Goal: Information Seeking & Learning: Find specific fact

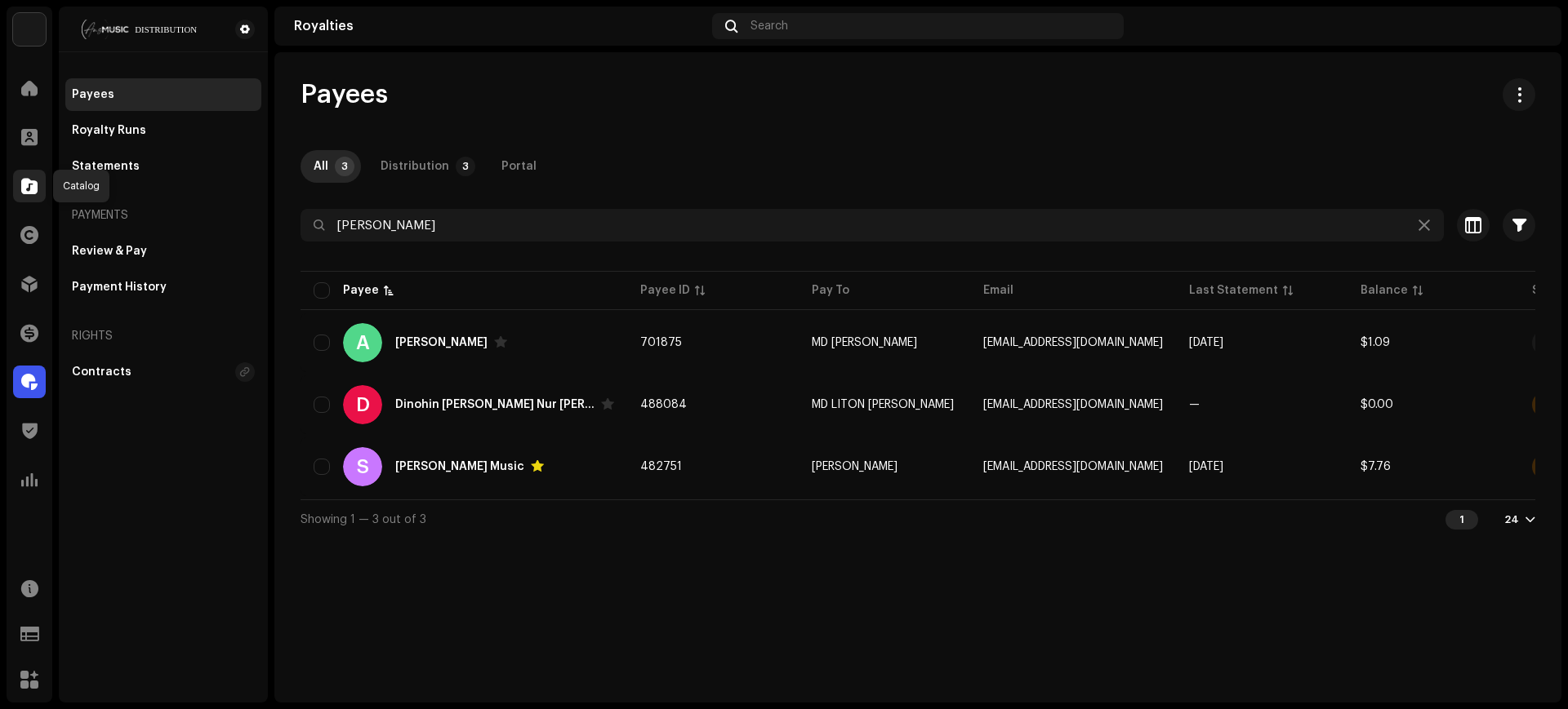
click at [22, 199] on div at bounding box center [29, 186] width 33 height 33
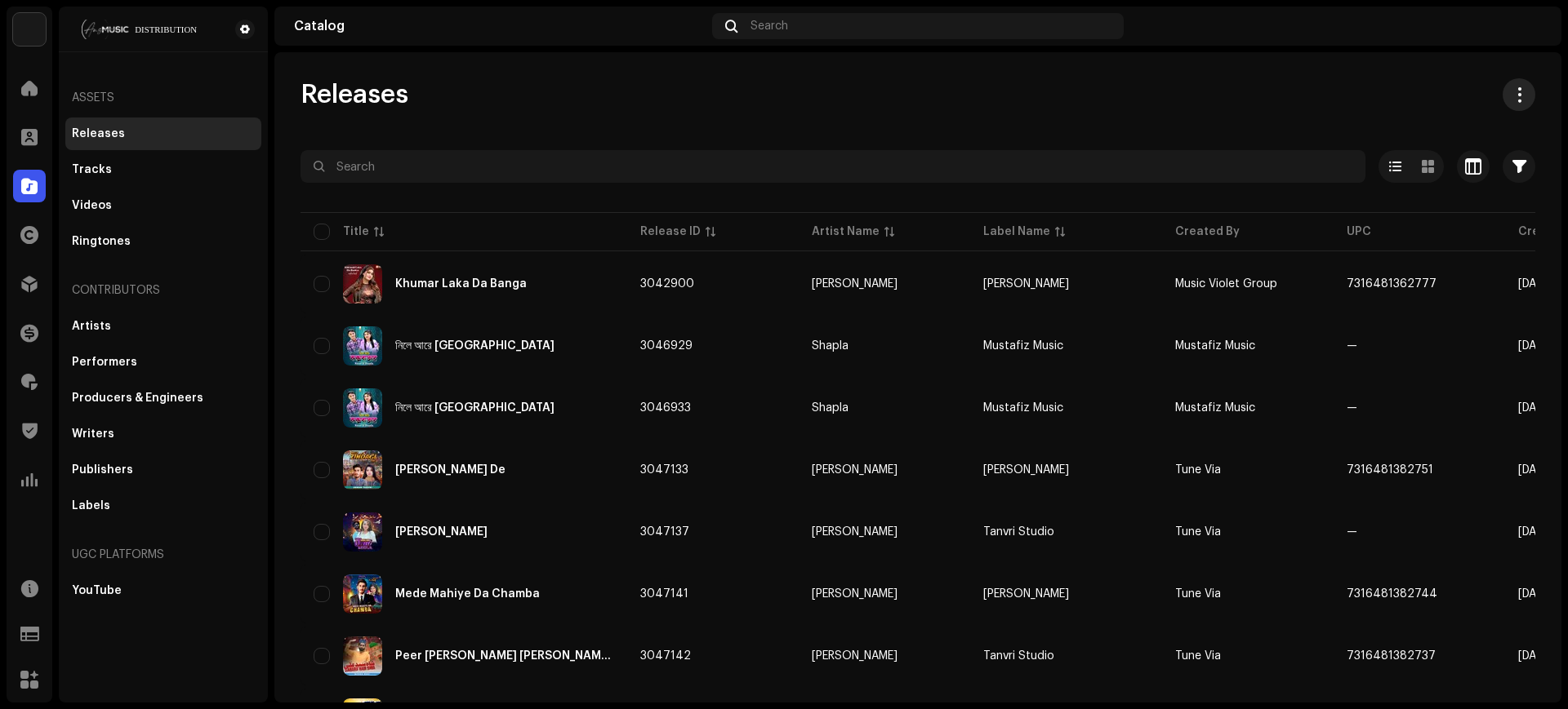
click at [1511, 100] on span at bounding box center [1519, 94] width 15 height 13
click at [1459, 155] on div "Download full catalog (XLSX)" at bounding box center [1437, 167] width 179 height 33
click at [118, 192] on div "Videos" at bounding box center [163, 206] width 196 height 33
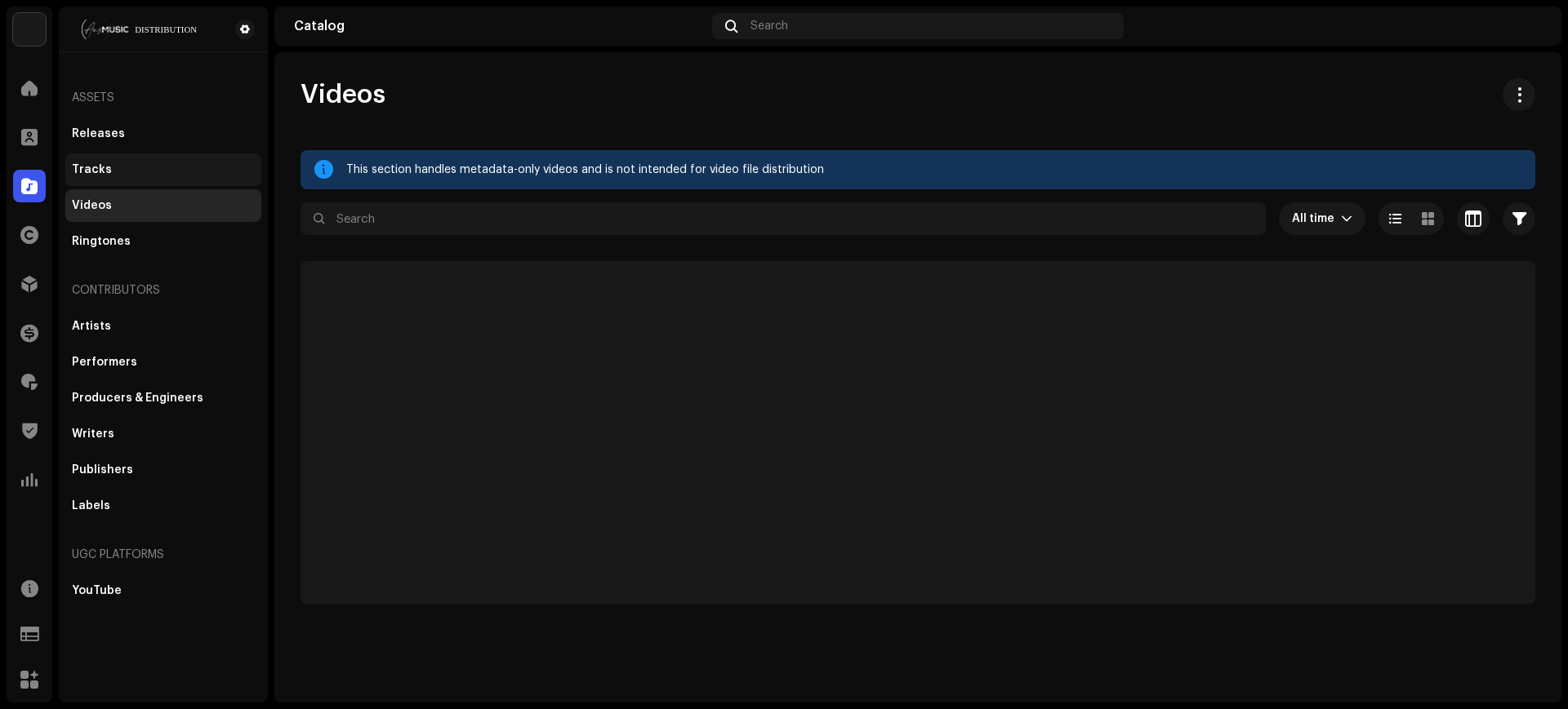
click at [107, 156] on div "Tracks" at bounding box center [163, 170] width 196 height 33
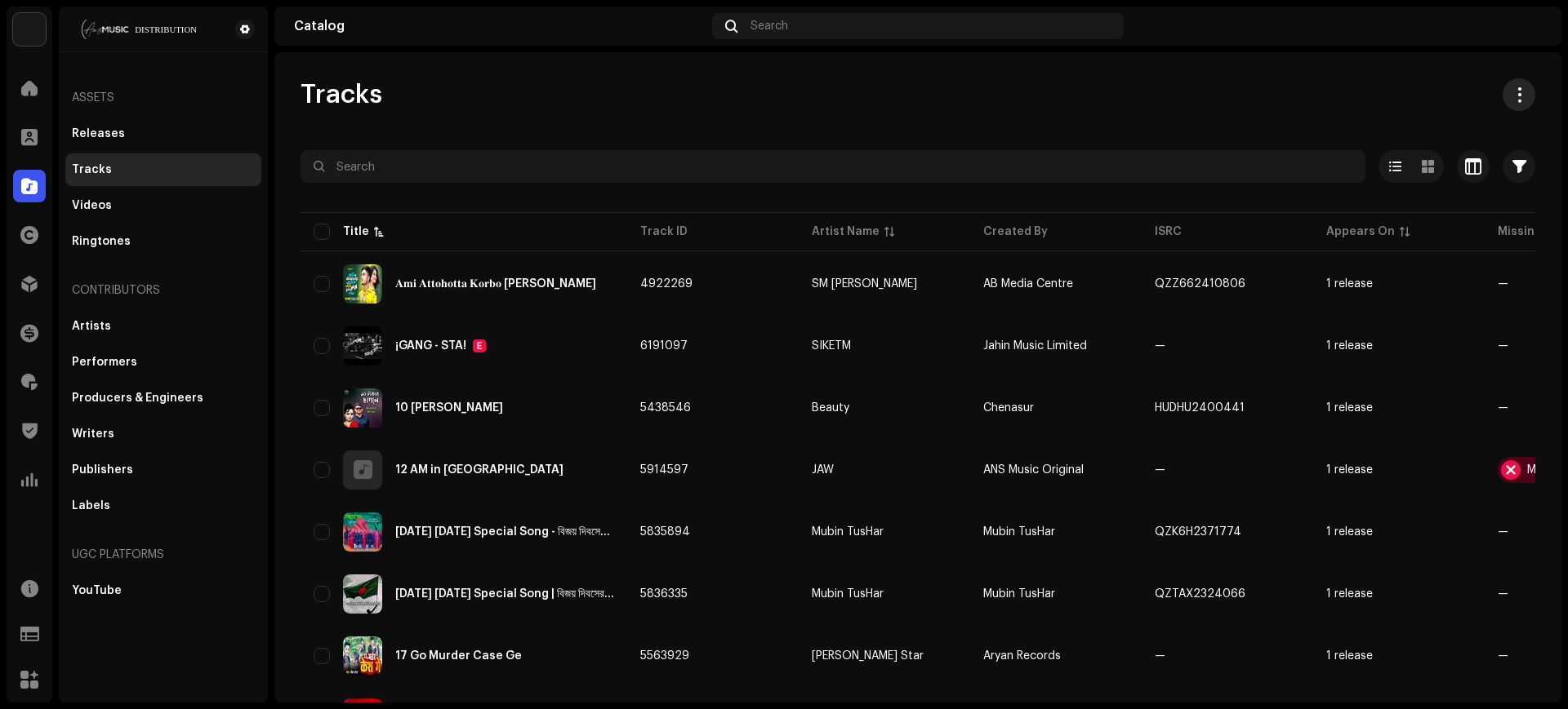
click at [1505, 107] on button at bounding box center [1518, 94] width 33 height 33
click at [1391, 176] on div "Download full catalog (XLSX)" at bounding box center [1437, 167] width 179 height 33
click at [915, 87] on div "Tracks" at bounding box center [917, 94] width 1234 height 33
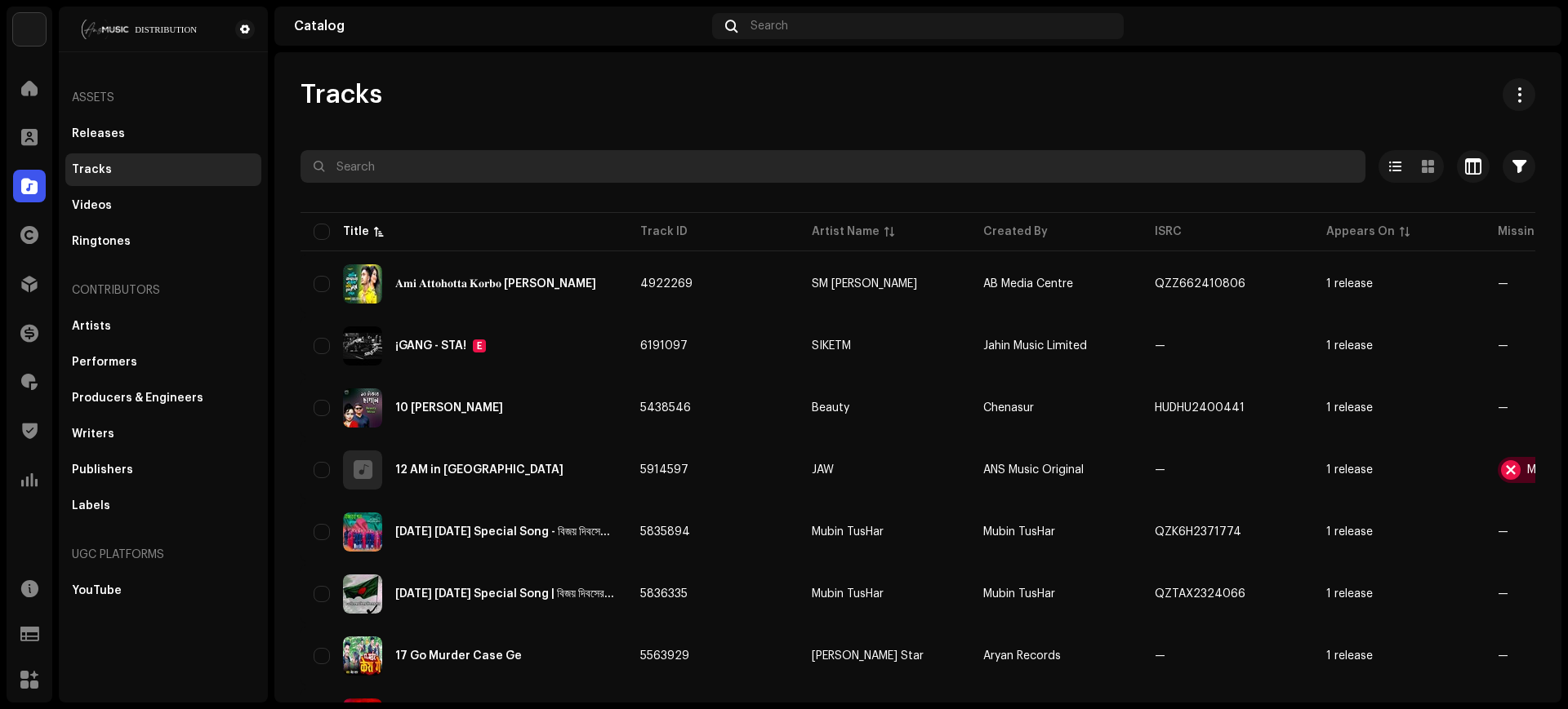
click at [505, 173] on input "text" at bounding box center [832, 166] width 1064 height 33
paste input "QZZ662422950"
type input "QZZ662422950"
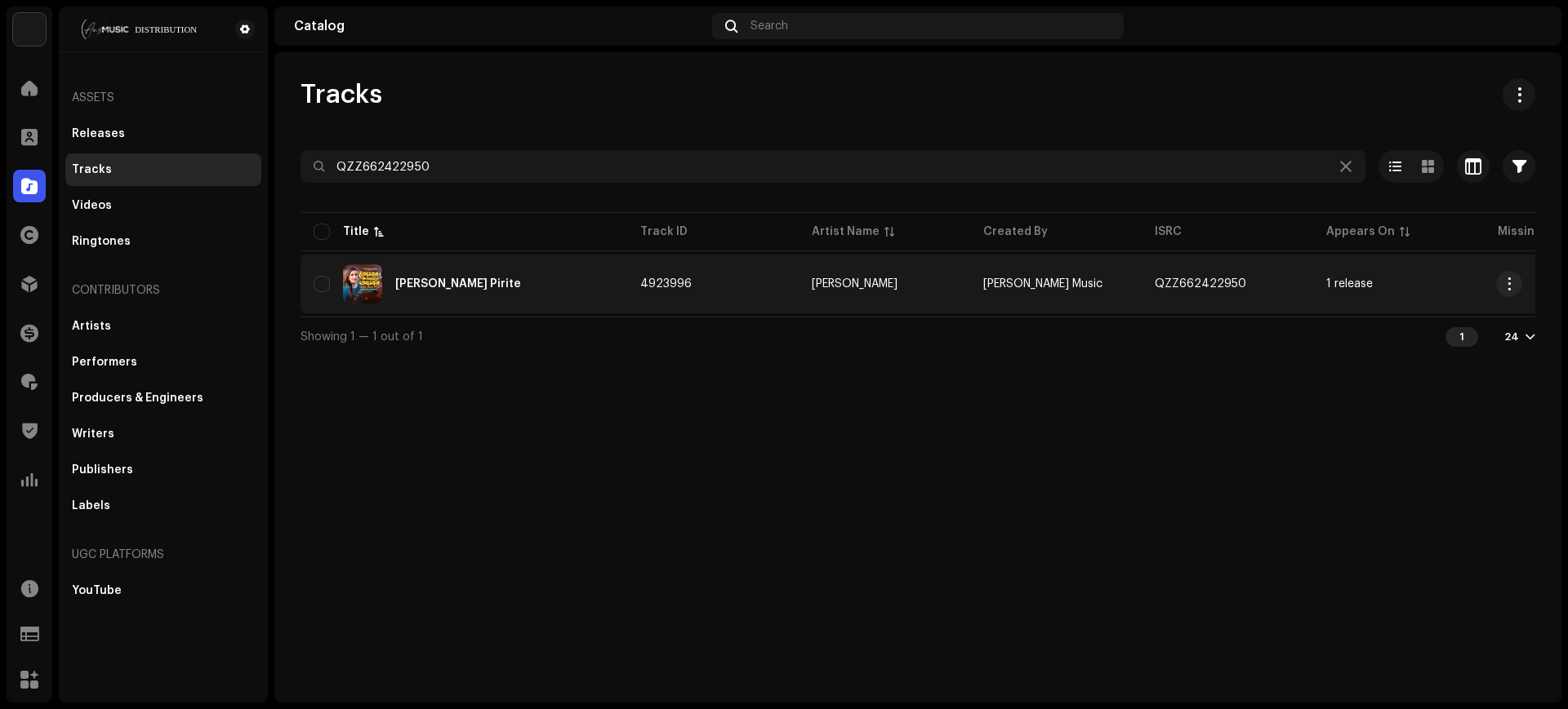
click at [744, 264] on td "4923996" at bounding box center [713, 284] width 172 height 58
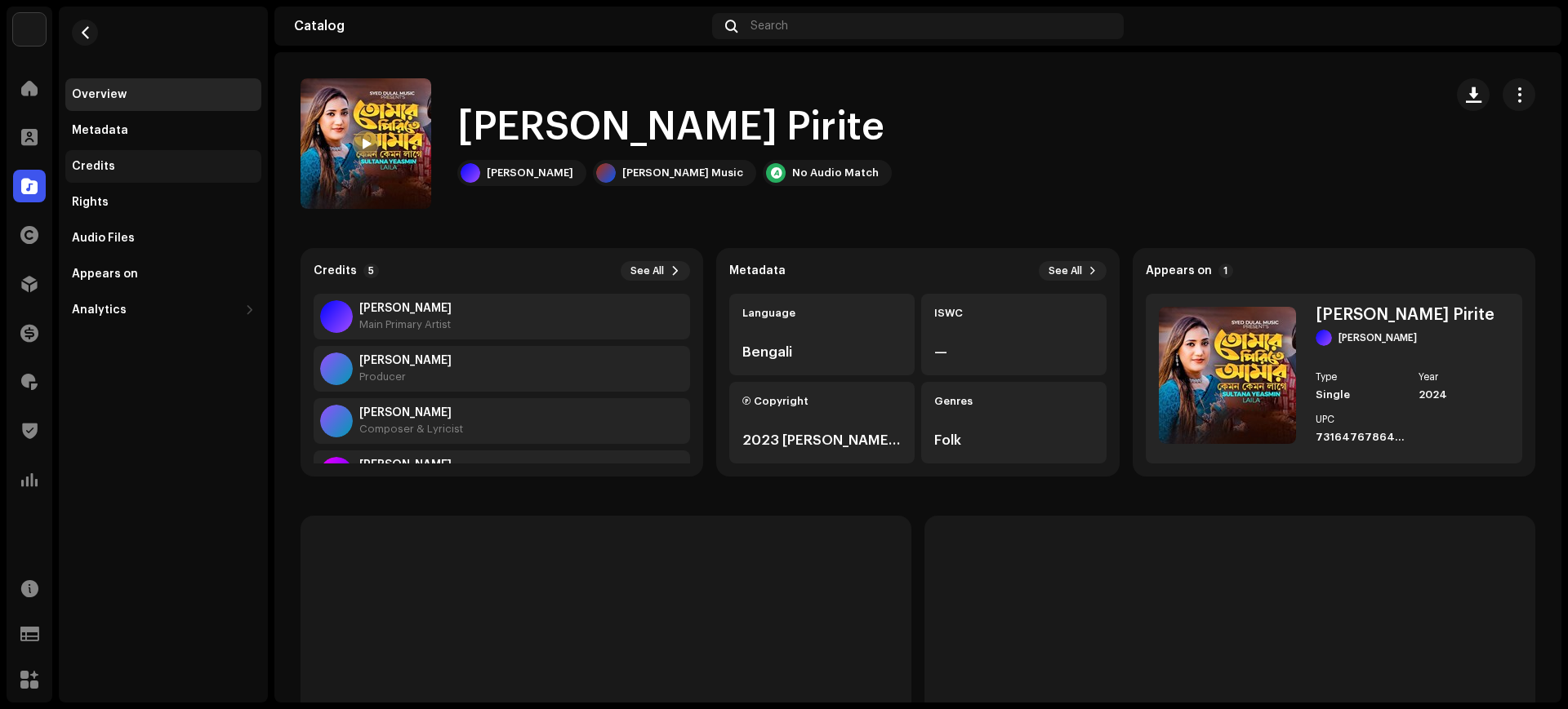
click at [116, 169] on div "Credits" at bounding box center [163, 167] width 183 height 13
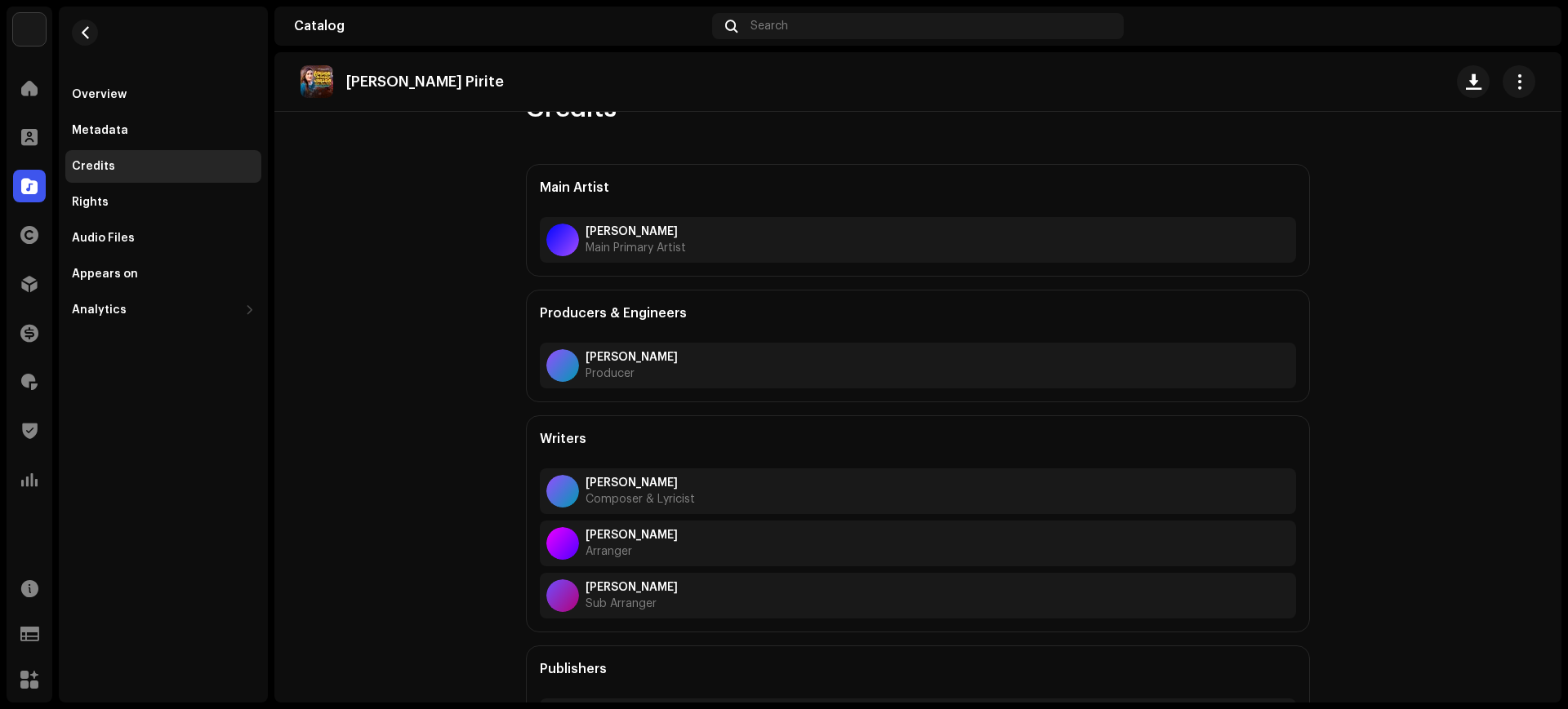
scroll to position [101, 0]
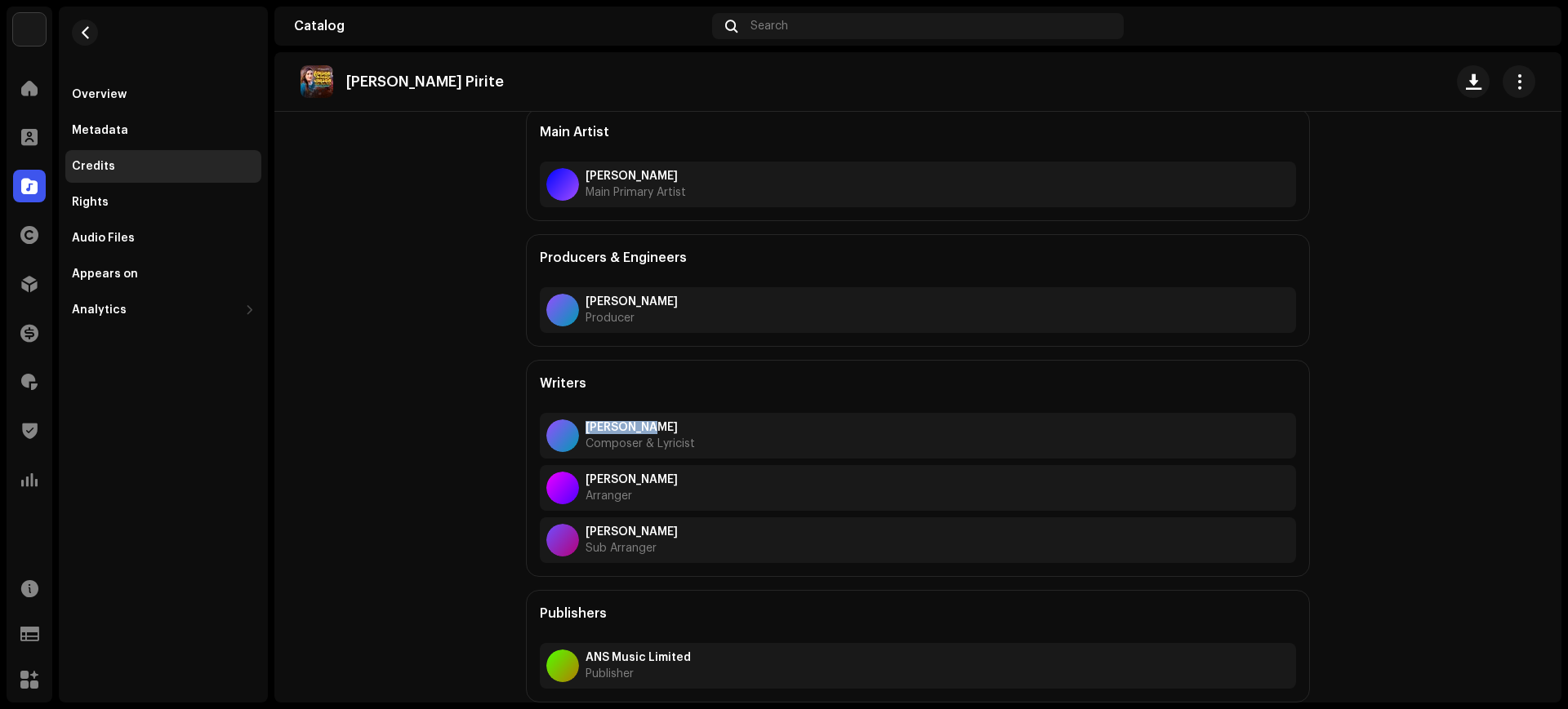
drag, startPoint x: 640, startPoint y: 429, endPoint x: 589, endPoint y: 417, distance: 52.4
click at [589, 417] on div "Syed Dulal Composer & Lyricist" at bounding box center [917, 436] width 756 height 45
copy strong "[PERSON_NAME]"
click at [422, 349] on catalog-tracks-details-credits "Tomar Pirite Credits Main Artist Sultana Yeasmin Laila Main Primary Artist Prod…" at bounding box center [918, 326] width 1287 height 751
click at [146, 90] on div "Overview" at bounding box center [163, 94] width 183 height 13
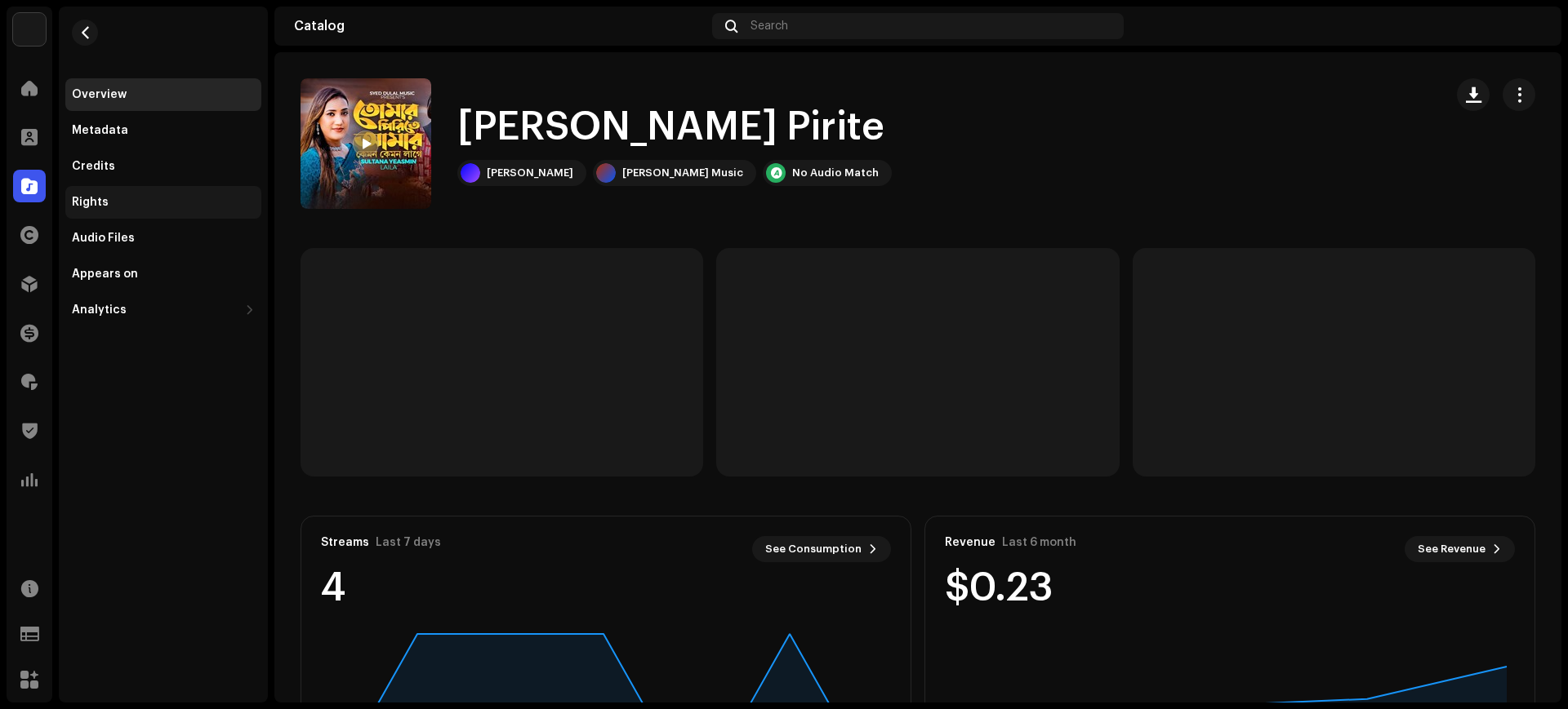
click at [114, 197] on div "Rights" at bounding box center [163, 203] width 183 height 13
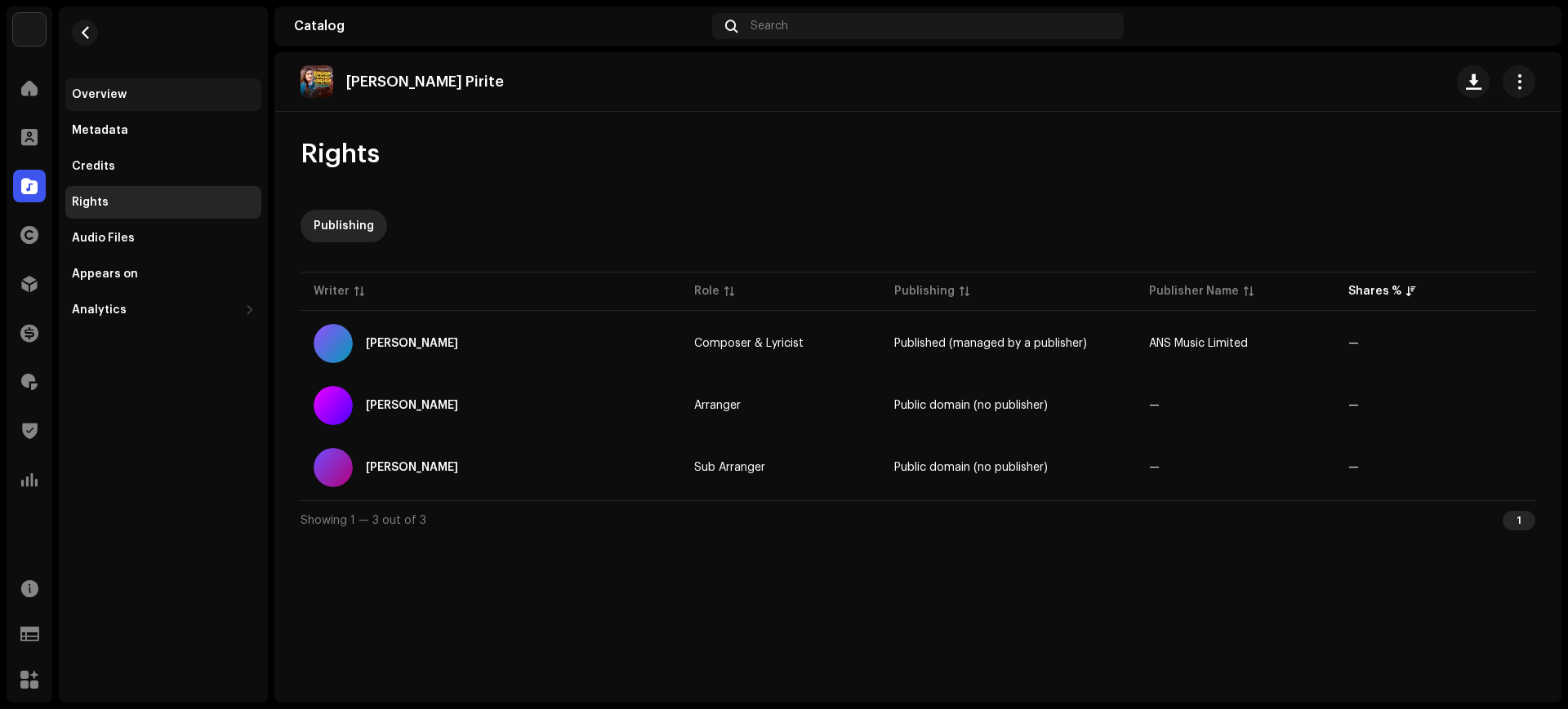
click at [121, 82] on div "Overview" at bounding box center [163, 94] width 196 height 33
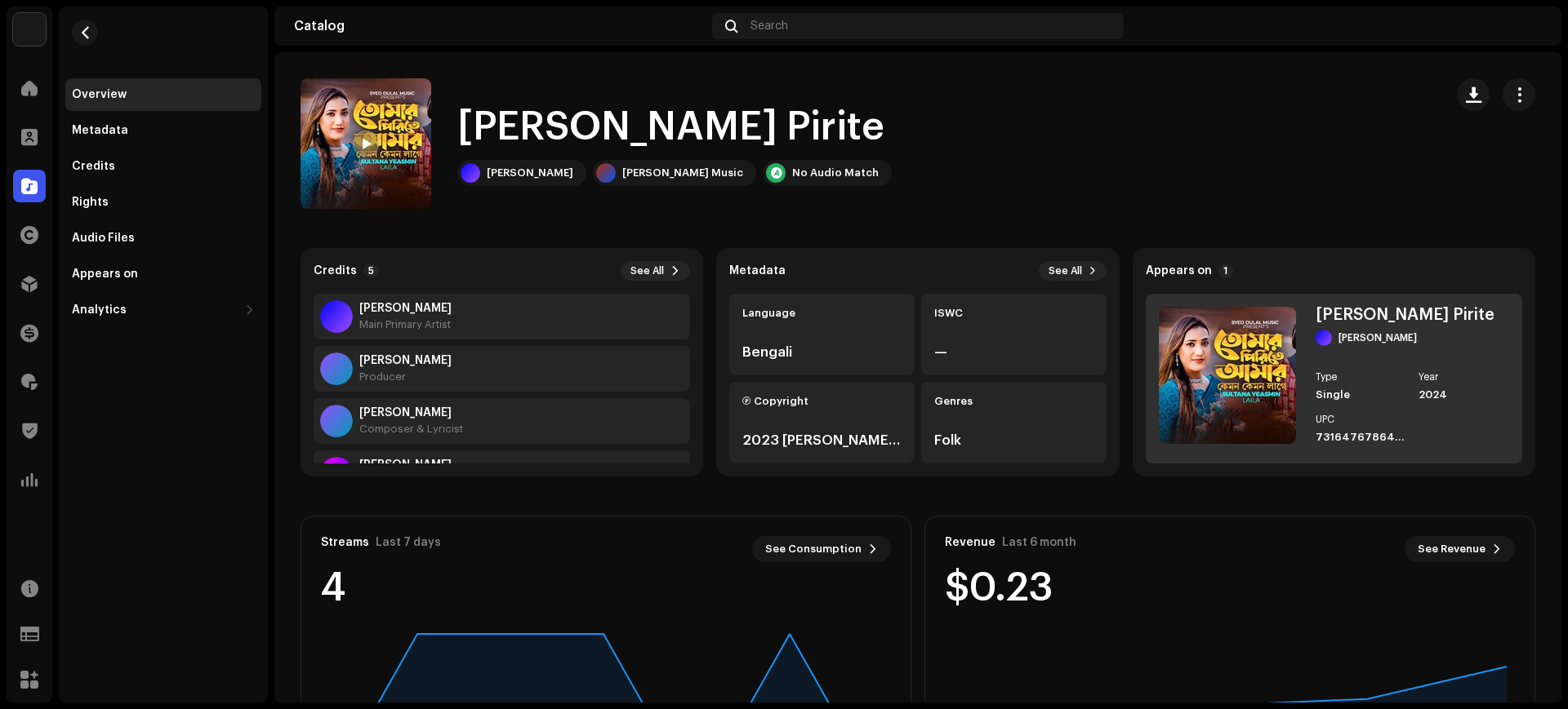
click at [1369, 307] on div "[PERSON_NAME] Pirite" at bounding box center [1411, 314] width 193 height 16
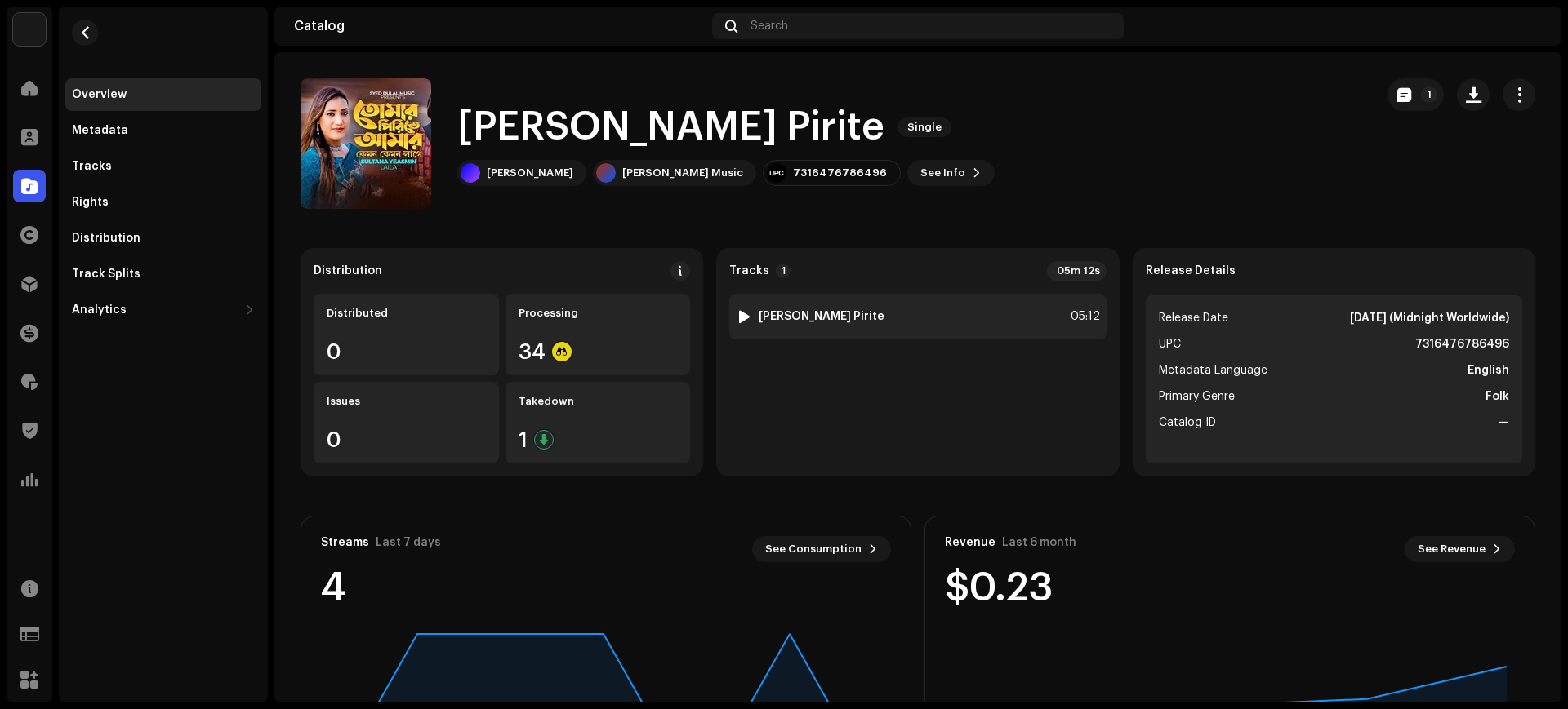
click at [1070, 318] on div "05:12" at bounding box center [1082, 316] width 36 height 20
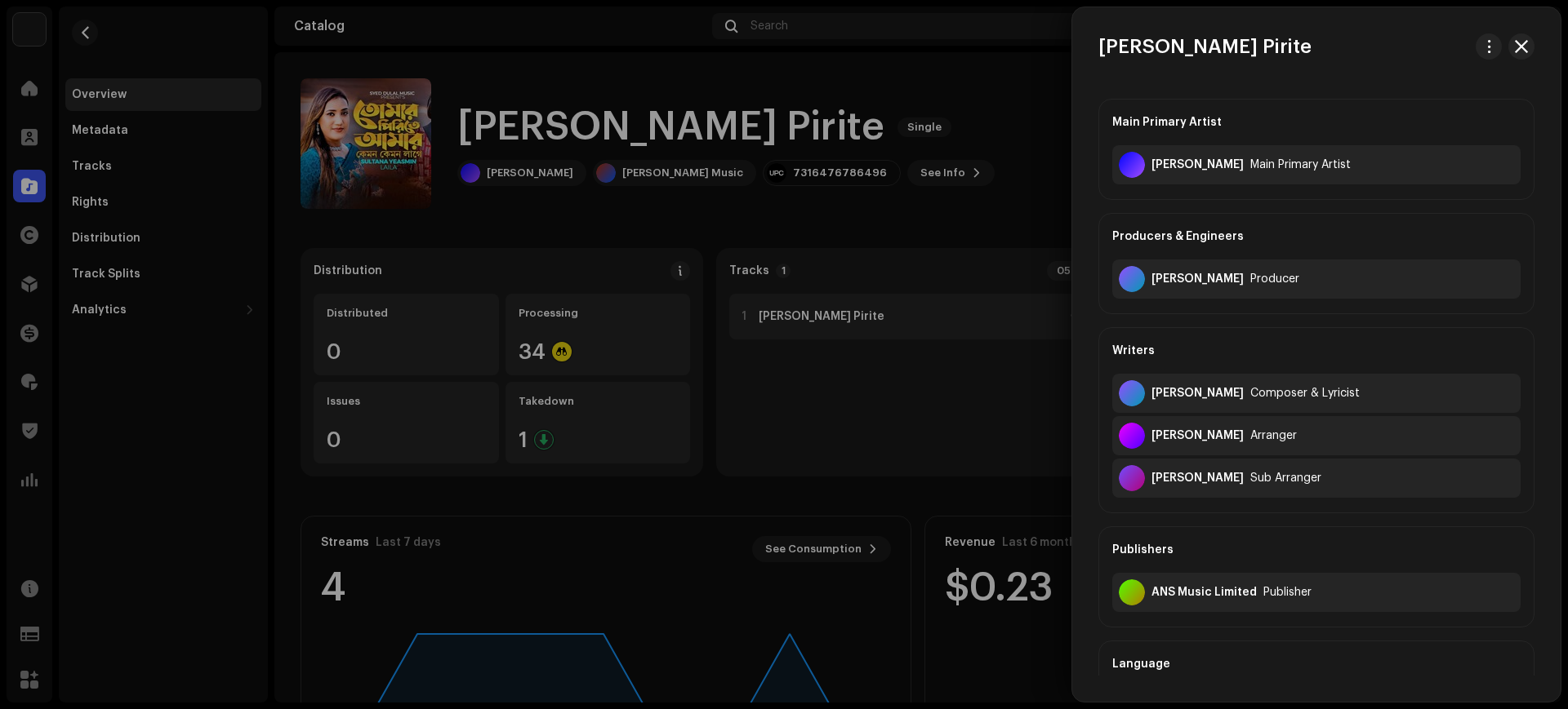
click at [1070, 318] on div at bounding box center [784, 354] width 1568 height 709
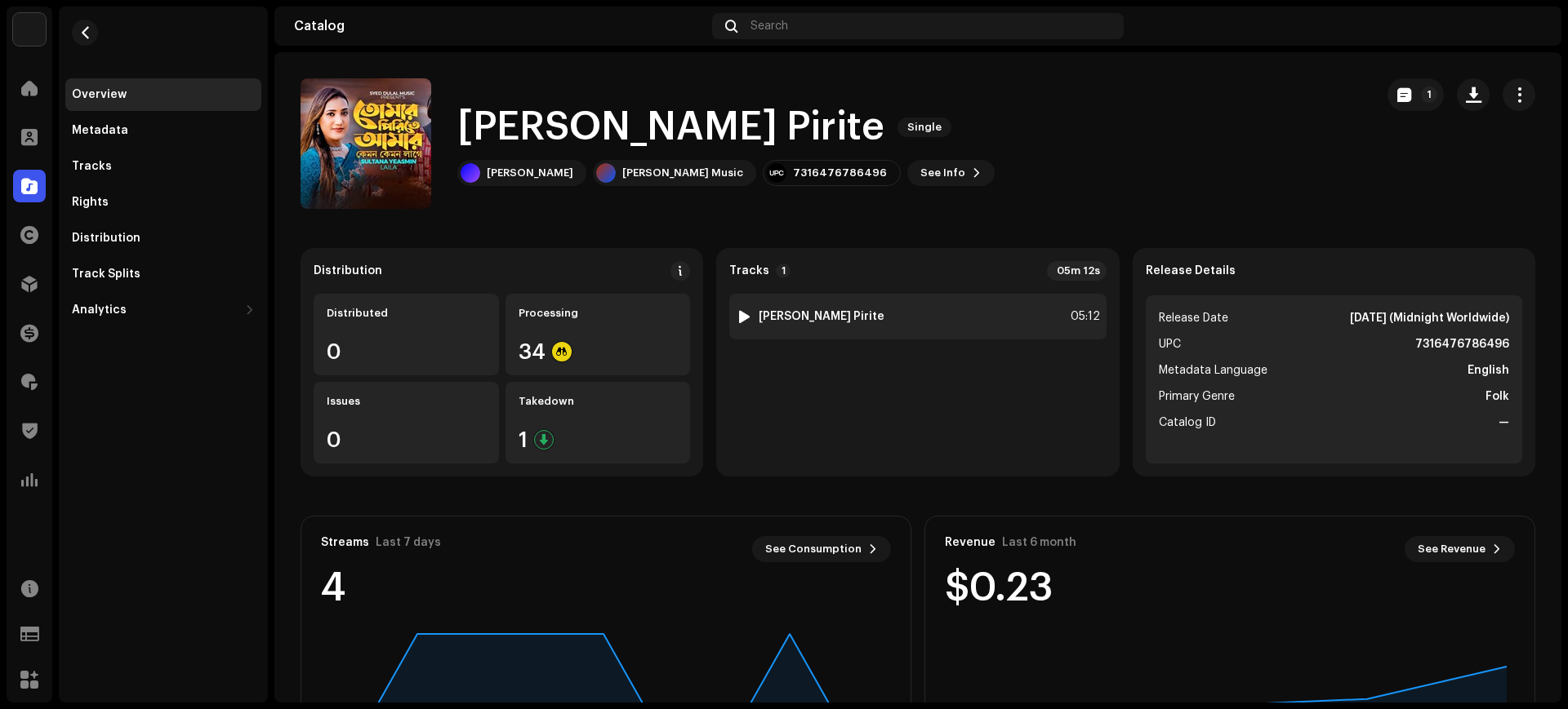
click at [1069, 319] on div "05:12" at bounding box center [1082, 316] width 36 height 20
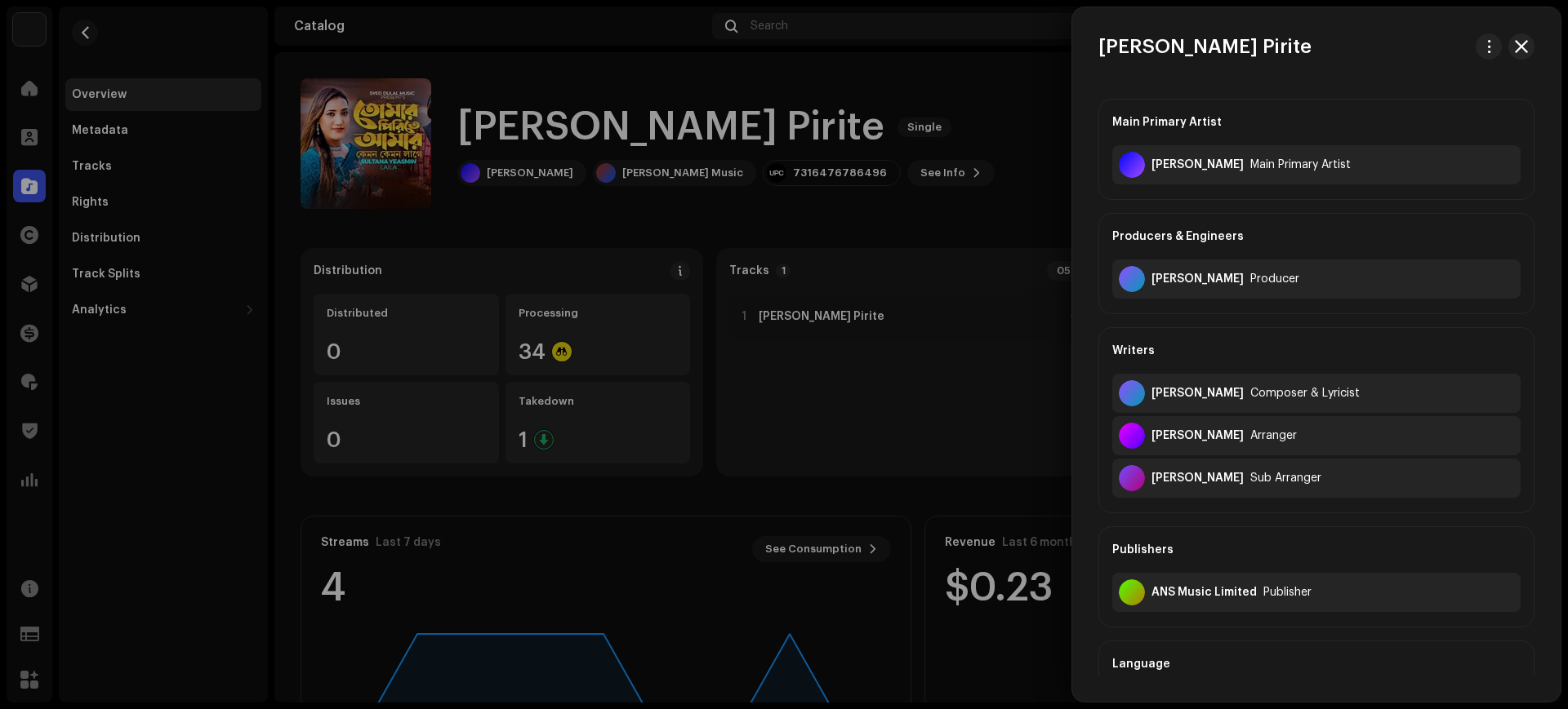
click at [974, 431] on div at bounding box center [784, 354] width 1568 height 709
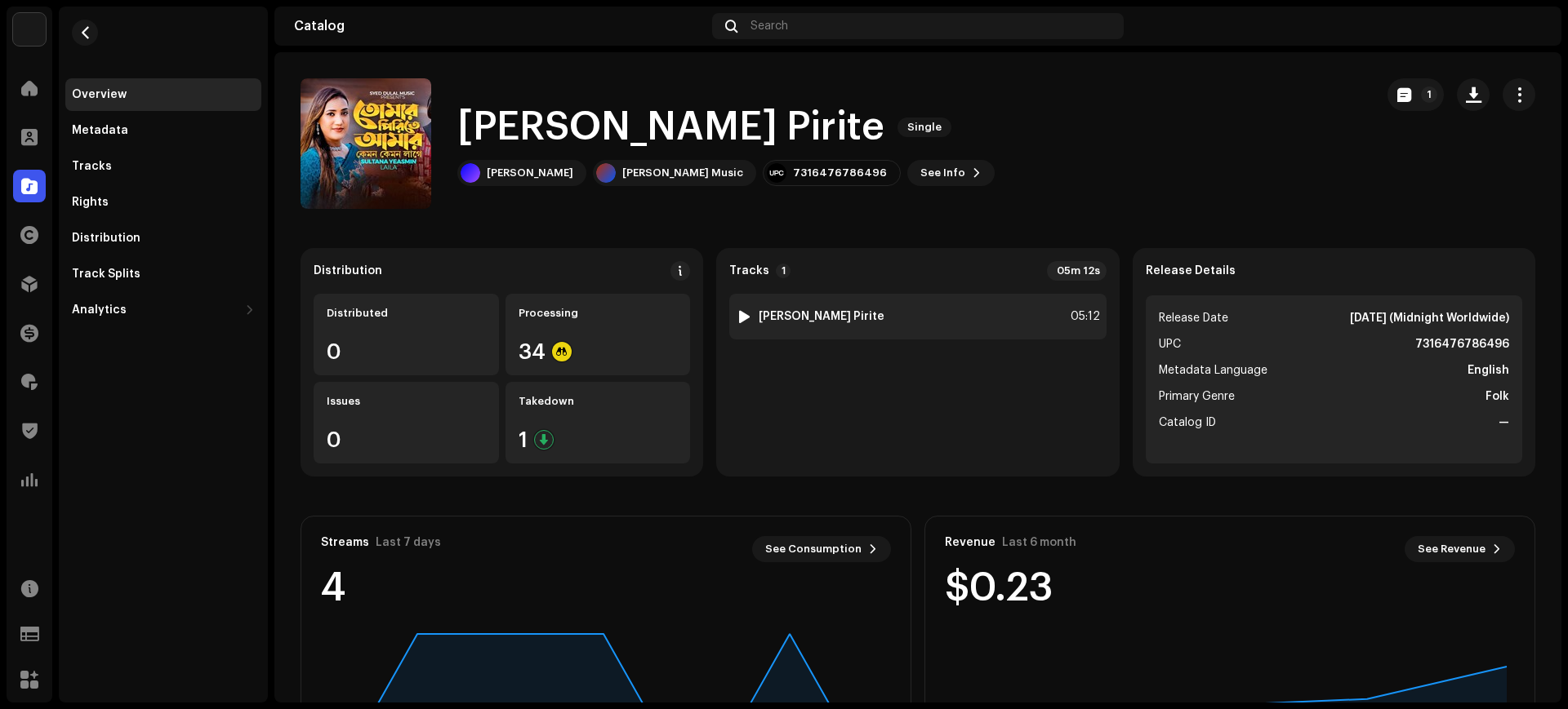
click at [1073, 314] on div "05:12" at bounding box center [1082, 316] width 36 height 20
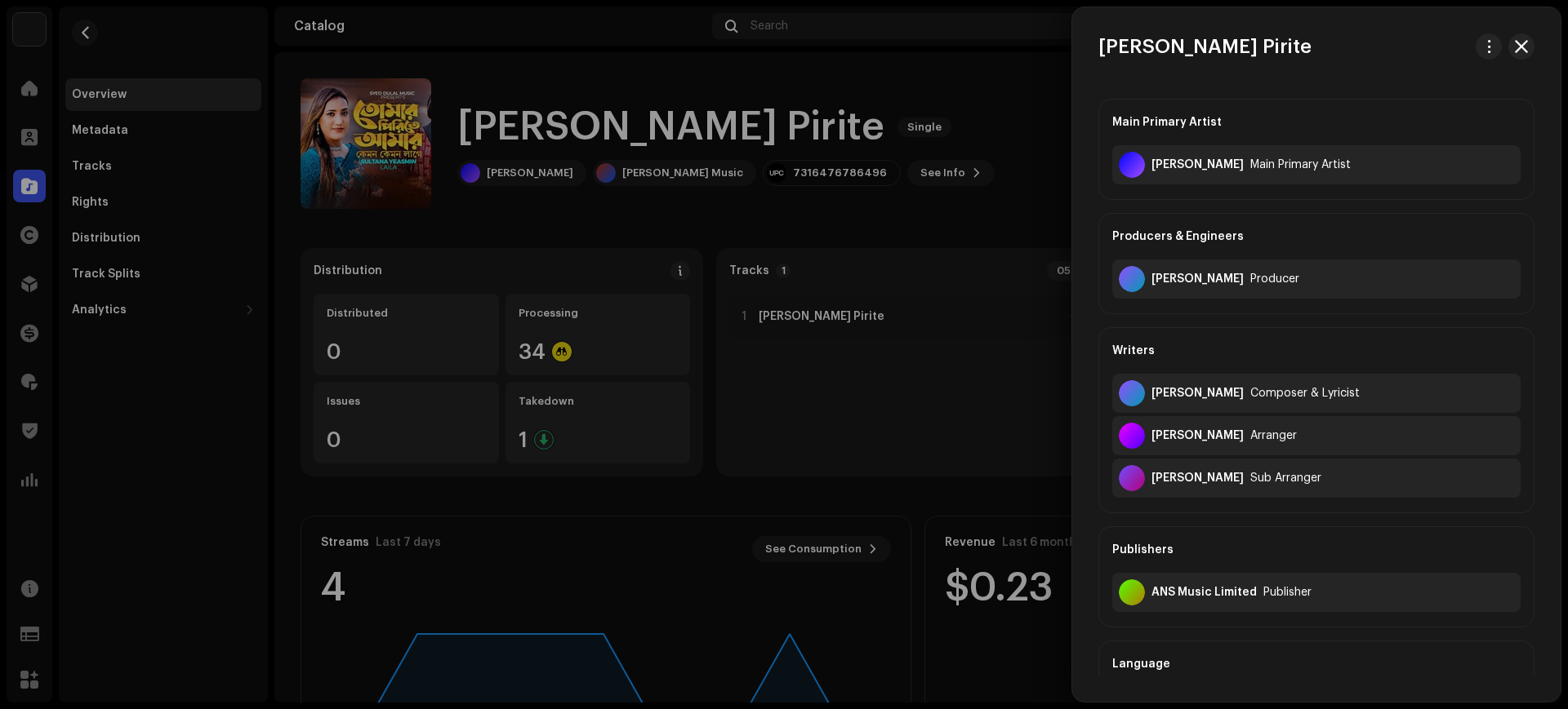
click at [979, 404] on div at bounding box center [784, 354] width 1568 height 709
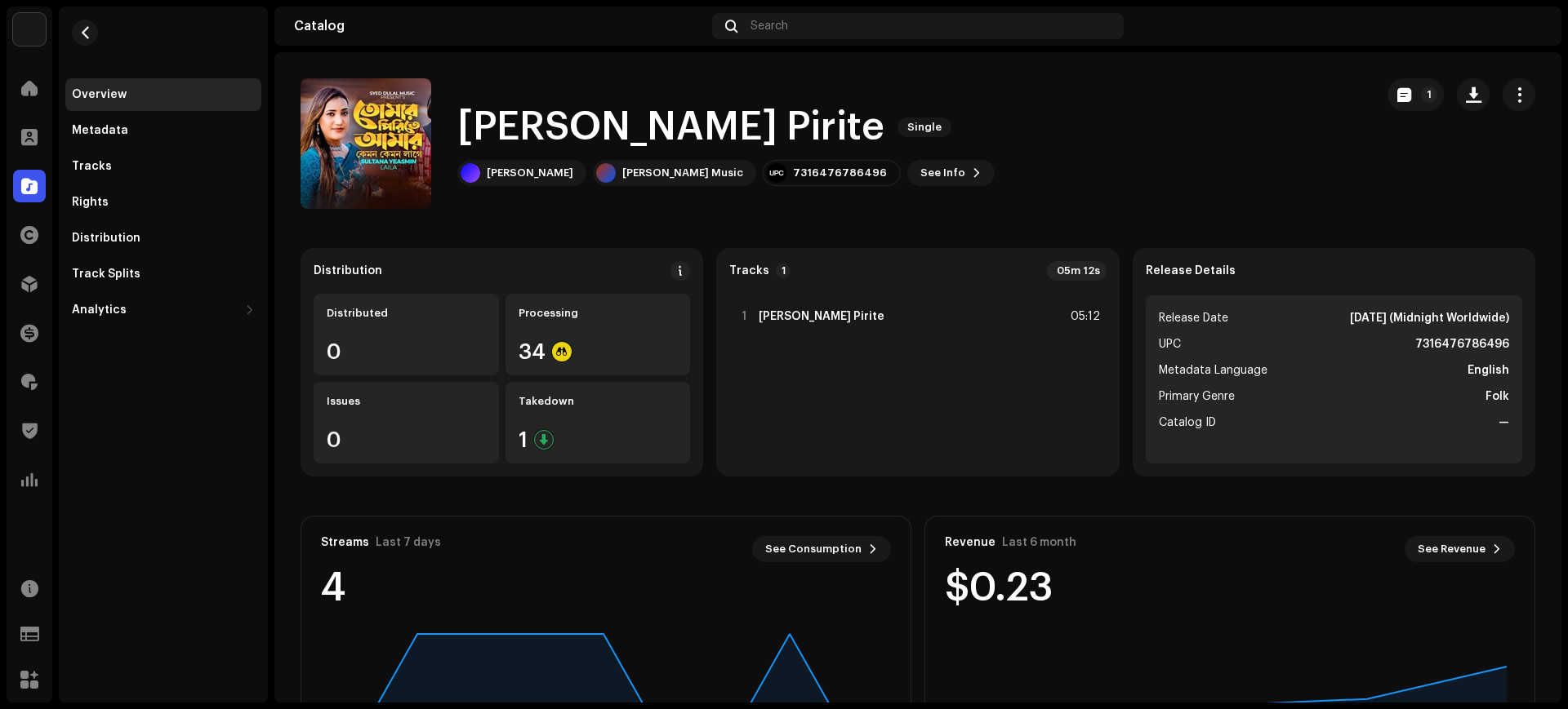
click at [1070, 271] on div "05m 12s" at bounding box center [1076, 271] width 59 height 20
click at [1016, 408] on div "1 Tomar Pirite 05:12" at bounding box center [917, 379] width 376 height 170
click at [1068, 275] on div "05m 12s" at bounding box center [1076, 271] width 59 height 20
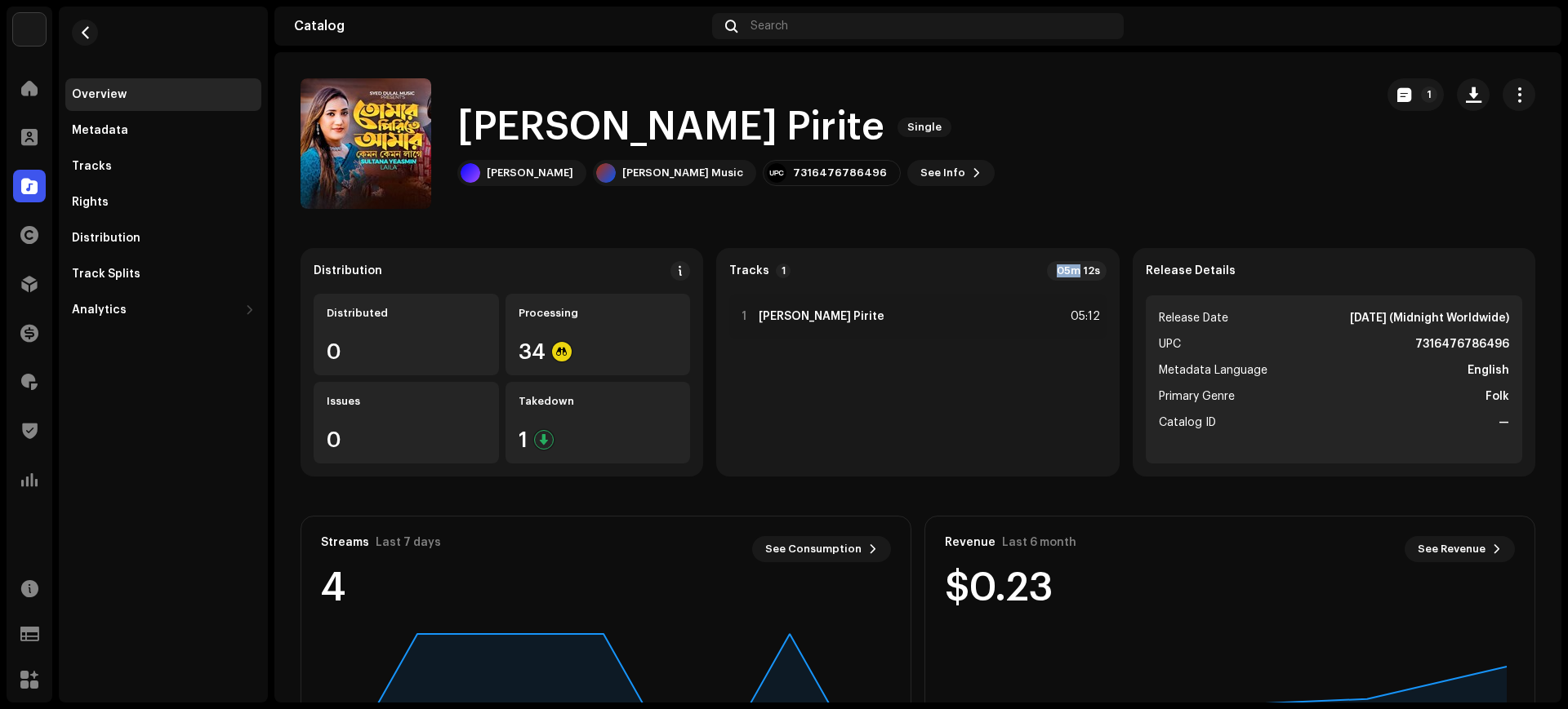
click at [1068, 275] on div "05m 12s" at bounding box center [1076, 271] width 59 height 20
copy div "05m 12s"
click at [87, 33] on span "button" at bounding box center [85, 33] width 12 height 13
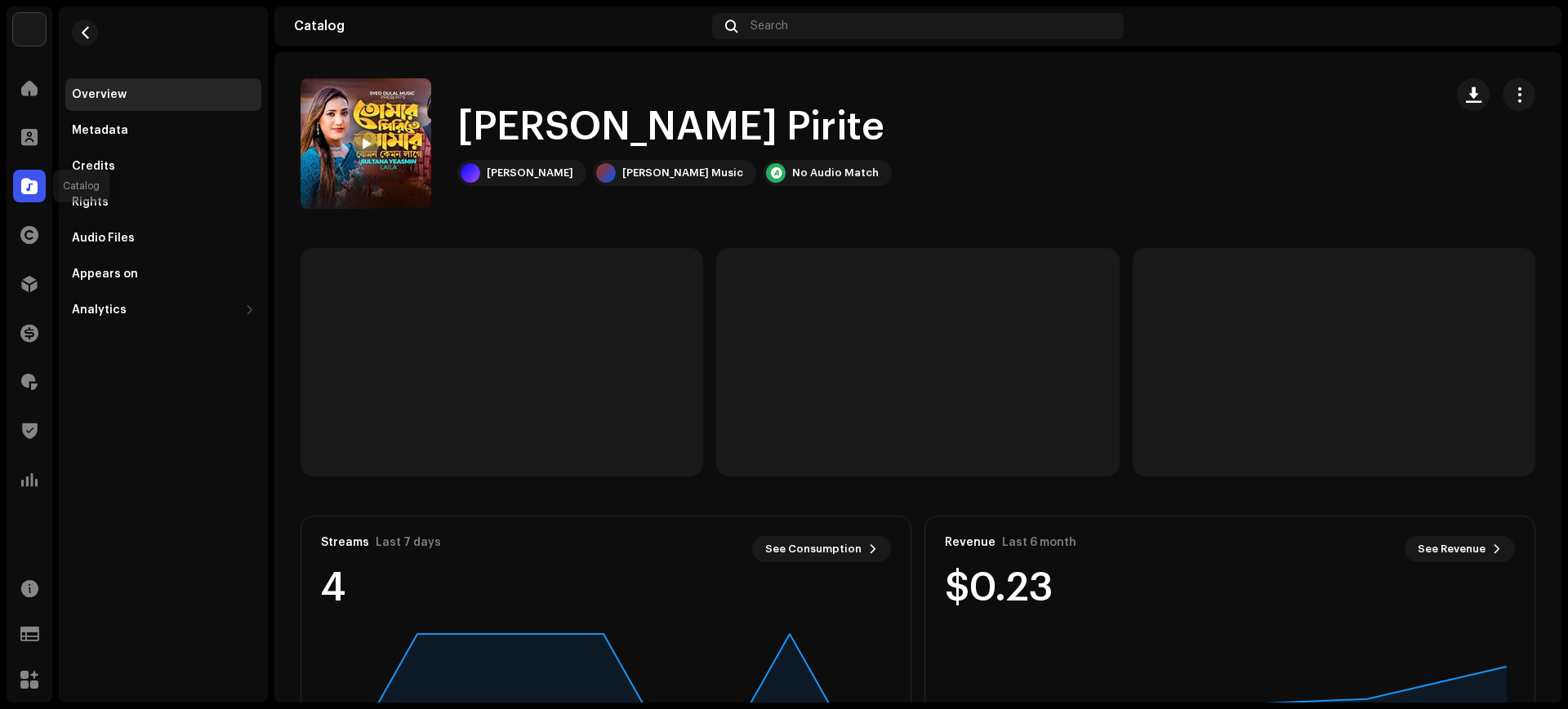
click at [33, 186] on span at bounding box center [29, 186] width 16 height 13
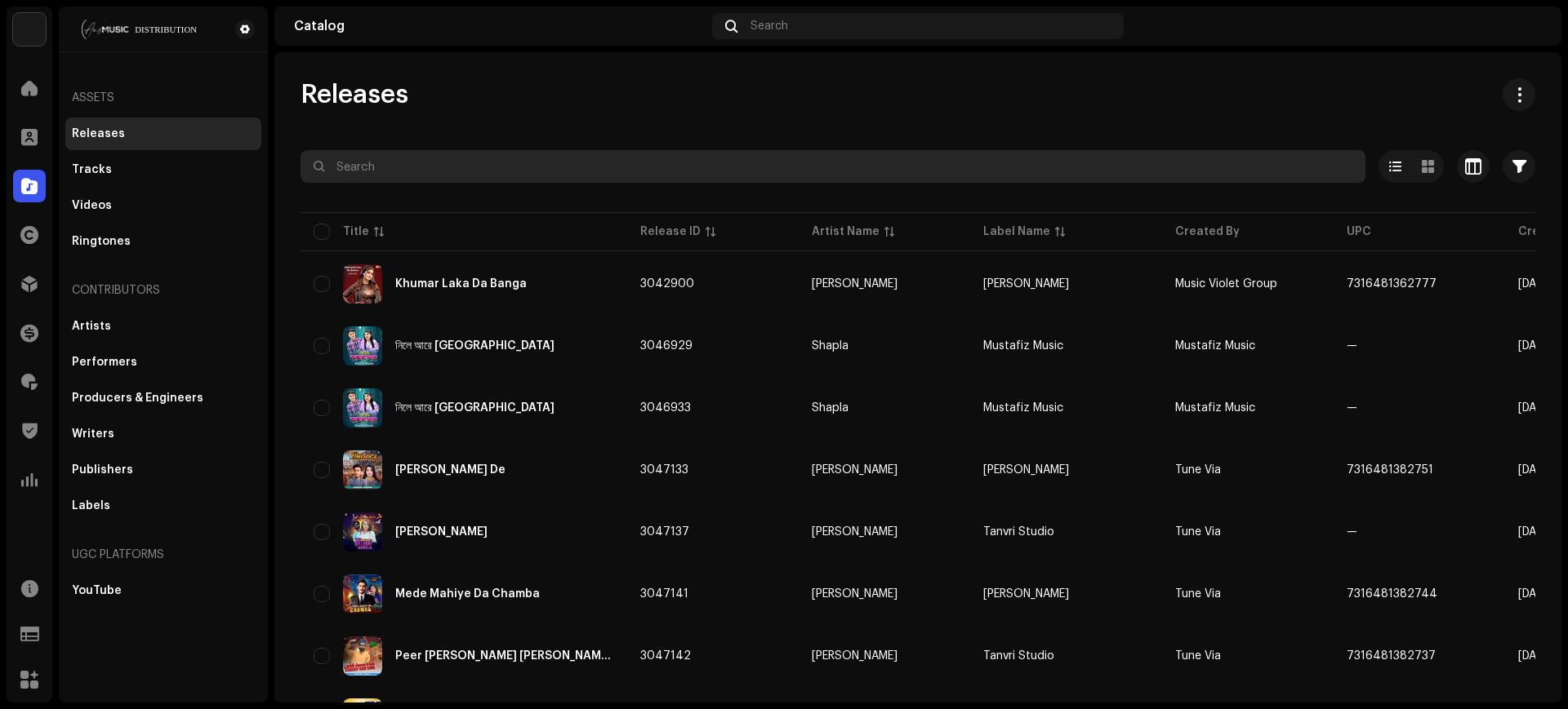
click at [759, 164] on input "text" at bounding box center [832, 166] width 1064 height 33
paste input "QZZ662411659"
type input "QZZ662411659"
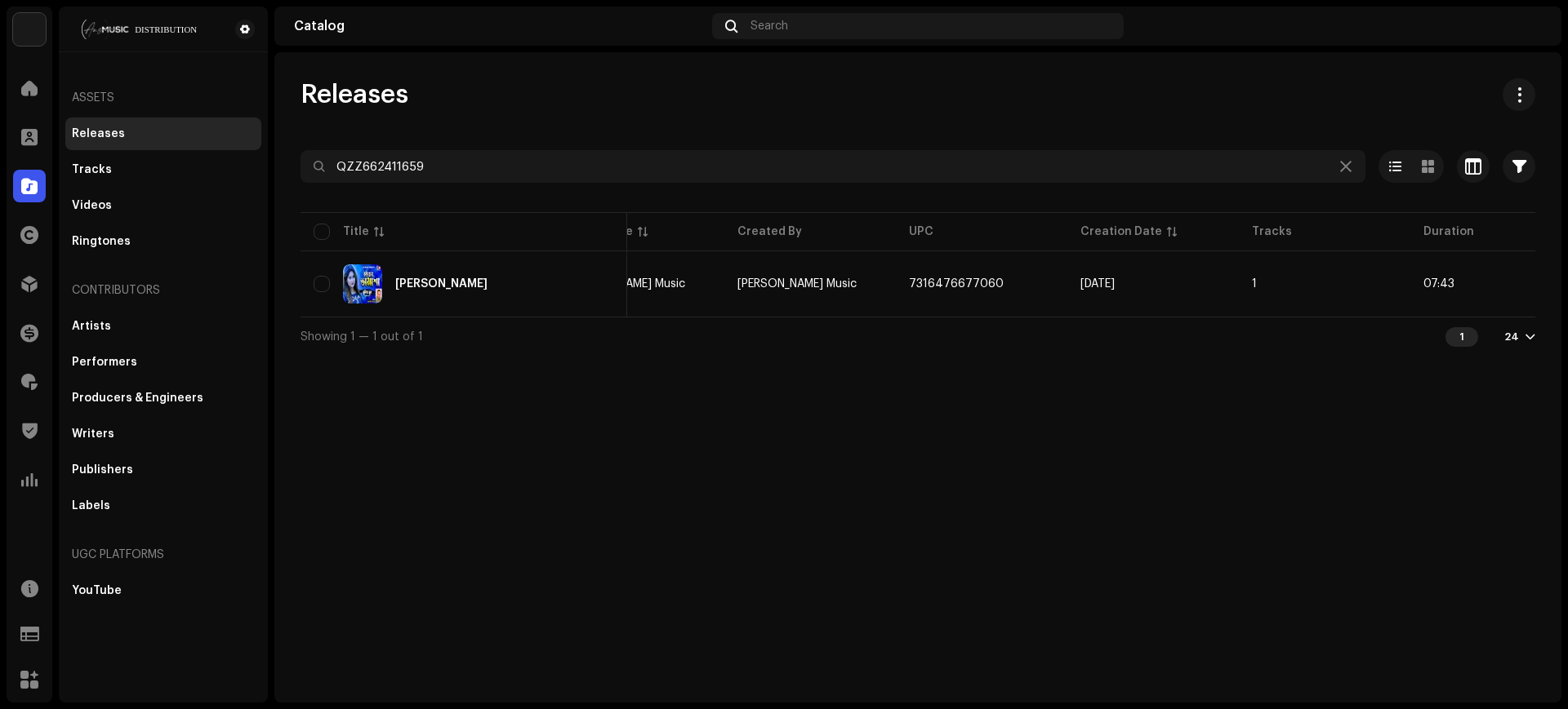
scroll to position [0, 464]
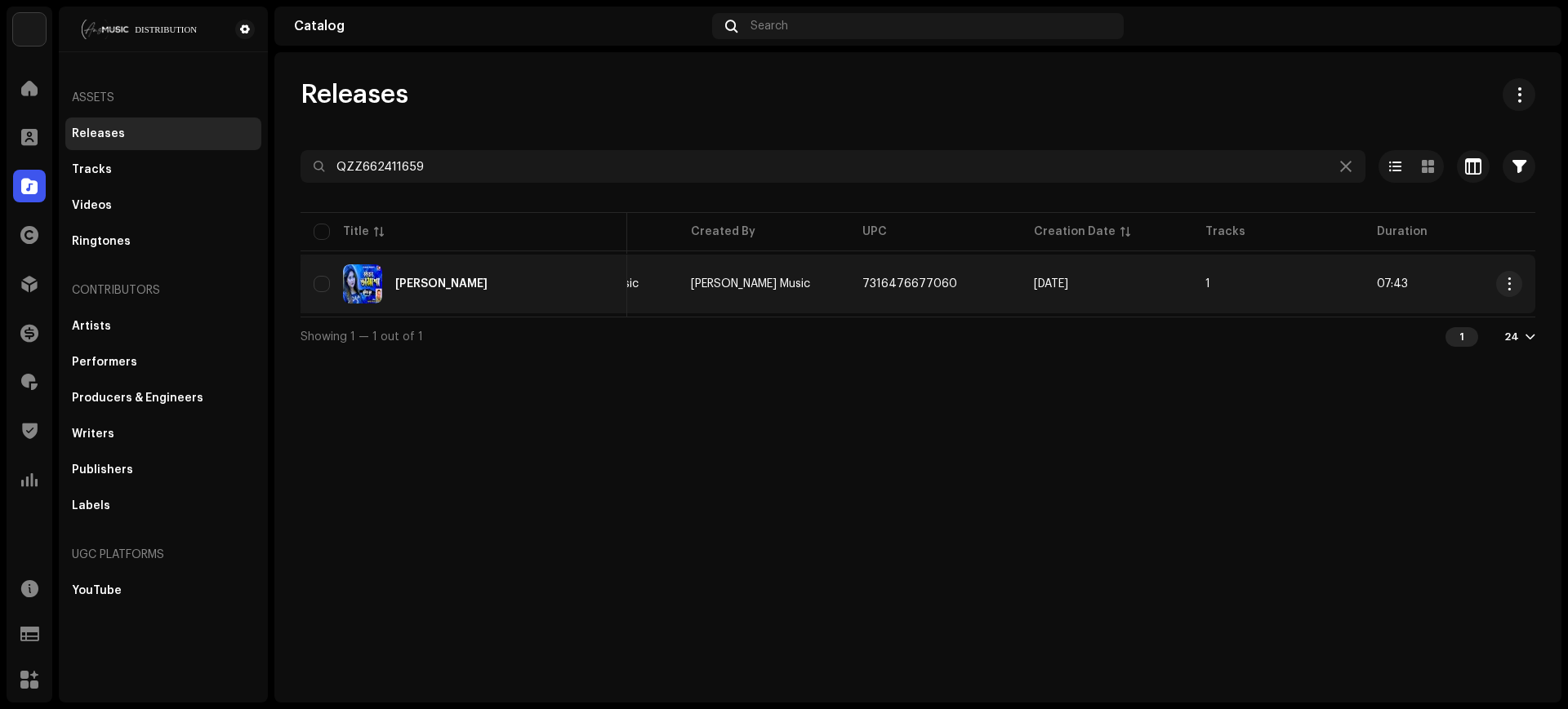
click at [1285, 280] on td "1" at bounding box center [1277, 284] width 172 height 58
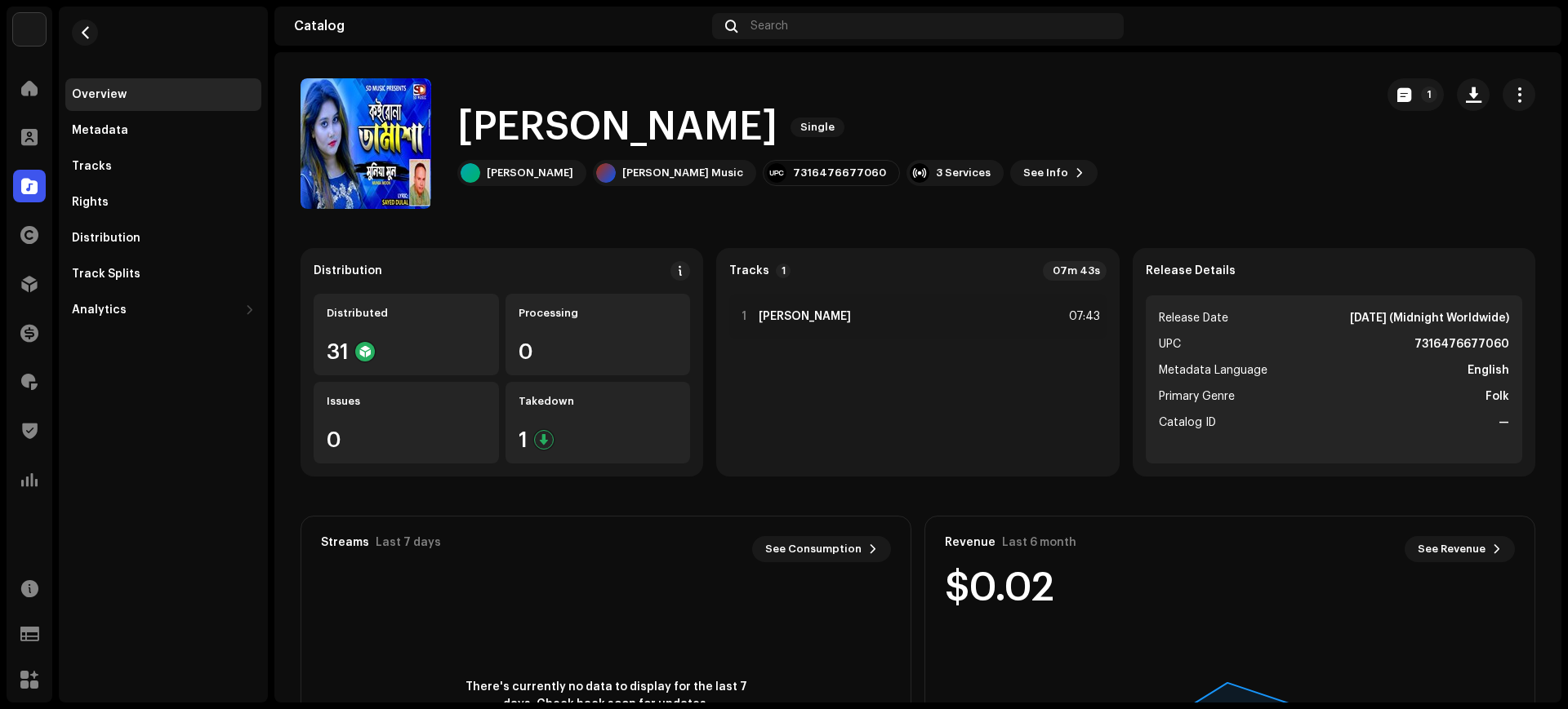
click at [859, 377] on div "1 Koirona Tamasha 07:43" at bounding box center [917, 379] width 376 height 170
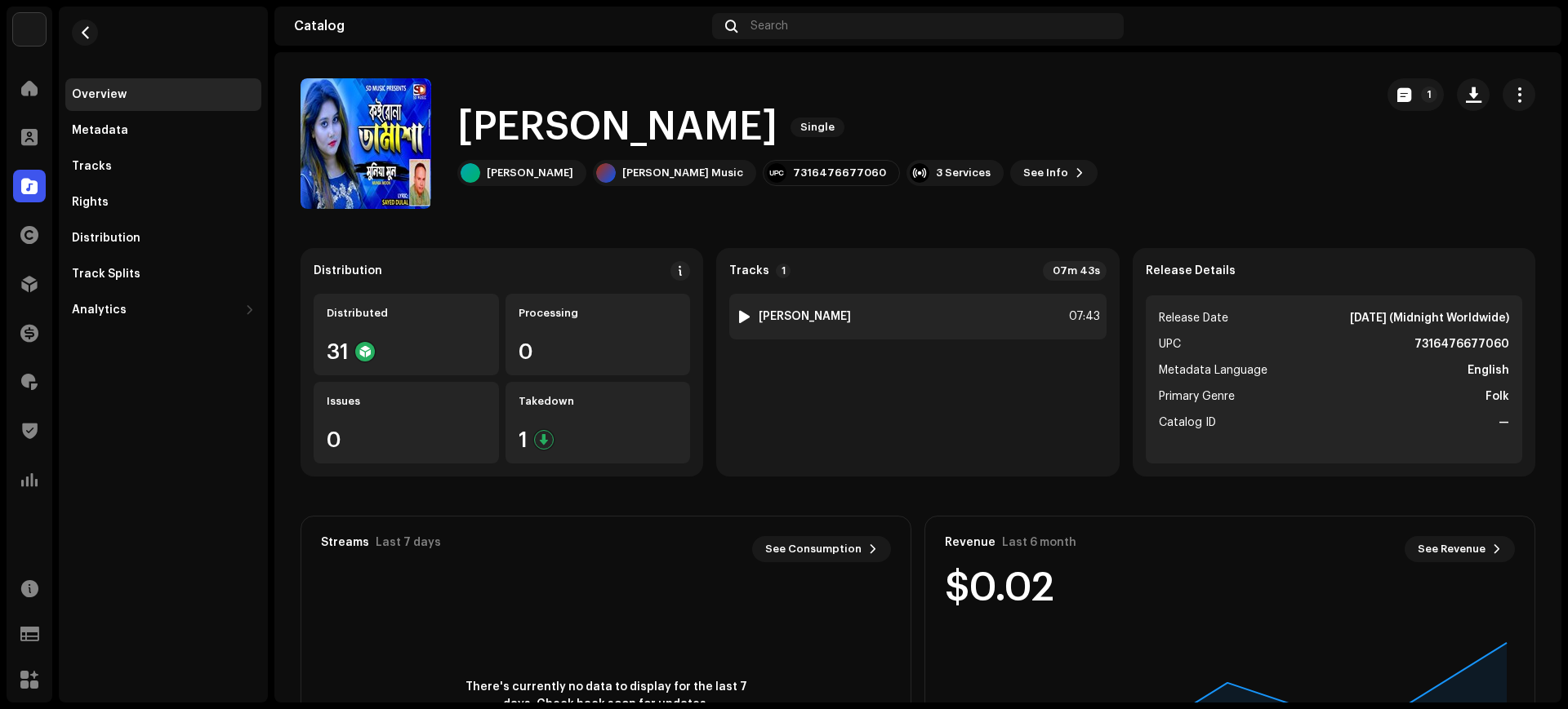
click at [852, 316] on div "1 Koirona Tamasha 07:43" at bounding box center [917, 317] width 376 height 45
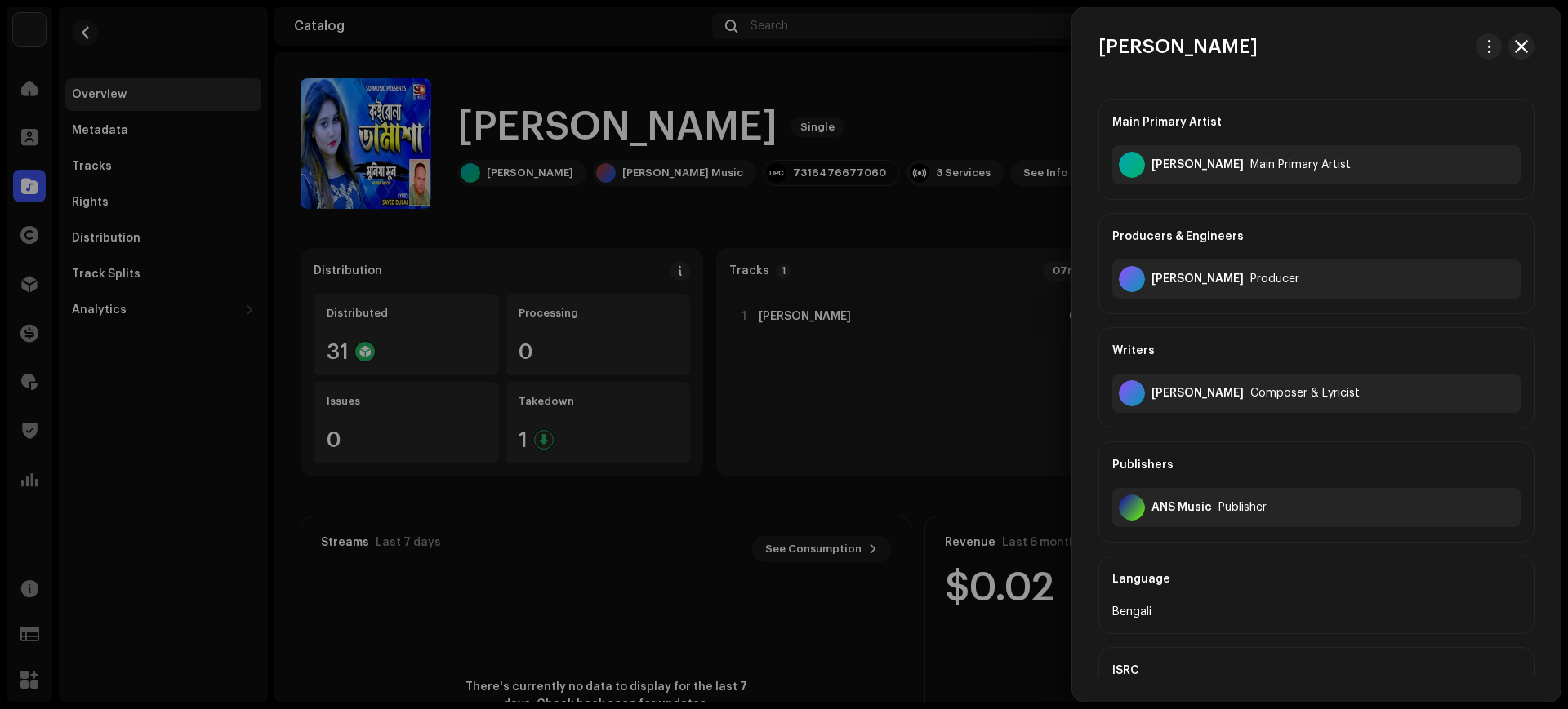
click at [851, 329] on div at bounding box center [784, 354] width 1568 height 709
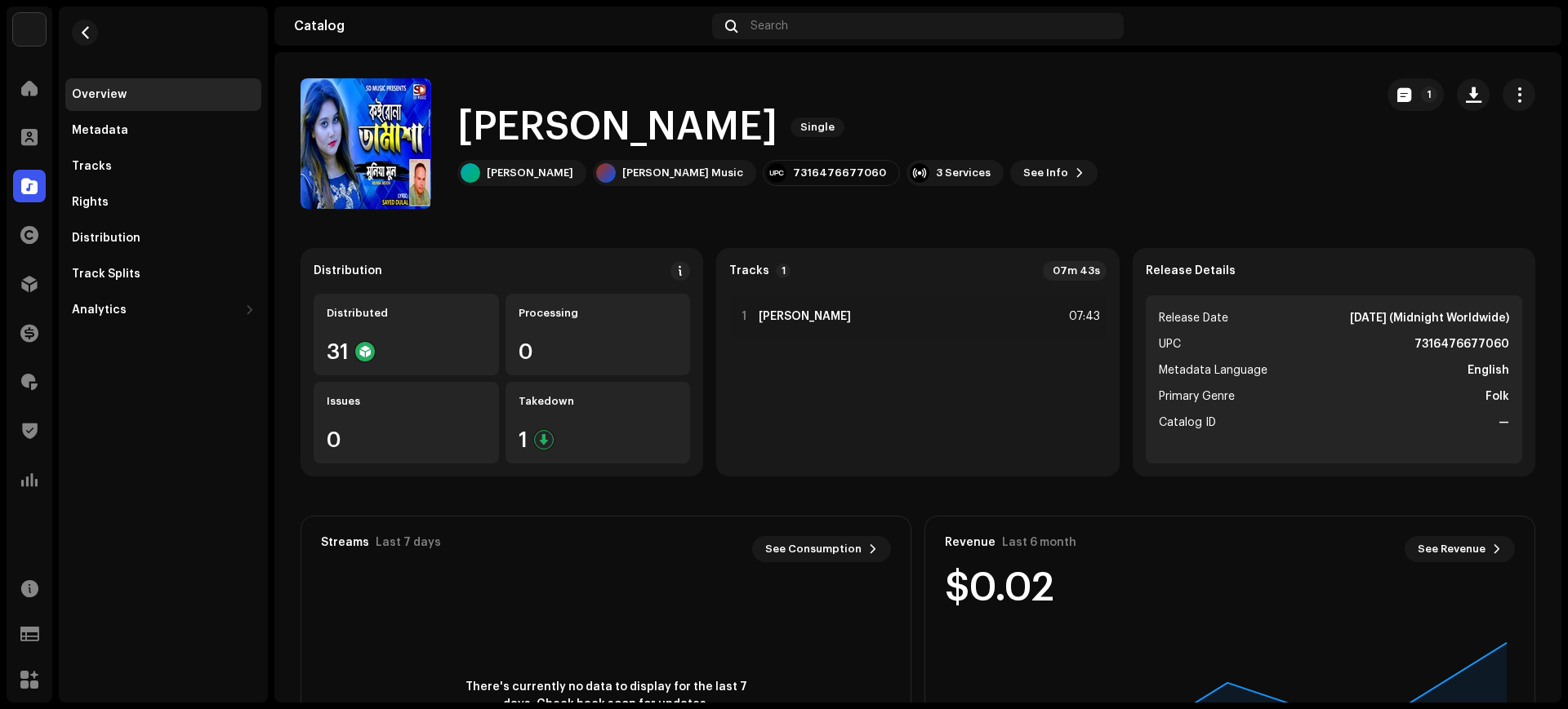
click at [1356, 92] on div "Koirona Tamasha Single Munia Moon Syed Dulal Music 7316476677060 3 Services See…" at bounding box center [917, 143] width 1234 height 130
click at [1138, 154] on div "Koirona Tamasha Single Munia Moon Syed Dulal Music 7316476677060 3 Services See…" at bounding box center [830, 143] width 1060 height 130
click at [84, 30] on span "button" at bounding box center [85, 33] width 12 height 13
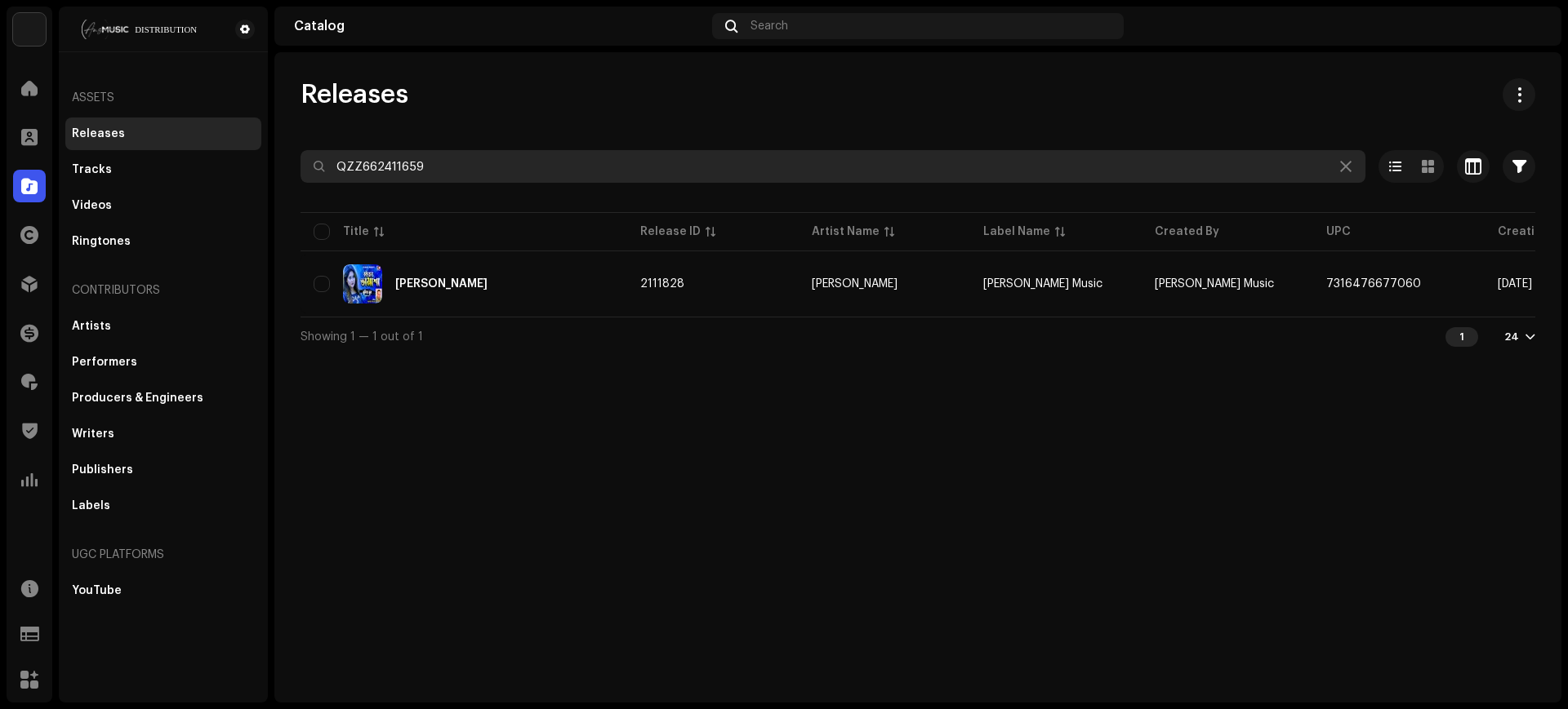
click at [617, 171] on input "QZZ662411659" at bounding box center [832, 166] width 1064 height 33
paste input "8"
type input "QZZ662411658"
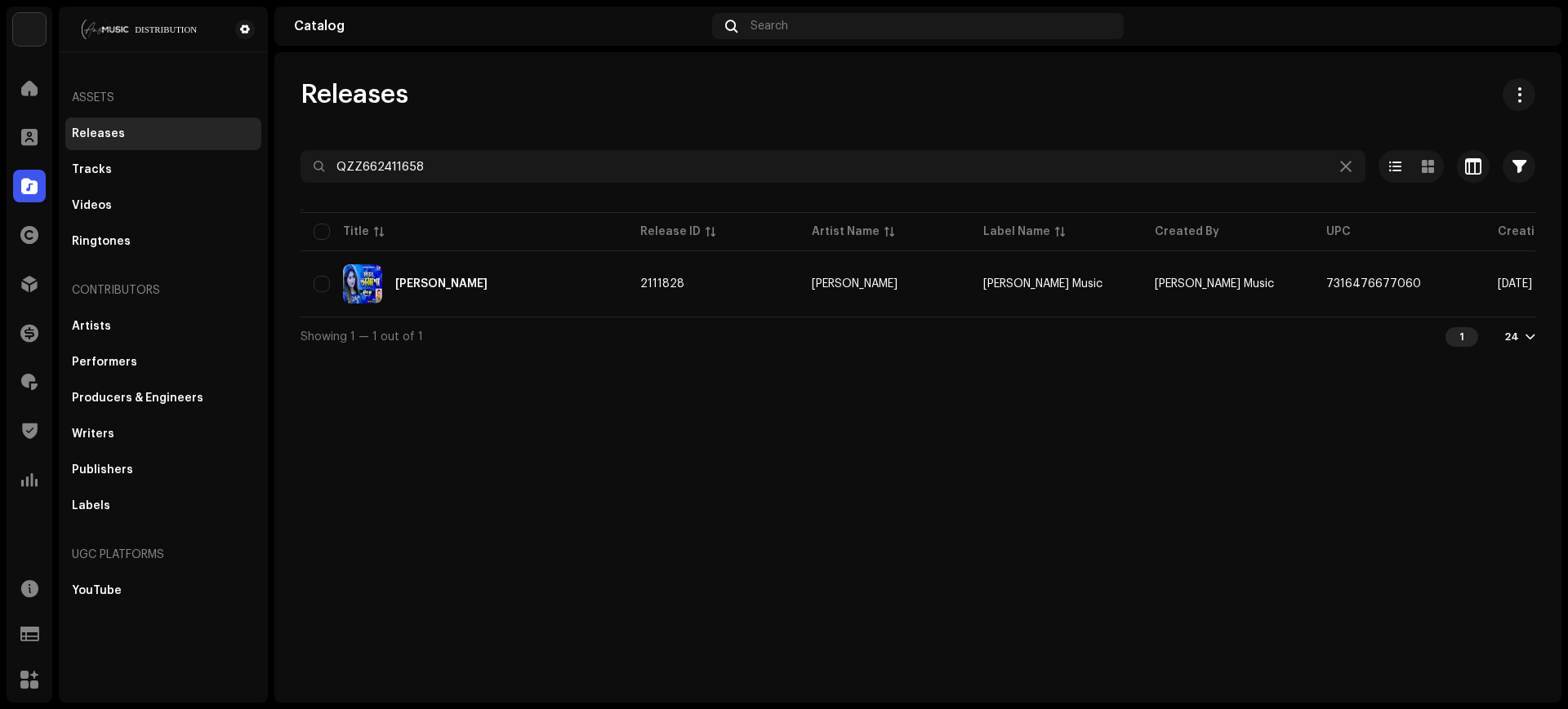
click at [692, 125] on div "Releases QZZ662411658 Selected 0 Select all 1 Options Filters Distribution stat…" at bounding box center [918, 217] width 1287 height 277
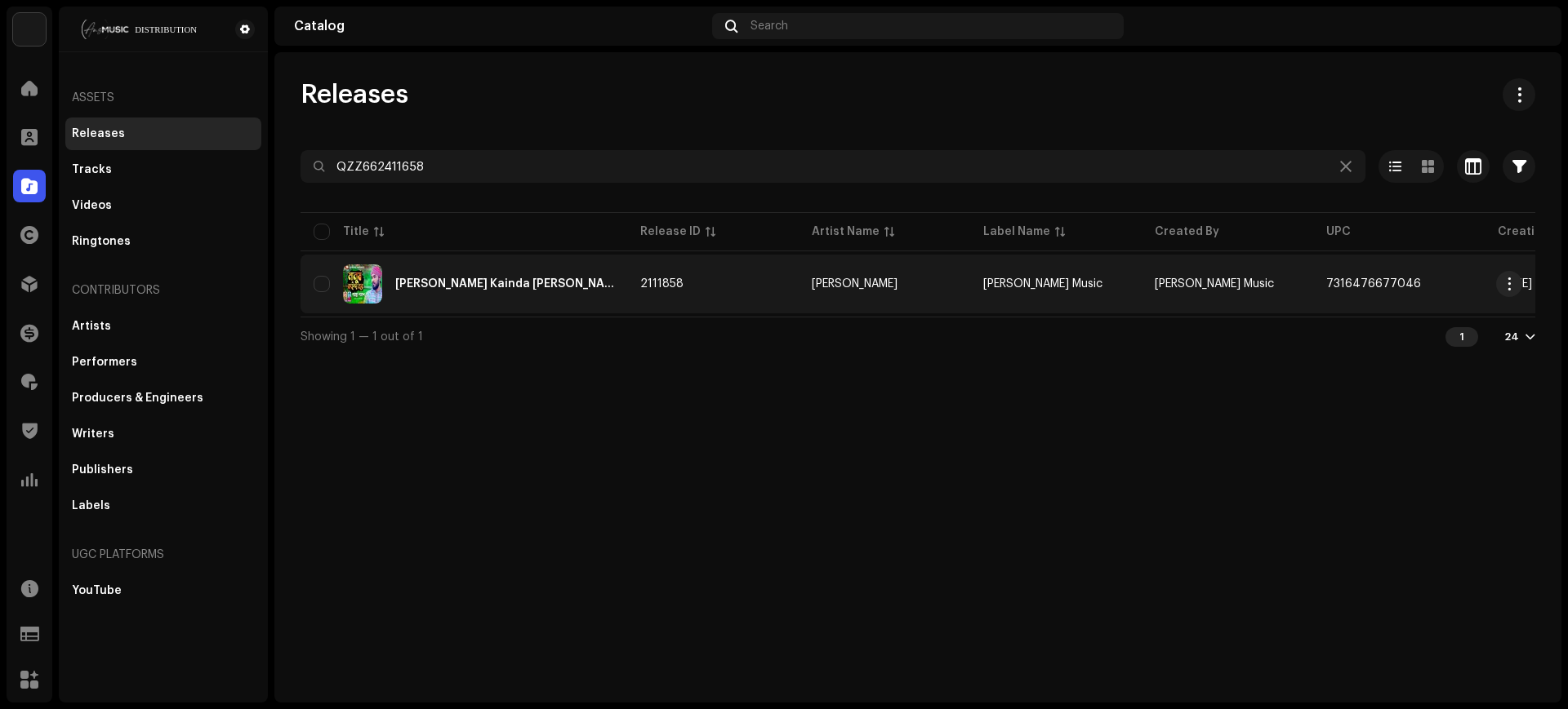
click at [584, 278] on div "[PERSON_NAME] Kainda [PERSON_NAME]" at bounding box center [463, 284] width 300 height 40
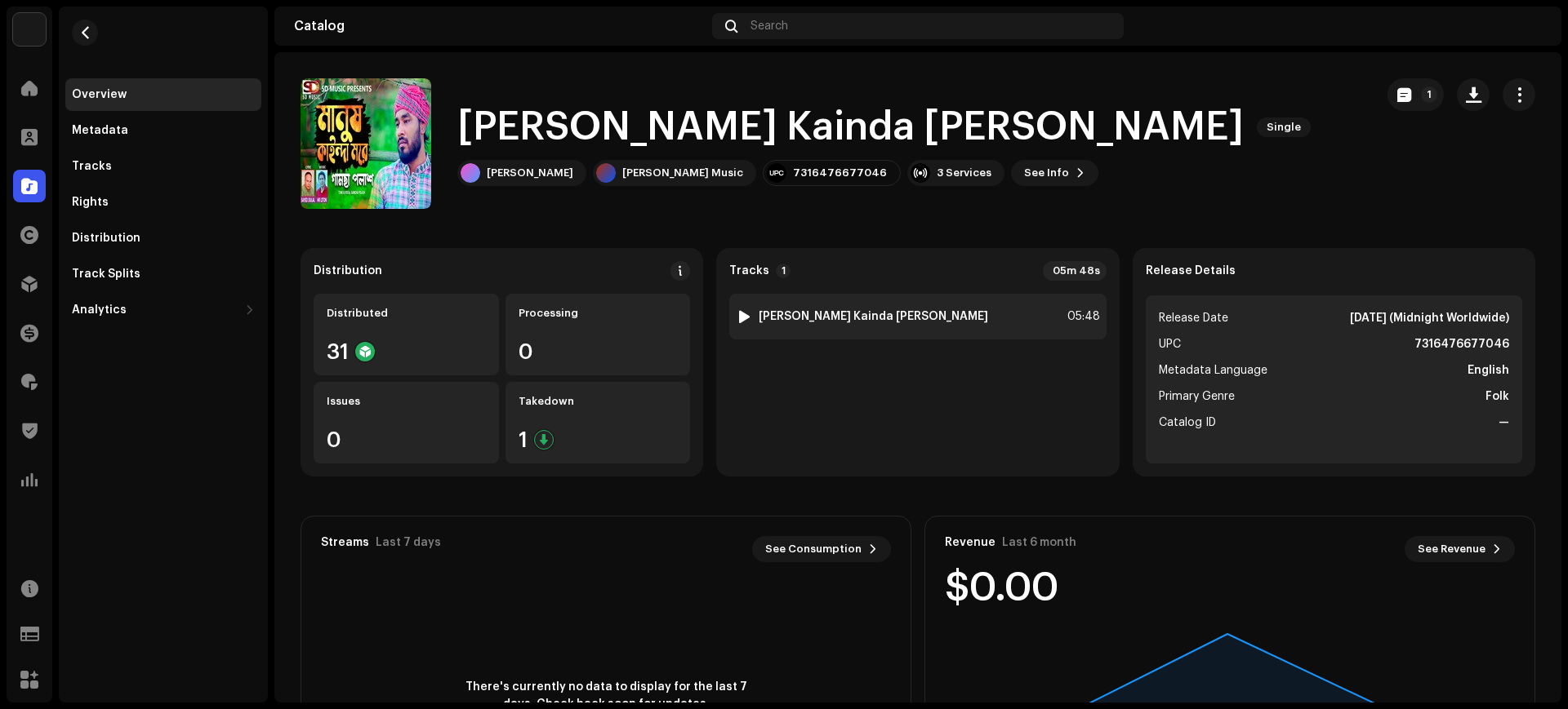
click at [867, 320] on strong "[PERSON_NAME] Kainda [PERSON_NAME]" at bounding box center [873, 317] width 229 height 13
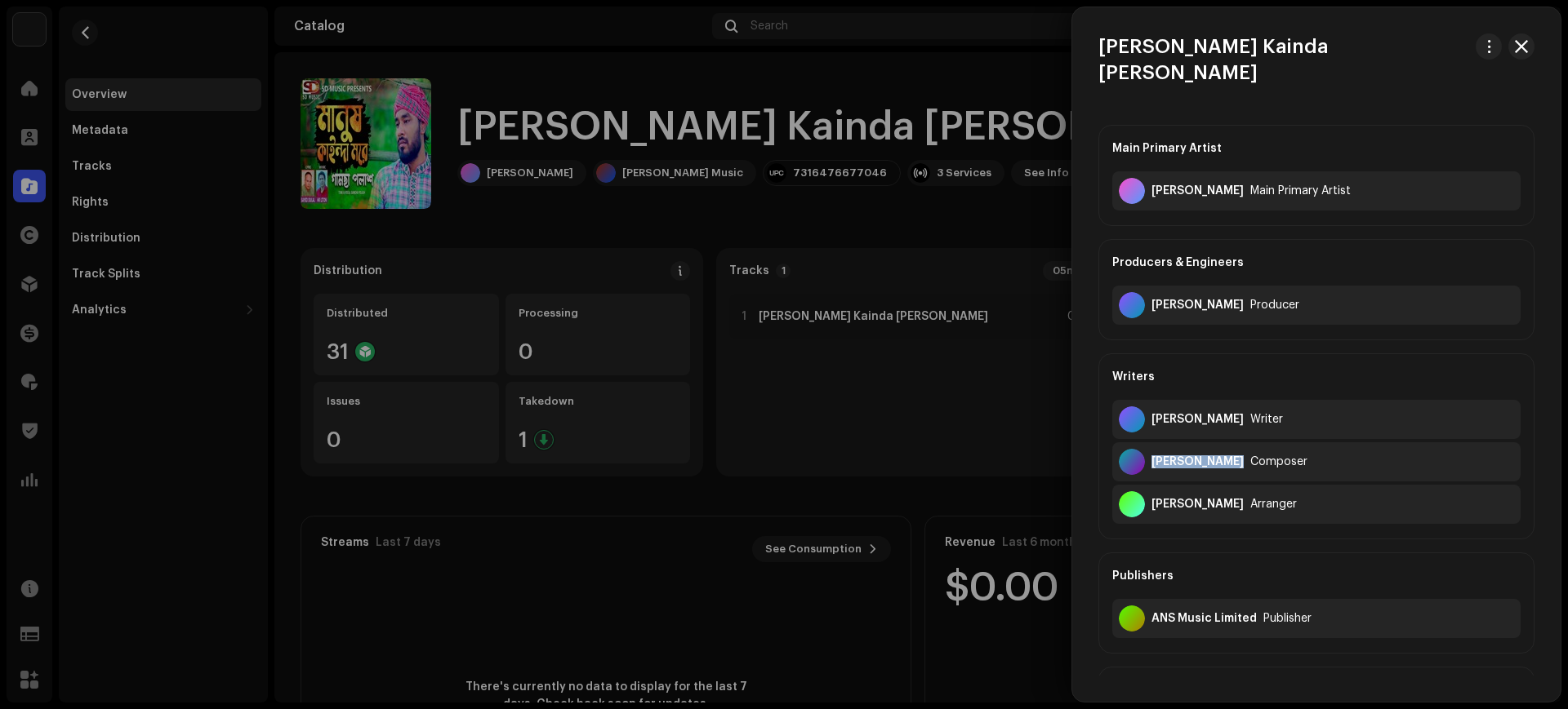
drag, startPoint x: 1235, startPoint y: 437, endPoint x: 1156, endPoint y: 423, distance: 80.2
click at [1156, 442] on div "Gamcha Polash Composer" at bounding box center [1316, 462] width 409 height 40
copy div "[PERSON_NAME]"
click at [925, 413] on div at bounding box center [784, 354] width 1568 height 709
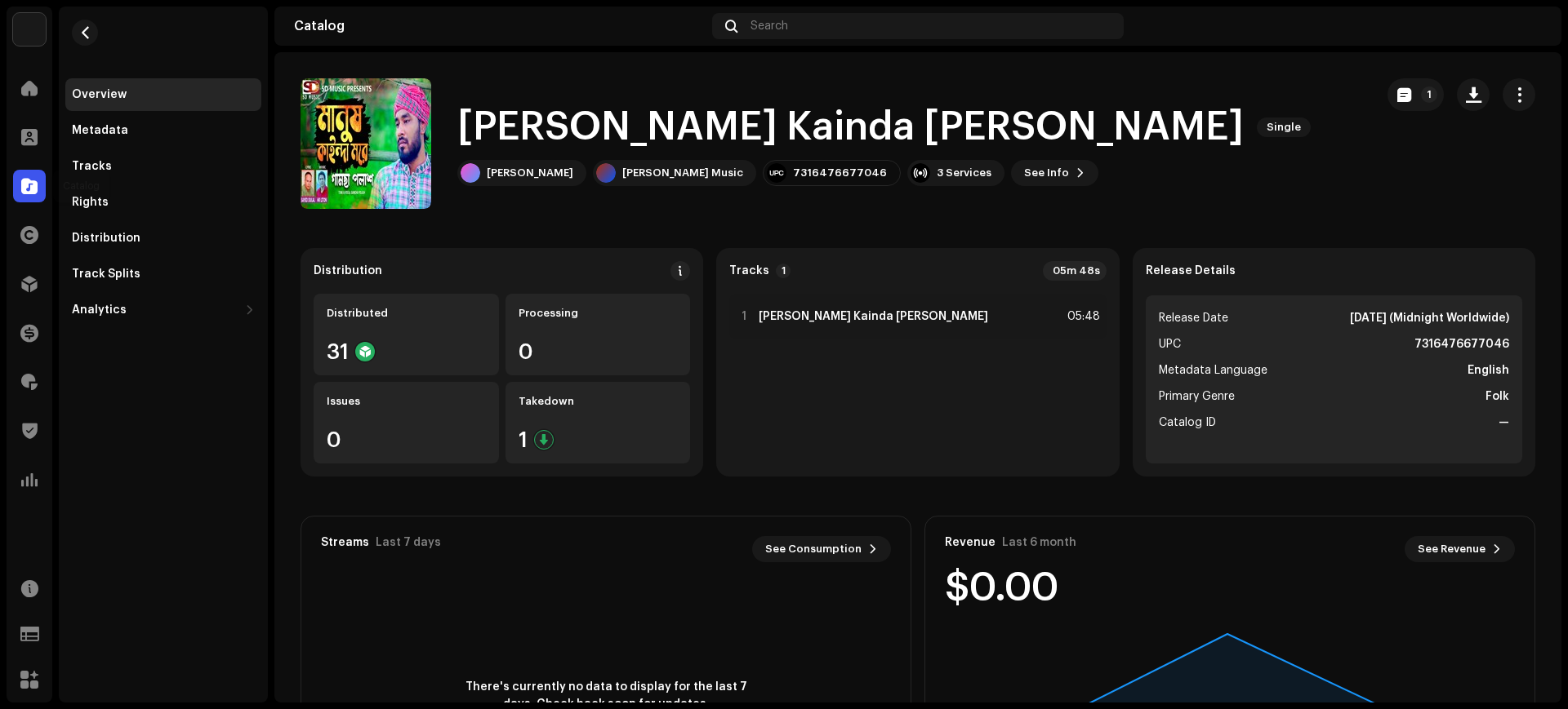
click at [22, 182] on span at bounding box center [29, 186] width 16 height 13
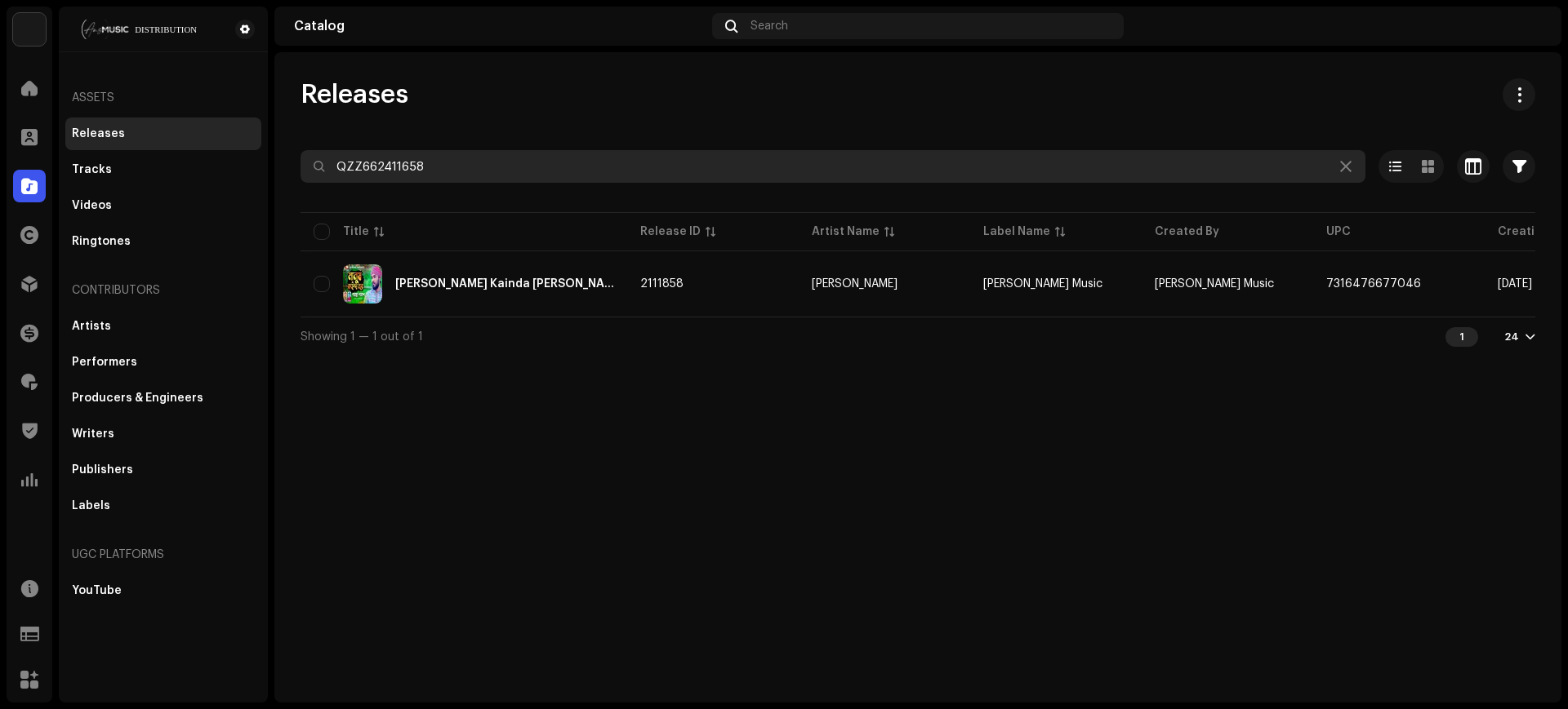
click at [549, 174] on input "QZZ662411658" at bounding box center [832, 166] width 1064 height 33
paste input "7"
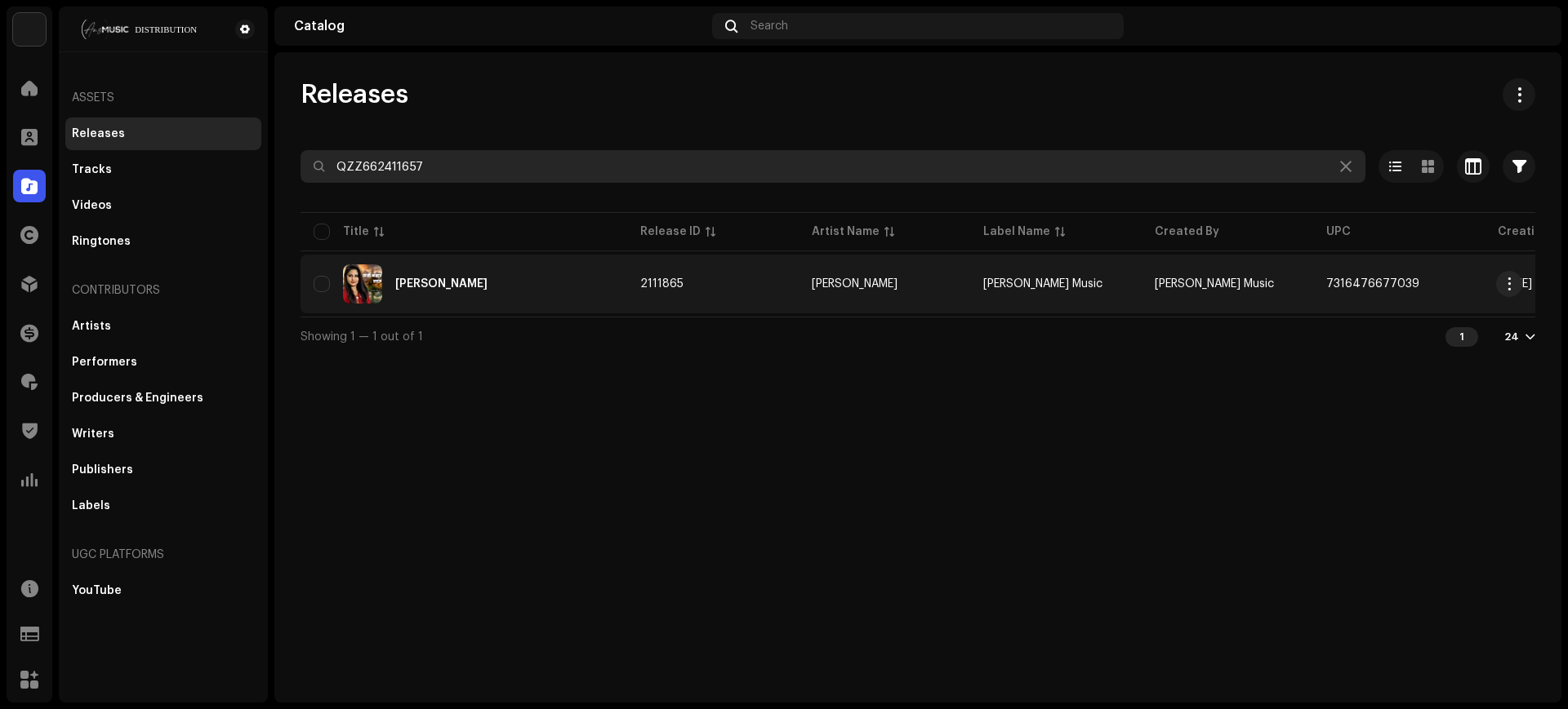
type input "QZZ662411657"
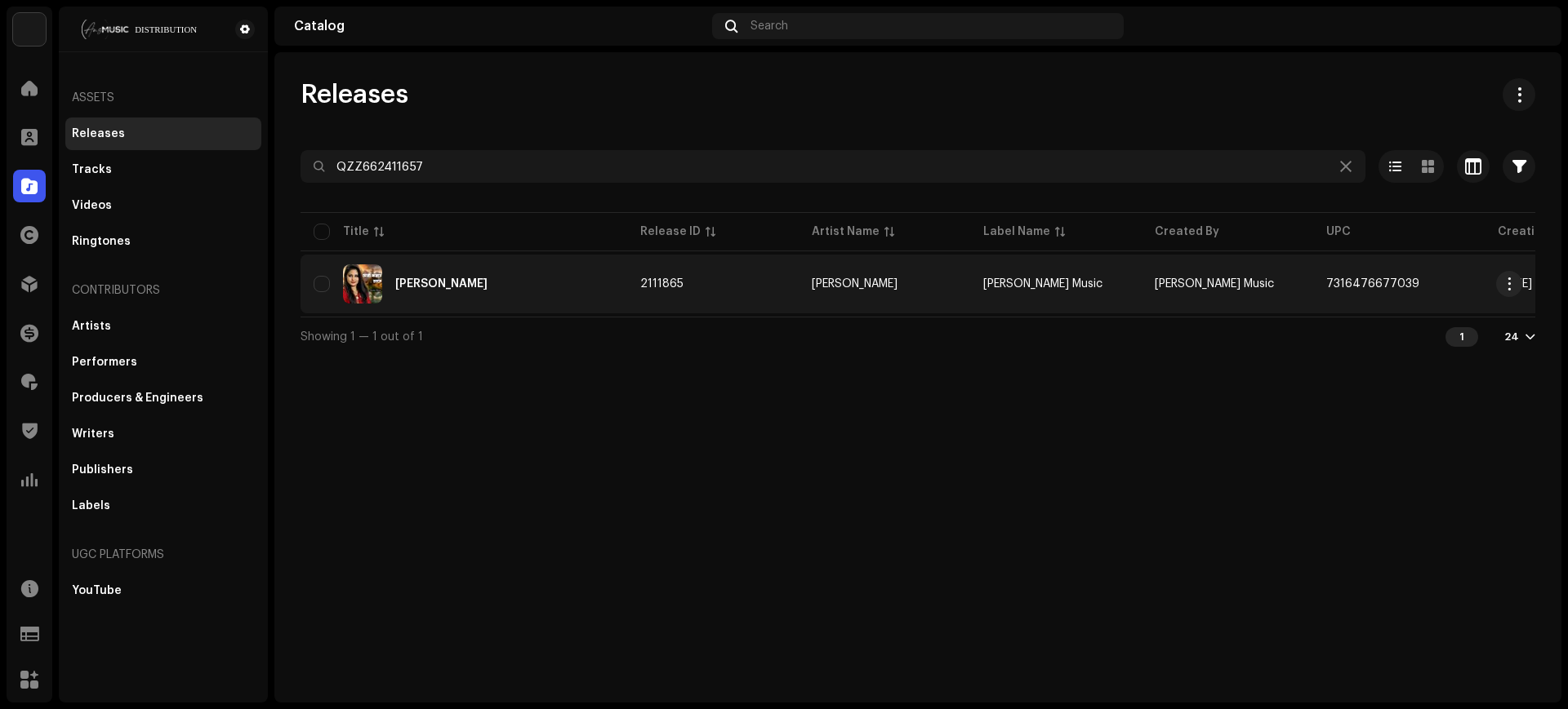
click at [525, 288] on div "[PERSON_NAME]" at bounding box center [463, 284] width 300 height 40
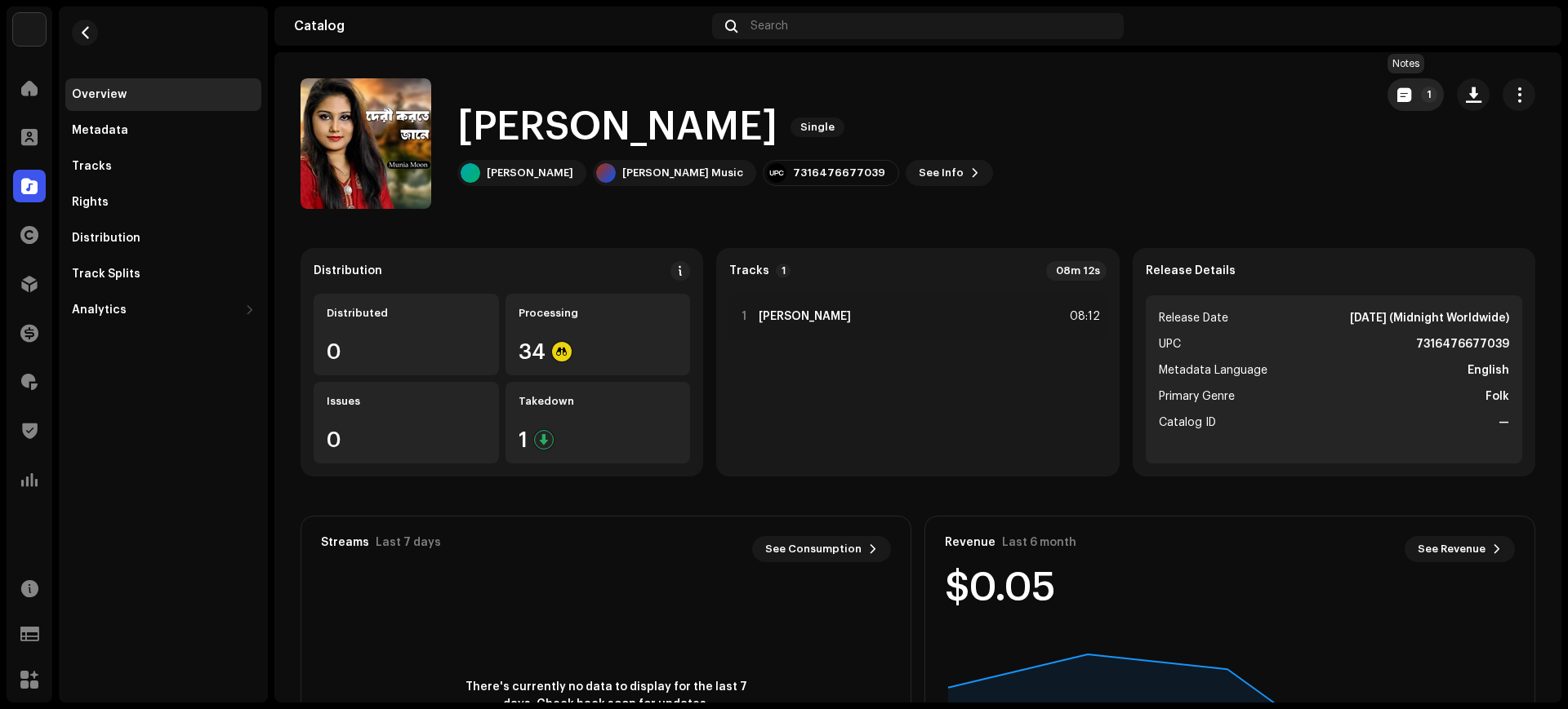
click at [1397, 100] on span "button" at bounding box center [1404, 94] width 14 height 13
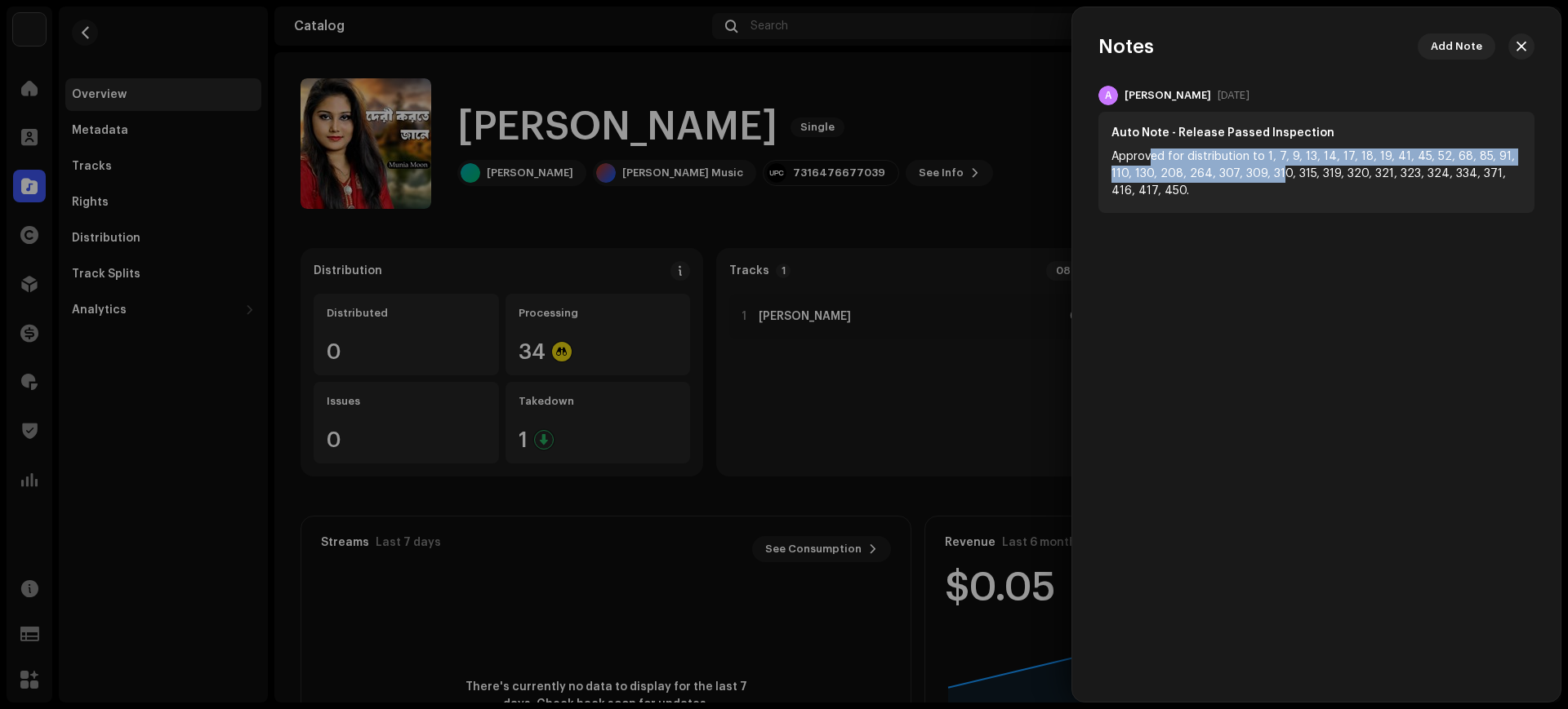
drag, startPoint x: 1149, startPoint y: 160, endPoint x: 1295, endPoint y: 179, distance: 147.2
click at [1272, 177] on div "Approved for distribution to 1, 7, 9, 13, 14, 17, 18, 19, 41, 45, 52, 68, 85, 9…" at bounding box center [1316, 174] width 409 height 52
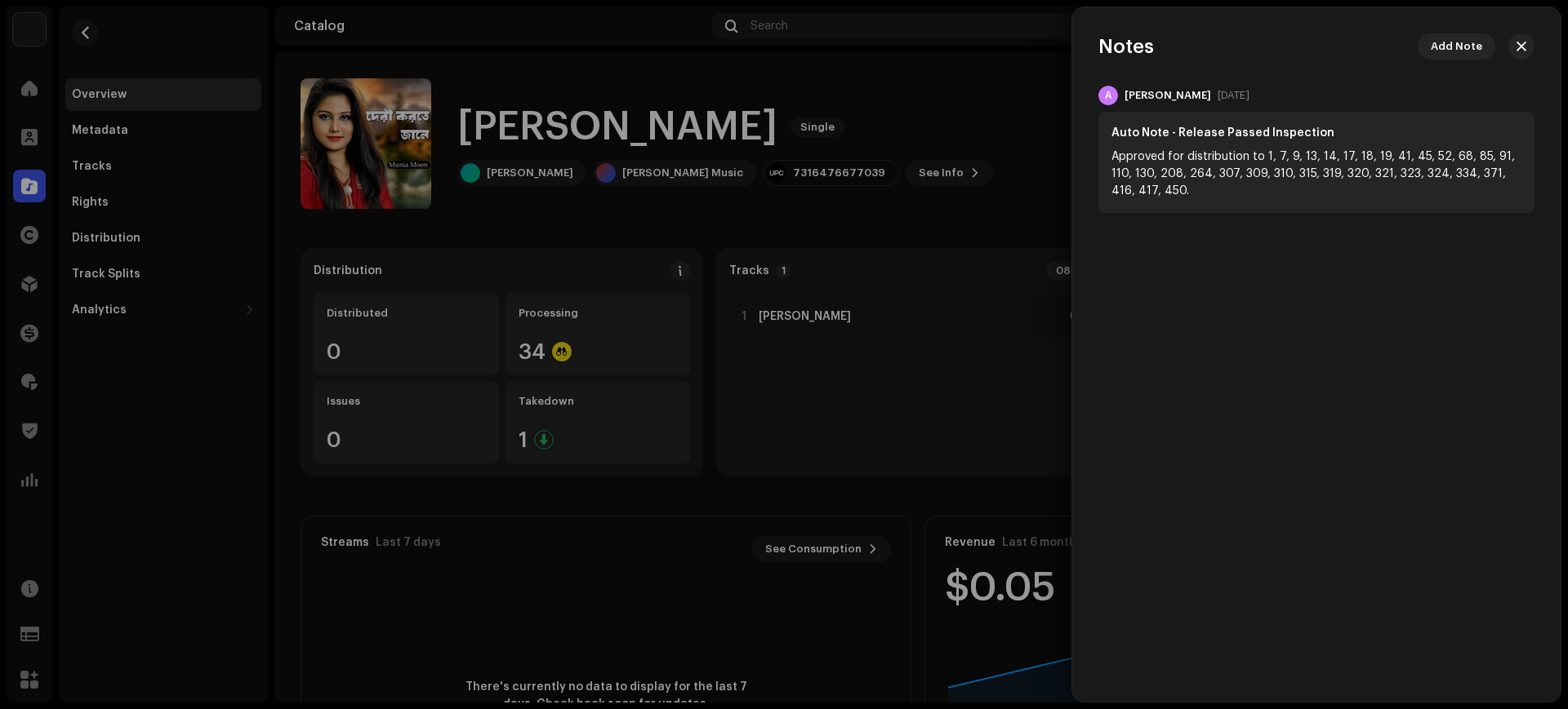
click at [1305, 180] on div "Approved for distribution to 1, 7, 9, 13, 14, 17, 18, 19, 41, 45, 52, 68, 85, 9…" at bounding box center [1316, 174] width 409 height 52
click at [841, 229] on div at bounding box center [784, 354] width 1568 height 709
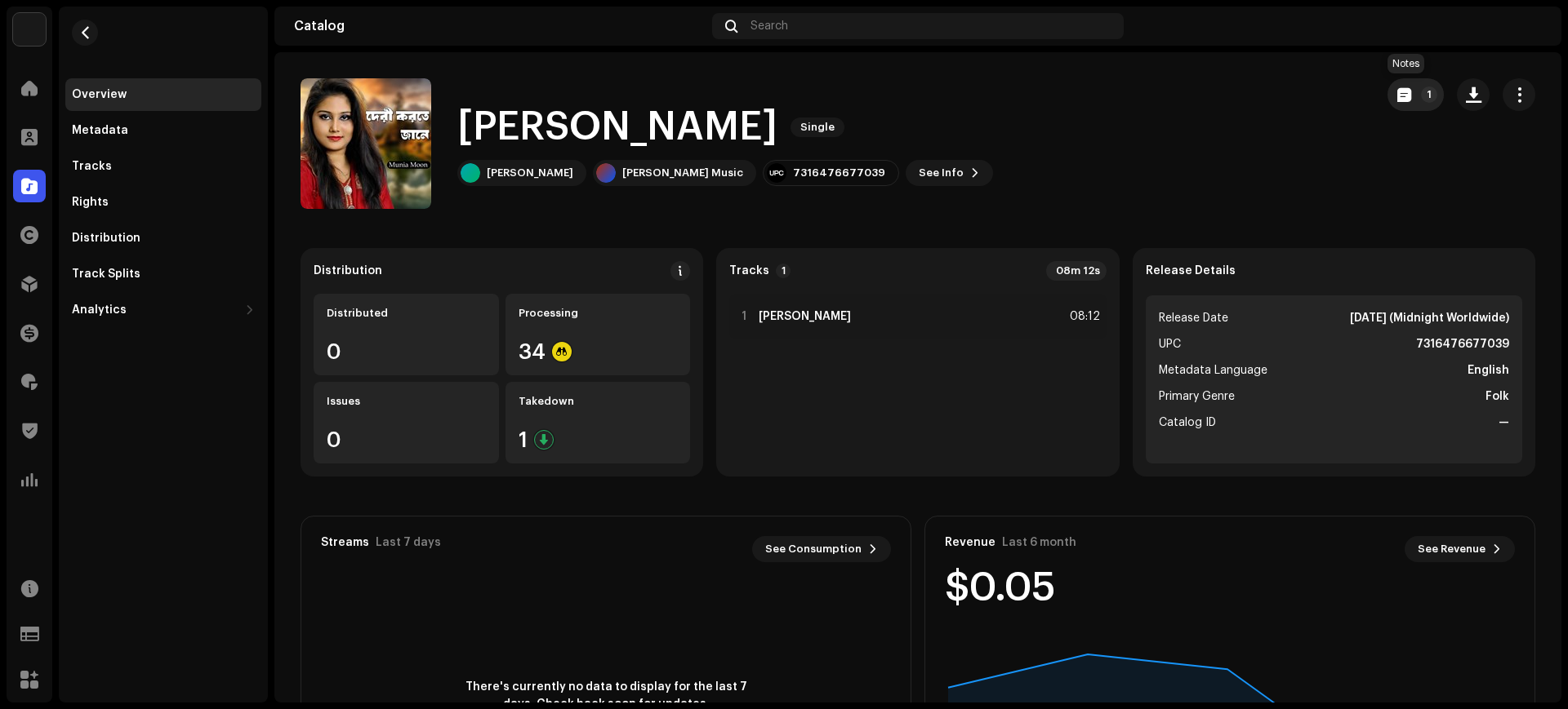
click at [1413, 102] on button "1" at bounding box center [1415, 94] width 57 height 33
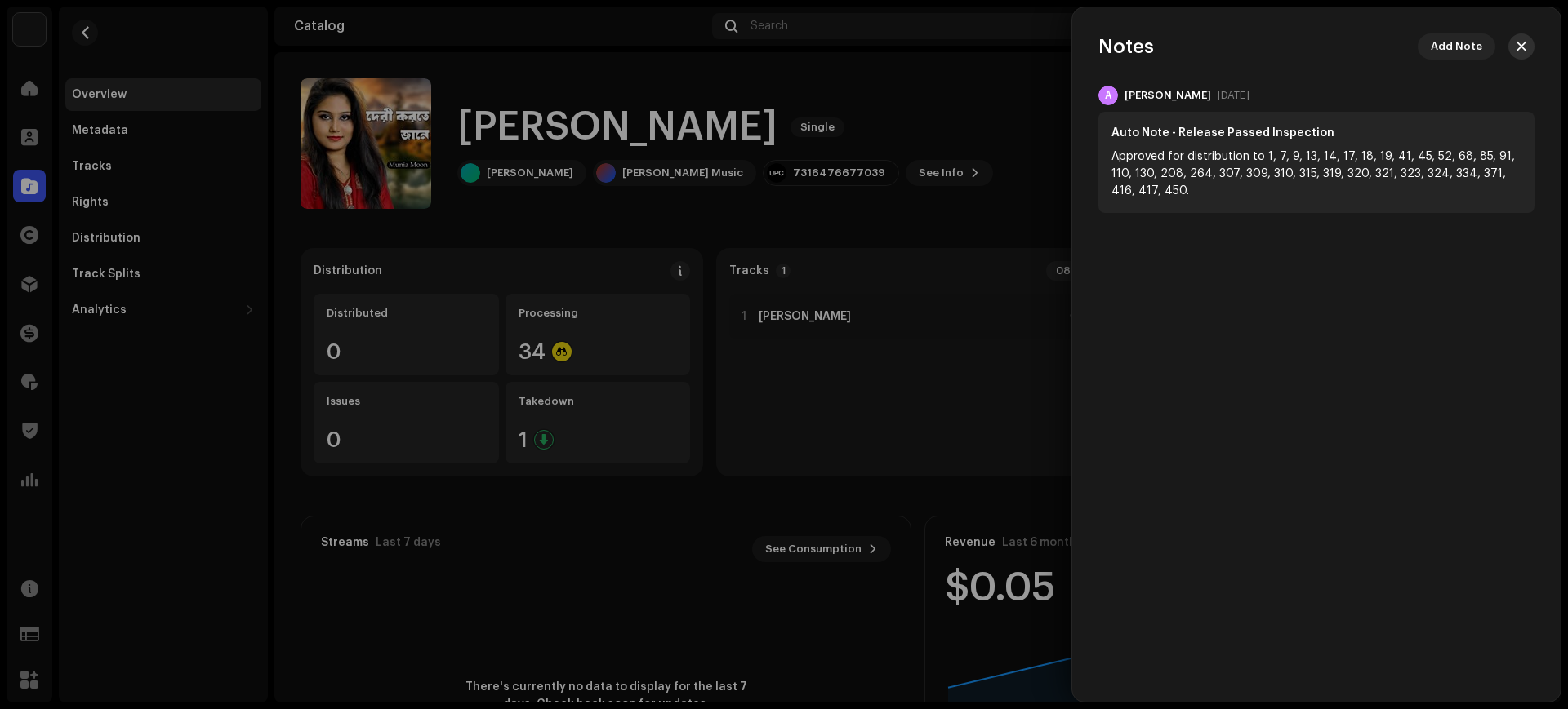
click at [1530, 44] on button "button" at bounding box center [1521, 46] width 26 height 26
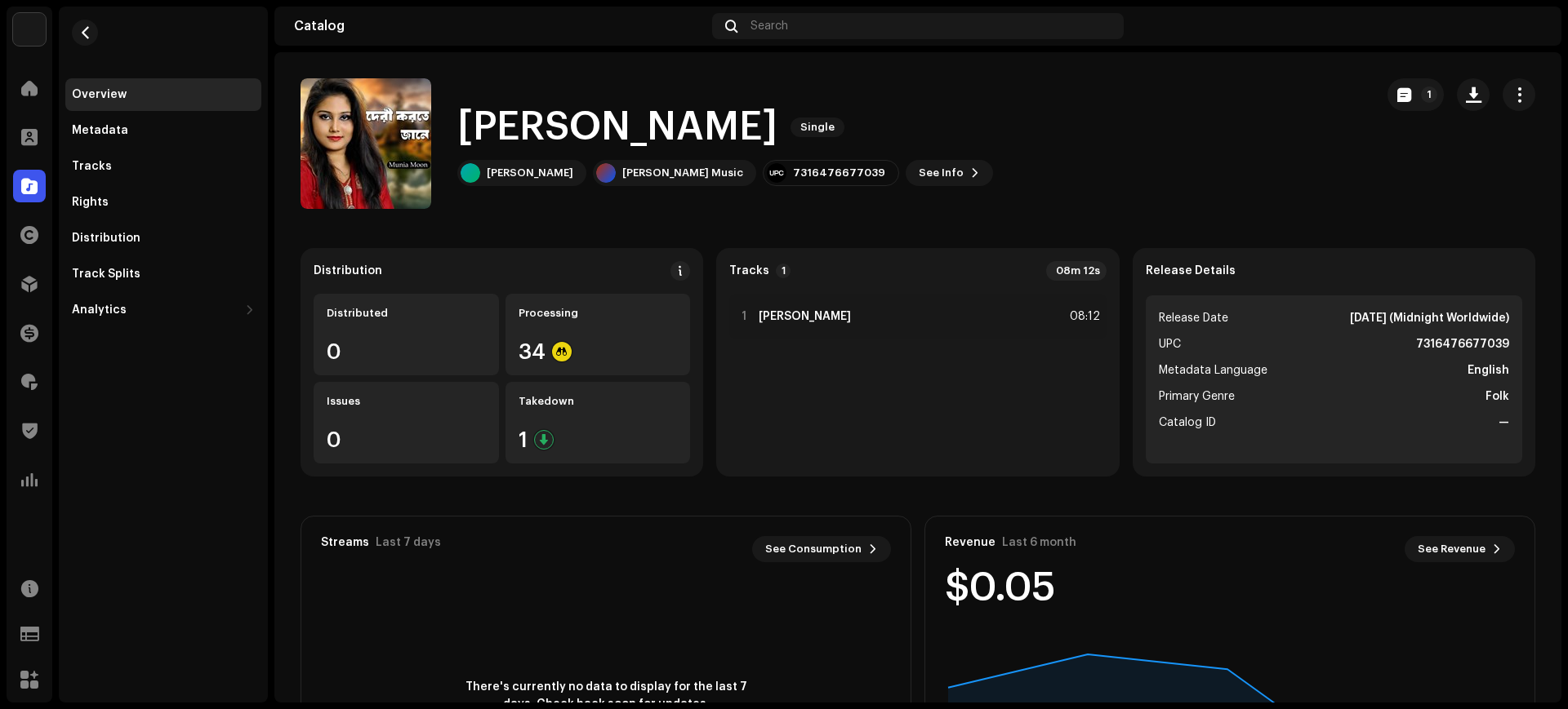
click at [1161, 171] on div "Deri Korte Jane Single Munia Moon Syed Dulal Music 7316476677039 See Info 1" at bounding box center [830, 143] width 1060 height 130
click at [838, 309] on div "1 Deri Korte Jane 08:12" at bounding box center [917, 317] width 376 height 45
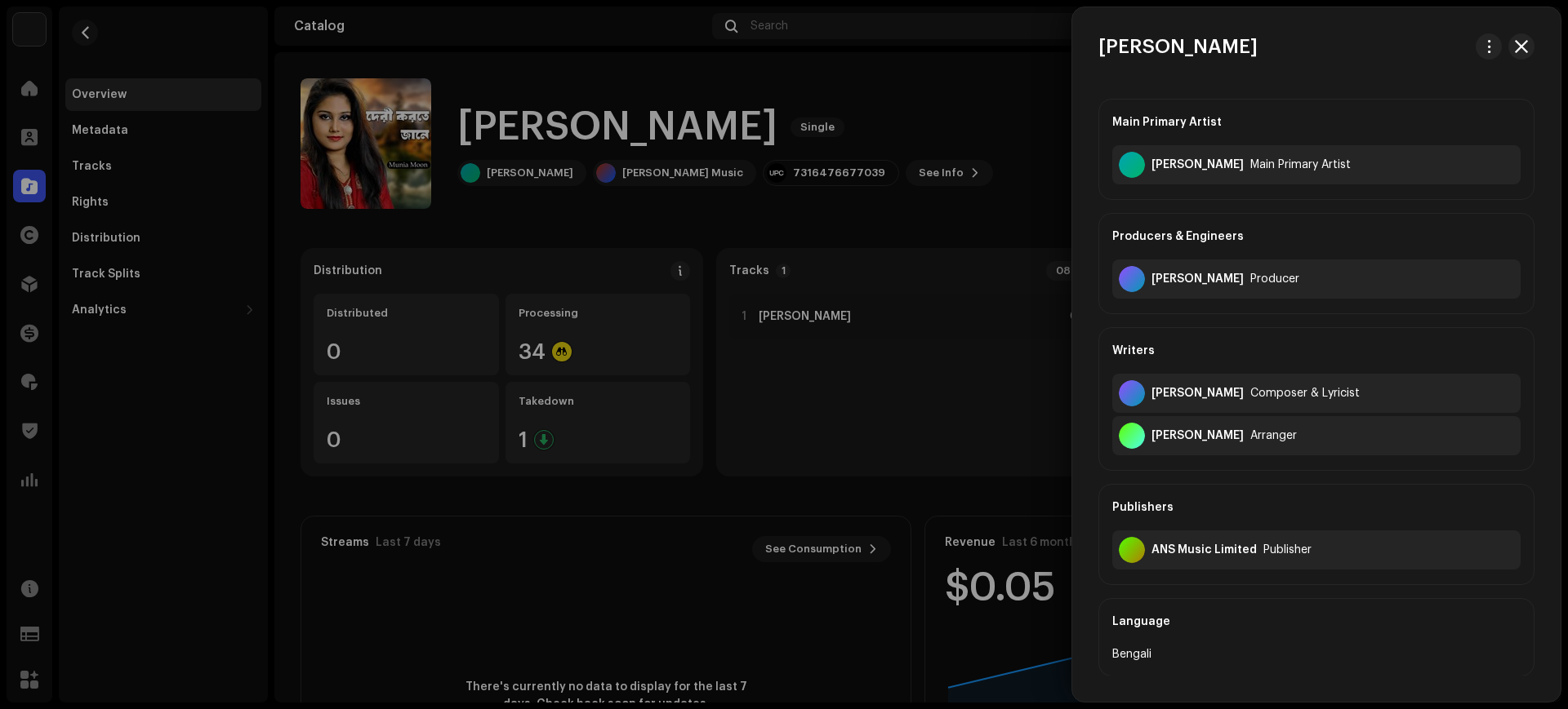
click at [909, 320] on div at bounding box center [784, 354] width 1568 height 709
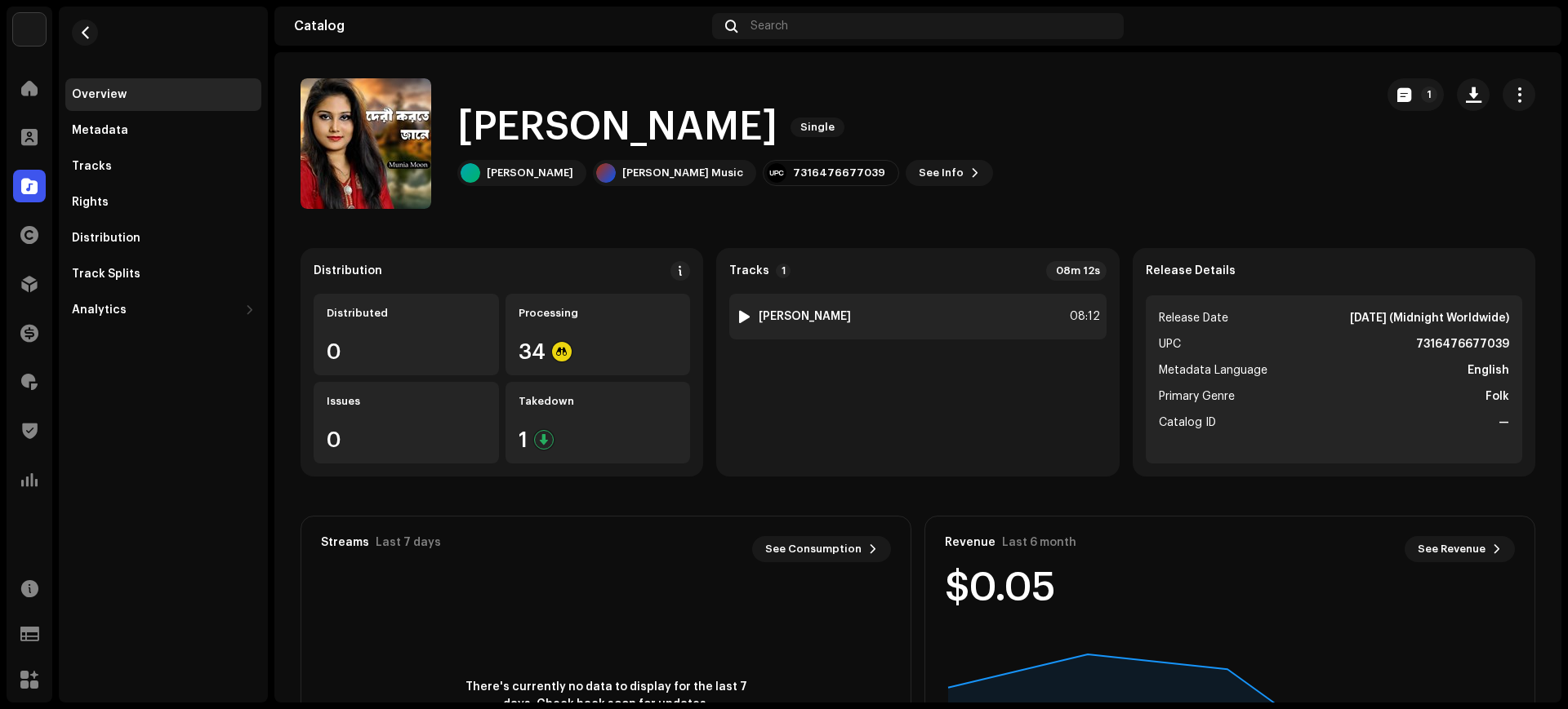
click at [849, 309] on div "1 Deri Korte Jane 08:12" at bounding box center [917, 317] width 376 height 45
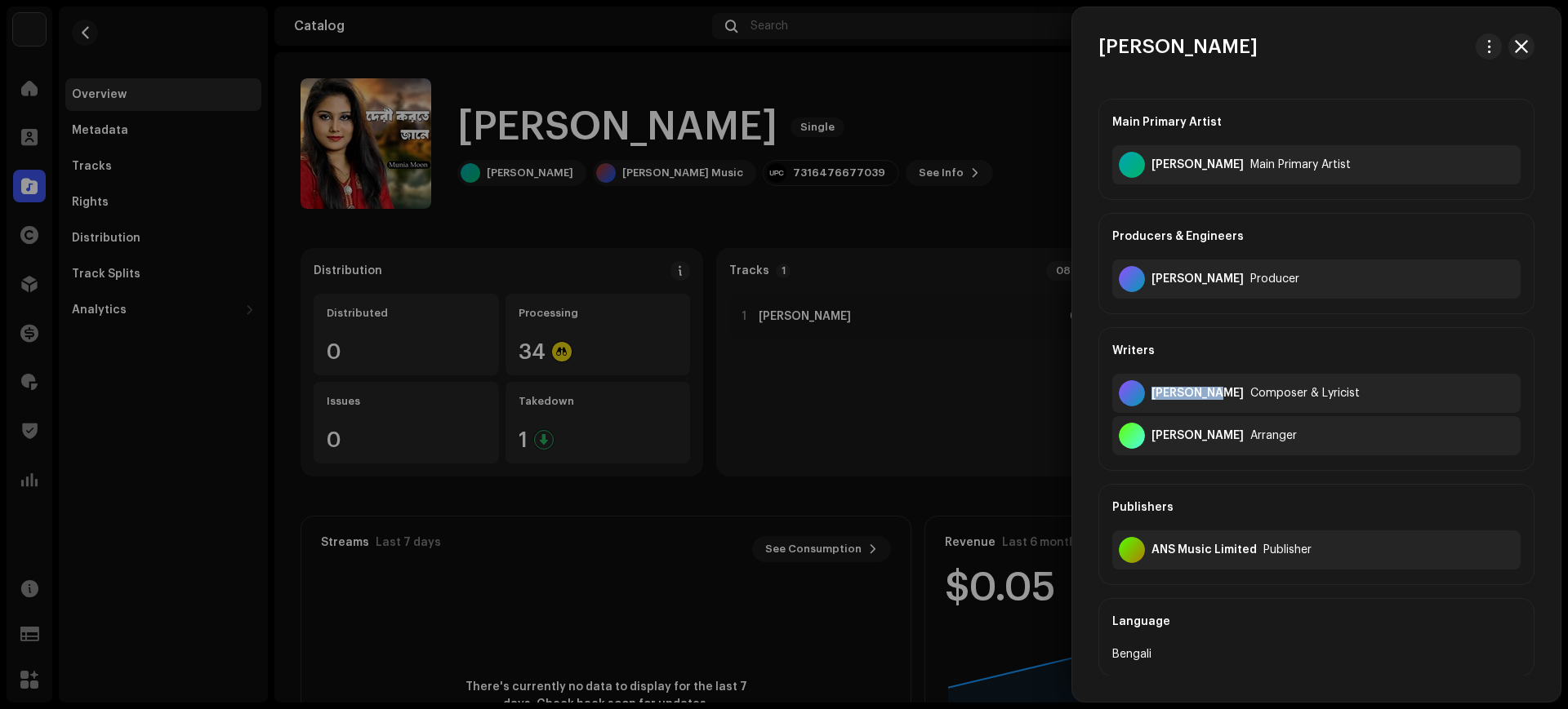
drag, startPoint x: 1209, startPoint y: 391, endPoint x: 1168, endPoint y: 376, distance: 43.7
click at [1168, 376] on div "Syed Dulal Composer & Lyricist" at bounding box center [1316, 393] width 409 height 40
copy div "[PERSON_NAME]"
click at [979, 325] on div at bounding box center [784, 354] width 1568 height 709
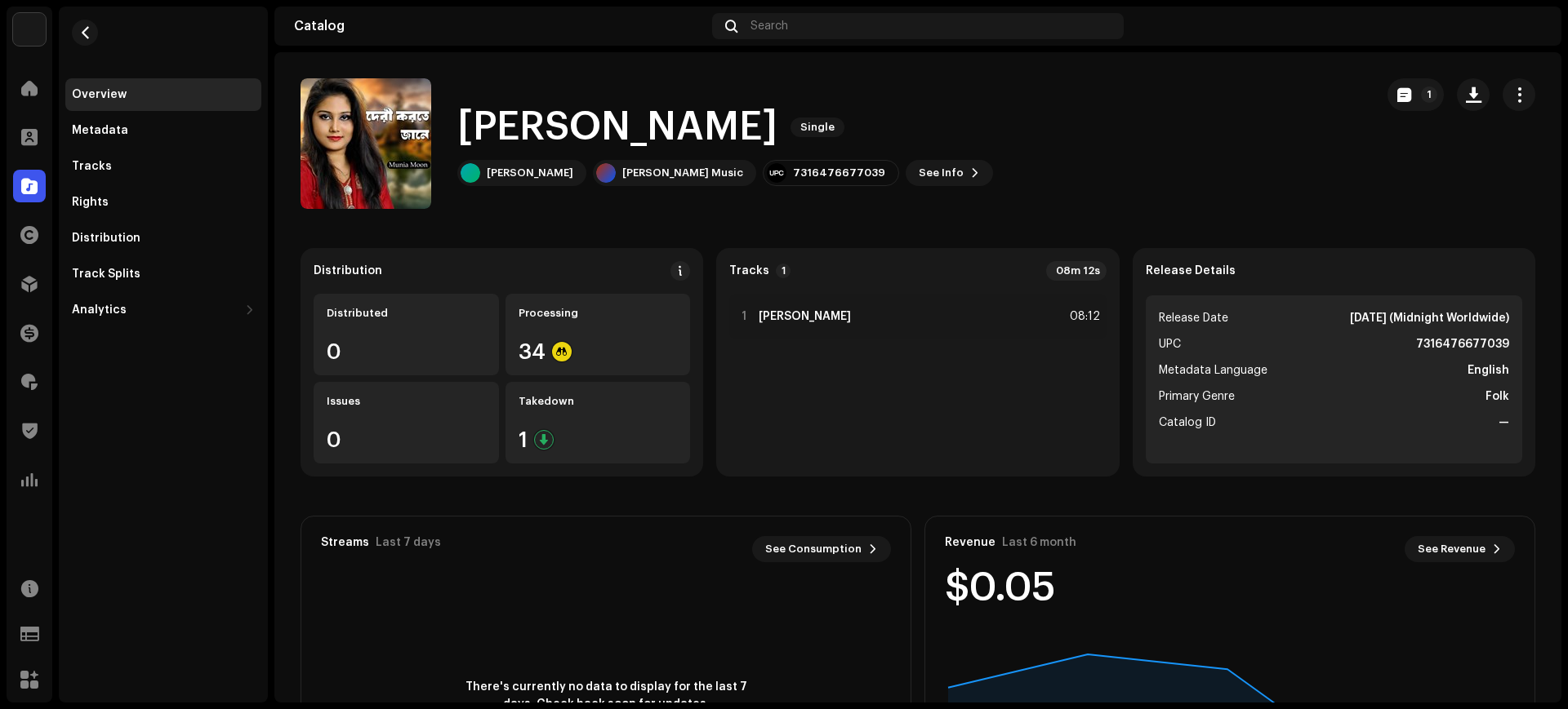
click at [100, 35] on re-m-nav-back at bounding box center [85, 42] width 40 height 72
click at [96, 34] on button "button" at bounding box center [85, 33] width 26 height 26
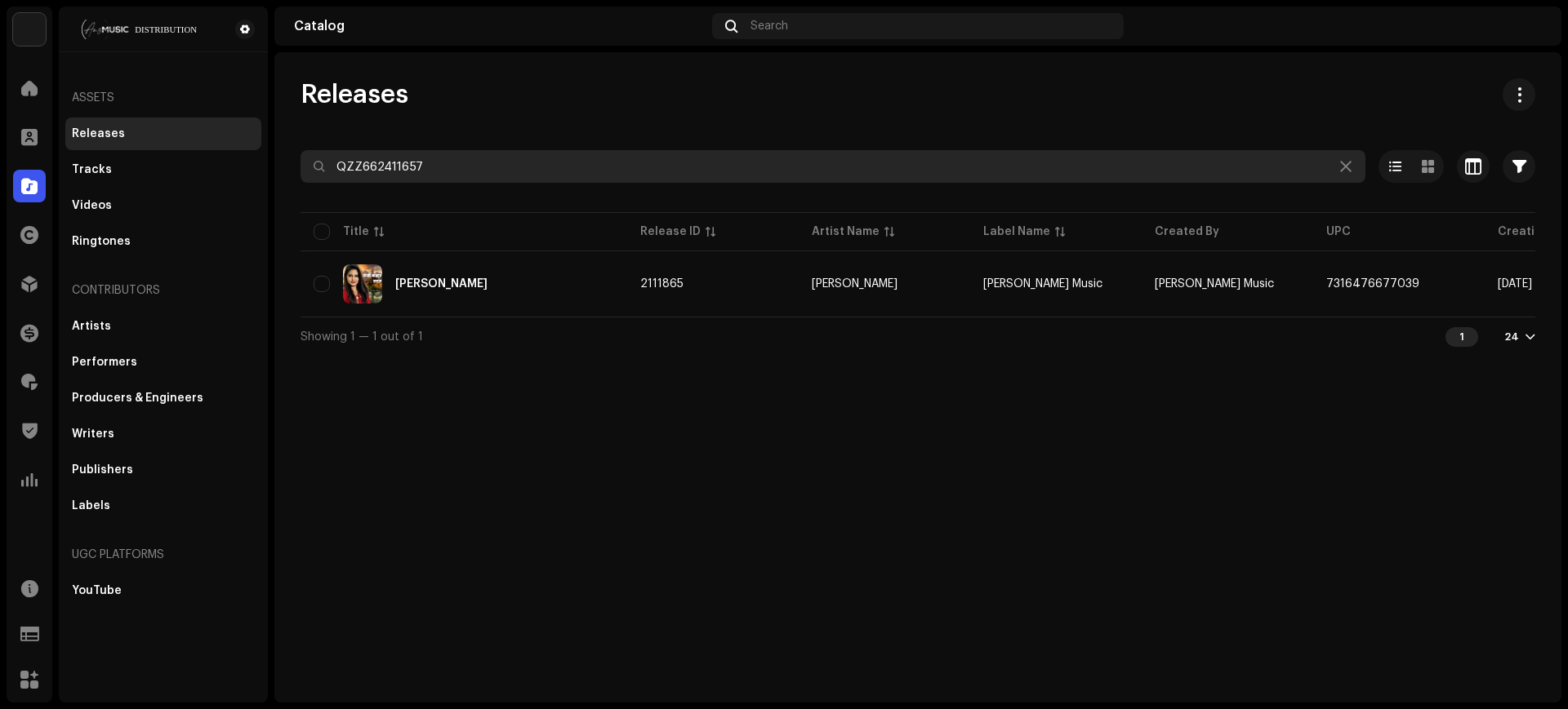
click at [636, 164] on input "QZZ662411657" at bounding box center [832, 166] width 1064 height 33
paste input "6"
type input "QZZ662411656"
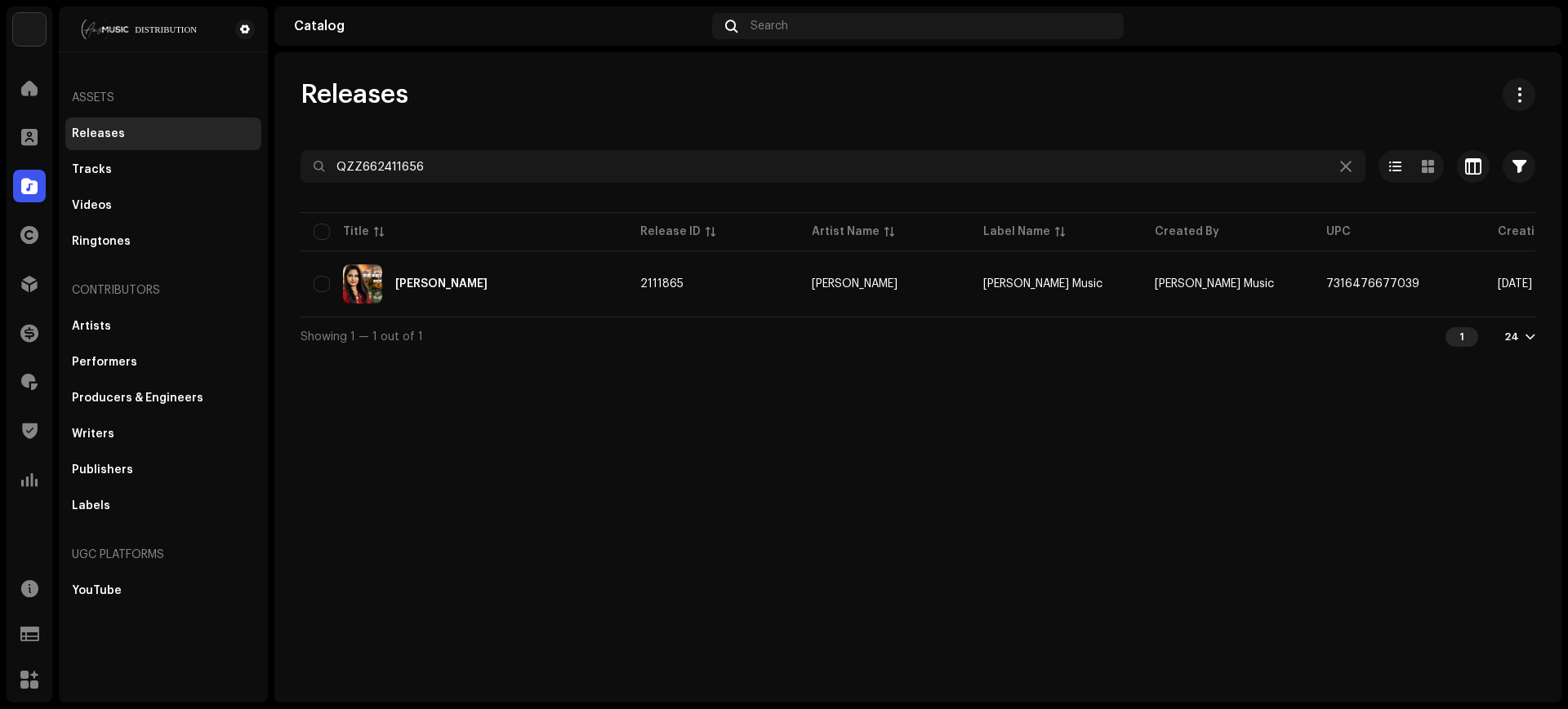
click at [765, 124] on div "Releases QZZ662411656 Selected 0 Select all 1 Options Filters Distribution stat…" at bounding box center [918, 217] width 1287 height 277
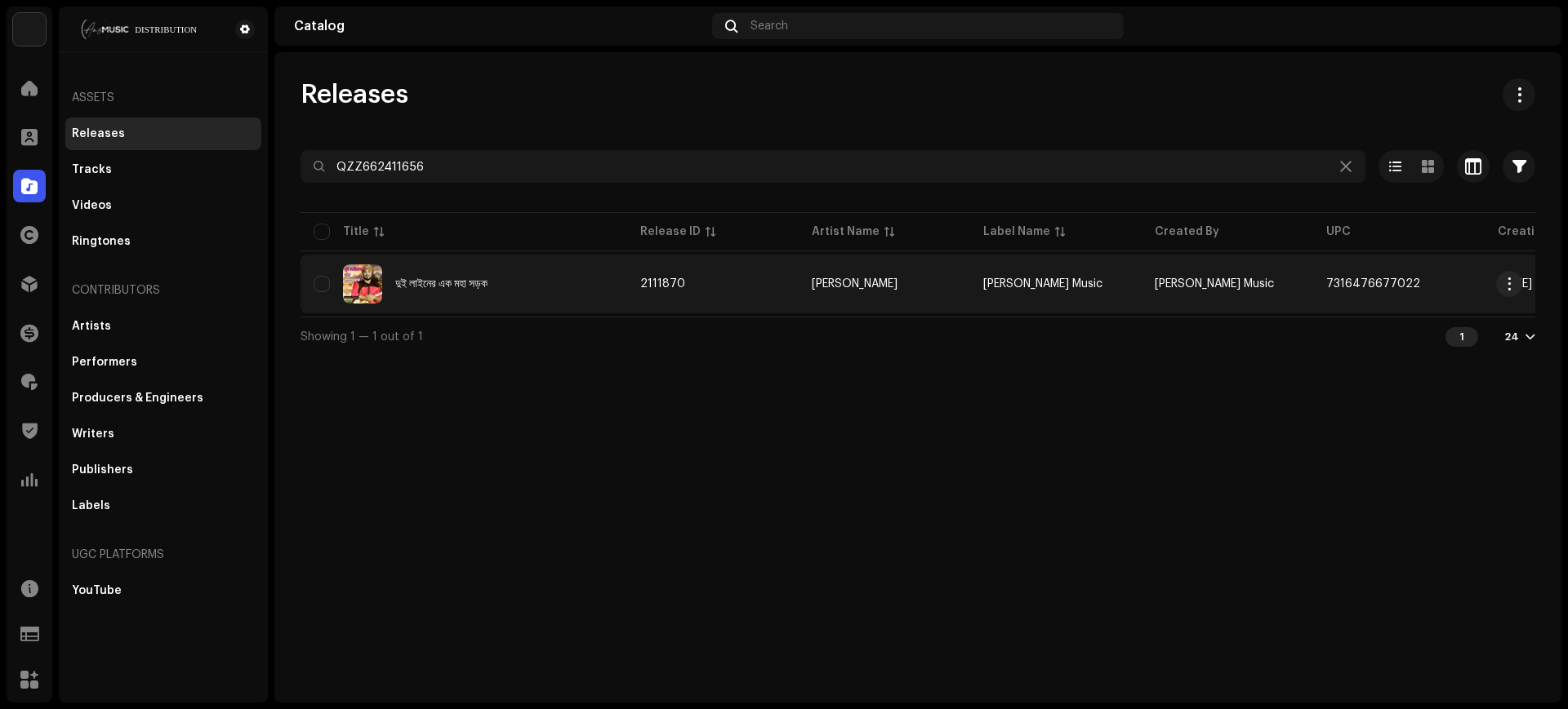
click at [771, 302] on td "2111870" at bounding box center [713, 284] width 172 height 58
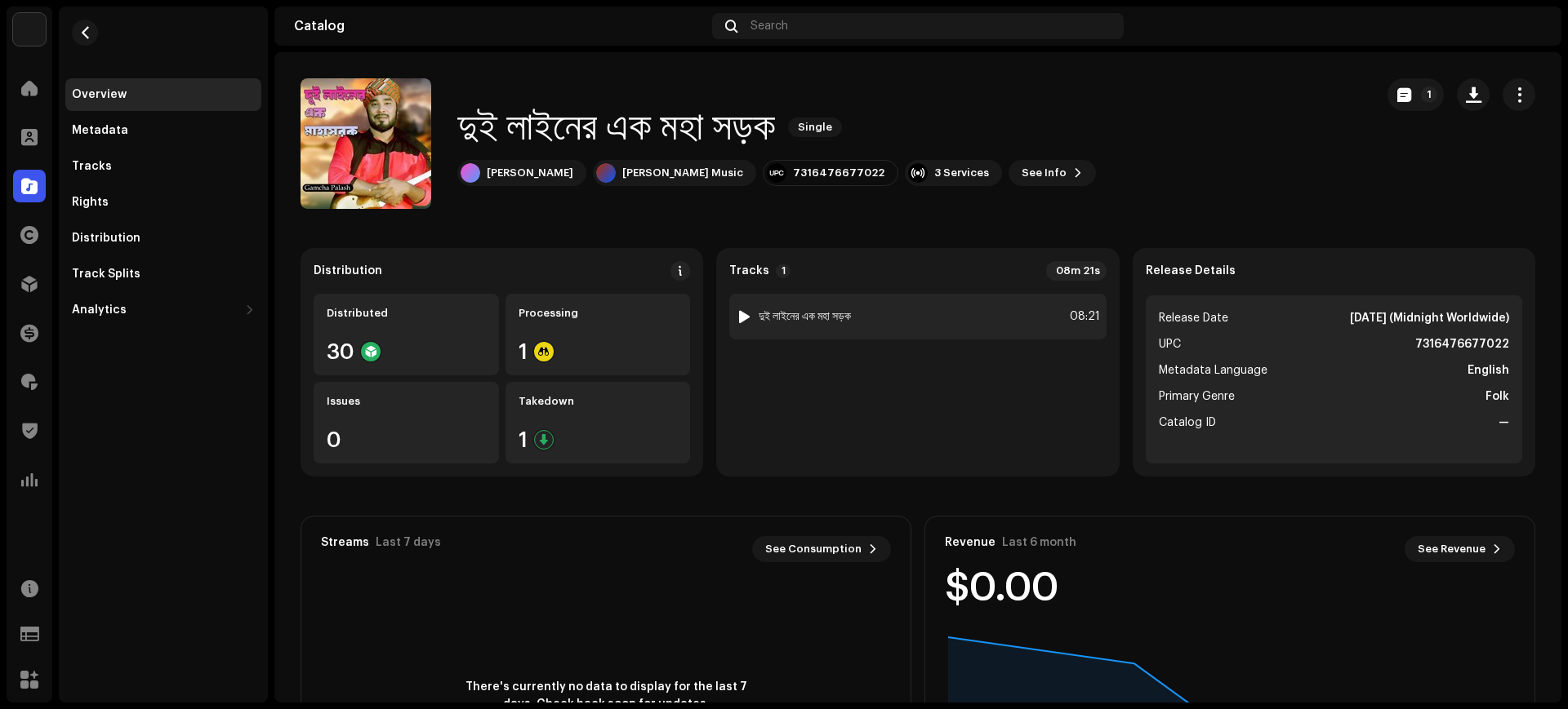
click at [943, 294] on div "1 দুই লাইনের এক মহা সড়ক 08:21" at bounding box center [917, 317] width 376 height 45
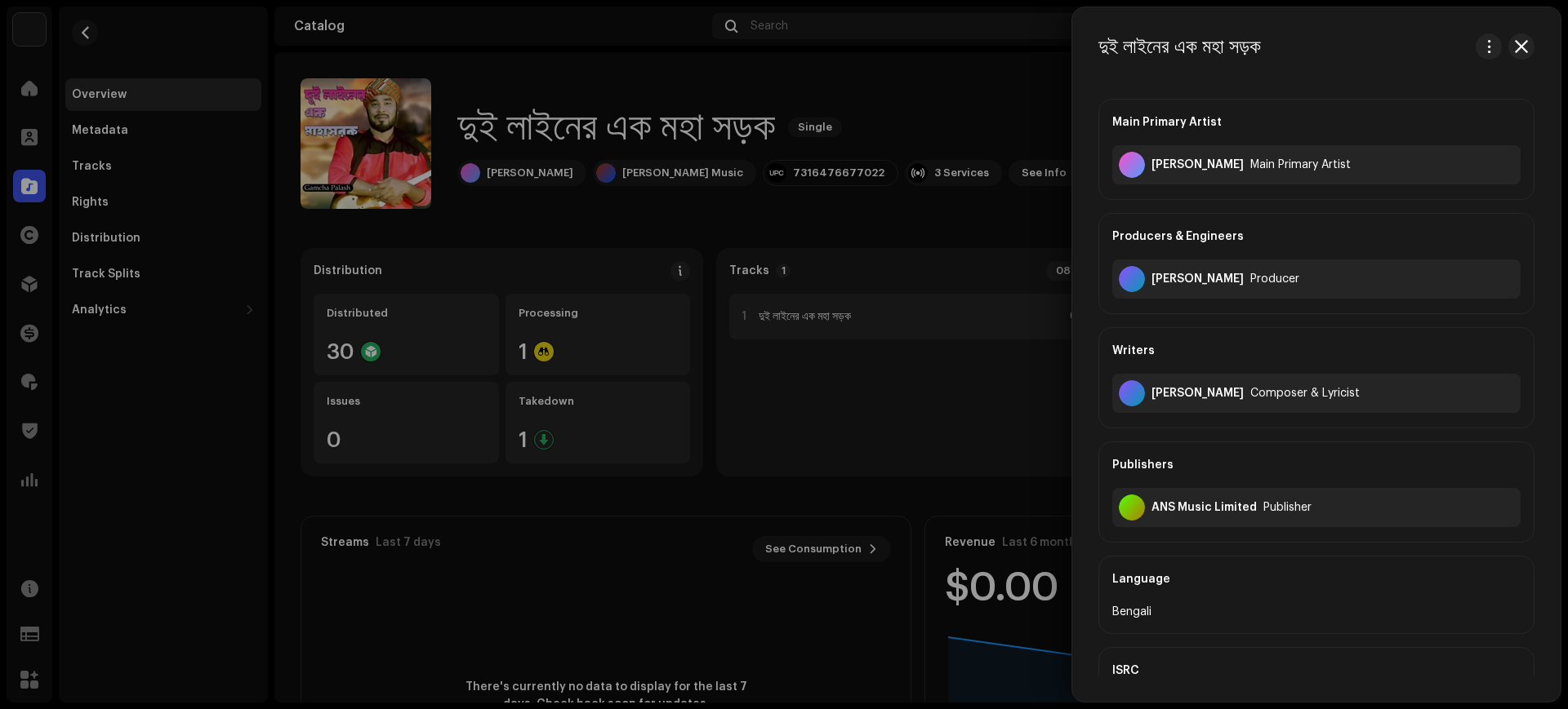
click at [792, 309] on div at bounding box center [784, 354] width 1568 height 709
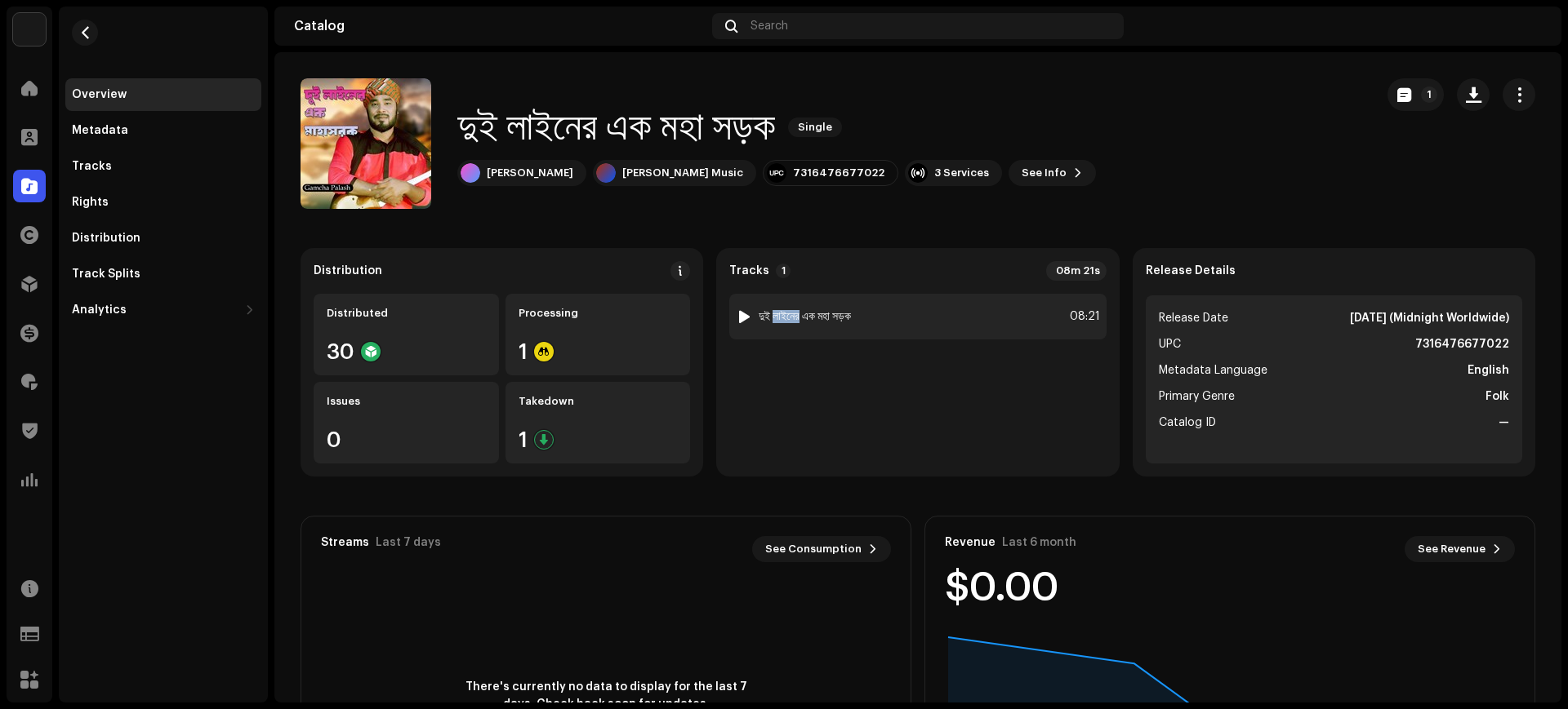
click at [792, 310] on strong "দুই লাইনের এক মহা সড়ক" at bounding box center [805, 317] width 92 height 13
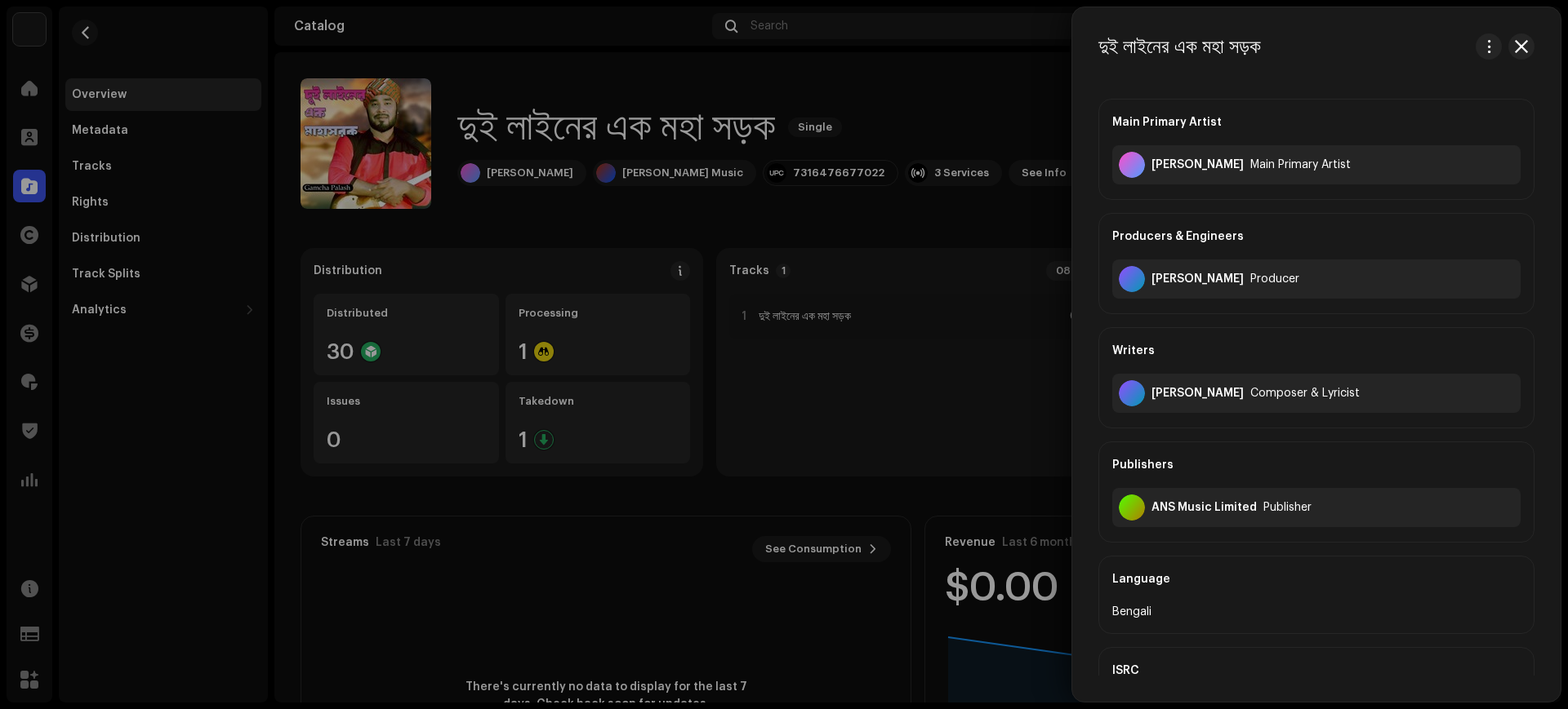
click at [853, 348] on div at bounding box center [784, 354] width 1568 height 709
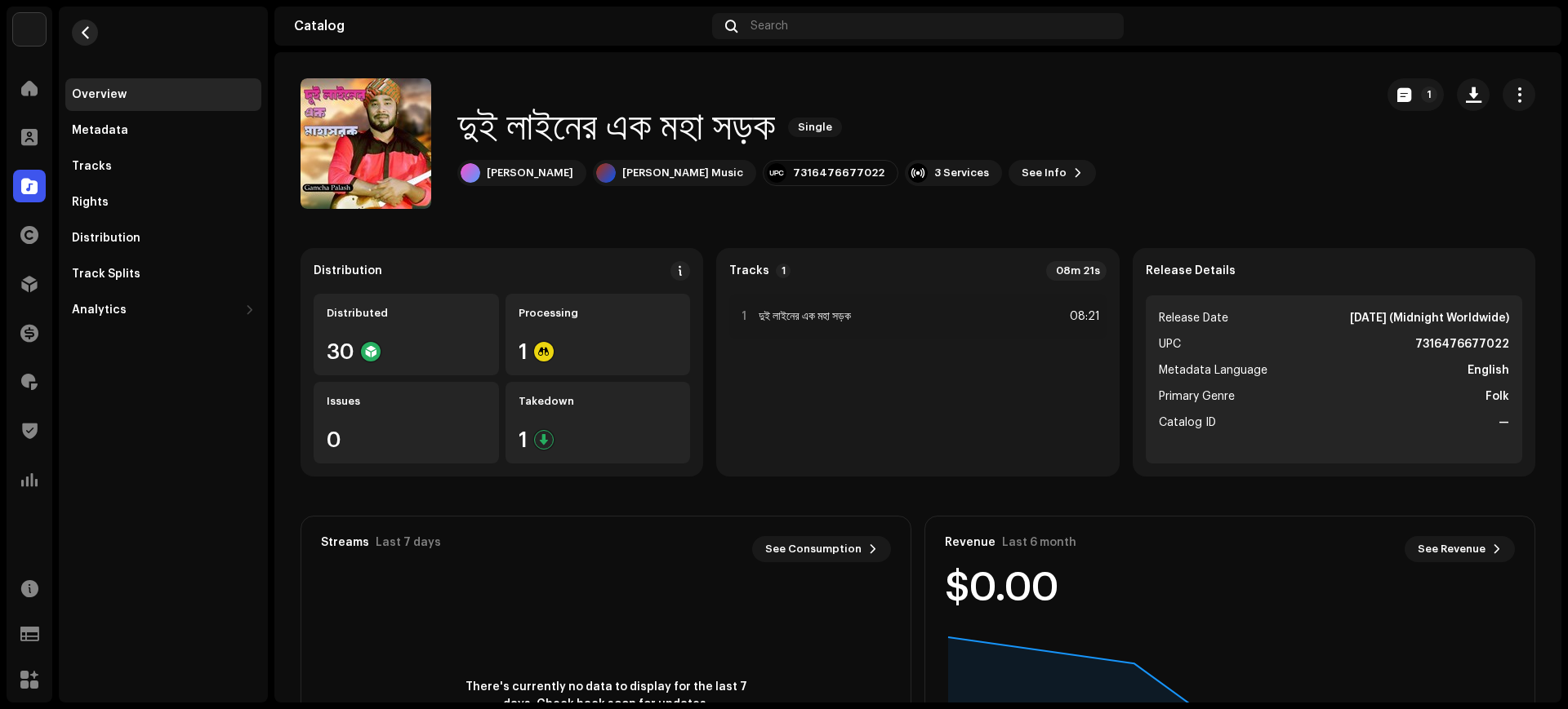
click at [92, 36] on button "button" at bounding box center [85, 33] width 26 height 26
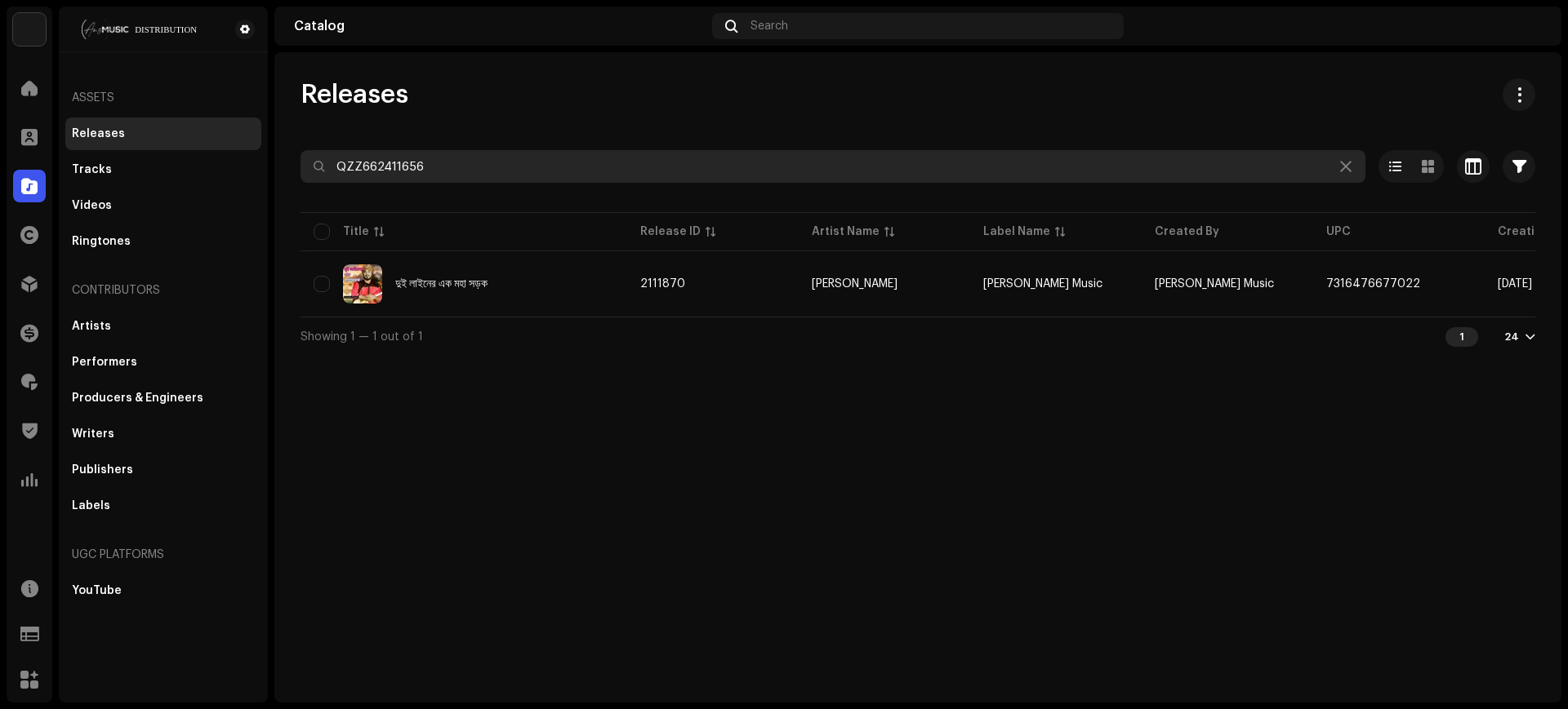
click at [746, 172] on input "QZZ662411656" at bounding box center [832, 166] width 1064 height 33
paste input "22949"
type input "QZZ662422949"
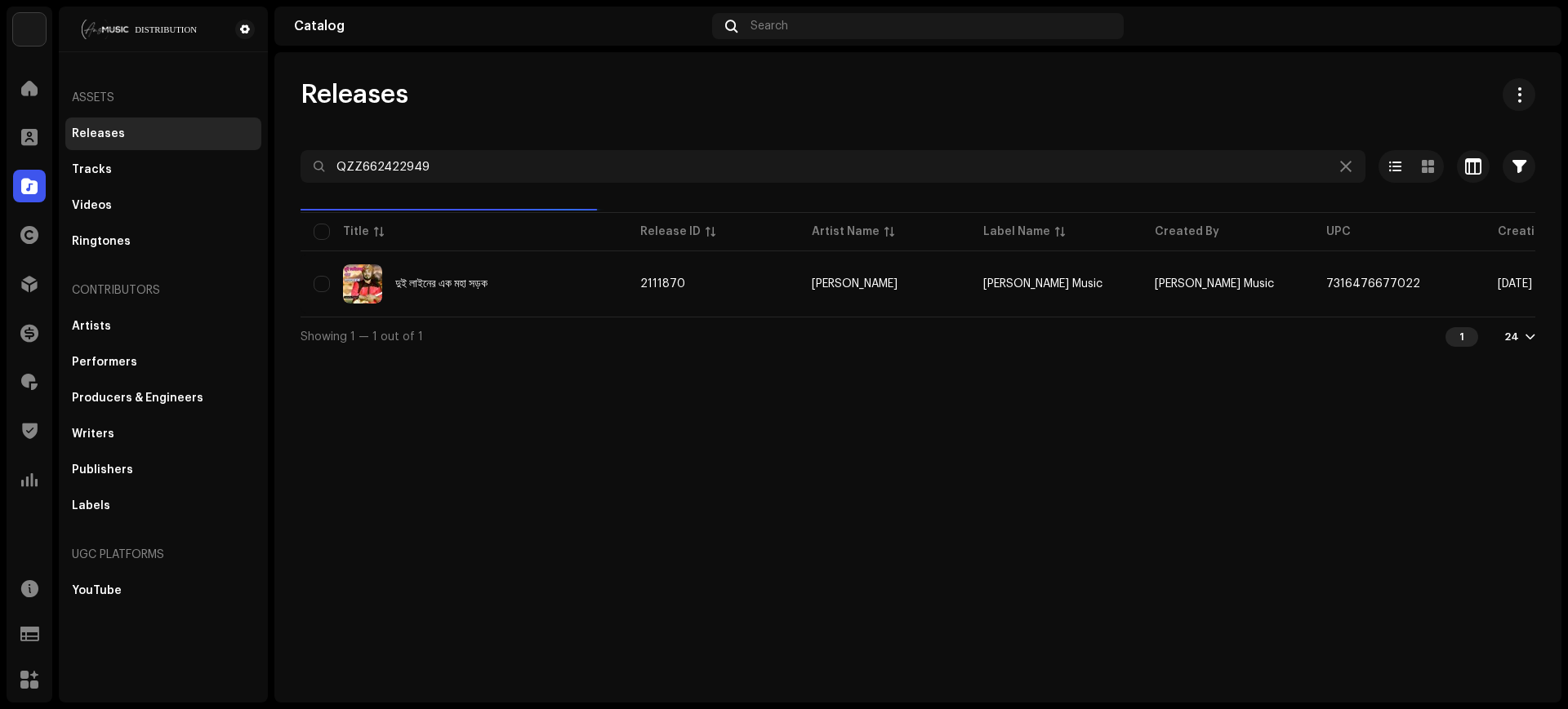
click at [956, 115] on div "Releases QZZ662422949 Selected 0 Select all 1 Options Filters Distribution stat…" at bounding box center [918, 217] width 1287 height 277
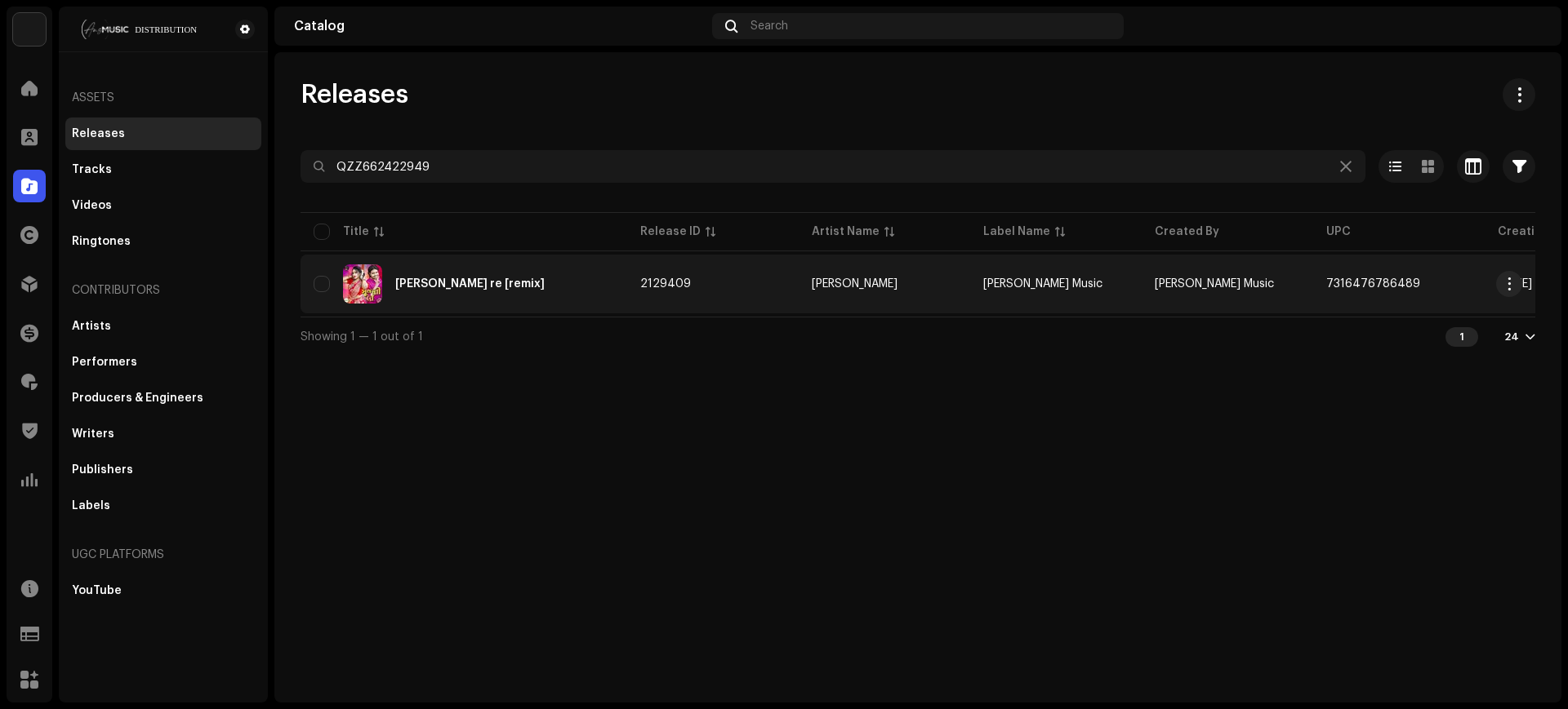
click at [943, 286] on re-a-table-link "[PERSON_NAME]" at bounding box center [884, 284] width 145 height 11
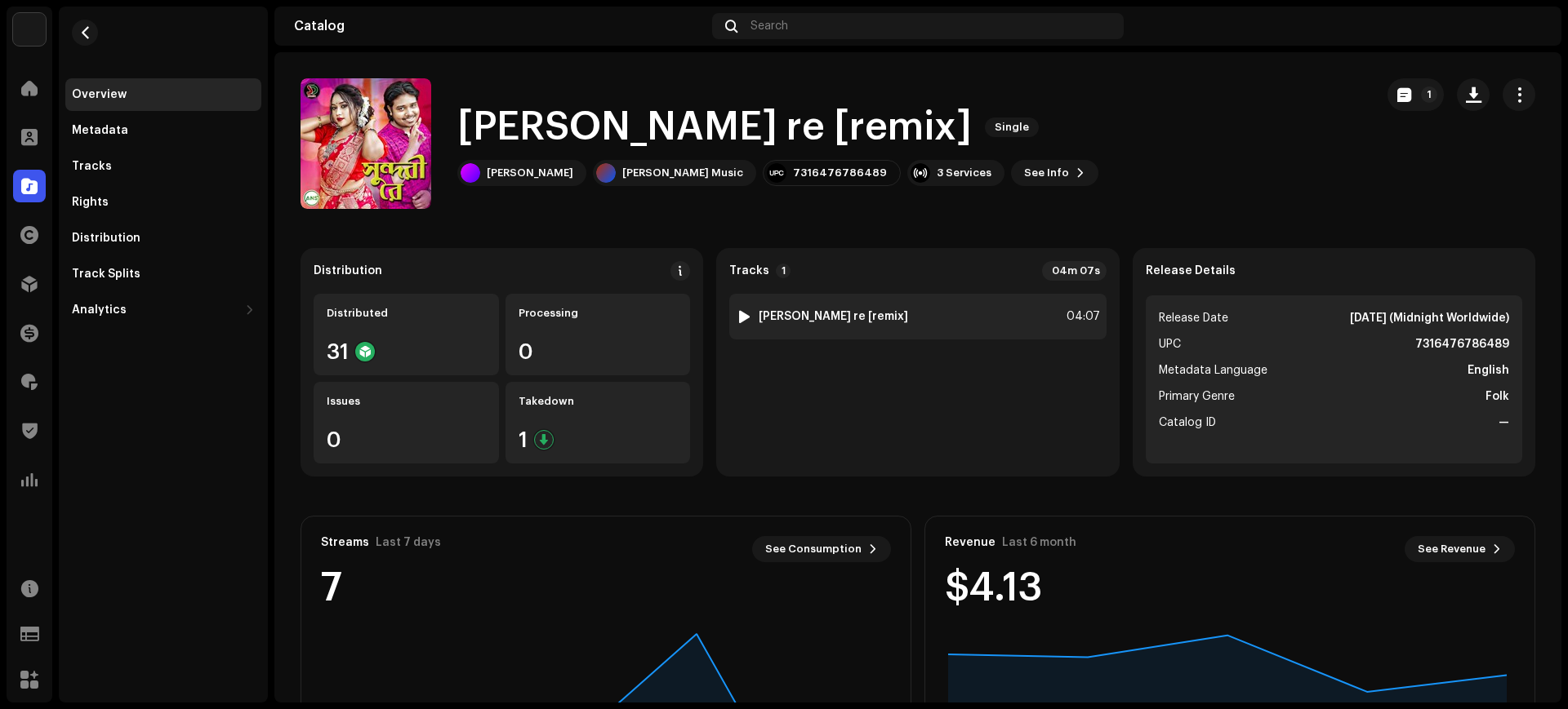
click at [866, 315] on div "1 Sundori re [remix] 04:07" at bounding box center [917, 317] width 376 height 45
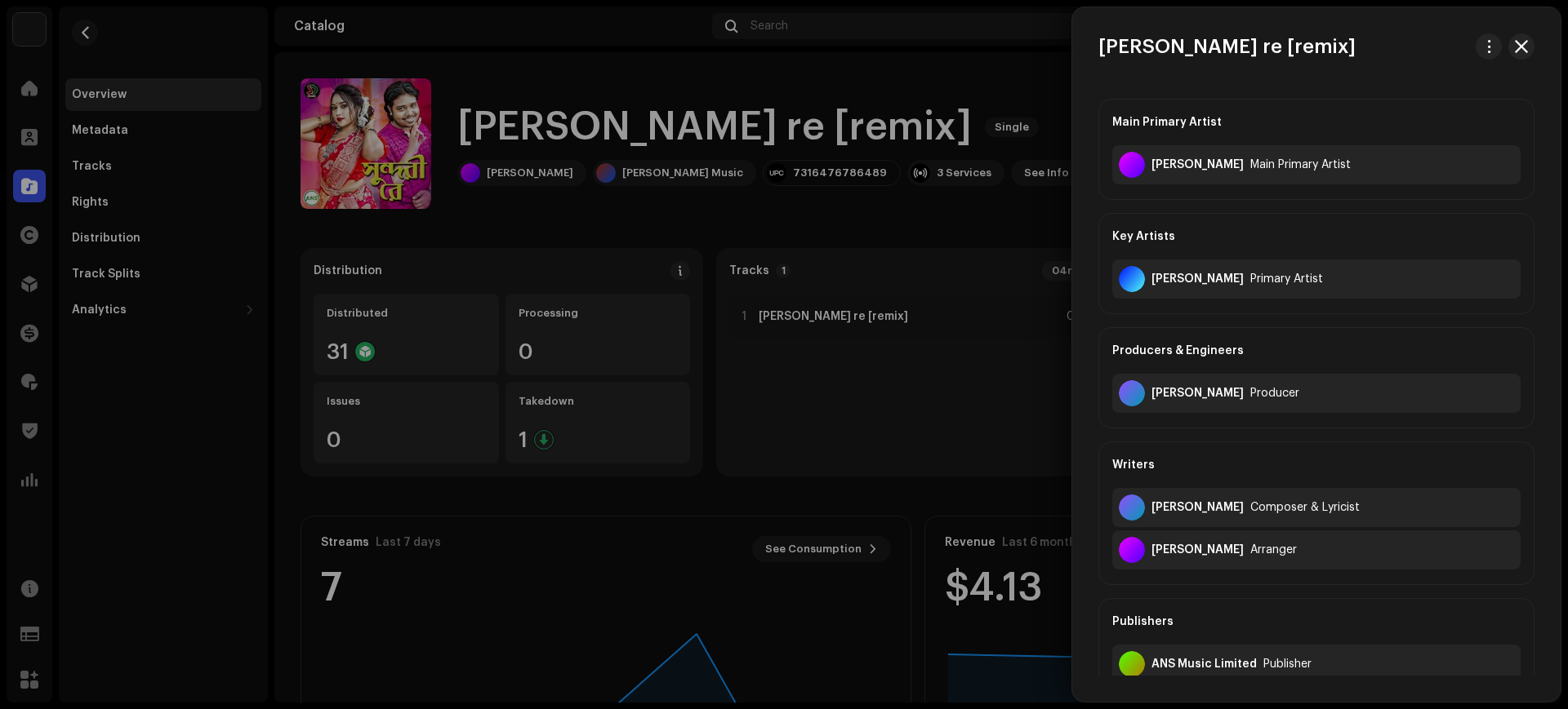
click at [888, 344] on div at bounding box center [784, 354] width 1568 height 709
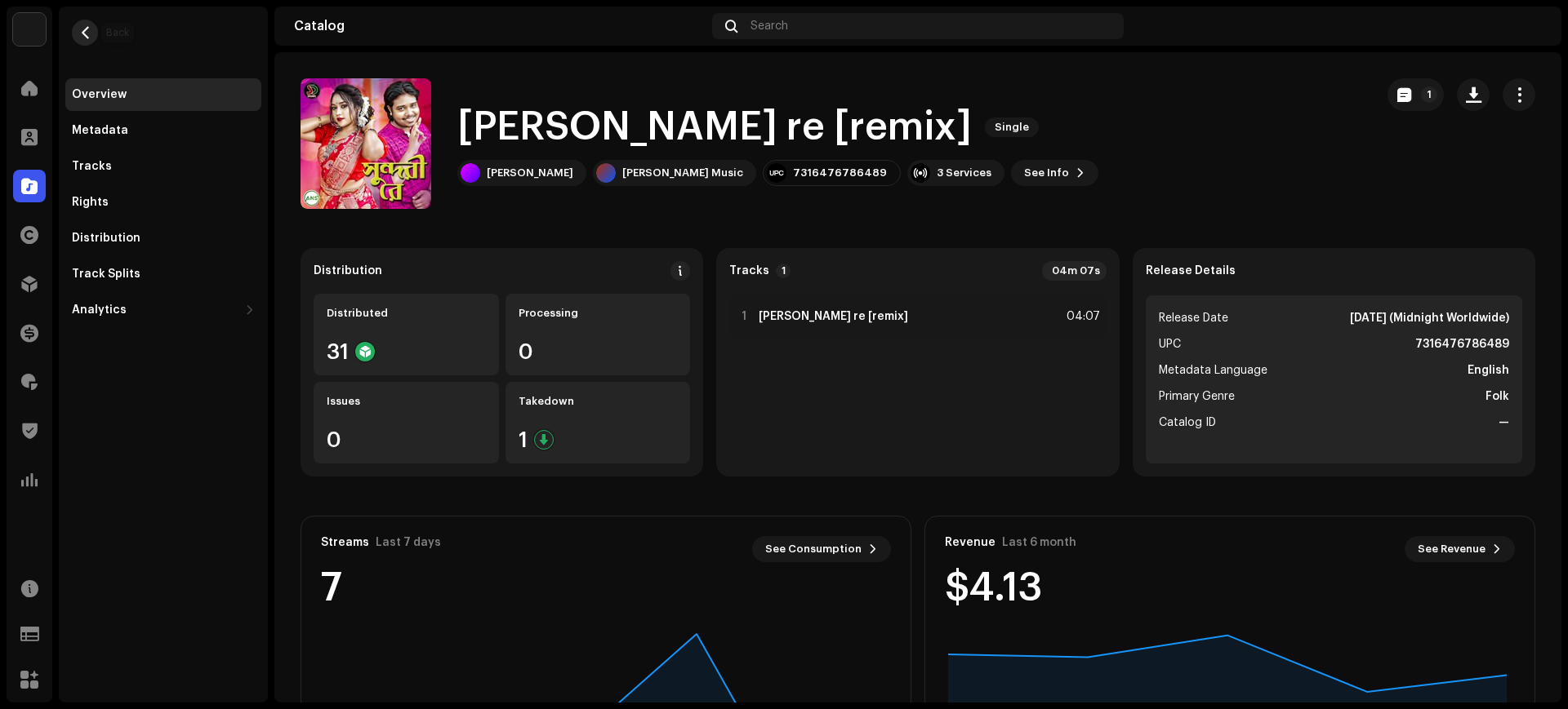
click at [95, 37] on button "button" at bounding box center [85, 33] width 26 height 26
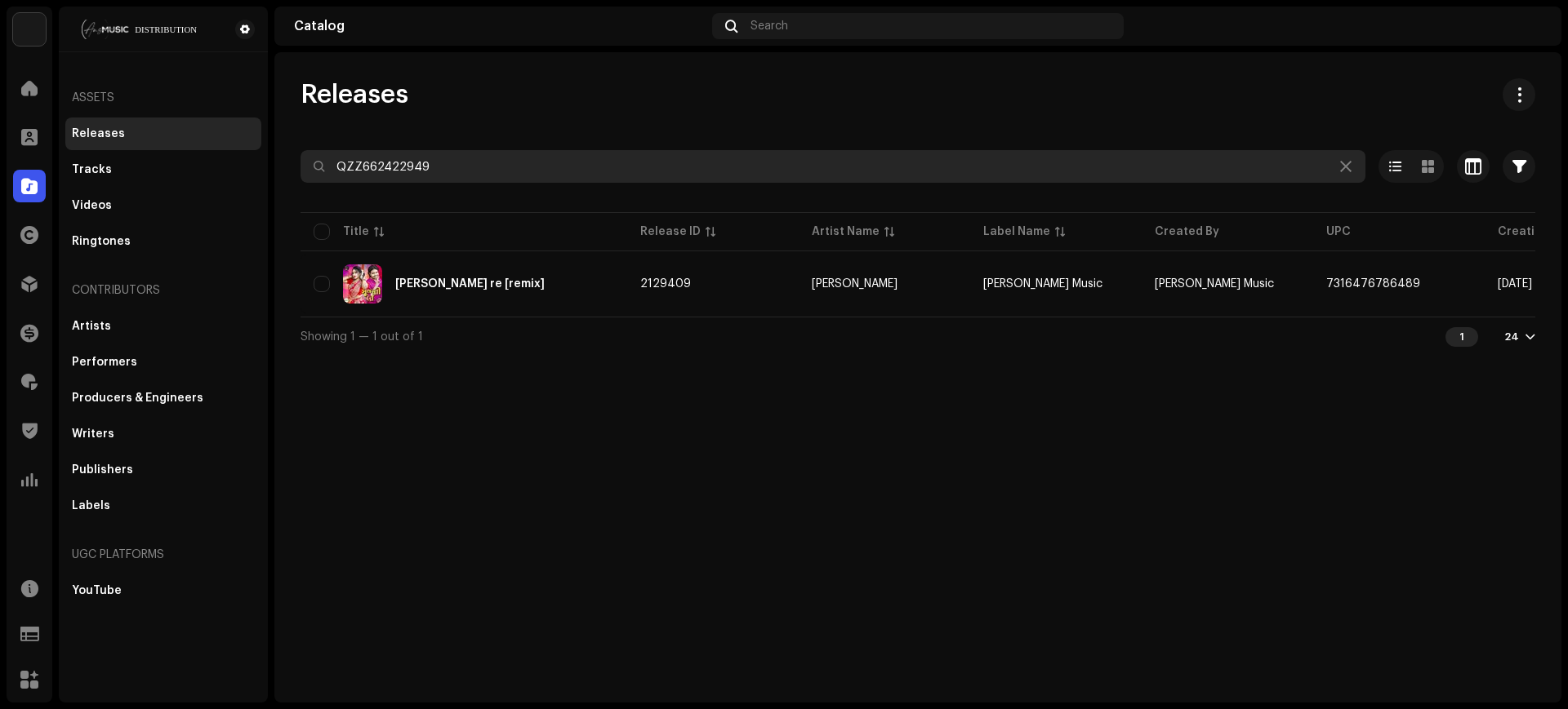
click at [671, 158] on input "QZZ662422949" at bounding box center [832, 166] width 1064 height 33
paste input "7796"
type input "QZZ662427796"
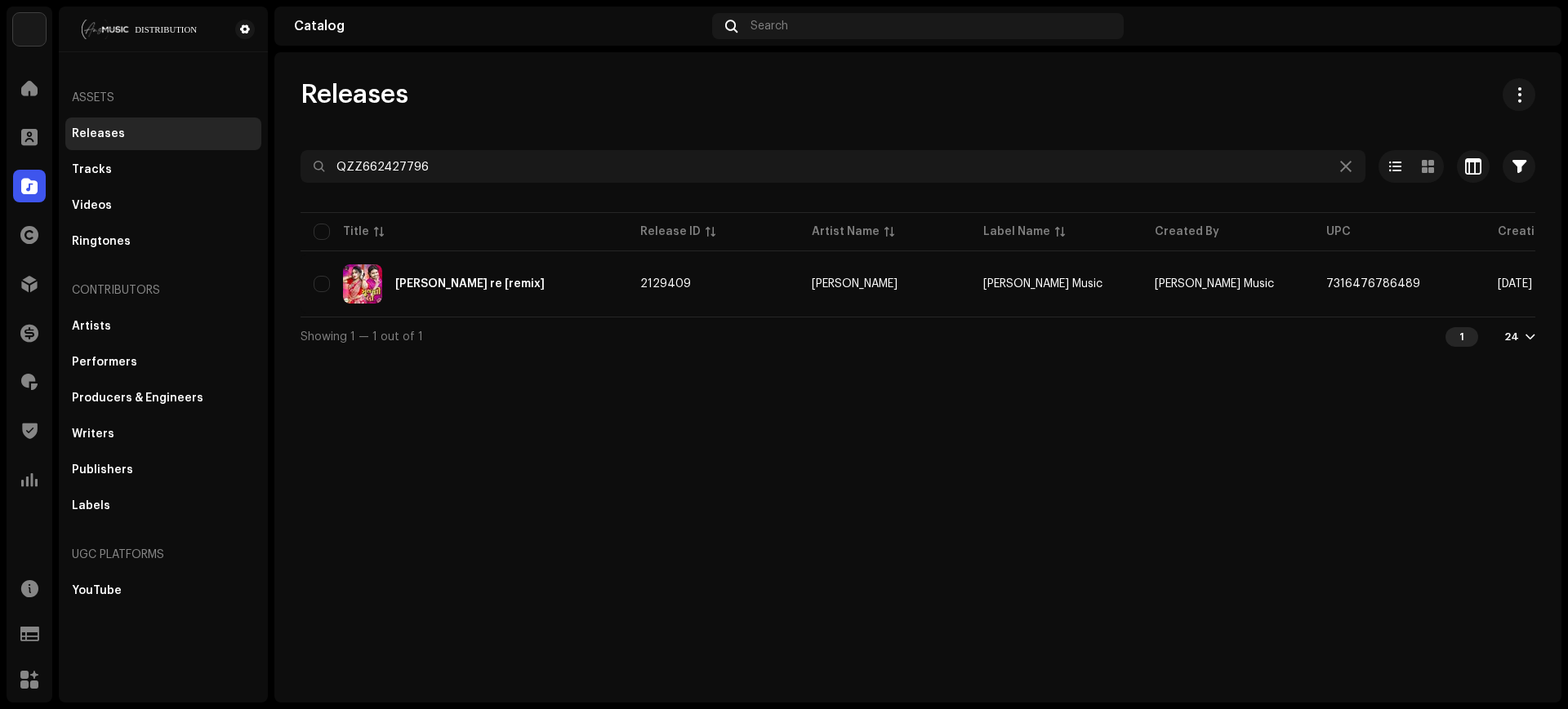
click at [812, 107] on div "Releases" at bounding box center [917, 94] width 1234 height 33
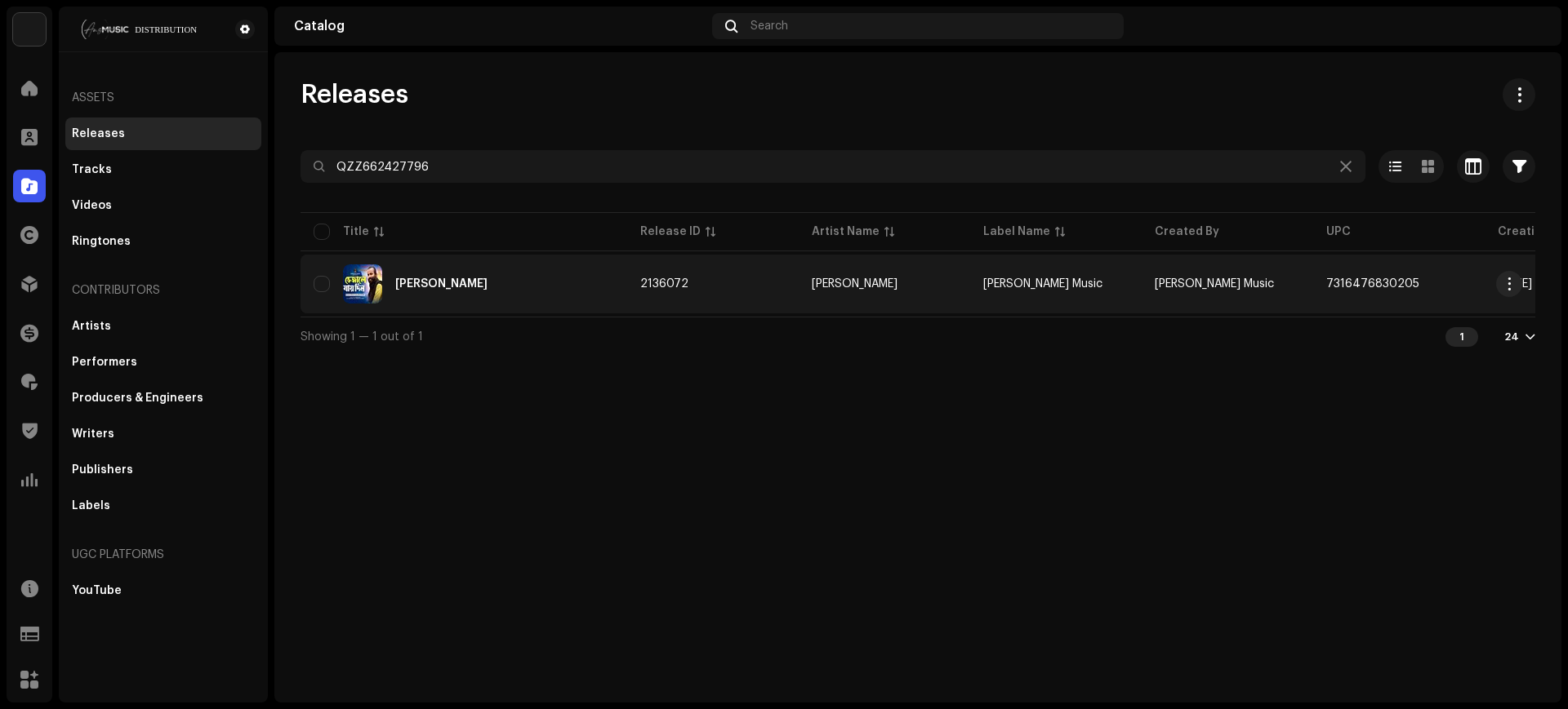
click at [910, 298] on td "[PERSON_NAME]" at bounding box center [884, 284] width 172 height 58
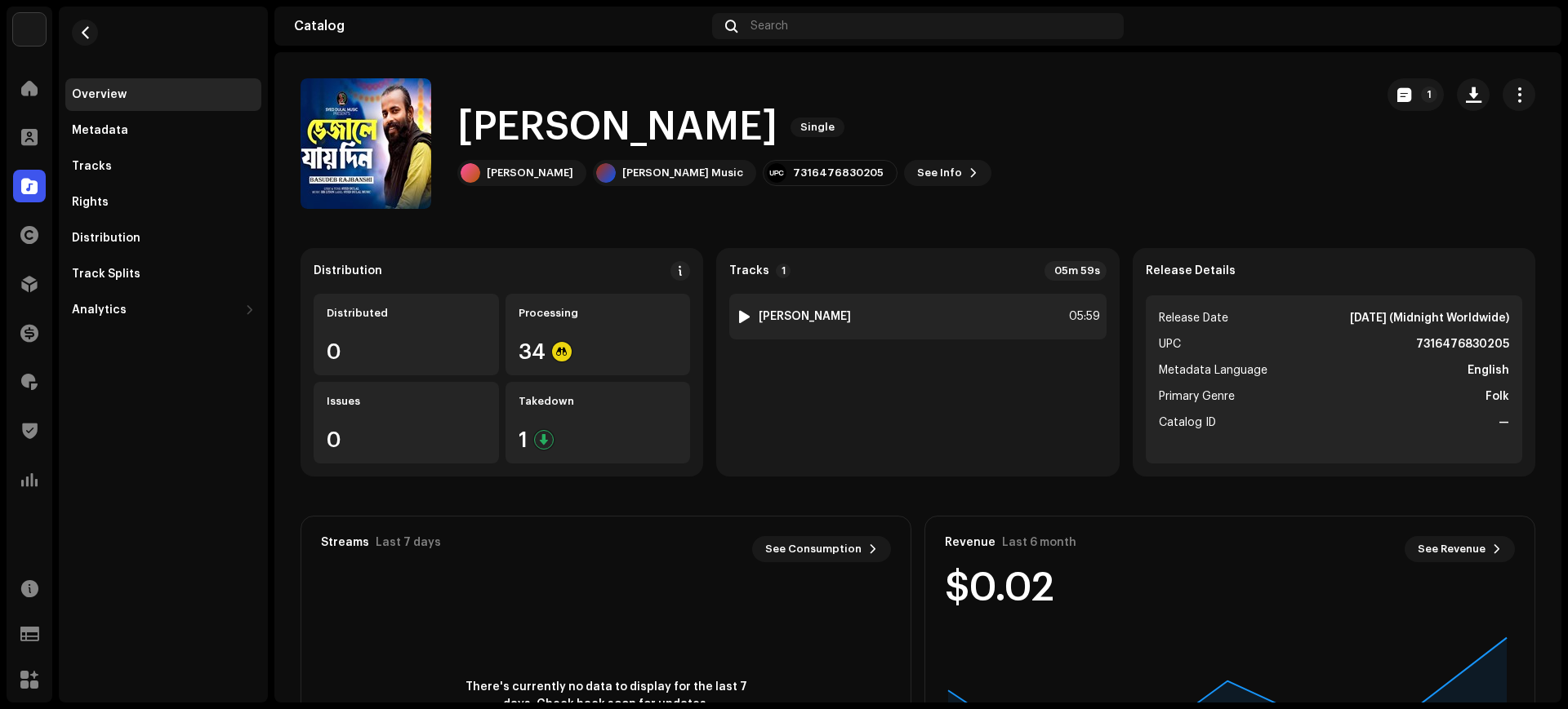
click at [893, 319] on div "1 Vajale Jay Din 05:59" at bounding box center [917, 317] width 376 height 45
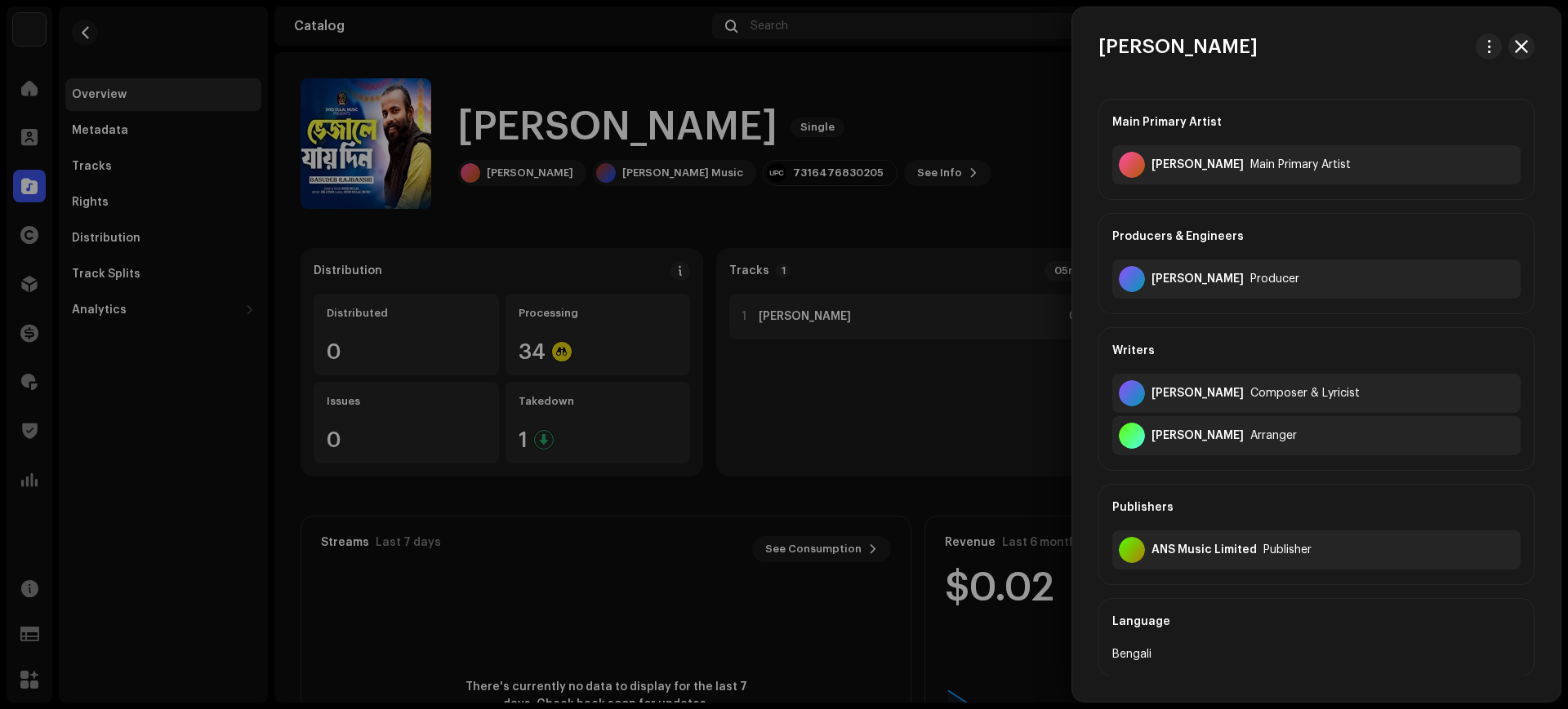
click at [893, 319] on div at bounding box center [784, 354] width 1568 height 709
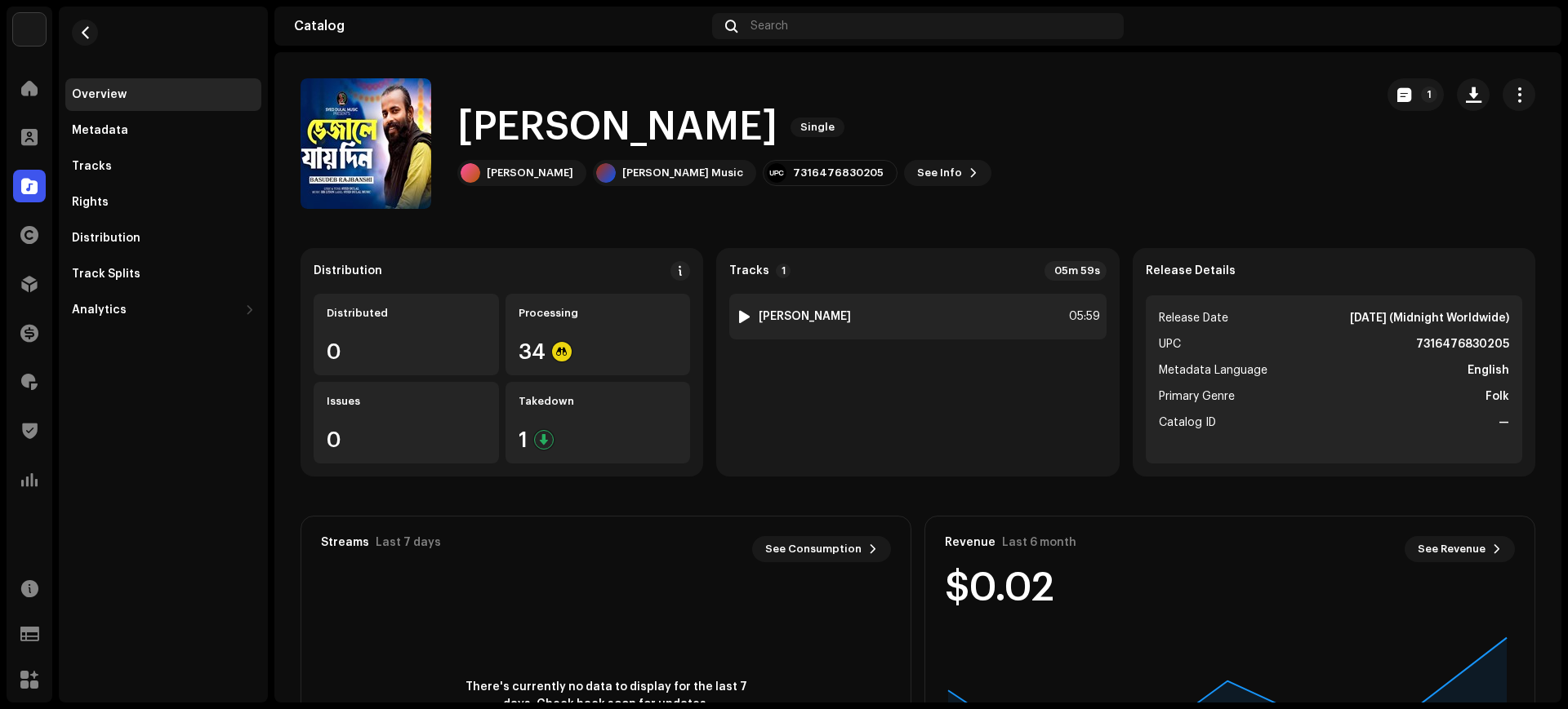
click at [877, 325] on div "1 Vajale Jay Din 05:59" at bounding box center [917, 317] width 376 height 45
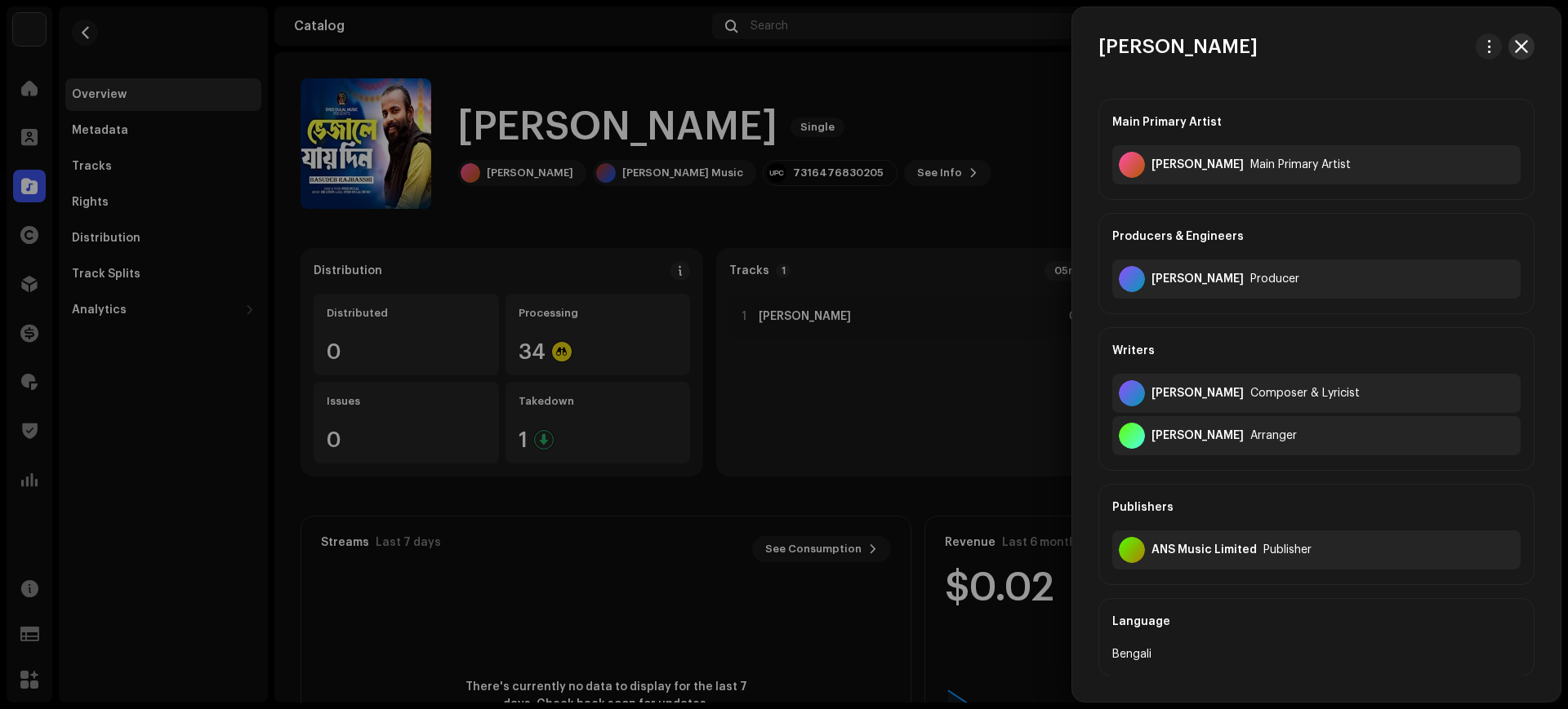
click at [1514, 51] on span "button" at bounding box center [1521, 46] width 13 height 13
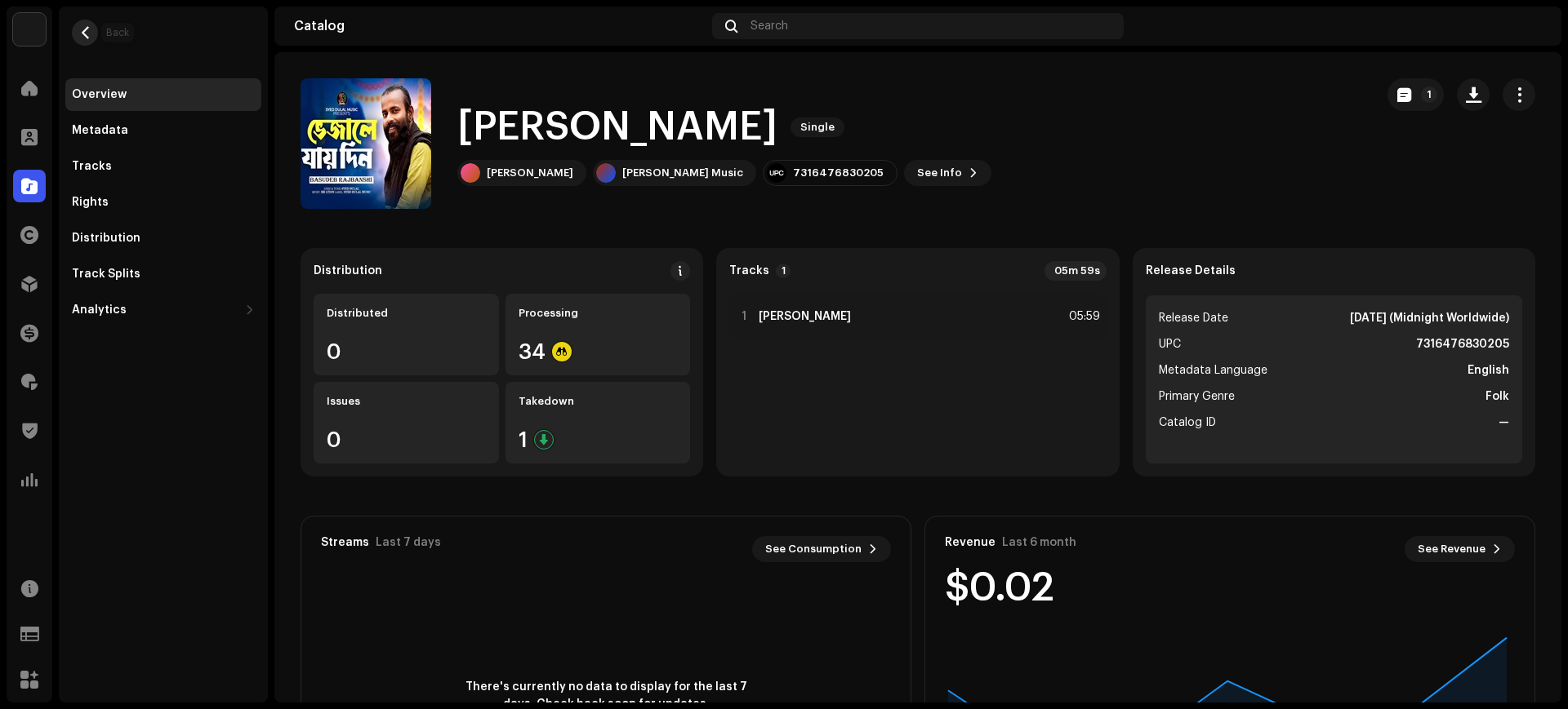
click at [88, 36] on span "button" at bounding box center [85, 33] width 12 height 13
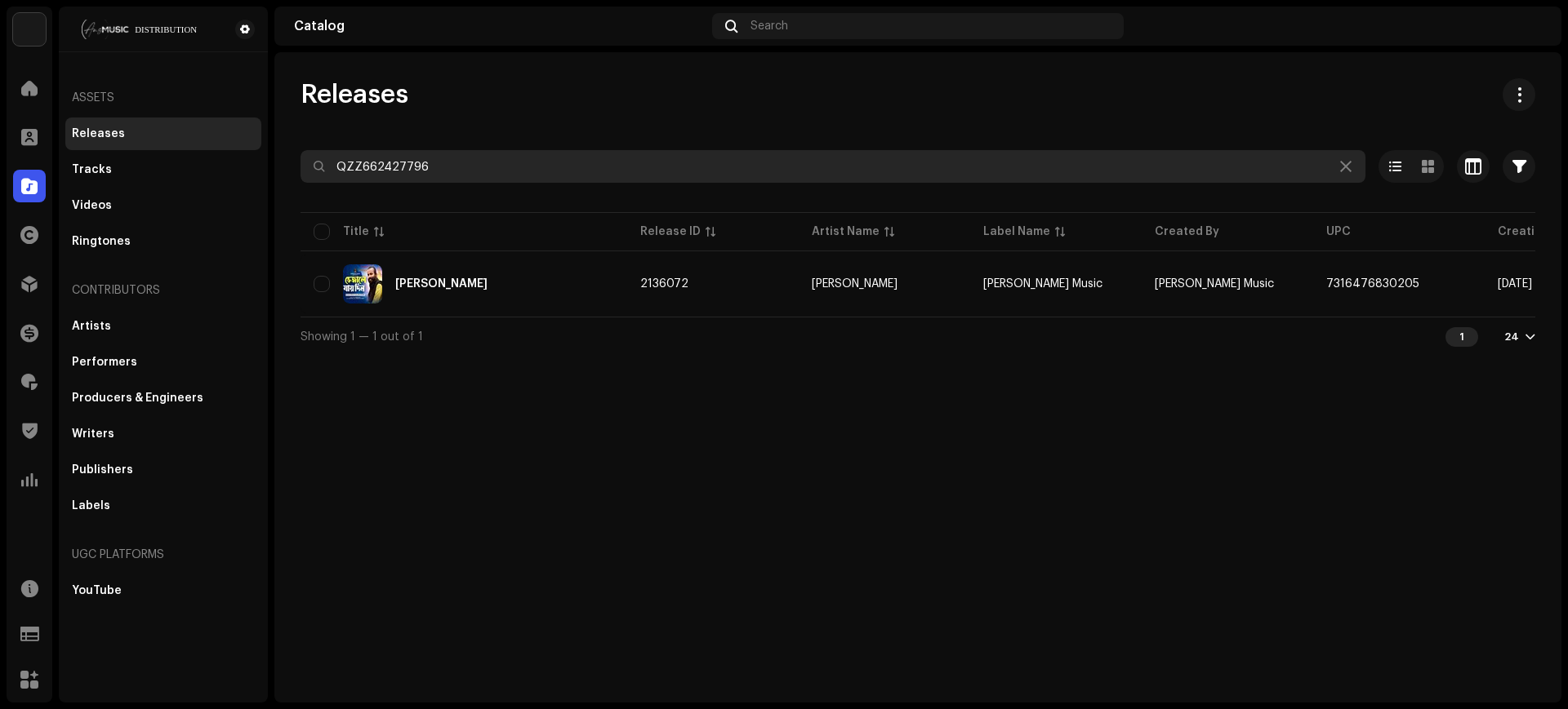
click at [652, 162] on input "QZZ662427796" at bounding box center [832, 166] width 1064 height 33
paste input "HUDHU2400314"
type input "HUDHU2400314"
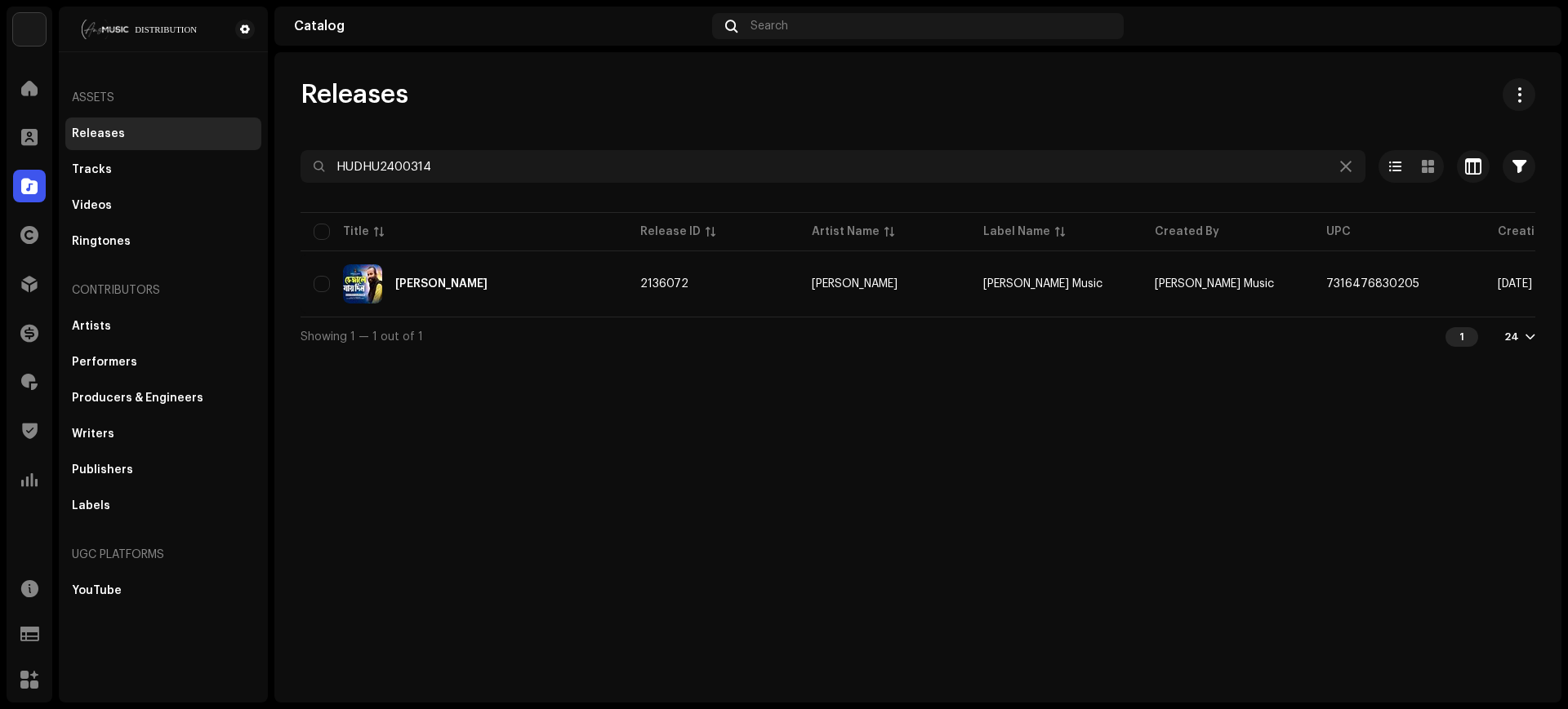
click at [709, 109] on div "Releases" at bounding box center [917, 94] width 1234 height 33
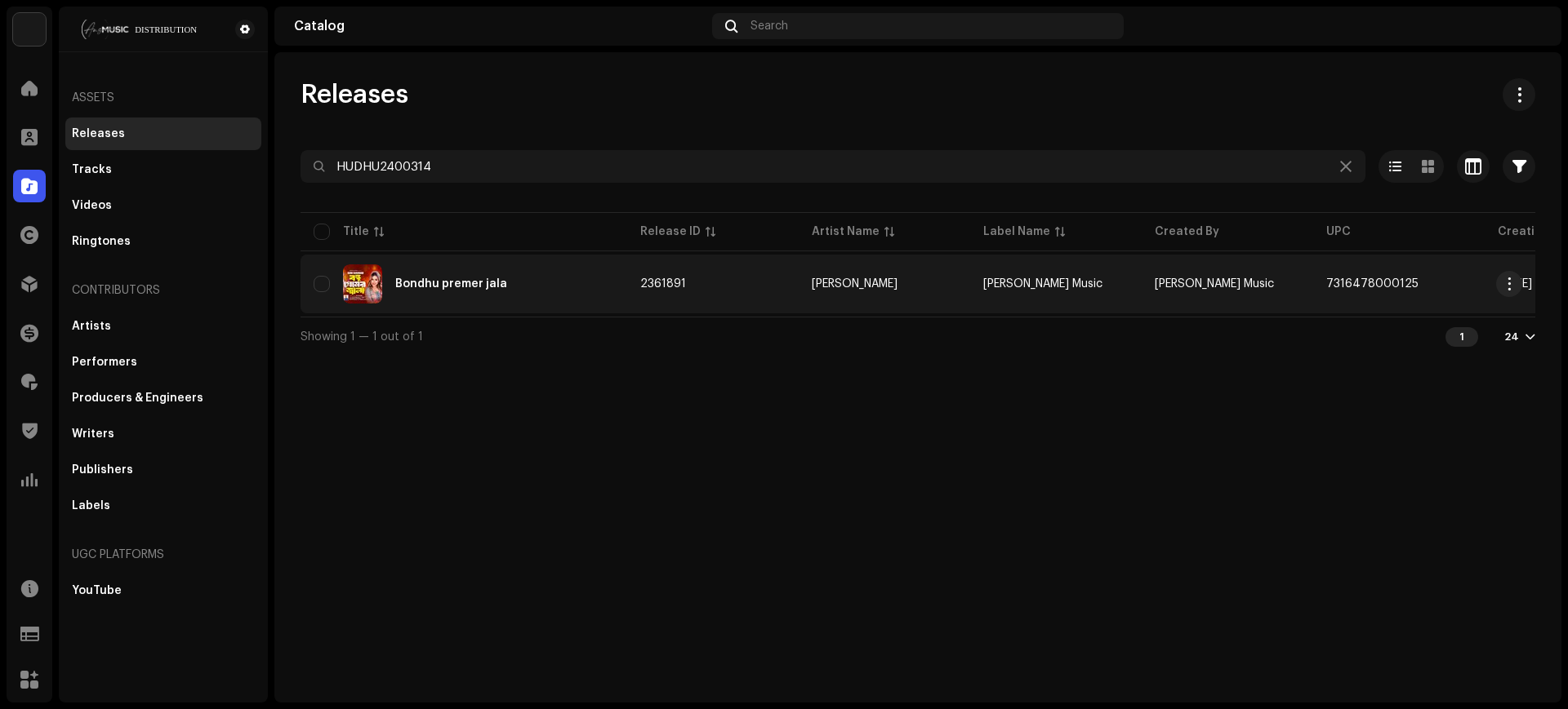
click at [542, 265] on div "Bondhu premer jala" at bounding box center [463, 284] width 300 height 40
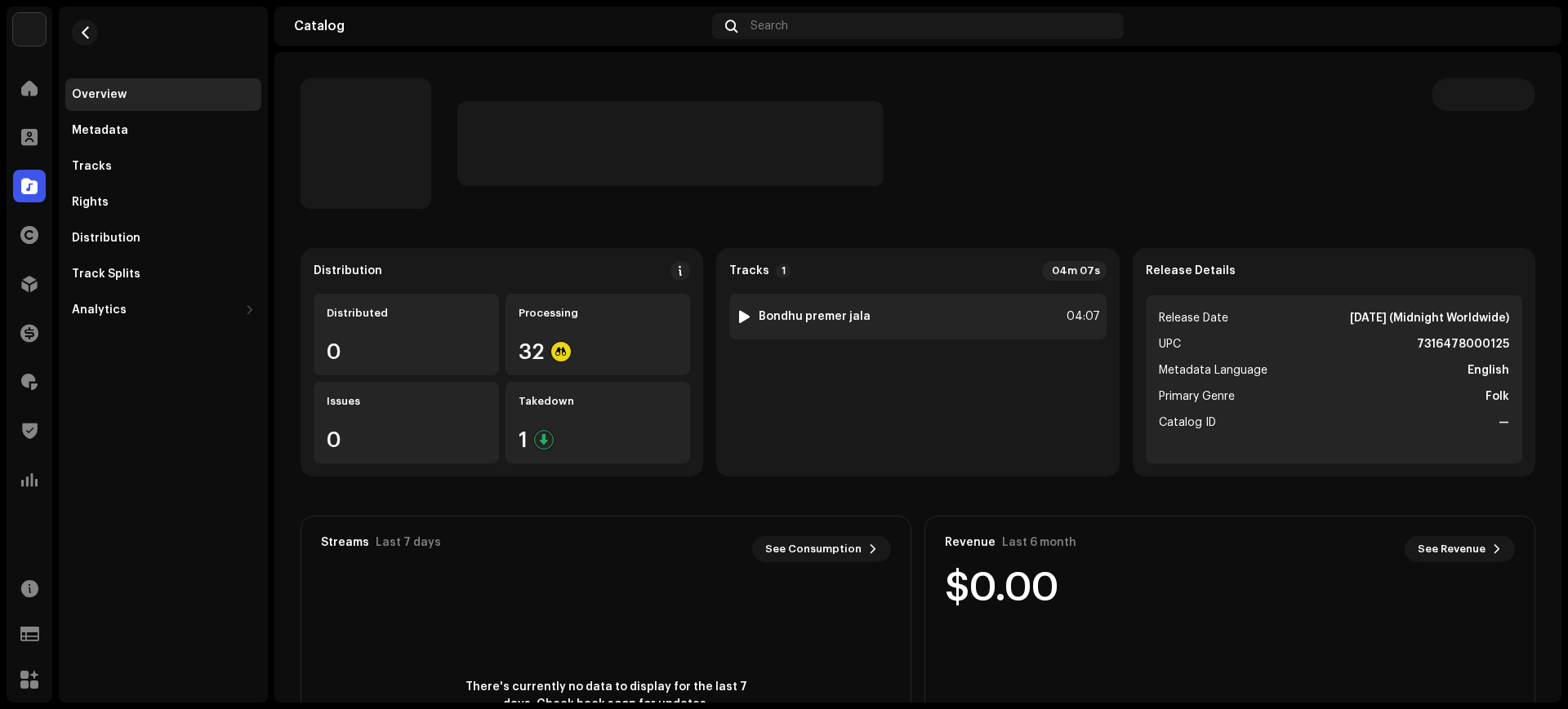
click at [795, 312] on strong "Bondhu premer jala" at bounding box center [814, 317] width 112 height 13
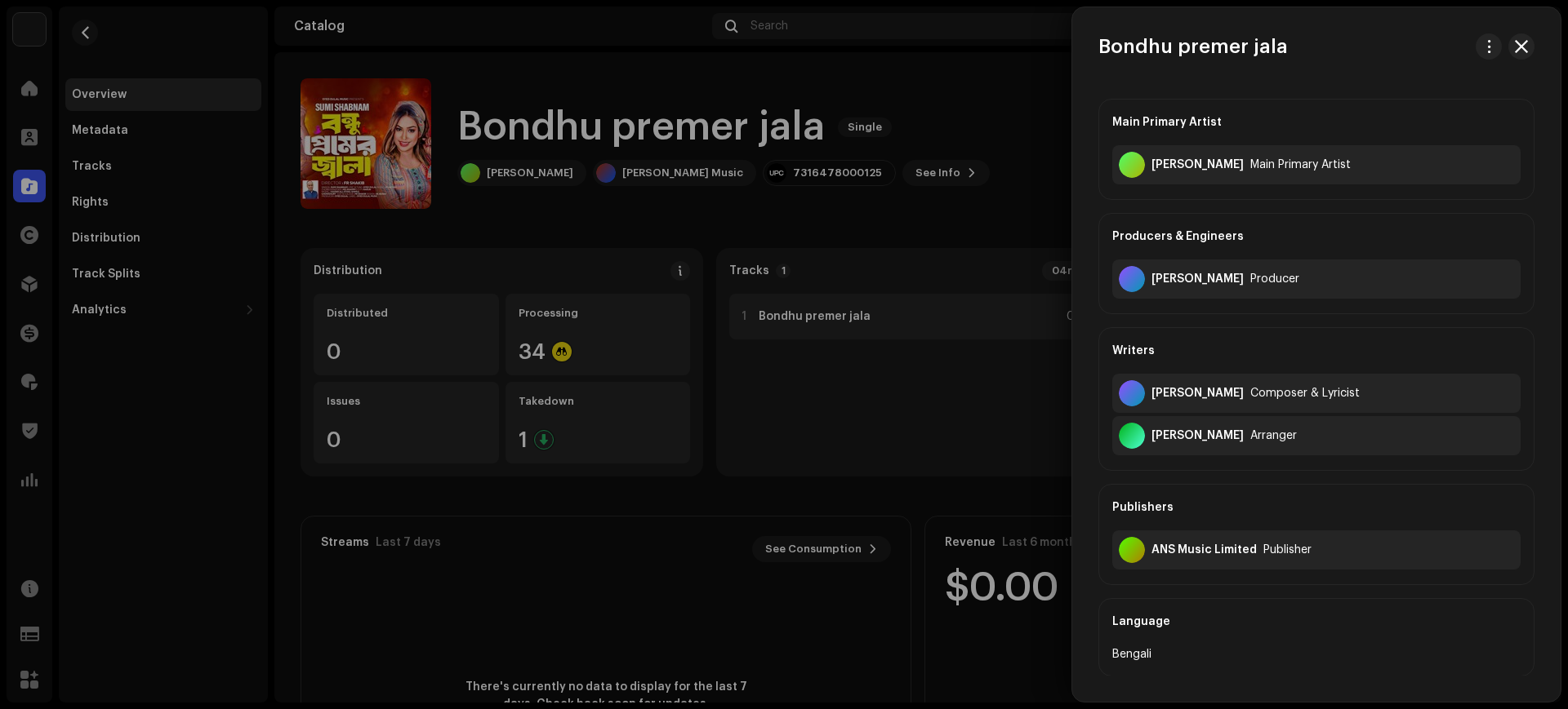
click at [795, 312] on div at bounding box center [784, 354] width 1568 height 709
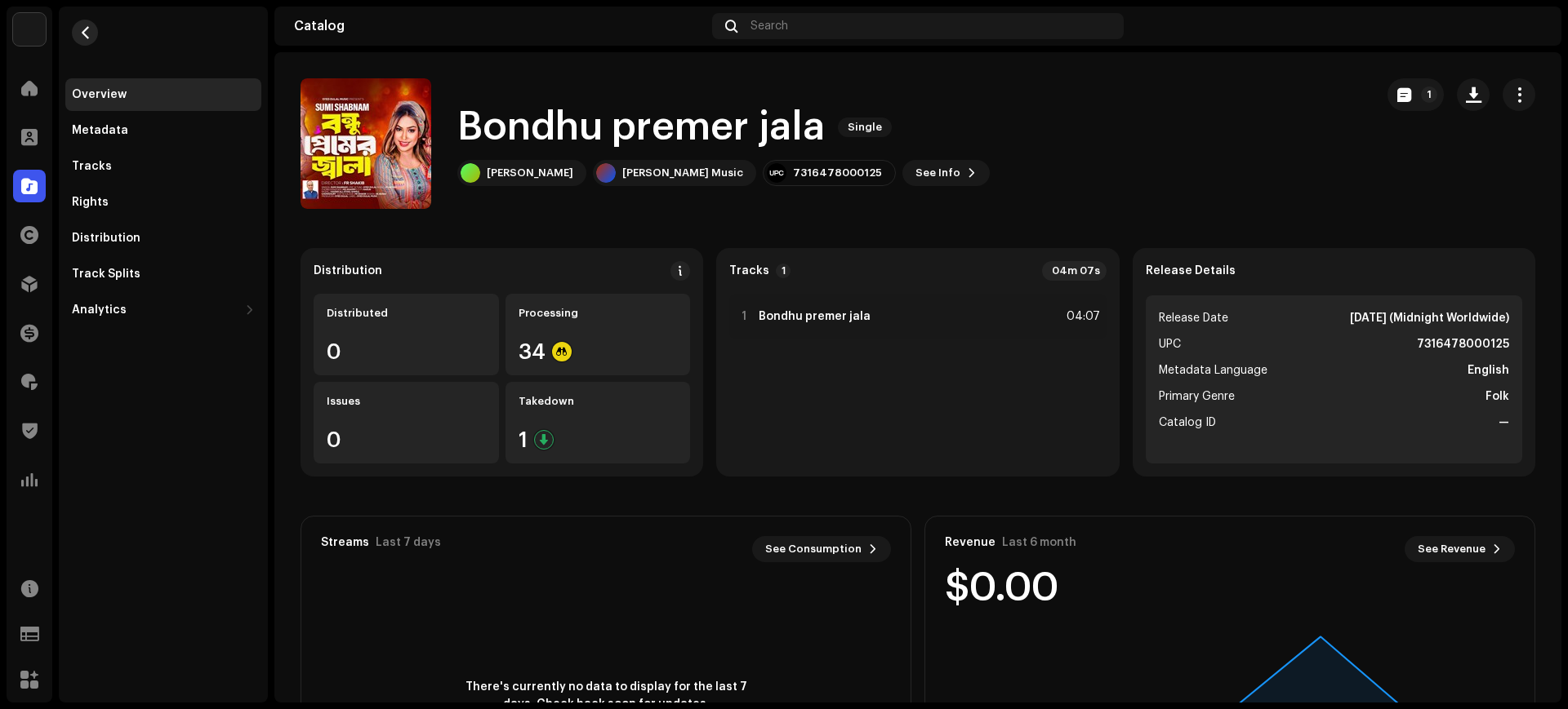
click at [87, 29] on span "button" at bounding box center [85, 33] width 12 height 13
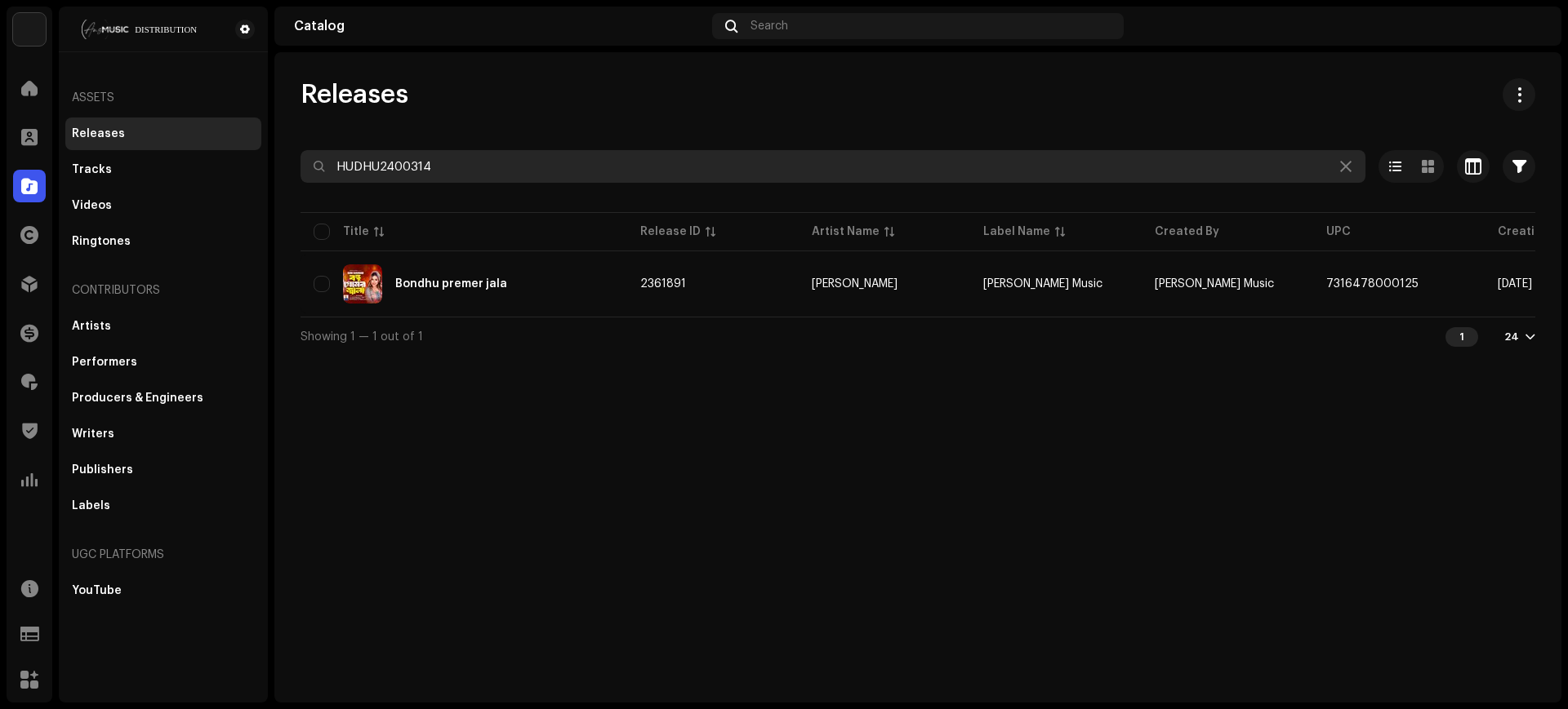
click at [595, 178] on input "HUDHU2400314" at bounding box center [832, 166] width 1064 height 33
paste input "25"
type input "HUDHU2400325"
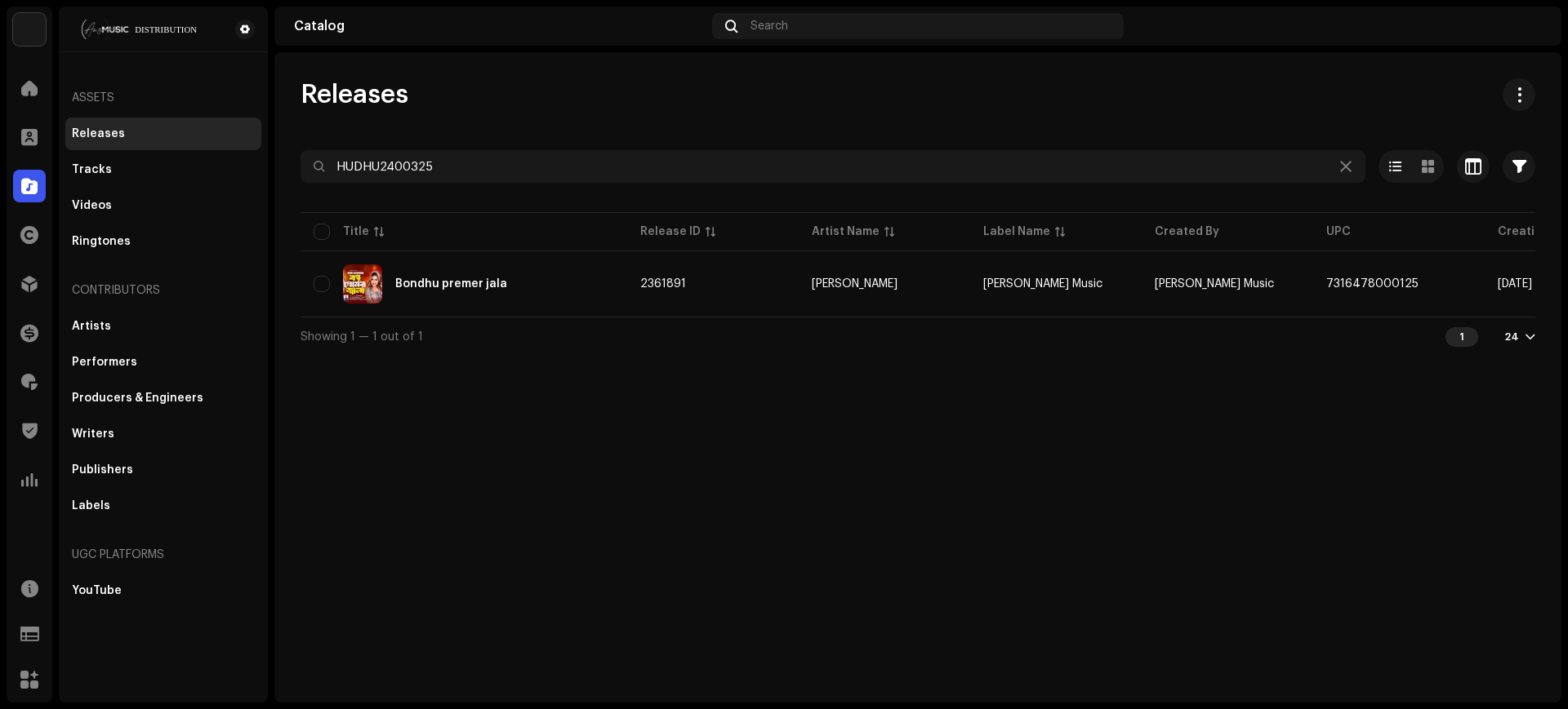
click at [713, 93] on div "Releases" at bounding box center [917, 94] width 1234 height 33
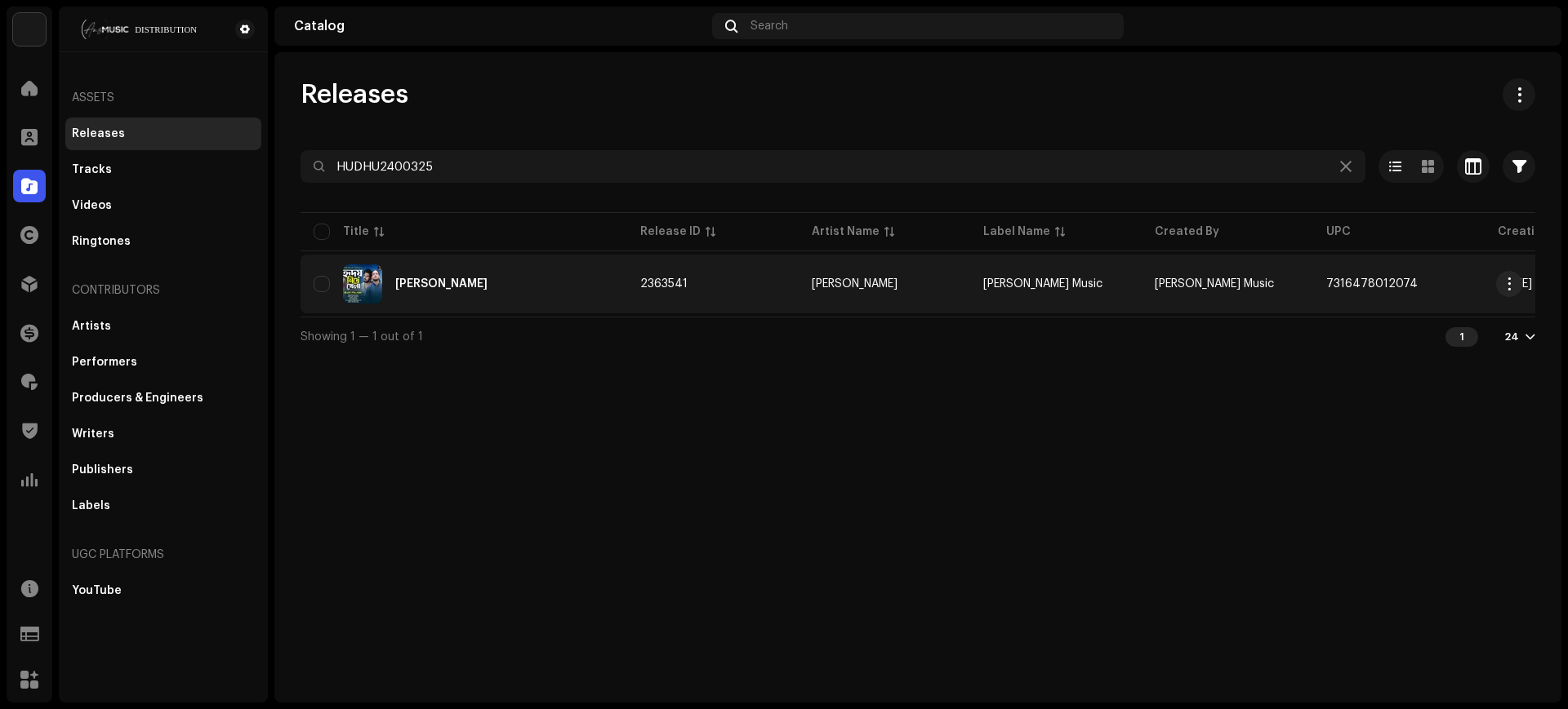
click at [564, 285] on div "[PERSON_NAME]" at bounding box center [463, 284] width 300 height 40
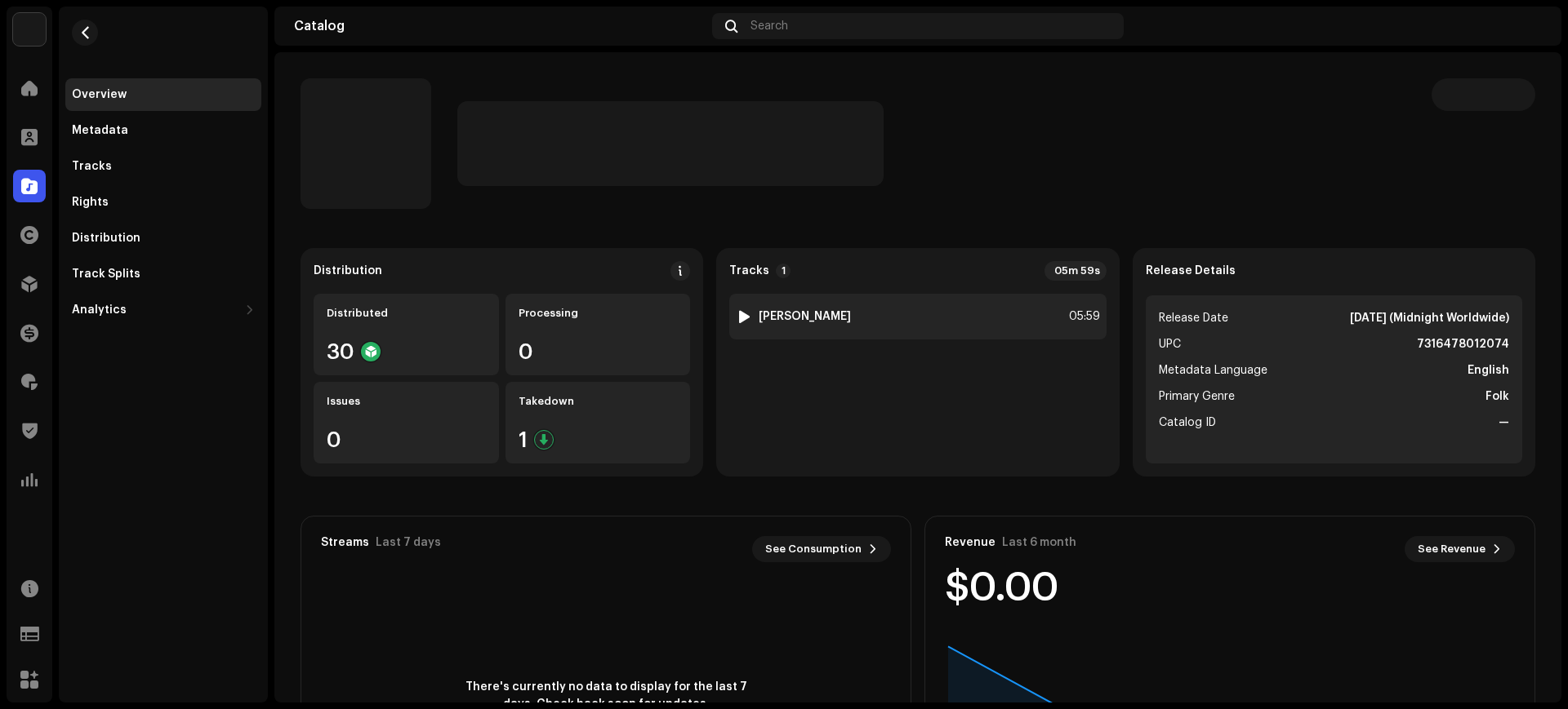
click at [883, 326] on div "1 Hridoy Niye Khela 05:59" at bounding box center [917, 317] width 376 height 45
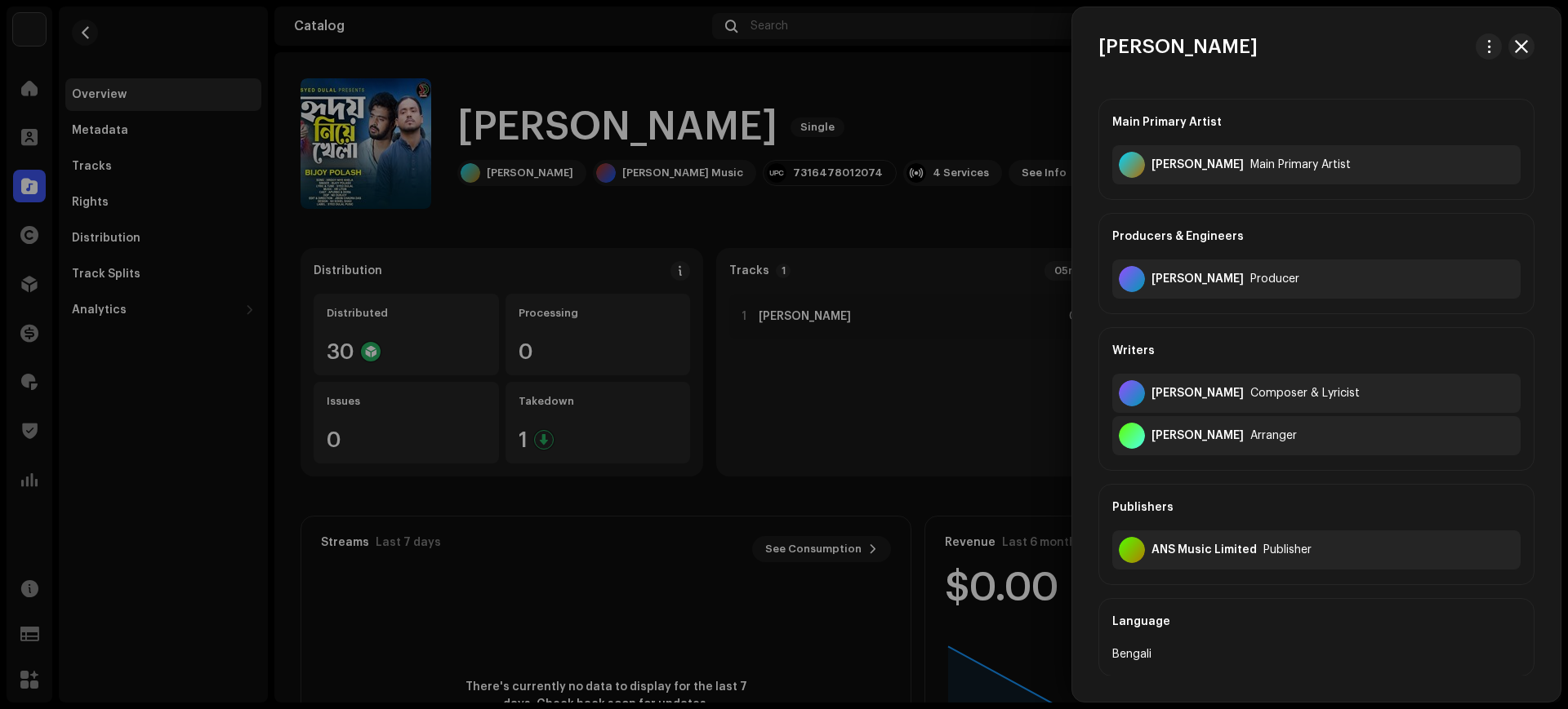
click at [889, 377] on div at bounding box center [784, 354] width 1568 height 709
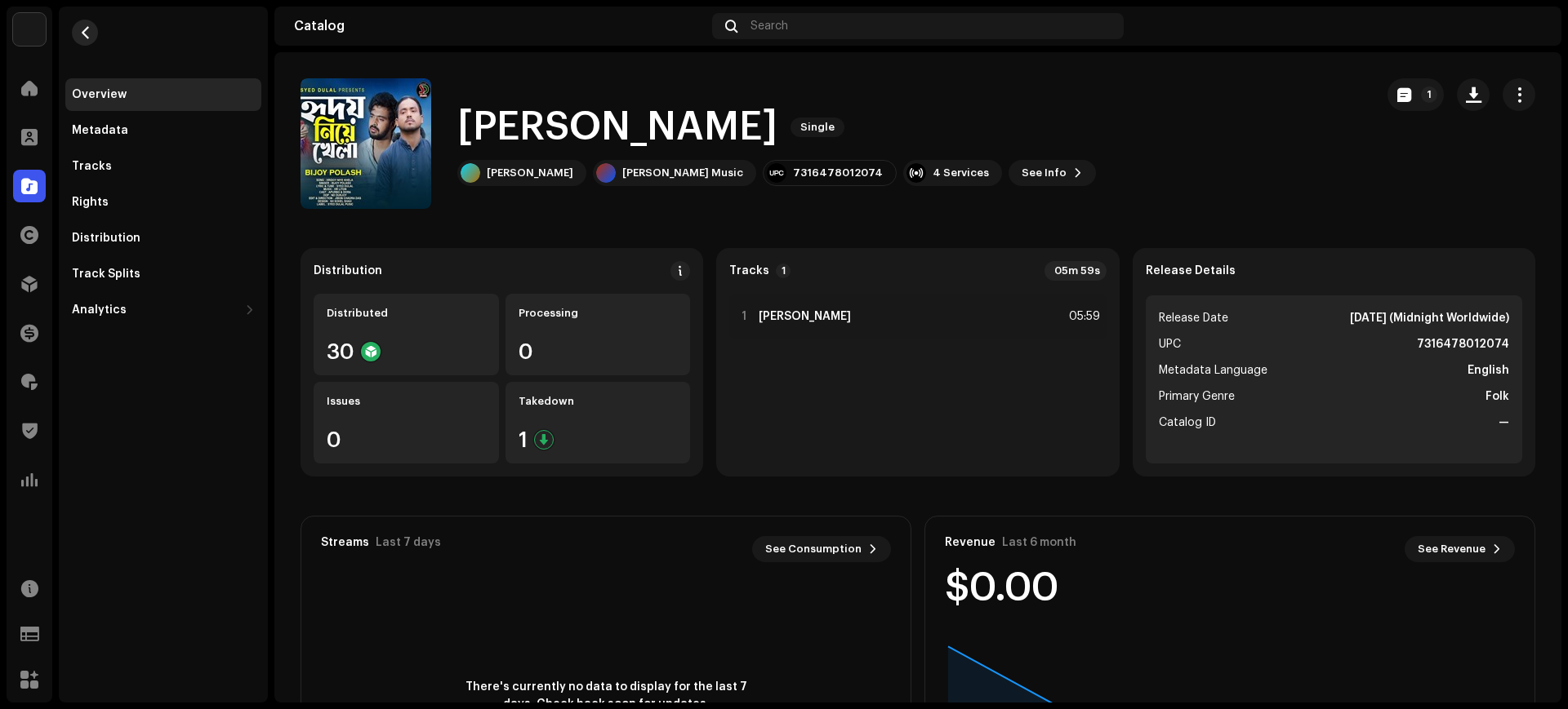
click at [79, 31] on span "button" at bounding box center [85, 33] width 12 height 13
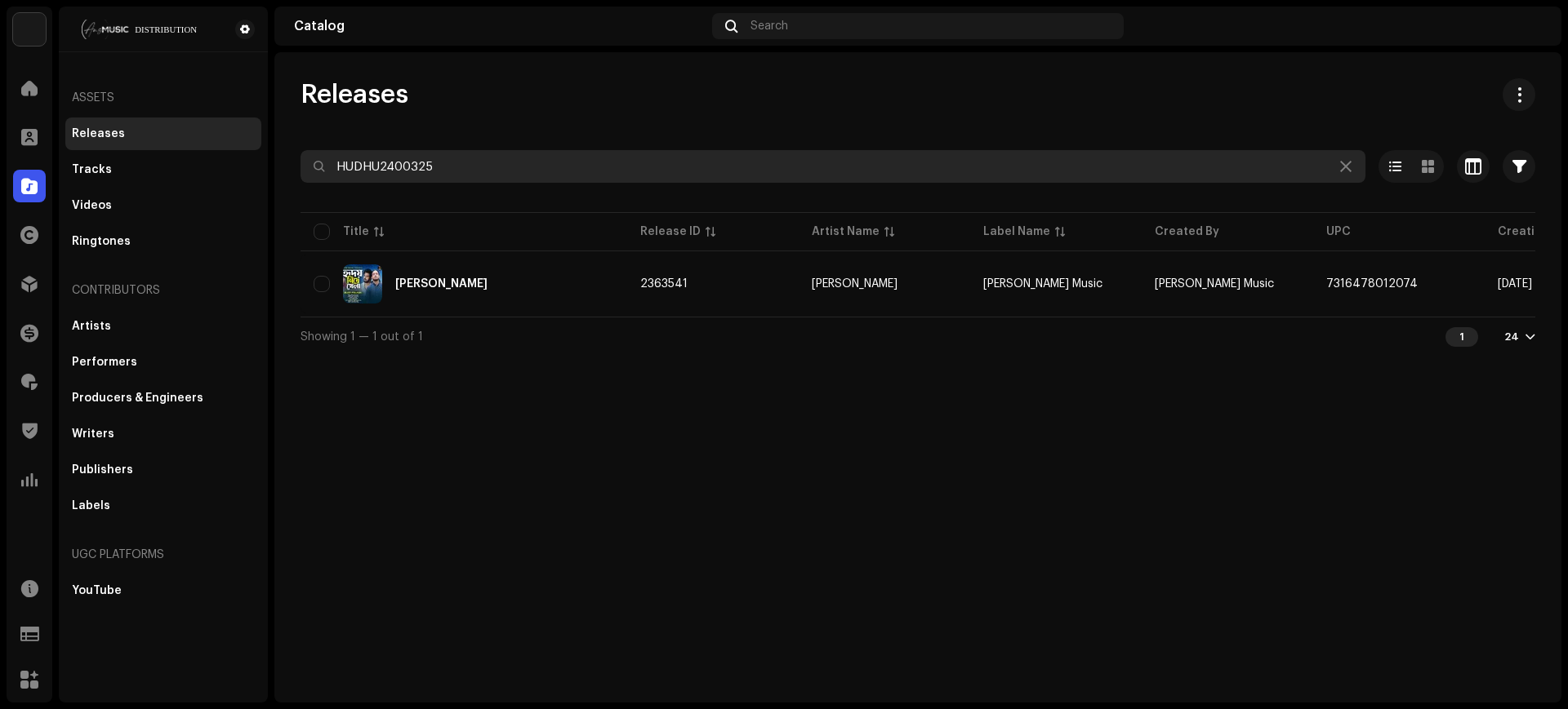
click at [532, 160] on input "HUDHU2400325" at bounding box center [832, 166] width 1064 height 33
paste input "4"
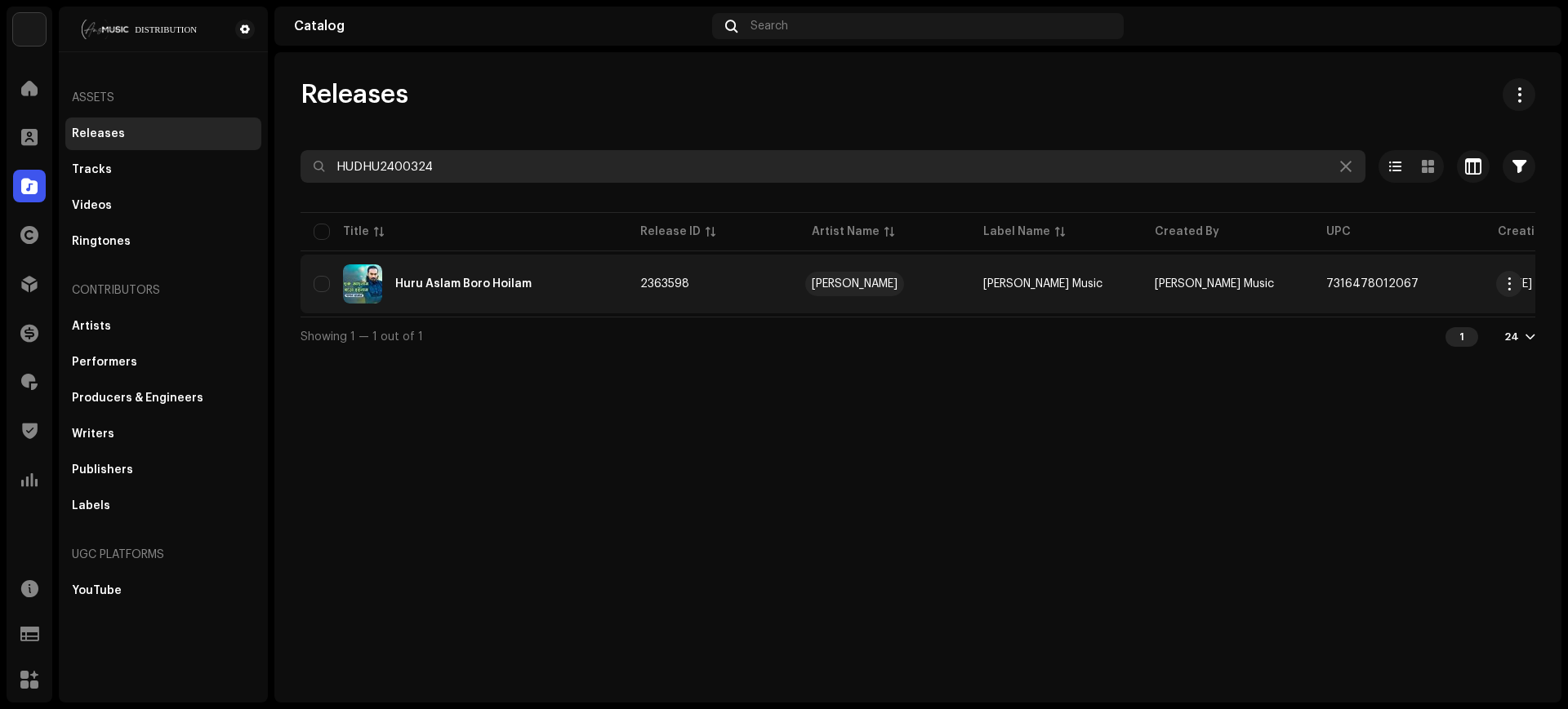
type input "HUDHU2400324"
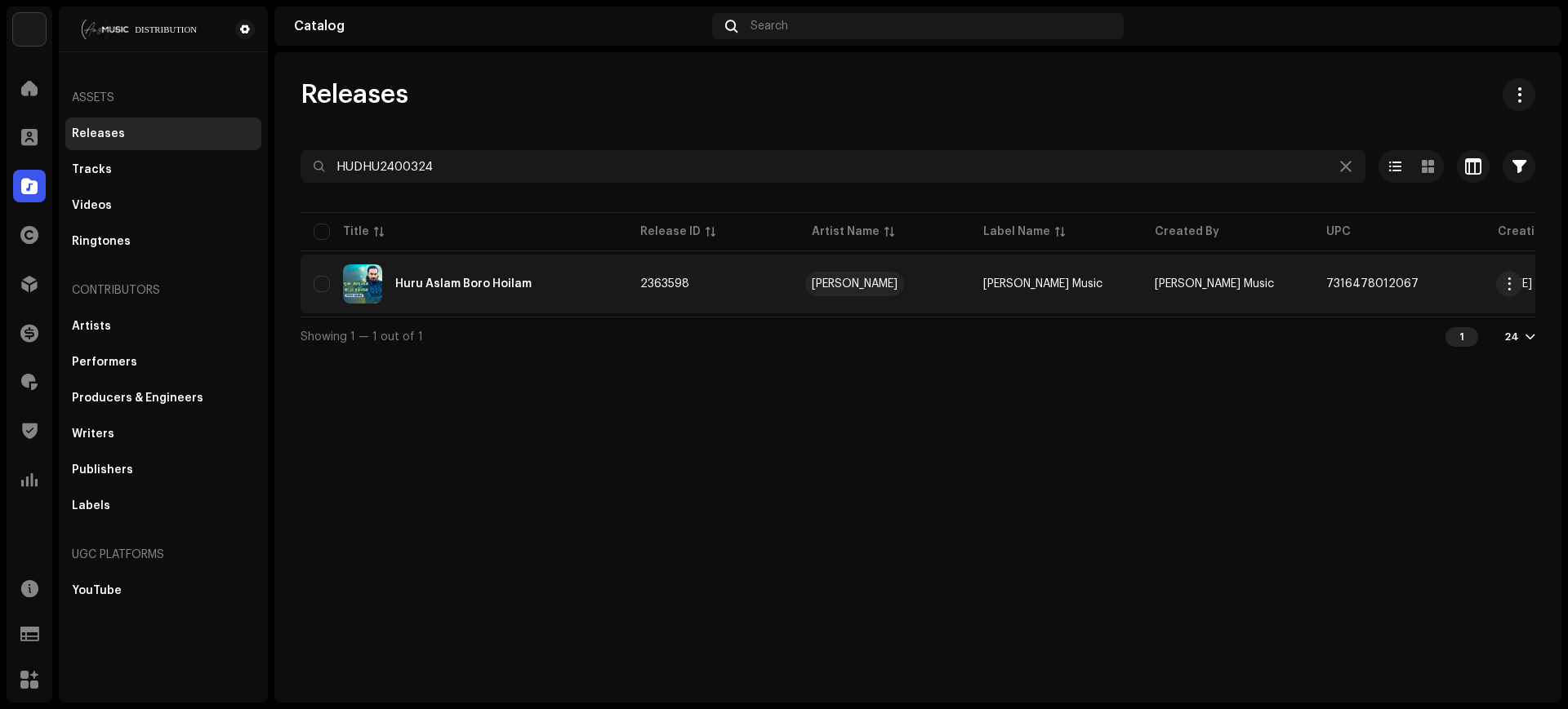
click at [811, 285] on div "[PERSON_NAME]" at bounding box center [854, 284] width 86 height 11
click at [1401, 272] on td "7316478012067" at bounding box center [1399, 284] width 172 height 58
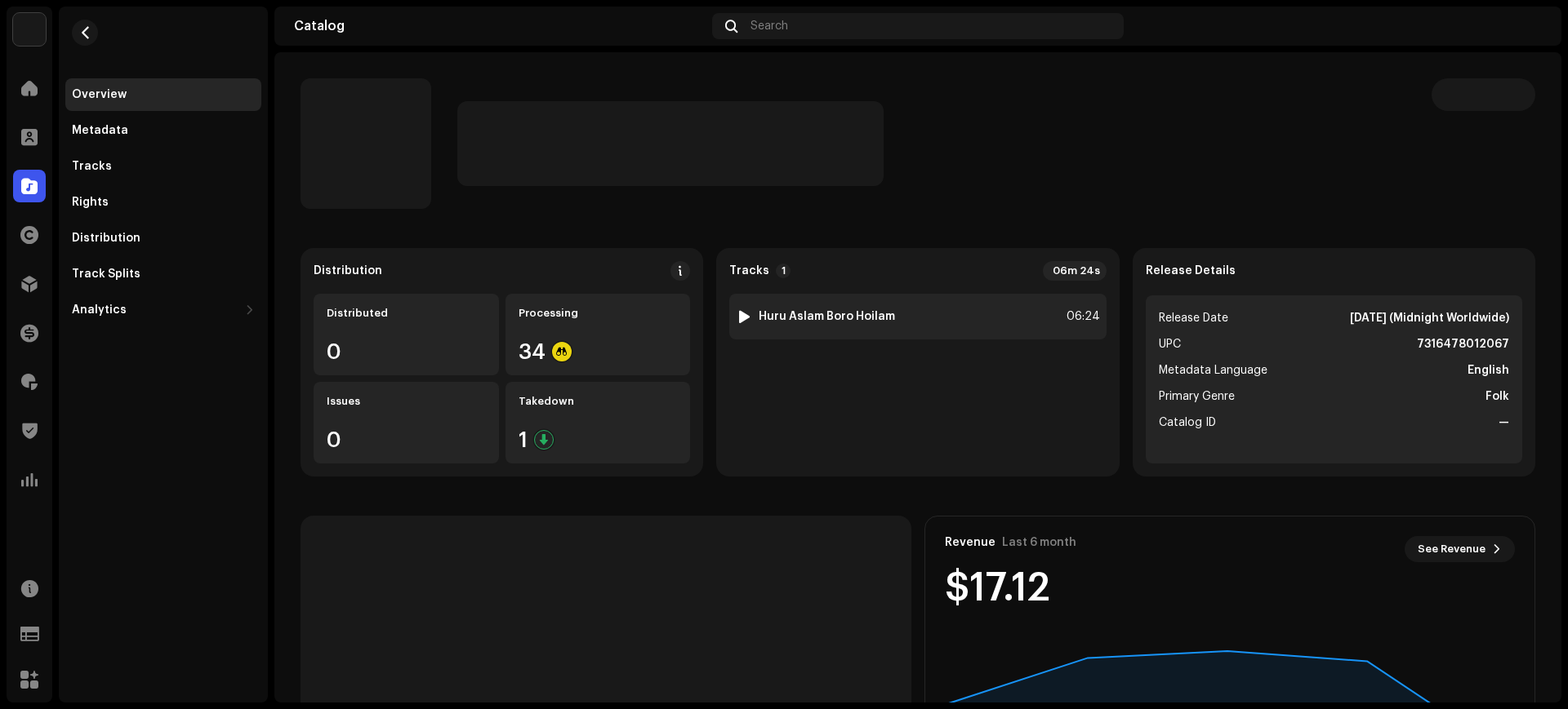
click at [1008, 312] on div "1 Huru Aslam Boro Hoilam 06:24" at bounding box center [917, 317] width 376 height 45
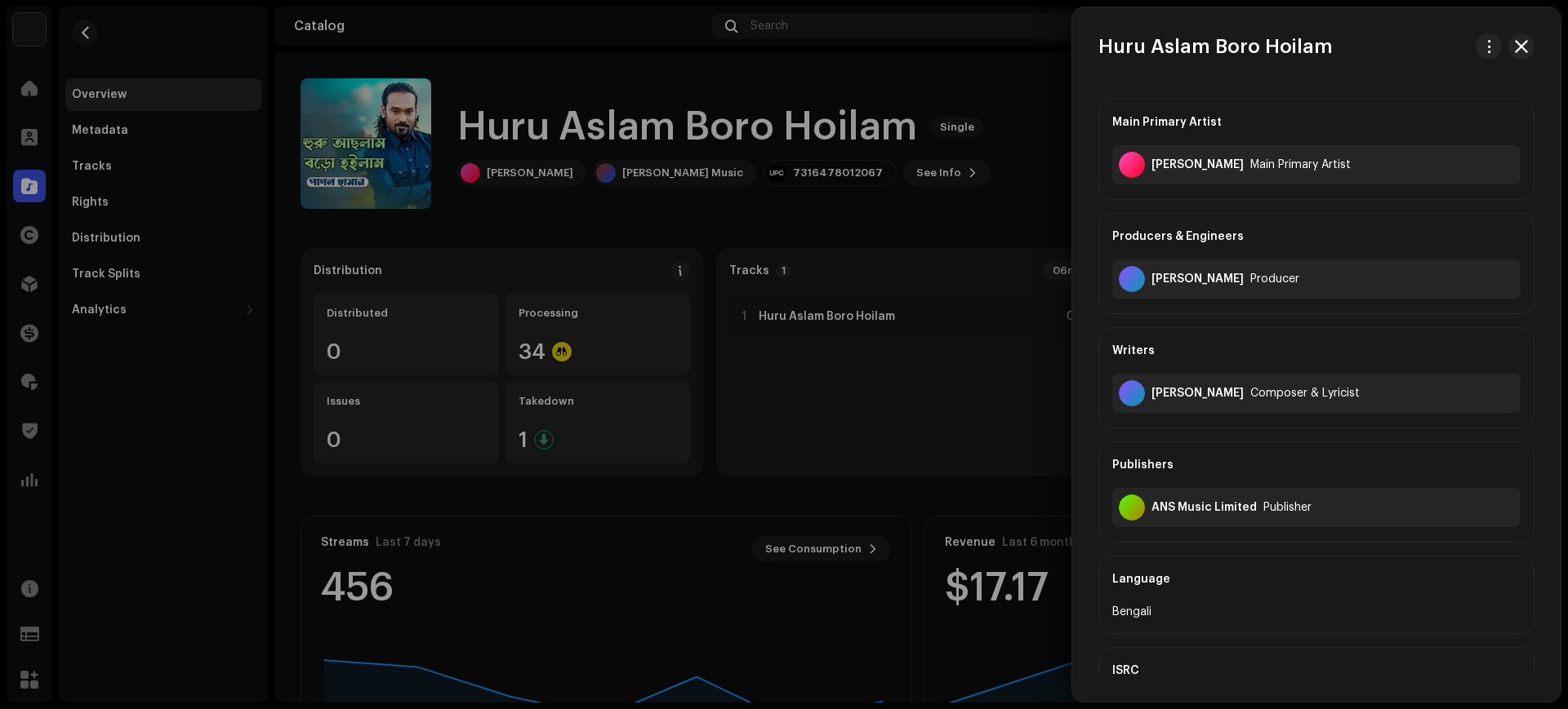
click at [830, 369] on div at bounding box center [784, 354] width 1568 height 709
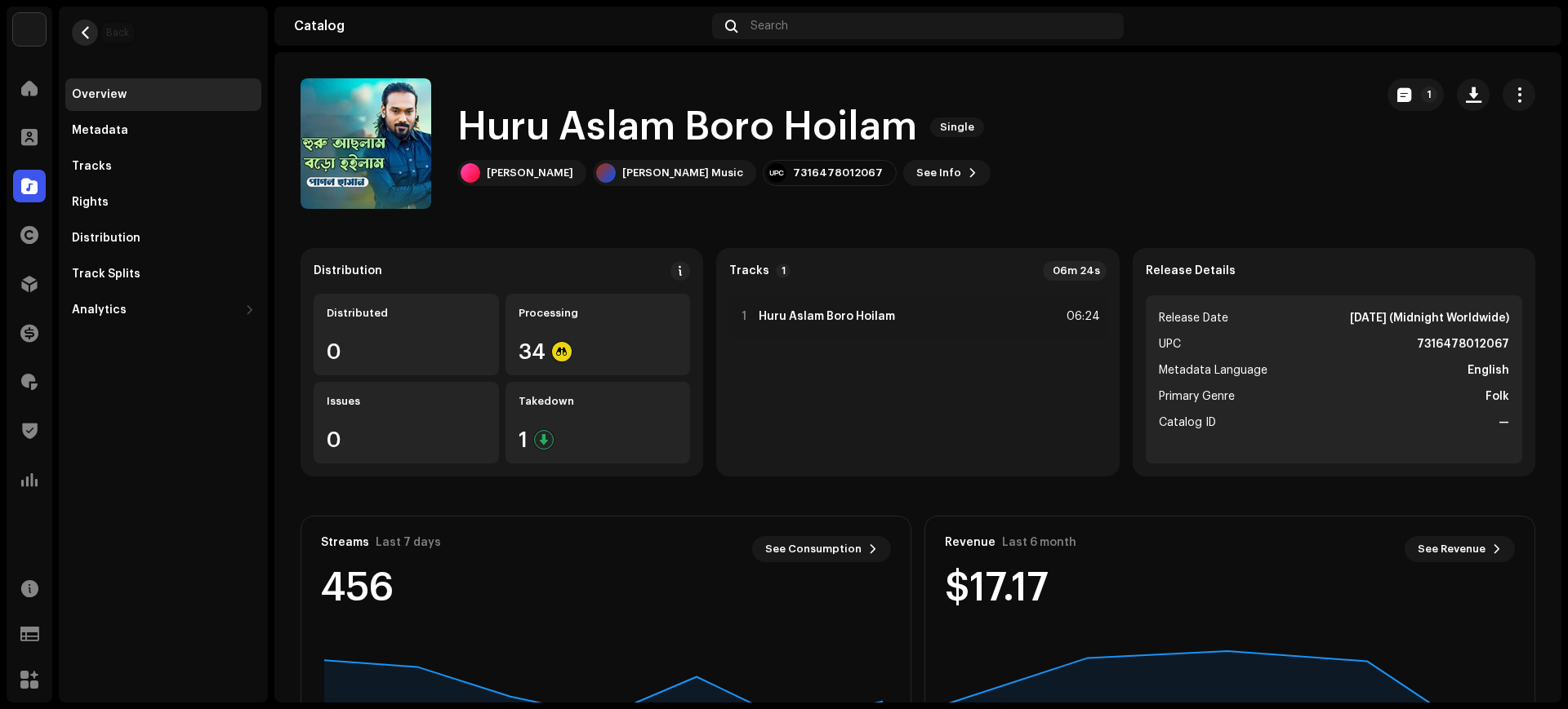
click at [87, 29] on span "button" at bounding box center [85, 33] width 12 height 13
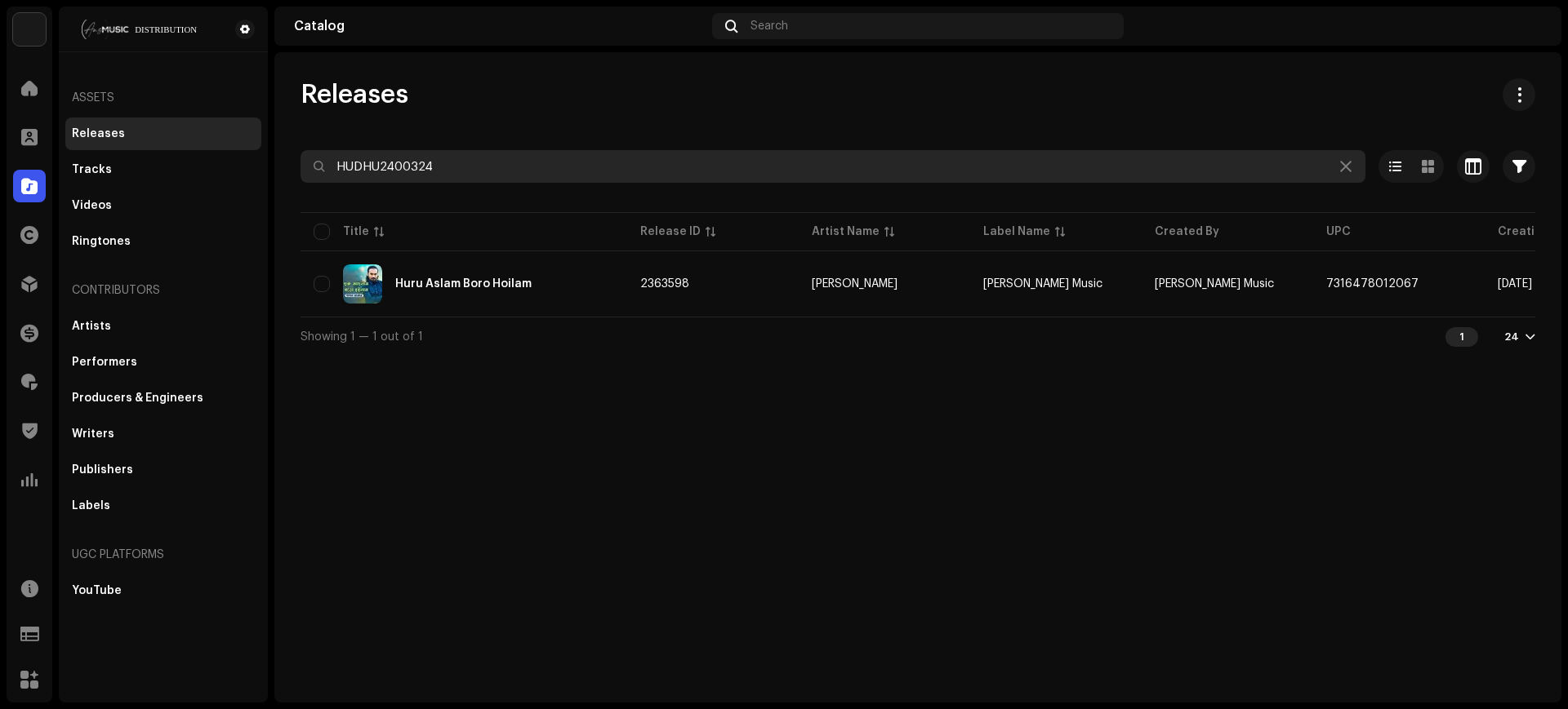
click at [468, 164] on input "HUDHU2400324" at bounding box center [832, 166] width 1064 height 33
click at [468, 166] on input "HUDHU2400324" at bounding box center [832, 166] width 1064 height 33
paste input "3"
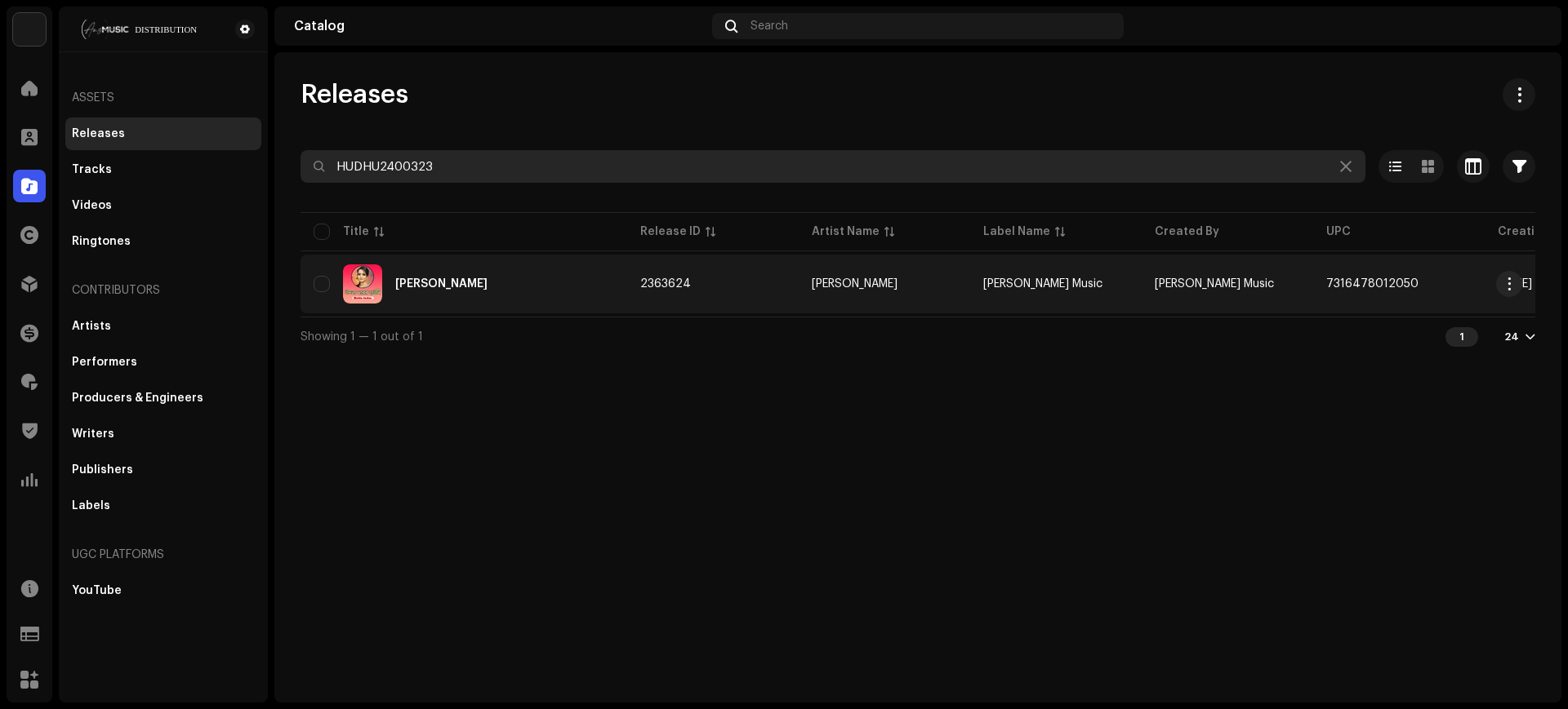
type input "HUDHU2400323"
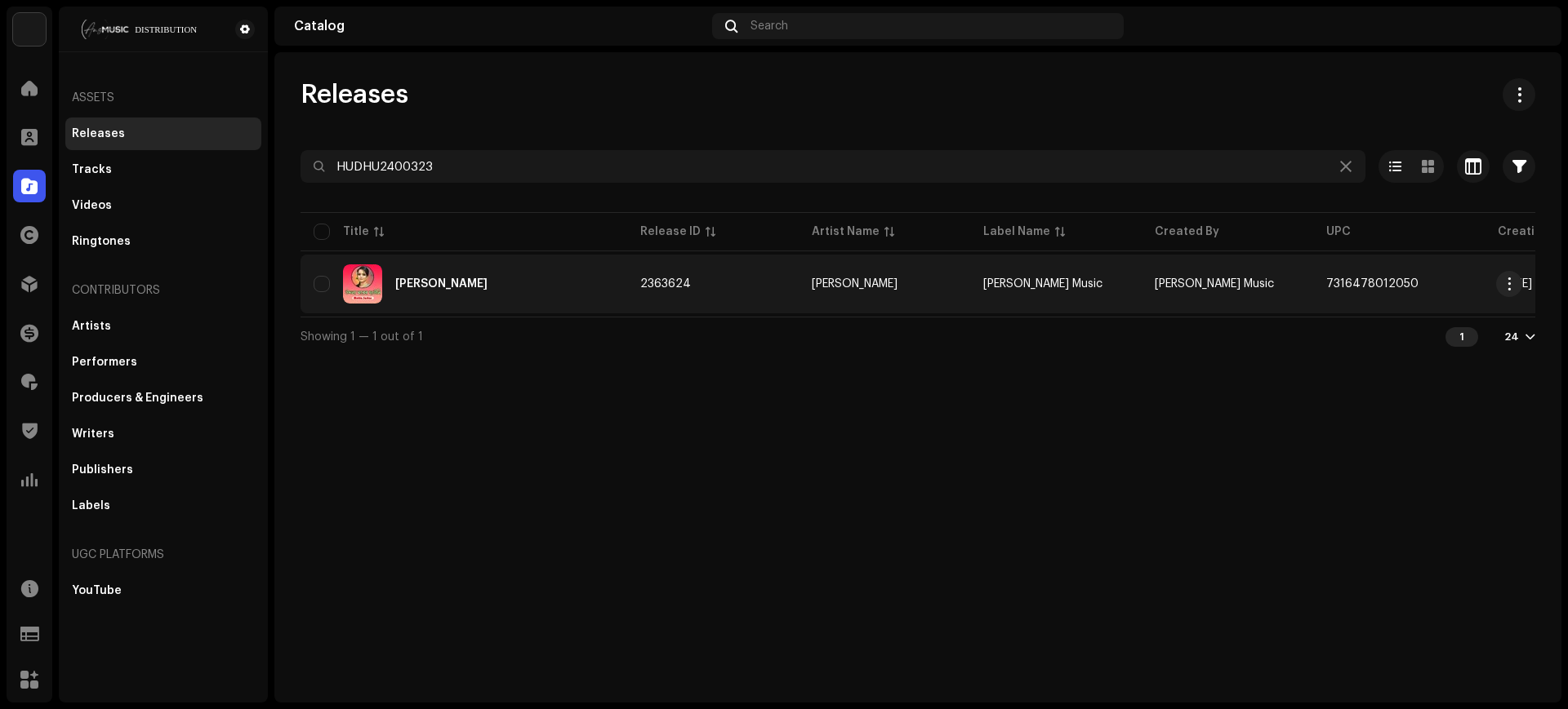
click at [1270, 288] on td "[PERSON_NAME] Music" at bounding box center [1227, 284] width 172 height 58
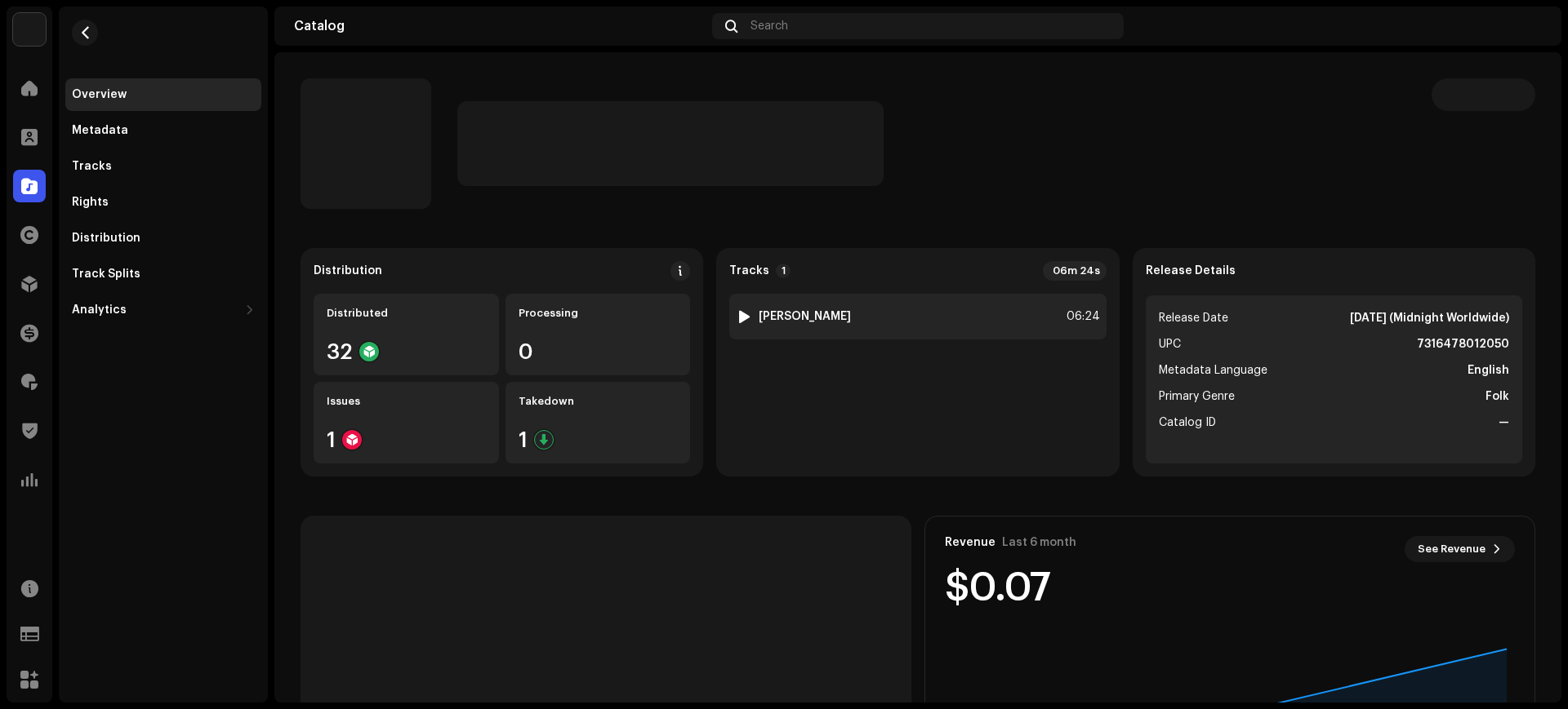
click at [1016, 326] on div "1 Udla Ghorer Chauni 06:24" at bounding box center [917, 317] width 376 height 45
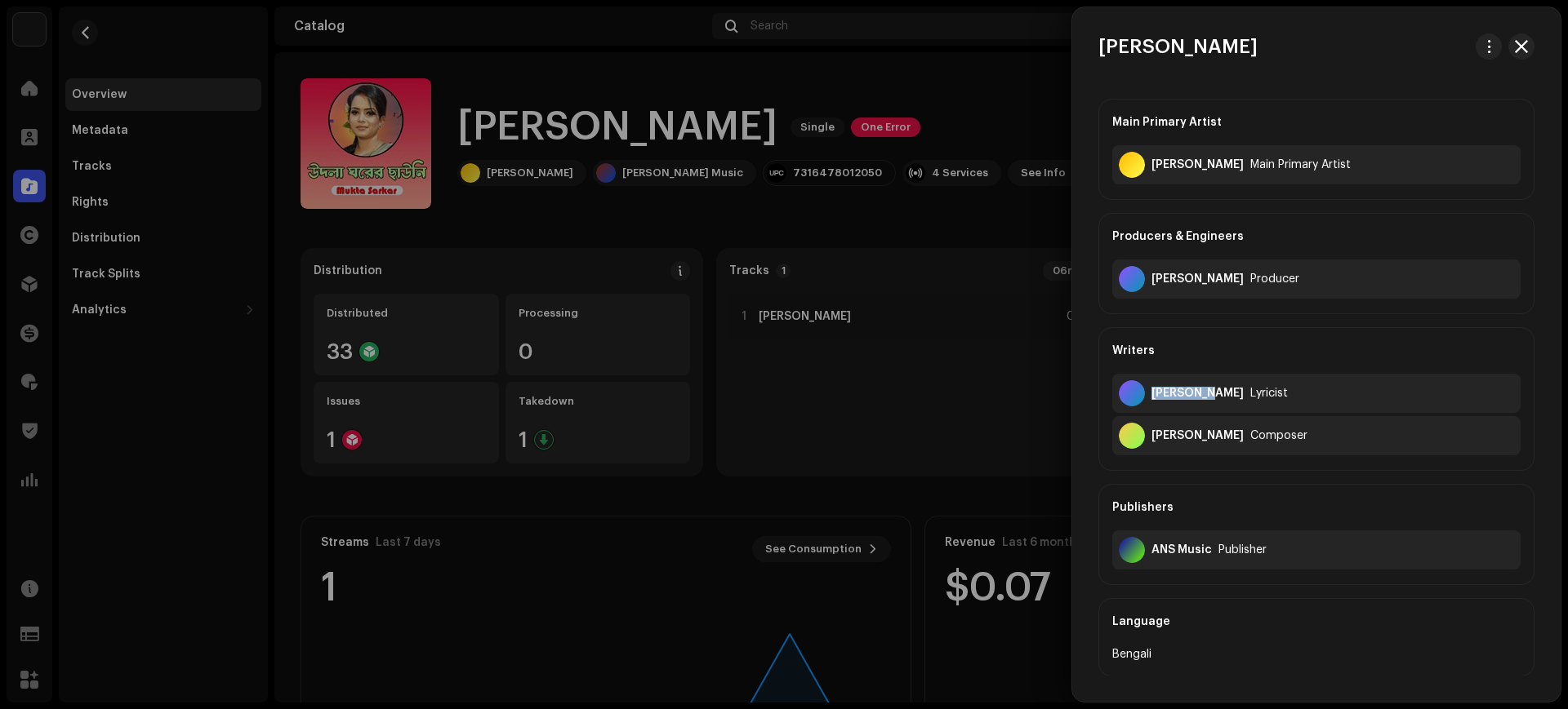
drag, startPoint x: 1153, startPoint y: 391, endPoint x: 1193, endPoint y: 388, distance: 40.1
click at [1198, 388] on div "[PERSON_NAME]" at bounding box center [1197, 393] width 92 height 13
click at [1192, 416] on div "Shadok Kari Amir Uddin Composer" at bounding box center [1316, 436] width 409 height 40
drag, startPoint x: 1155, startPoint y: 434, endPoint x: 1287, endPoint y: 427, distance: 132.2
click at [1287, 427] on div "Shadok Kari Amir Uddin Composer" at bounding box center [1316, 436] width 409 height 40
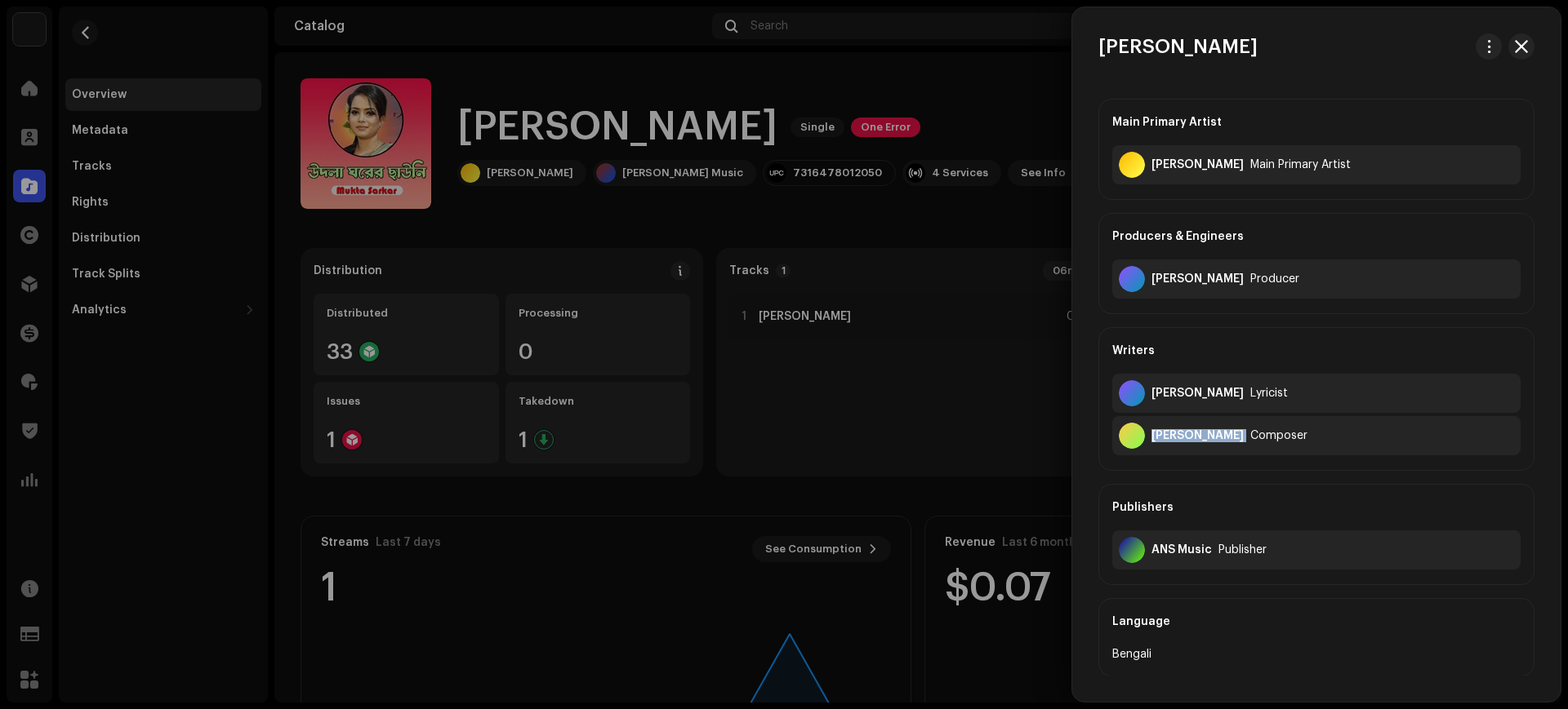
copy div "[PERSON_NAME]"
click at [86, 31] on div at bounding box center [784, 354] width 1568 height 709
click at [86, 31] on span "button" at bounding box center [85, 33] width 12 height 13
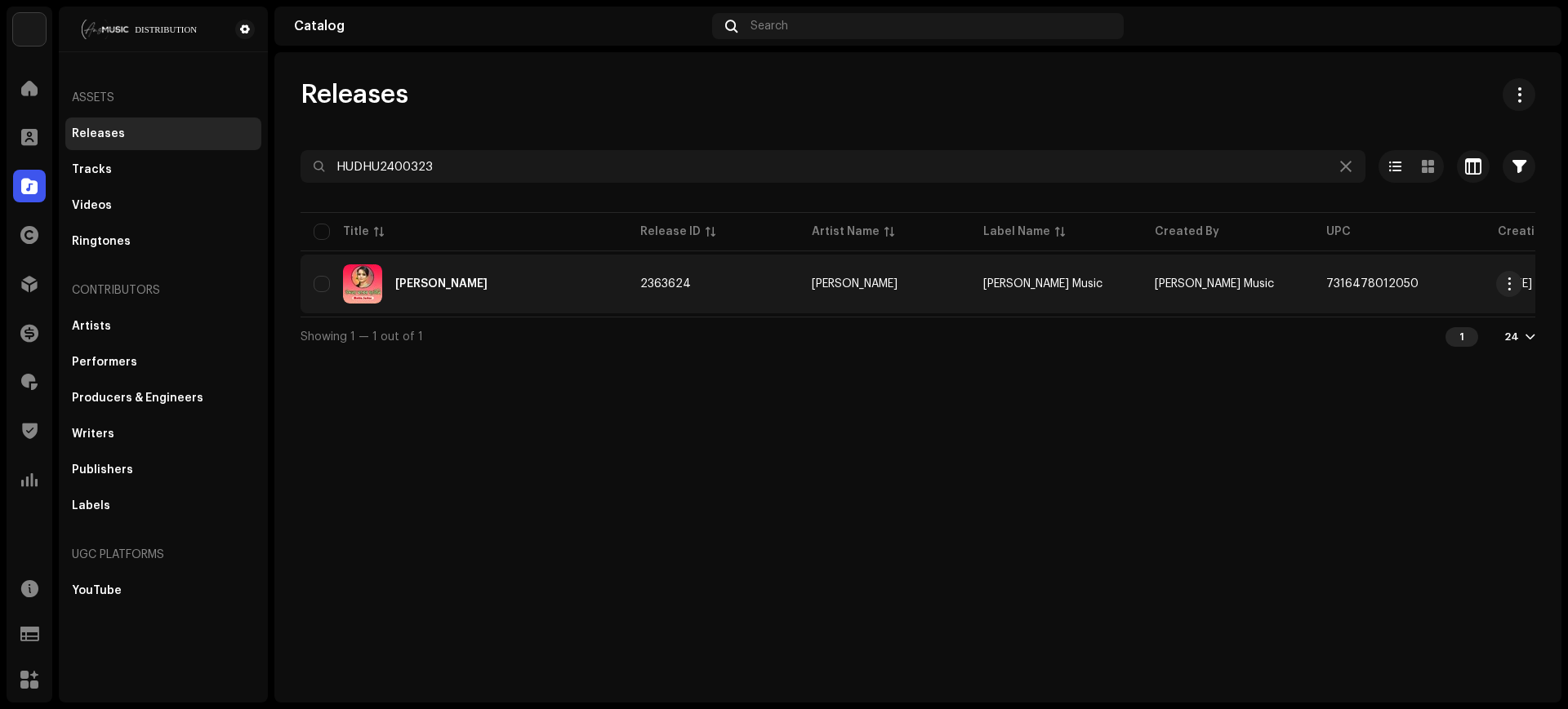
click at [1295, 280] on td "[PERSON_NAME] Music" at bounding box center [1227, 284] width 172 height 58
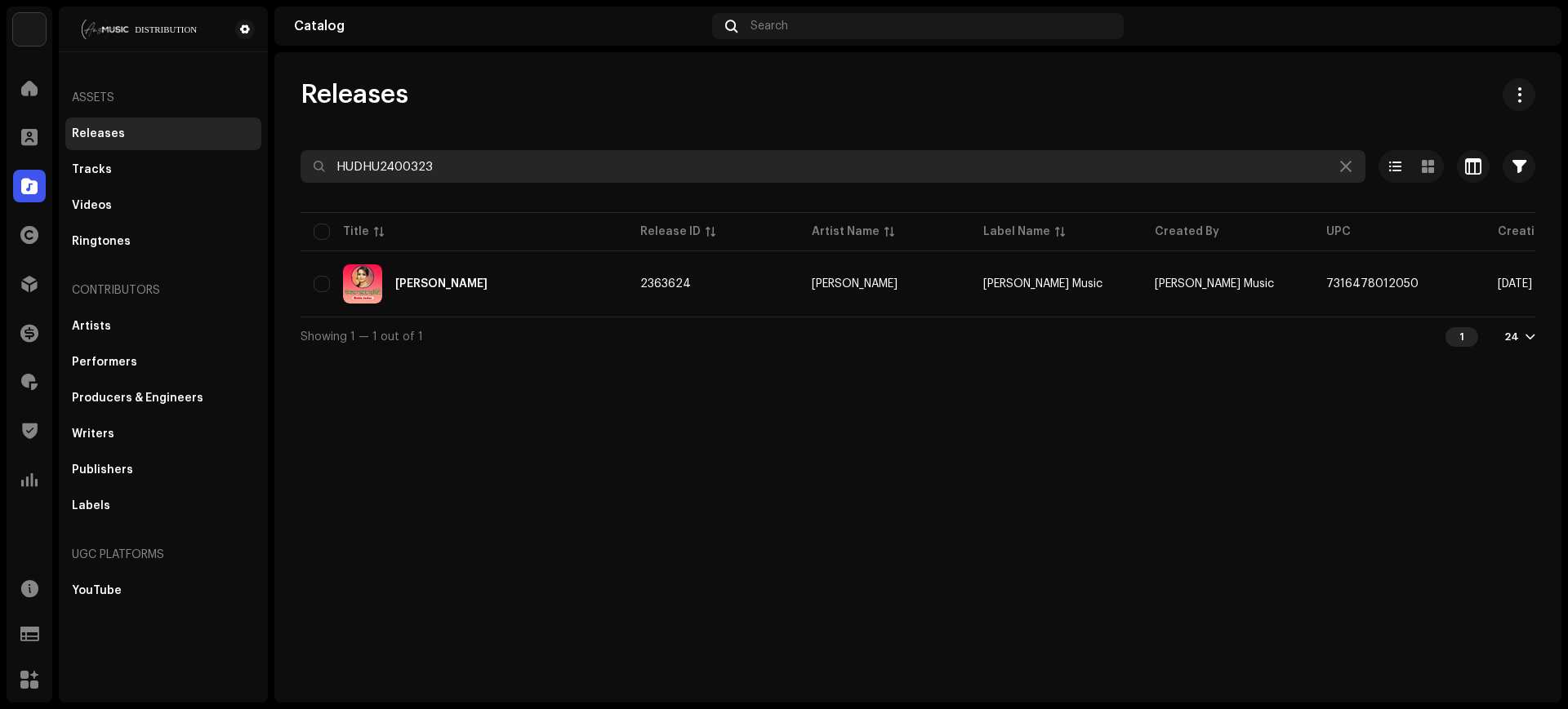
click at [1114, 177] on input "HUDHU2400323" at bounding box center [832, 166] width 1064 height 33
click at [1113, 170] on input "HUDHU2400323" at bounding box center [832, 166] width 1064 height 33
click at [970, 158] on input "HUDHU2400323" at bounding box center [832, 166] width 1064 height 33
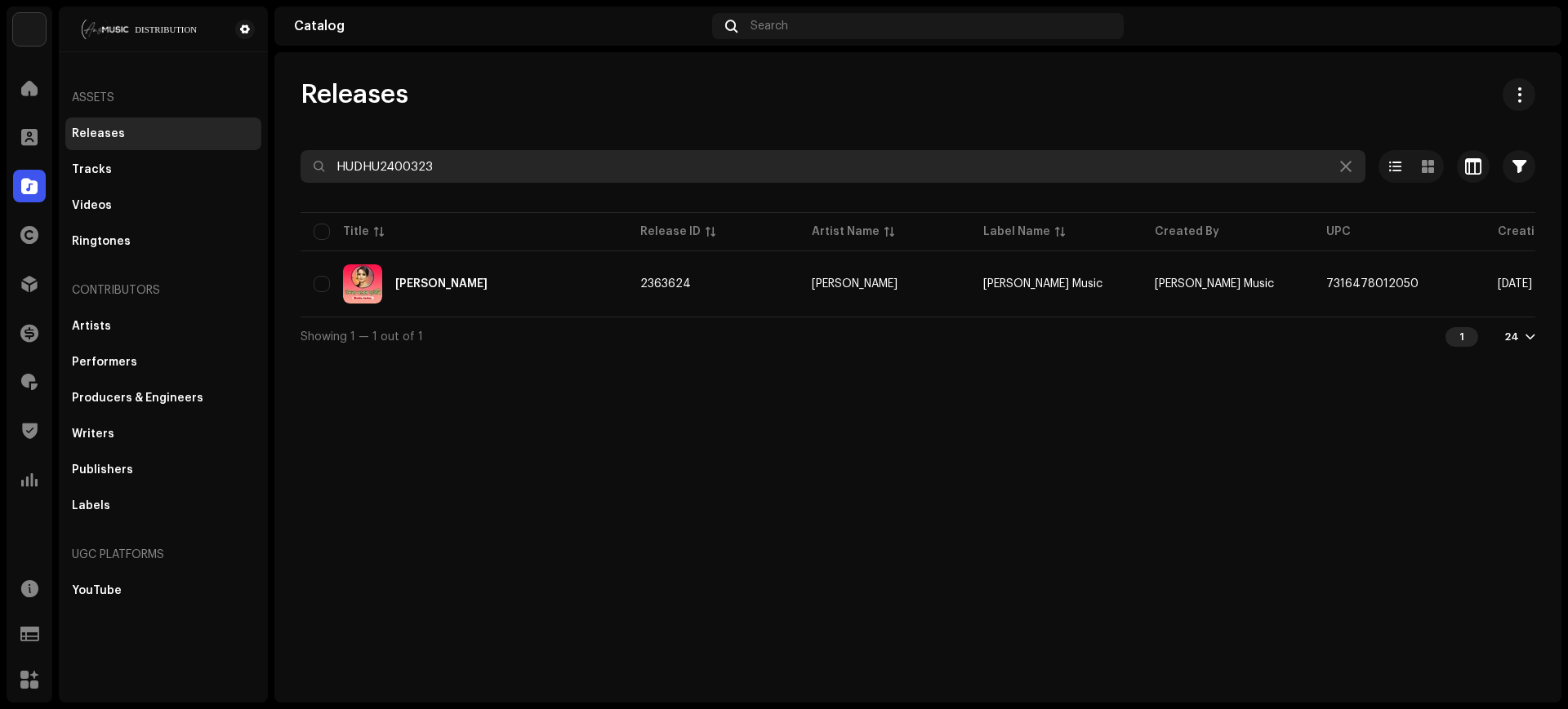
click at [970, 158] on input "HUDHU2400323" at bounding box center [832, 166] width 1064 height 33
paste input "HUDHU2400324"
click at [970, 158] on input "HUDHU2400324HUDHU2400323" at bounding box center [832, 166] width 1064 height 33
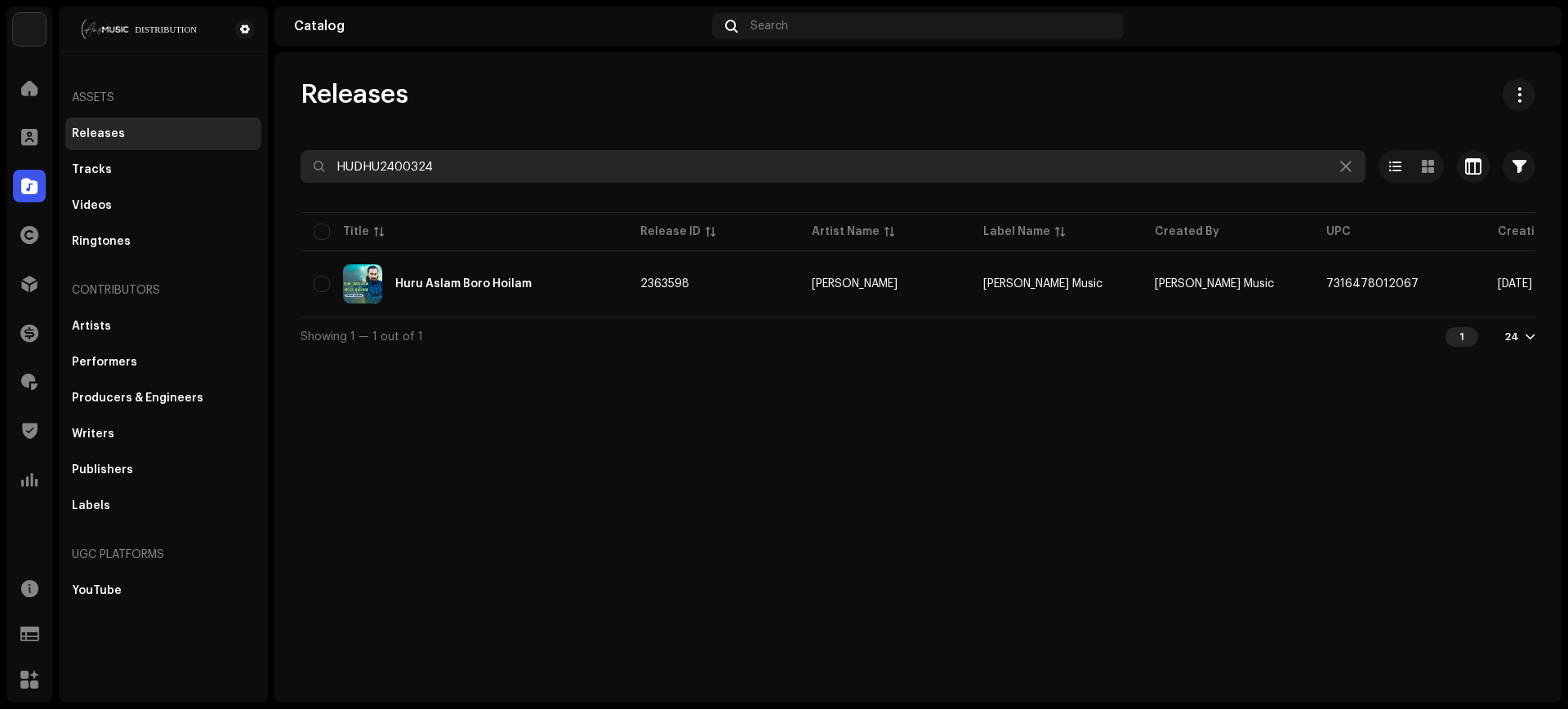
type input "HUDHU2400324"
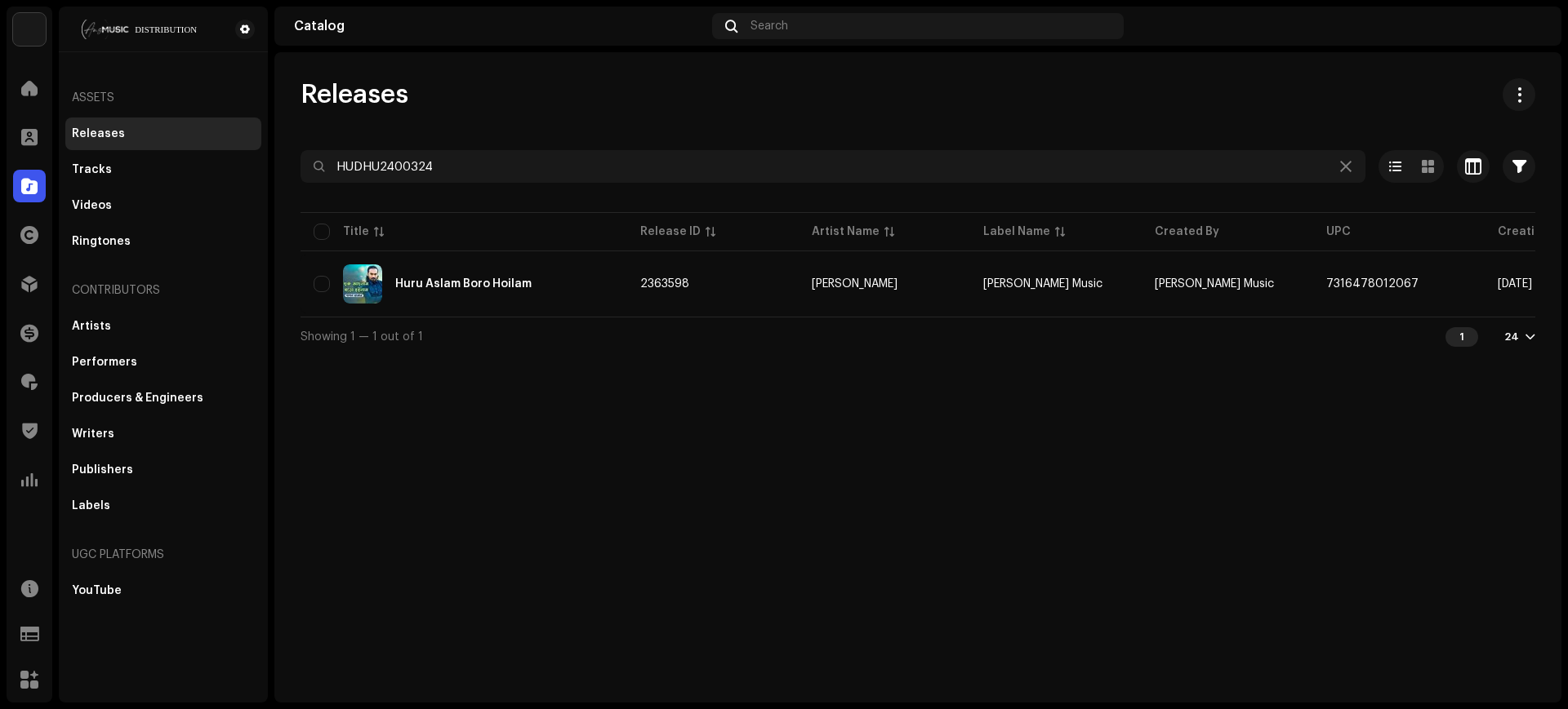
click at [712, 402] on div "Releases HUDHU2400324 Selected 0 Select all 1 Options Filters Distribution stat…" at bounding box center [918, 377] width 1287 height 651
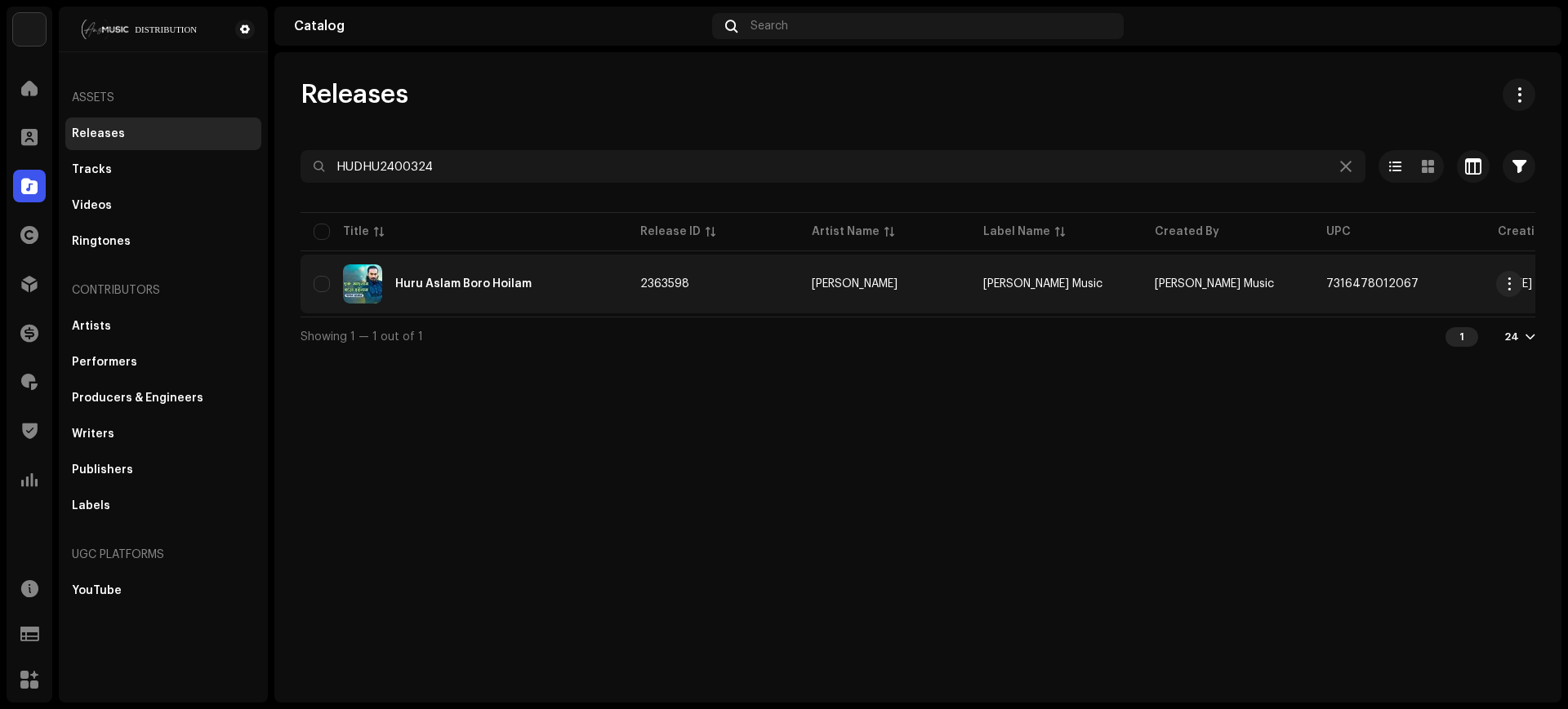
click at [592, 276] on div "Huru Aslam Boro Hoilam" at bounding box center [463, 284] width 300 height 40
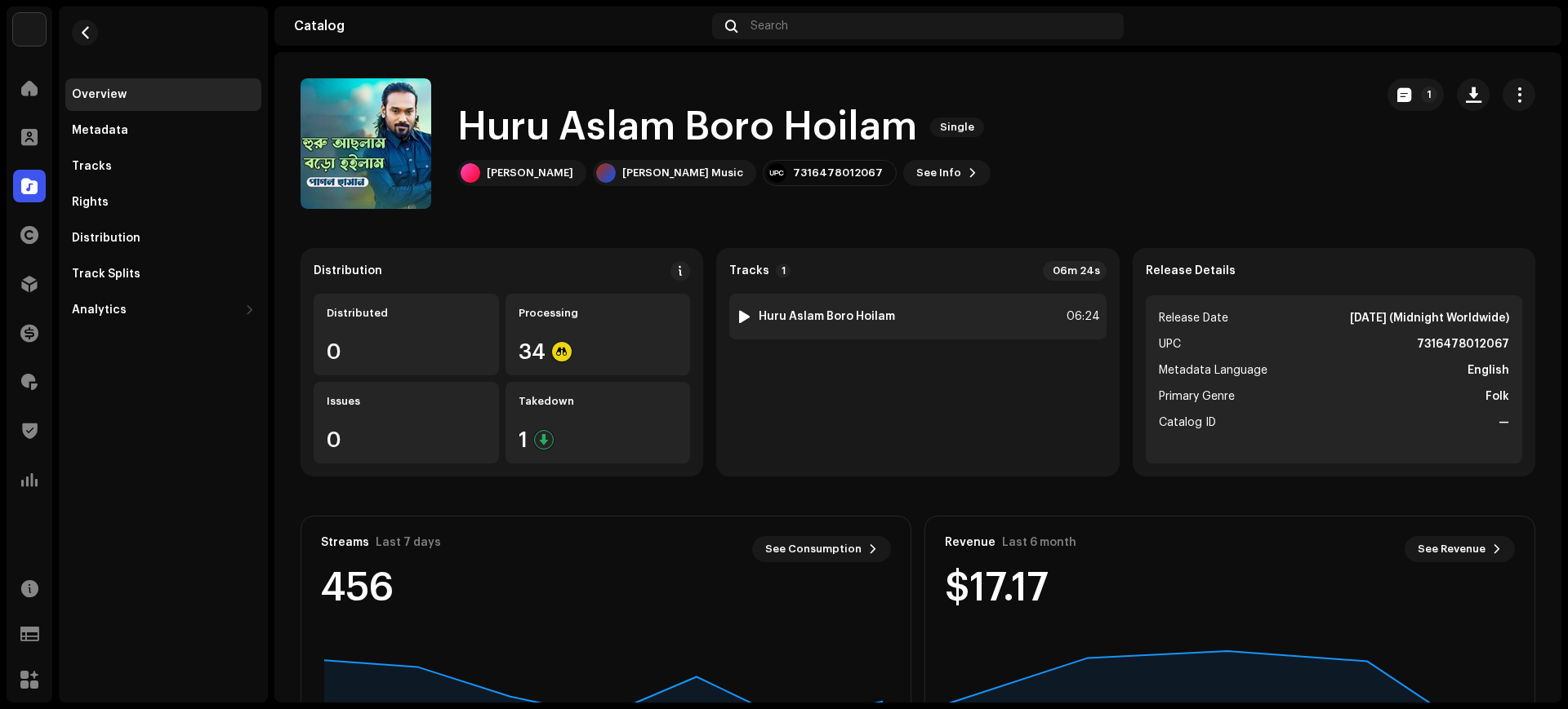
click at [935, 305] on div "1 Huru Aslam Boro Hoilam 06:24" at bounding box center [917, 317] width 376 height 45
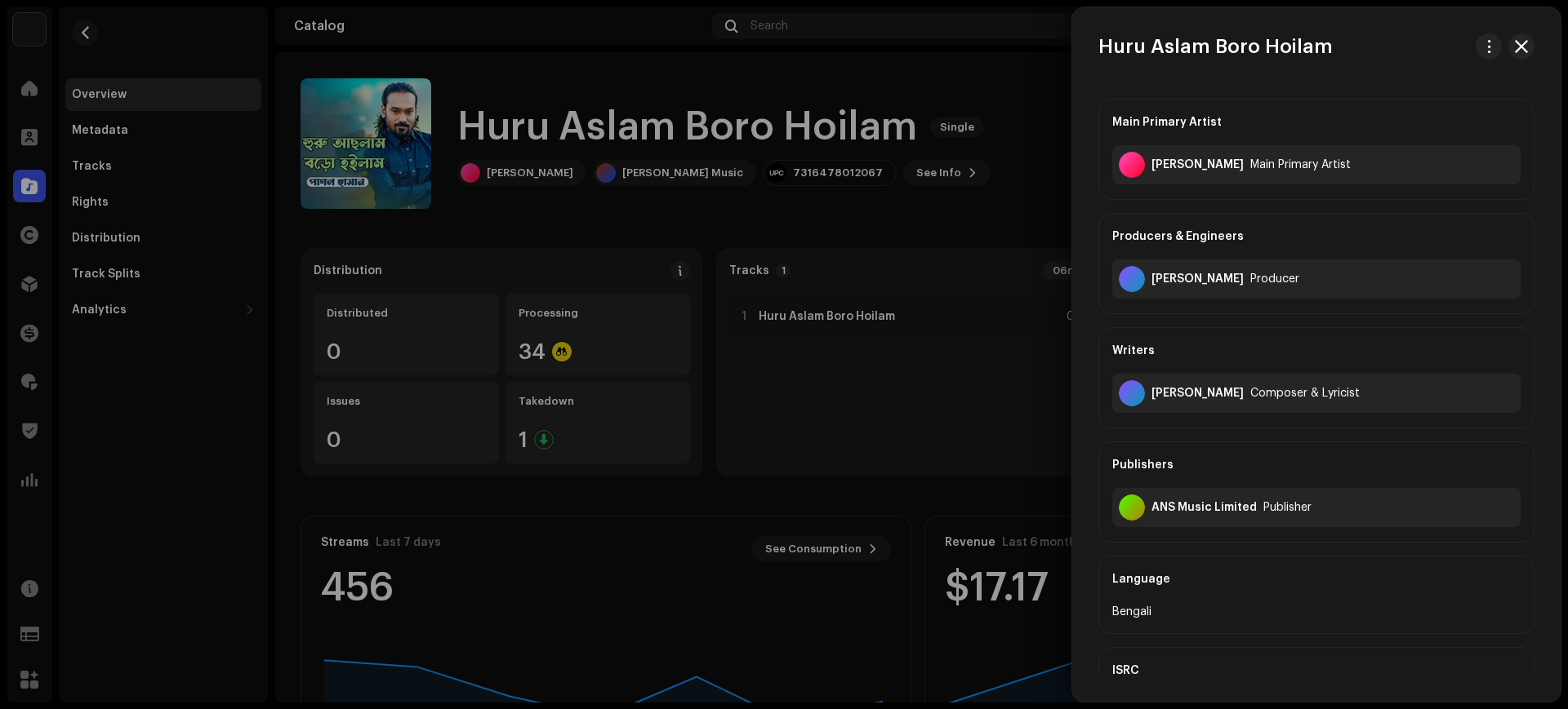
click at [75, 30] on div at bounding box center [784, 354] width 1568 height 709
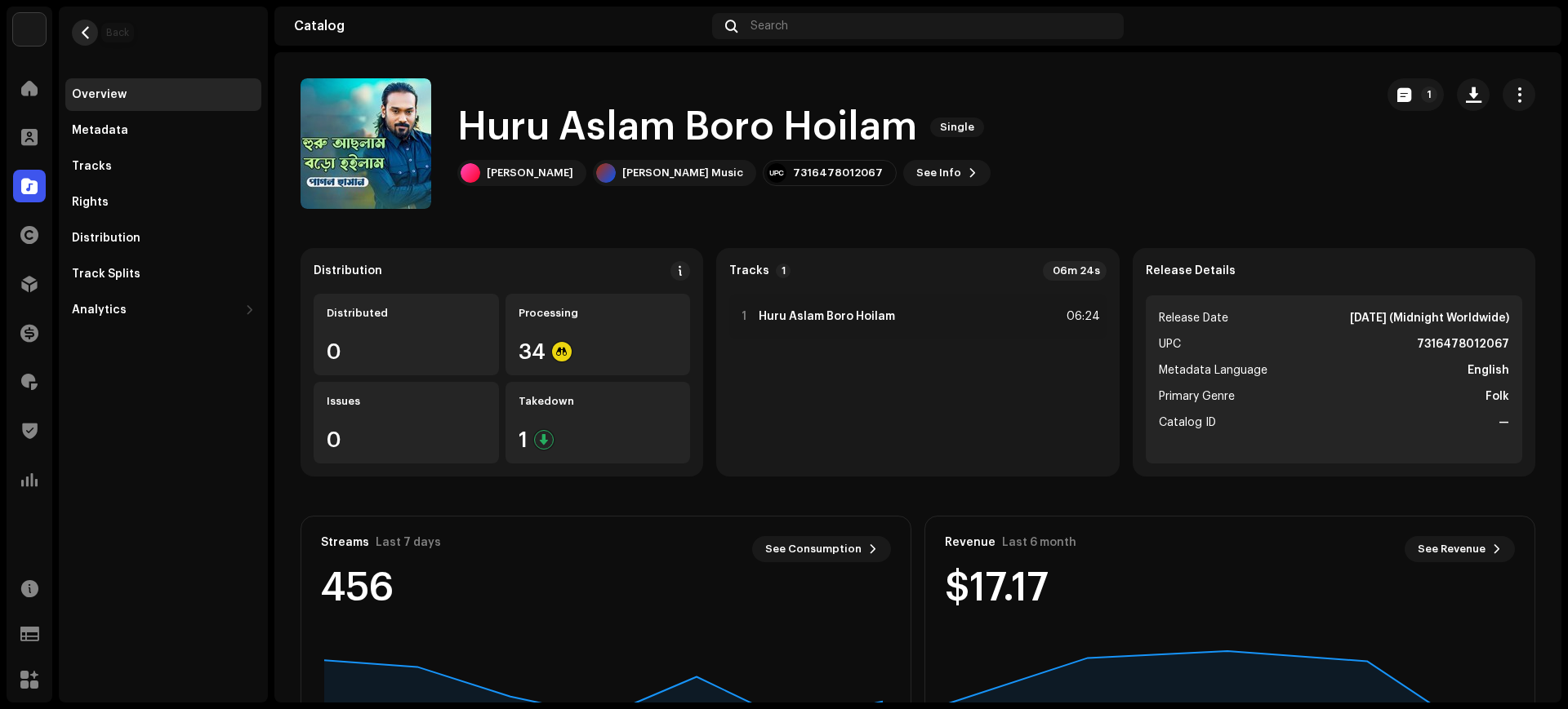
click at [79, 32] on span "button" at bounding box center [85, 33] width 12 height 13
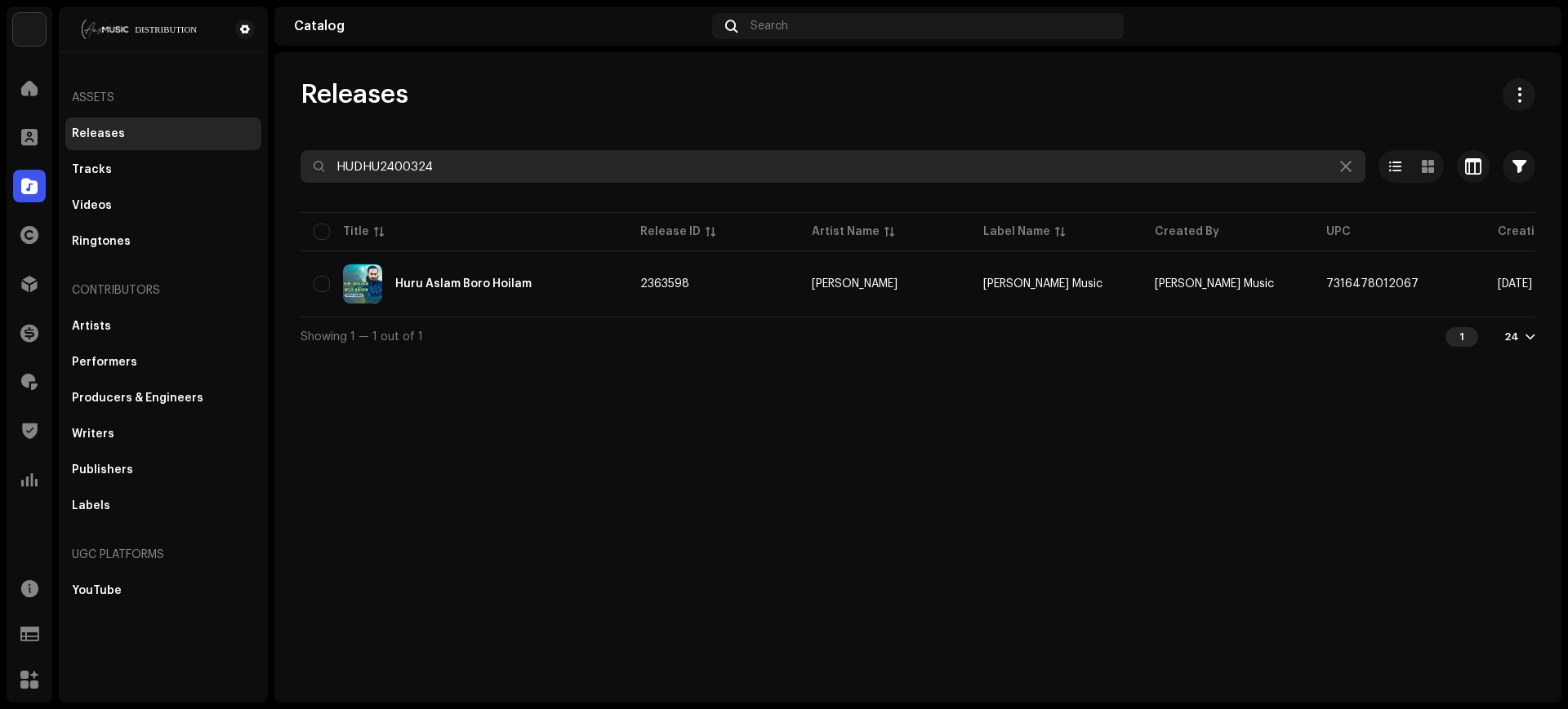
click at [718, 174] on input "HUDHU2400324" at bounding box center [832, 166] width 1064 height 33
click at [718, 173] on input "HUDHU2400324" at bounding box center [832, 166] width 1064 height 33
click at [717, 173] on input "HUDHU2400324" at bounding box center [832, 166] width 1064 height 33
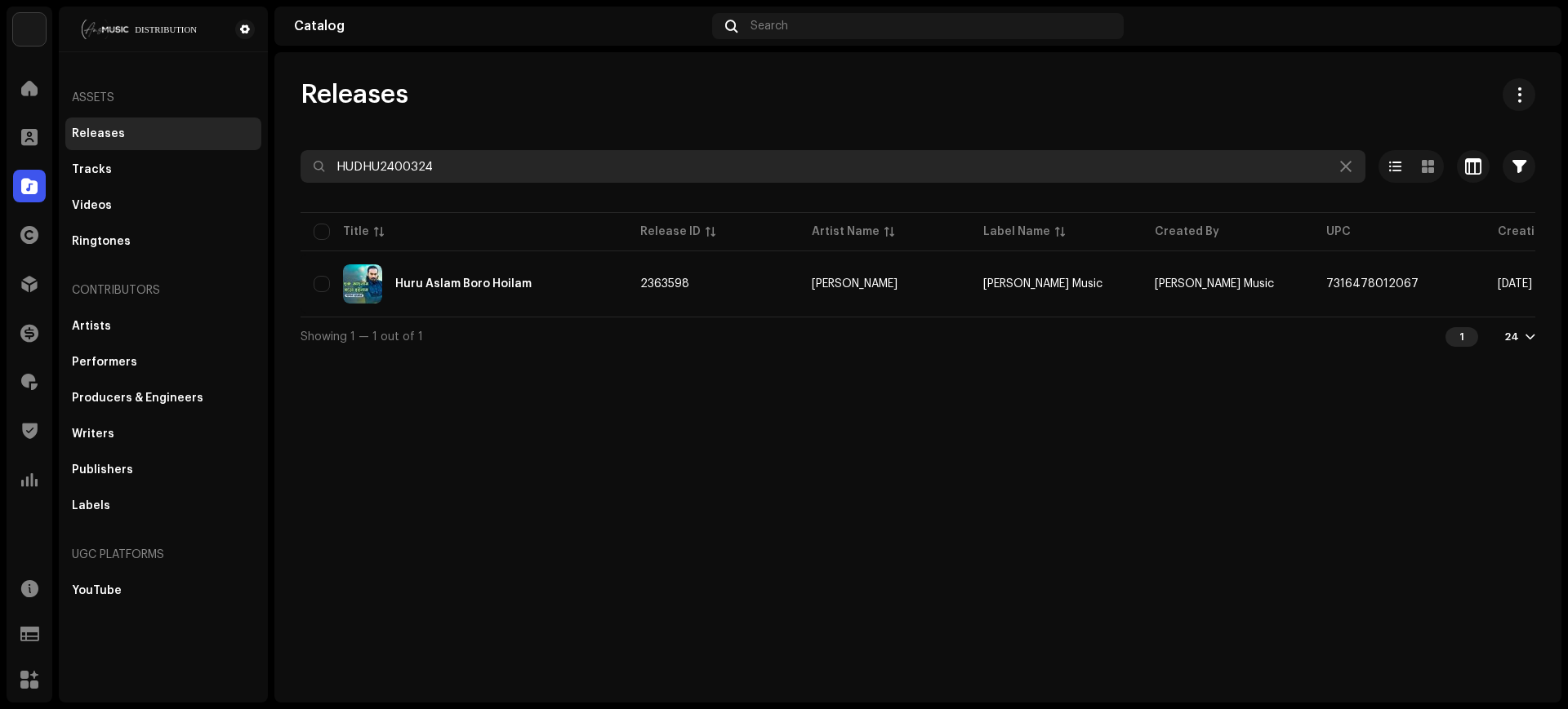
paste input "3"
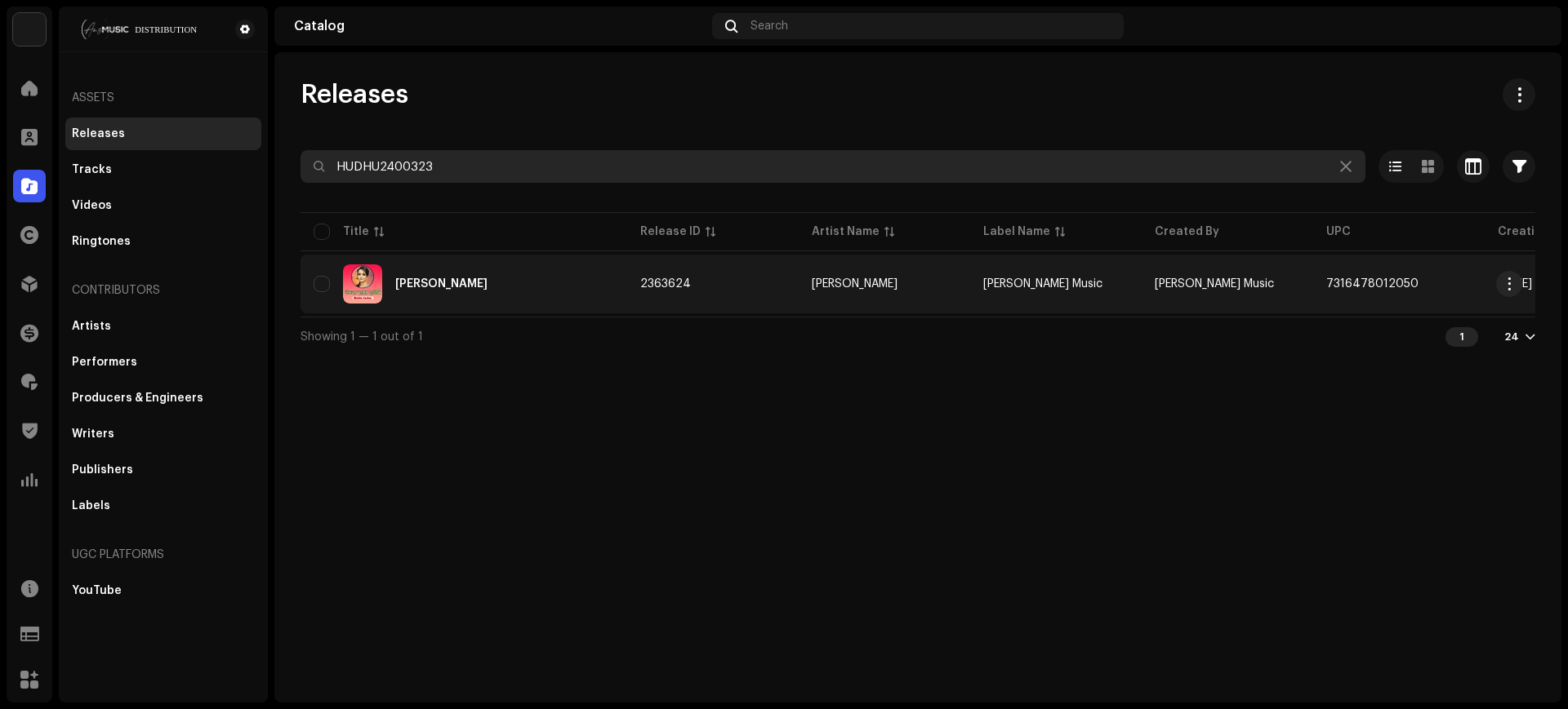
type input "HUDHU2400323"
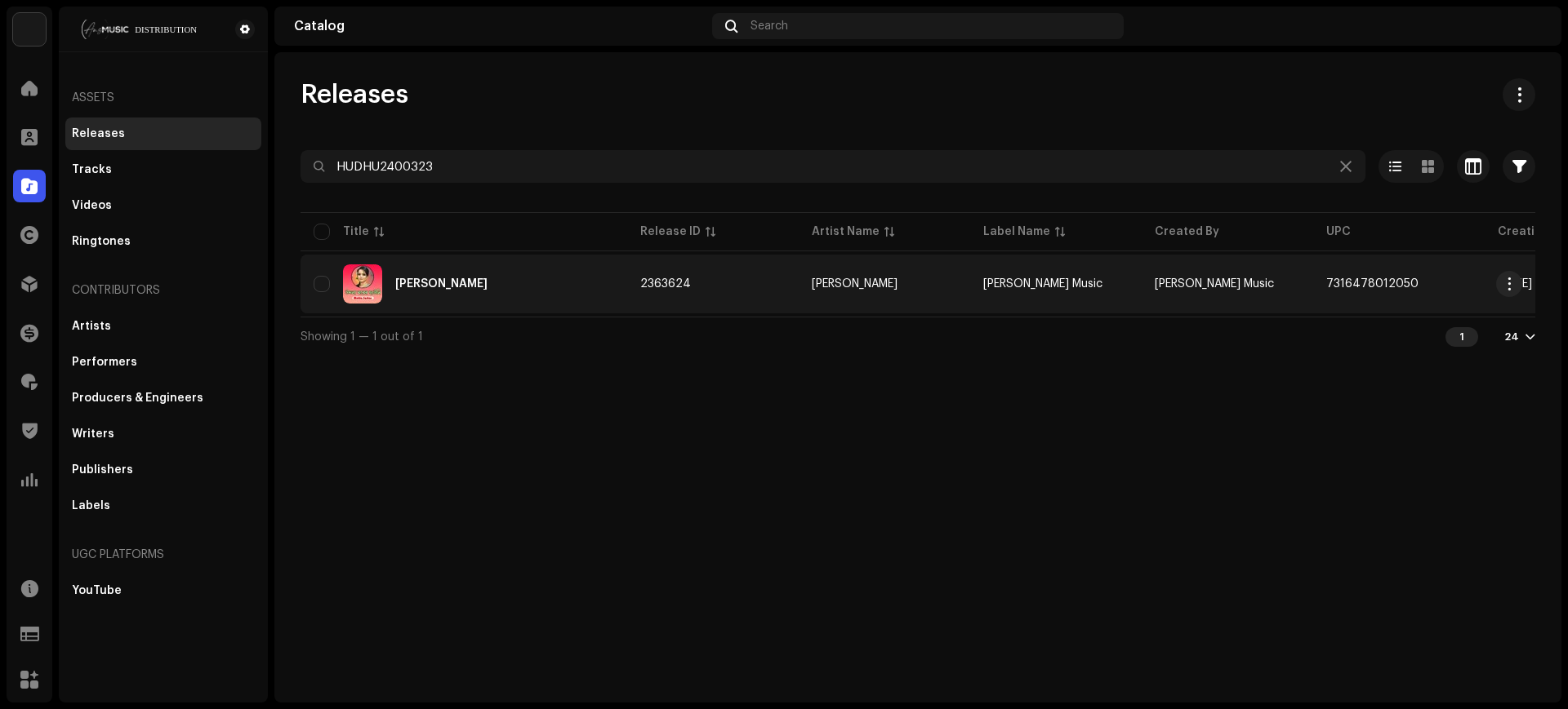
click at [782, 286] on td "2363624" at bounding box center [713, 284] width 172 height 58
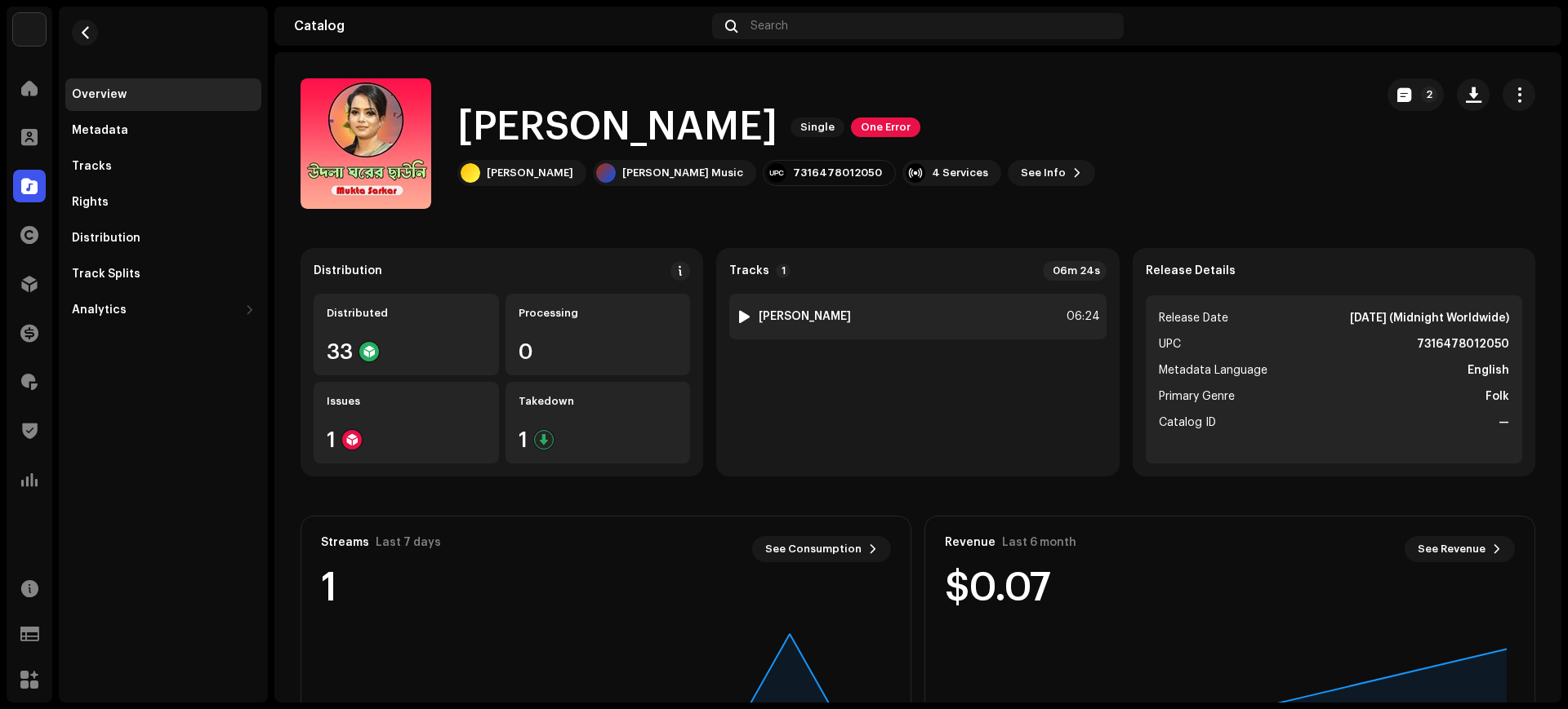
click at [980, 329] on div "1 Udla Ghorer Chauni 06:24" at bounding box center [917, 317] width 376 height 45
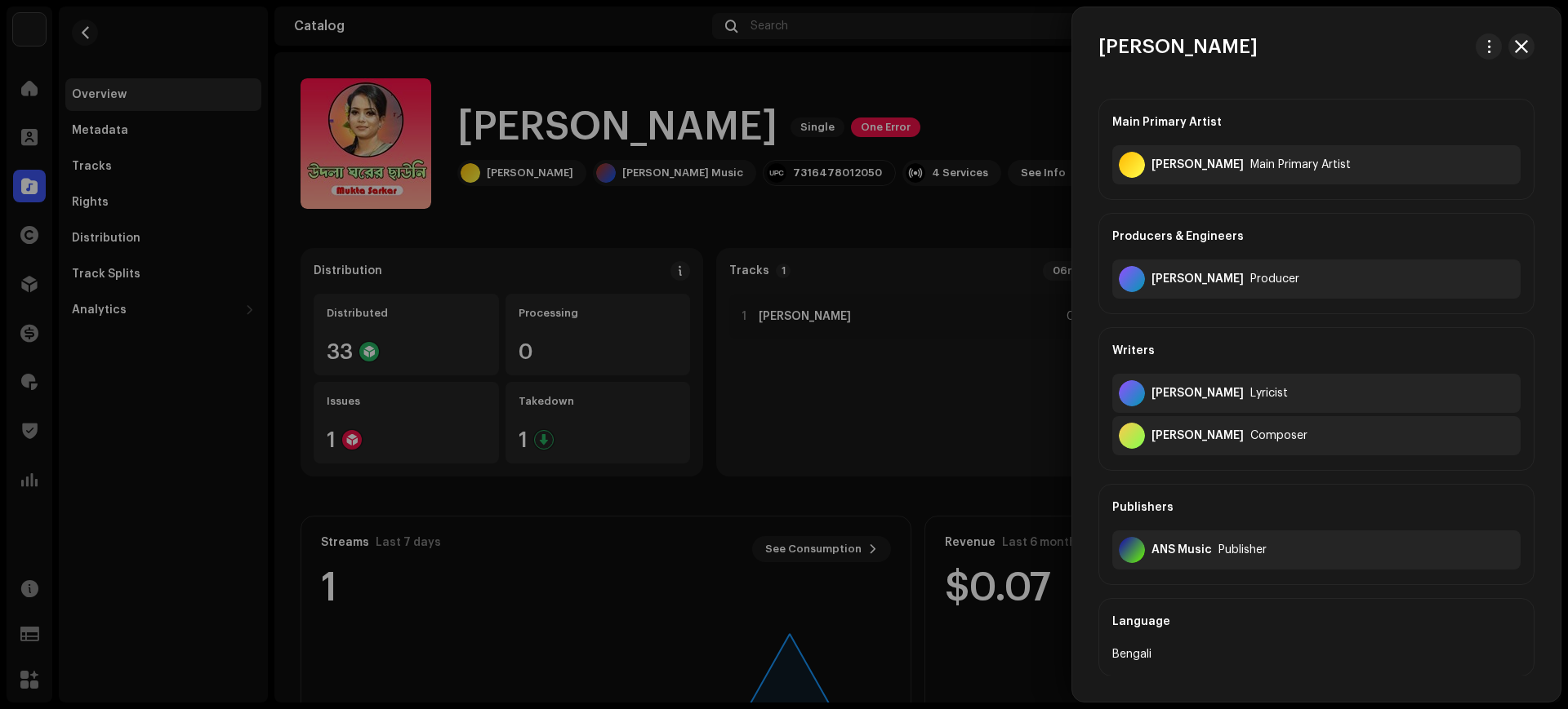
drag, startPoint x: 1151, startPoint y: 437, endPoint x: 1246, endPoint y: 432, distance: 95.1
click at [1243, 432] on div "[PERSON_NAME]" at bounding box center [1197, 436] width 92 height 13
copy div "Shadok Kari Amir"
drag, startPoint x: 1249, startPoint y: 435, endPoint x: 1280, endPoint y: 437, distance: 31.1
click at [1280, 437] on div "Shadok Kari Amir Uddin Composer" at bounding box center [1316, 436] width 409 height 40
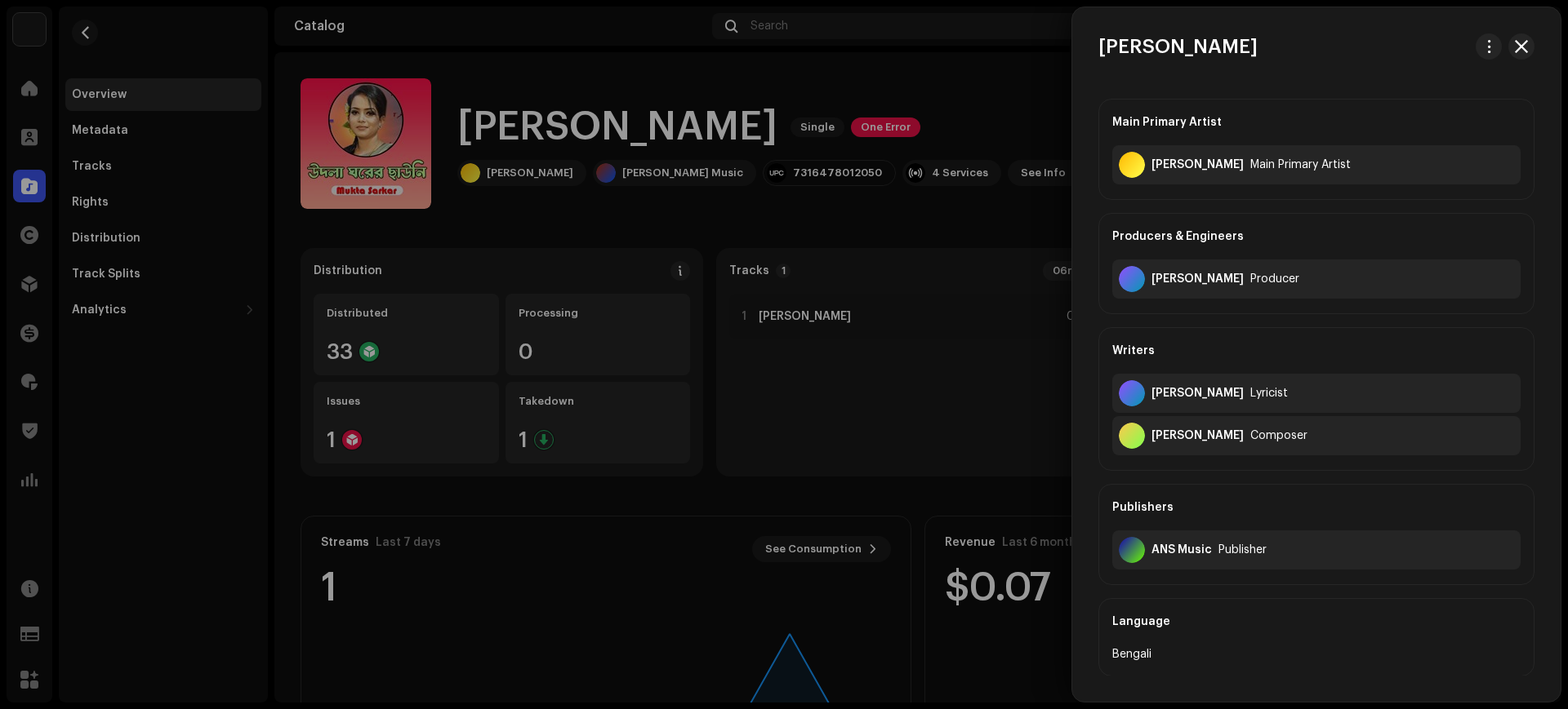
copy div "Uddin"
click at [1050, 359] on div at bounding box center [784, 354] width 1568 height 709
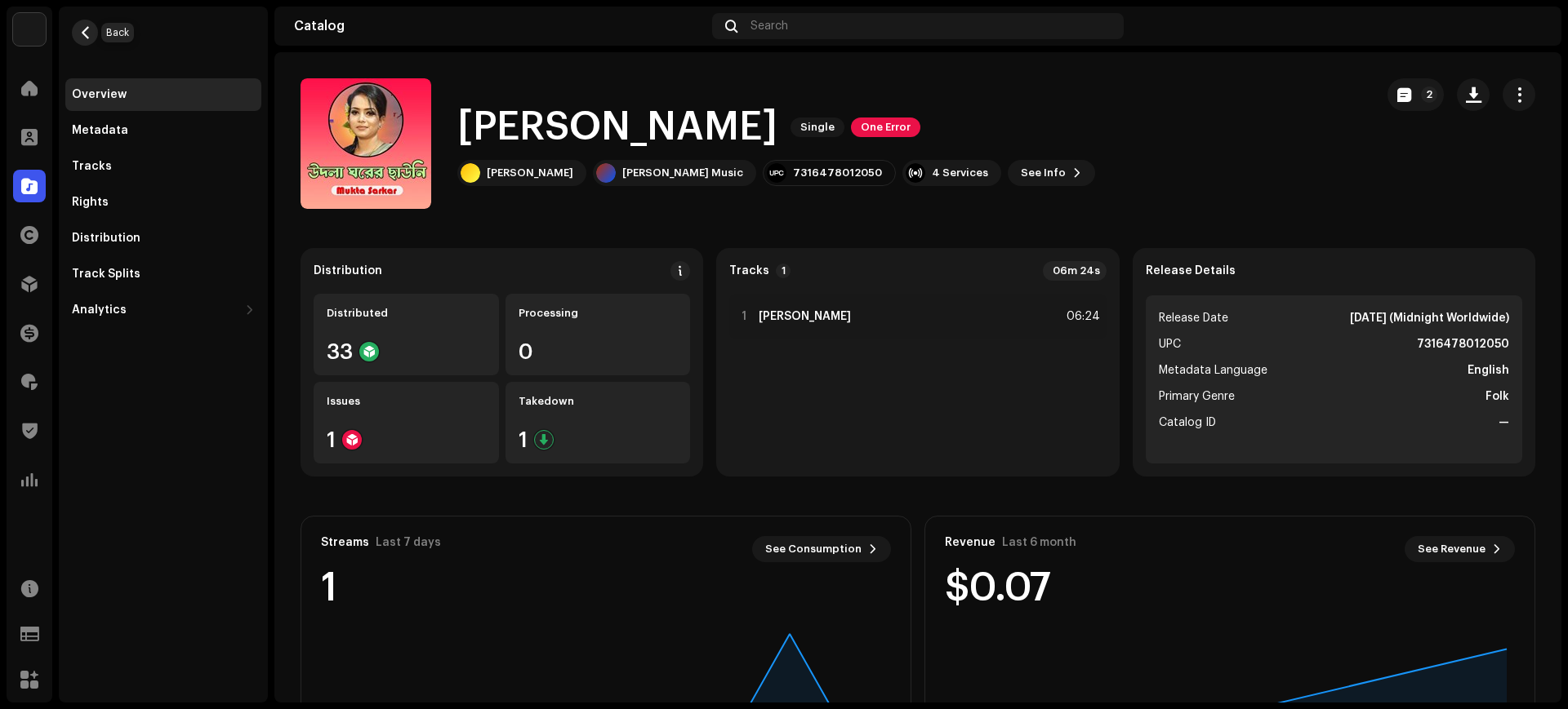
click at [88, 27] on span "button" at bounding box center [85, 33] width 12 height 13
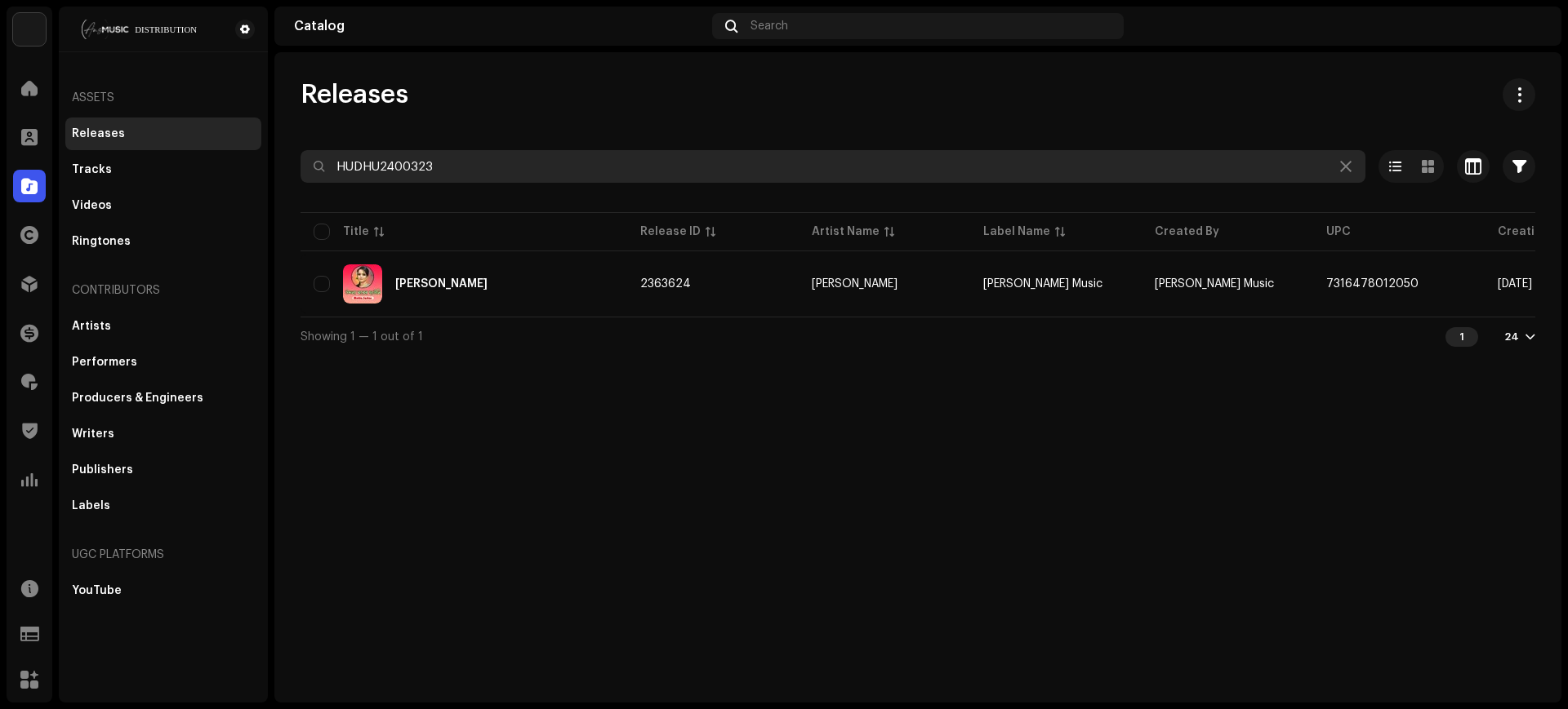
click at [534, 179] on input "HUDHU2400323" at bounding box center [832, 166] width 1064 height 33
click at [534, 178] on input "HUDHU2400323" at bounding box center [832, 166] width 1064 height 33
click at [1022, 153] on input "HUDHU2400323" at bounding box center [832, 166] width 1064 height 33
paste input "7"
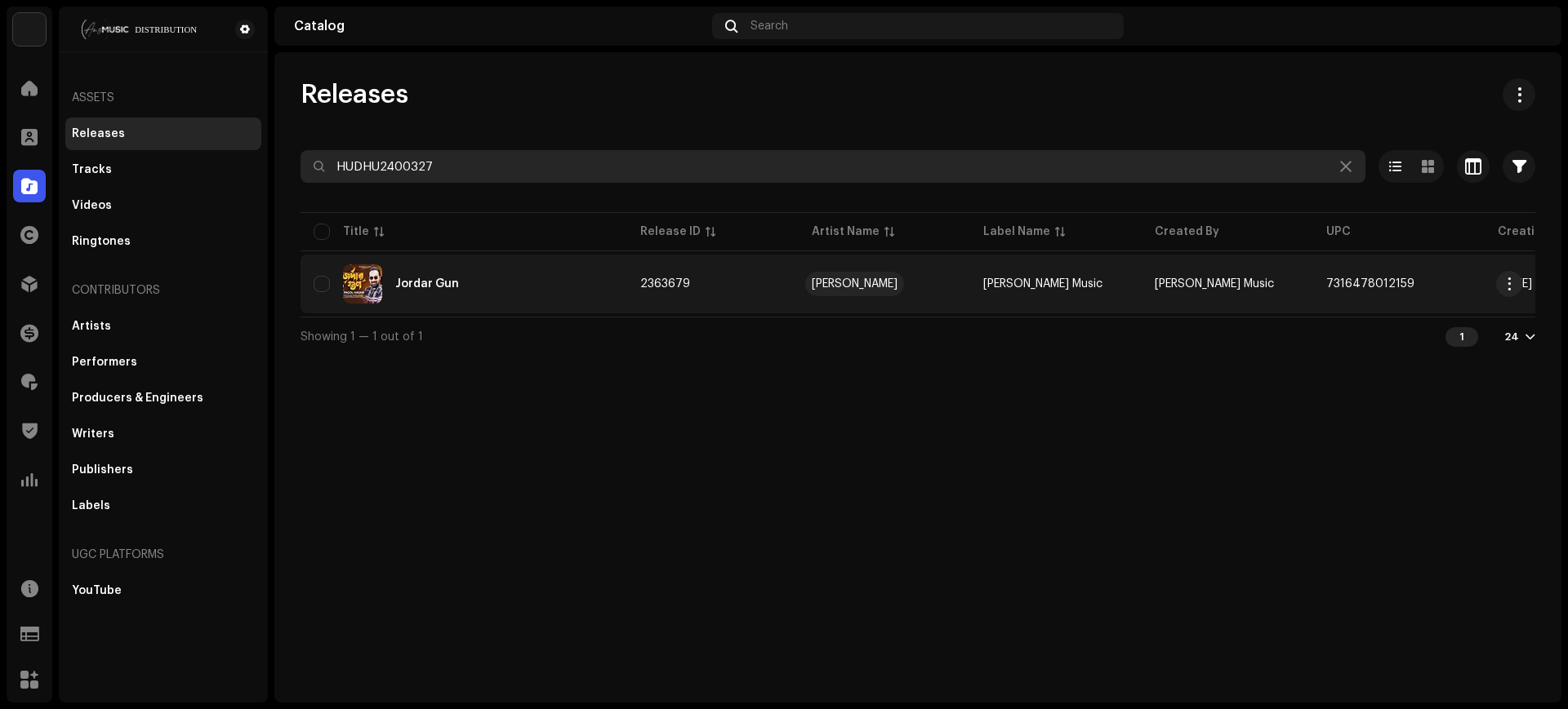
type input "HUDHU2400327"
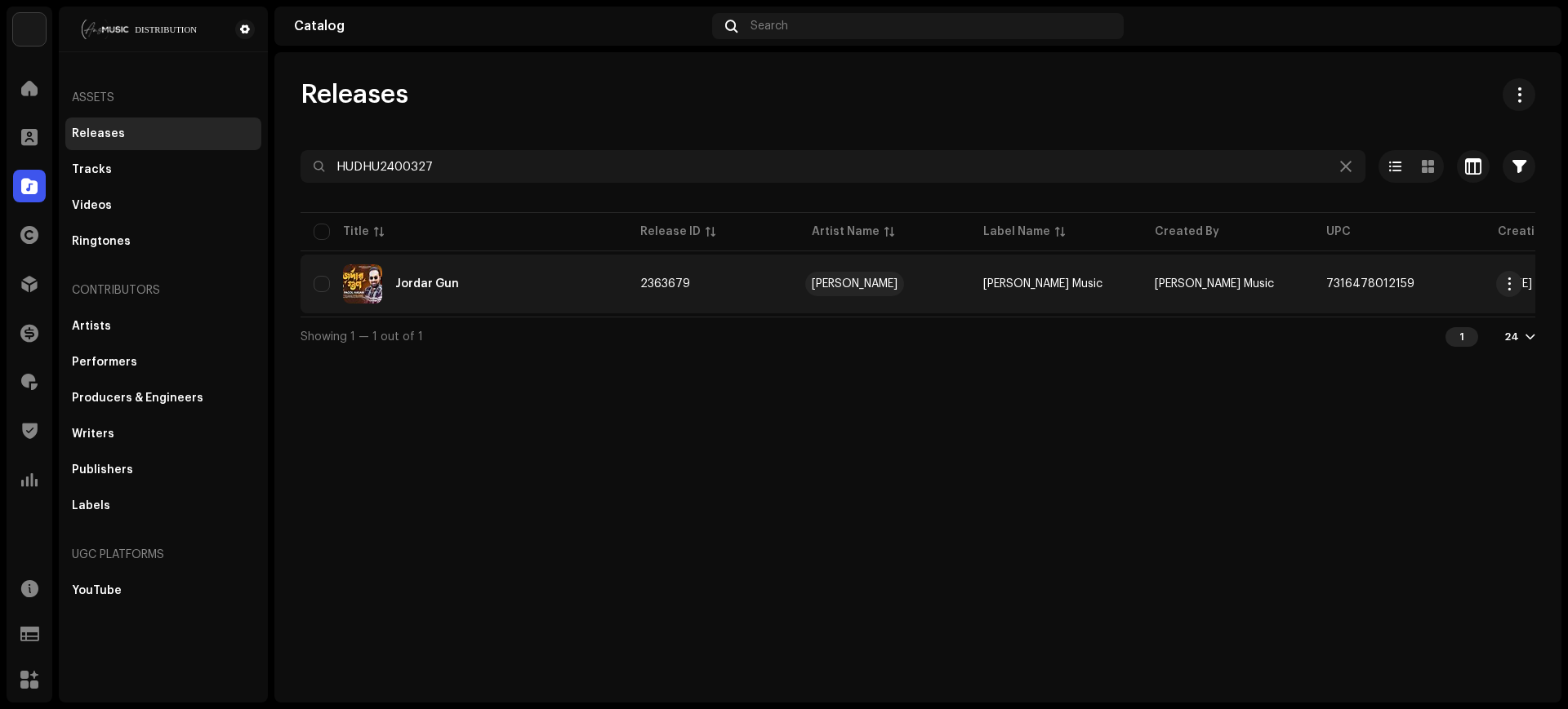
click at [861, 281] on div "[PERSON_NAME]" at bounding box center [854, 284] width 86 height 11
click at [1302, 304] on td "[PERSON_NAME] Music" at bounding box center [1227, 284] width 172 height 58
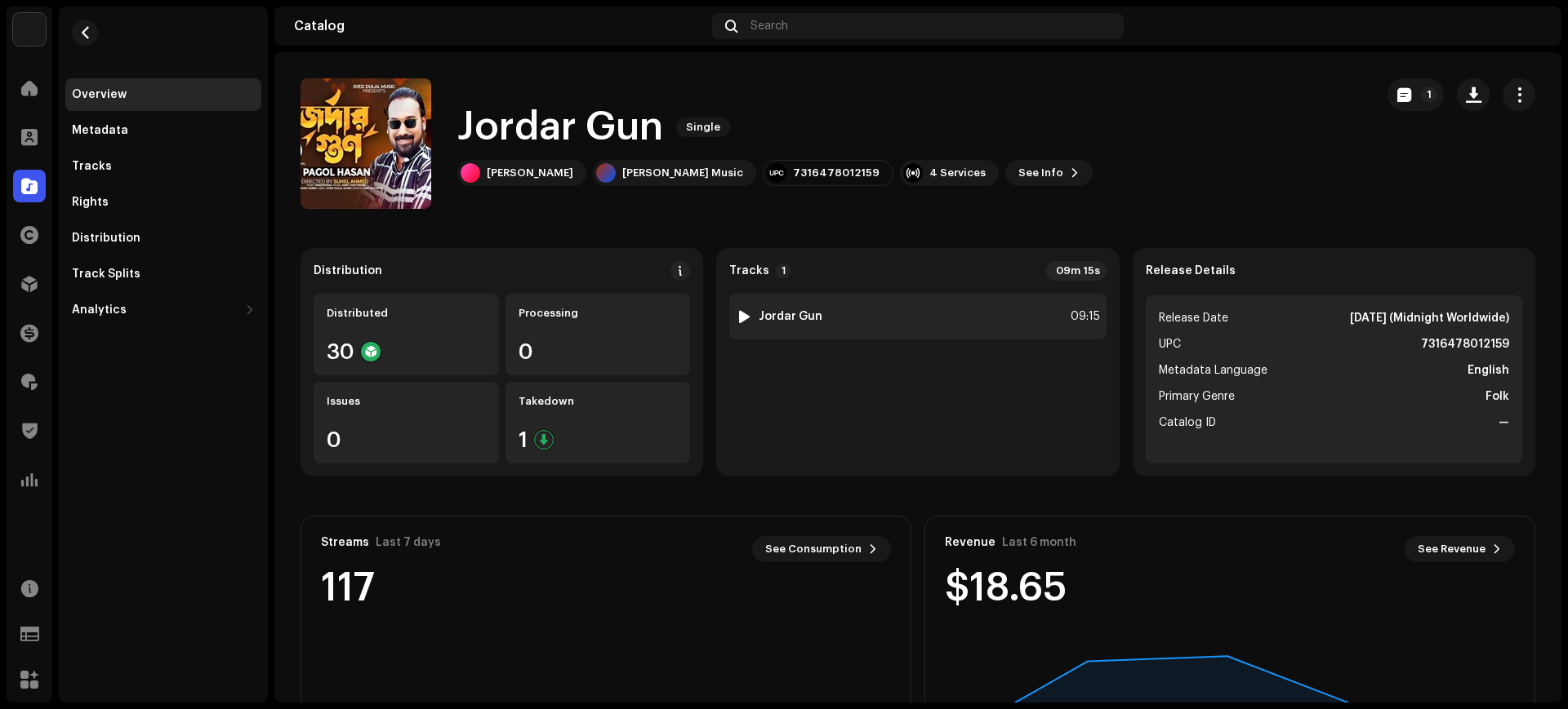
click at [972, 329] on div "1 Jordar Gun 09:15" at bounding box center [917, 317] width 376 height 45
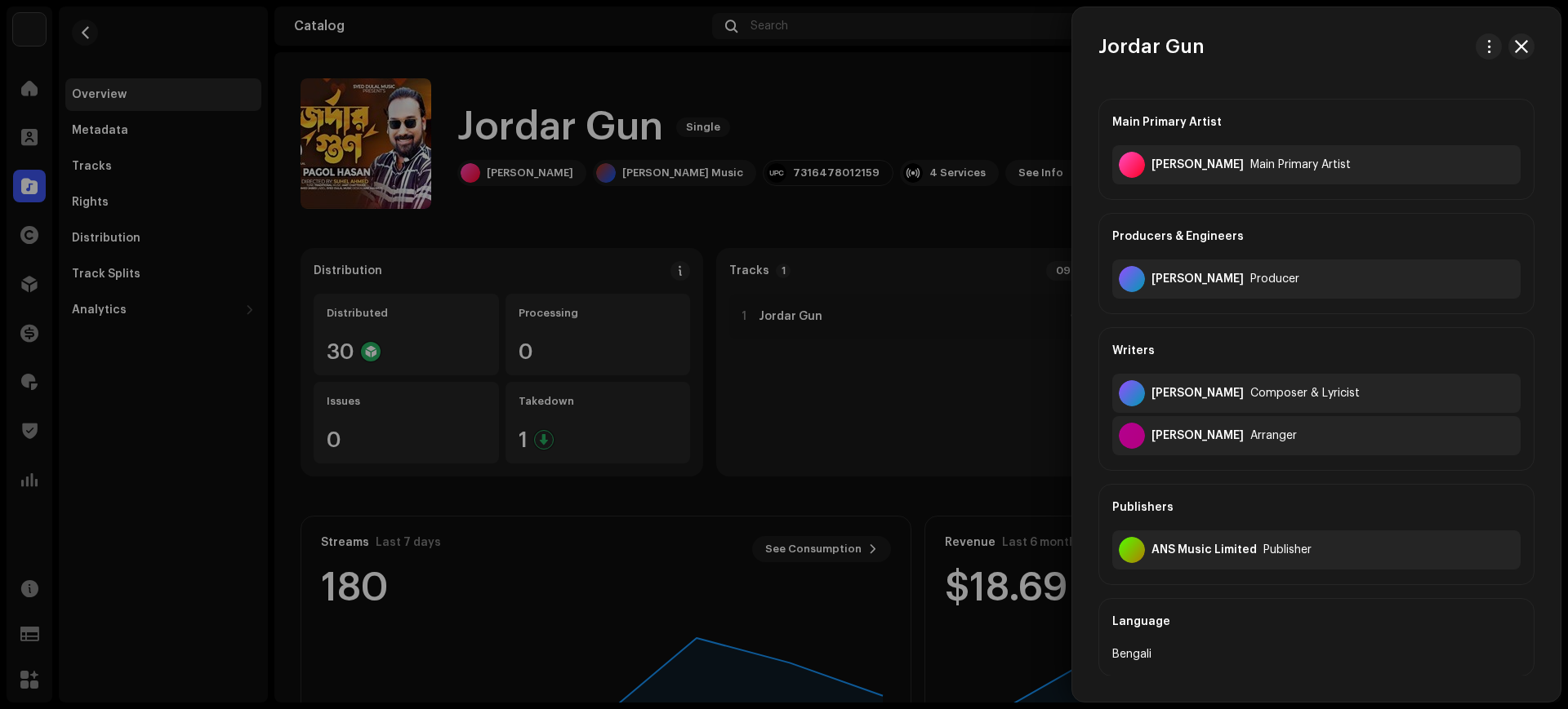
click at [932, 392] on div at bounding box center [784, 354] width 1568 height 709
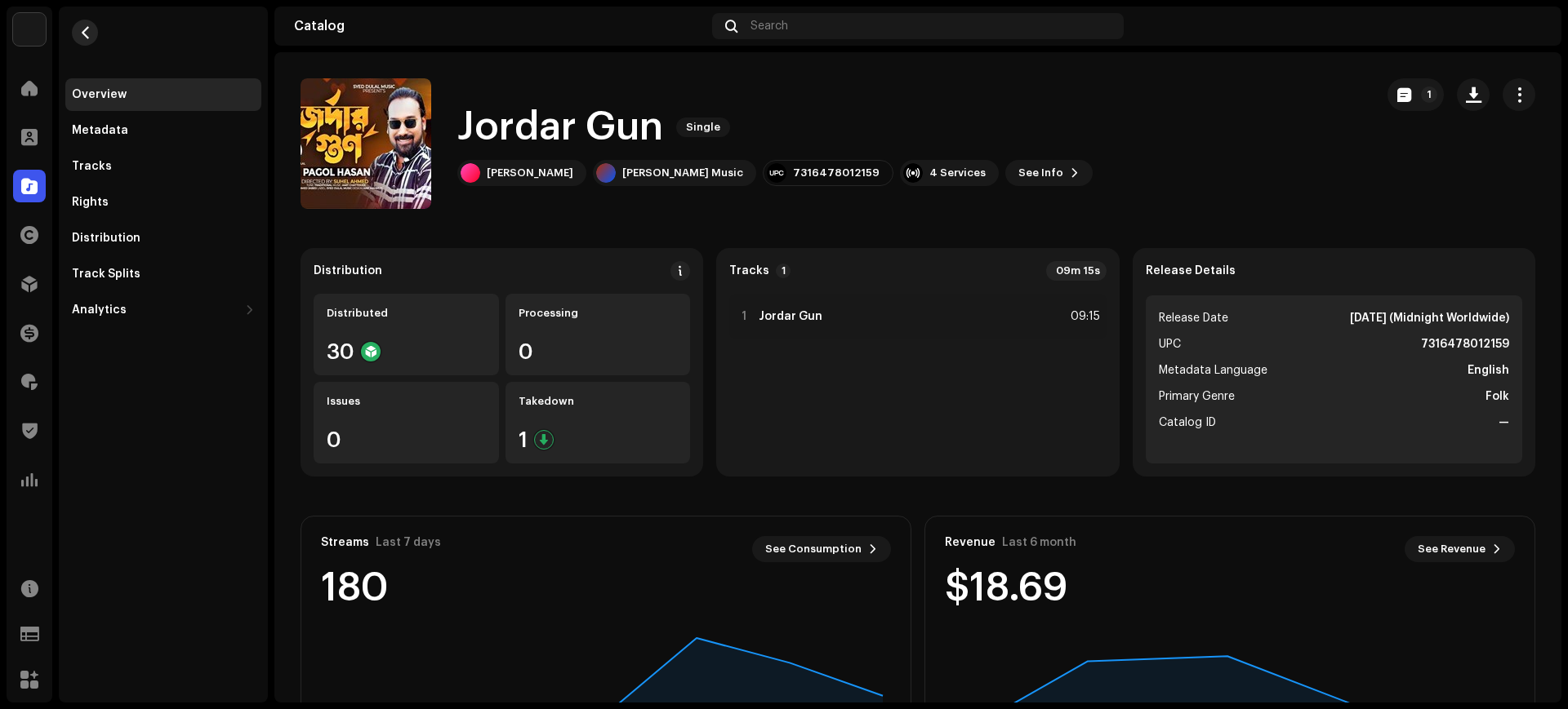
click at [93, 33] on button "button" at bounding box center [85, 33] width 26 height 26
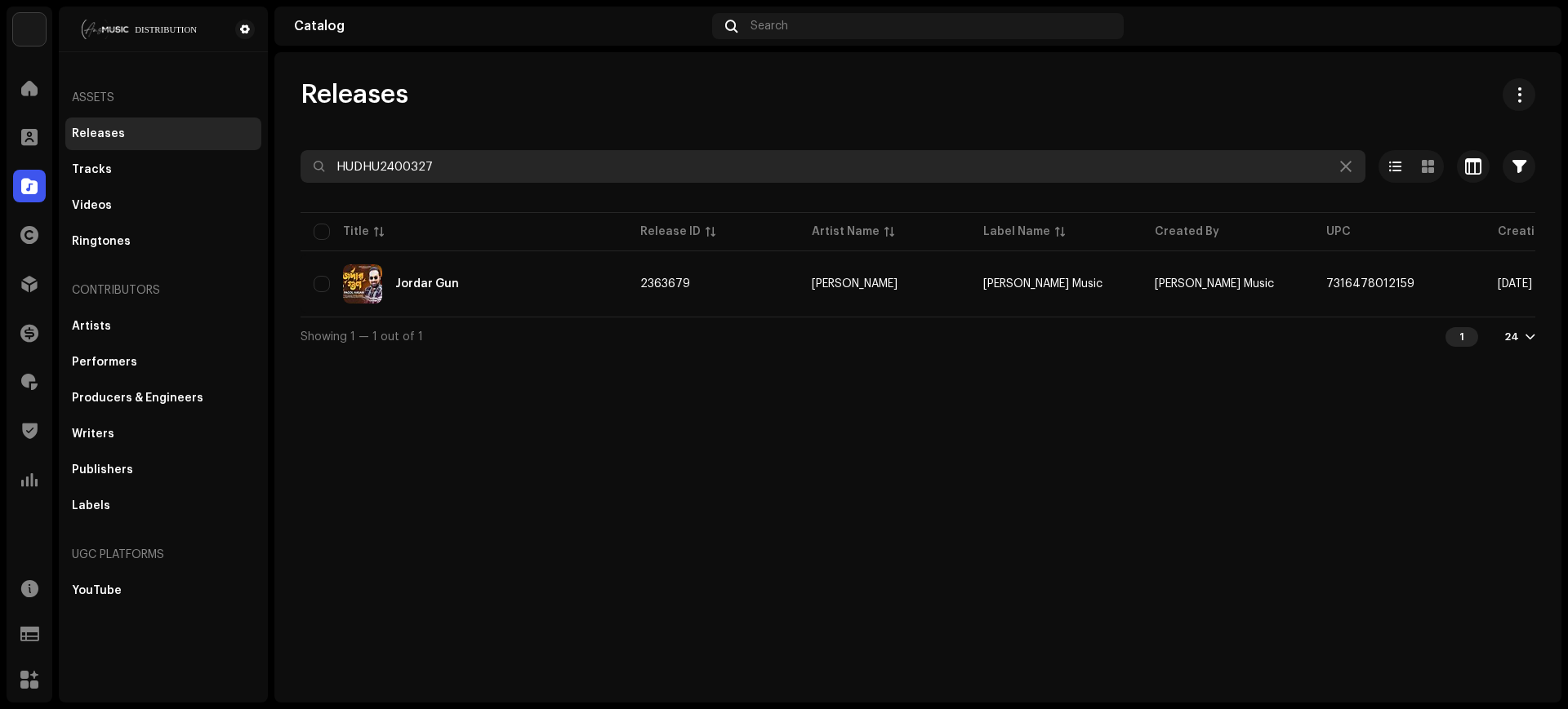
click at [573, 177] on input "HUDHU2400327" at bounding box center [832, 166] width 1064 height 33
paste input "6"
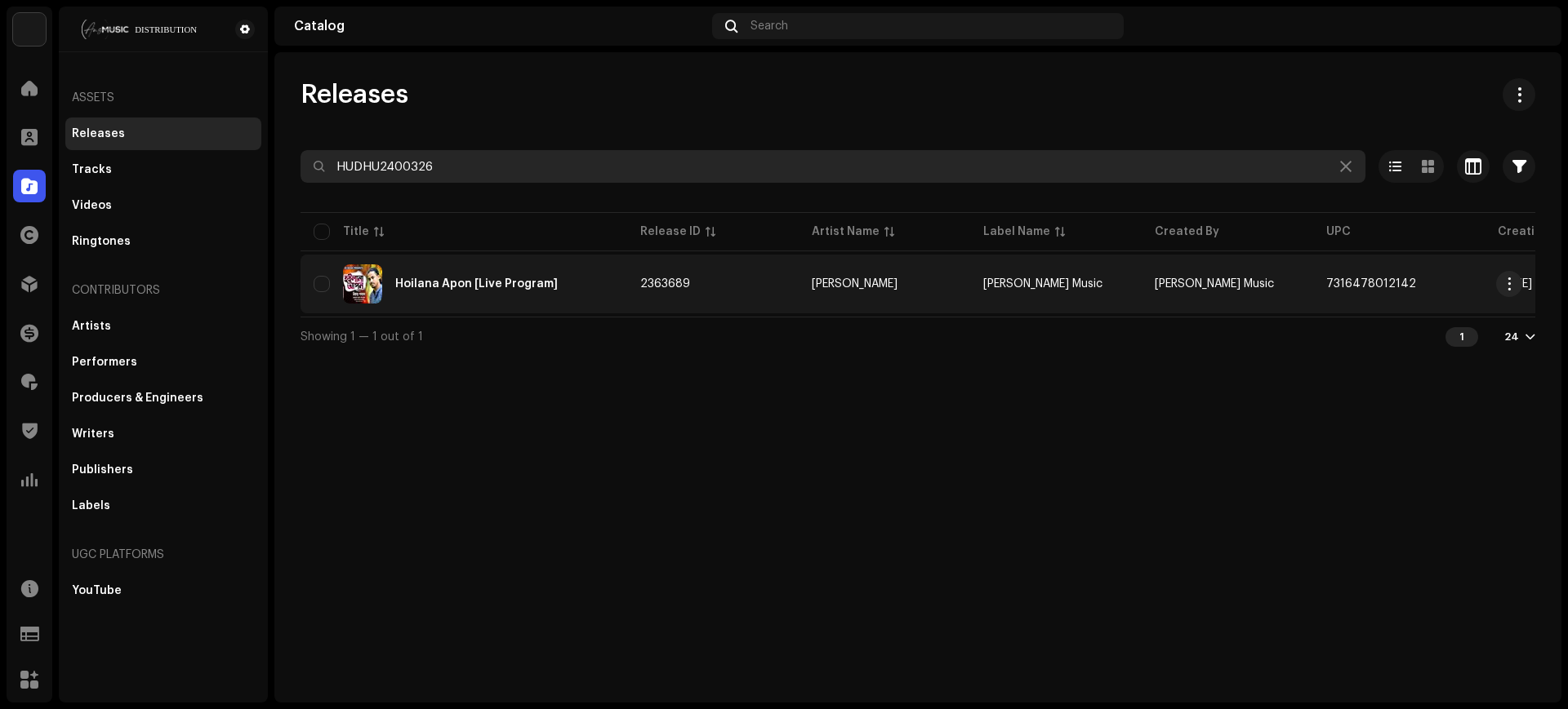
type input "HUDHU2400326"
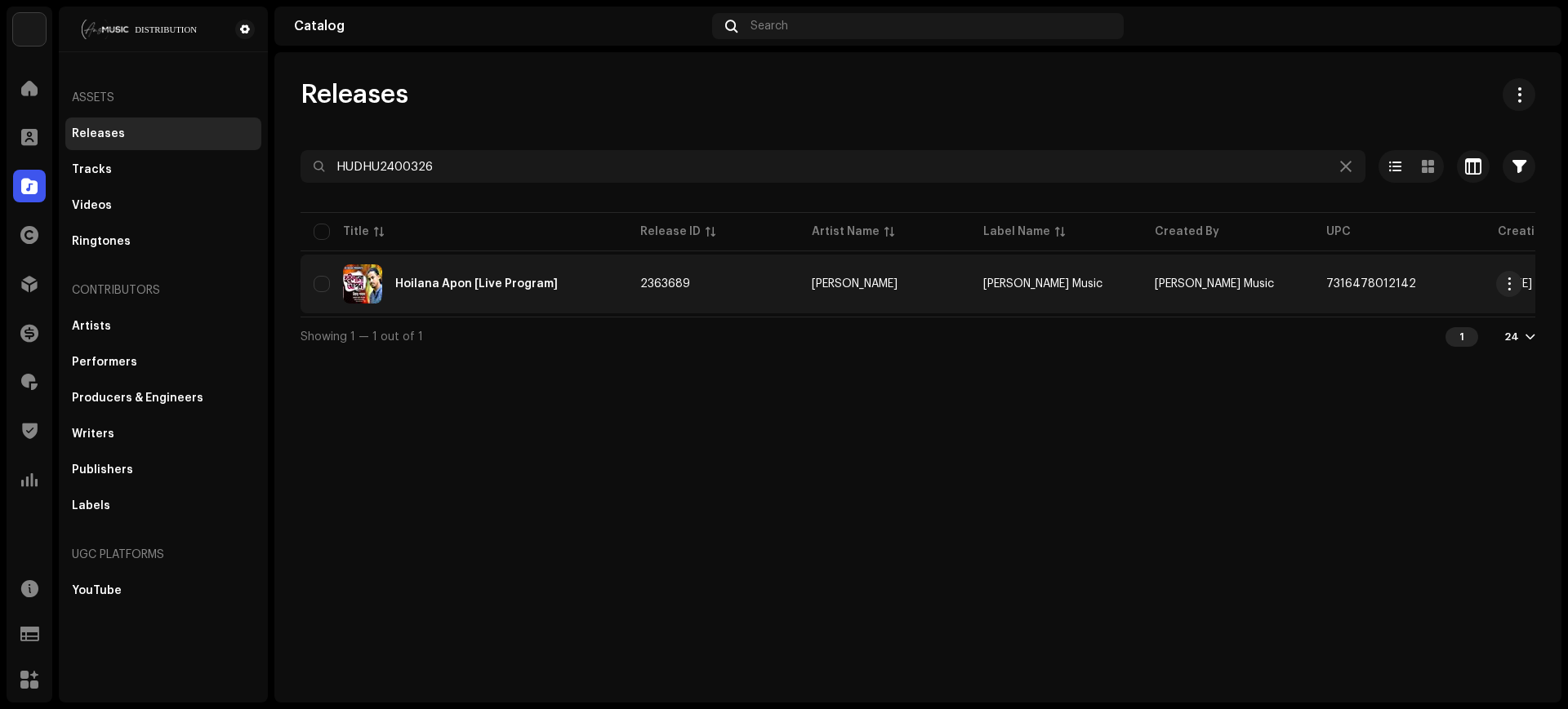
click at [730, 288] on td "2363689" at bounding box center [713, 284] width 172 height 58
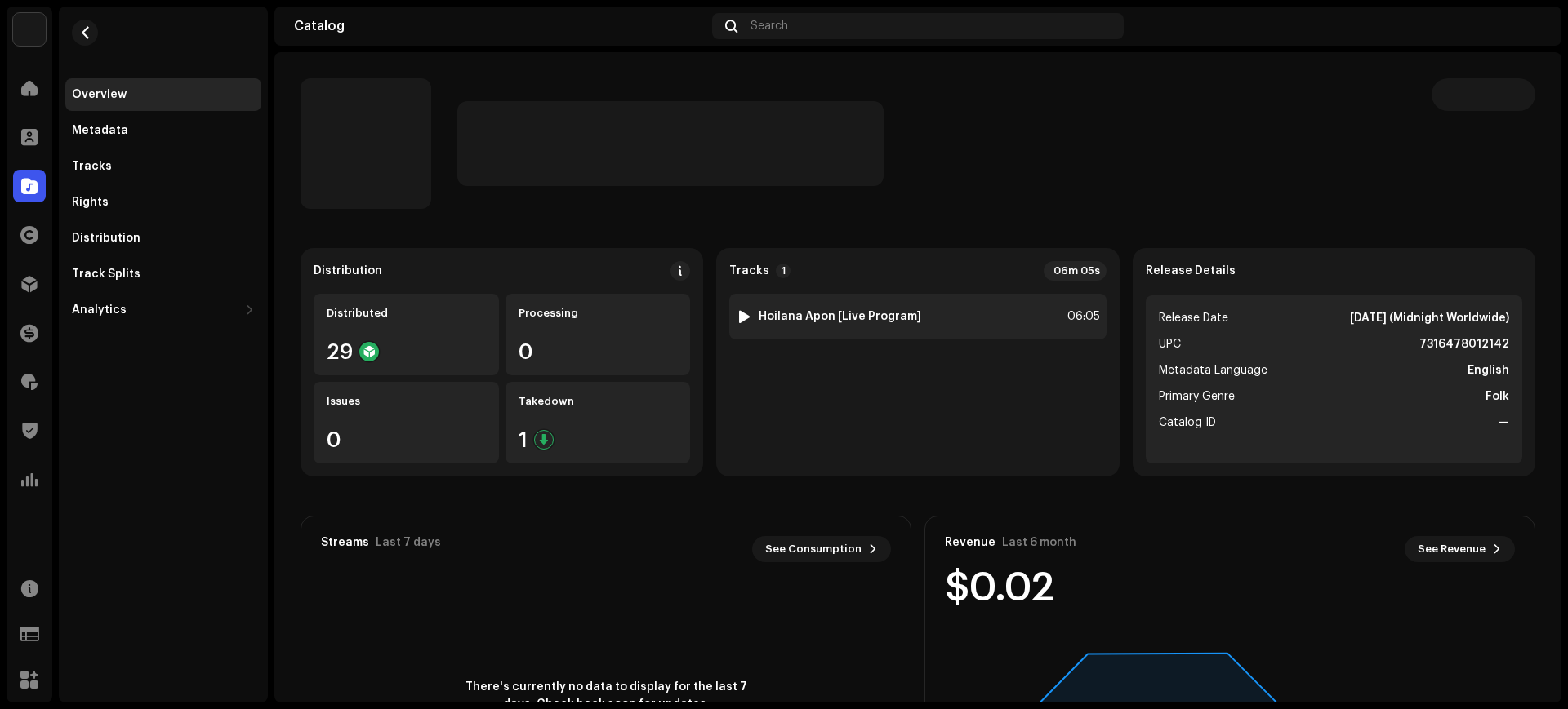
click at [889, 310] on strong "Hoilana Apon [Live Program]" at bounding box center [840, 317] width 162 height 13
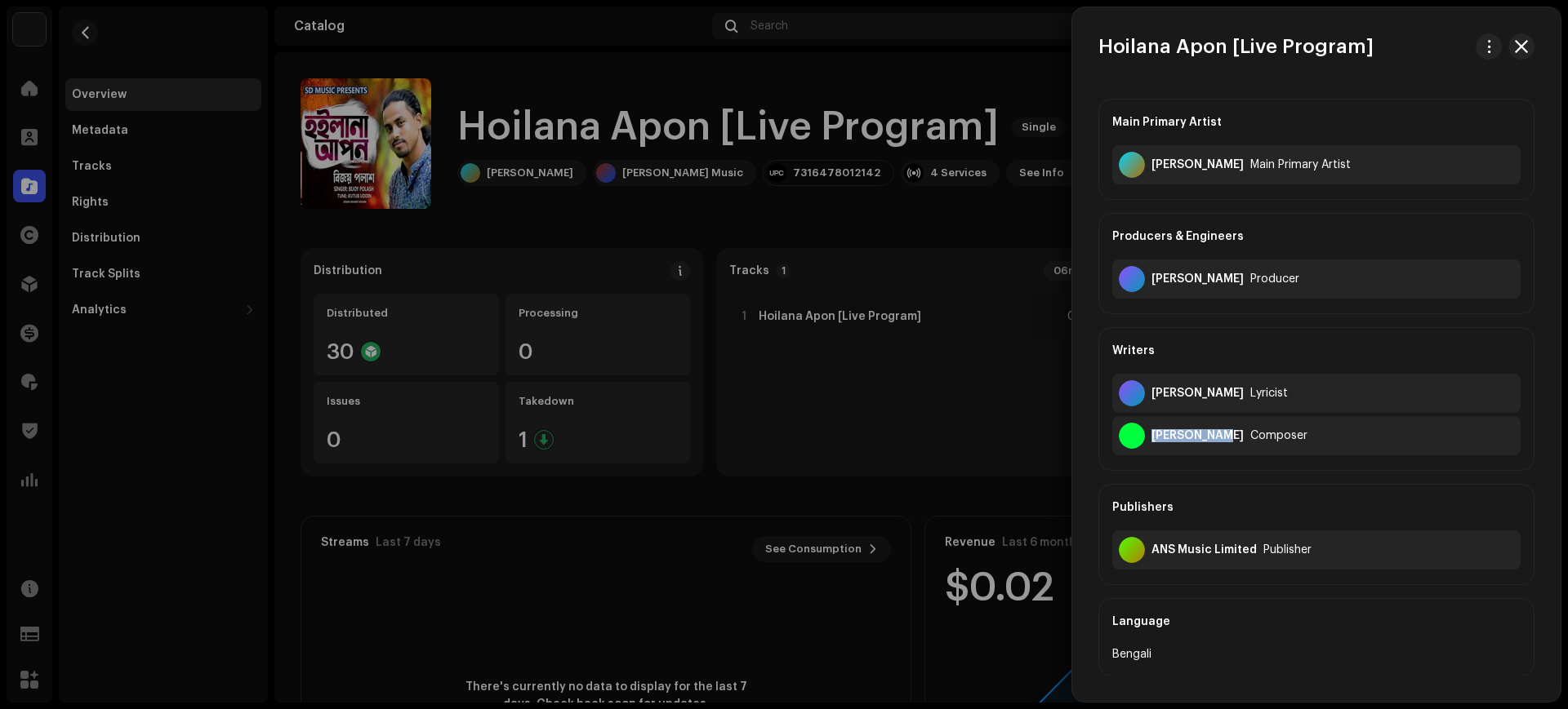
drag, startPoint x: 1220, startPoint y: 436, endPoint x: 1170, endPoint y: 427, distance: 50.8
click at [1170, 427] on div "Kutub Uddin Composer" at bounding box center [1316, 436] width 409 height 40
copy div "[PERSON_NAME]"
click at [907, 407] on div at bounding box center [784, 354] width 1568 height 709
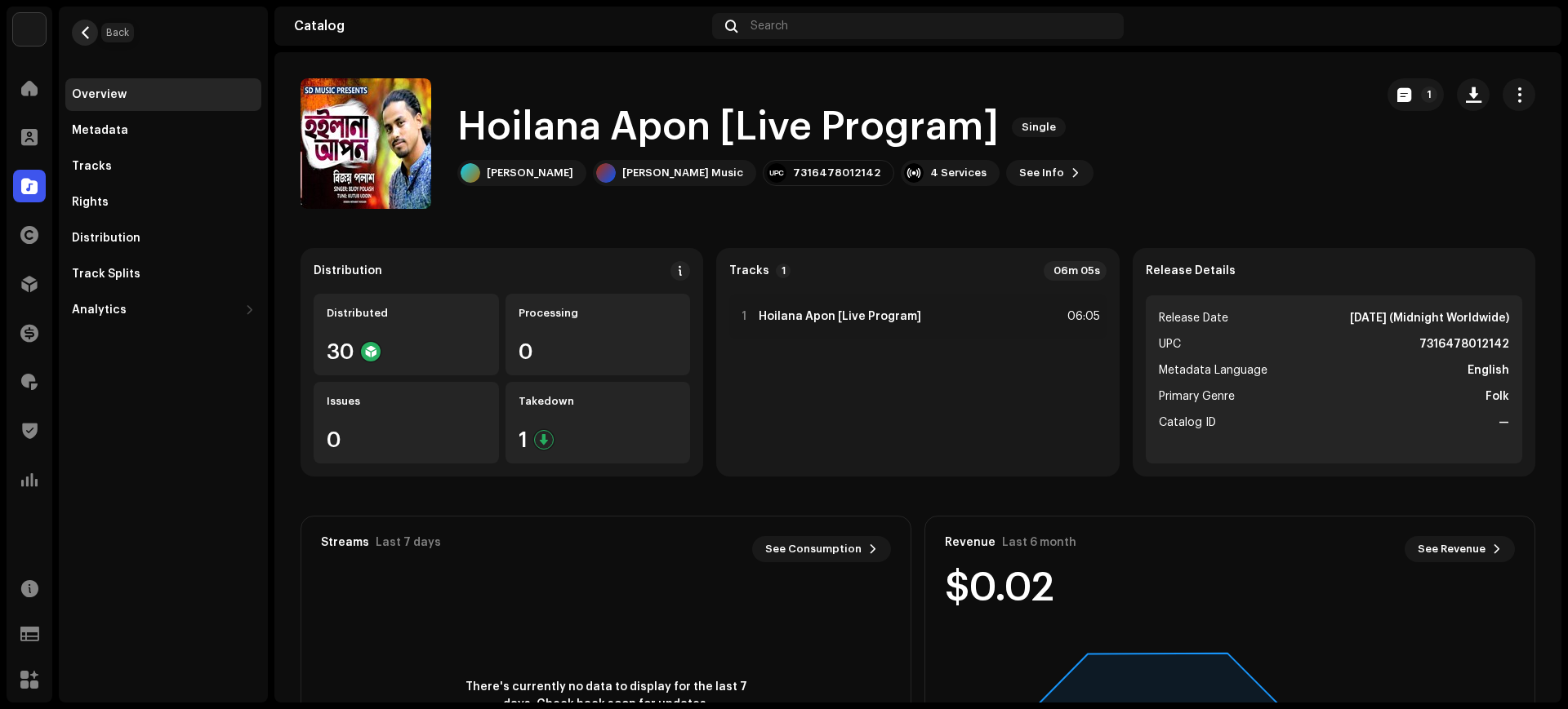
click at [90, 40] on button "button" at bounding box center [85, 33] width 26 height 26
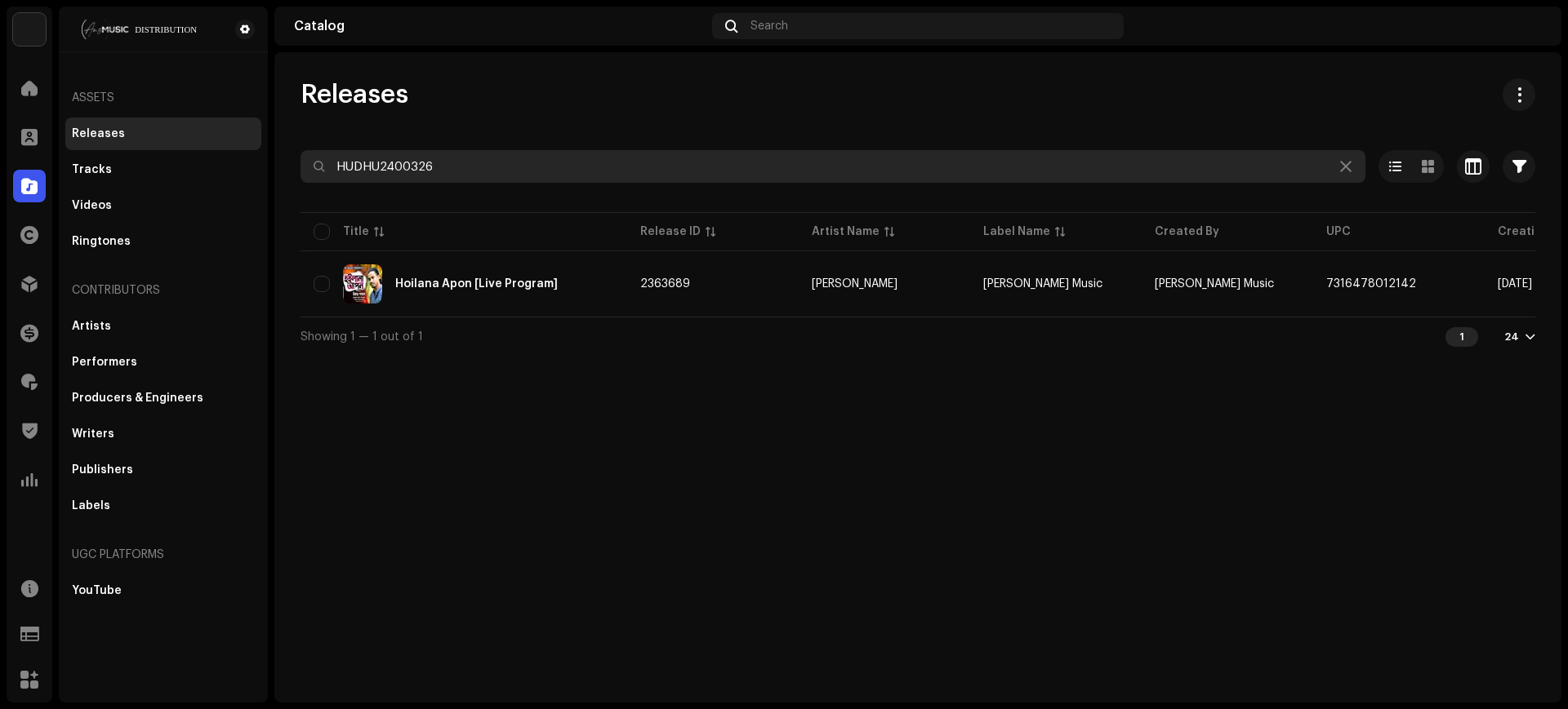
click at [645, 164] on input "HUDHU2400326" at bounding box center [832, 166] width 1064 height 33
paste input "DGA0H2389197"
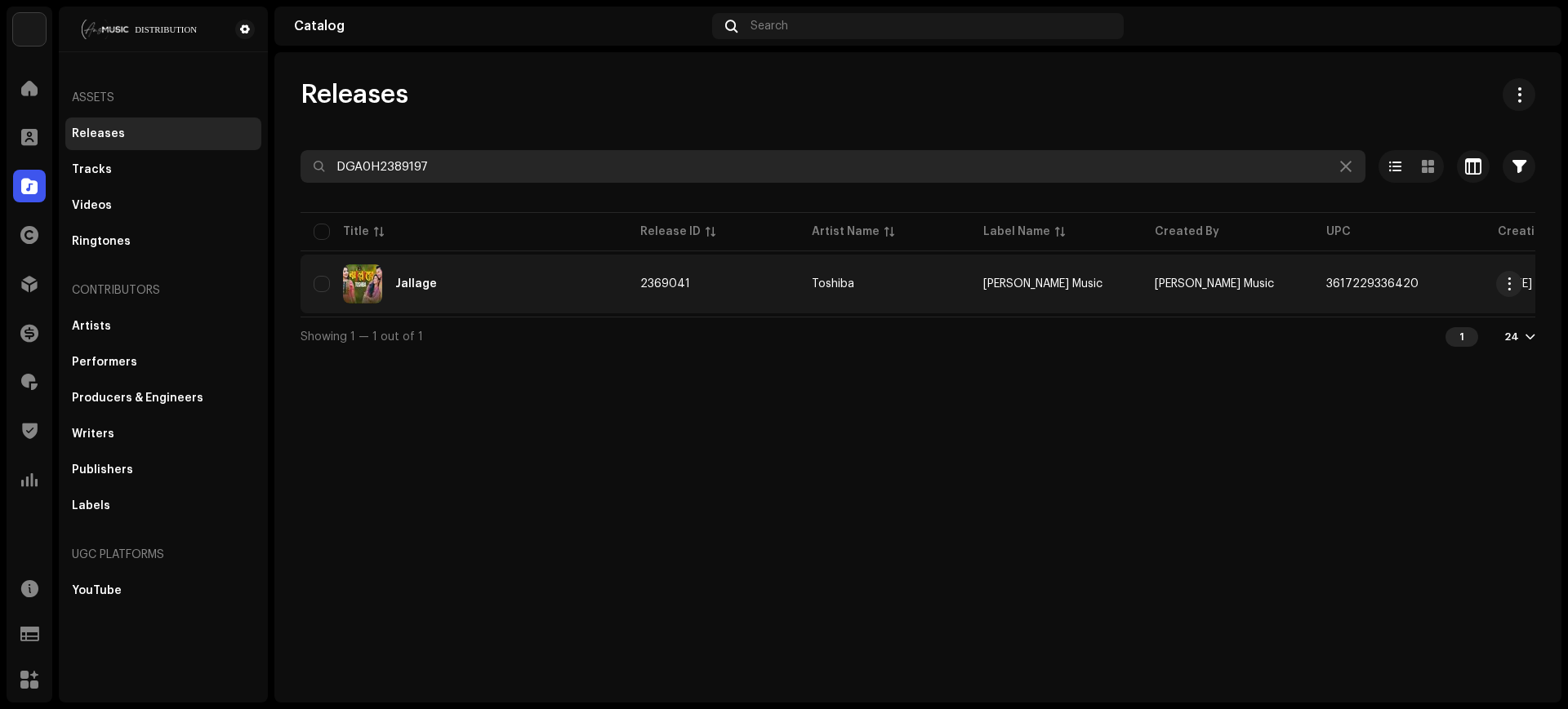
type input "DGA0H2389197"
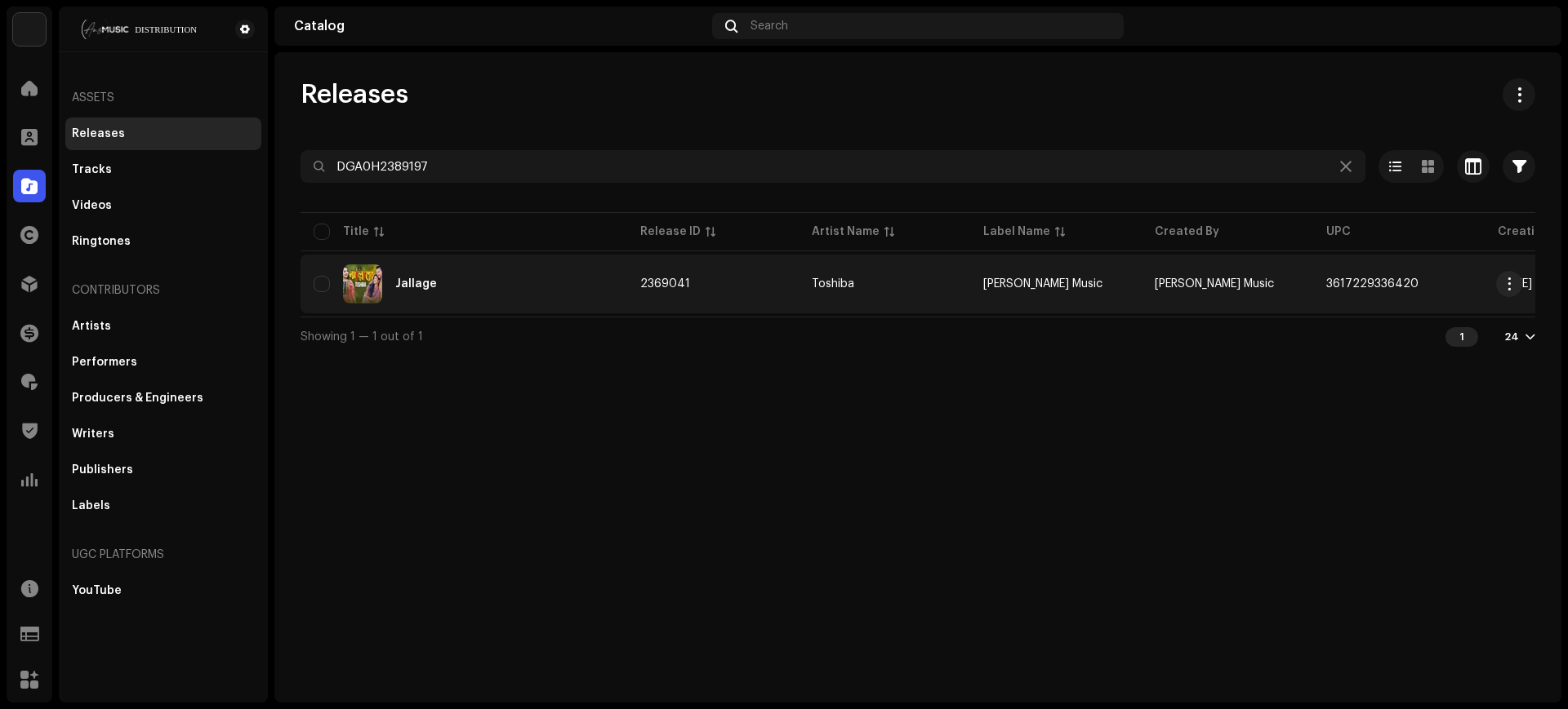
click at [589, 272] on div "Jallage" at bounding box center [463, 284] width 300 height 40
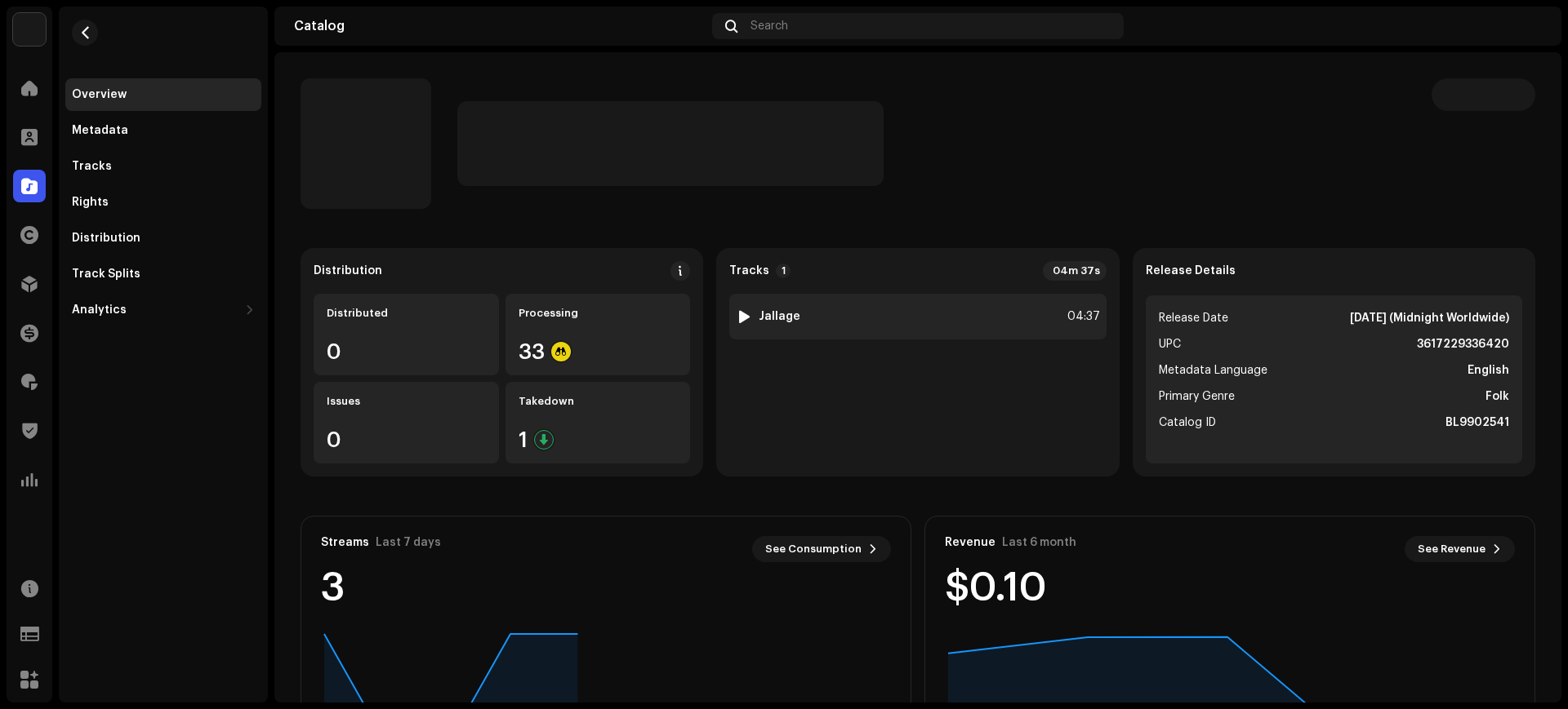
click at [796, 330] on div "1 Jallage 04:37" at bounding box center [917, 317] width 376 height 45
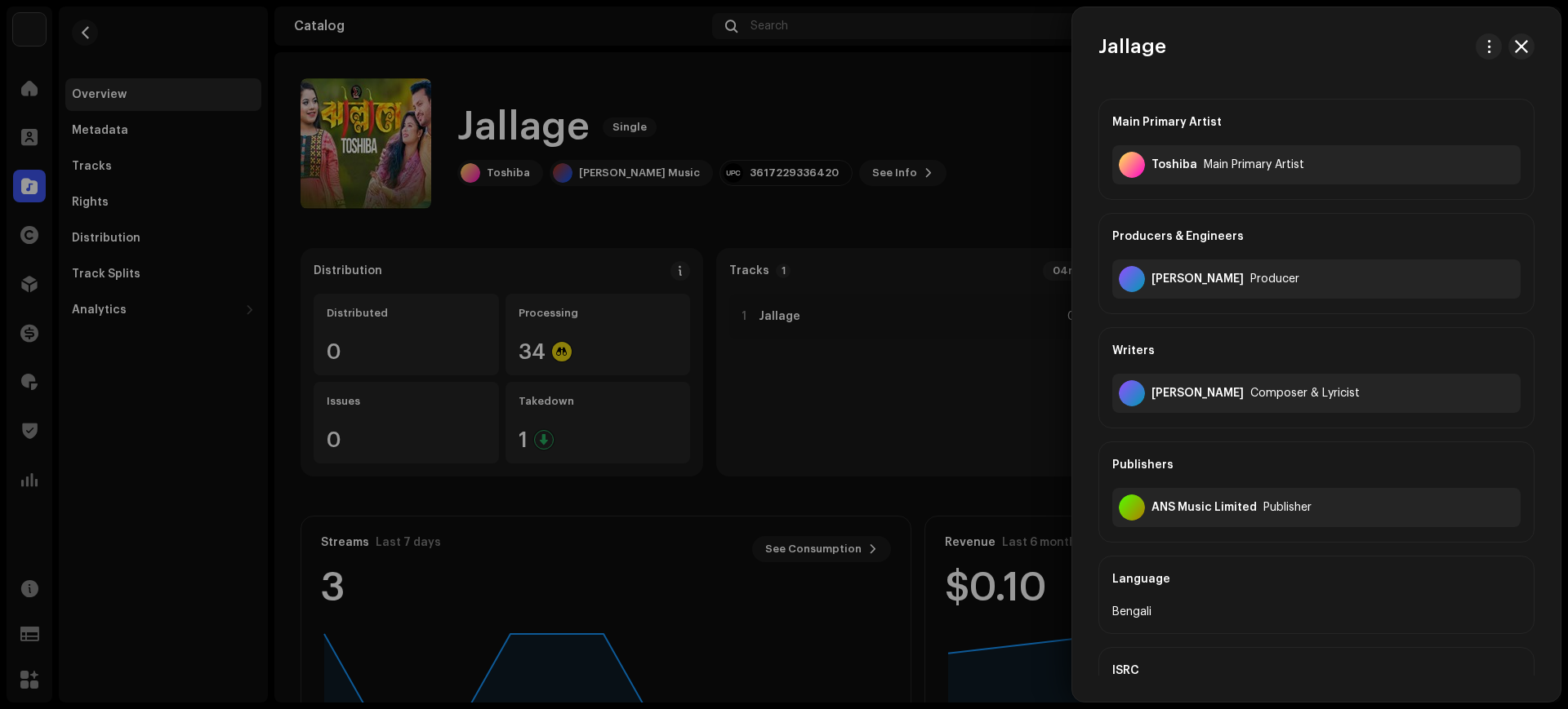
click at [809, 328] on div at bounding box center [784, 354] width 1568 height 709
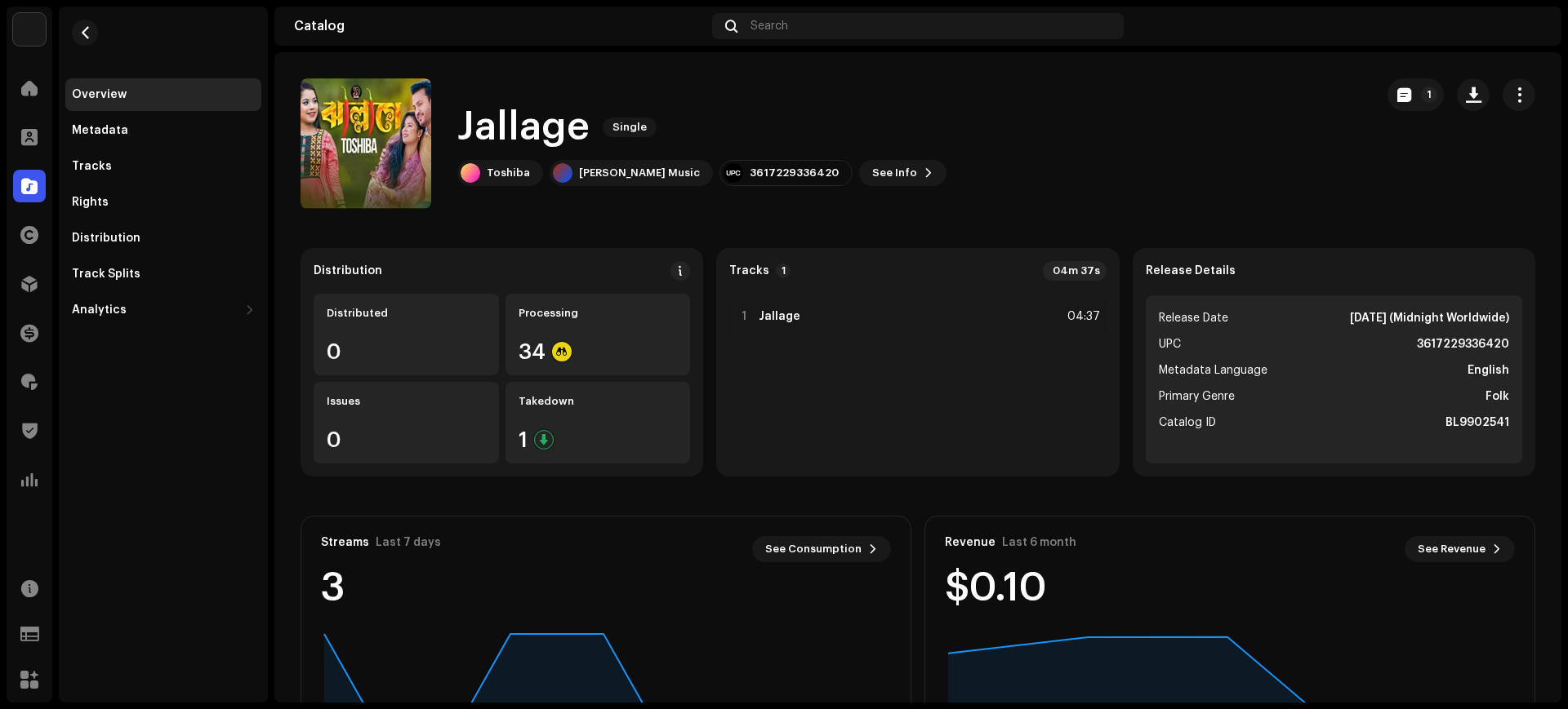
click at [98, 34] on re-m-nav-back at bounding box center [85, 42] width 40 height 72
click at [88, 39] on span "button" at bounding box center [85, 33] width 12 height 13
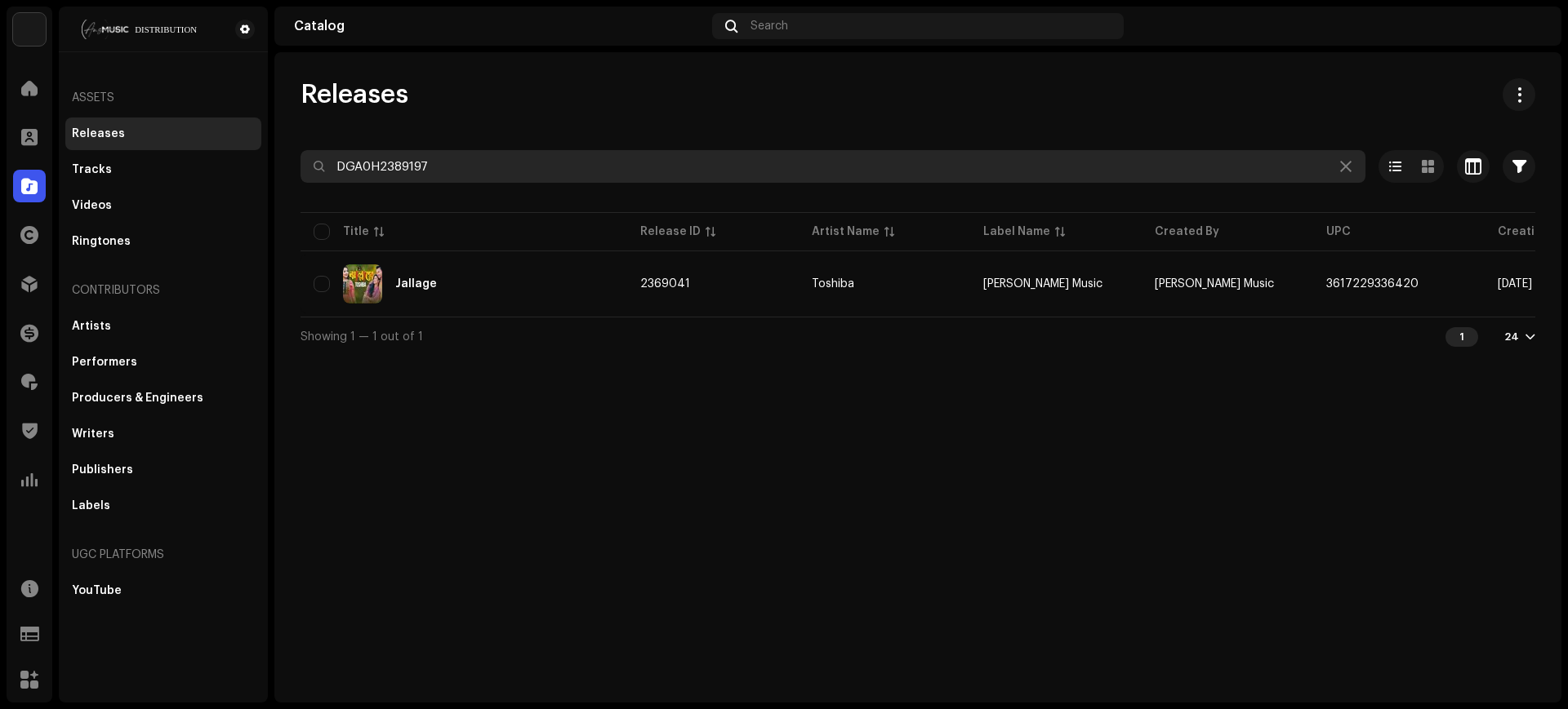
click at [719, 161] on input "DGA0H2389197" at bounding box center [832, 166] width 1064 height 33
paste input "HUDHU2400370"
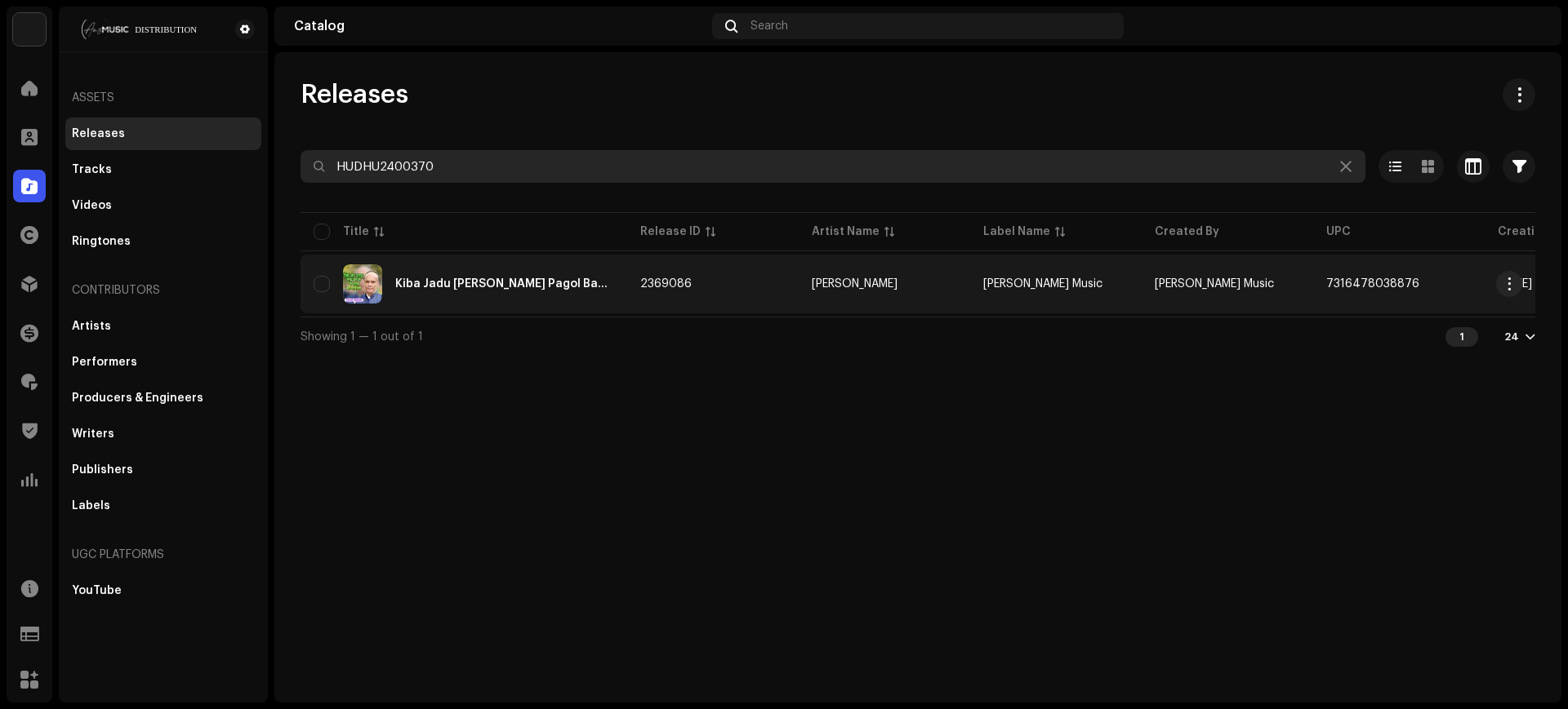
type input "HUDHU2400370"
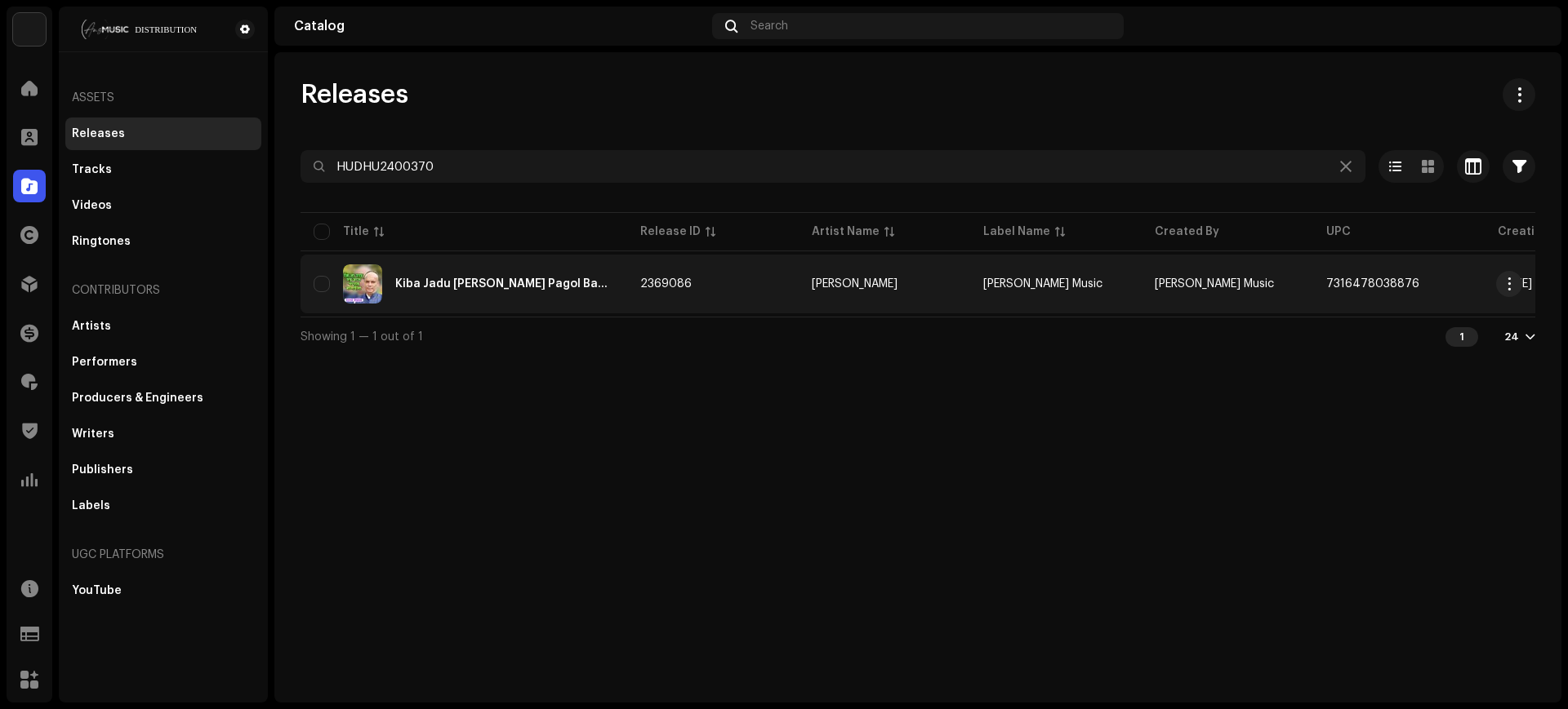
click at [1308, 288] on td "[PERSON_NAME] Music" at bounding box center [1227, 284] width 172 height 58
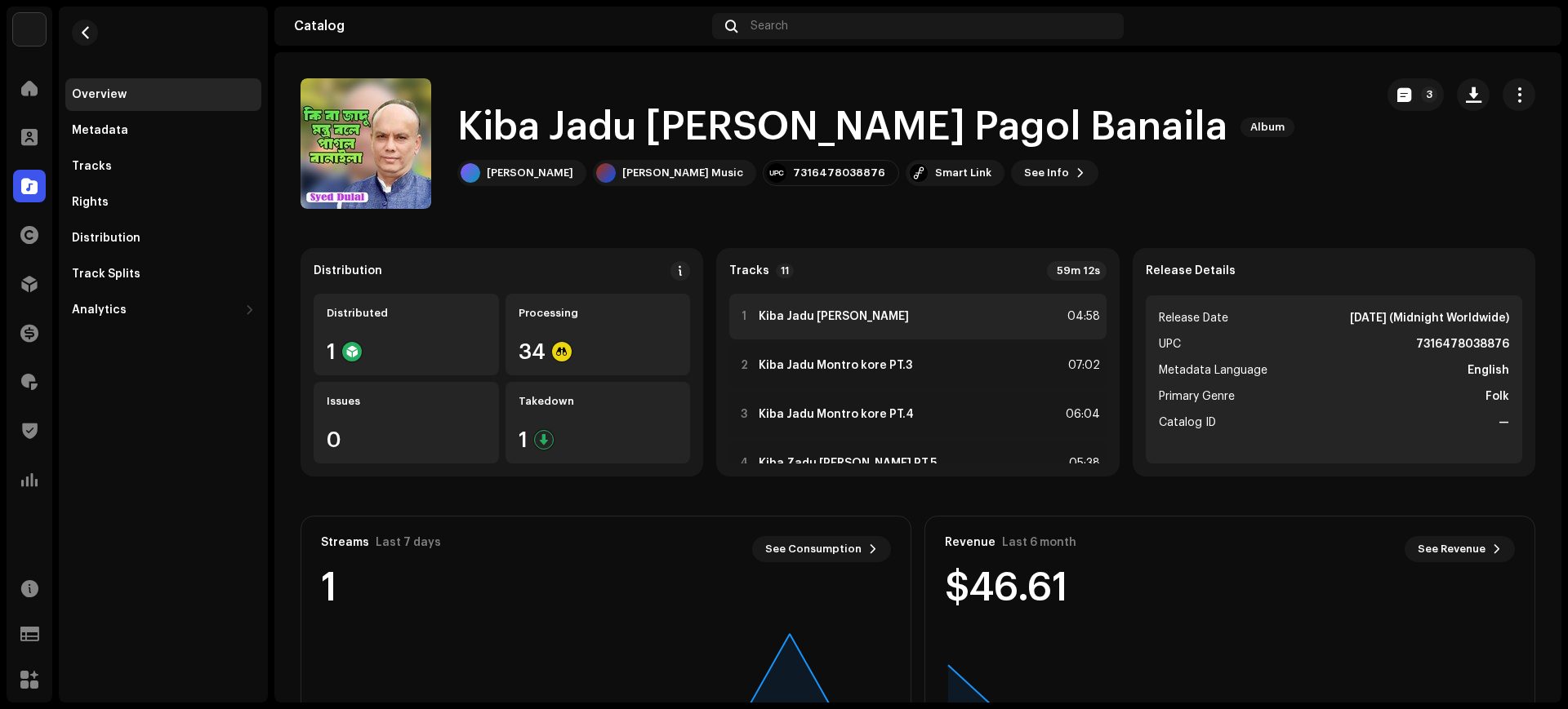
click at [928, 322] on div "1 Kiba Jadu Montro Bole 04:58" at bounding box center [917, 317] width 376 height 45
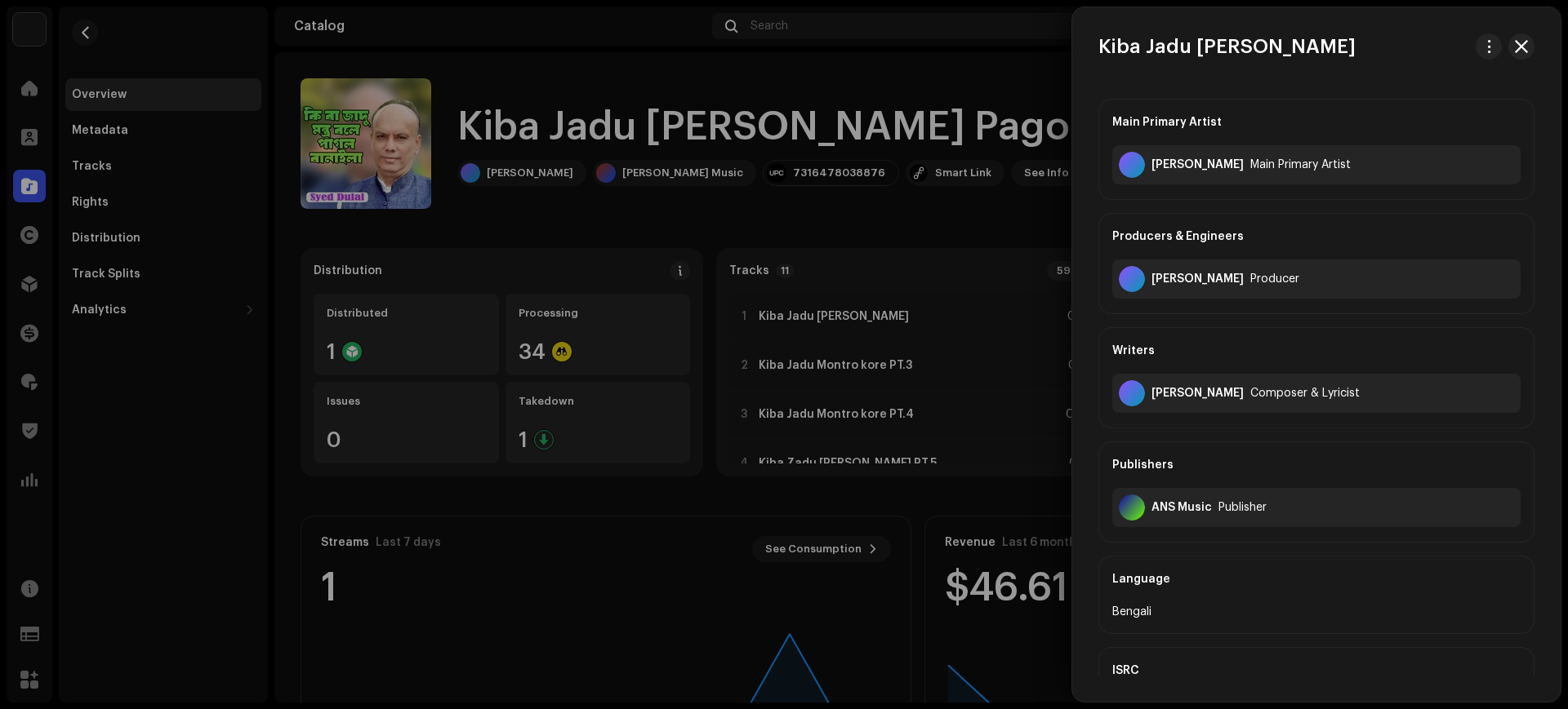
click at [932, 353] on div at bounding box center [784, 354] width 1568 height 709
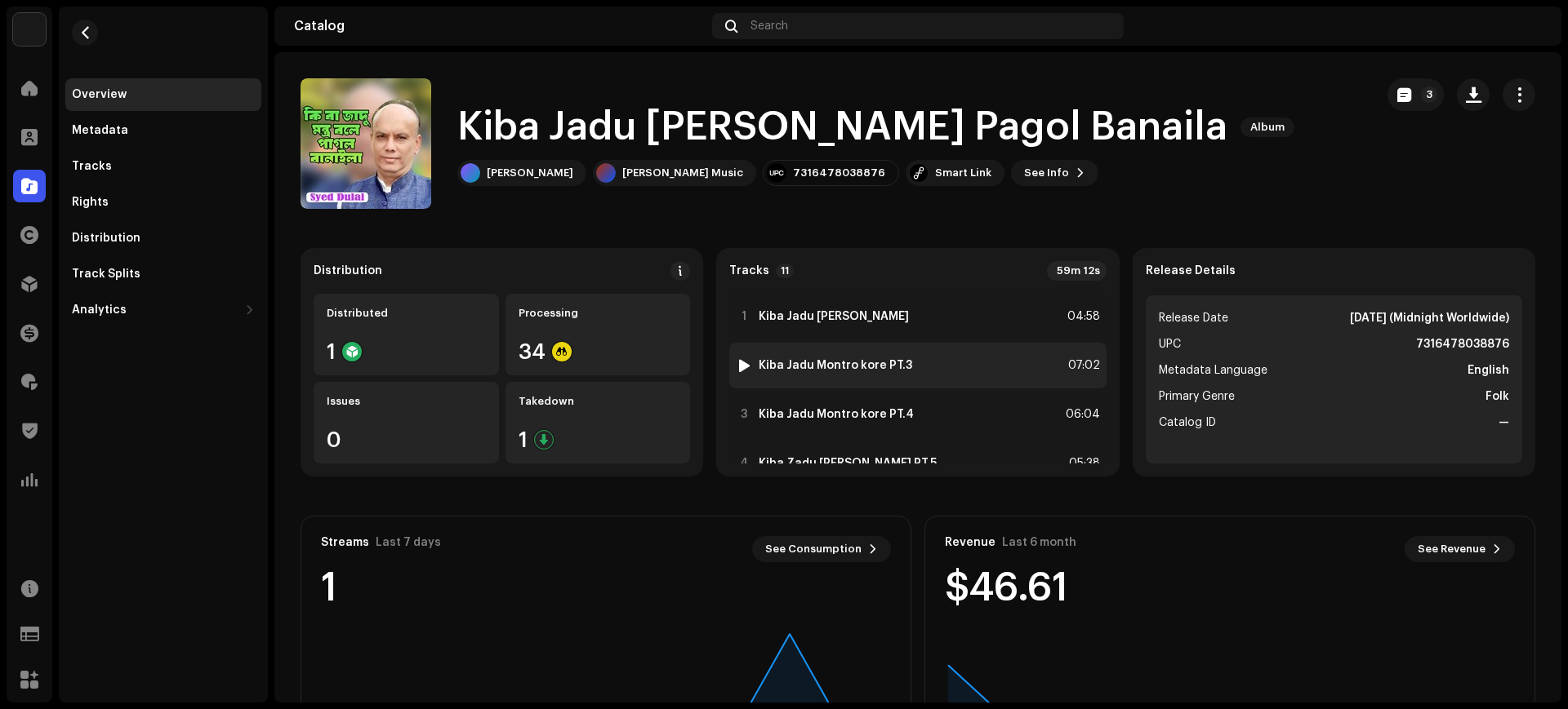
click at [849, 364] on strong "Kiba Jadu Montro kore PT.3" at bounding box center [835, 366] width 154 height 13
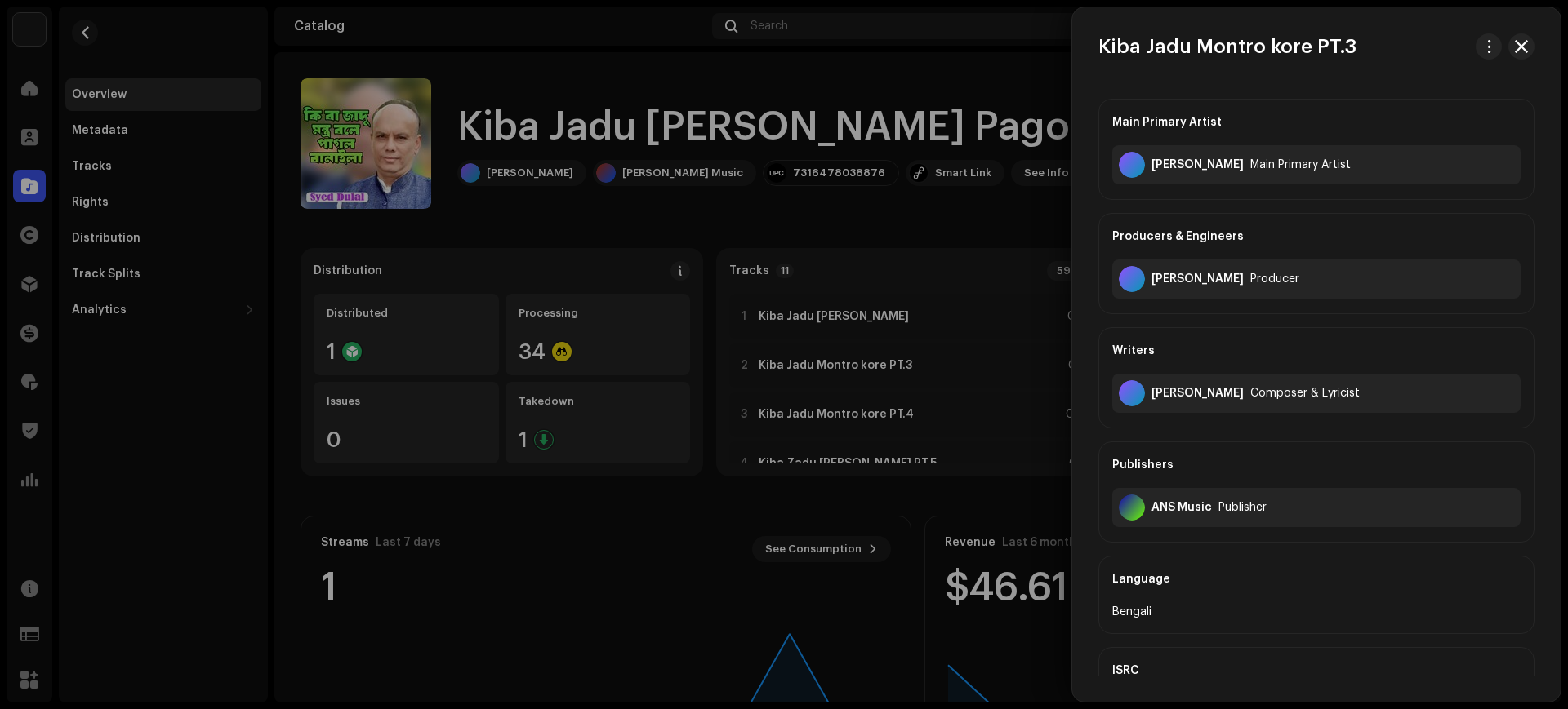
click at [969, 397] on div at bounding box center [784, 354] width 1568 height 709
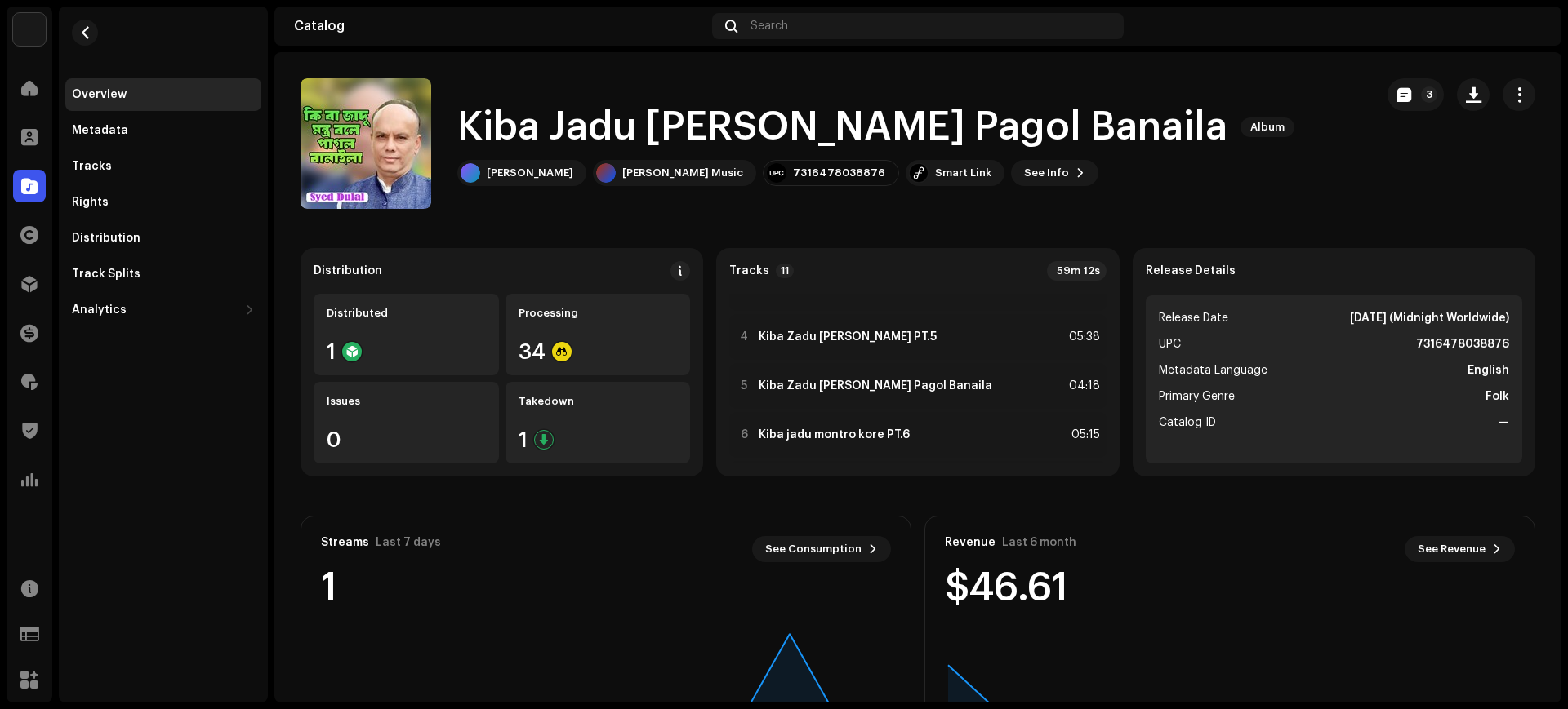
scroll to position [129, 0]
click at [868, 347] on div "4 Kiba Zadu Montro Bole PT.5 05:38" at bounding box center [917, 335] width 376 height 45
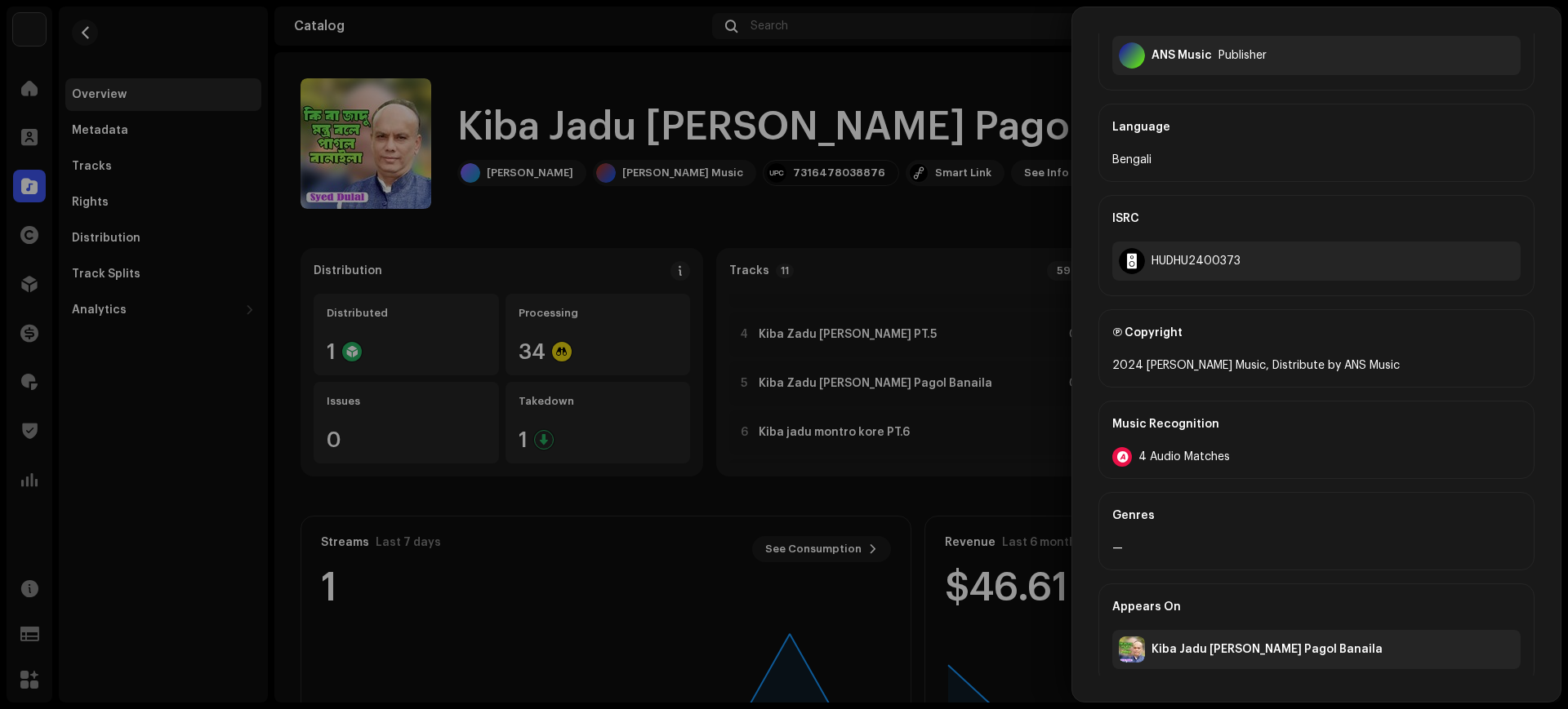
scroll to position [461, 0]
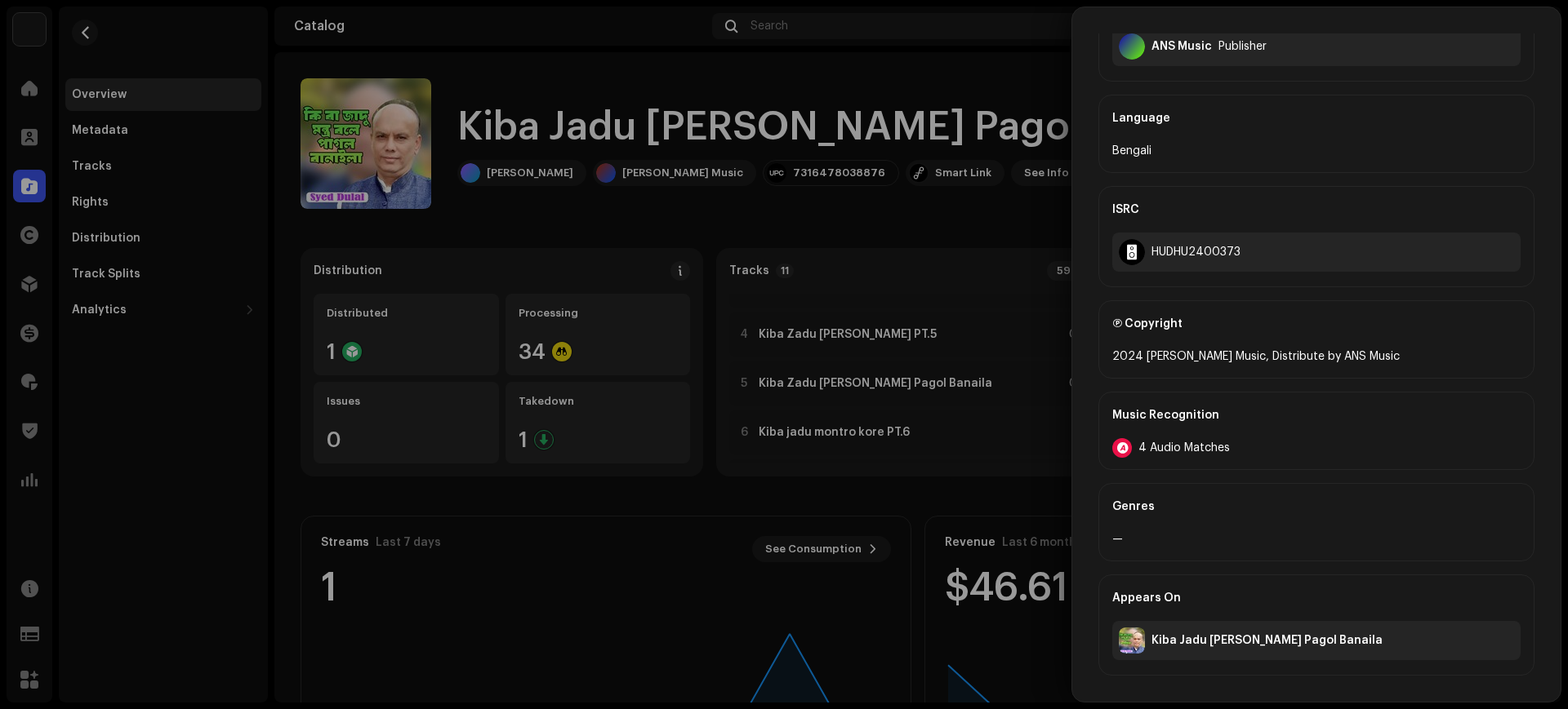
click at [910, 417] on div at bounding box center [784, 354] width 1568 height 709
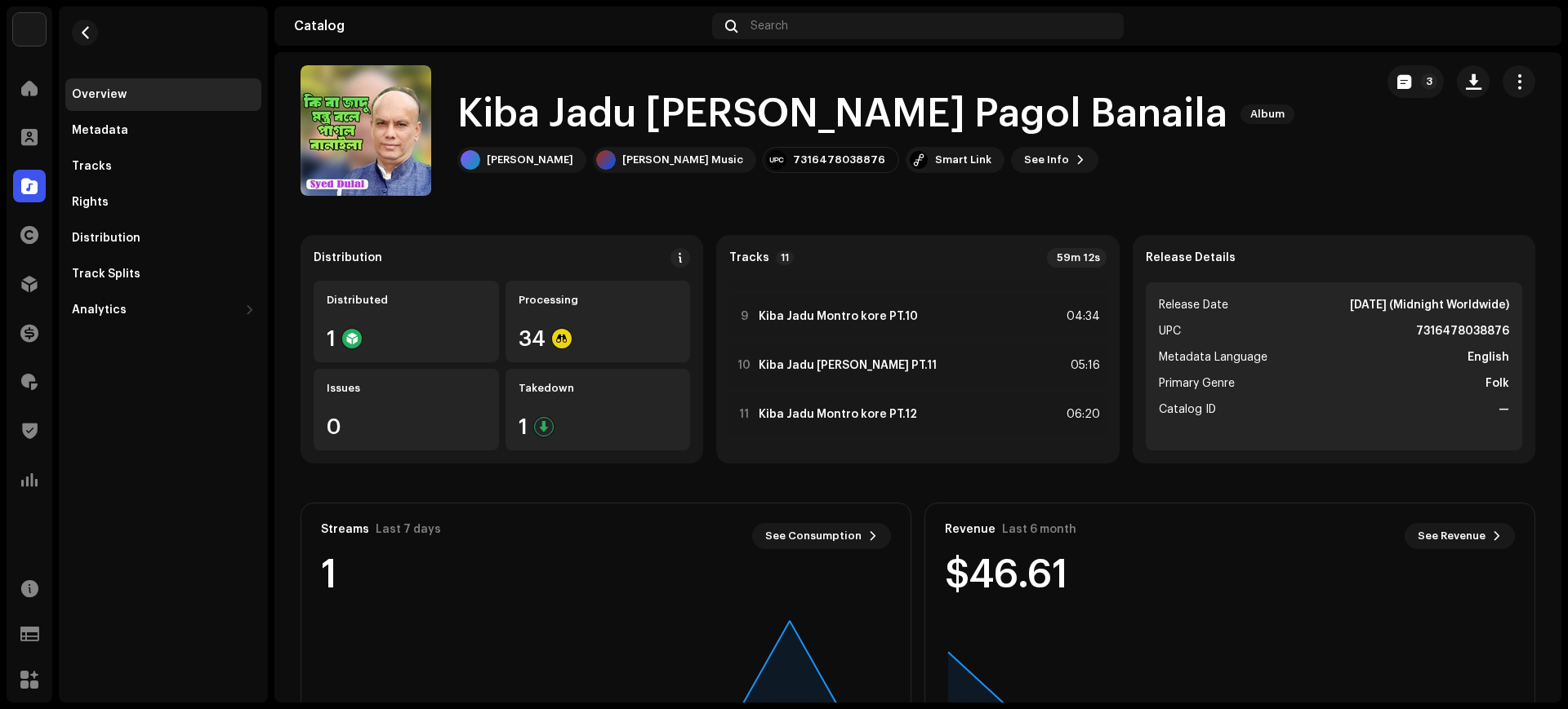
scroll to position [20, 0]
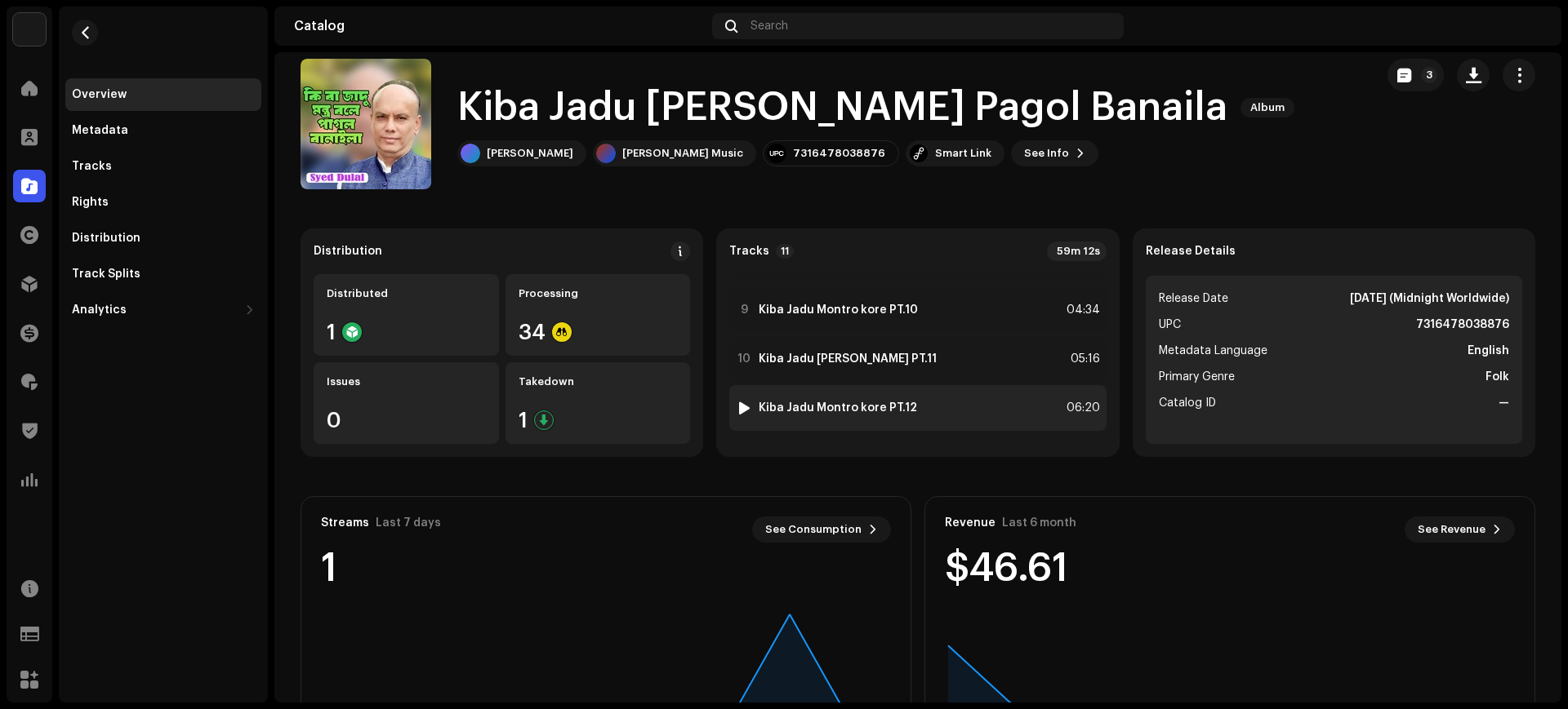
click at [922, 405] on div "11 Kiba Jadu Montro kore PT.12 06:20" at bounding box center [917, 407] width 376 height 45
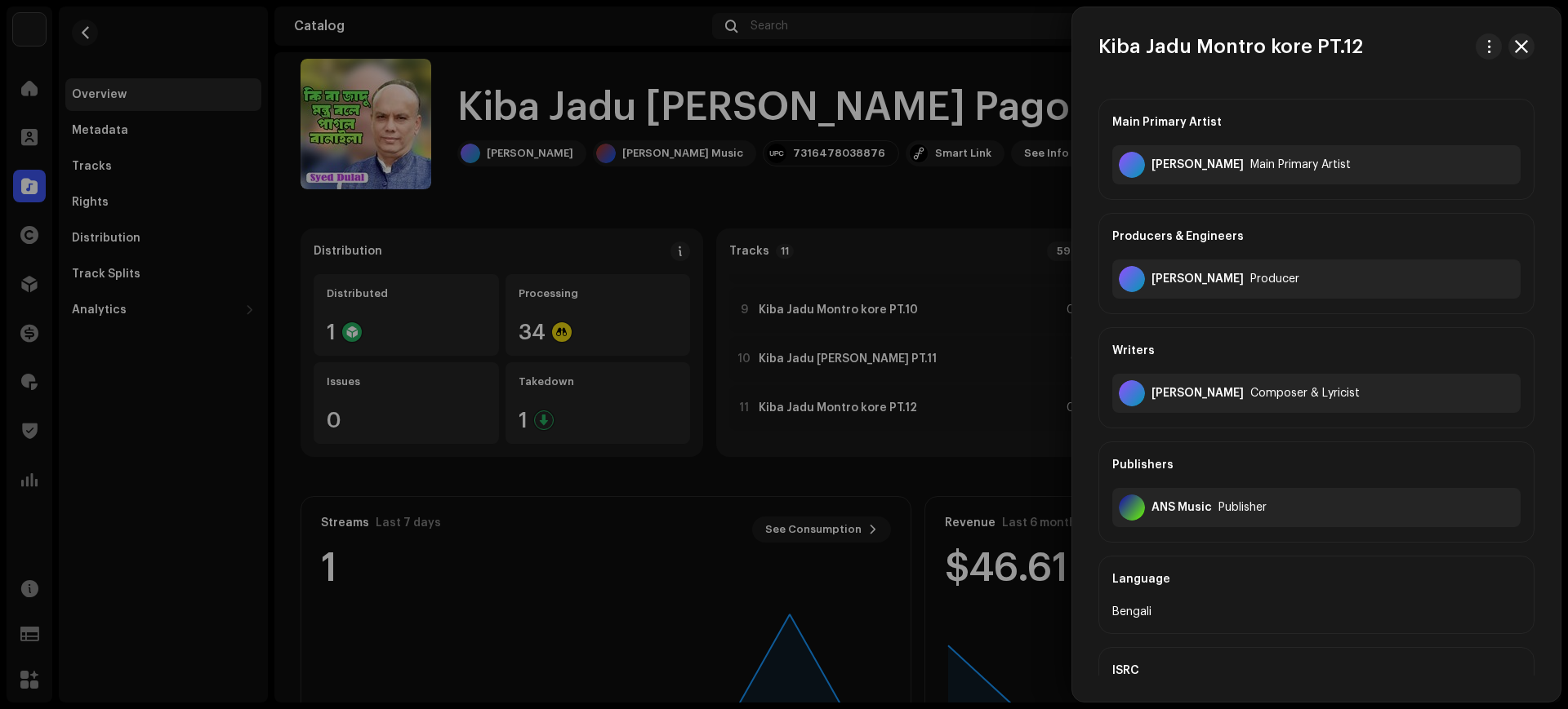
click at [798, 379] on div at bounding box center [784, 354] width 1568 height 709
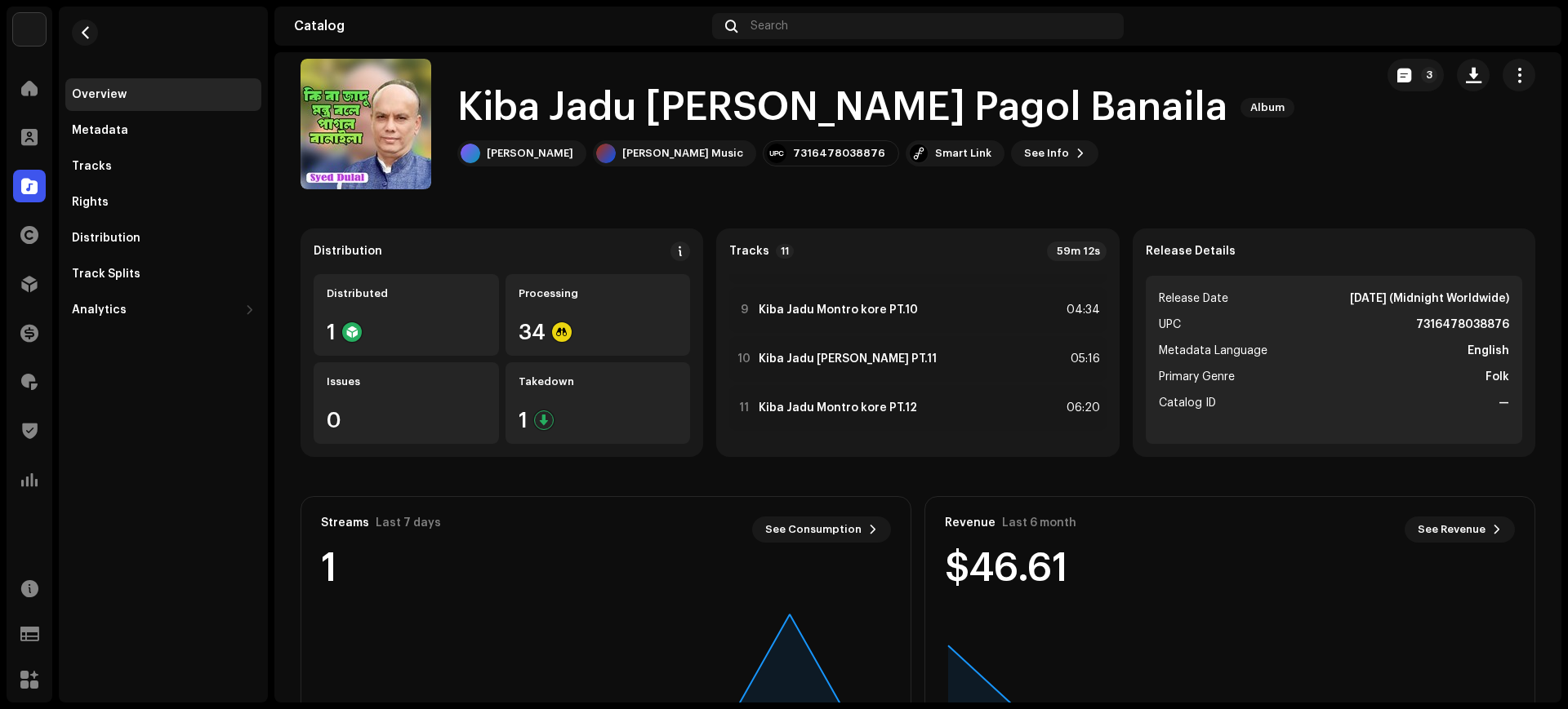
click at [96, 39] on re-m-nav-back at bounding box center [85, 42] width 40 height 72
click at [46, 42] on navigation-account-switch "ANS Music" at bounding box center [29, 29] width 45 height 45
click at [83, 42] on button "button" at bounding box center [85, 33] width 26 height 26
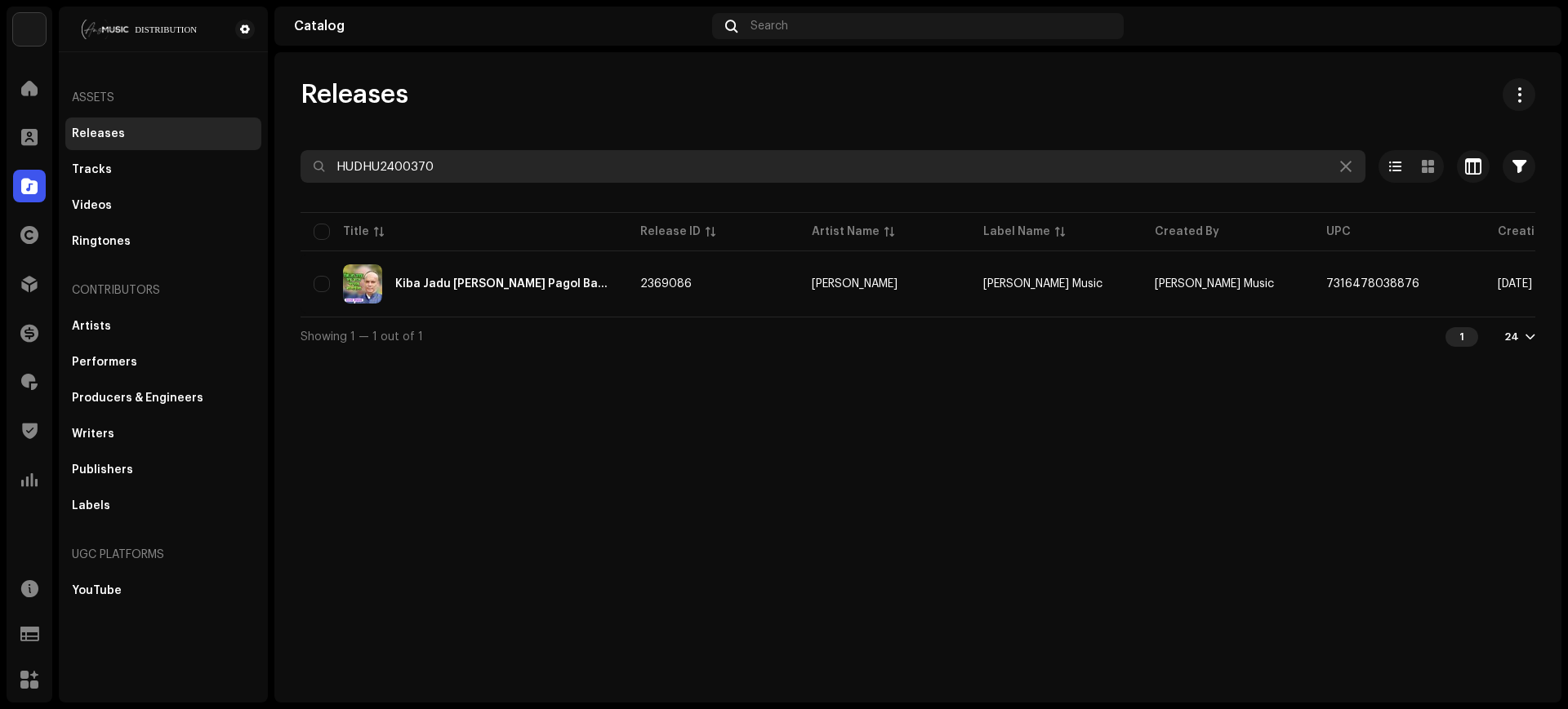
click at [989, 177] on input "HUDHU2400370" at bounding box center [832, 166] width 1064 height 33
paste input "520123"
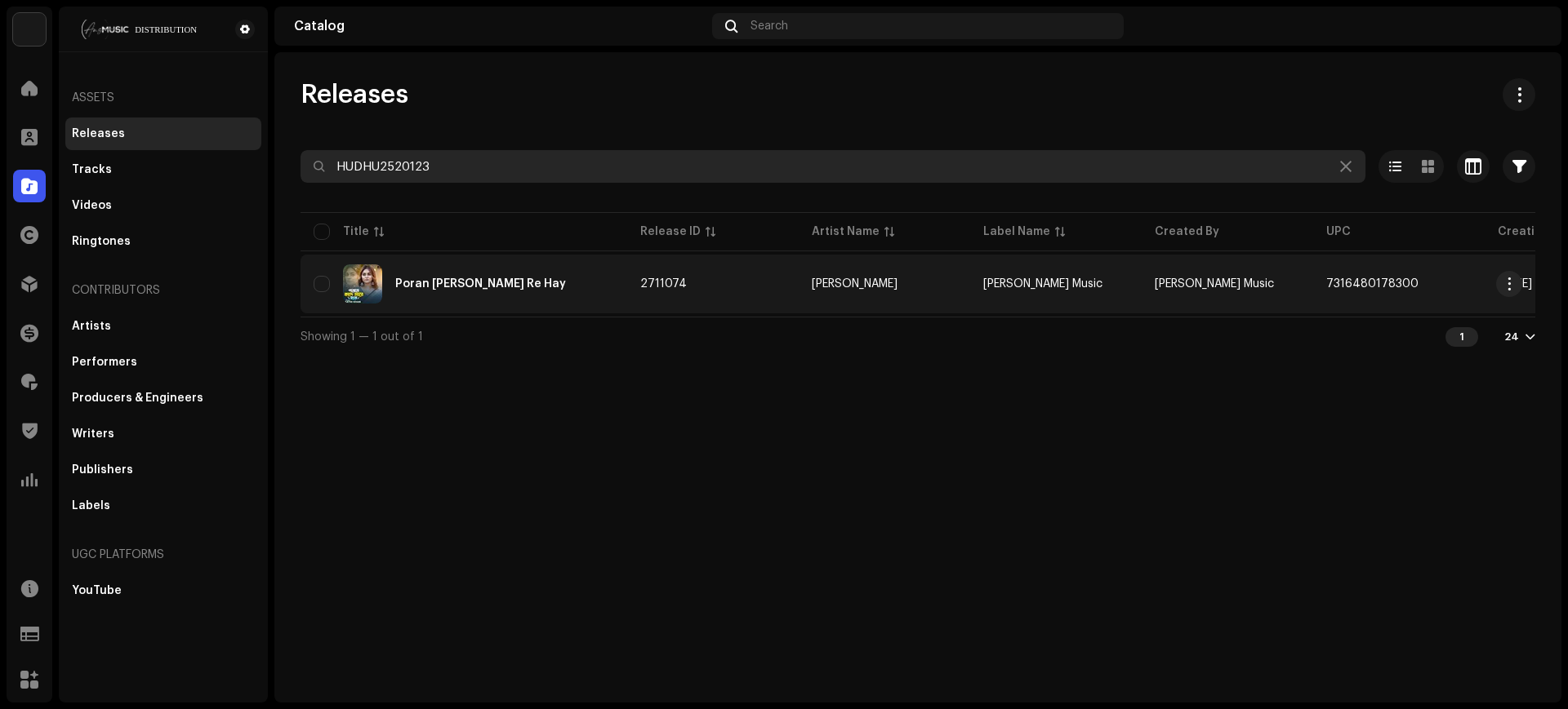
type input "HUDHU2520123"
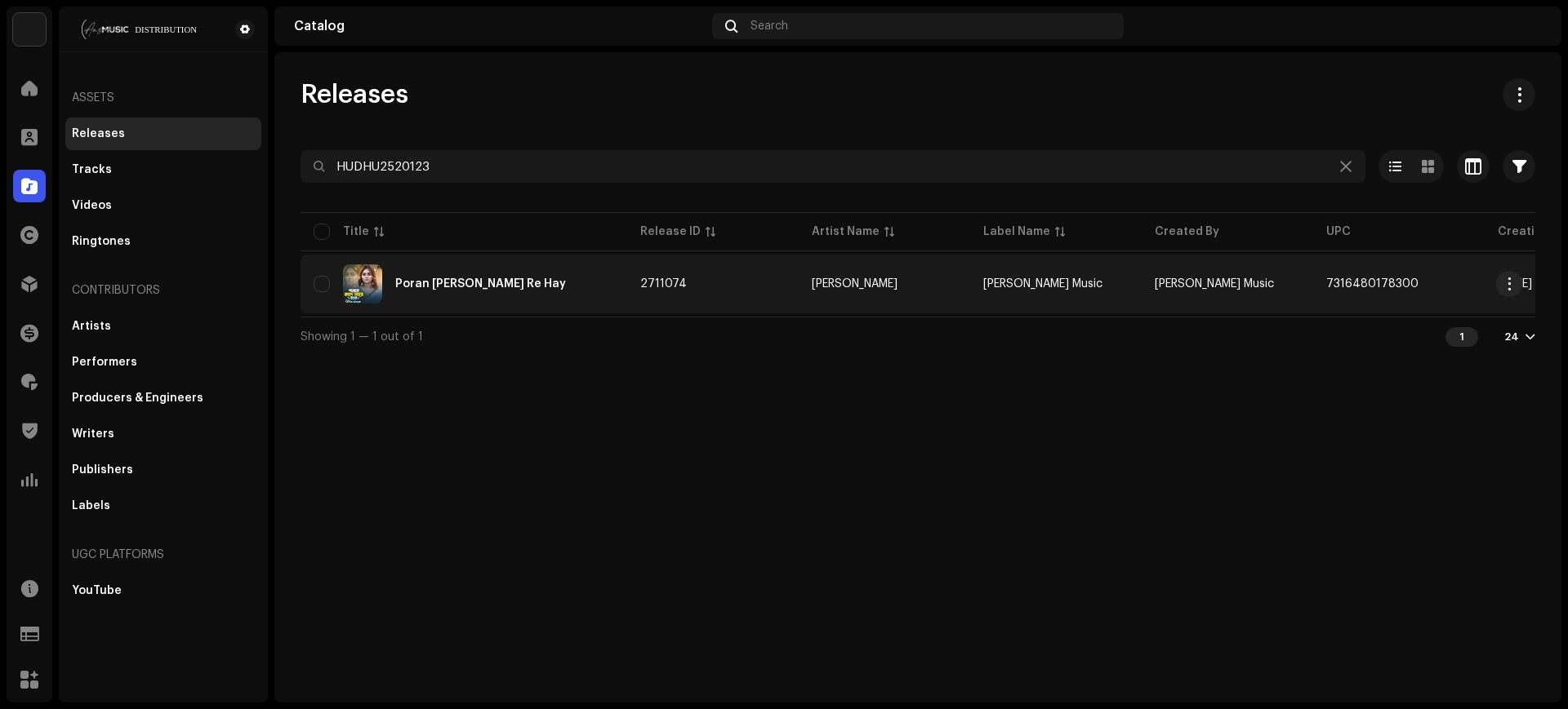
click at [716, 282] on td "2711074" at bounding box center [713, 284] width 172 height 58
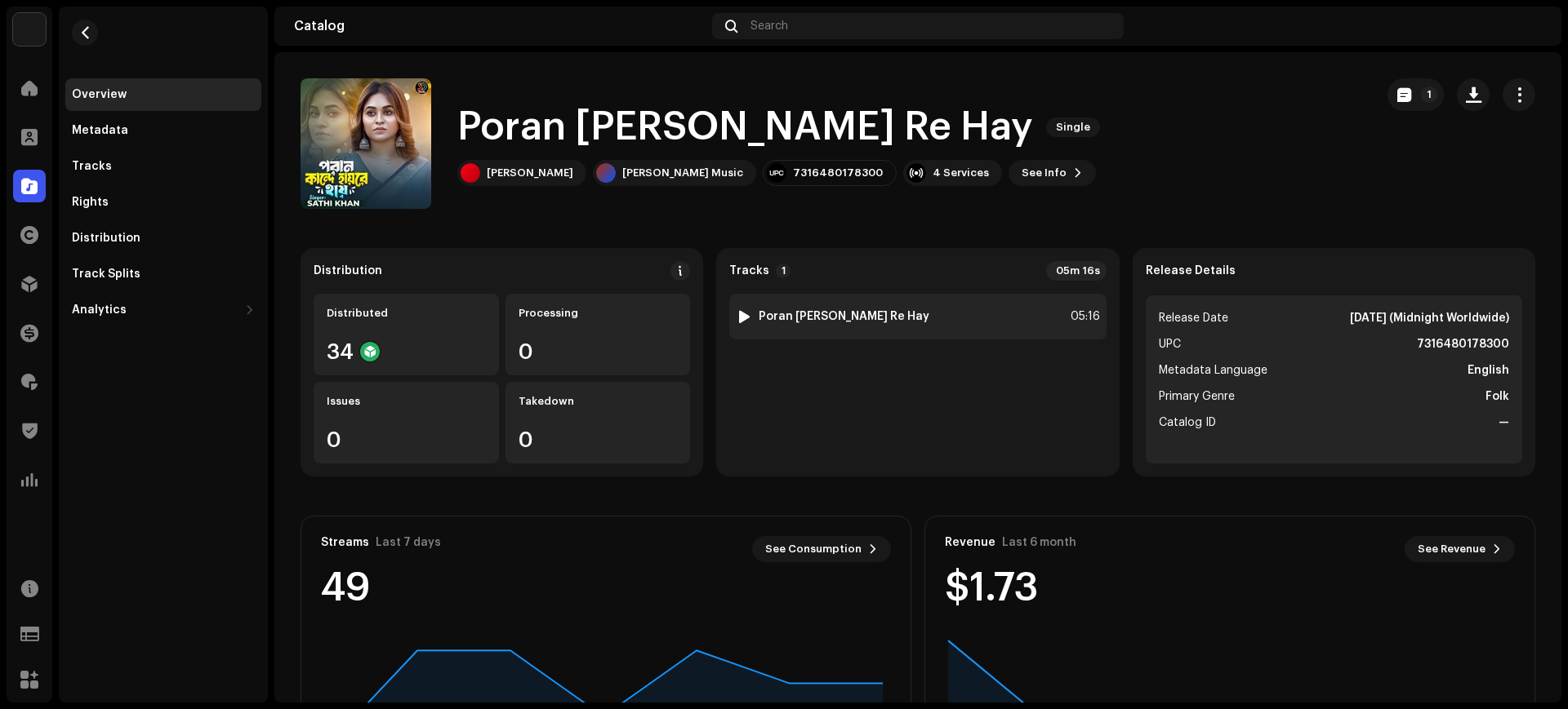
click at [853, 312] on strong "Poran [PERSON_NAME] Re Hay" at bounding box center [843, 317] width 171 height 13
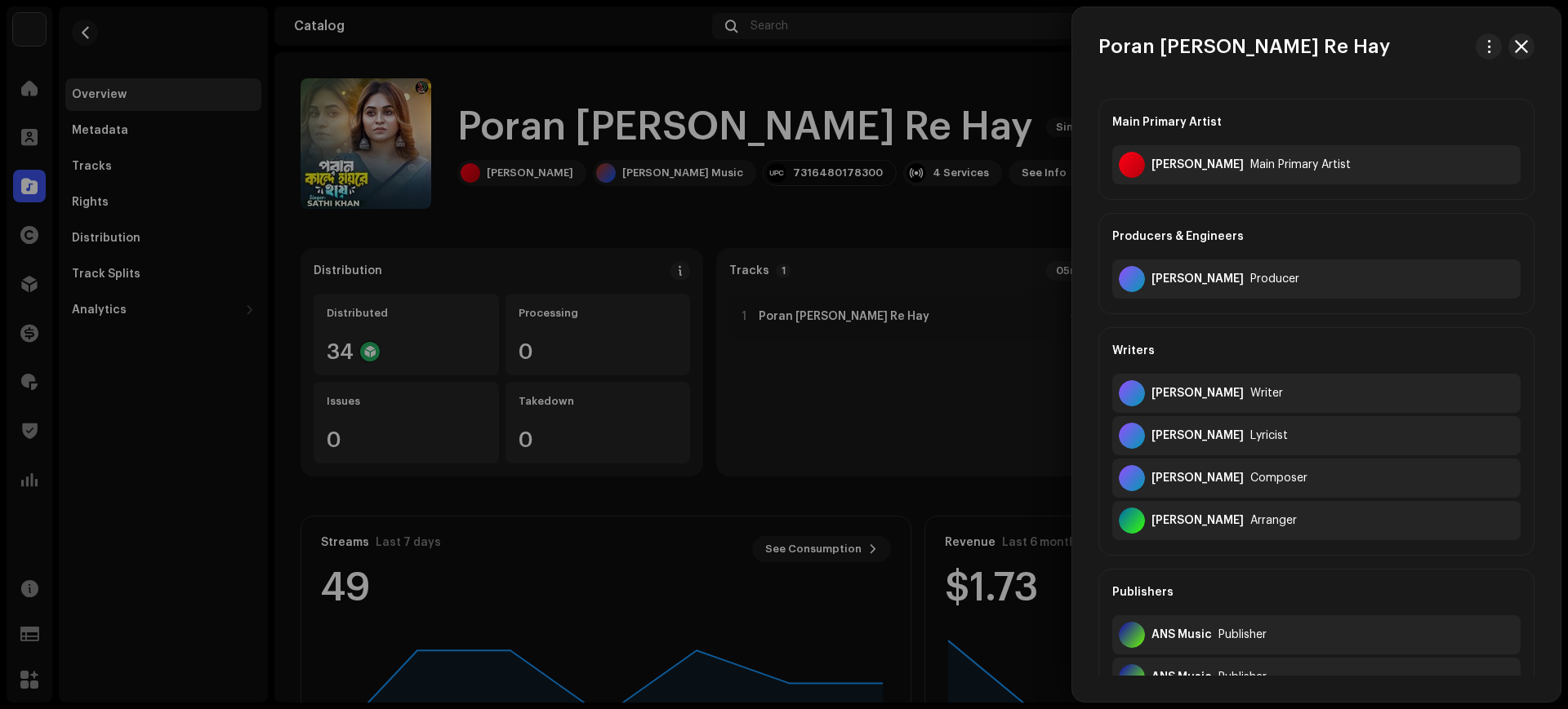
click at [591, 225] on div at bounding box center [784, 354] width 1568 height 709
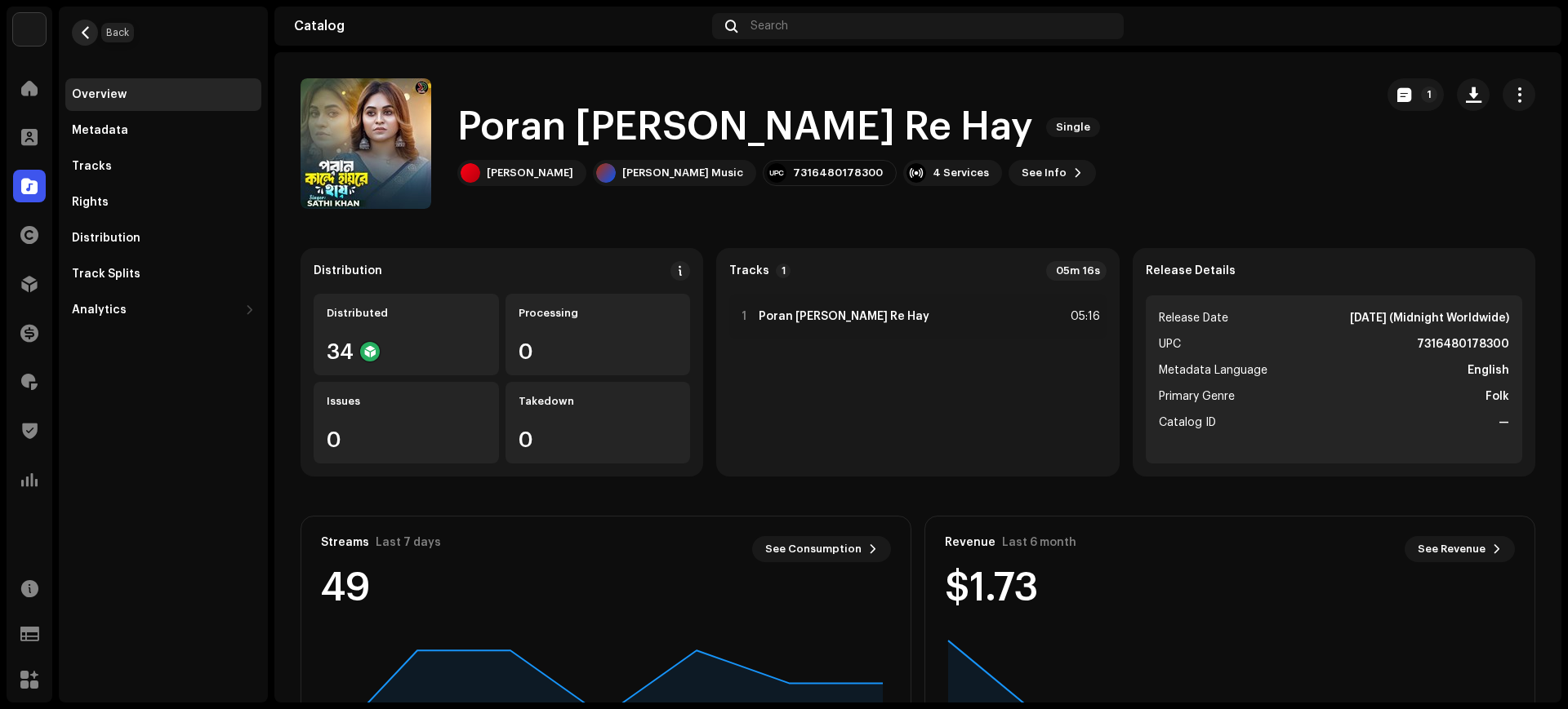
click at [90, 27] on span "button" at bounding box center [85, 33] width 12 height 13
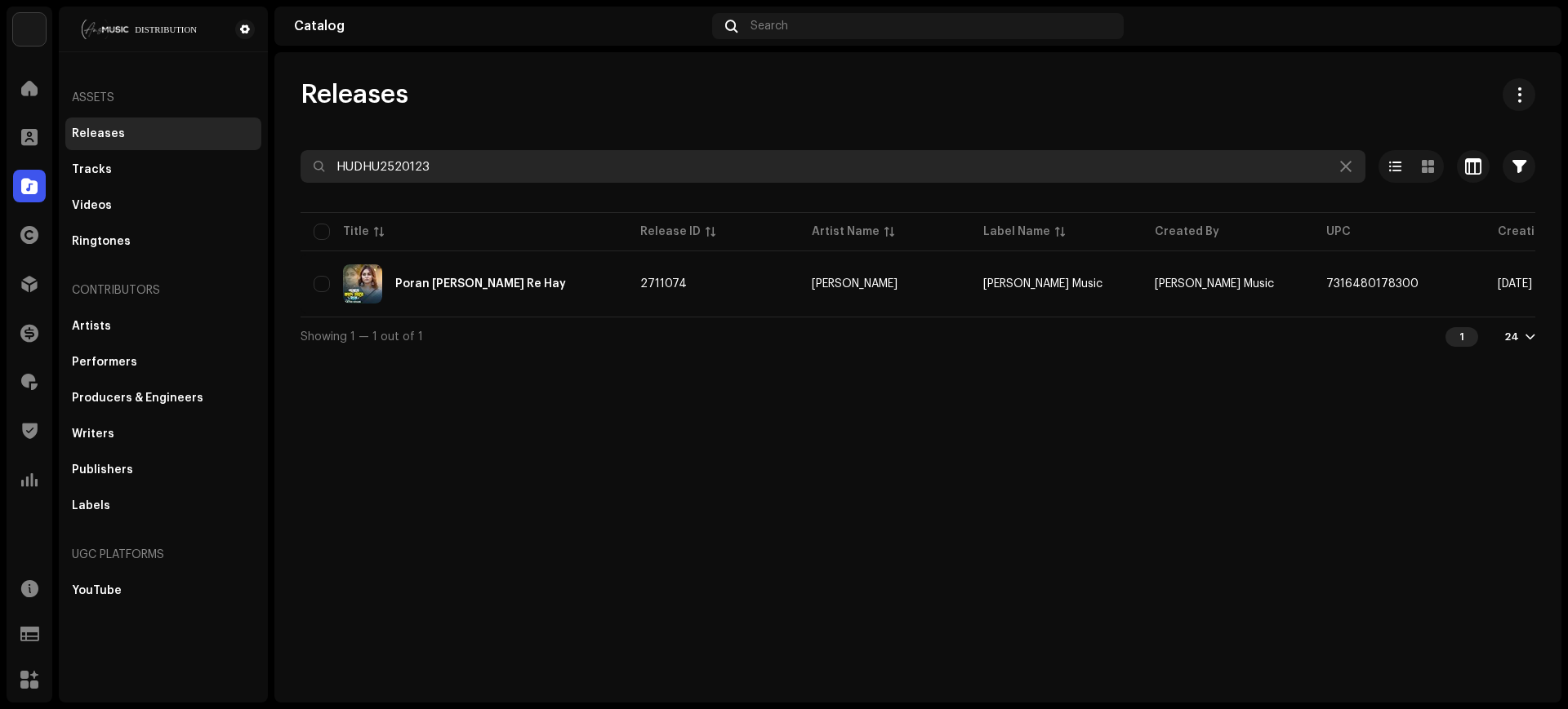
click at [794, 157] on input "HUDHU2520123" at bounding box center [832, 166] width 1064 height 33
paste input "287"
type input "HUDHU2520287"
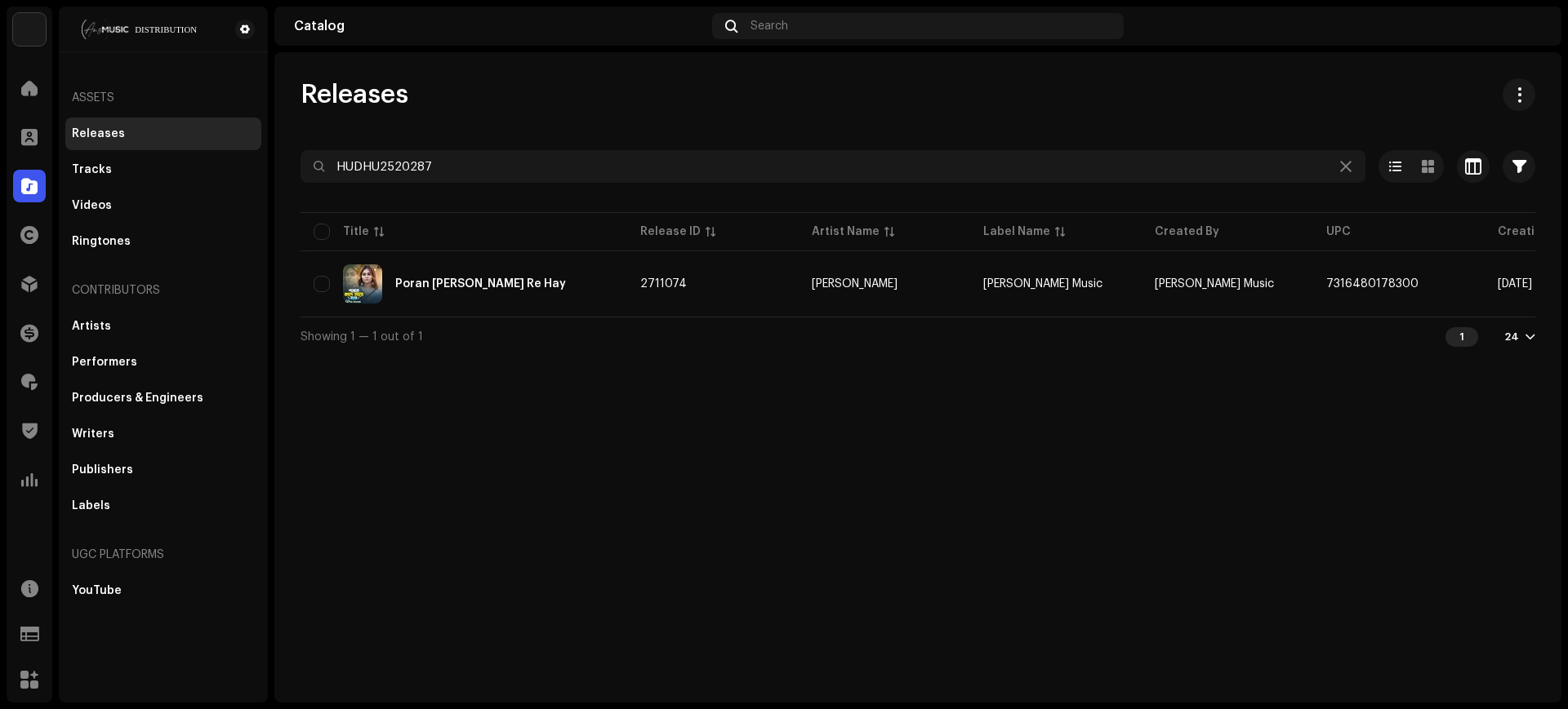
click at [809, 117] on div "Releases HUDHU2520287 Selected 0 Select all 1 Options Filters Distribution stat…" at bounding box center [918, 217] width 1287 height 277
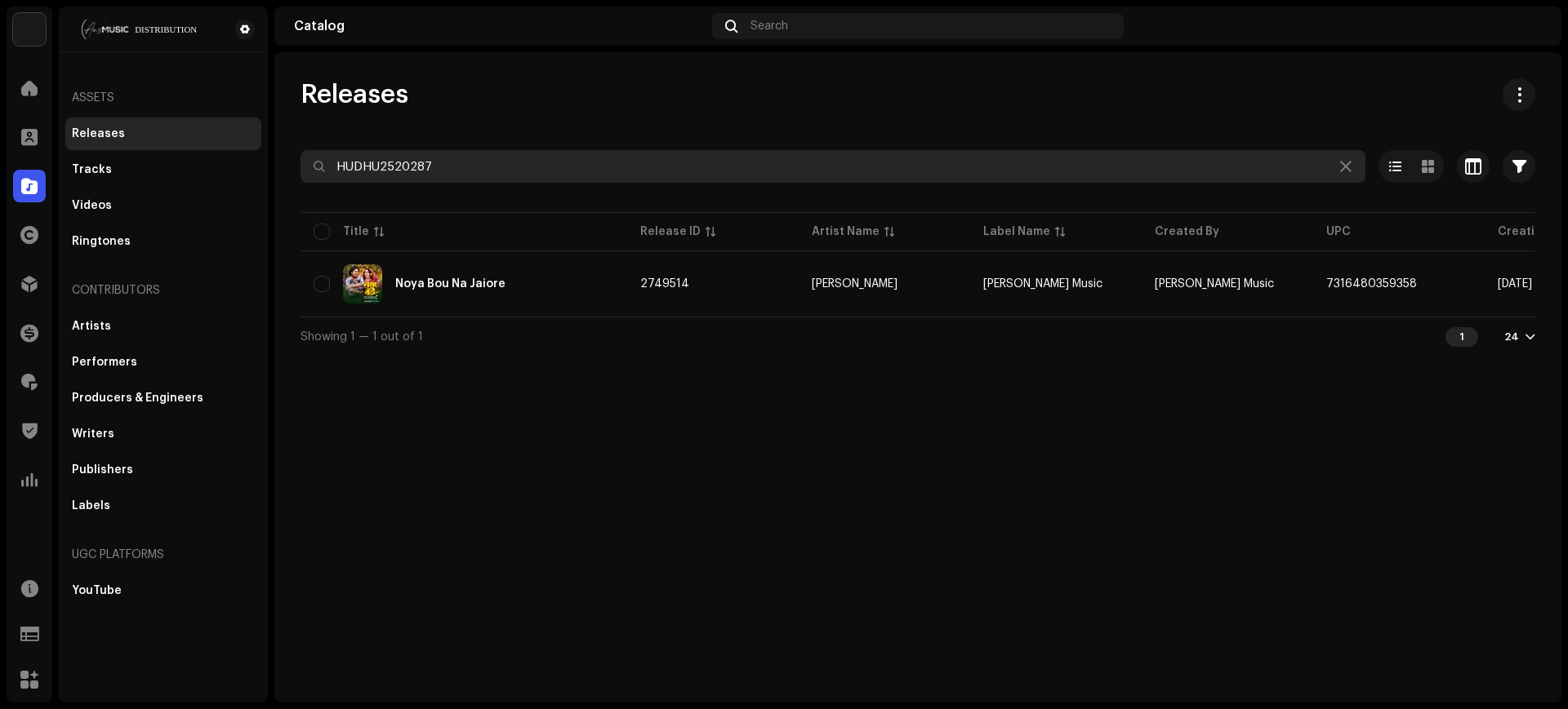
click at [637, 166] on input "HUDHU2520287" at bounding box center [832, 166] width 1064 height 33
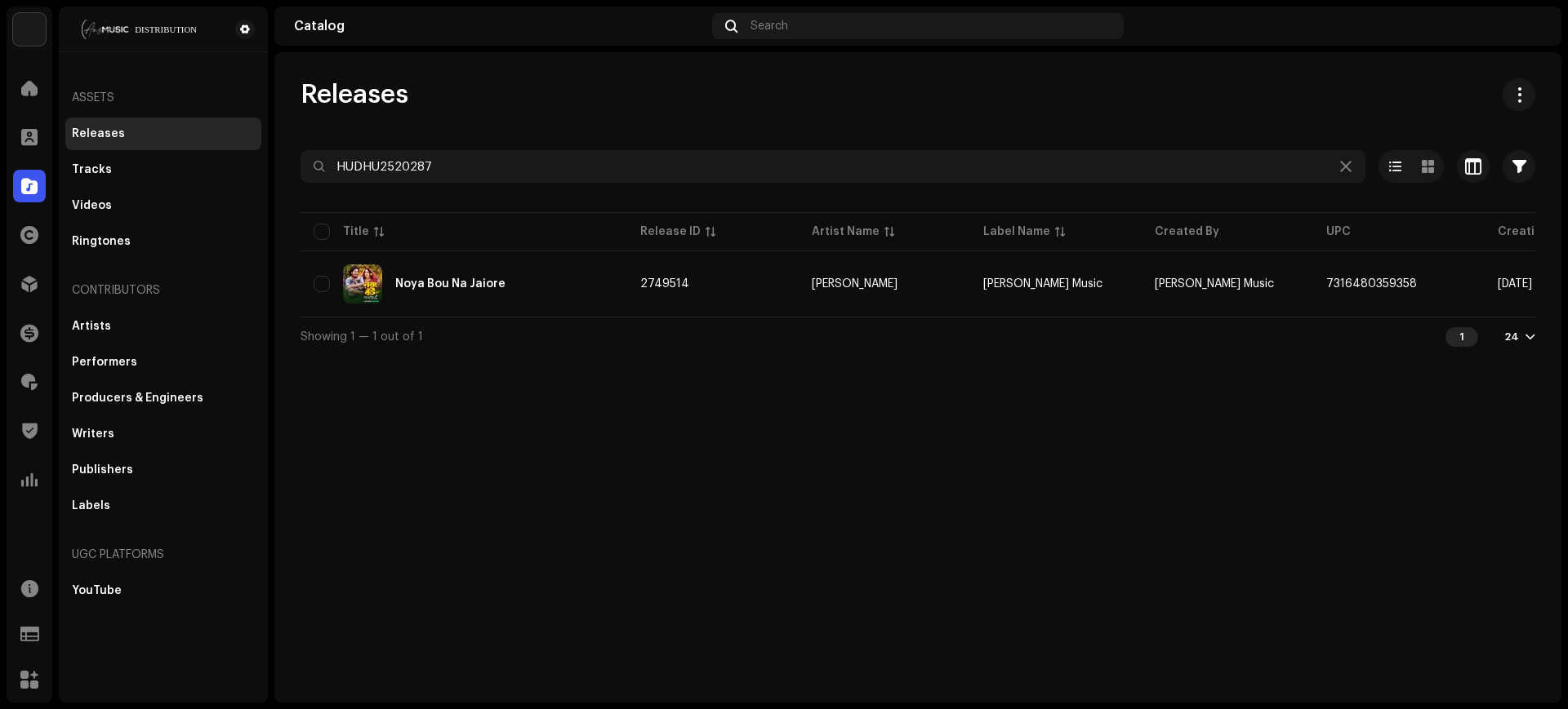
click at [627, 421] on div "Releases HUDHU2520287 Selected 0 Select all 1 Options Filters Distribution stat…" at bounding box center [918, 377] width 1287 height 651
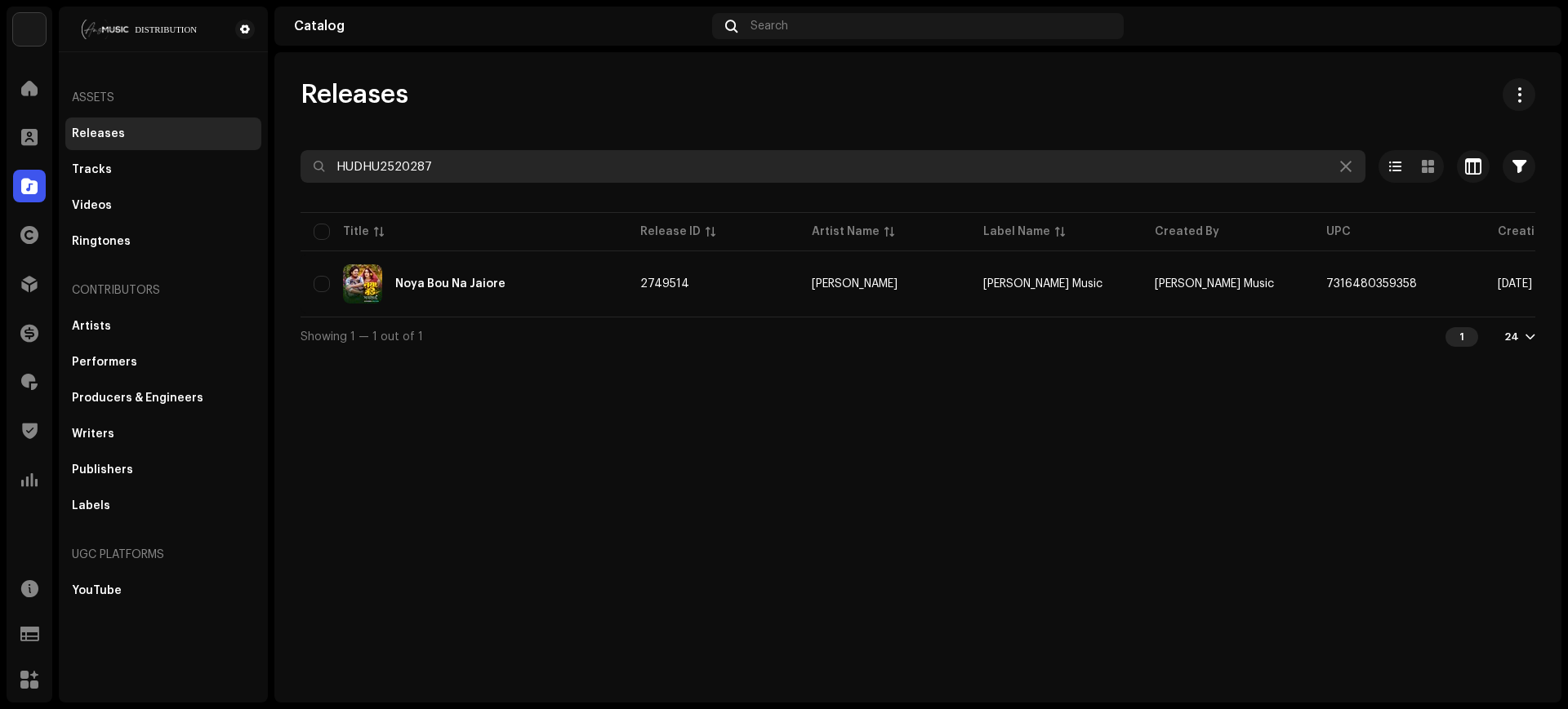
click at [424, 167] on input "HUDHU2520287" at bounding box center [832, 166] width 1064 height 33
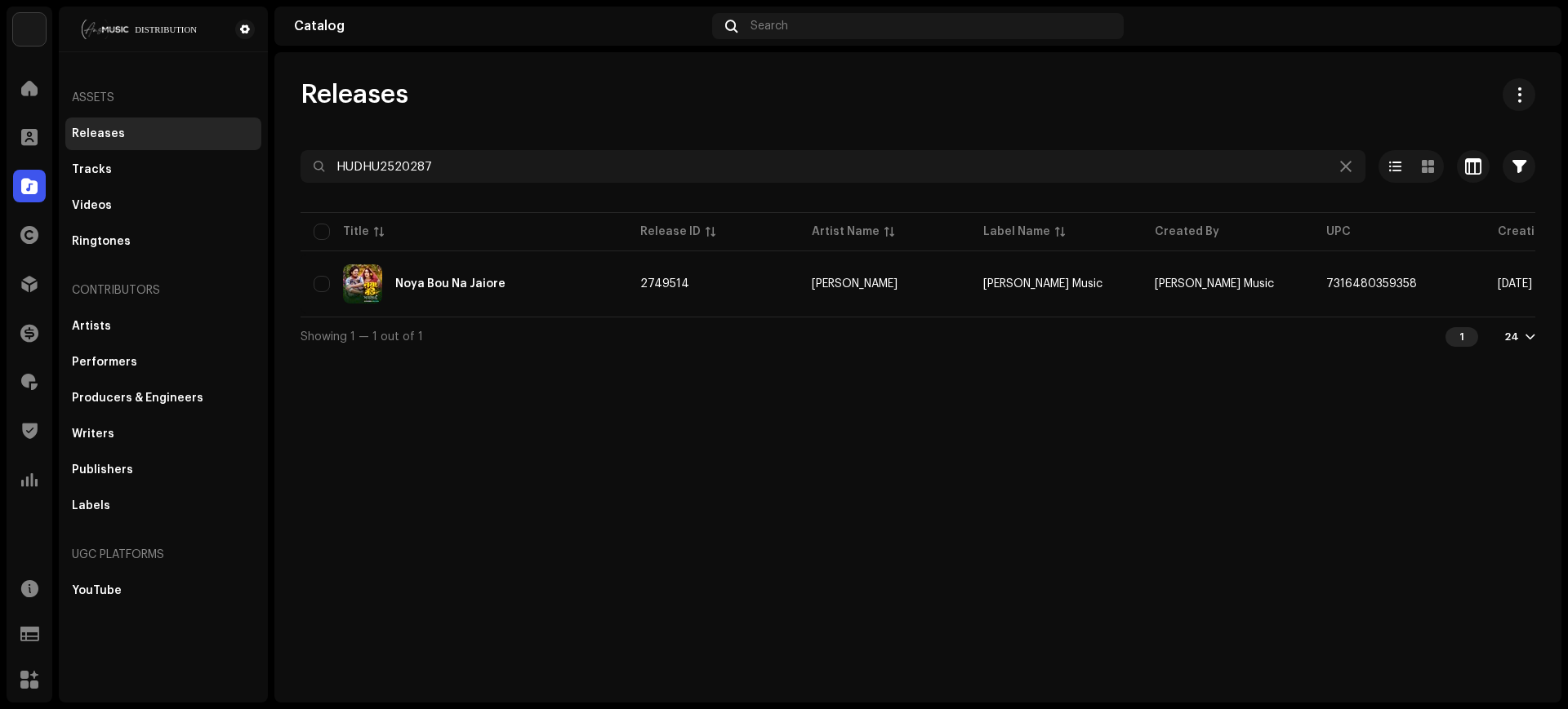
click at [612, 121] on div "Releases HUDHU2520287 Selected 0 Select all 1 Options Filters Distribution stat…" at bounding box center [918, 217] width 1287 height 277
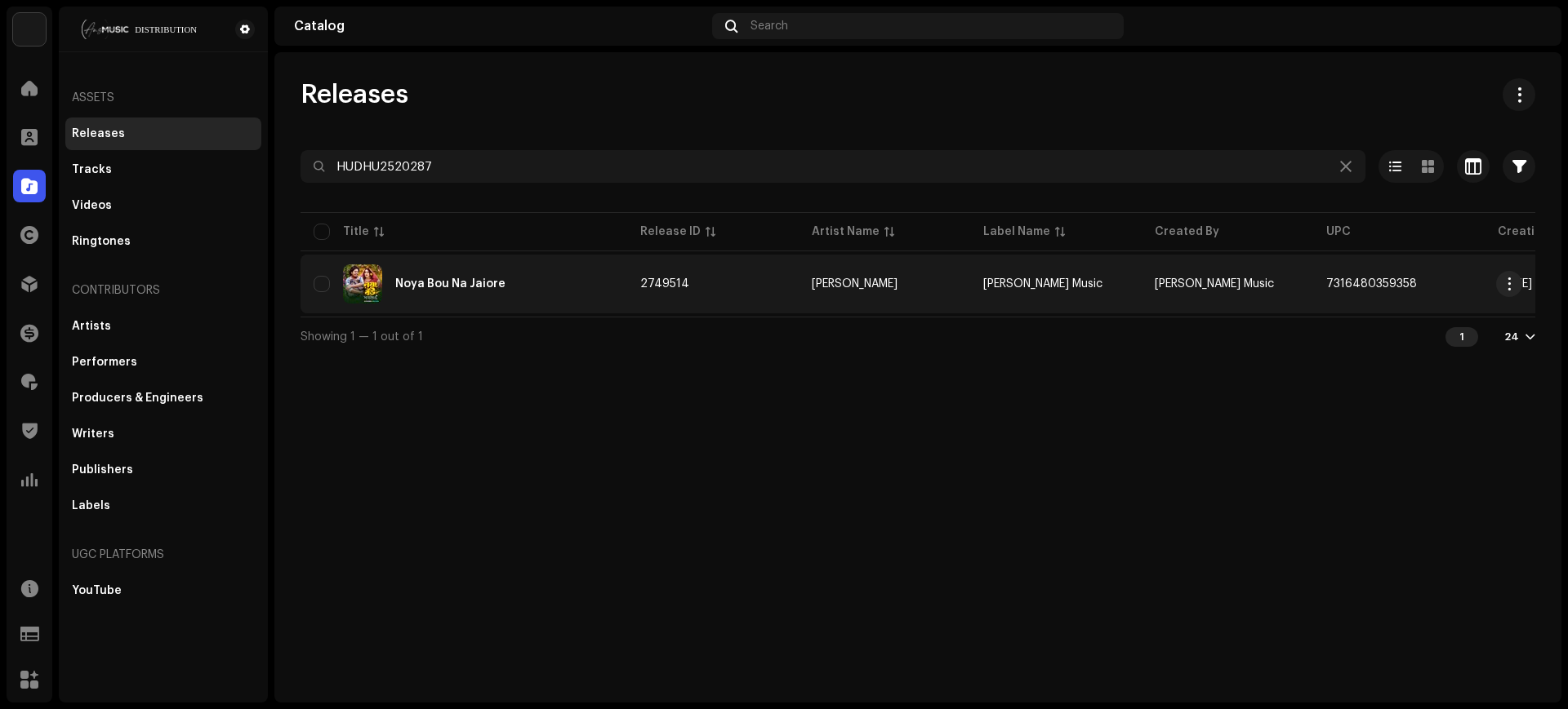
click at [542, 273] on div "Noya Bou Na Jaiore" at bounding box center [463, 284] width 300 height 40
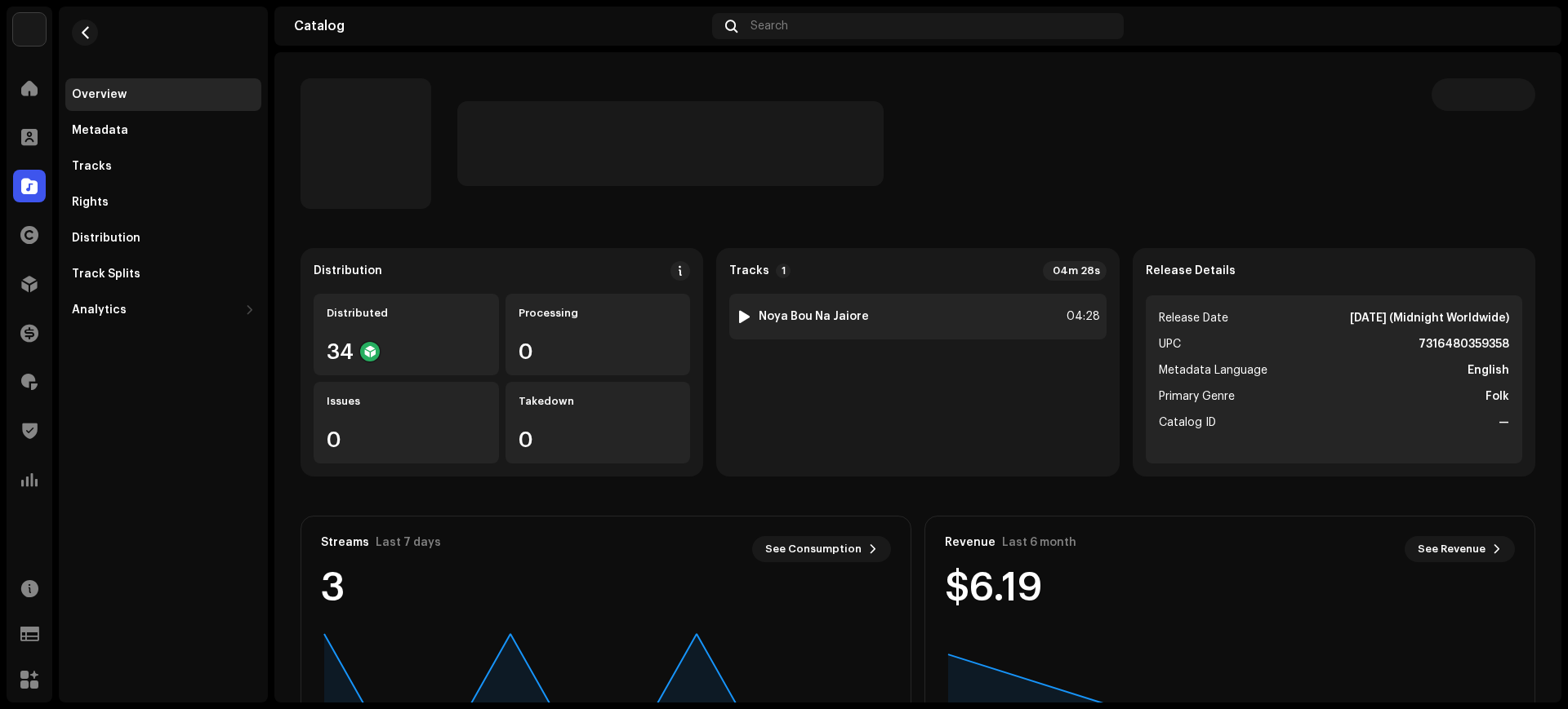
click at [912, 312] on div "1 Noya Bou Na Jaiore 04:28" at bounding box center [917, 317] width 376 height 45
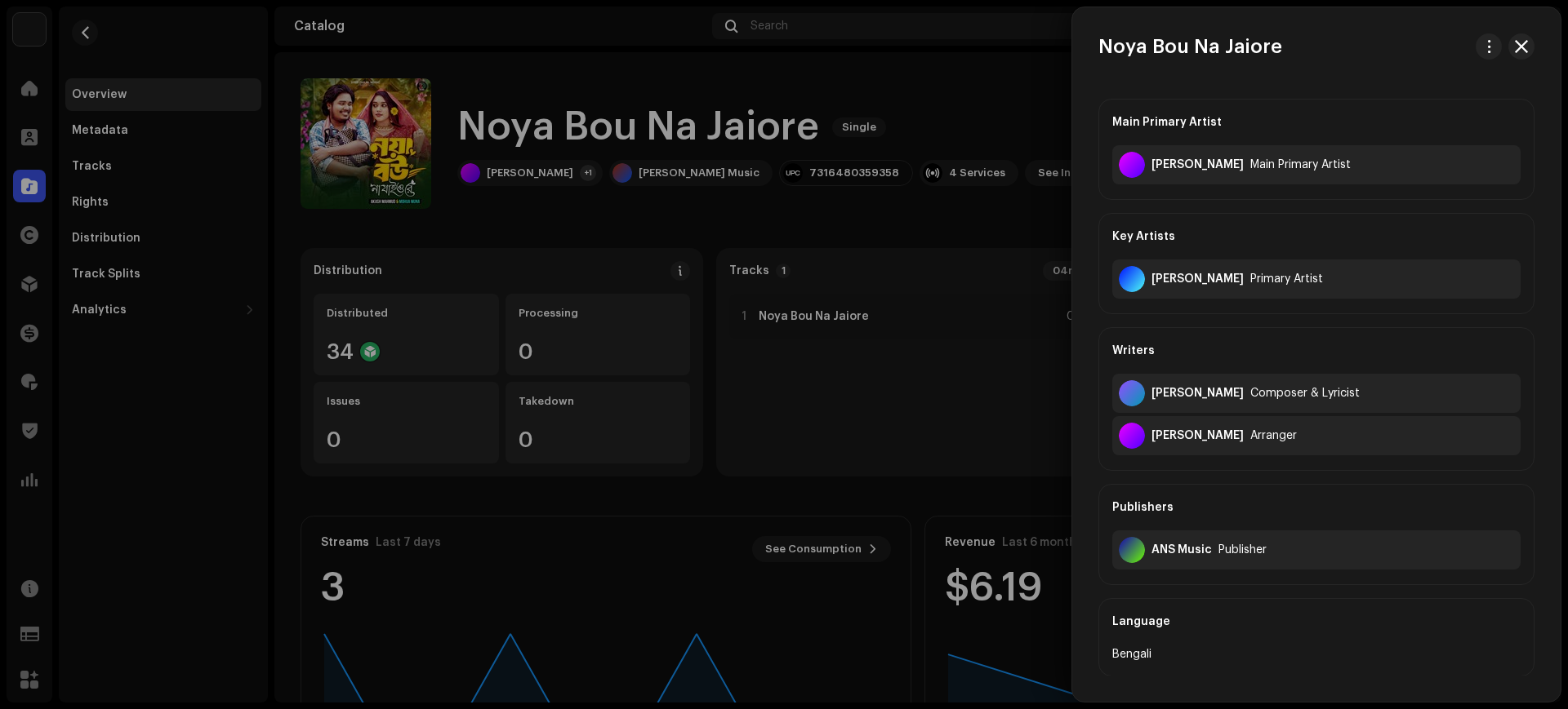
click at [90, 36] on div at bounding box center [784, 354] width 1568 height 709
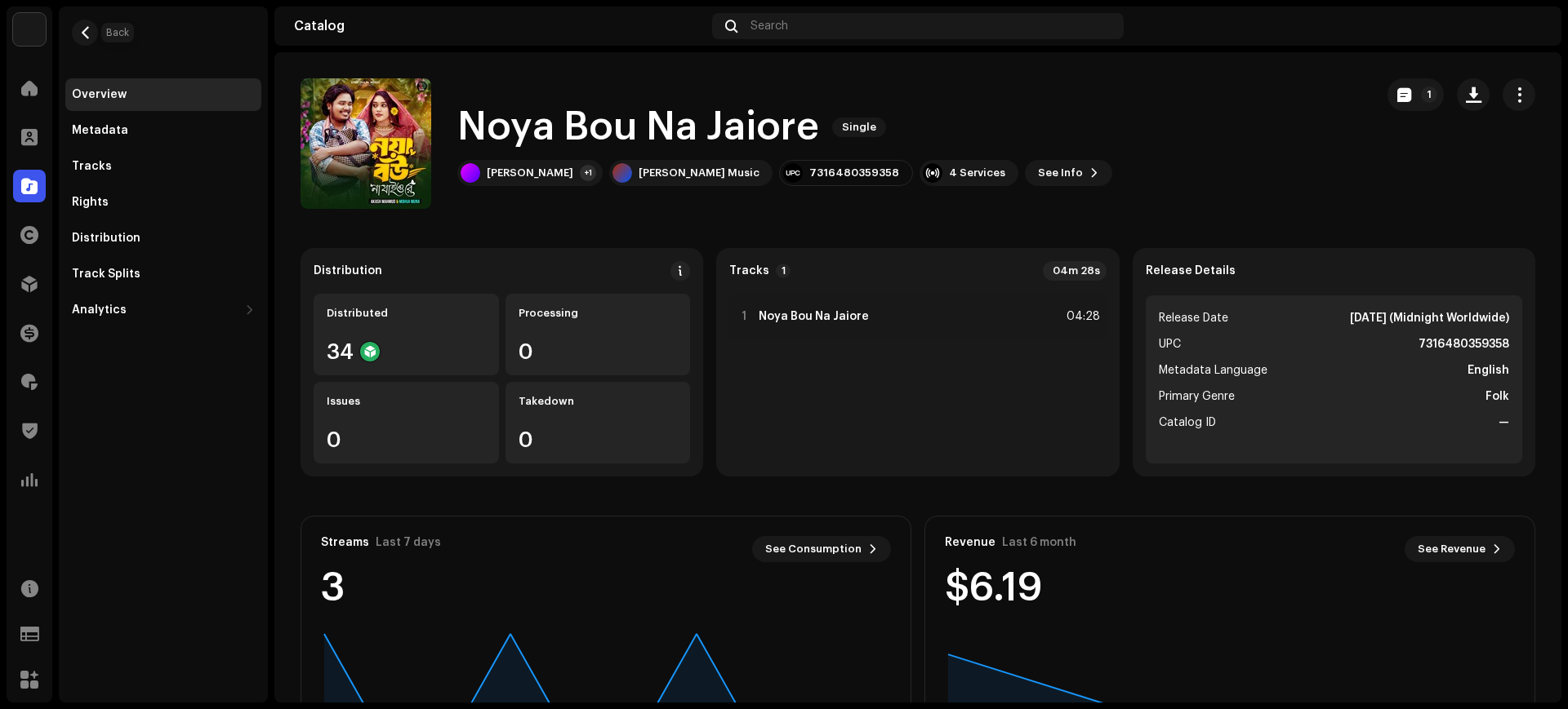
click at [90, 36] on span "button" at bounding box center [85, 33] width 12 height 13
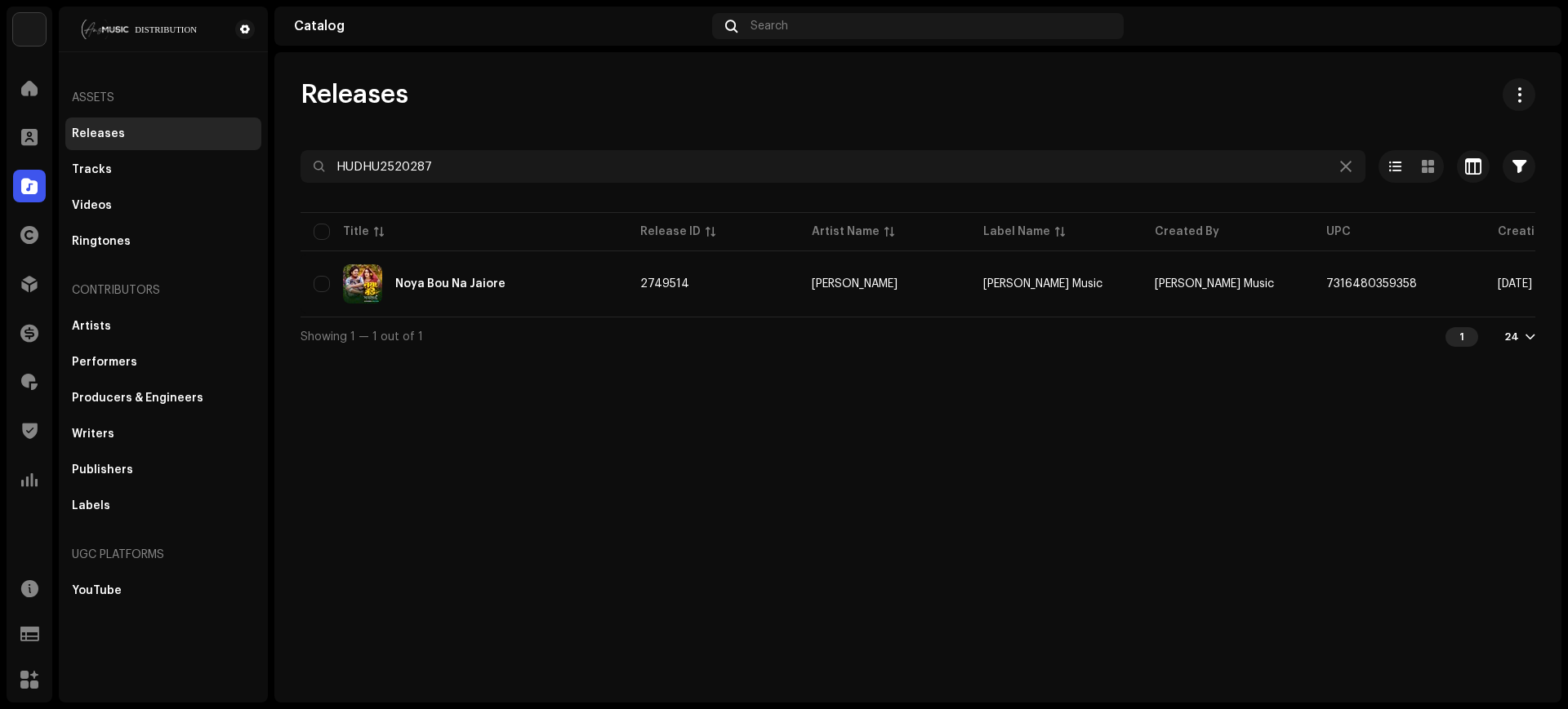
click at [591, 142] on div "Releases HUDHU2520287 Selected 0 Select all 1 Options Filters Distribution stat…" at bounding box center [918, 217] width 1287 height 277
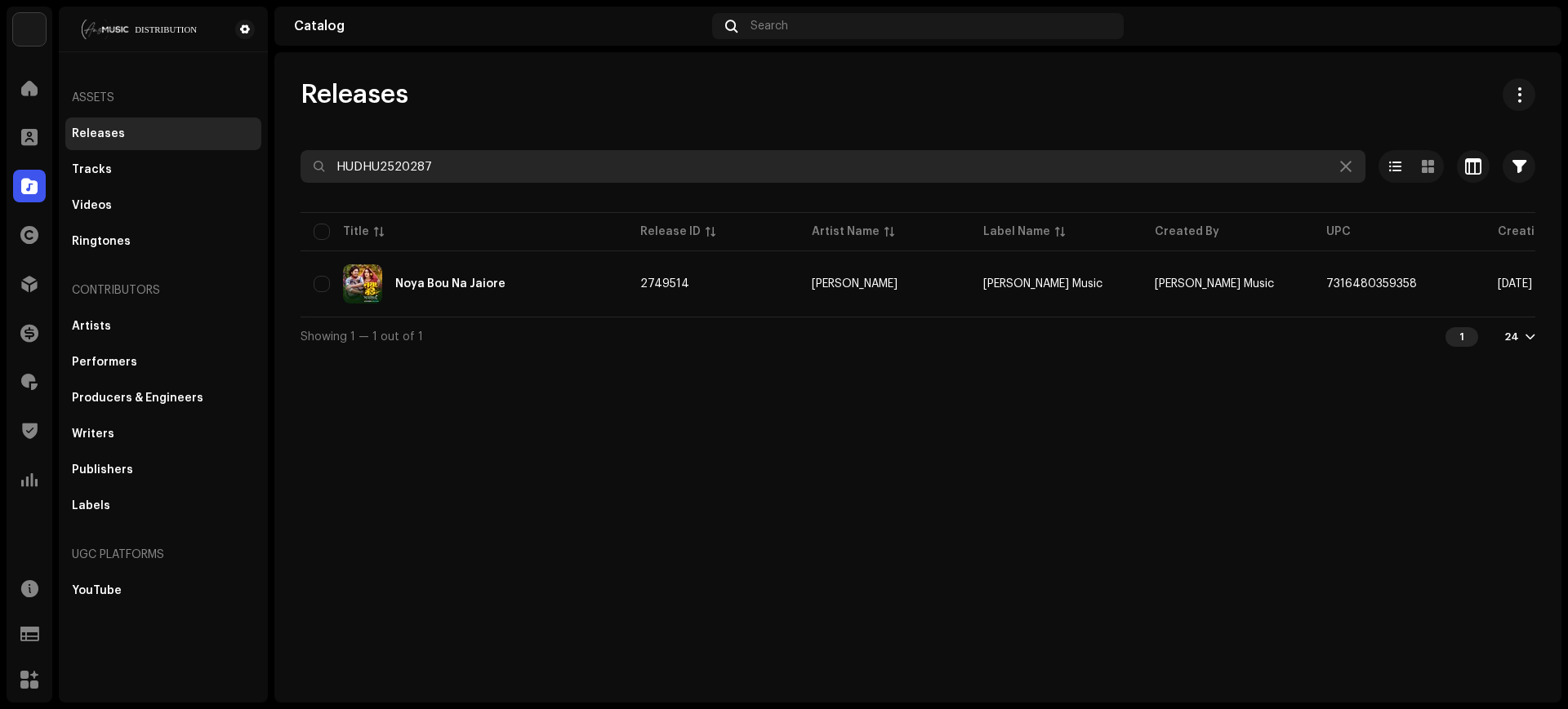
click at [589, 172] on input "HUDHU2520287" at bounding box center [832, 166] width 1064 height 33
paste input "8"
type input "HUDHU2520288"
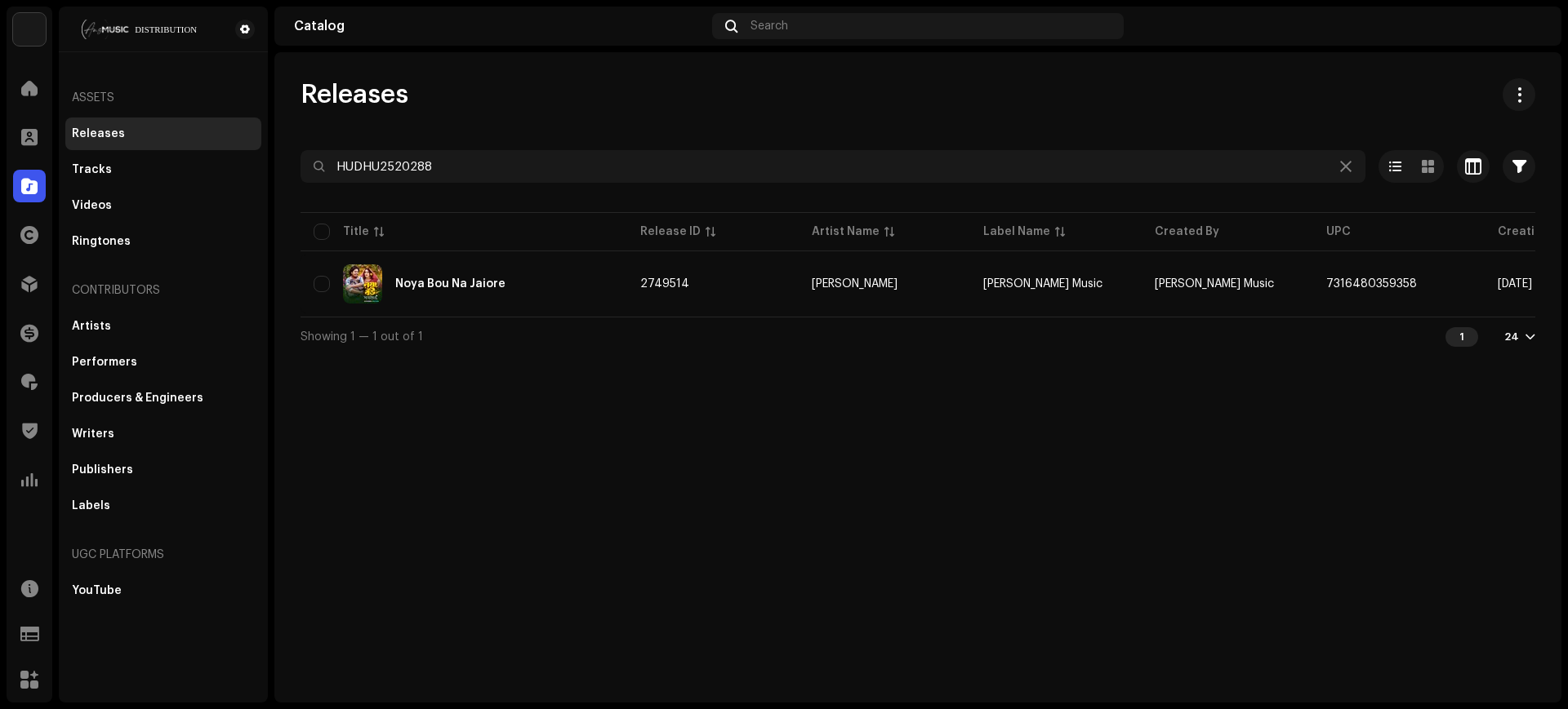
click at [657, 104] on div "Releases" at bounding box center [917, 94] width 1234 height 33
click at [786, 244] on th "Release ID" at bounding box center [713, 232] width 172 height 40
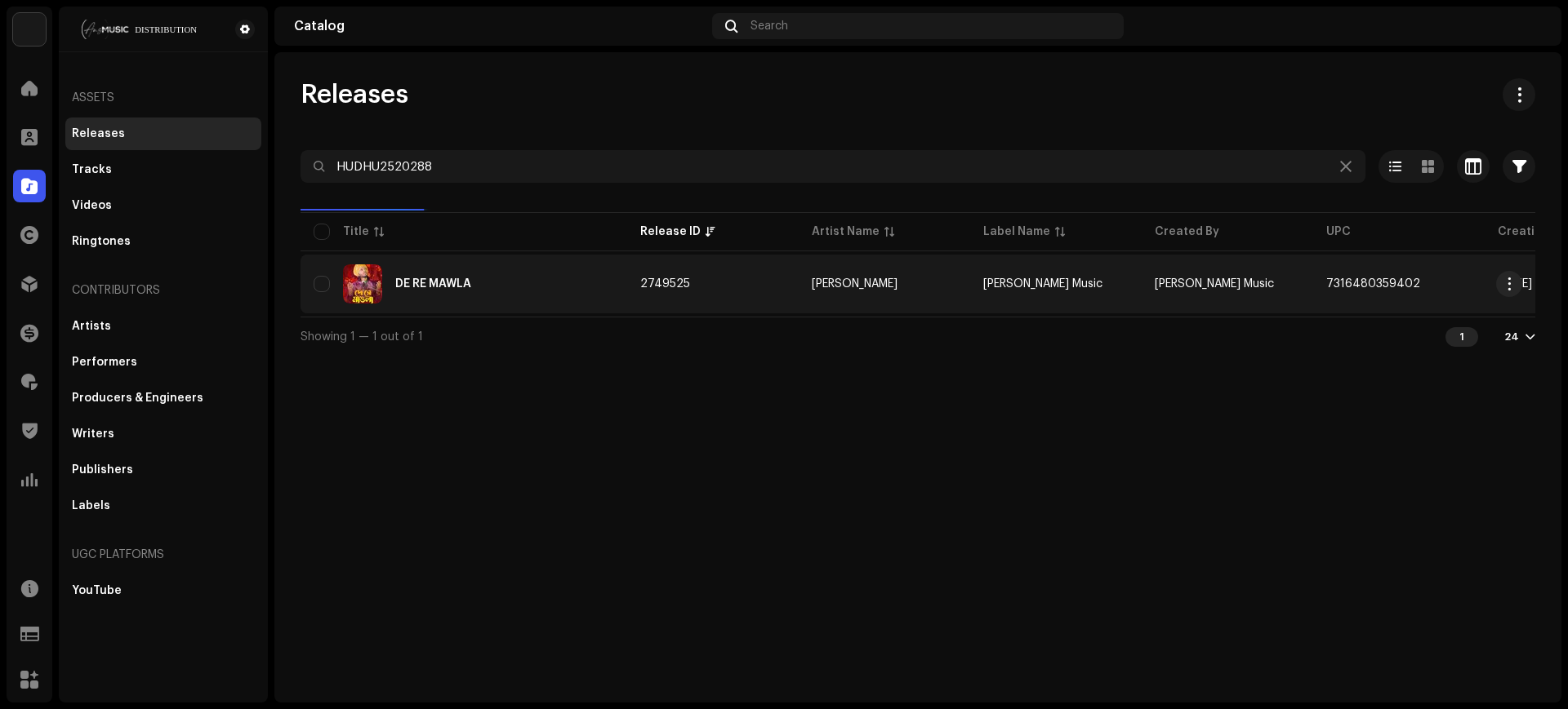
click at [761, 279] on td "2749525" at bounding box center [713, 284] width 172 height 58
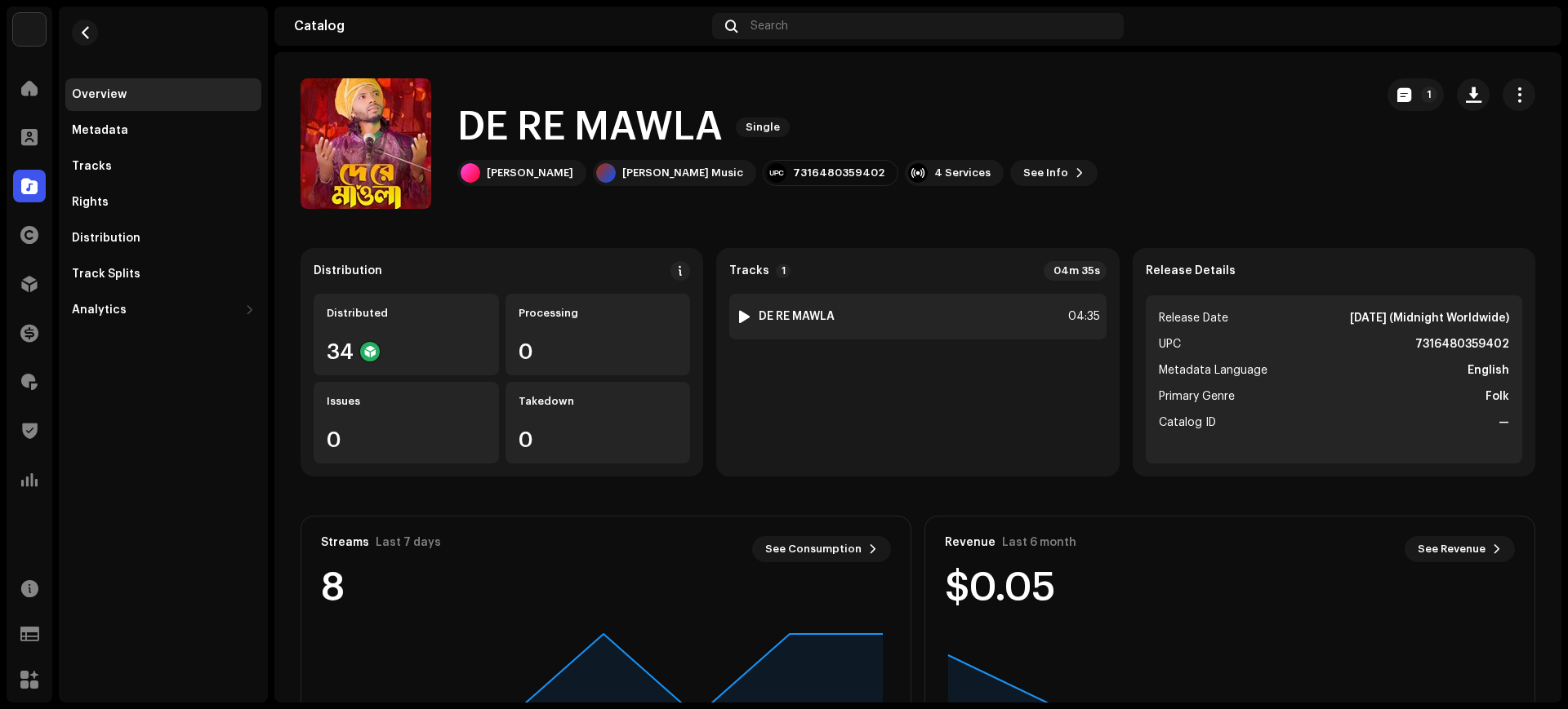
click at [987, 319] on div "1 DE RE MAWLA 04:35" at bounding box center [917, 317] width 376 height 45
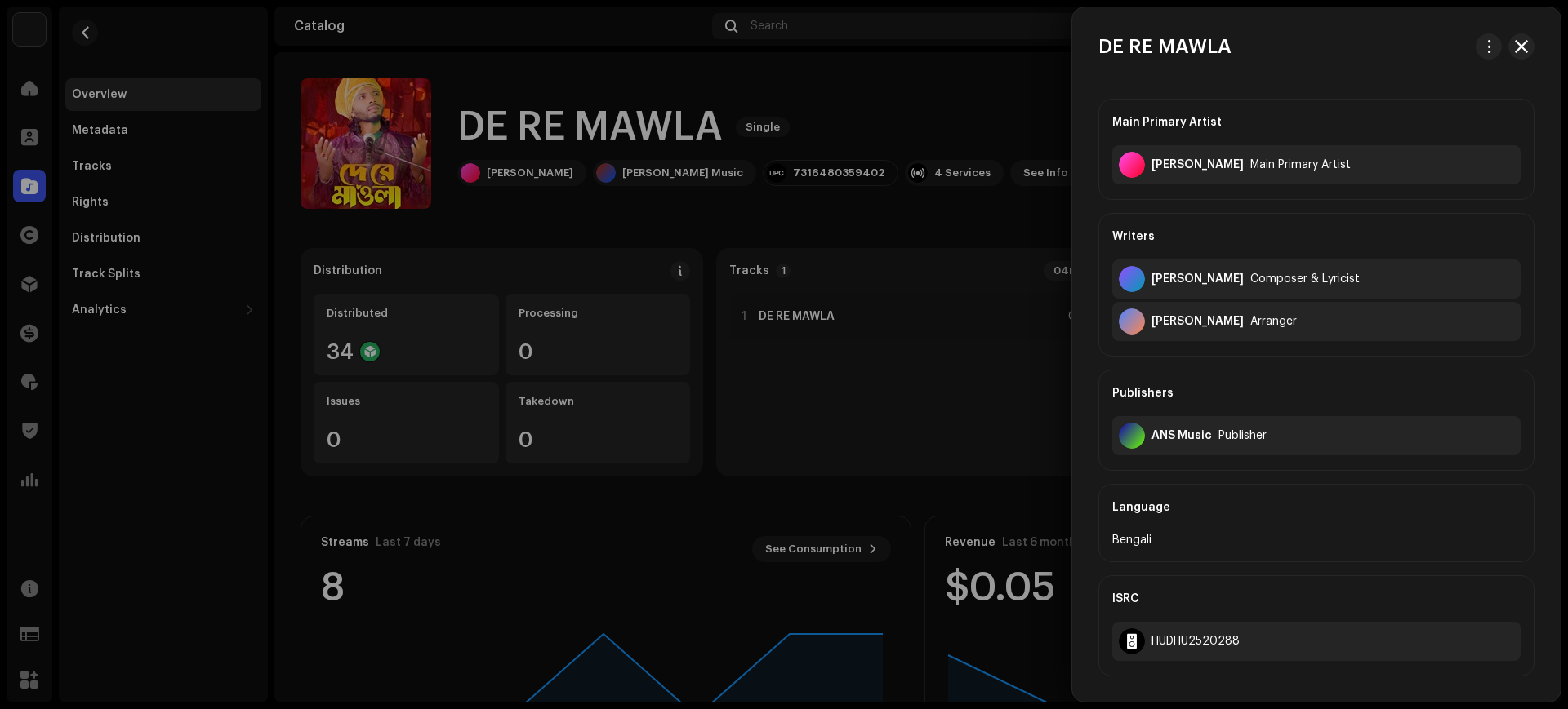
click at [871, 376] on div at bounding box center [784, 354] width 1568 height 709
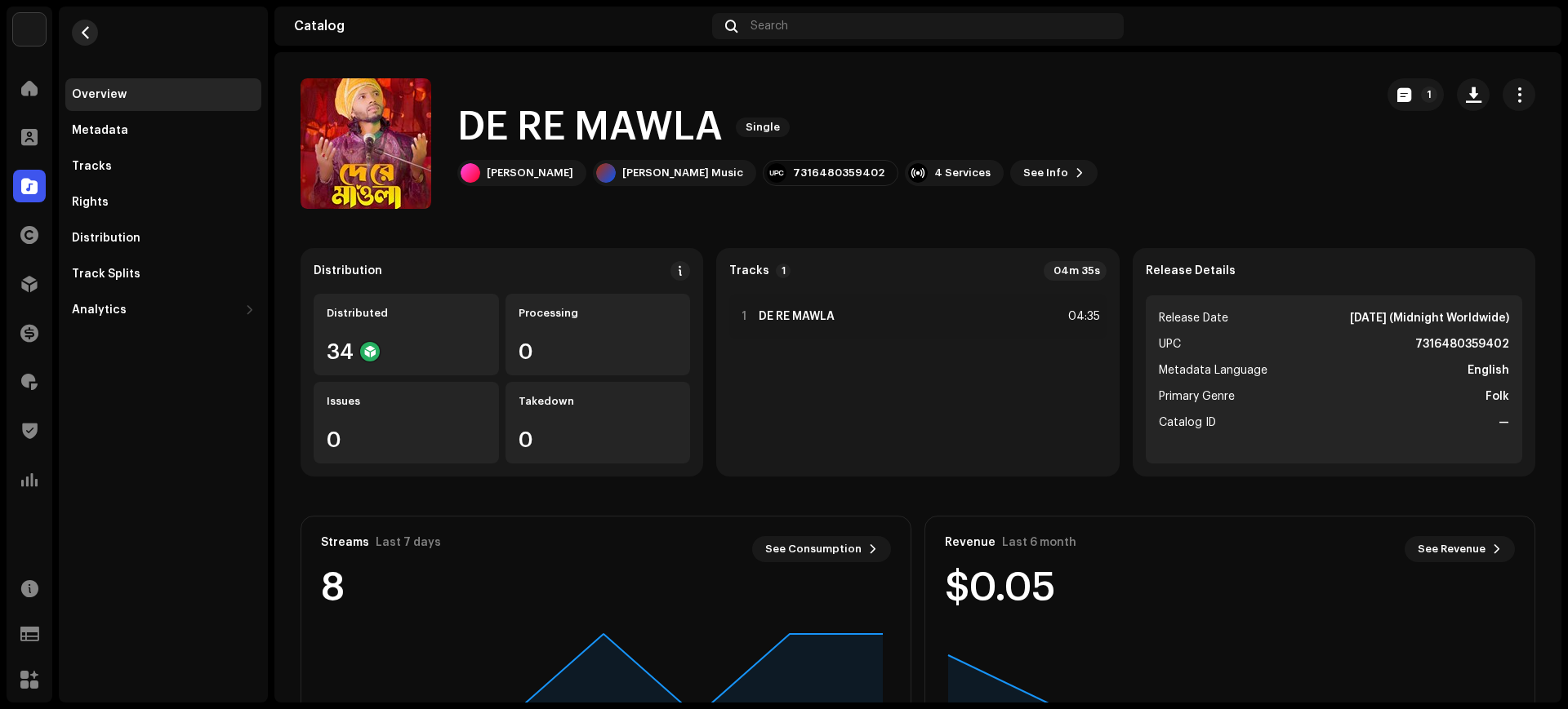
click at [91, 33] on button "button" at bounding box center [85, 33] width 26 height 26
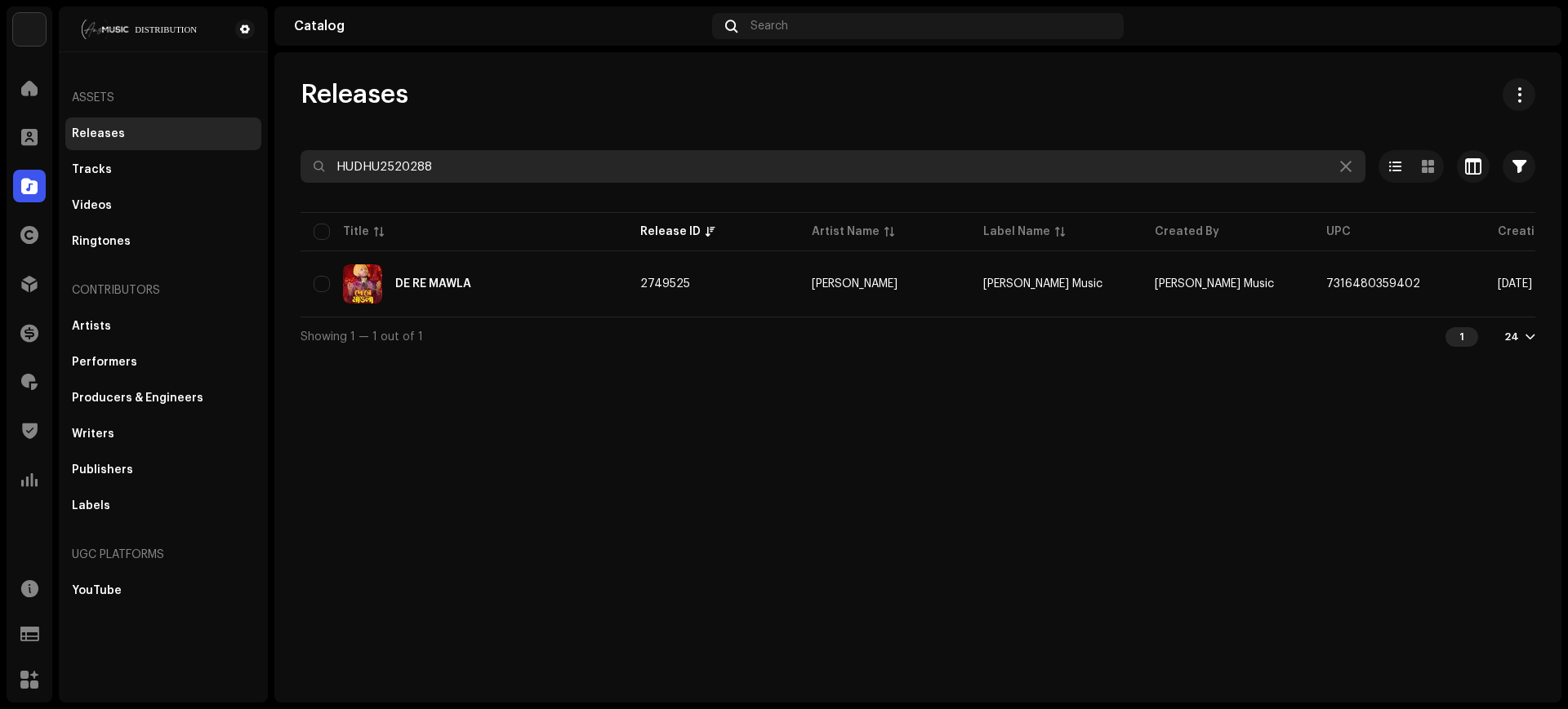
click at [652, 161] on input "HUDHU2520288" at bounding box center [832, 166] width 1064 height 33
click at [653, 161] on input "HUDHU2520288" at bounding box center [832, 166] width 1064 height 33
paste input "330"
type input "HUDHU2520330"
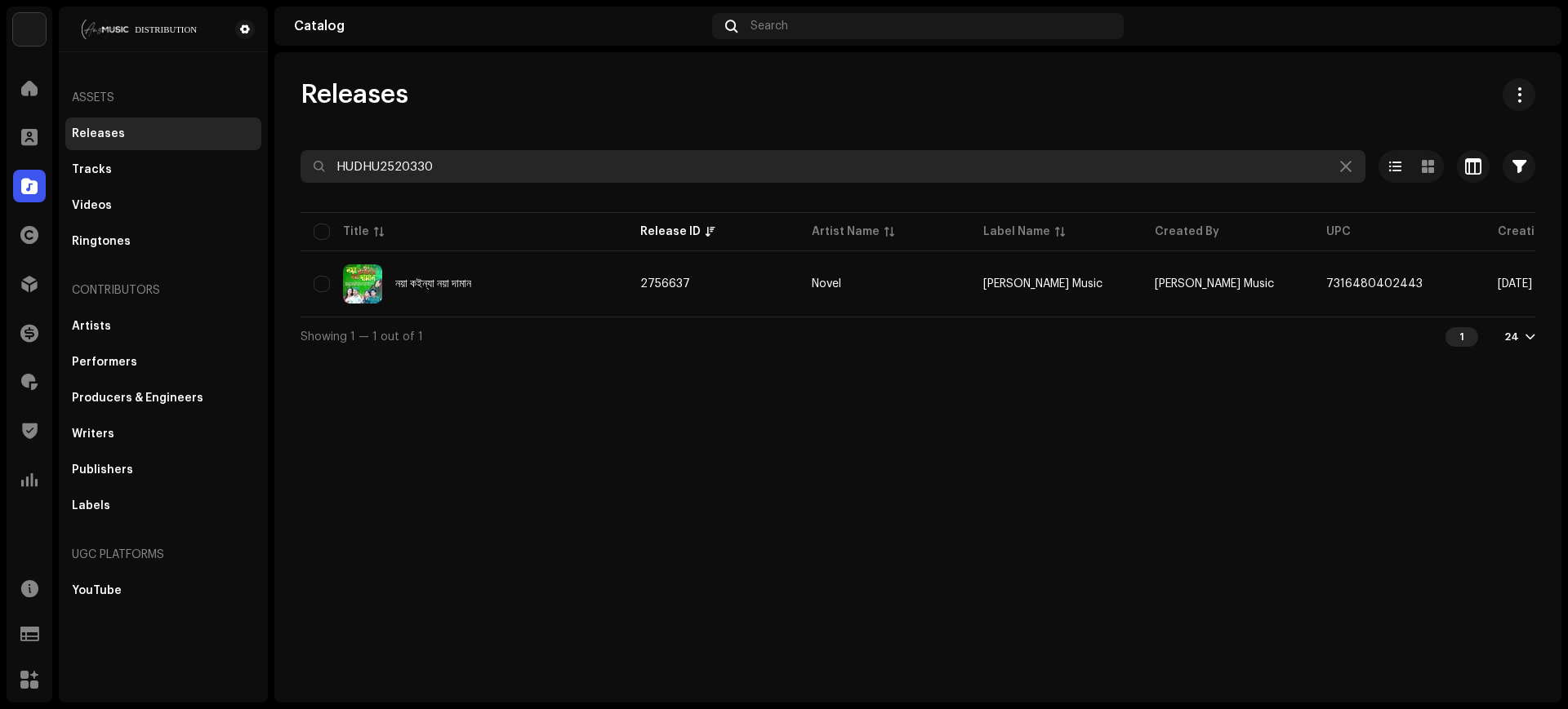
click at [664, 172] on input "HUDHU2520330" at bounding box center [832, 166] width 1064 height 33
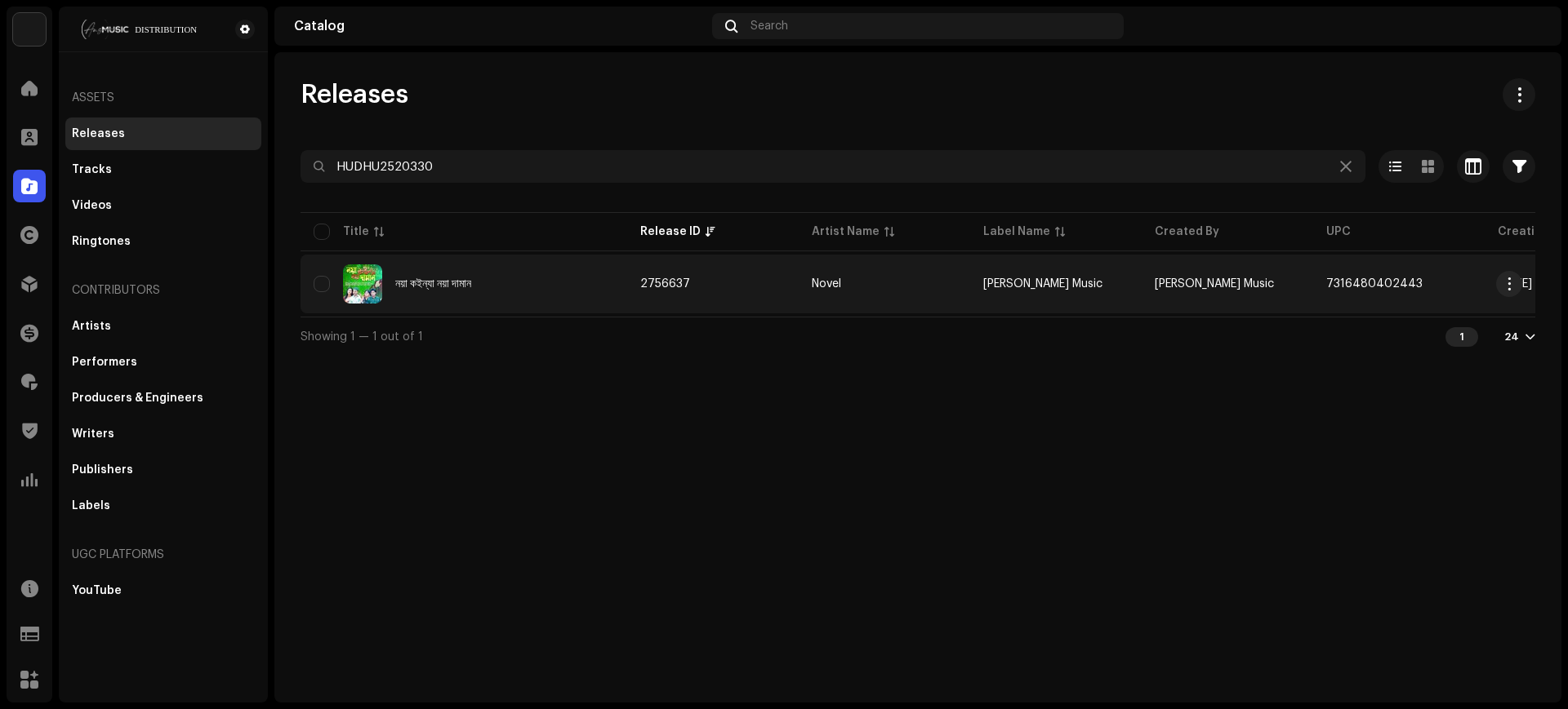
click at [534, 283] on div "নয়া কইন্যা নয়া দামান" at bounding box center [463, 284] width 300 height 40
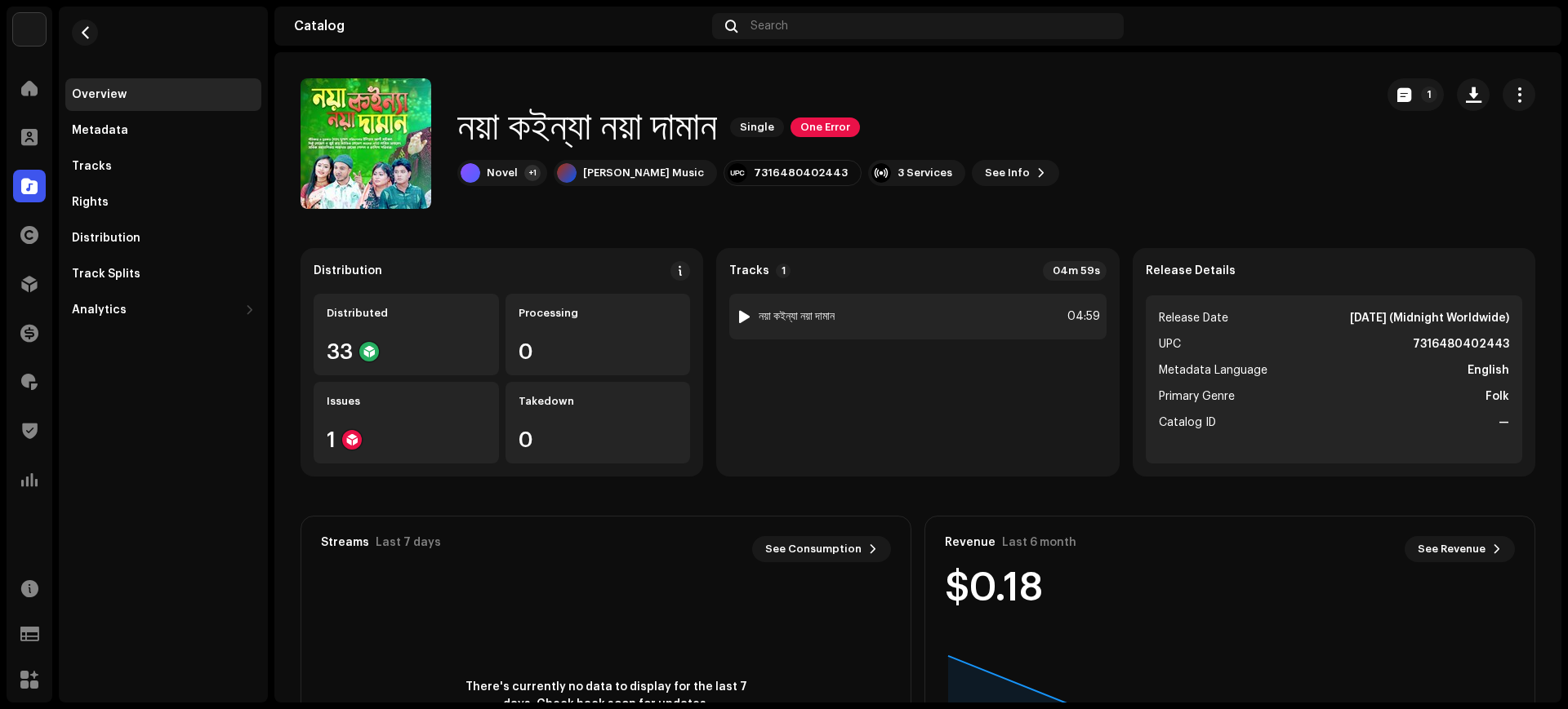
click at [914, 316] on div "1 নয়া কইন্যা নয়া দামান 04:59" at bounding box center [917, 317] width 376 height 45
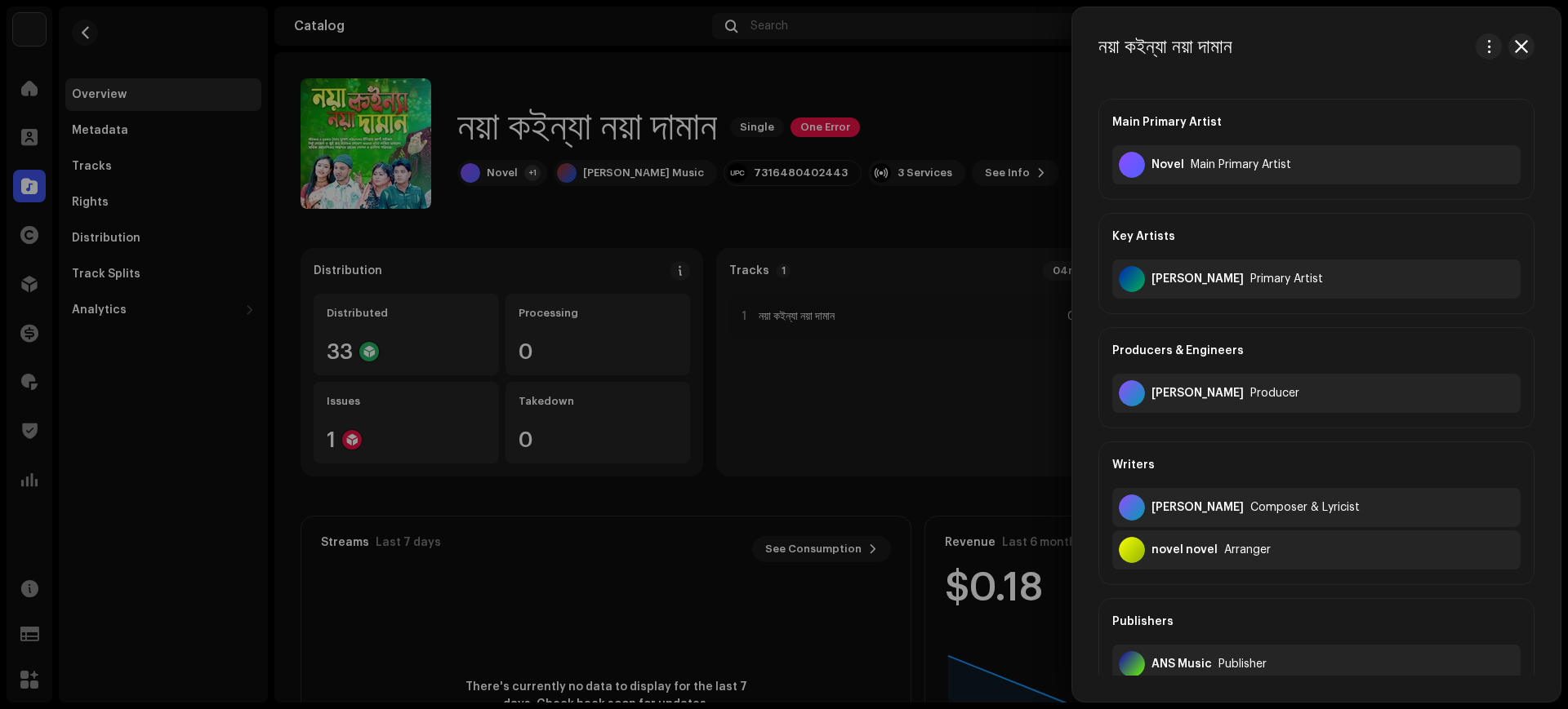
click at [864, 372] on div at bounding box center [784, 354] width 1568 height 709
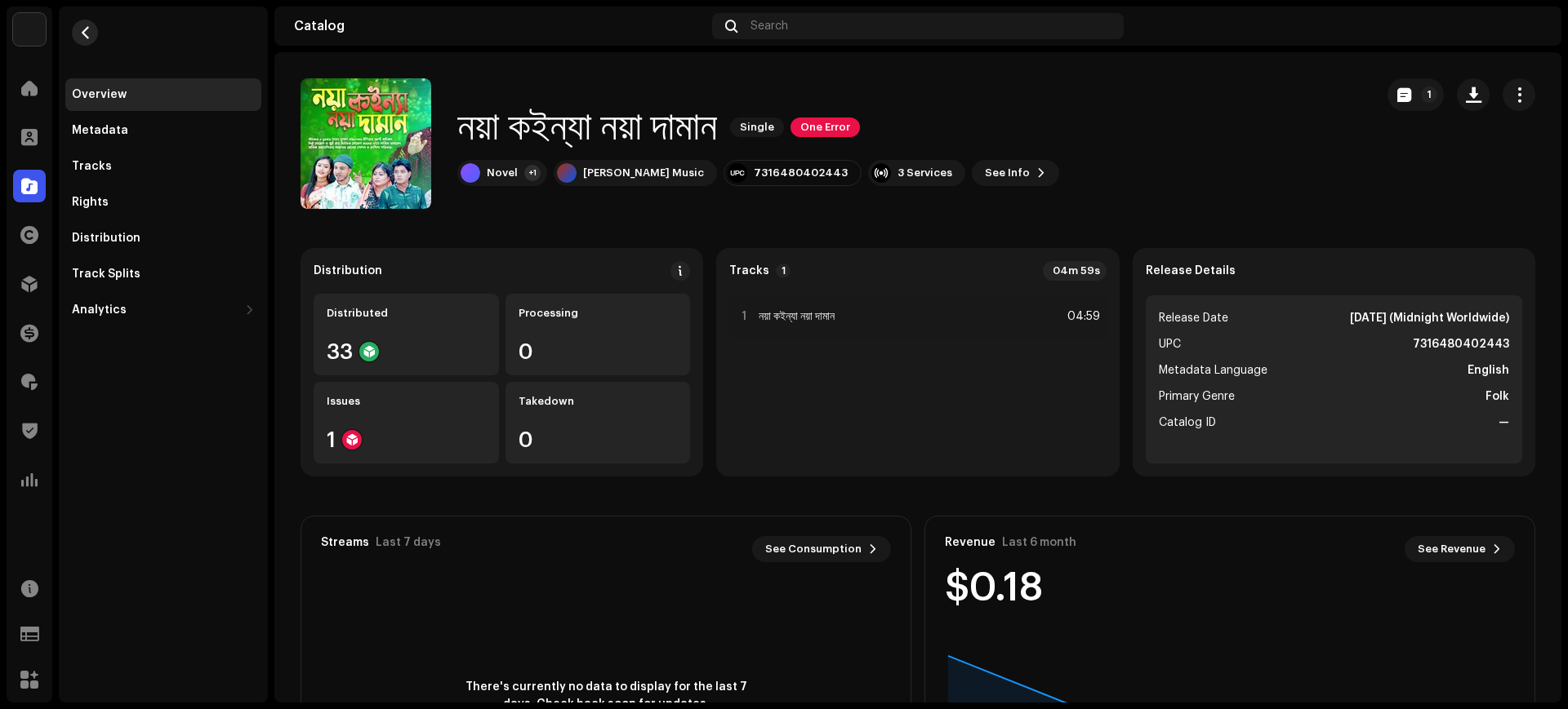
click at [87, 32] on span "button" at bounding box center [85, 33] width 12 height 13
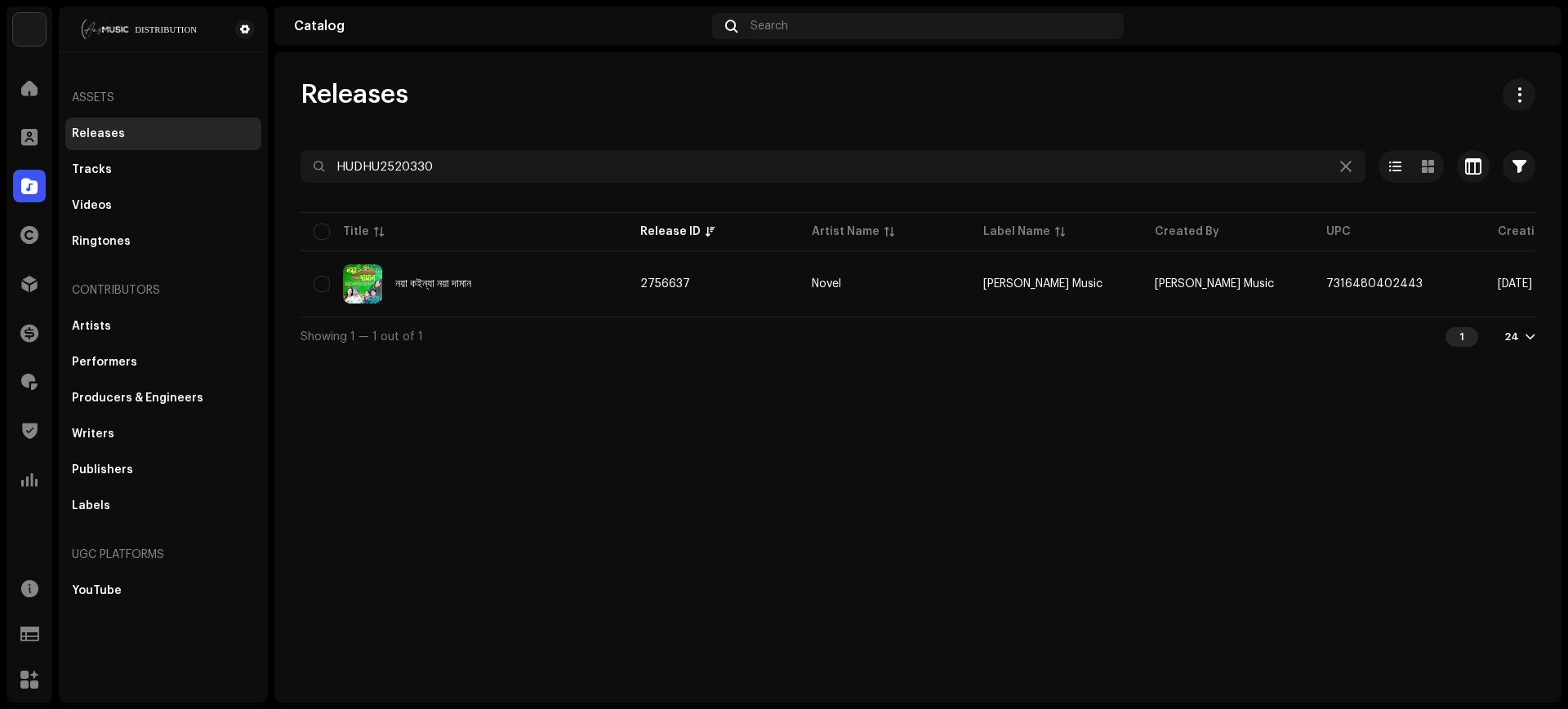
click at [555, 140] on div "Releases HUDHU2520330 Selected 0 Select all 1 Options Filters Distribution stat…" at bounding box center [918, 217] width 1287 height 277
click at [504, 183] on div at bounding box center [917, 196] width 1234 height 26
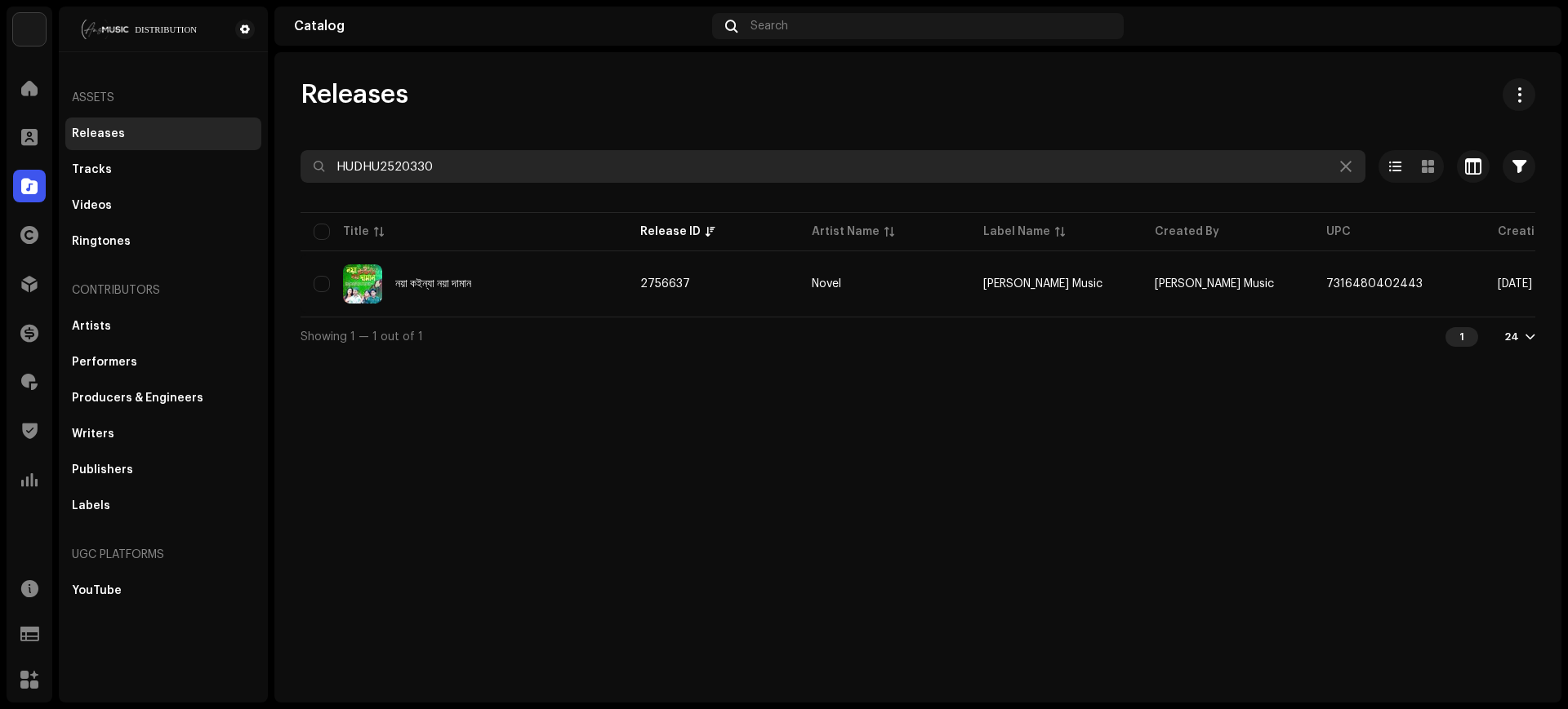
click at [507, 177] on input "HUDHU2520330" at bounding box center [832, 166] width 1064 height 33
paste input "29"
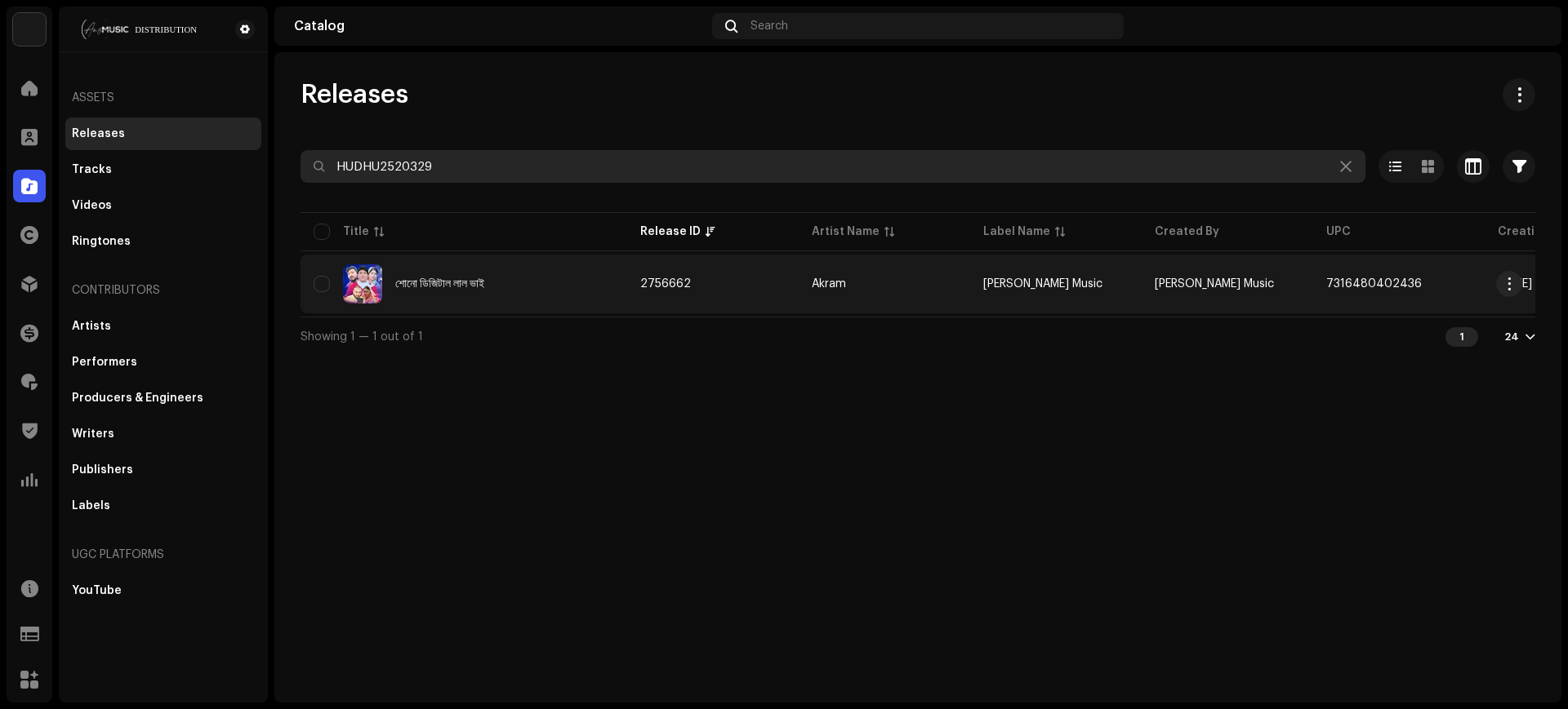
type input "HUDHU2520329"
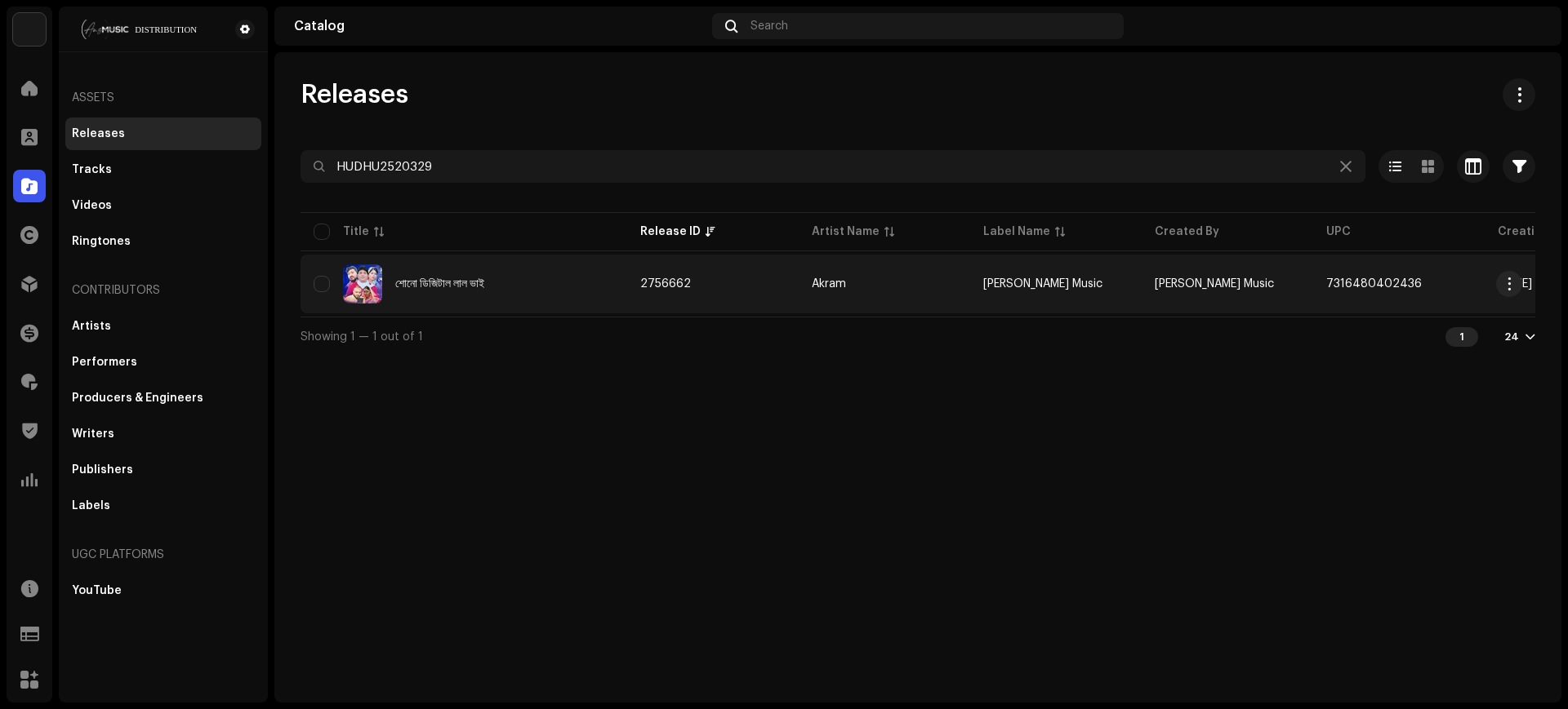
click at [592, 288] on div "শোনো ডিজিটাল লাল ভাই" at bounding box center [463, 284] width 300 height 40
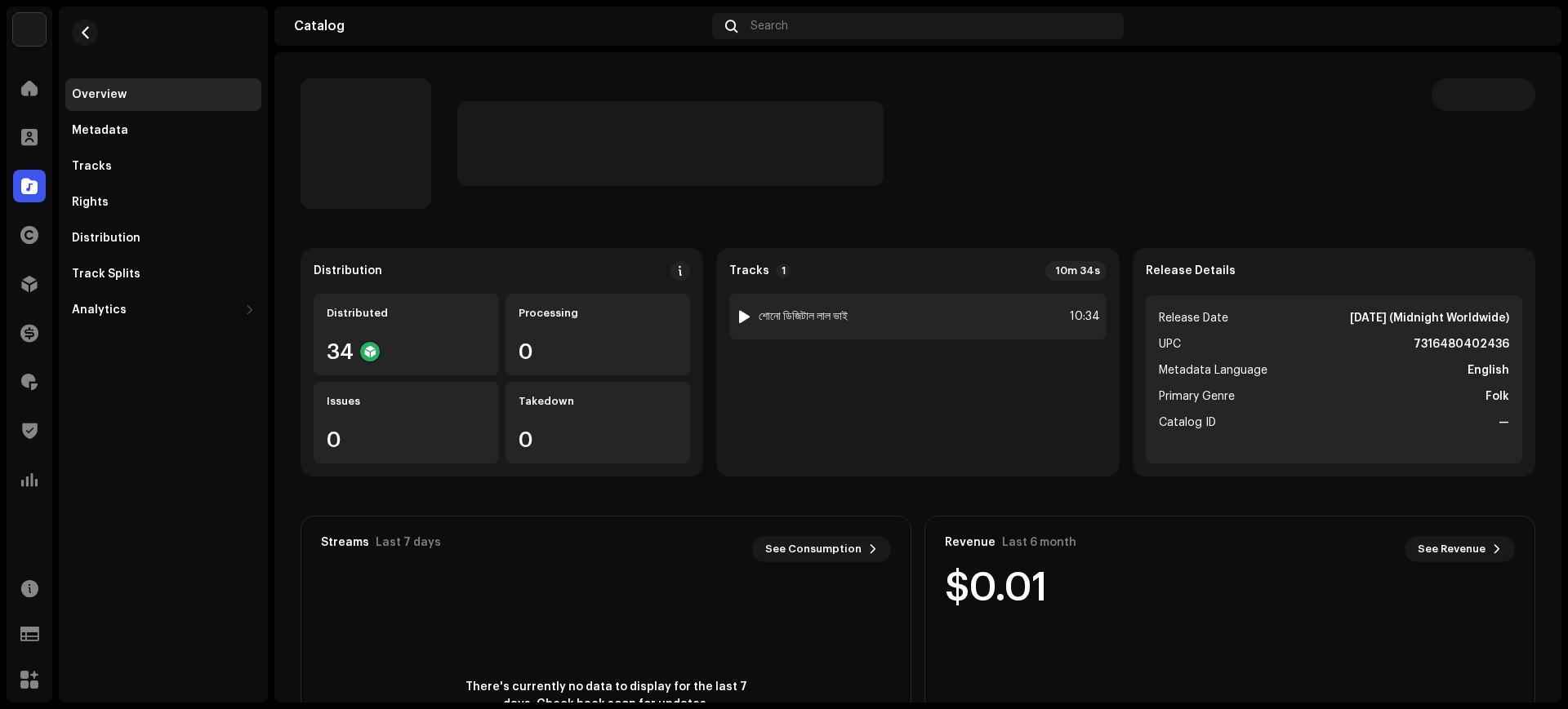
click at [946, 310] on div "1 শোনো ডিজিটাল লাল ভাই 10:34" at bounding box center [917, 317] width 376 height 45
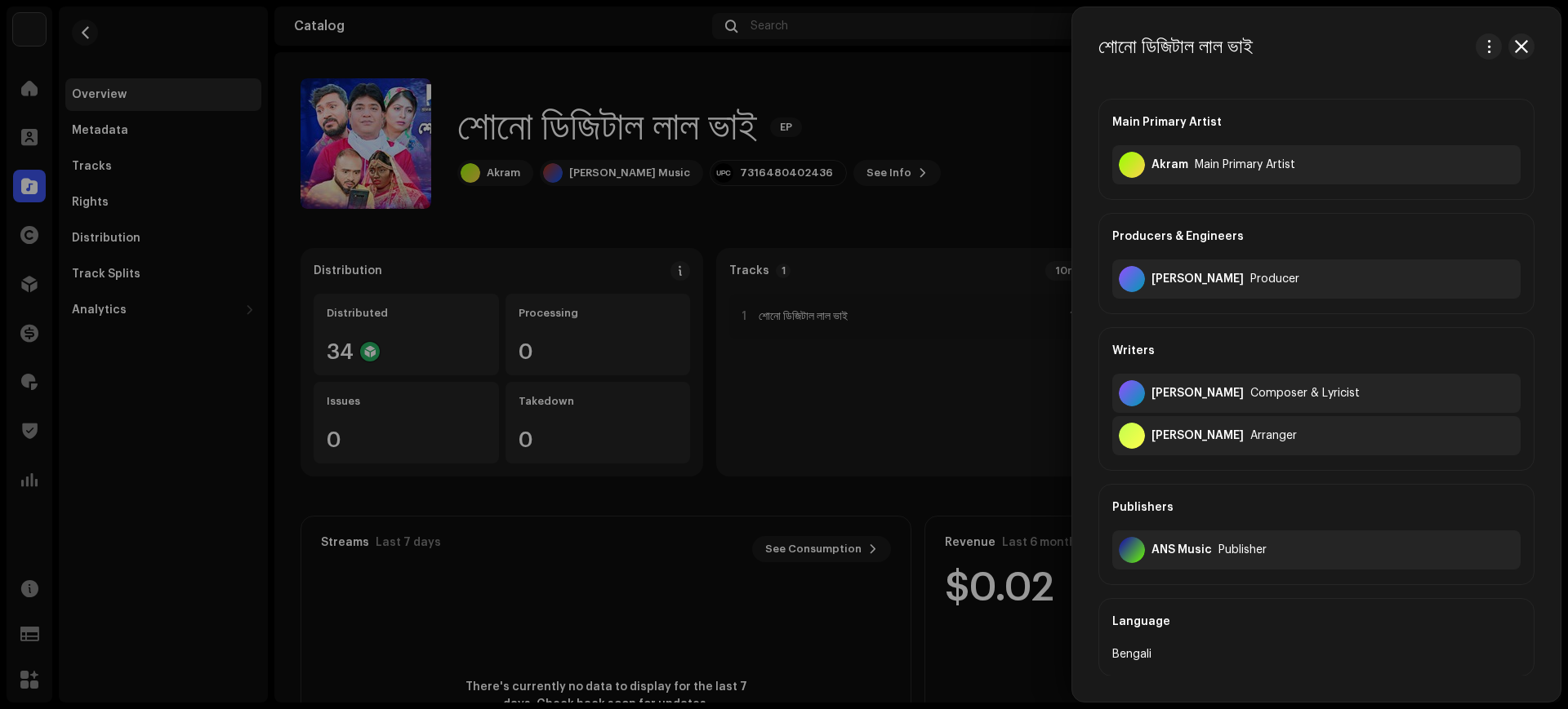
click at [560, 206] on div at bounding box center [784, 354] width 1568 height 709
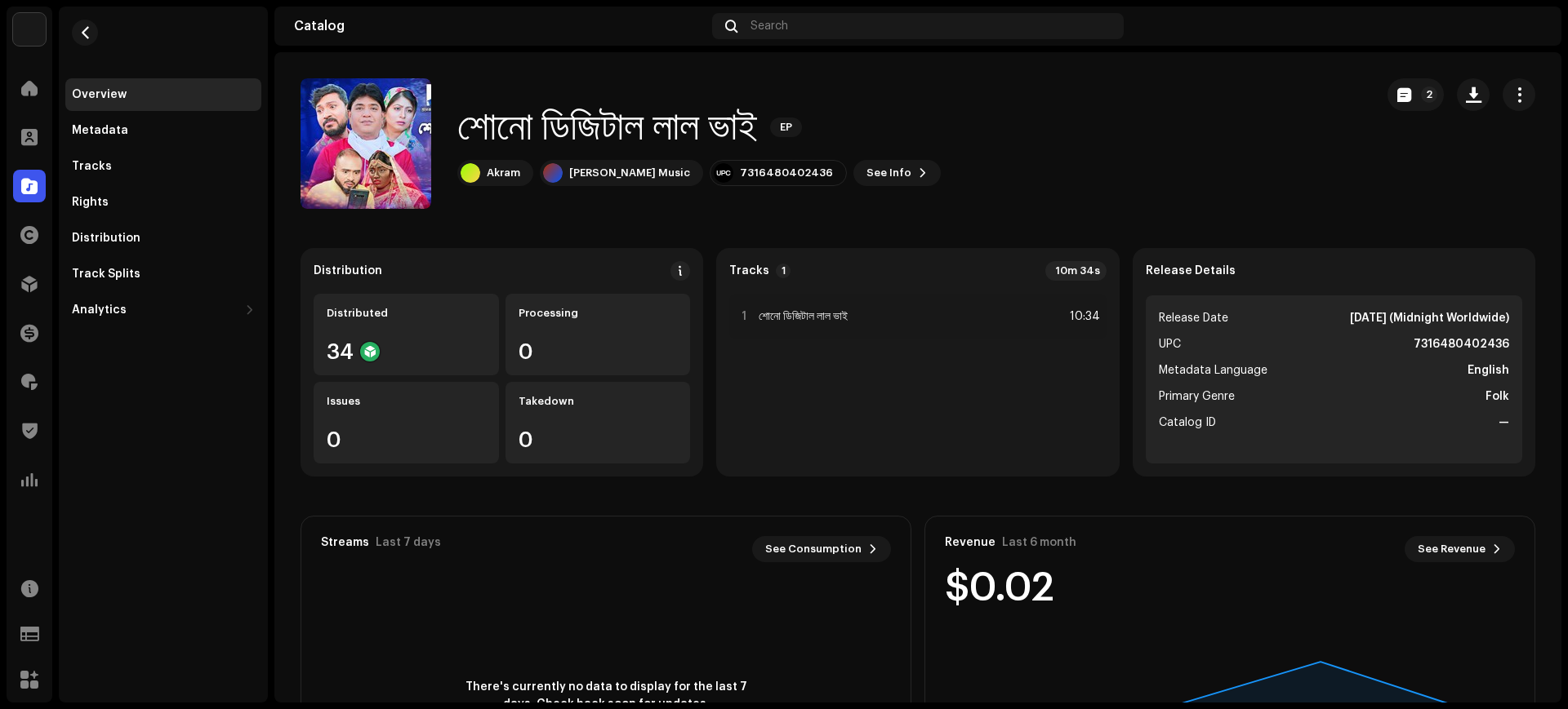
click at [99, 27] on re-m-nav-back at bounding box center [85, 42] width 40 height 72
click at [87, 33] on span "button" at bounding box center [85, 33] width 12 height 13
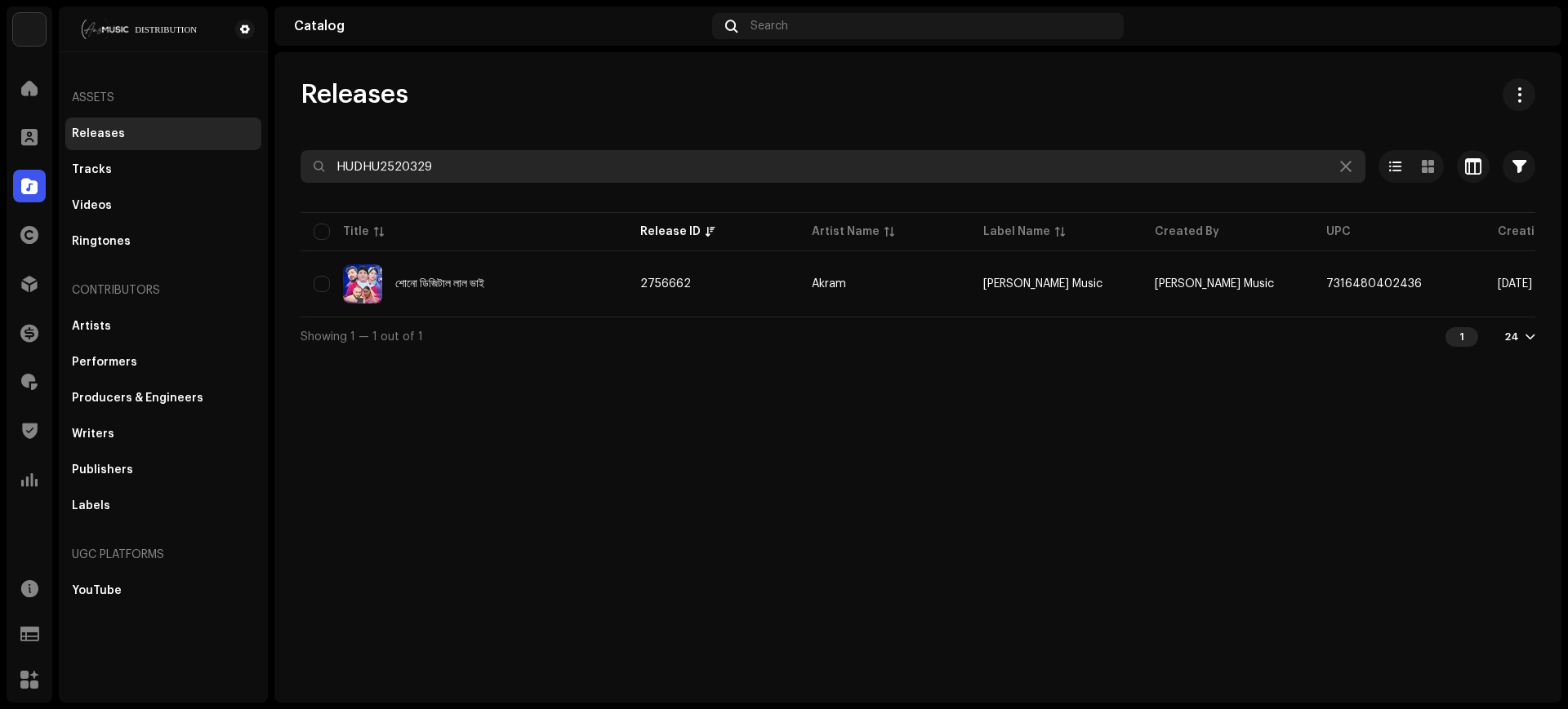
click at [833, 165] on input "HUDHU2520329" at bounding box center [832, 166] width 1064 height 33
paste input "423"
type input "HUDHU2520423"
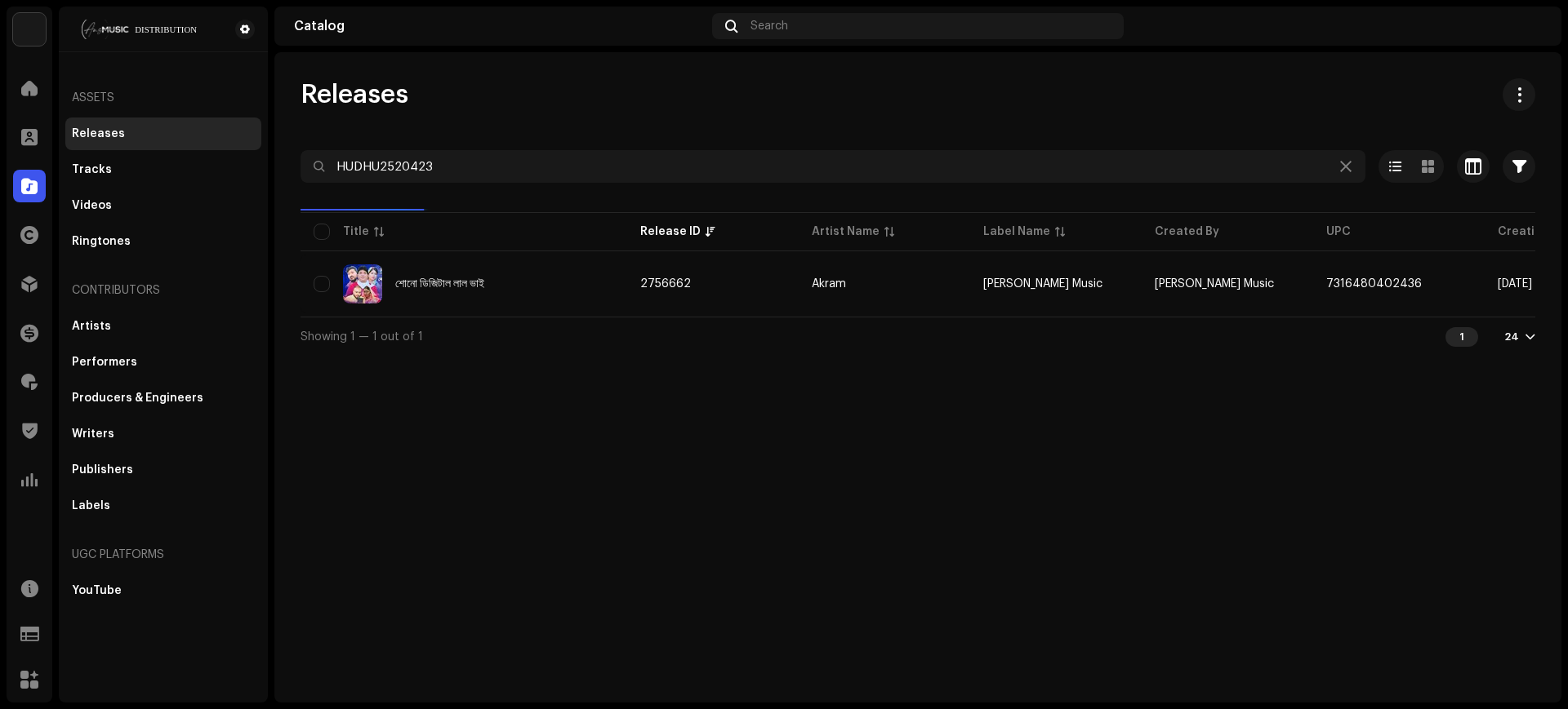
click at [826, 91] on div "Releases" at bounding box center [917, 94] width 1234 height 33
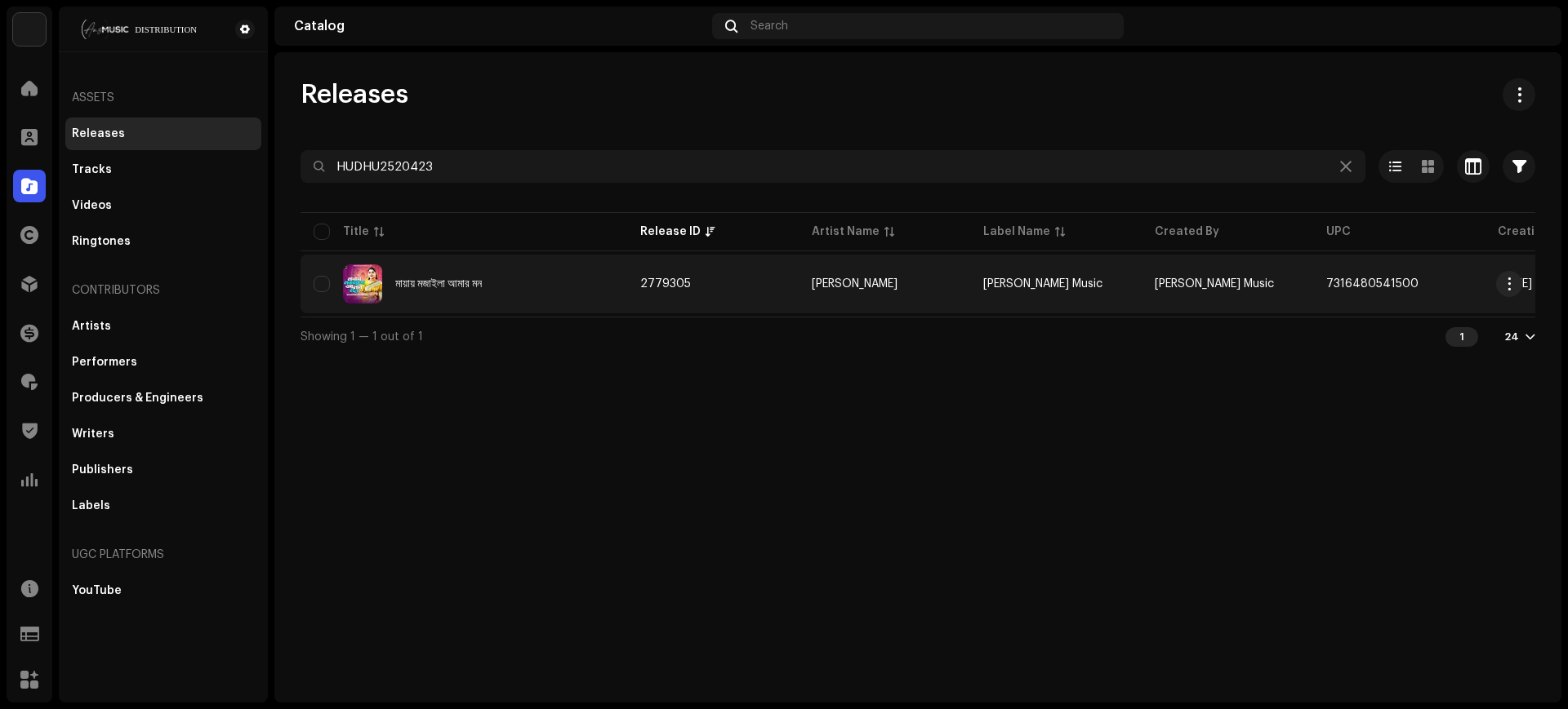
click at [716, 276] on td "2779305" at bounding box center [713, 284] width 172 height 58
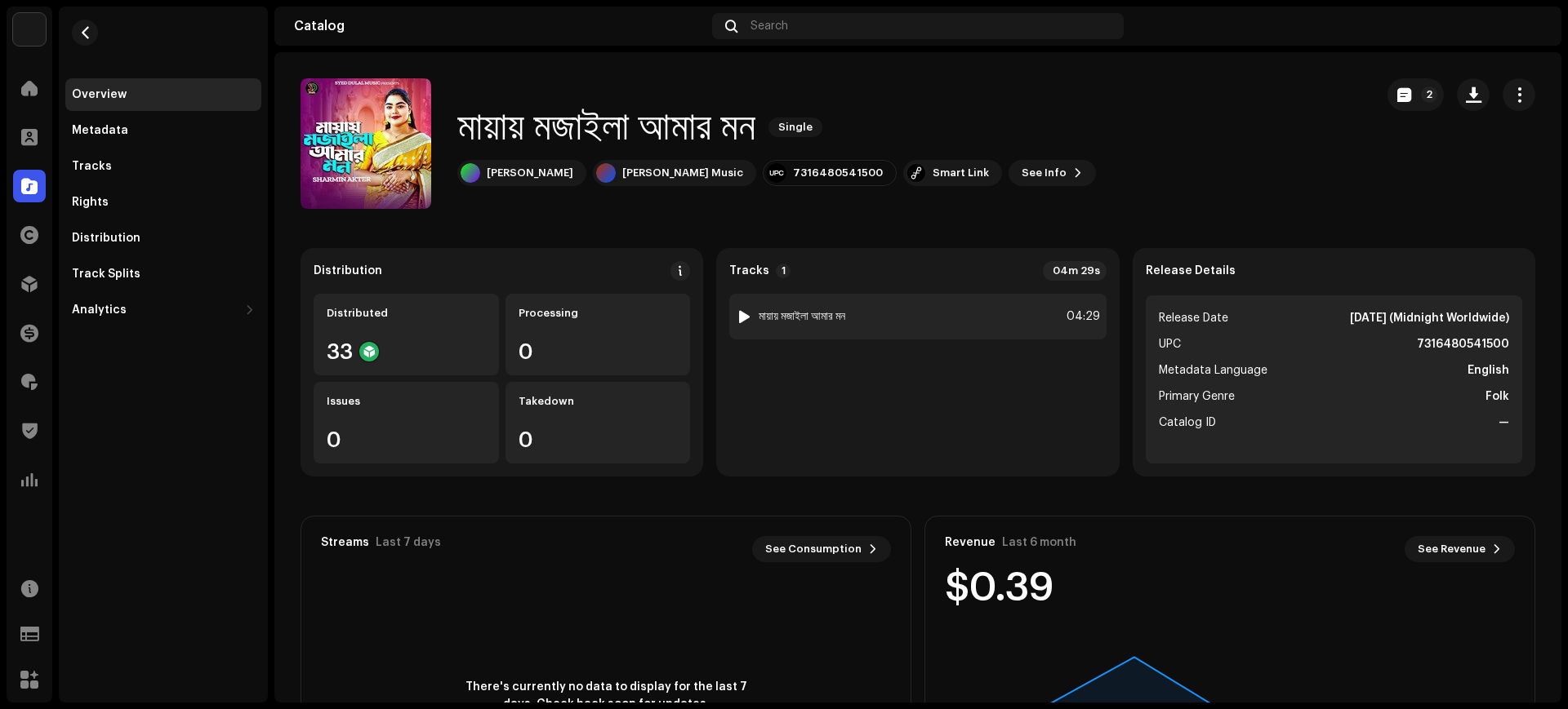
click at [877, 310] on div "1 মায়ায় মজাইলা আমার মন 04:29" at bounding box center [917, 317] width 376 height 45
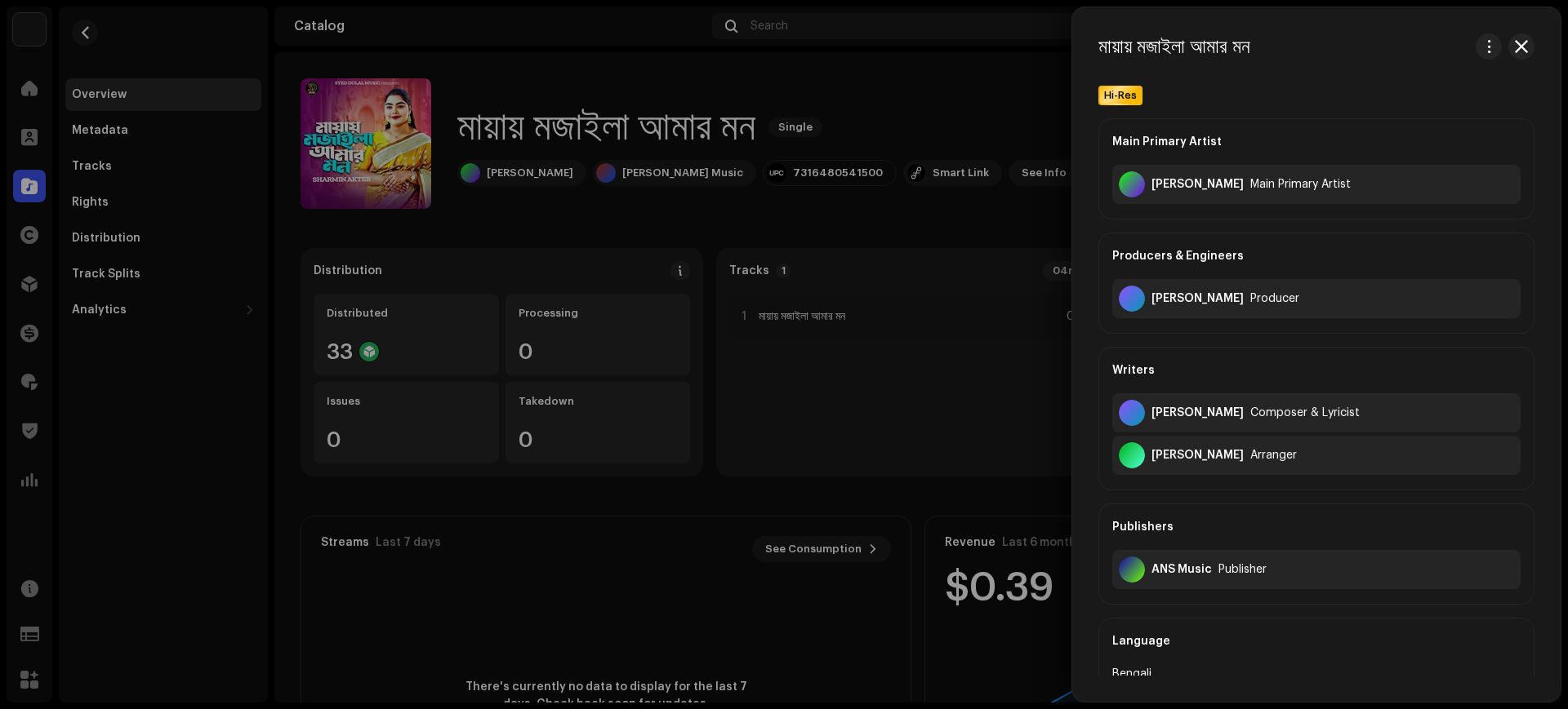
click at [862, 387] on div at bounding box center [784, 354] width 1568 height 709
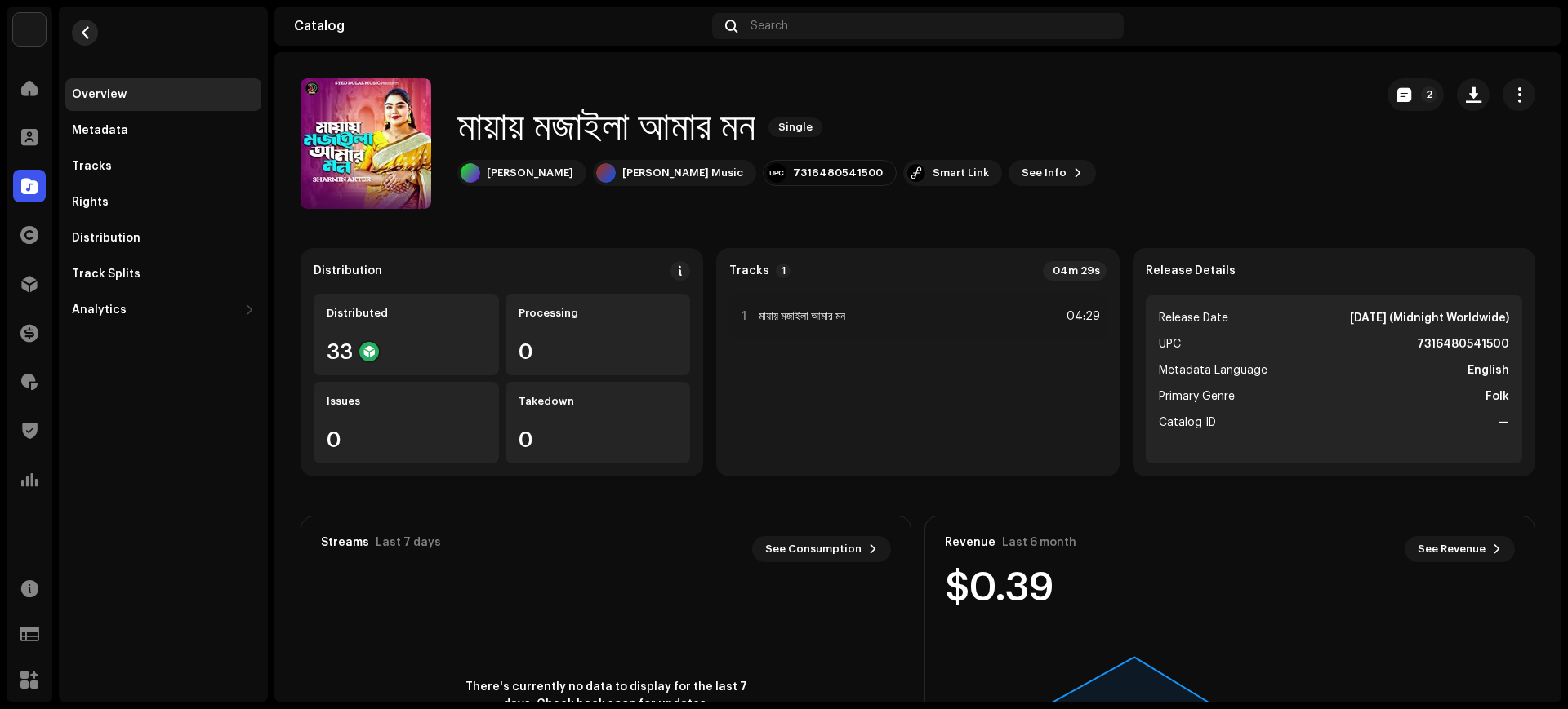
click at [82, 41] on button "button" at bounding box center [85, 33] width 26 height 26
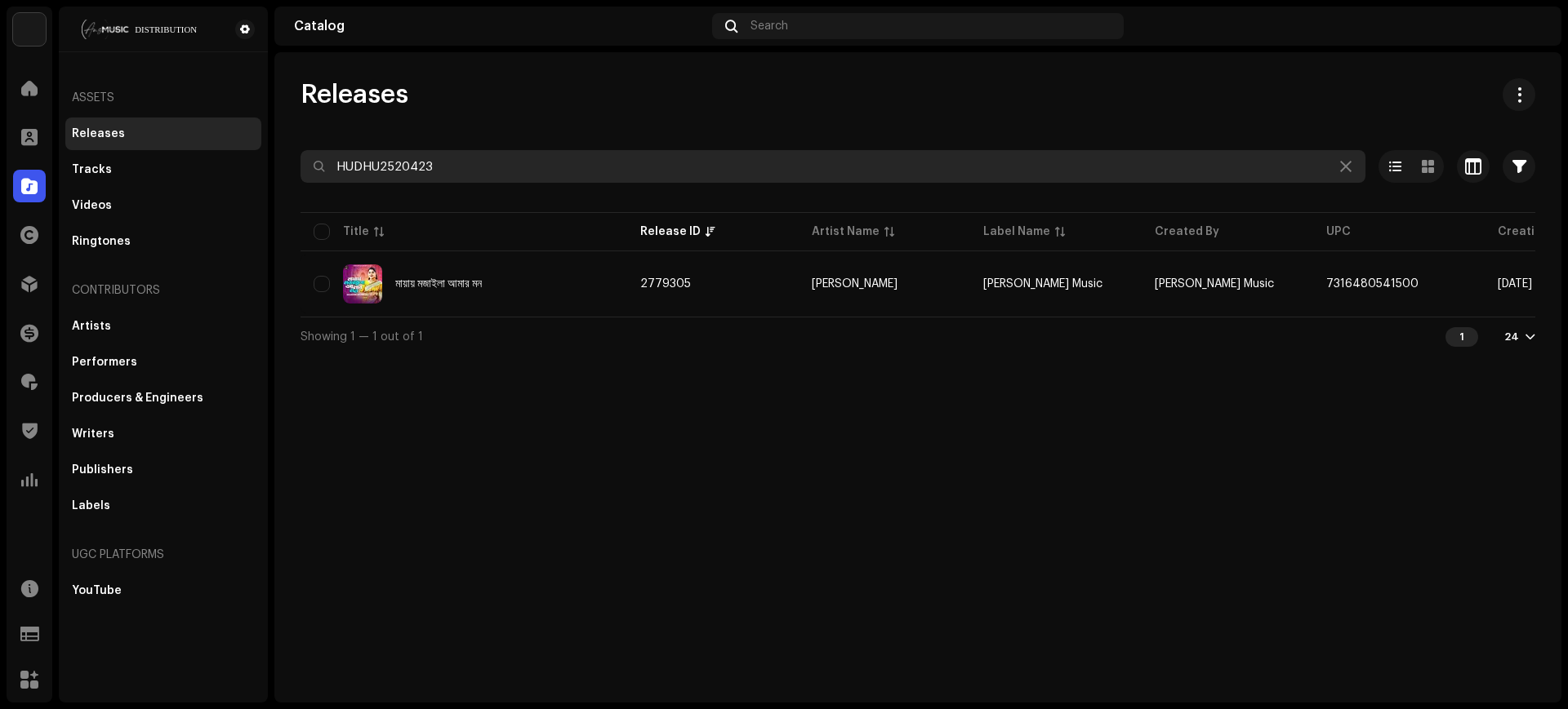
click at [829, 173] on input "HUDHU2520423" at bounding box center [832, 166] width 1064 height 33
paste input "771"
type input "HUDHU2520771"
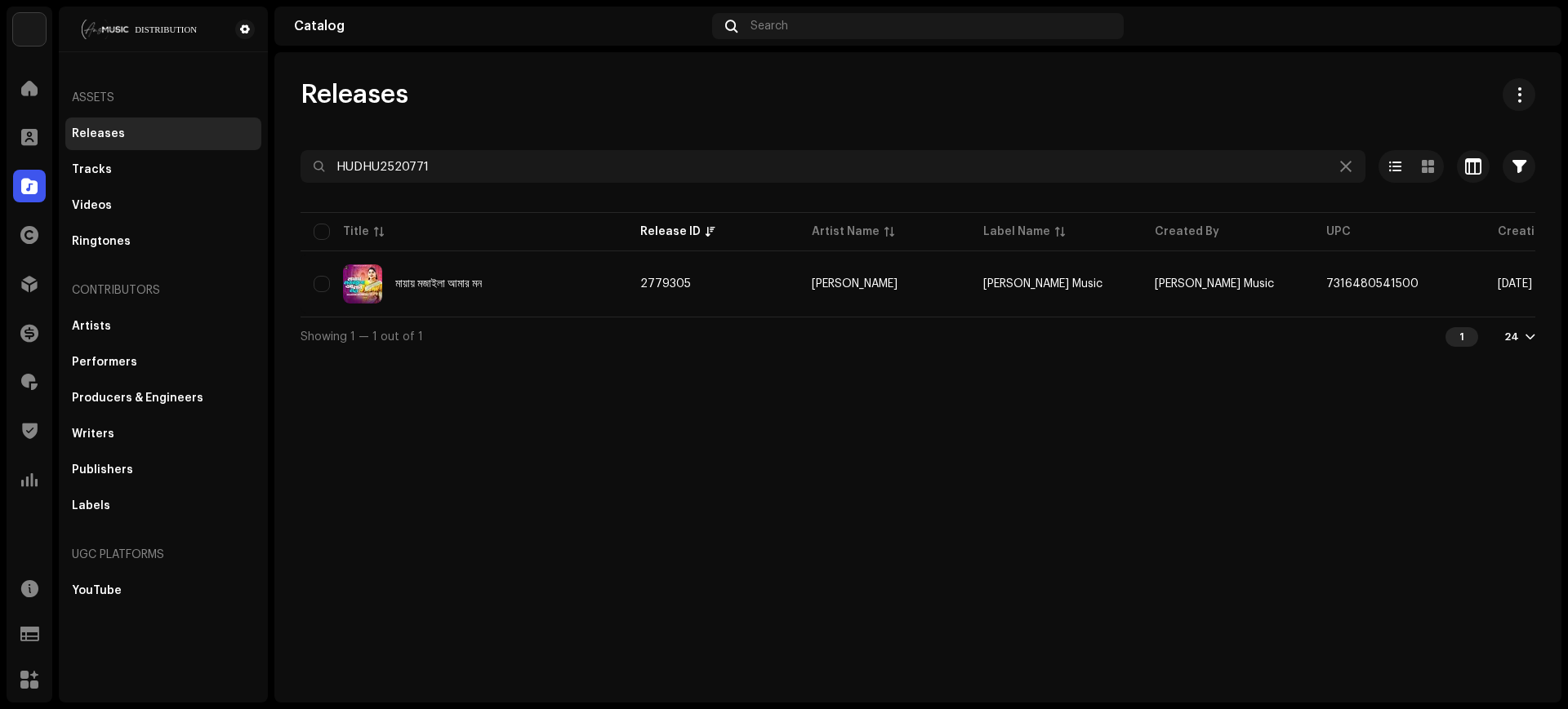
click at [857, 115] on div "Releases HUDHU2520771 Selected 0 Select all 1 Options Filters Distribution stat…" at bounding box center [918, 217] width 1287 height 277
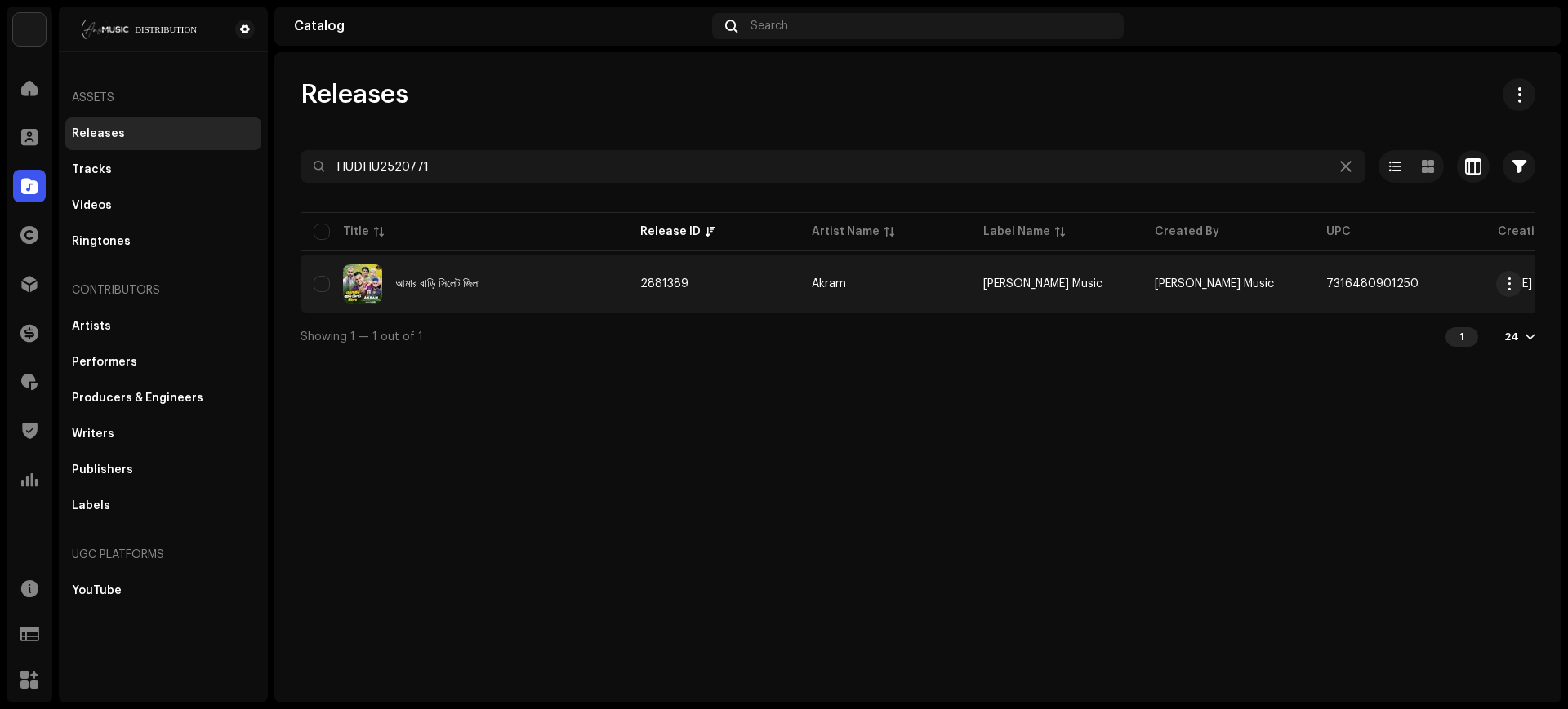
click at [1116, 285] on td "[PERSON_NAME] Music" at bounding box center [1056, 284] width 172 height 58
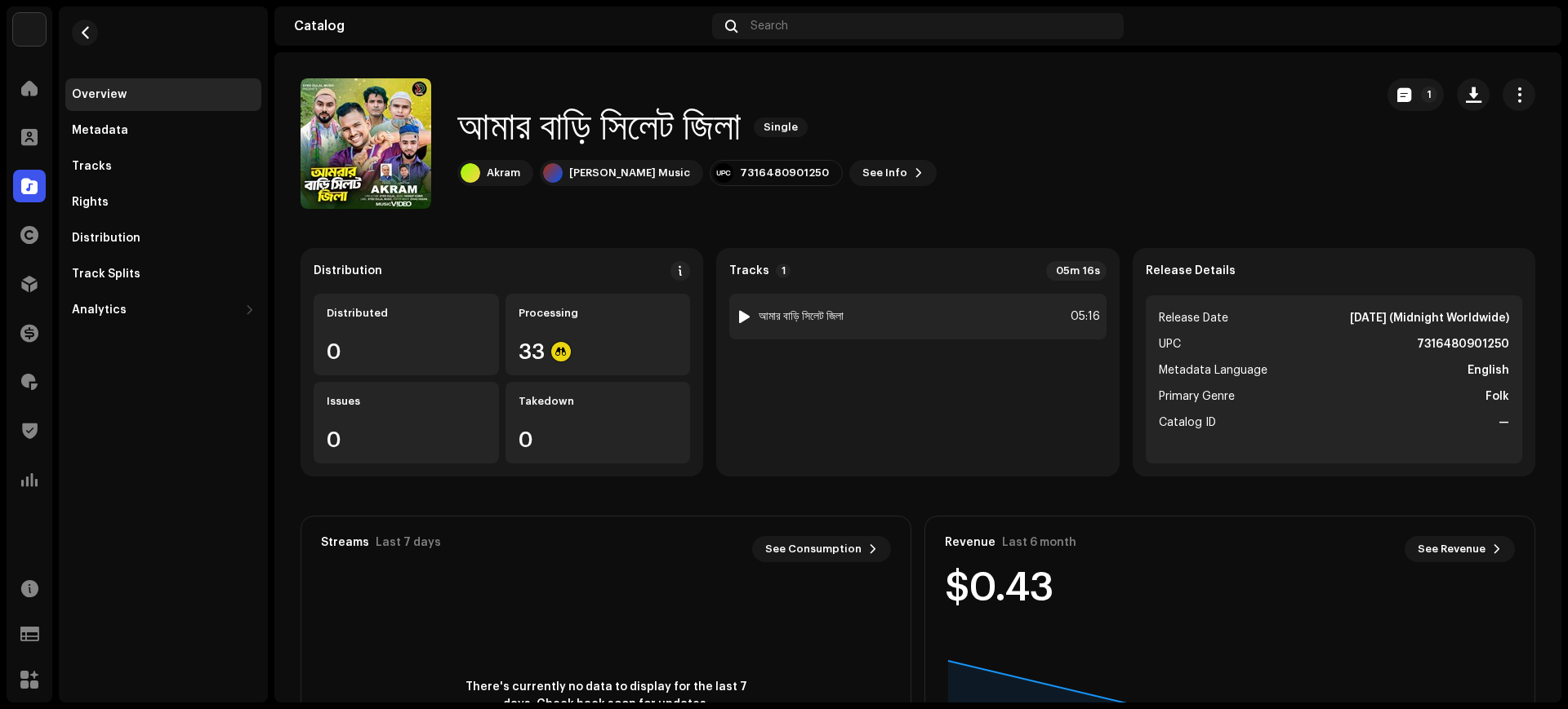
click at [920, 304] on div "1 আমার বাড়ি সিলেট জিলা 05:16" at bounding box center [917, 317] width 376 height 45
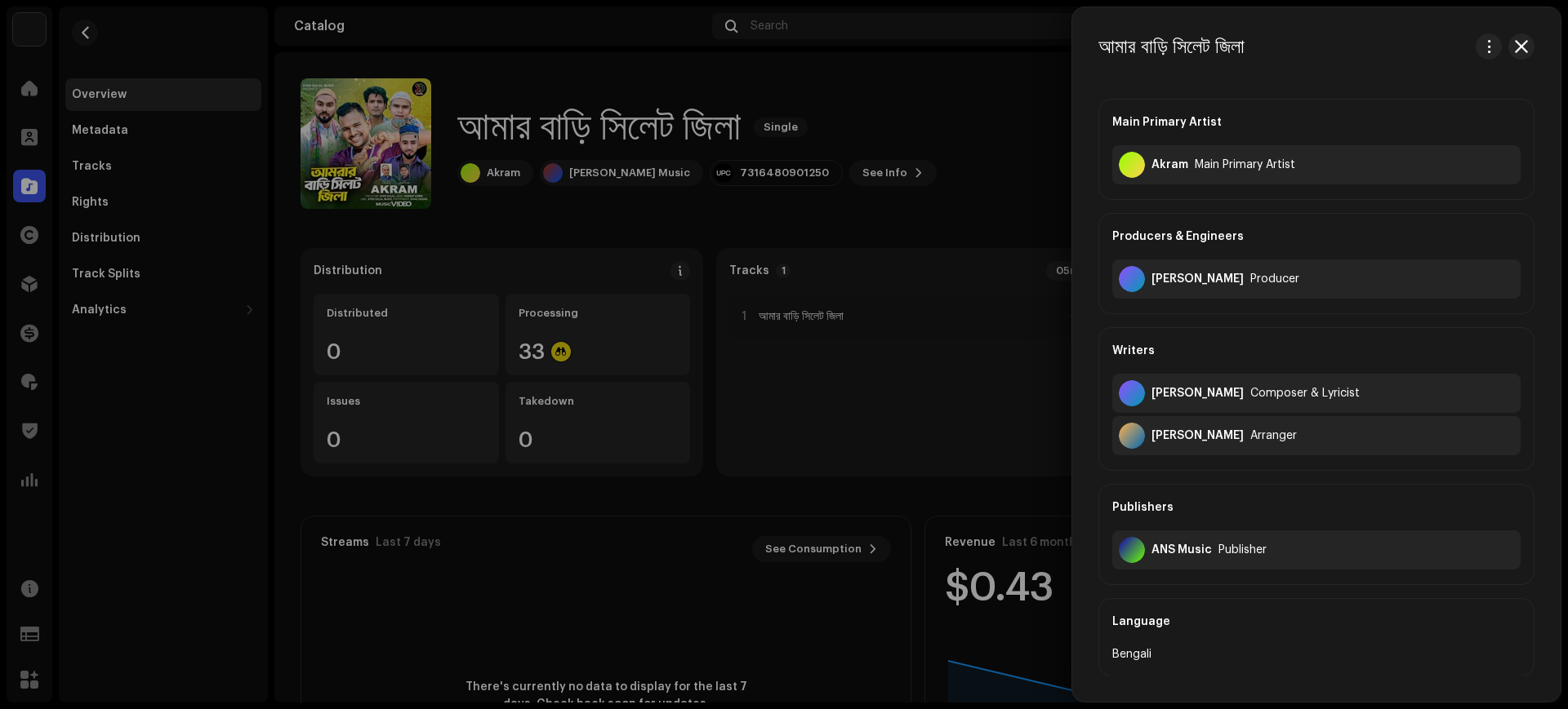
click at [531, 213] on div at bounding box center [784, 354] width 1568 height 709
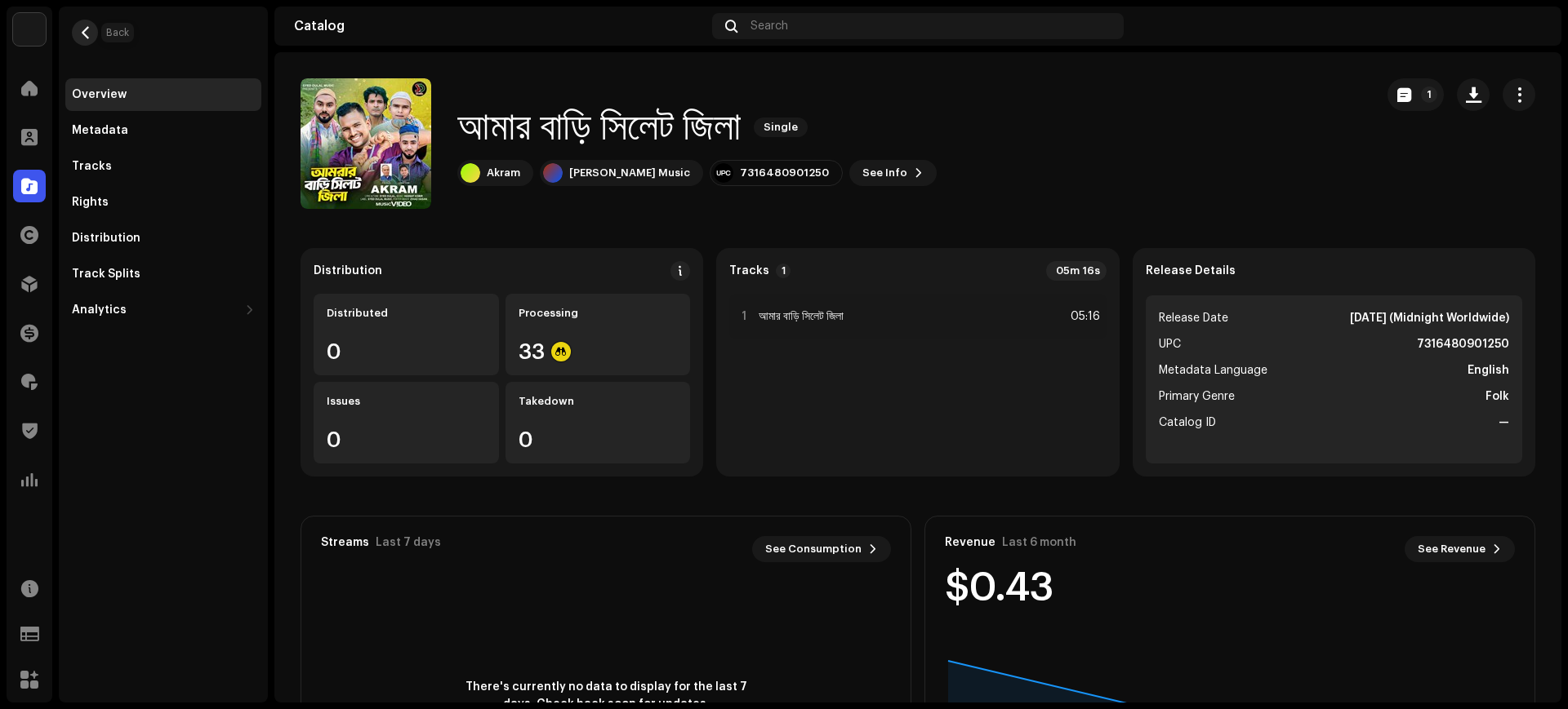
click at [90, 40] on button "button" at bounding box center [85, 33] width 26 height 26
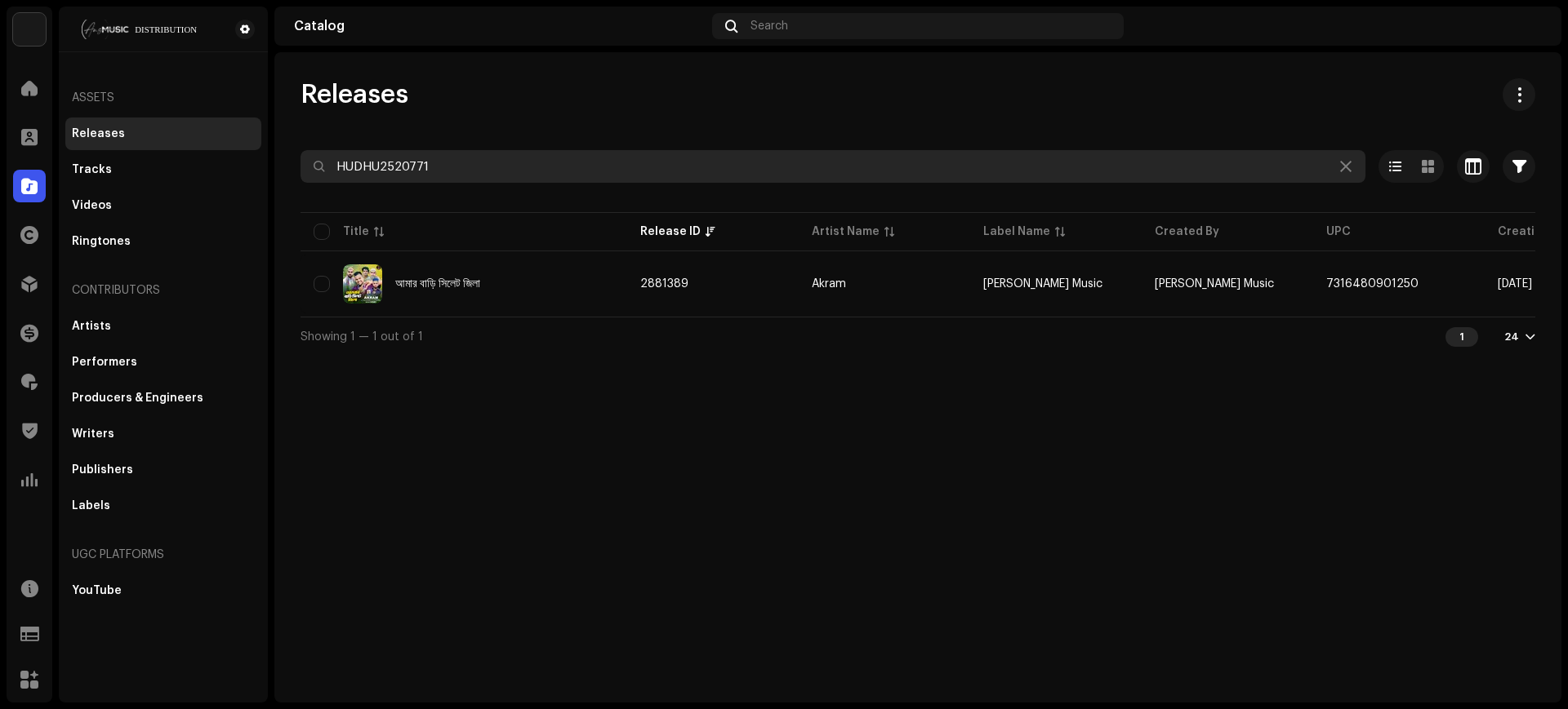
click at [570, 172] on input "HUDHU2520771" at bounding box center [832, 166] width 1064 height 33
paste input "0"
type input "HUDHU2520770"
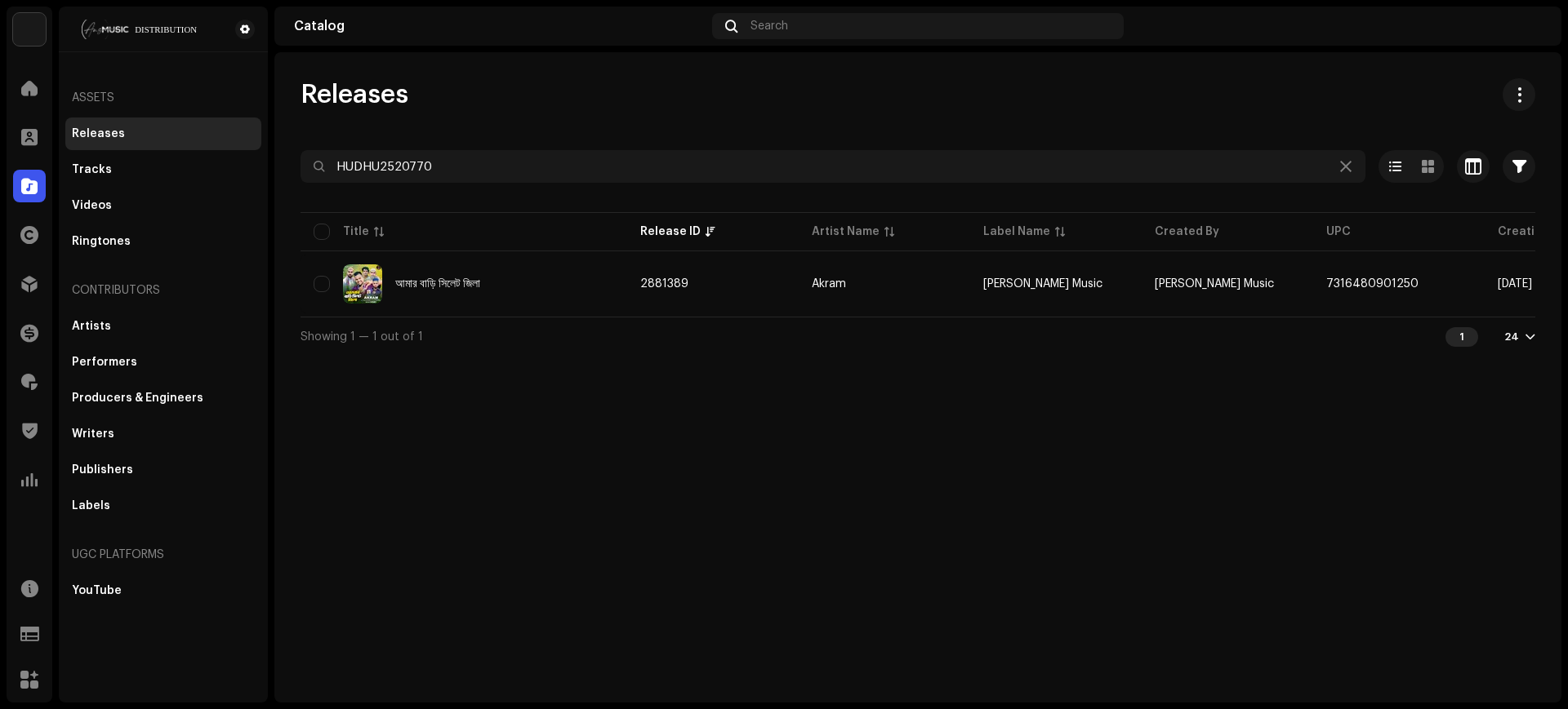
click at [629, 107] on div "Releases" at bounding box center [917, 94] width 1234 height 33
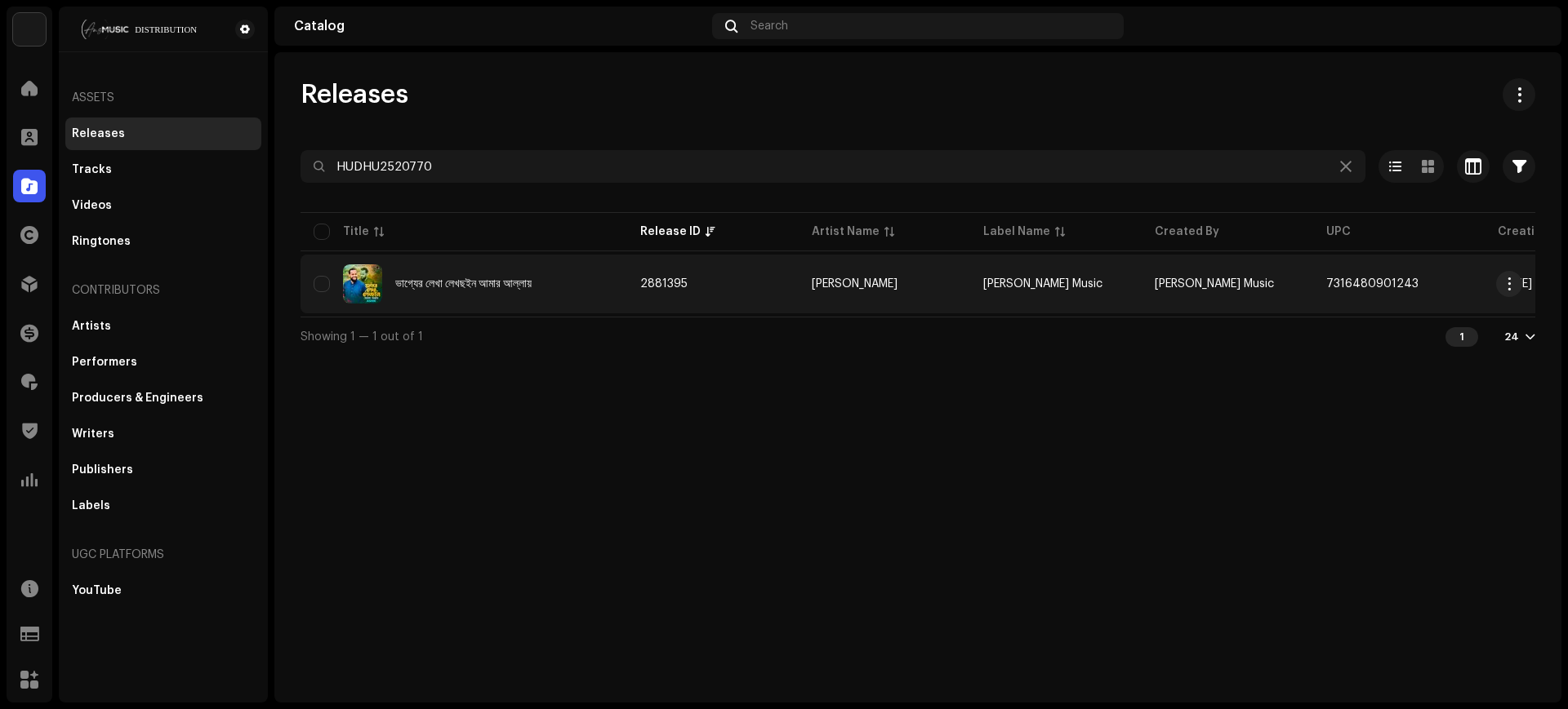
click at [779, 289] on td "2881395" at bounding box center [713, 284] width 172 height 58
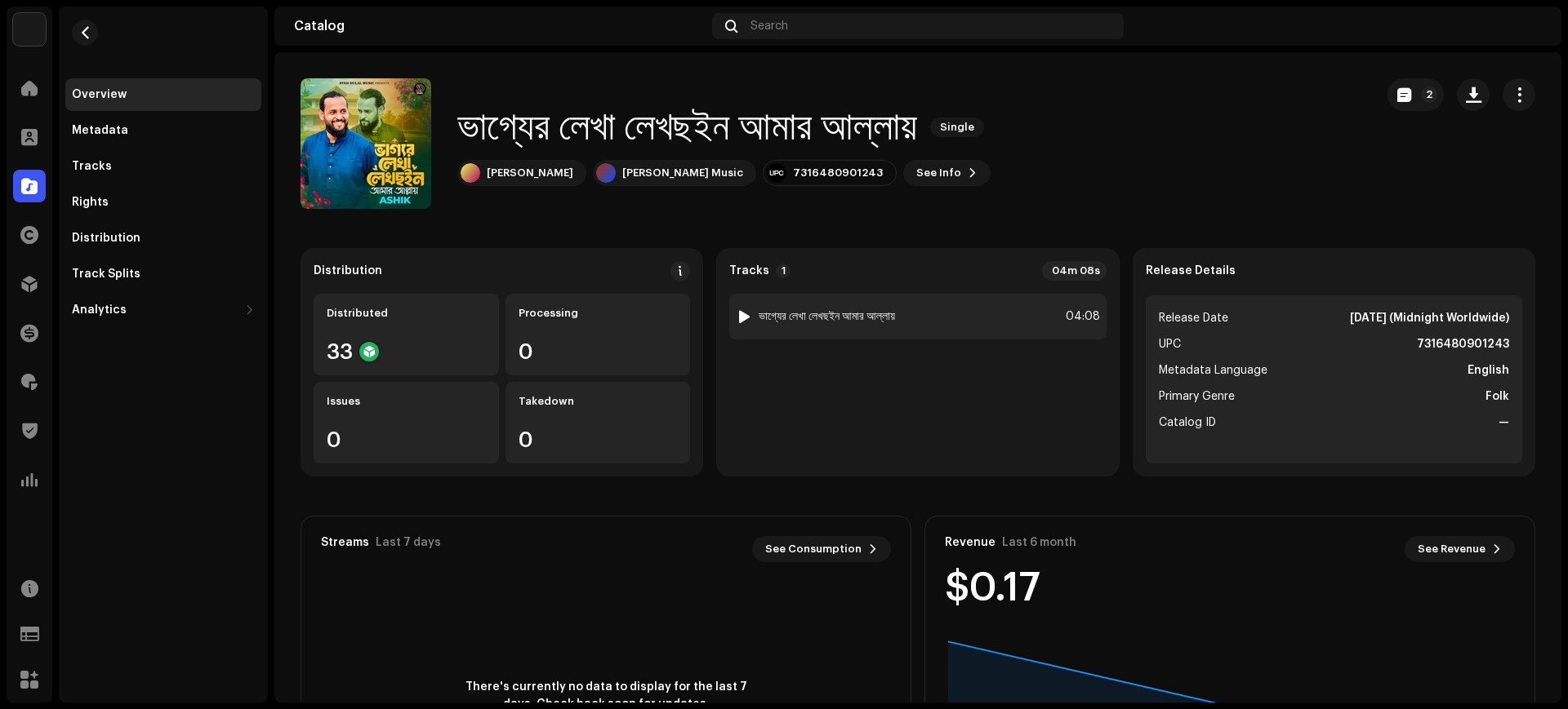
click at [972, 316] on div "1 ভাগ্যের লেখা লেখছইন আমার আল্লায় 04:08" at bounding box center [917, 317] width 376 height 45
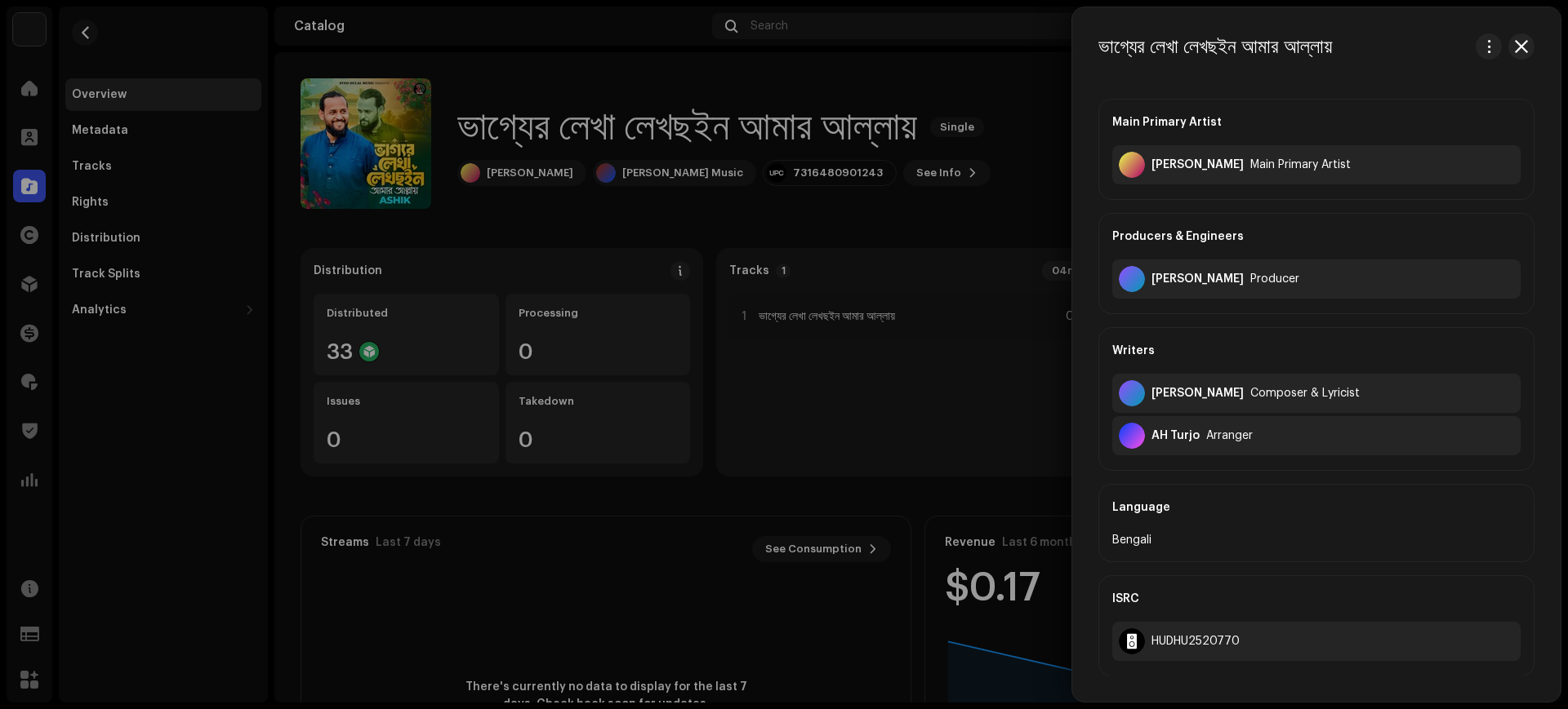
click at [960, 388] on div at bounding box center [784, 354] width 1568 height 709
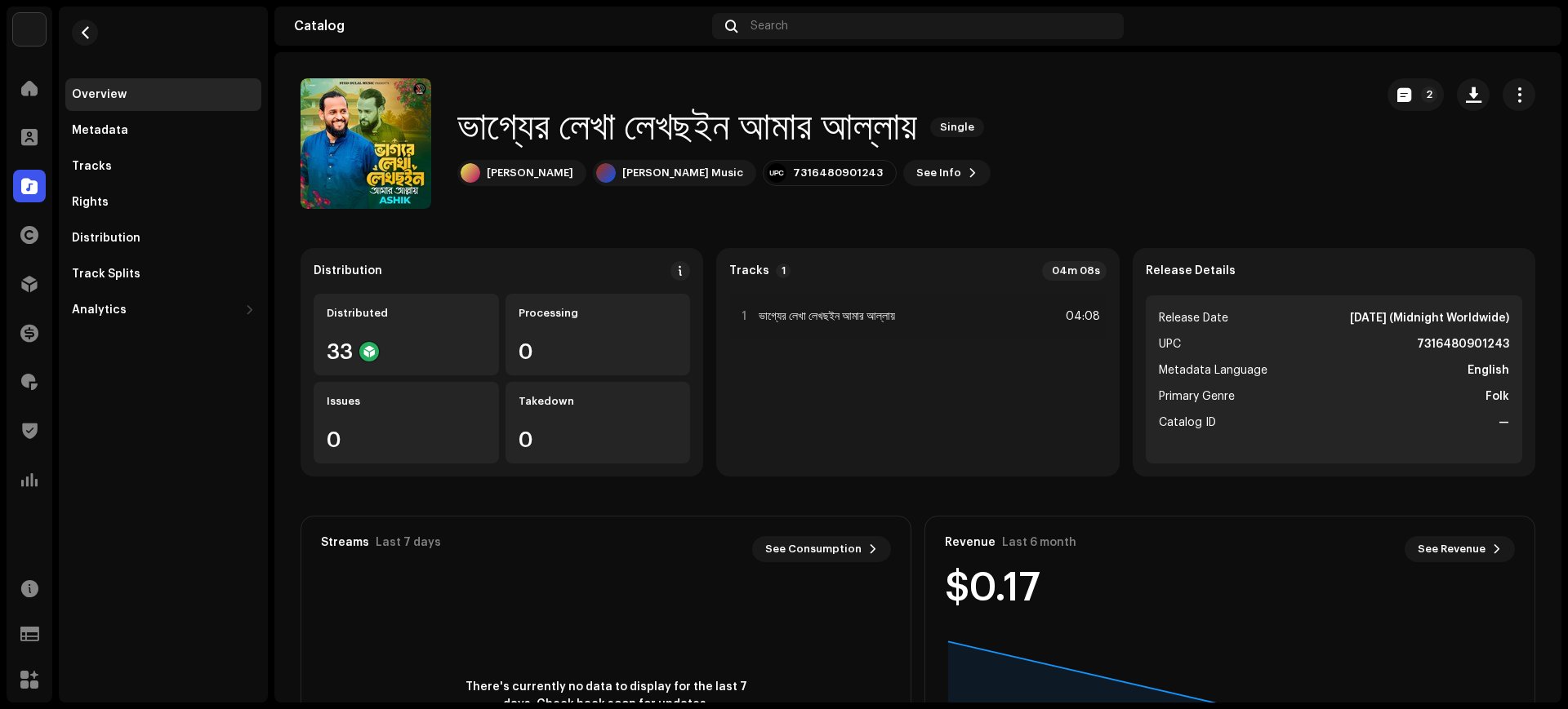
click at [76, 44] on re-m-nav-back at bounding box center [85, 42] width 40 height 72
click at [79, 28] on span "button" at bounding box center [85, 33] width 12 height 13
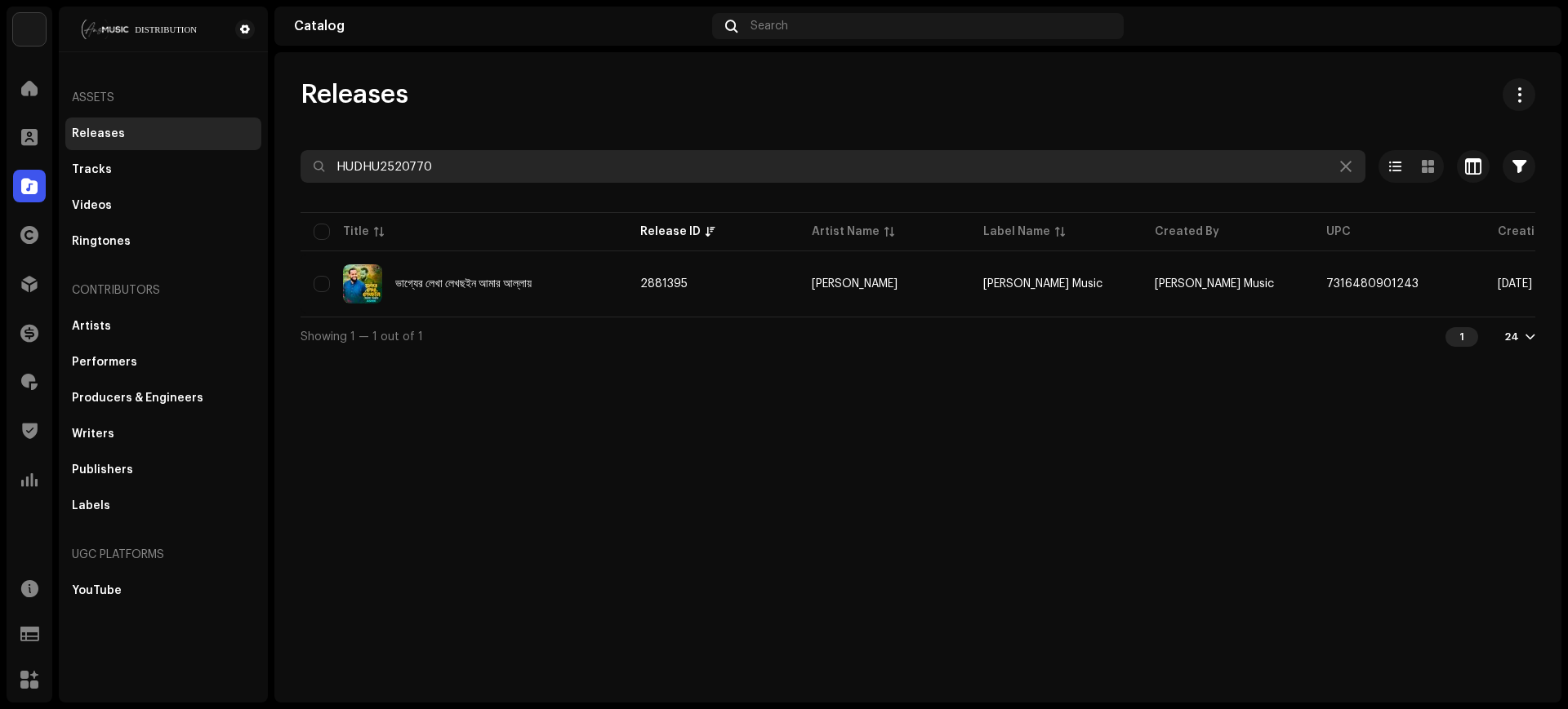
click at [766, 157] on input "HUDHU2520770" at bounding box center [832, 166] width 1064 height 33
paste input "848"
type input "HUDHU2520848"
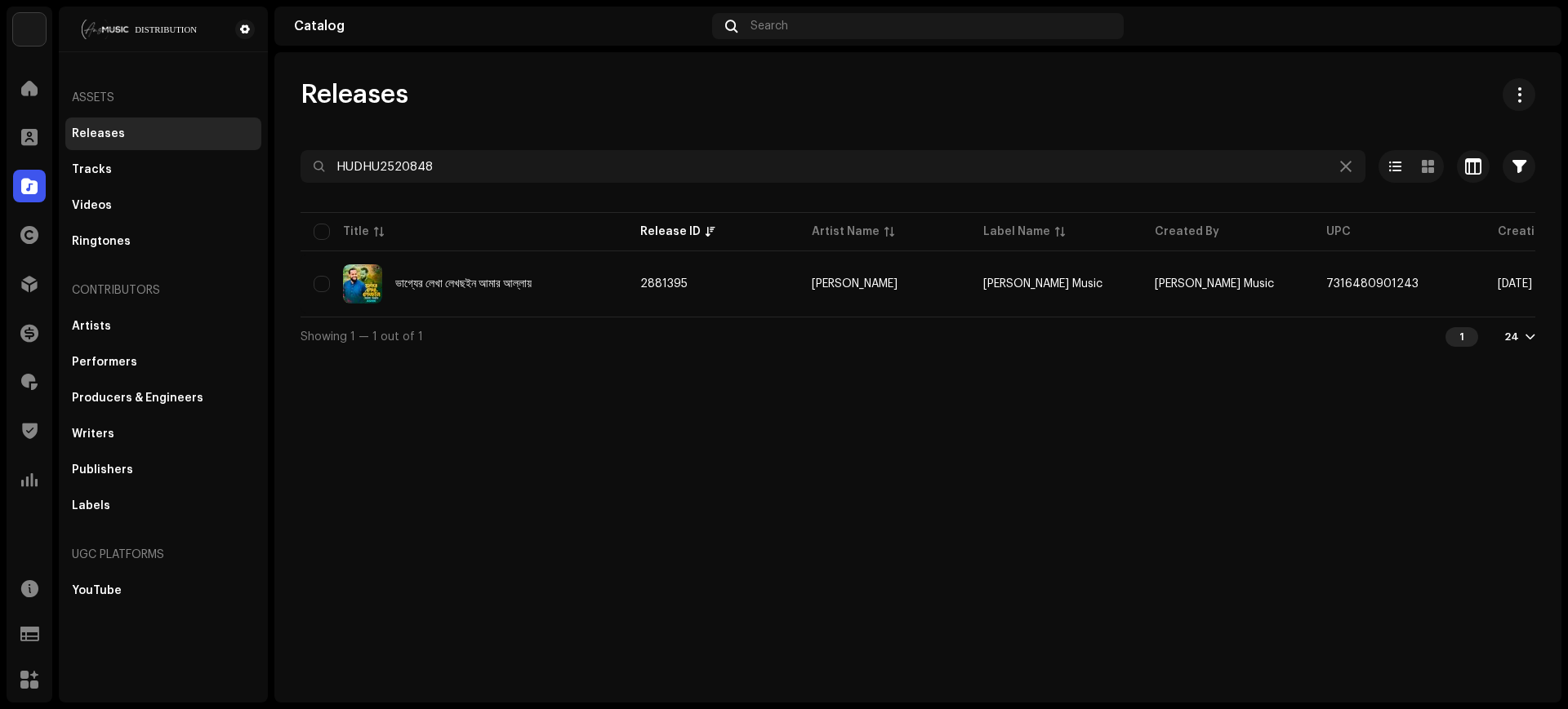
click at [793, 122] on div "Releases HUDHU2520848 Selected 0 Select all 1 Options Filters Distribution stat…" at bounding box center [918, 217] width 1287 height 277
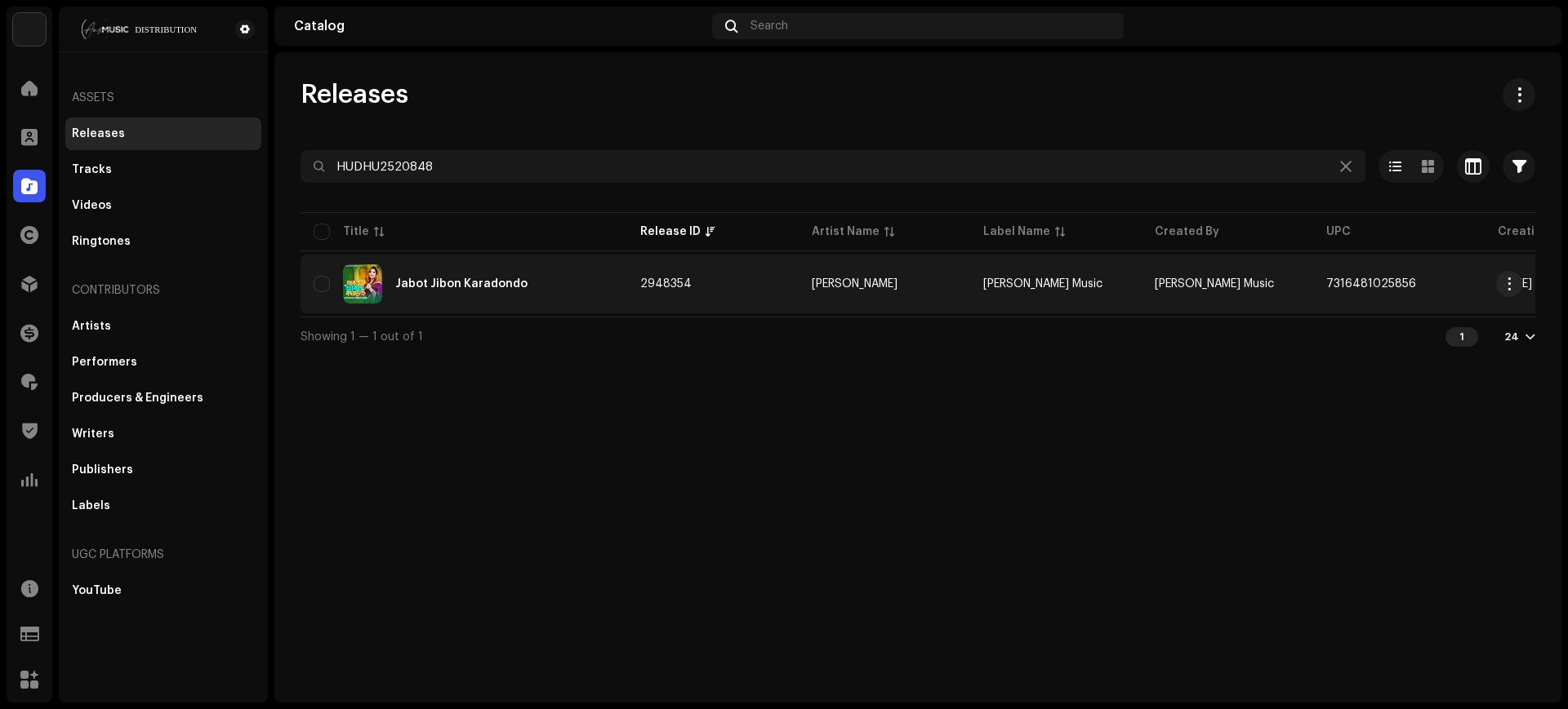
click at [962, 291] on td "[PERSON_NAME]" at bounding box center [884, 284] width 172 height 58
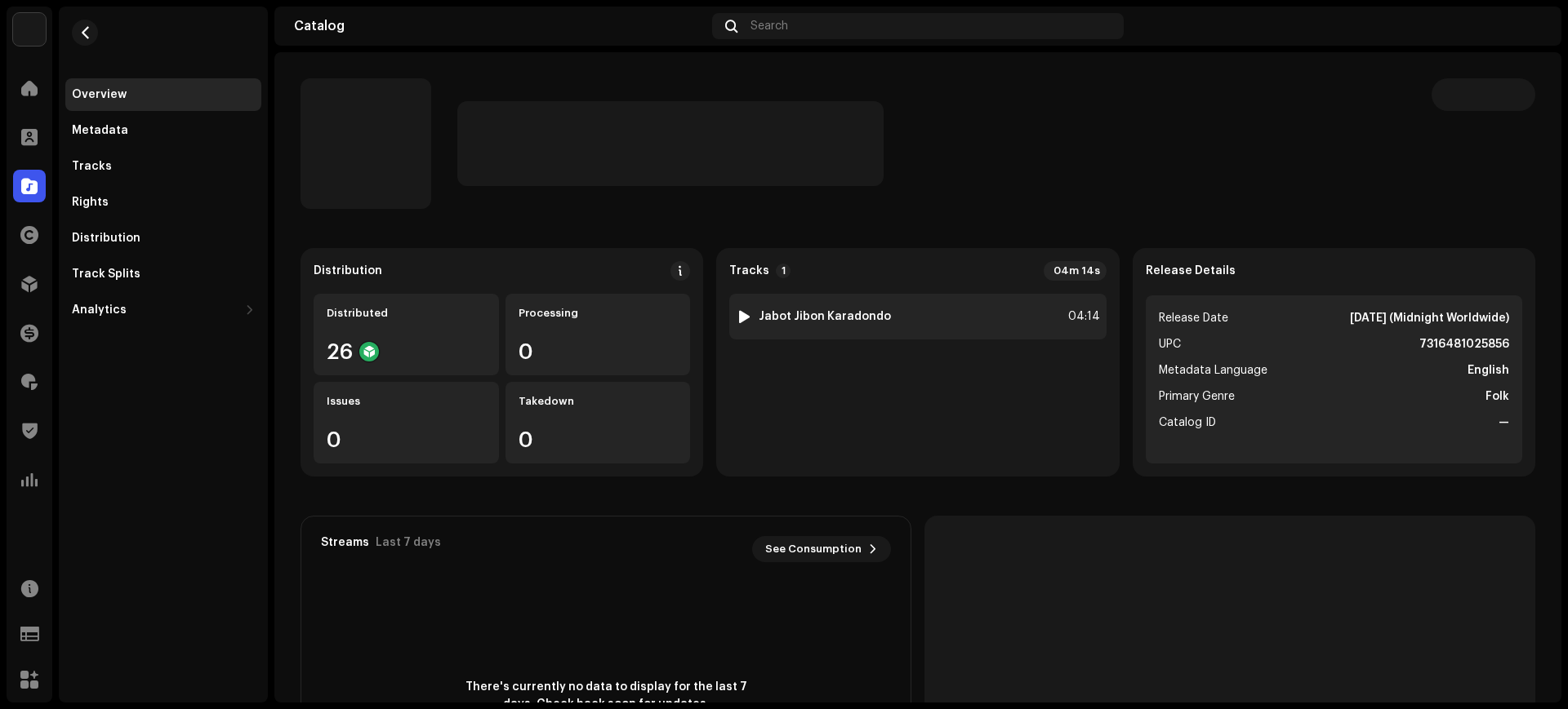
click at [945, 314] on div "1 Jabot Jibon Karadondo 04:14" at bounding box center [917, 317] width 376 height 45
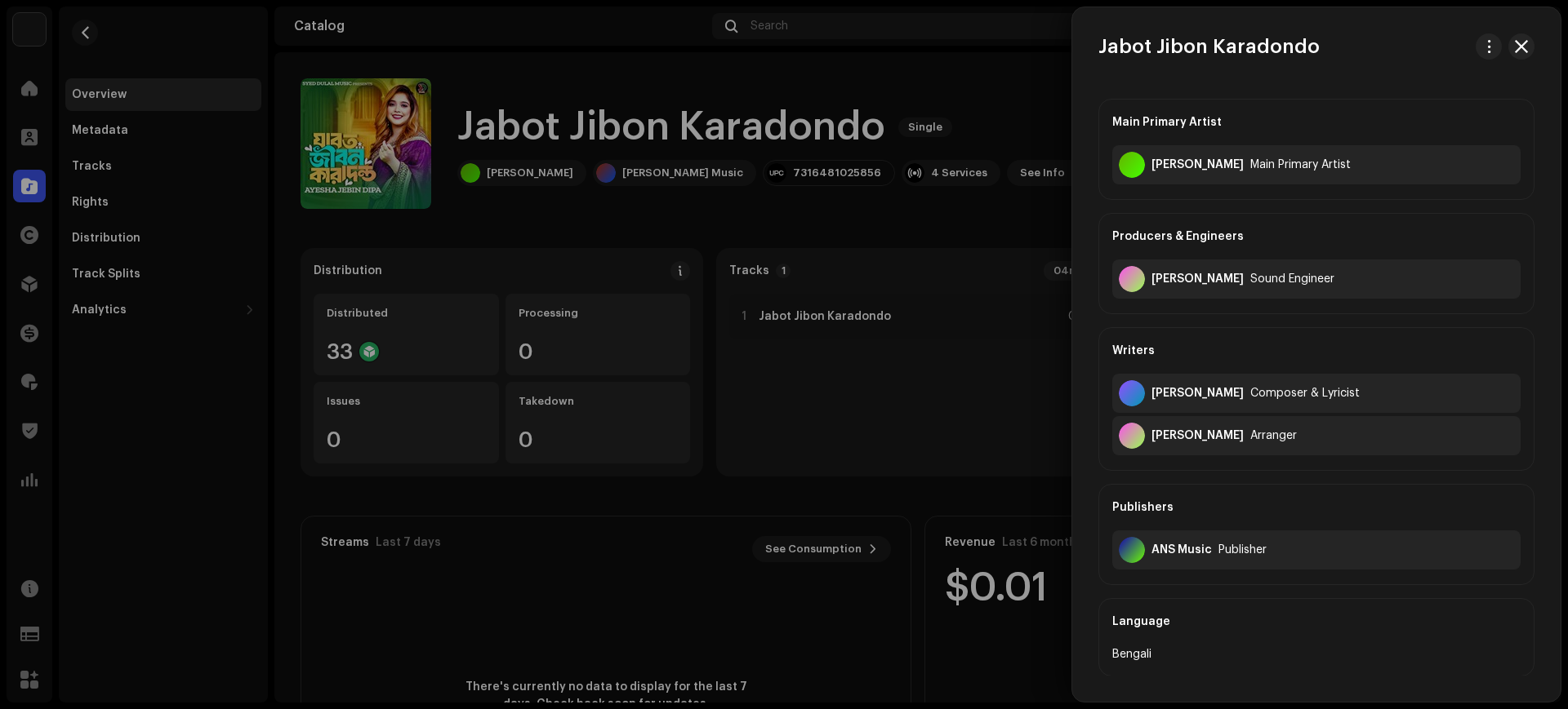
click at [103, 34] on div at bounding box center [784, 354] width 1568 height 709
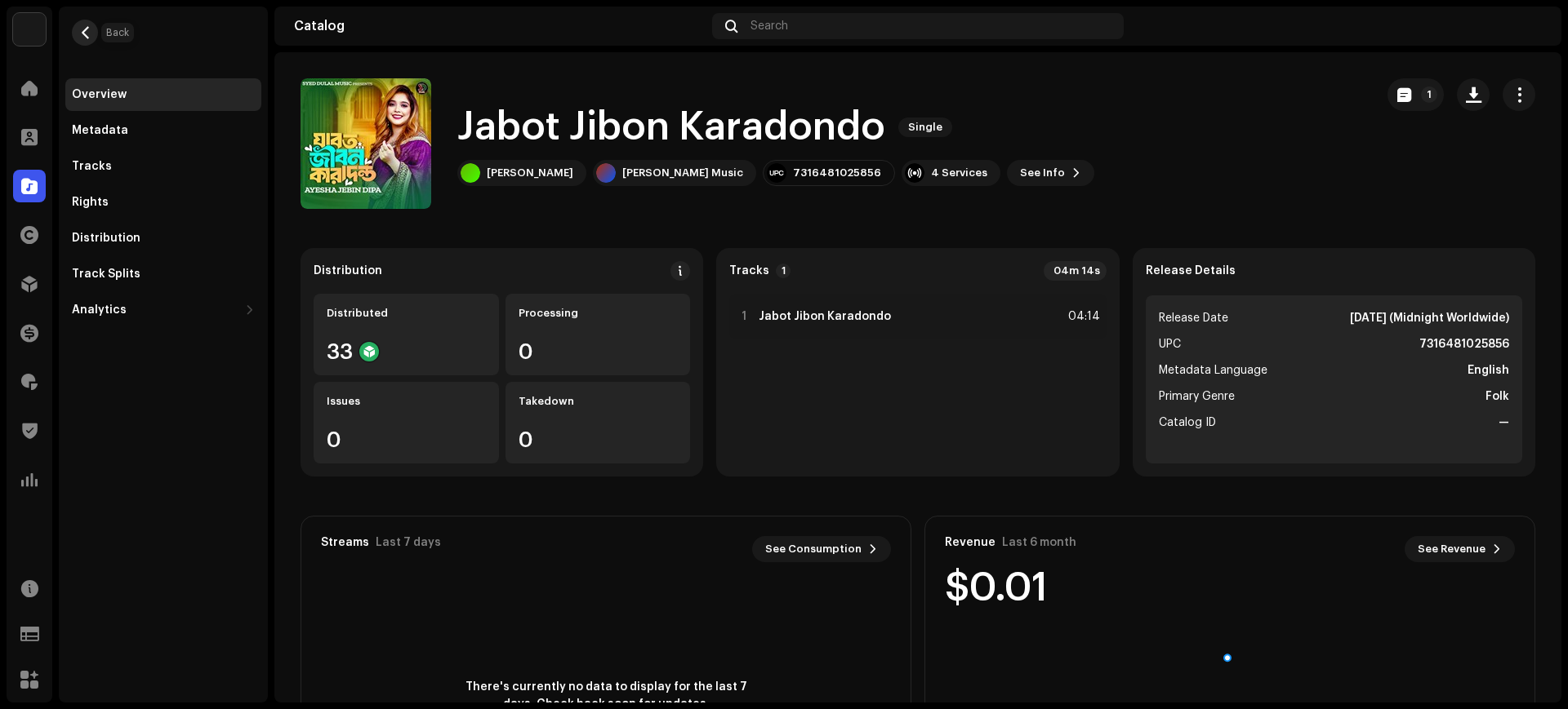
click at [88, 34] on span "button" at bounding box center [85, 33] width 12 height 13
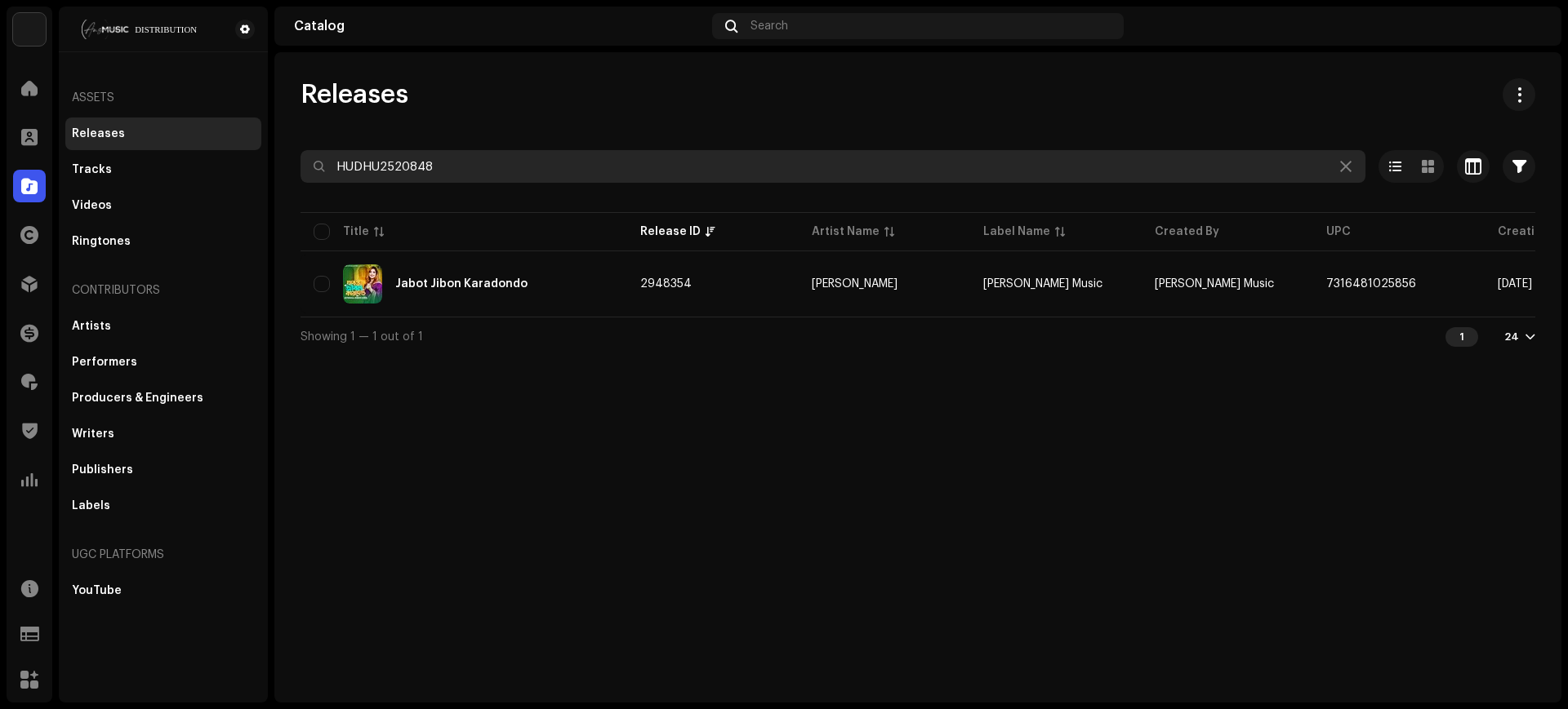
click at [664, 156] on input "HUDHU2520848" at bounding box center [832, 166] width 1064 height 33
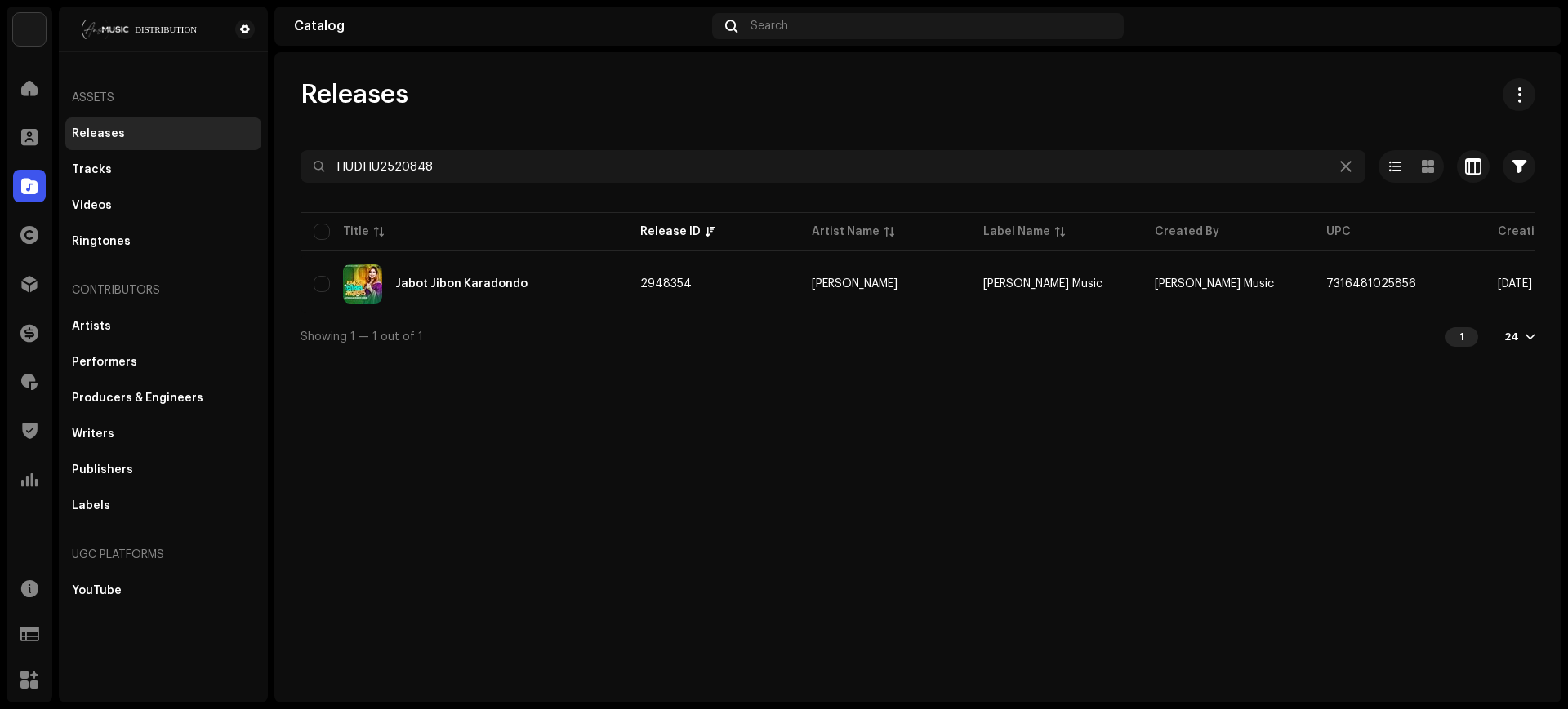
click at [631, 199] on div at bounding box center [917, 196] width 1234 height 26
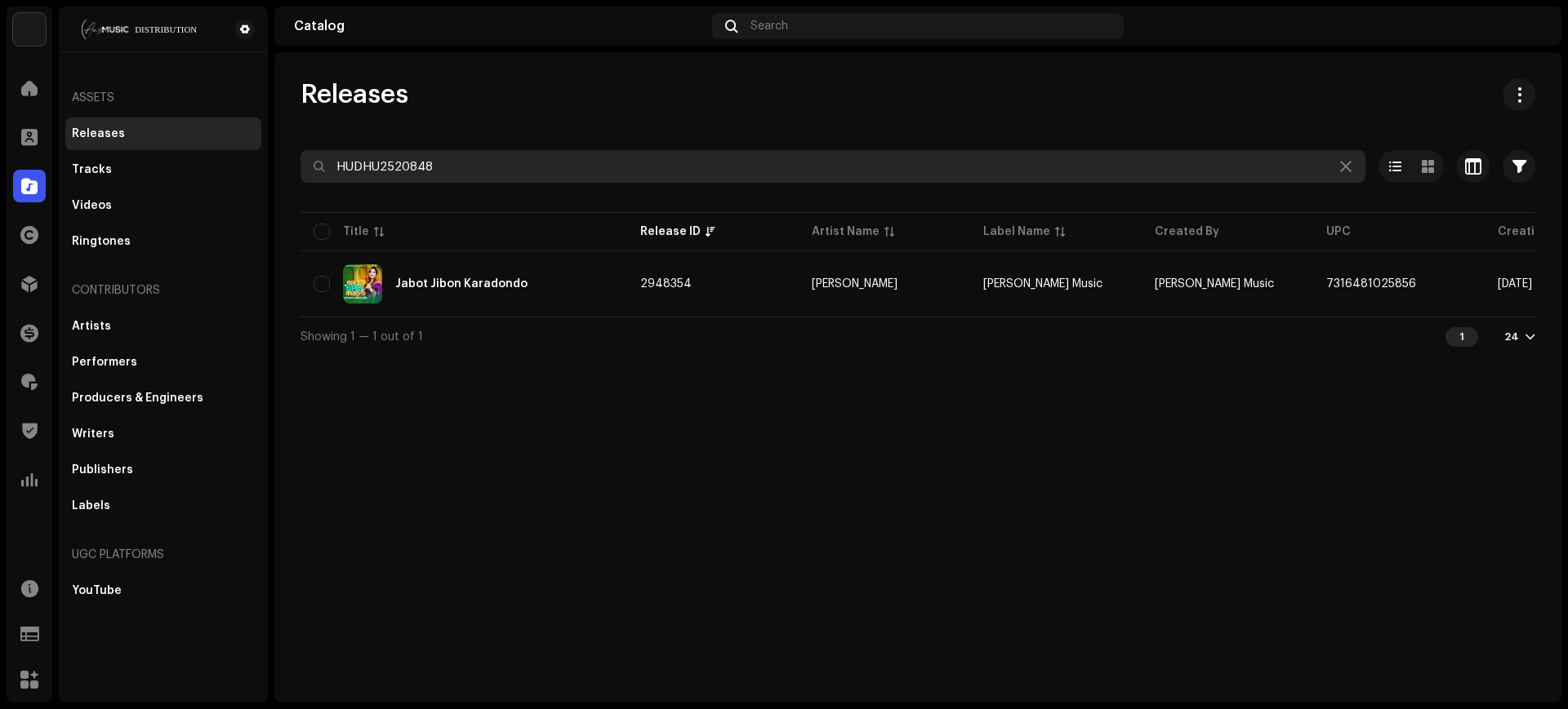
click at [642, 173] on input "HUDHU2520848" at bounding box center [832, 166] width 1064 height 33
paste input "55"
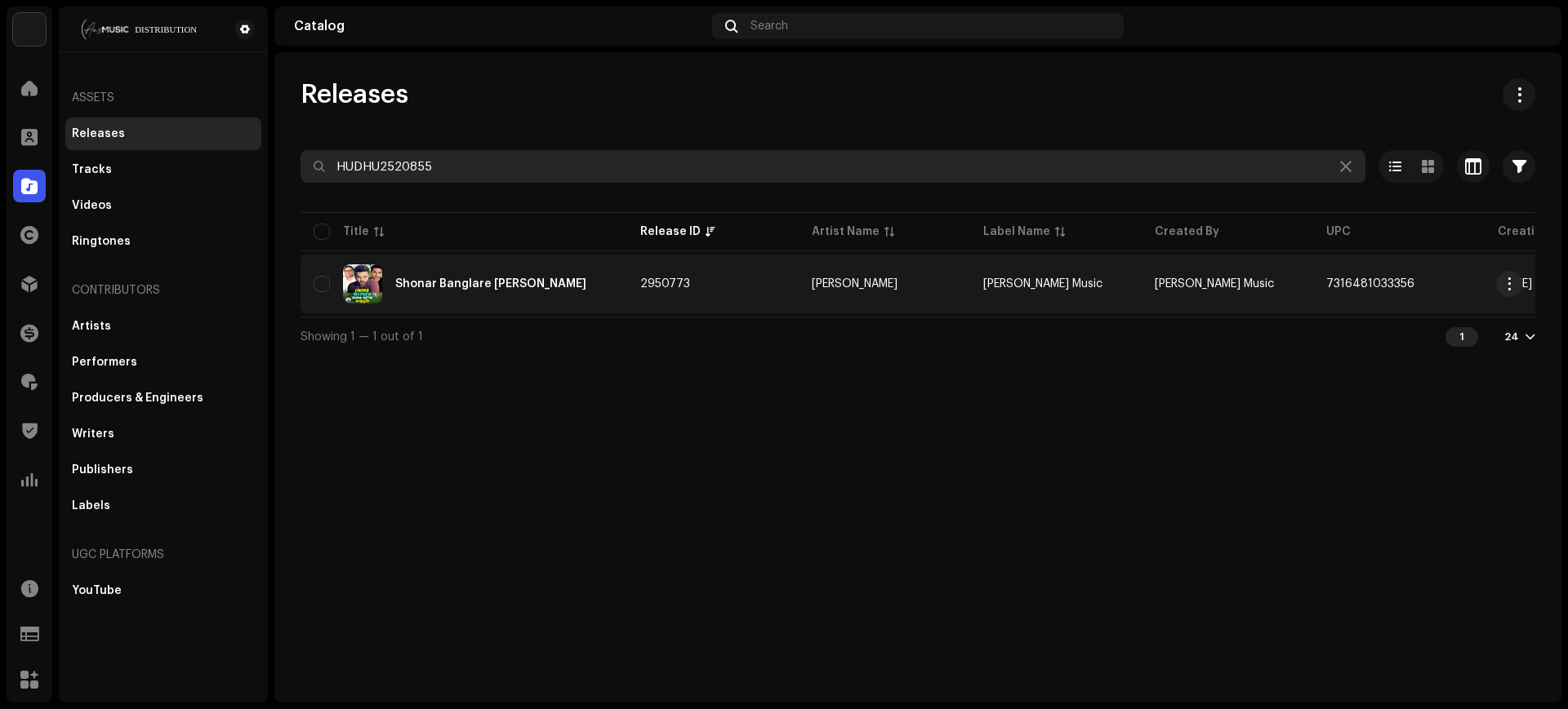
type input "HUDHU2520855"
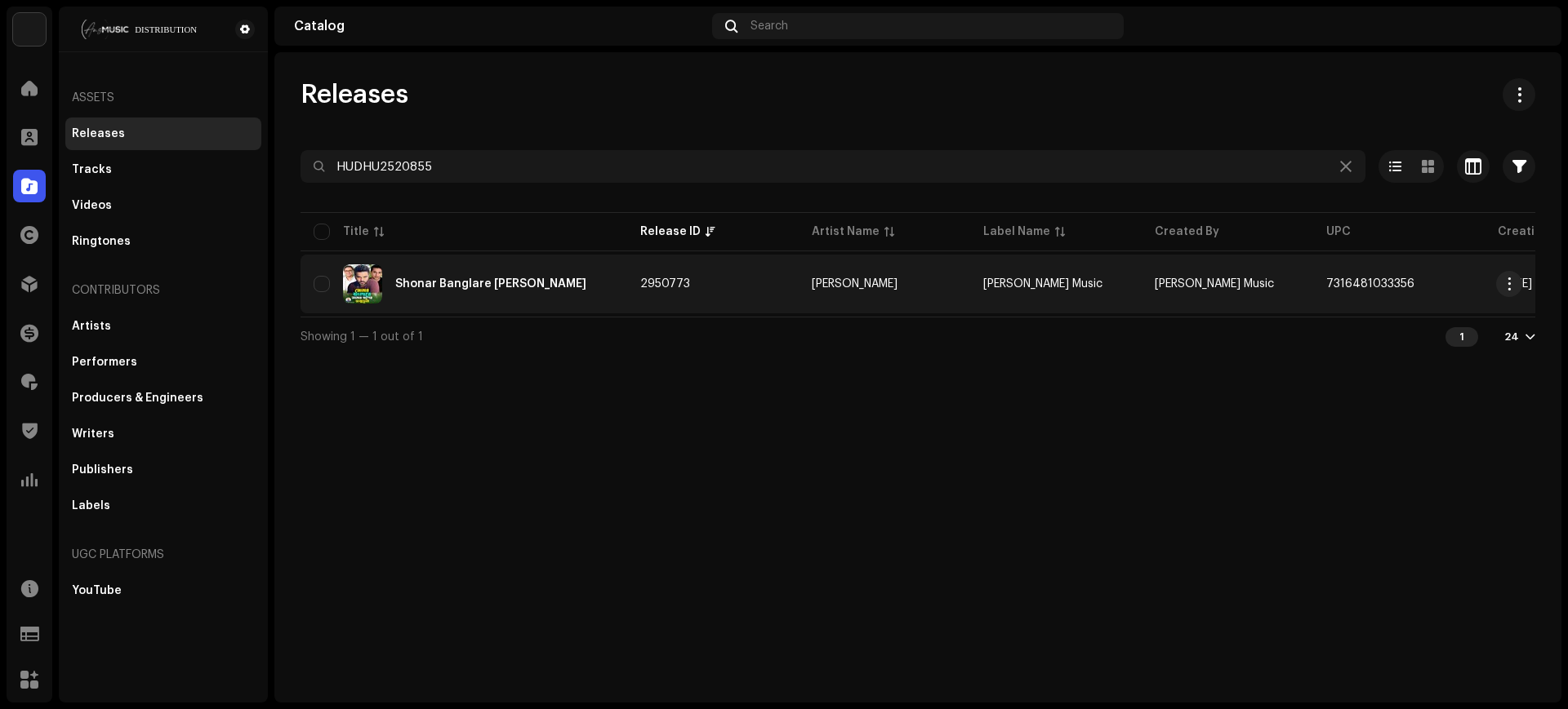
click at [1104, 305] on td "[PERSON_NAME] Music" at bounding box center [1056, 284] width 172 height 58
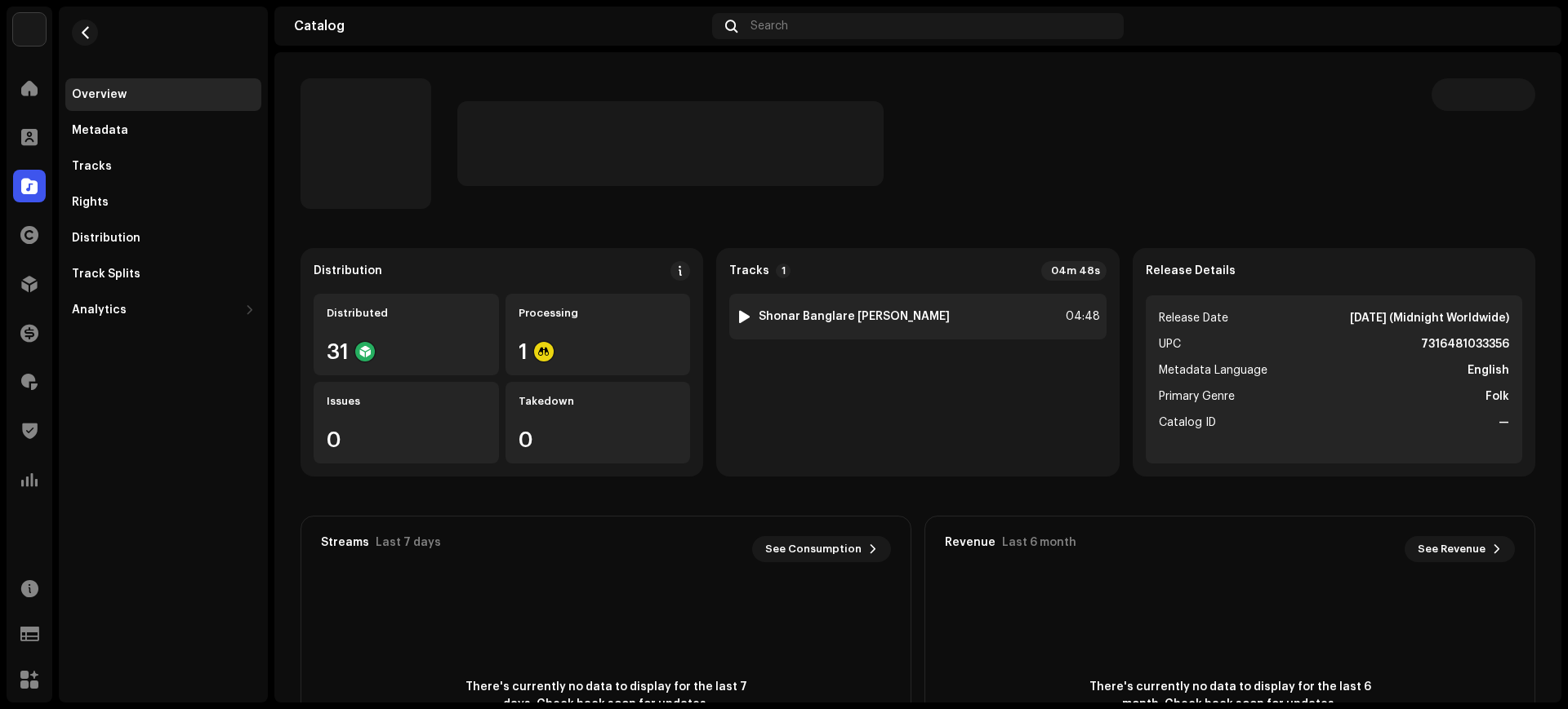
click at [926, 319] on strong "Shonar Banglare [PERSON_NAME]" at bounding box center [854, 317] width 192 height 13
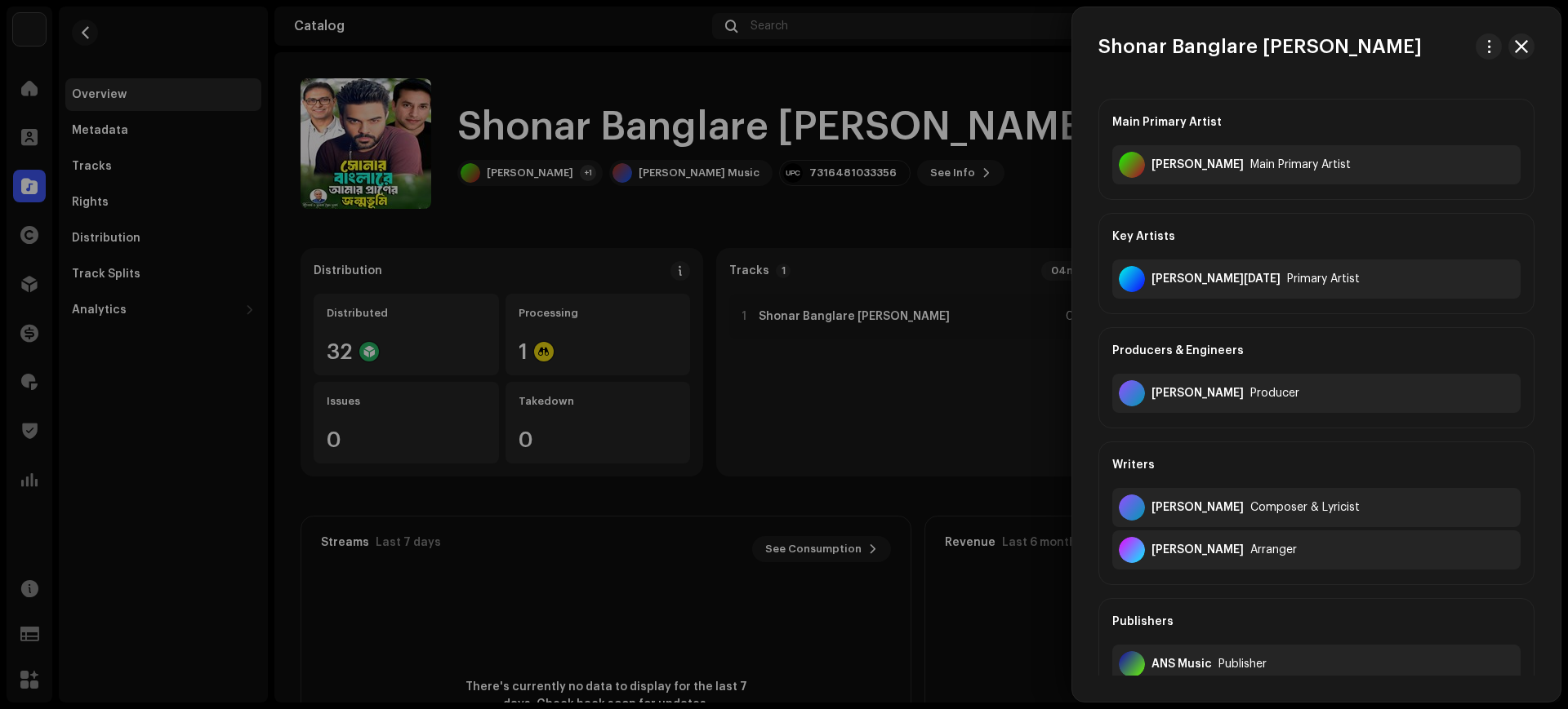
click at [114, 41] on div at bounding box center [784, 354] width 1568 height 709
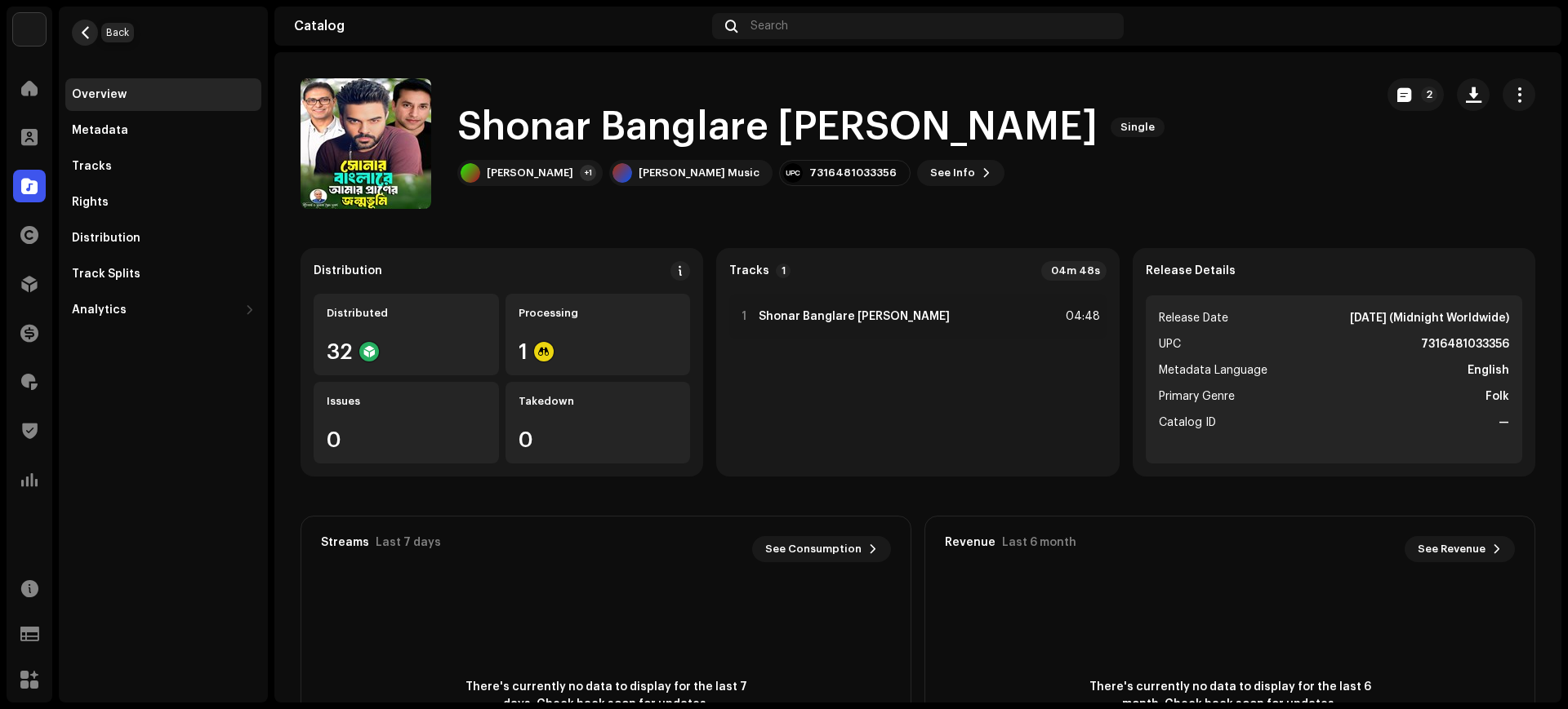
click at [90, 24] on button "button" at bounding box center [85, 33] width 26 height 26
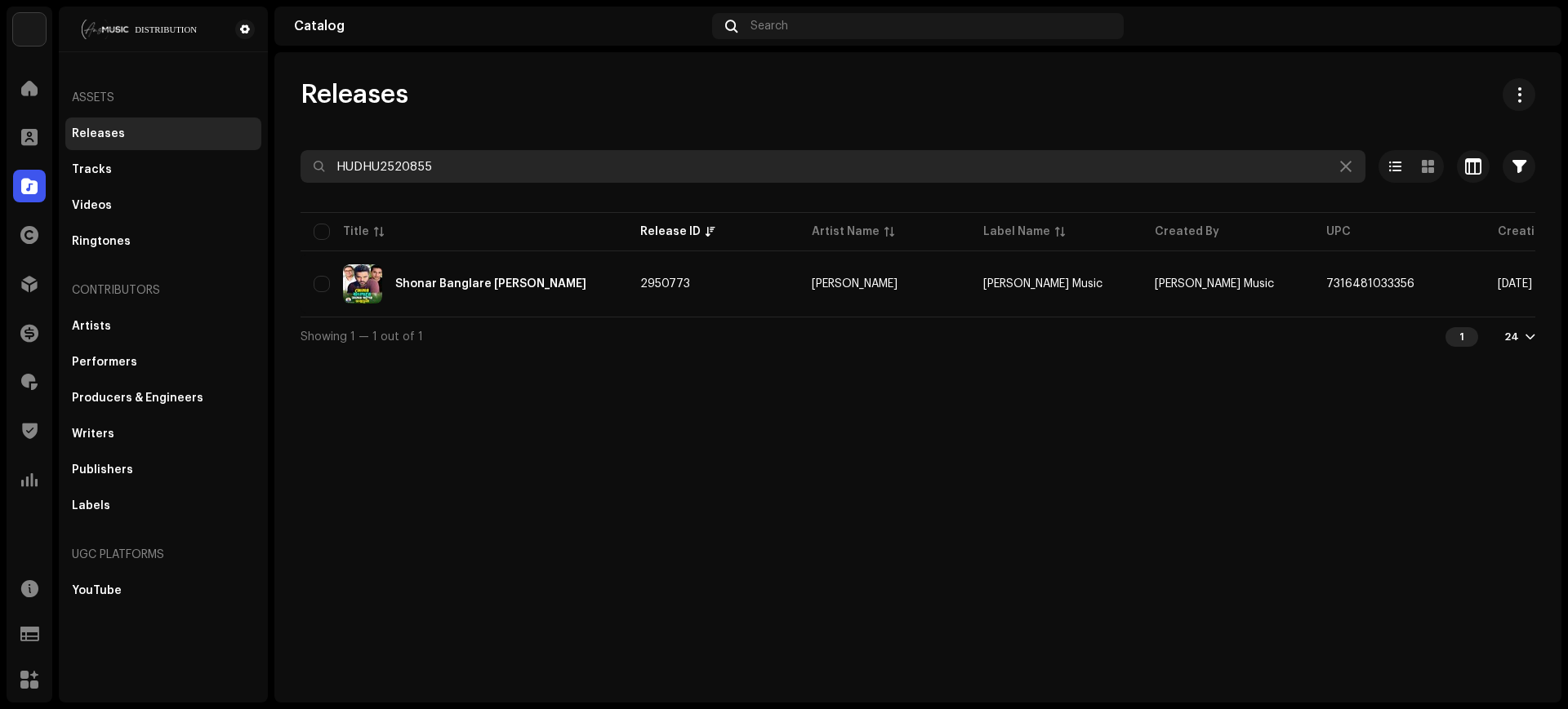
click at [859, 157] on input "HUDHU2520855" at bounding box center [832, 166] width 1064 height 33
paste input "900"
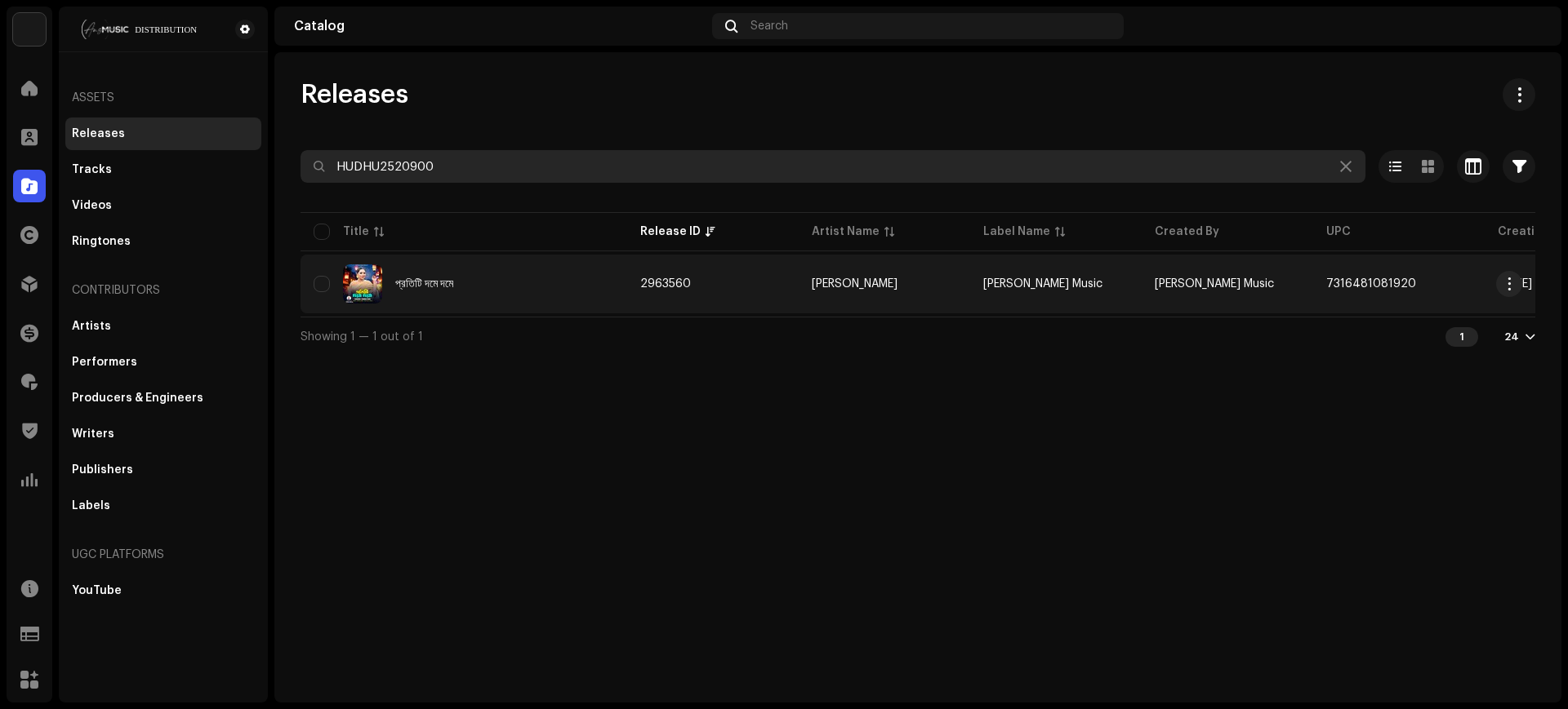
type input "HUDHU2520900"
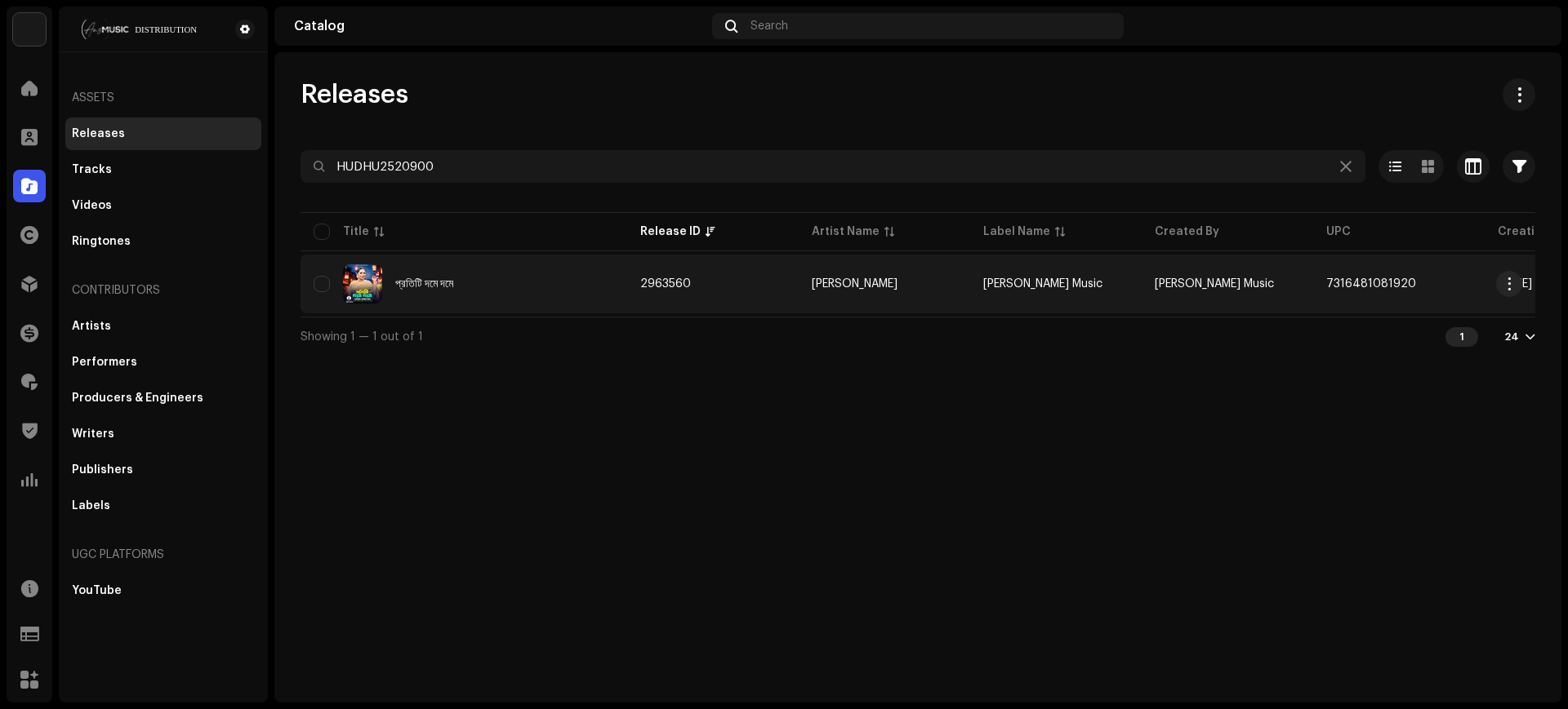
click at [1022, 304] on td "[PERSON_NAME] Music" at bounding box center [1056, 284] width 172 height 58
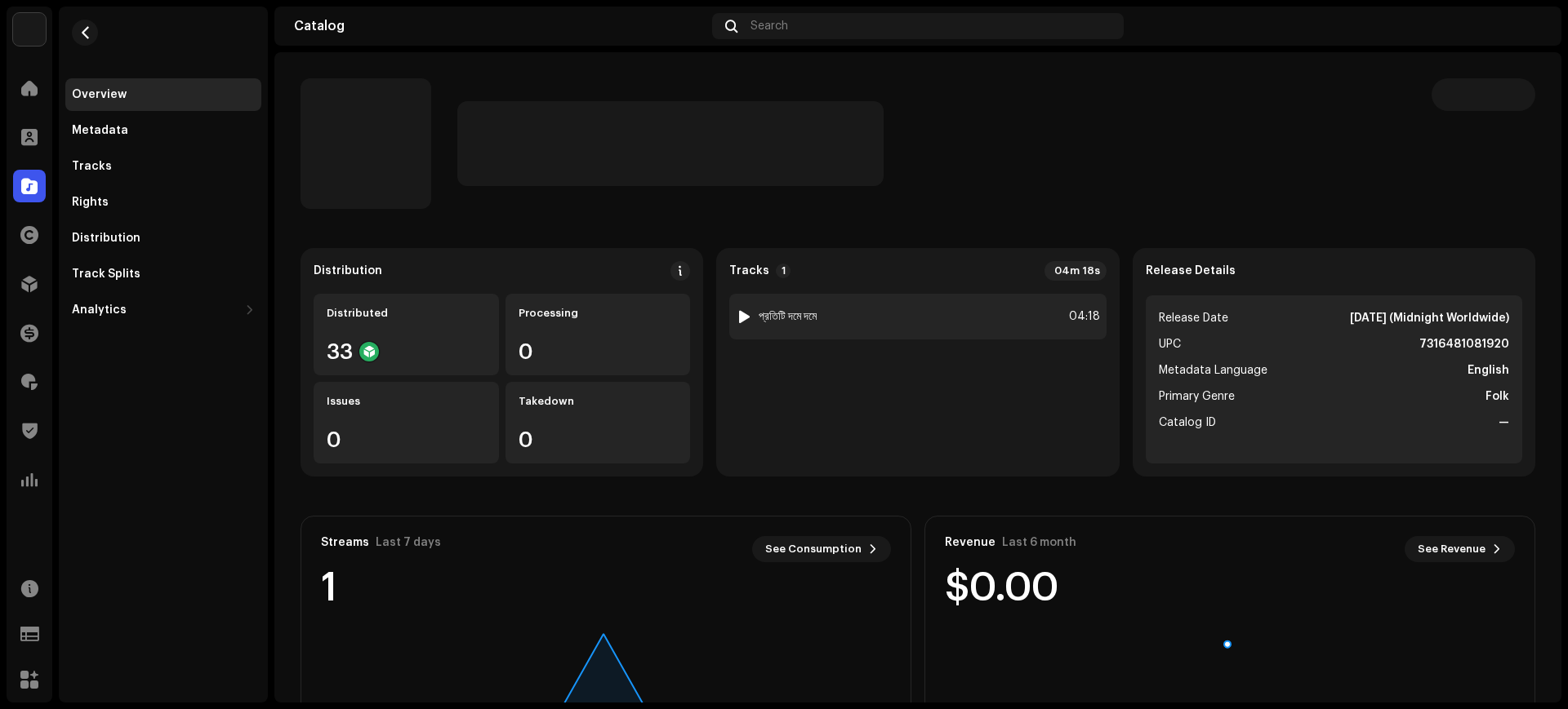
click at [895, 304] on div "1 প্রতিটি দমে দমে 04:18" at bounding box center [917, 317] width 376 height 45
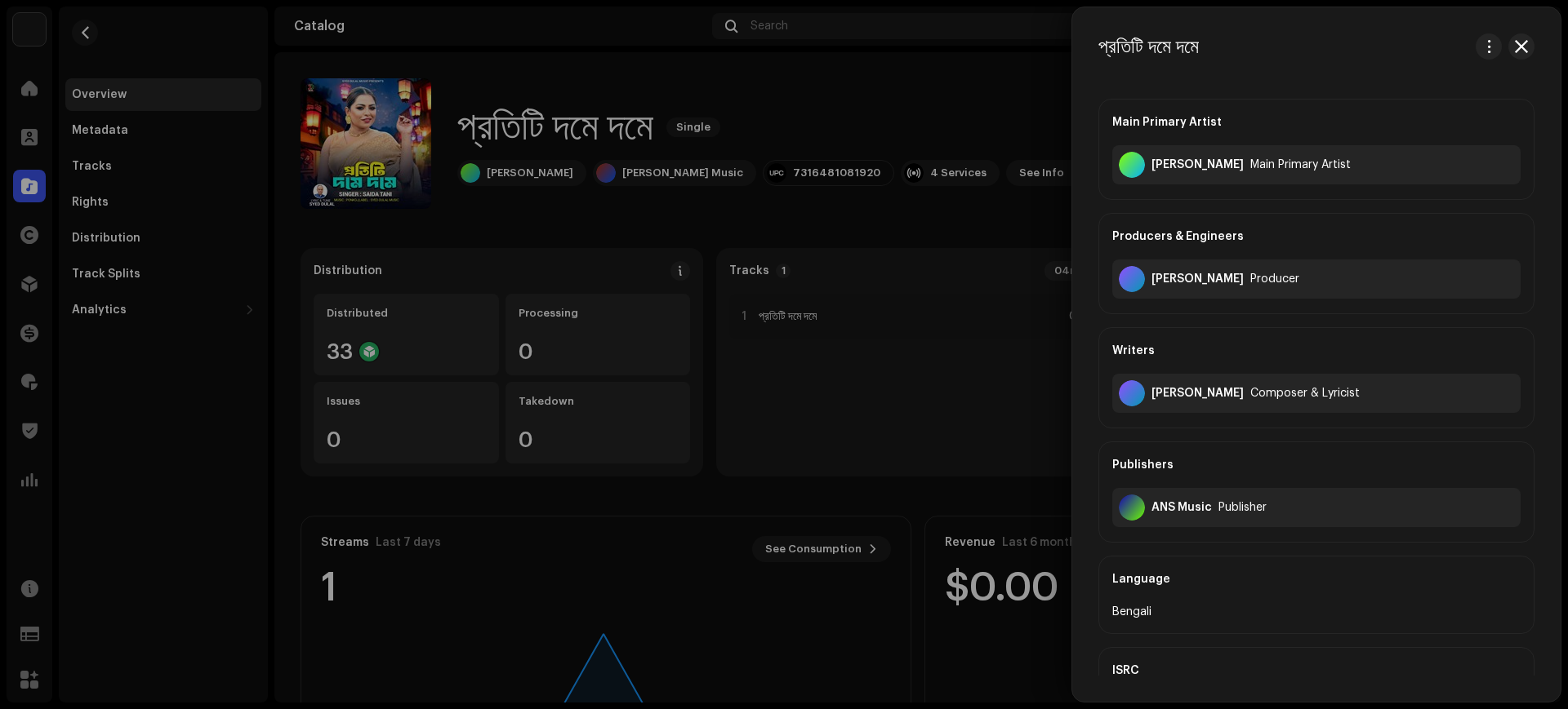
click at [144, 43] on div at bounding box center [784, 354] width 1568 height 709
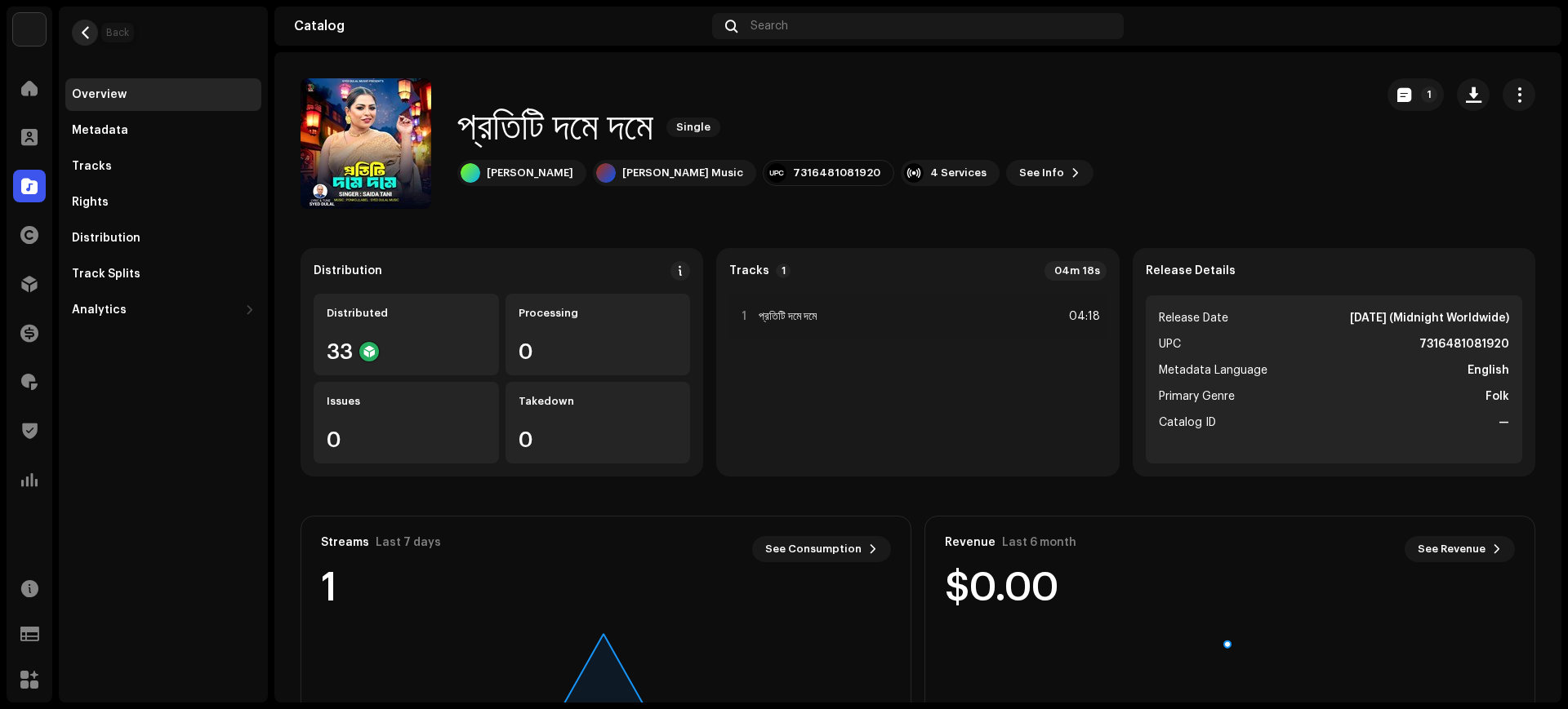
click at [92, 43] on button "button" at bounding box center [85, 33] width 26 height 26
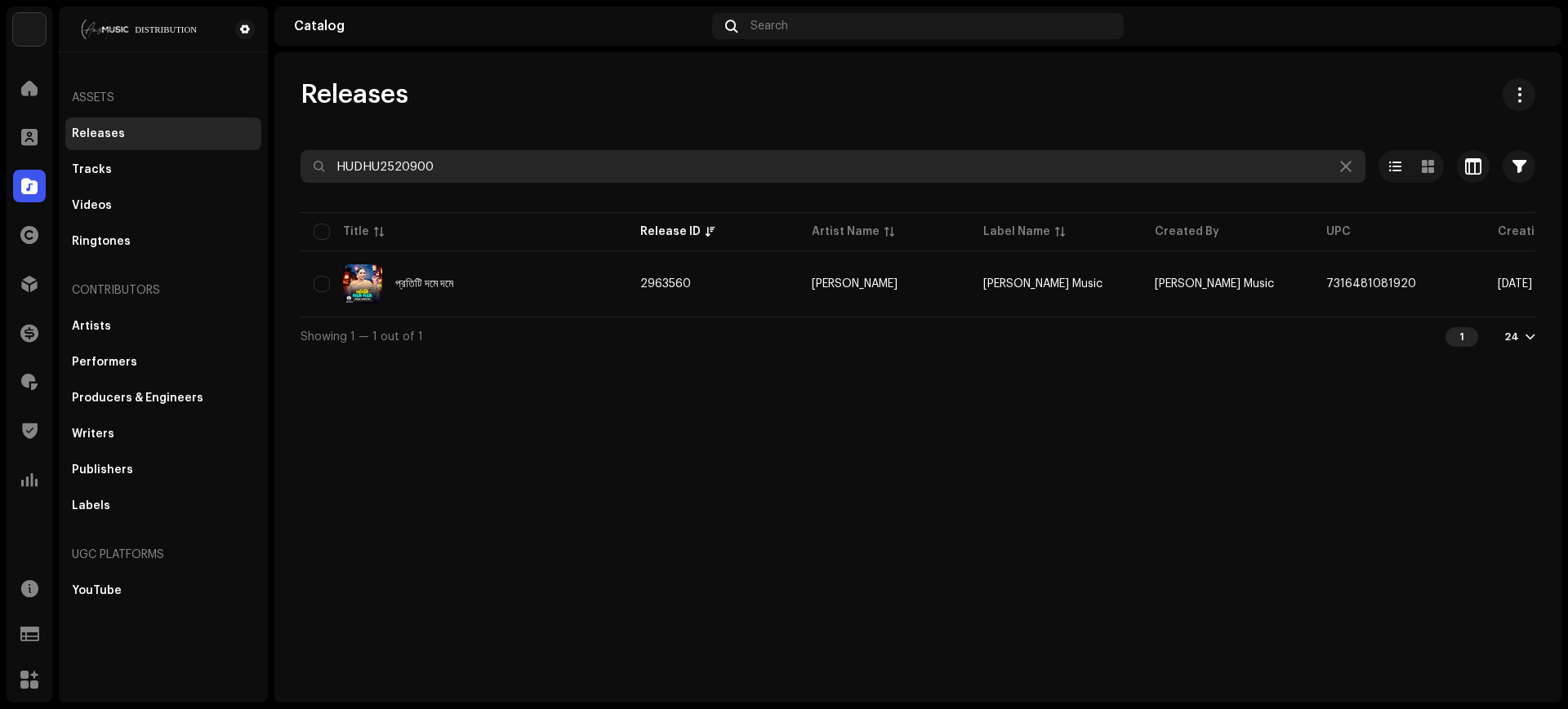
click at [637, 158] on input "HUDHU2520900" at bounding box center [832, 166] width 1064 height 33
click at [638, 158] on input "HUDHU2520900" at bounding box center [832, 166] width 1064 height 33
paste input "1"
type input "HUDHU2520901"
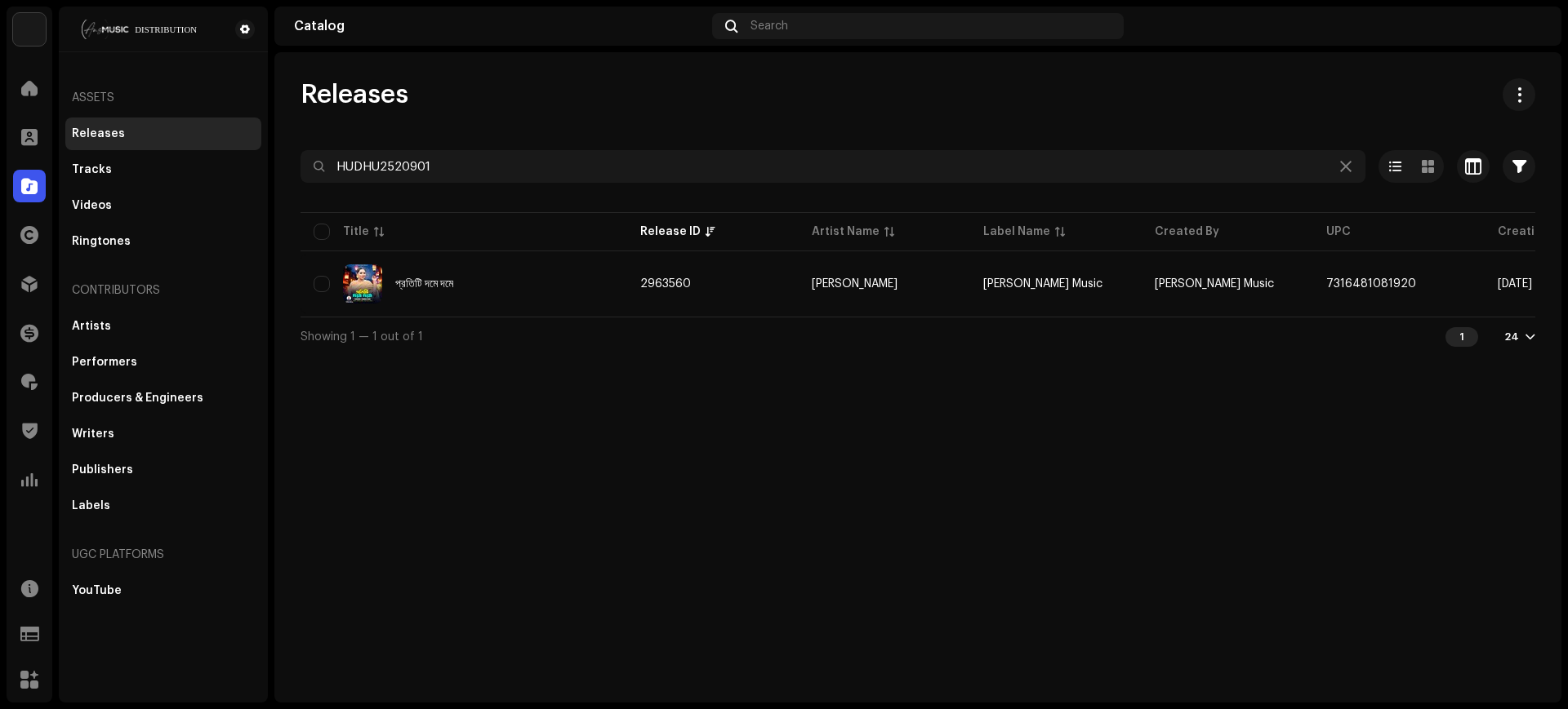
click at [745, 109] on div "Releases" at bounding box center [917, 94] width 1234 height 33
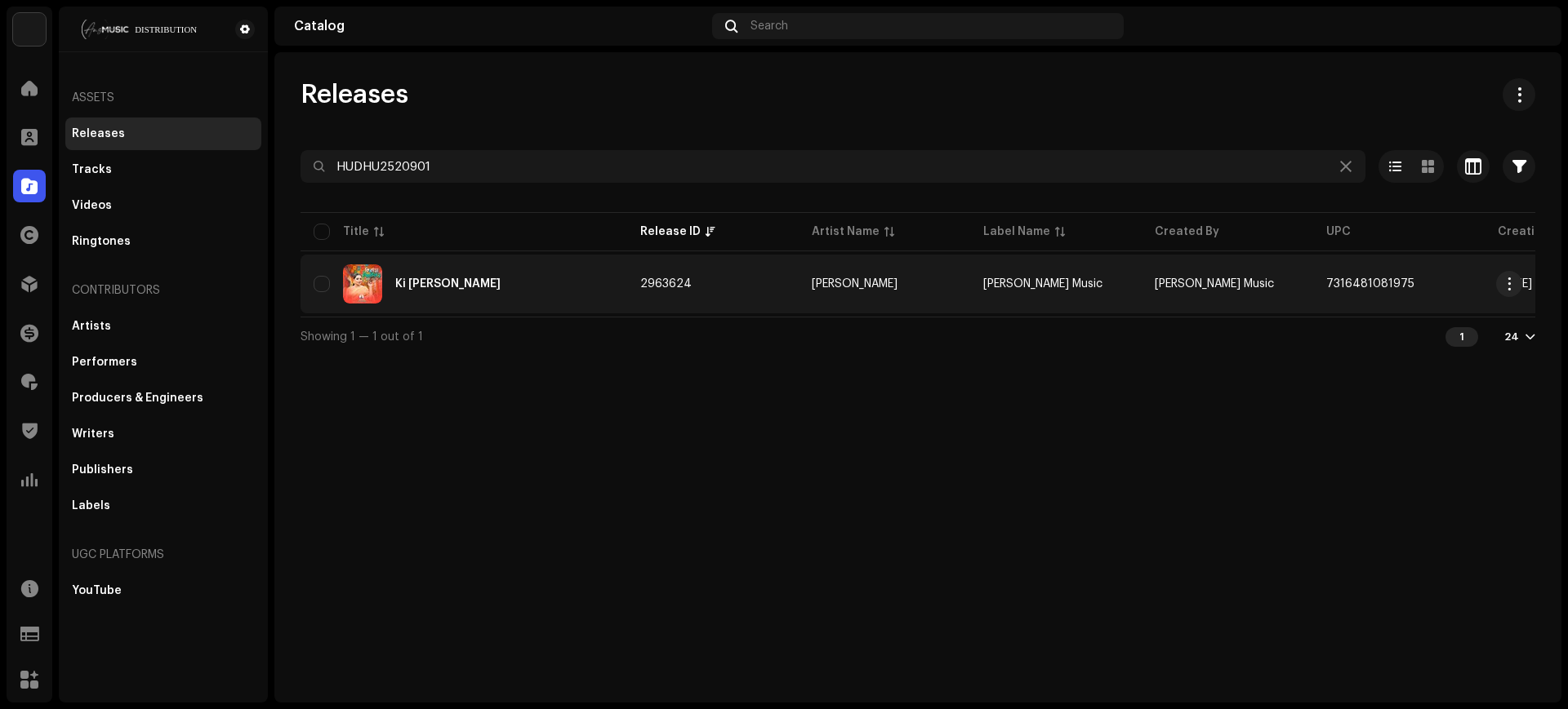
click at [787, 272] on td "2963624" at bounding box center [713, 284] width 172 height 58
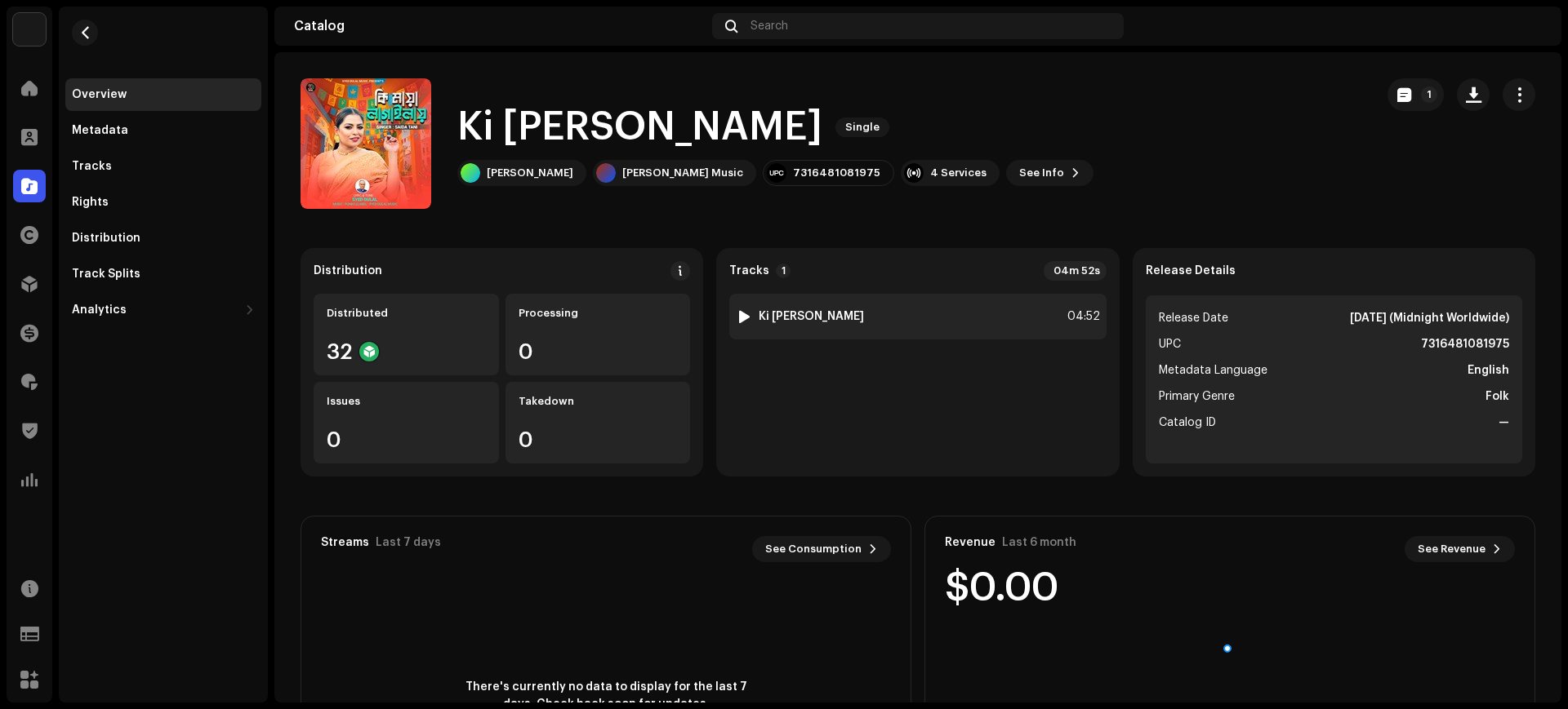
click at [944, 324] on div "1 Ki [PERSON_NAME] 04:52" at bounding box center [917, 317] width 376 height 45
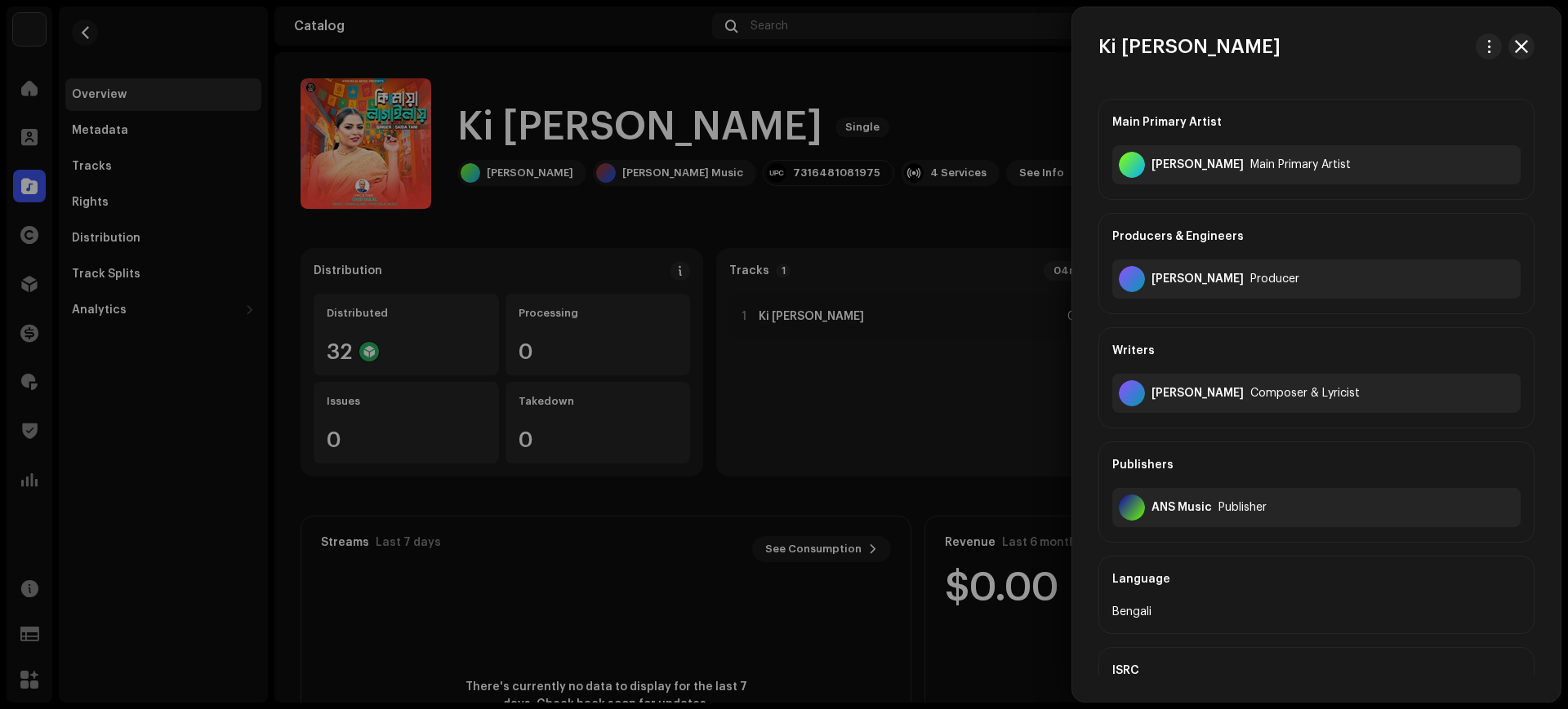
click at [682, 305] on div at bounding box center [784, 354] width 1568 height 709
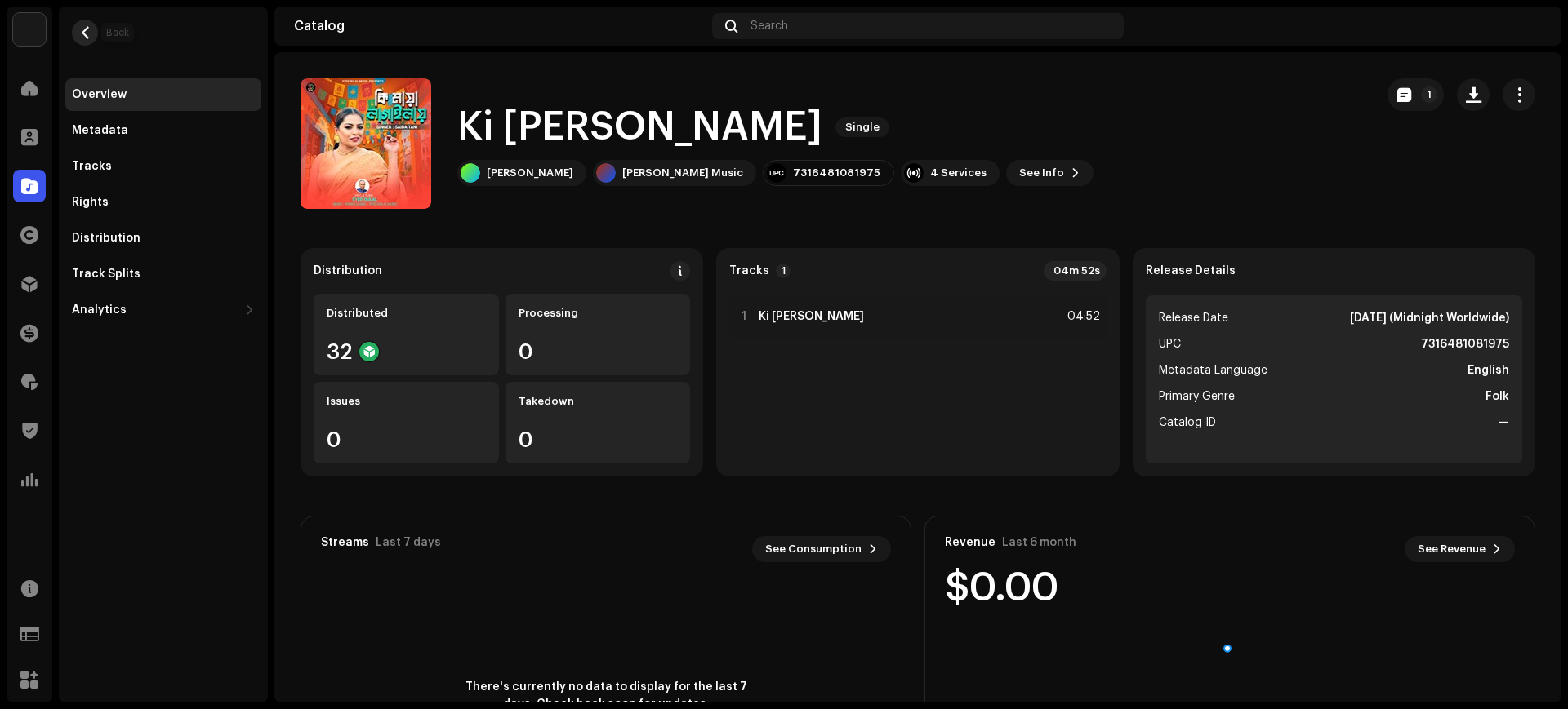
click at [86, 24] on button "button" at bounding box center [85, 33] width 26 height 26
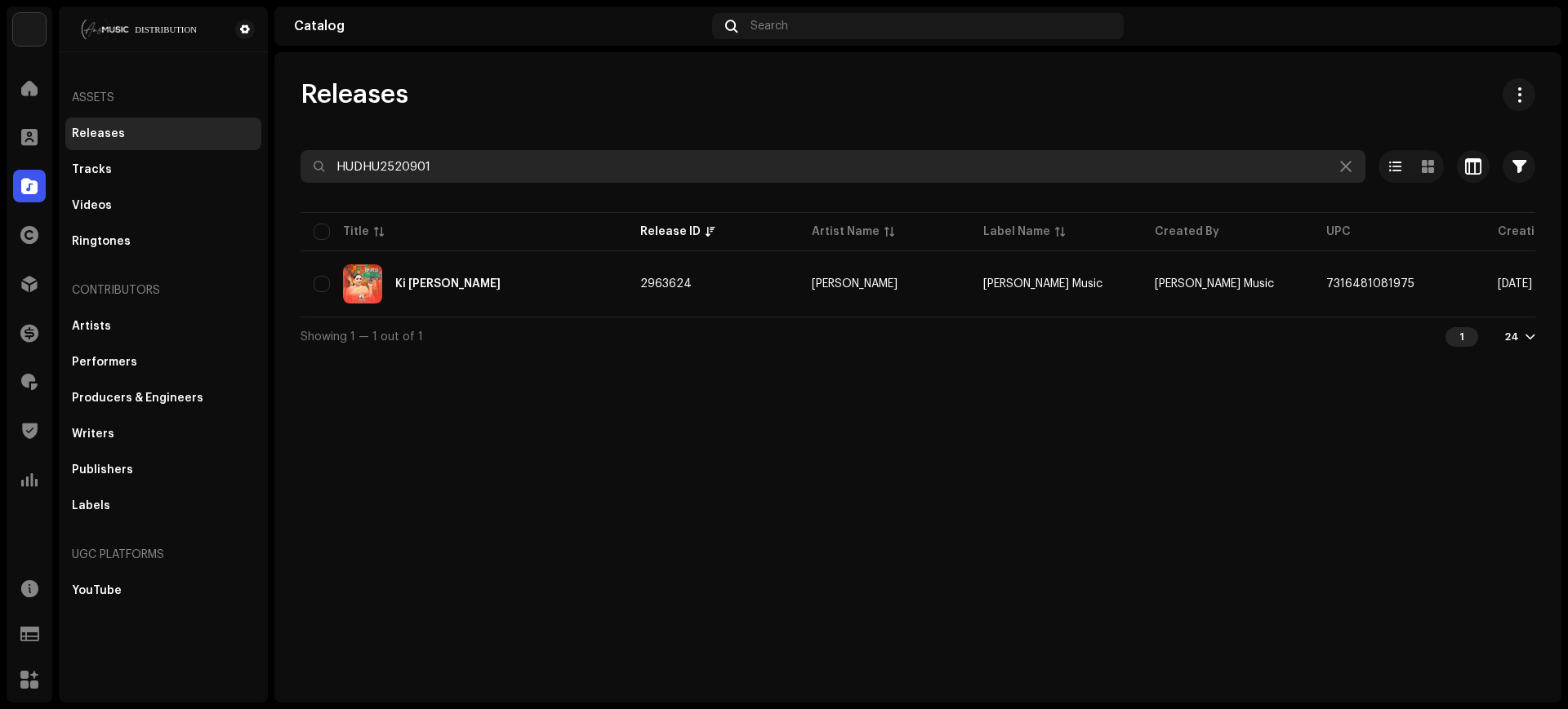
click at [761, 175] on input "HUDHU2520901" at bounding box center [832, 166] width 1064 height 33
paste input "2"
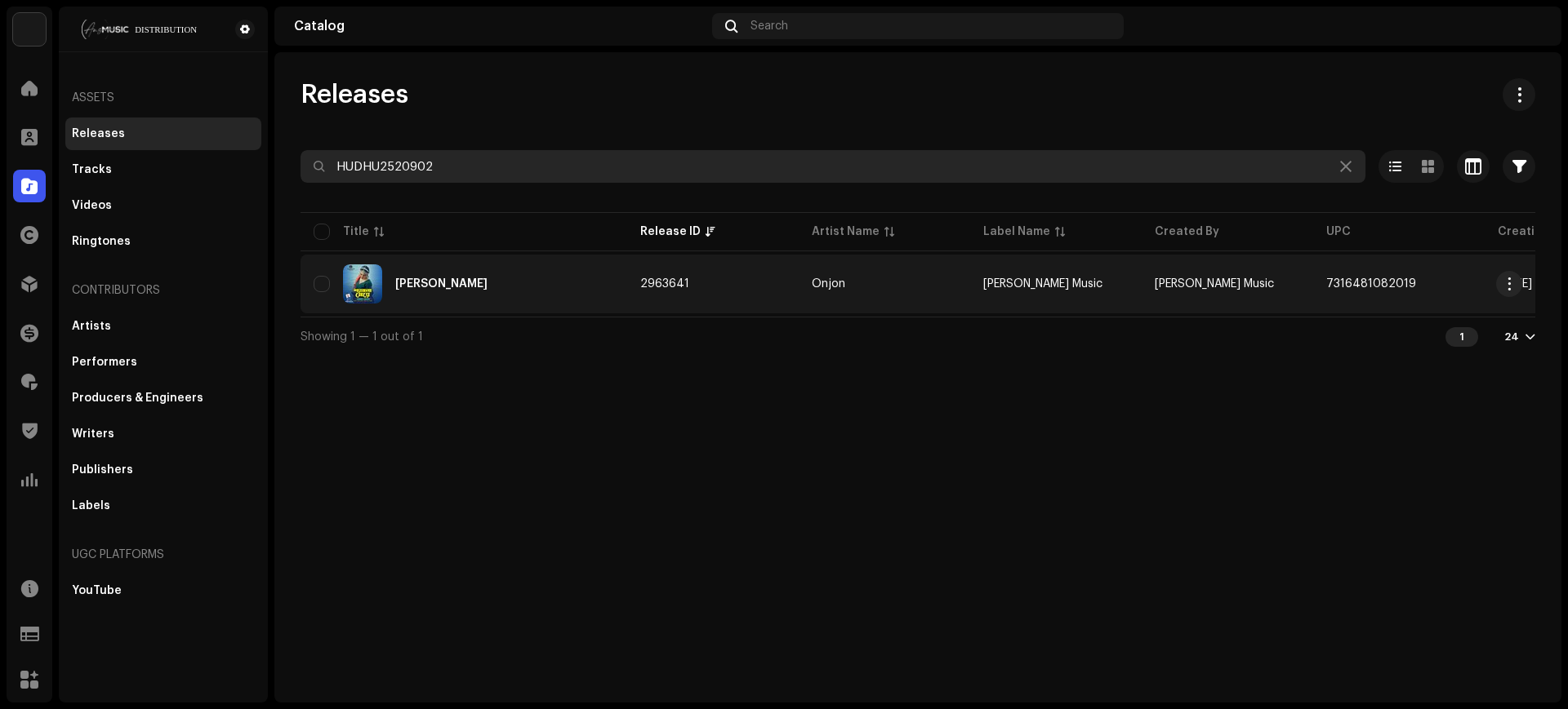
type input "HUDHU2520902"
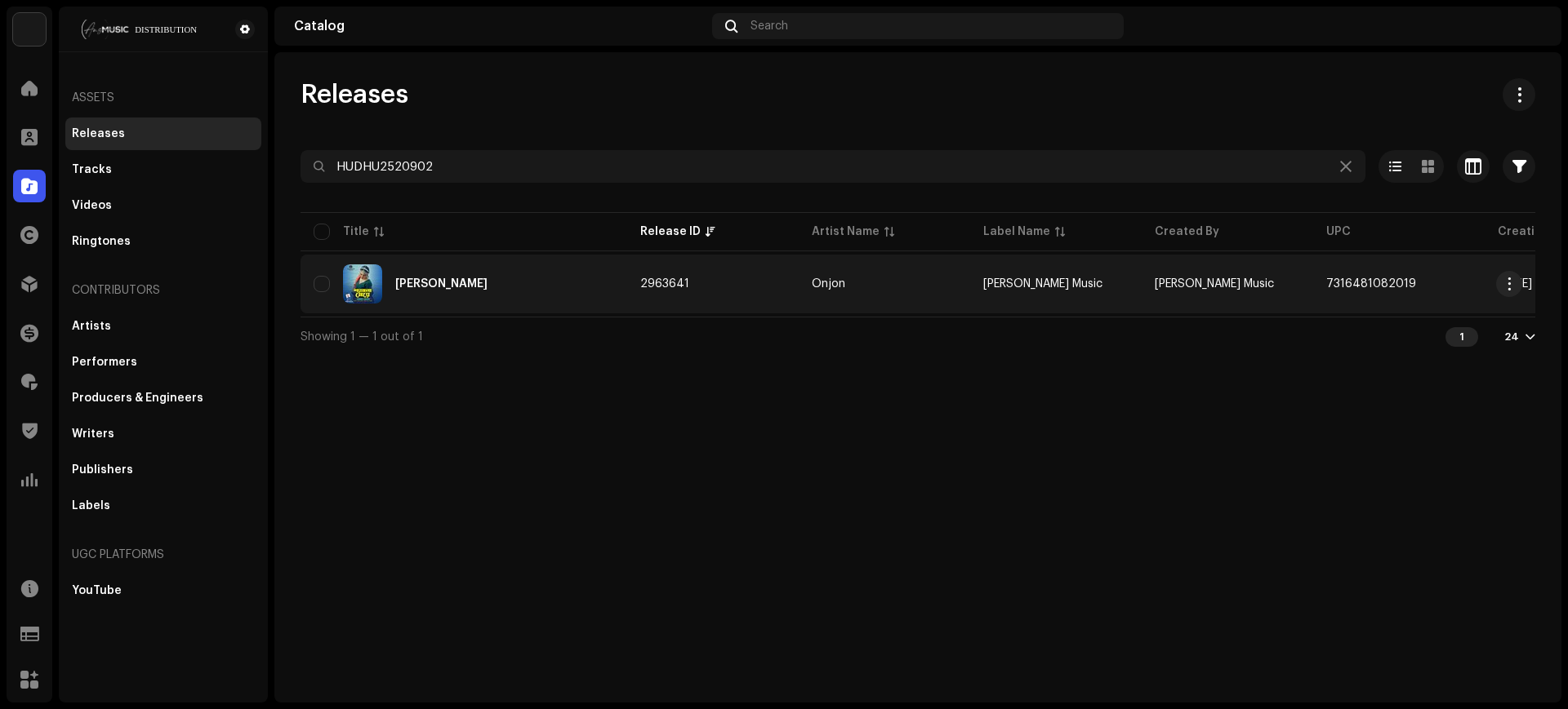
click at [760, 272] on td "2963641" at bounding box center [713, 284] width 172 height 58
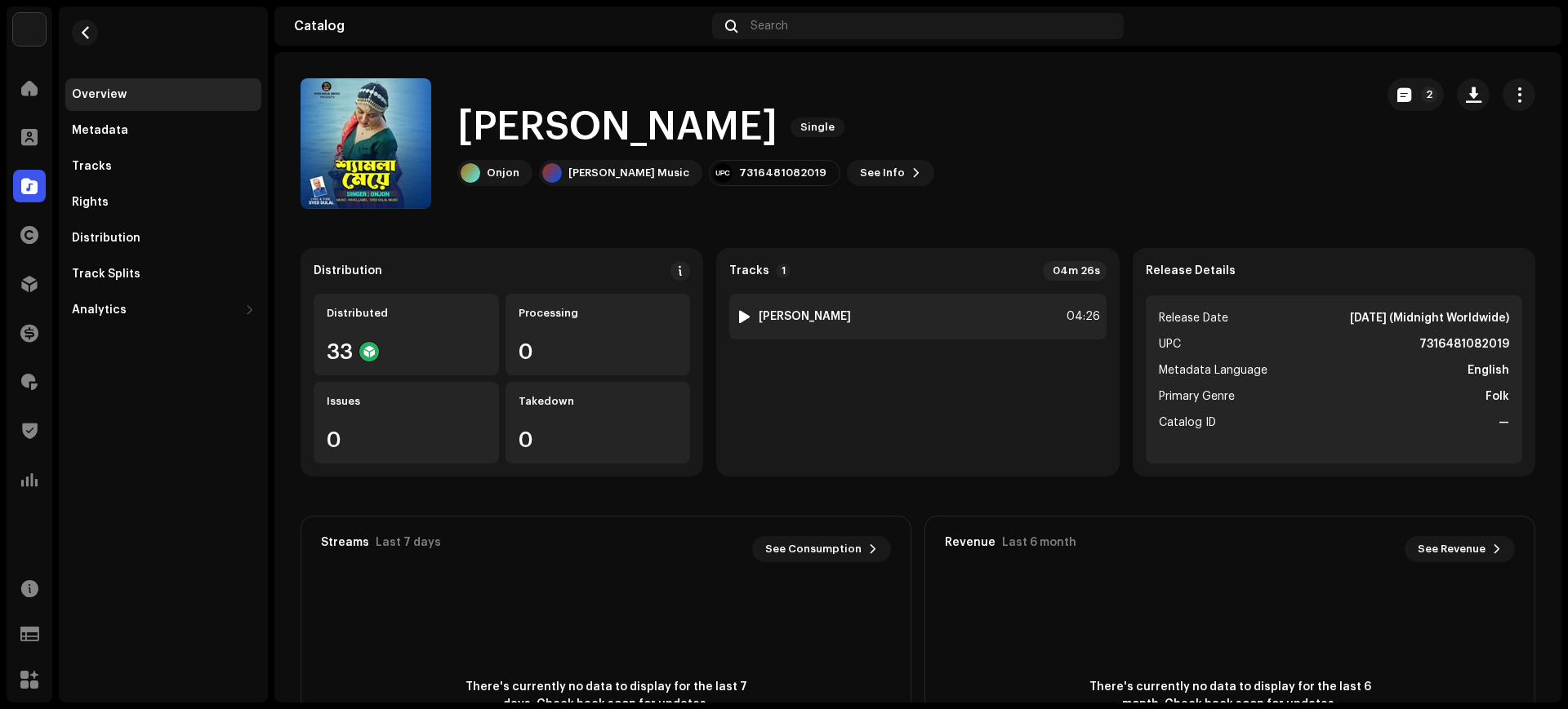
click at [939, 315] on div "1 [PERSON_NAME] 04:26" at bounding box center [917, 317] width 376 height 45
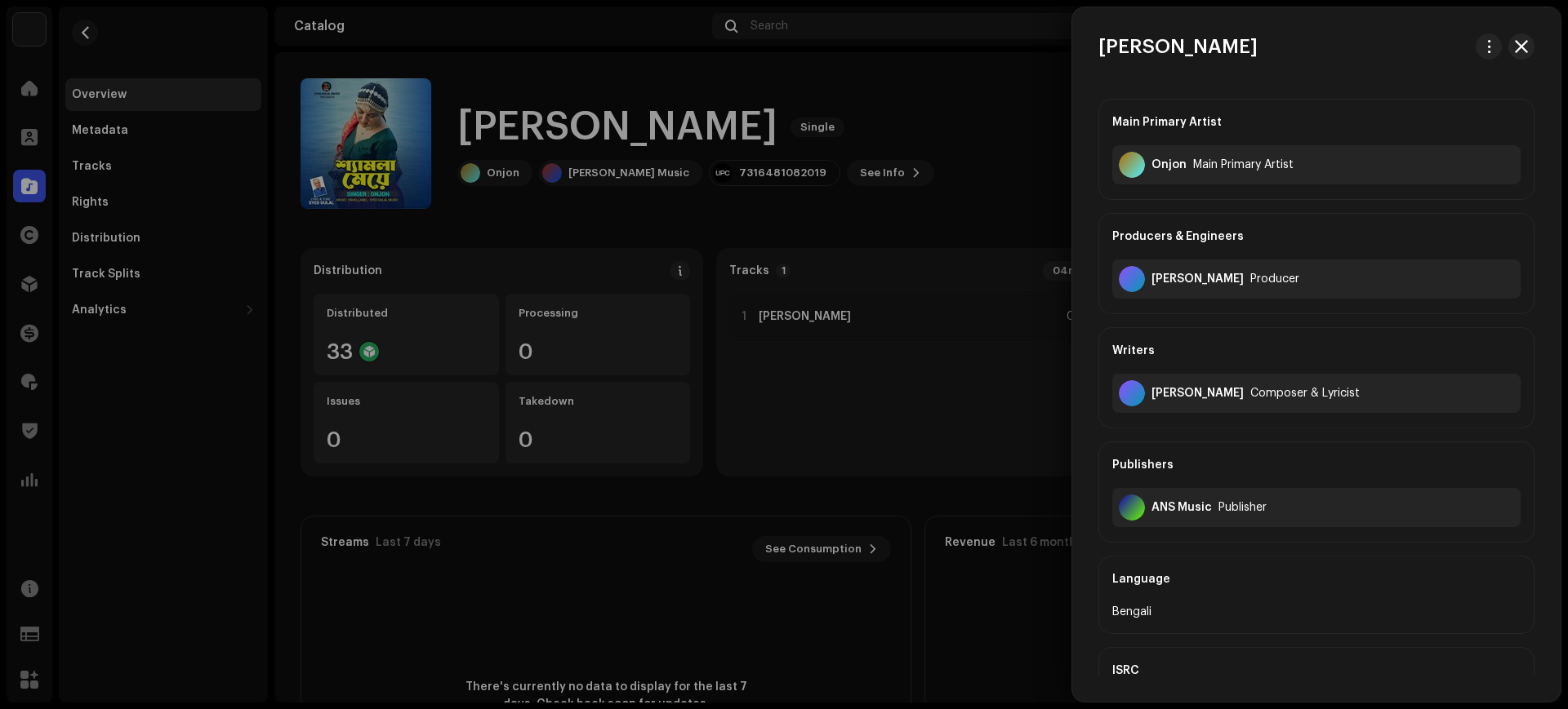
click at [622, 462] on div at bounding box center [784, 354] width 1568 height 709
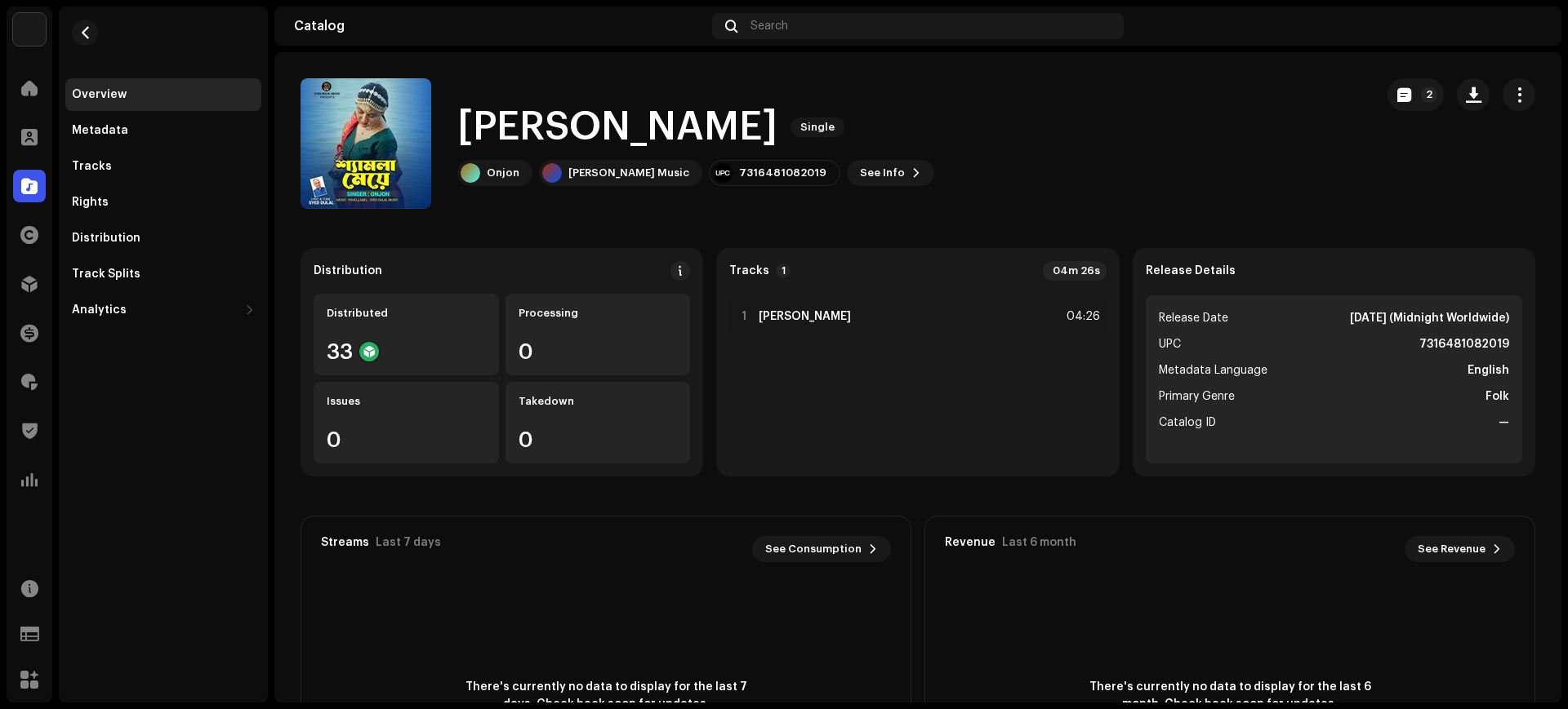
click at [853, 459] on div "1 [PERSON_NAME] 04:26" at bounding box center [917, 379] width 376 height 170
click at [87, 35] on span "button" at bounding box center [85, 33] width 12 height 13
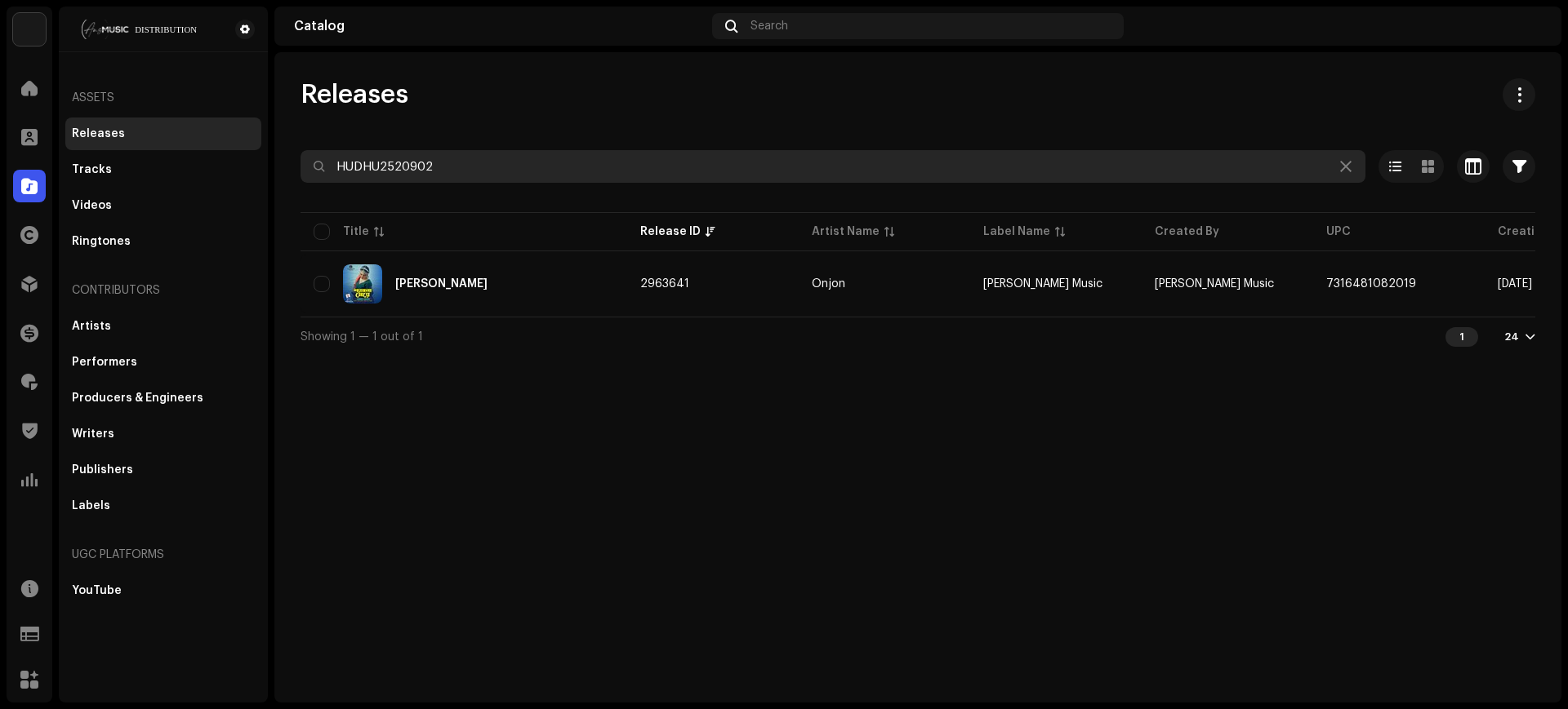
click at [721, 169] on input "HUDHU2520902" at bounding box center [832, 166] width 1064 height 33
paste input "6"
type input "HUDHU2520906"
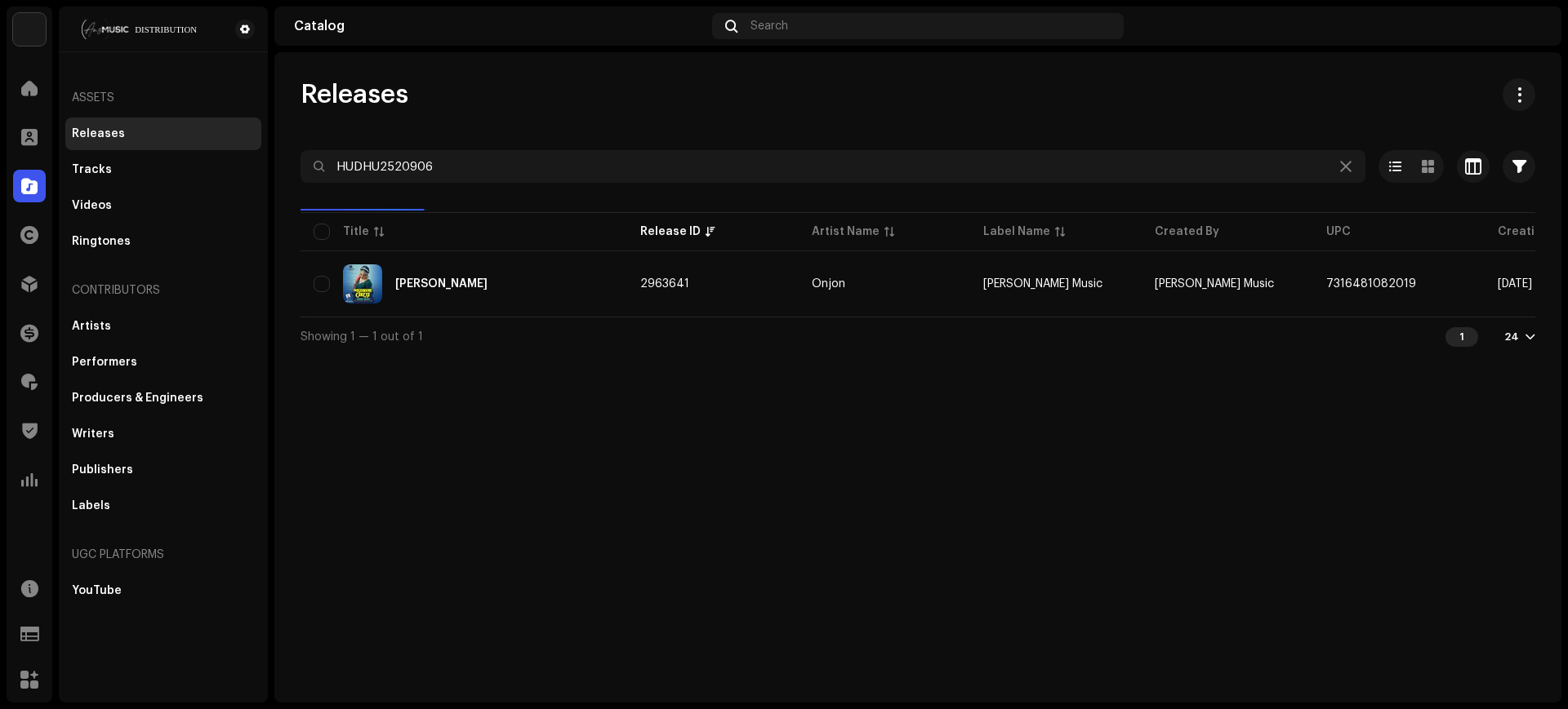
click at [793, 100] on div "Releases" at bounding box center [917, 94] width 1234 height 33
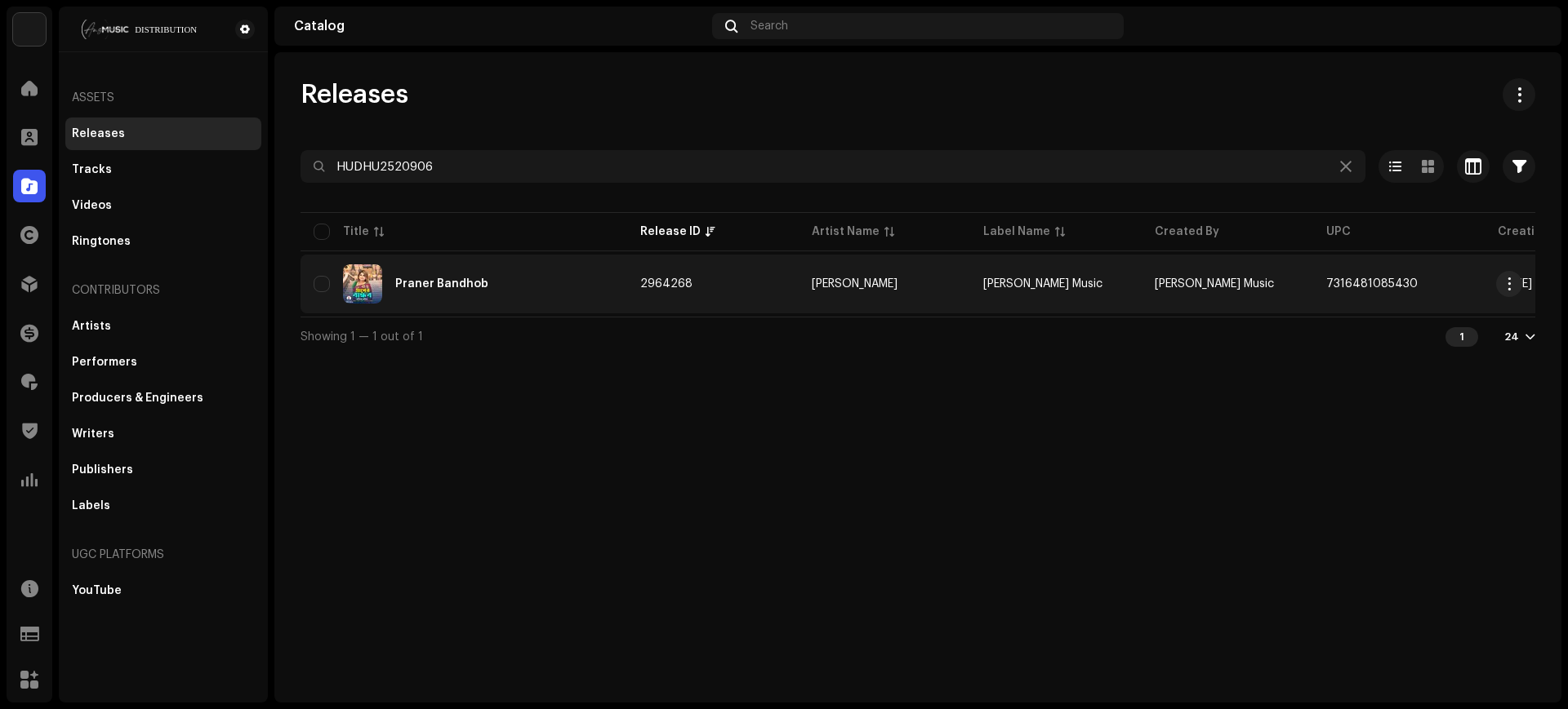
click at [746, 273] on td "2964268" at bounding box center [713, 284] width 172 height 58
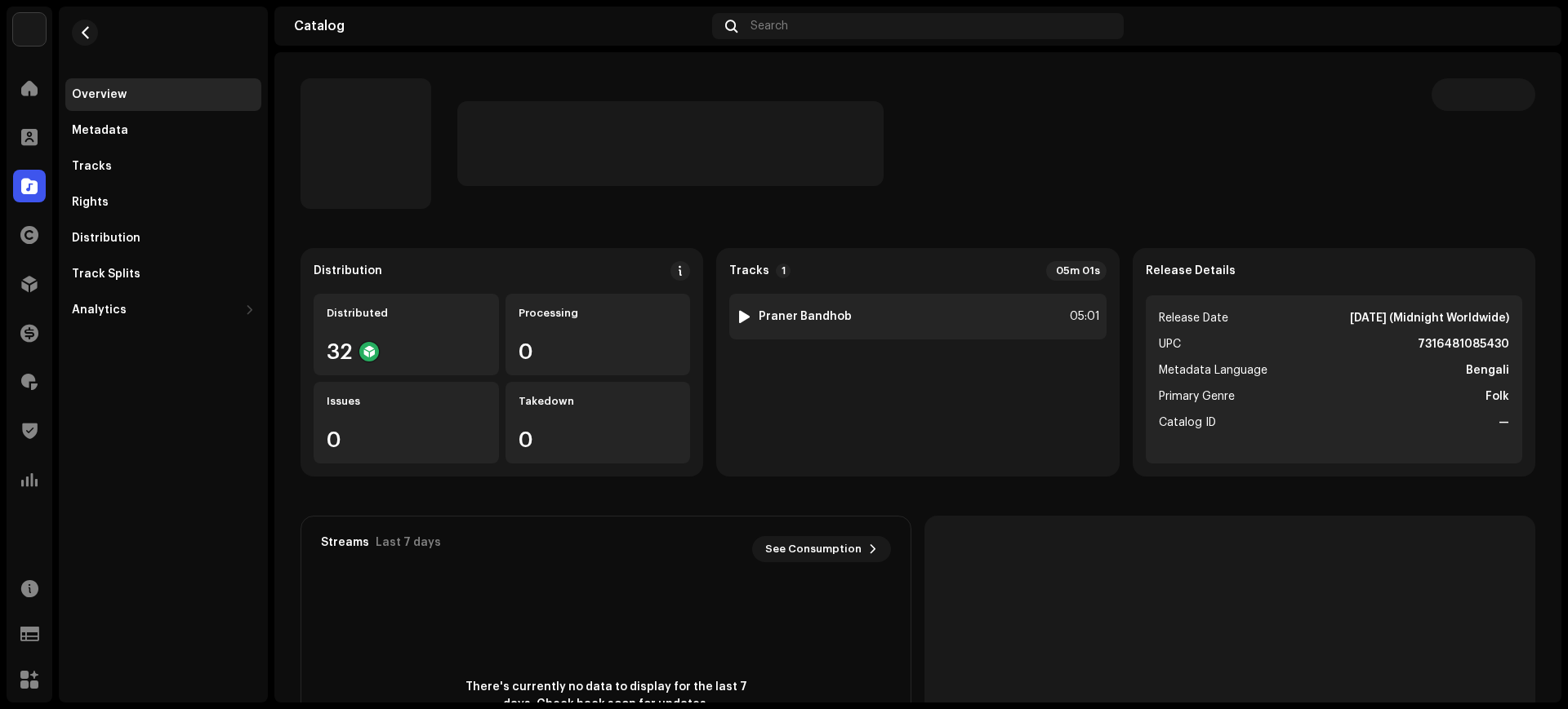
click at [887, 310] on div "1 Praner Bandhob 05:01" at bounding box center [917, 317] width 376 height 45
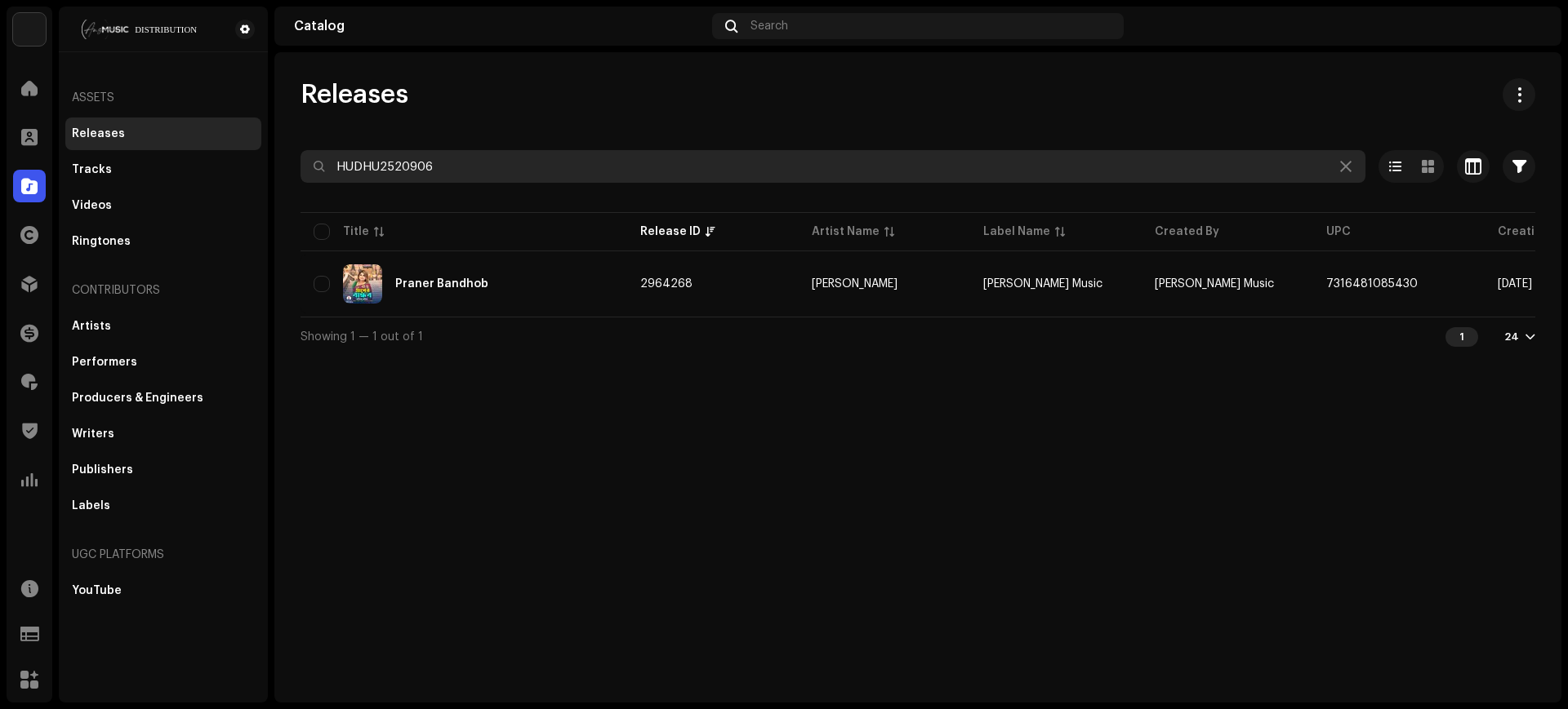
click at [493, 167] on input "HUDHU2520906" at bounding box center [832, 166] width 1064 height 33
click at [549, 160] on input "HUDHU2520906" at bounding box center [832, 166] width 1064 height 33
click at [549, 161] on input "HUDHU2520906" at bounding box center [832, 166] width 1064 height 33
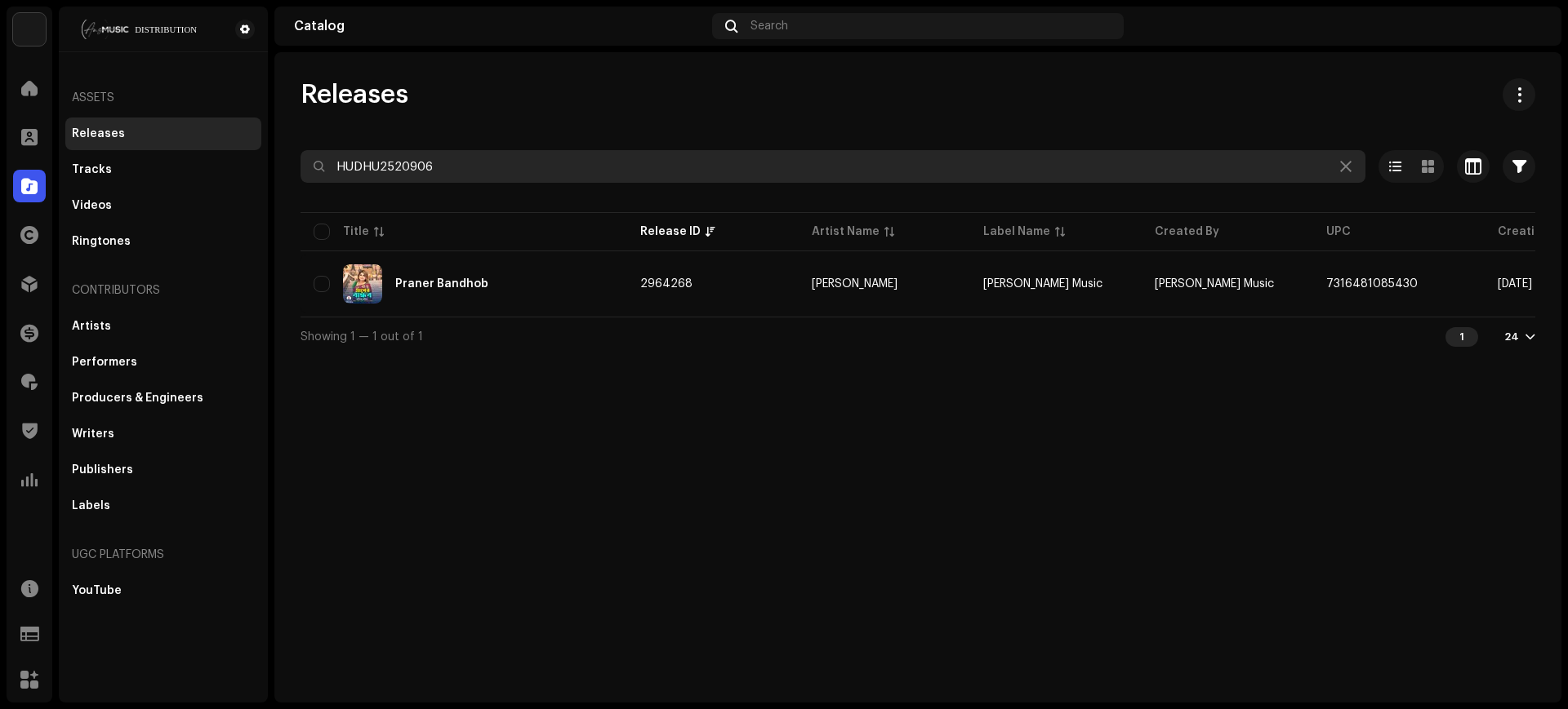
click at [549, 161] on input "HUDHU2520906" at bounding box center [832, 166] width 1064 height 33
paste input "8"
type input "HUDHU2520908"
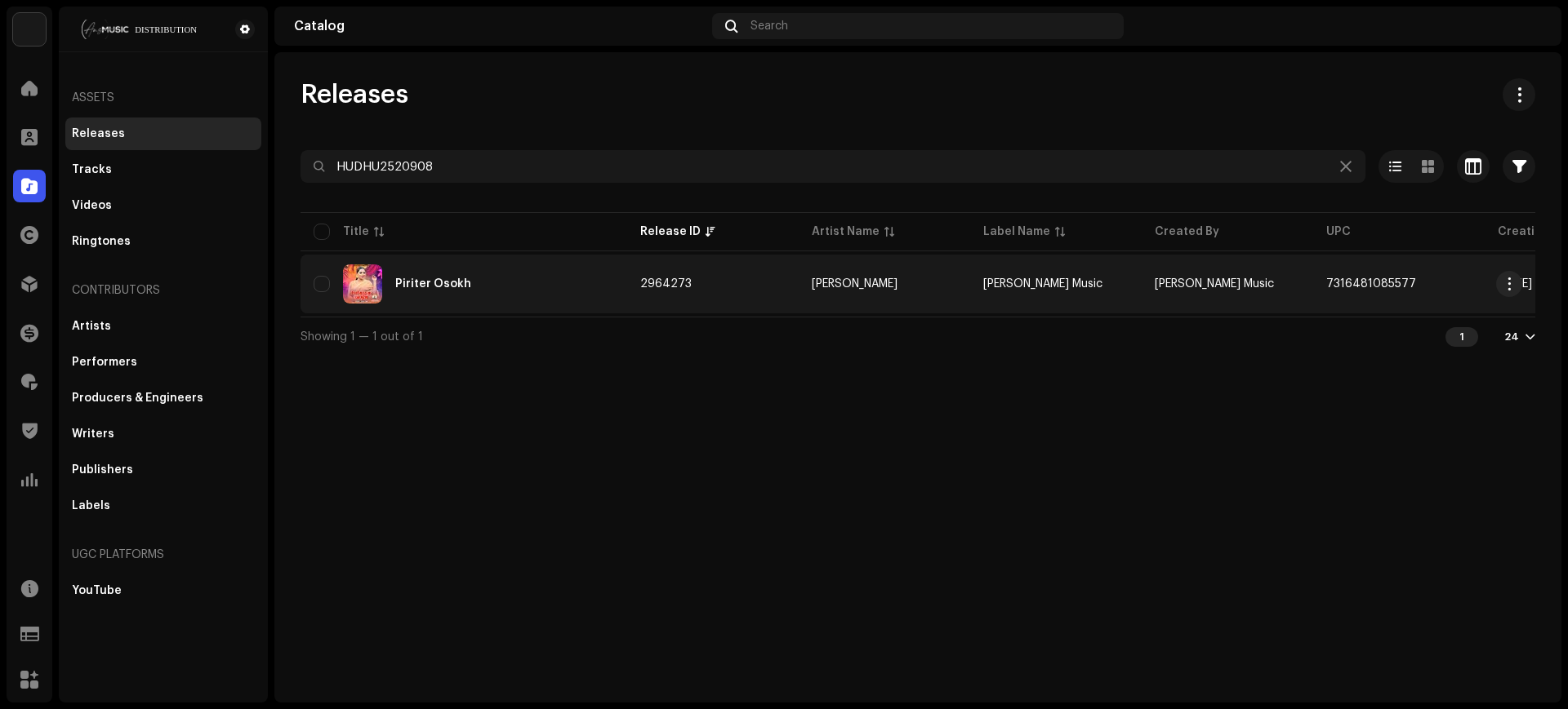
click at [778, 287] on td "2964273" at bounding box center [713, 284] width 172 height 58
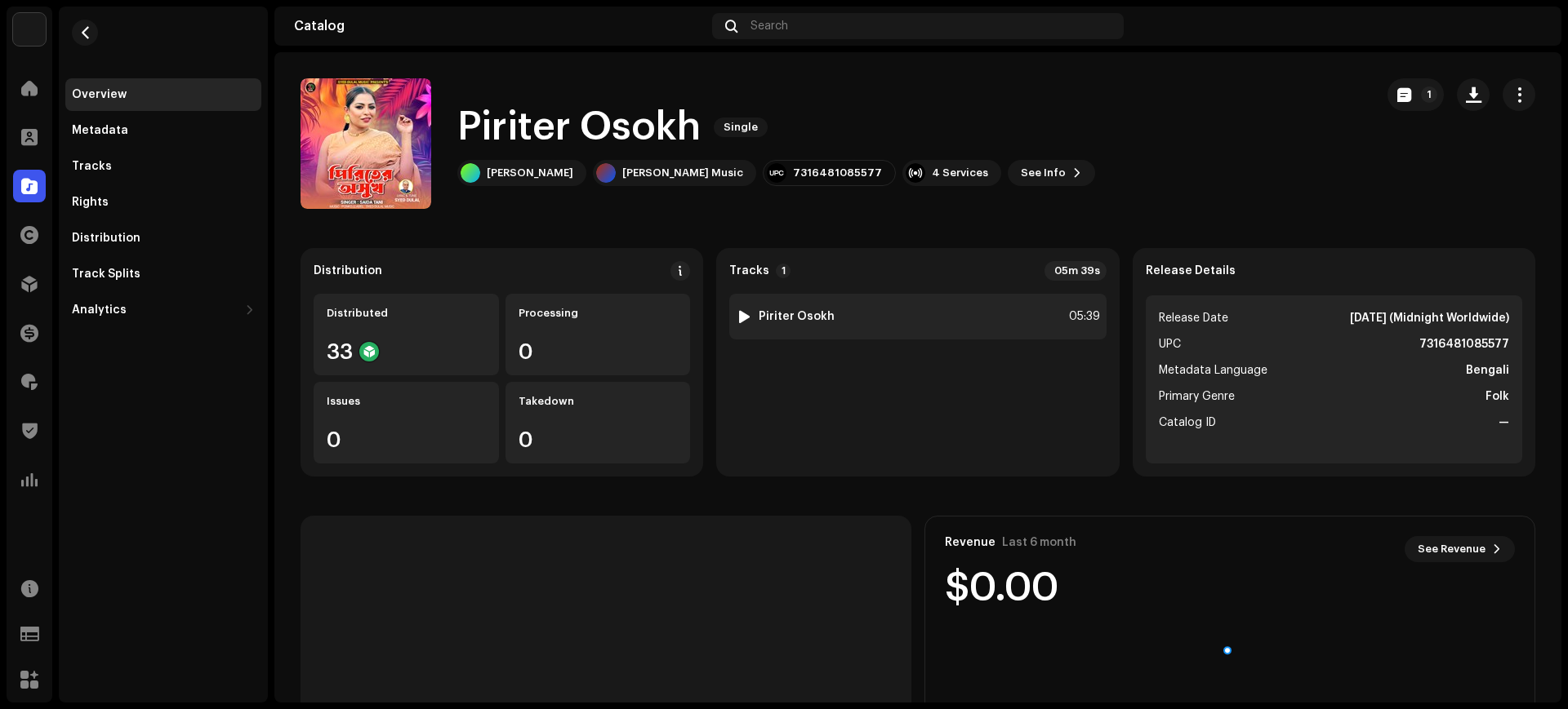
click at [907, 324] on div "1 Piriter Osokh 05:39" at bounding box center [917, 317] width 376 height 45
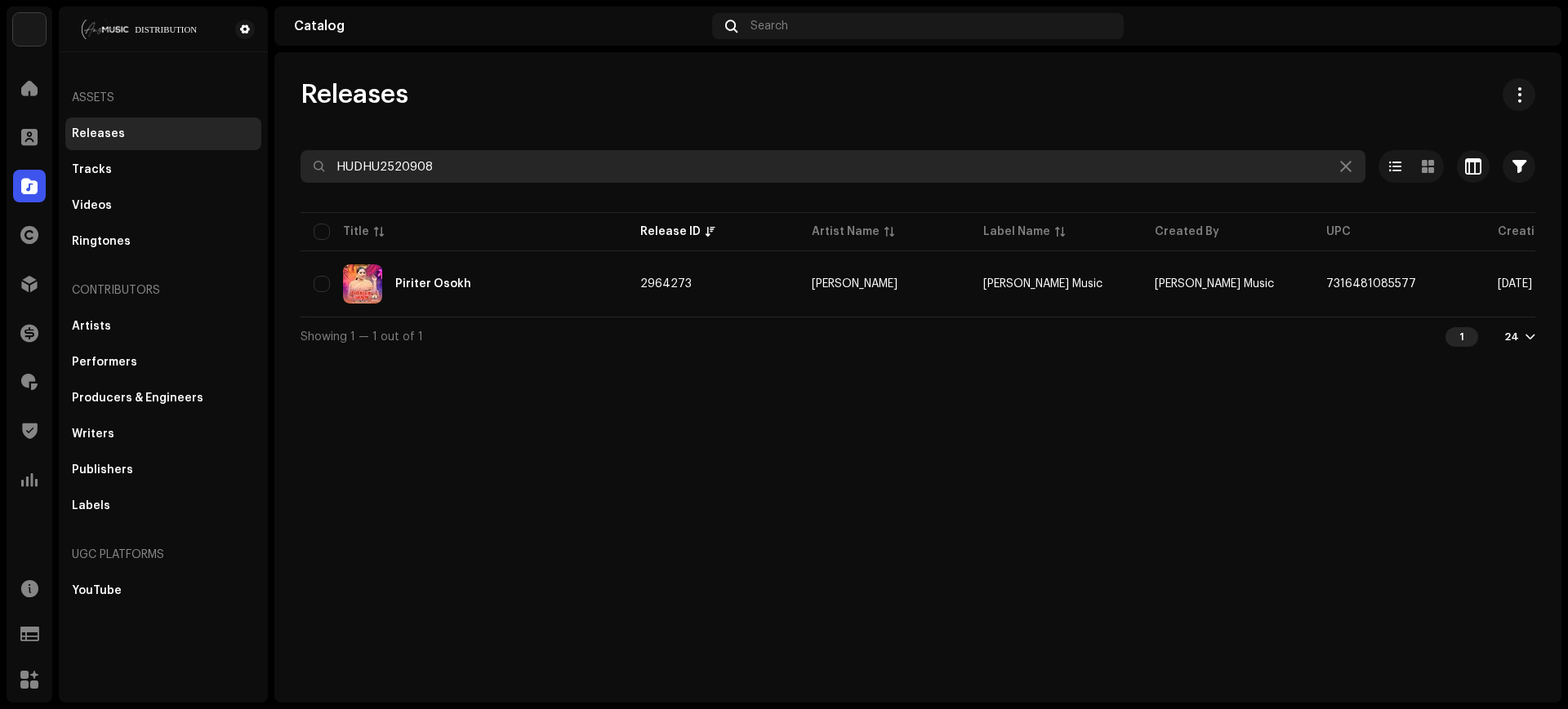
click at [499, 170] on input "HUDHU2520908" at bounding box center [832, 166] width 1064 height 33
paste input "7"
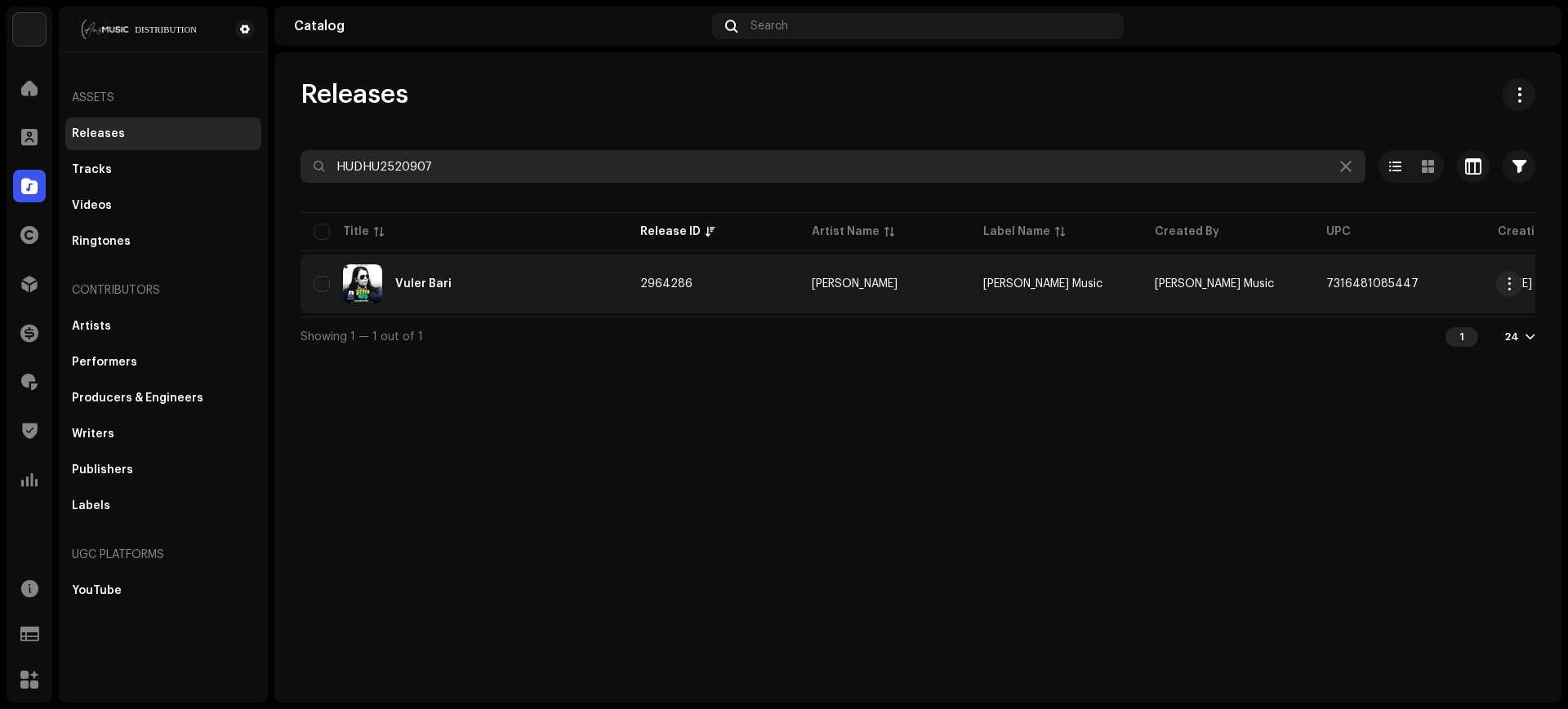
type input "HUDHU2520907"
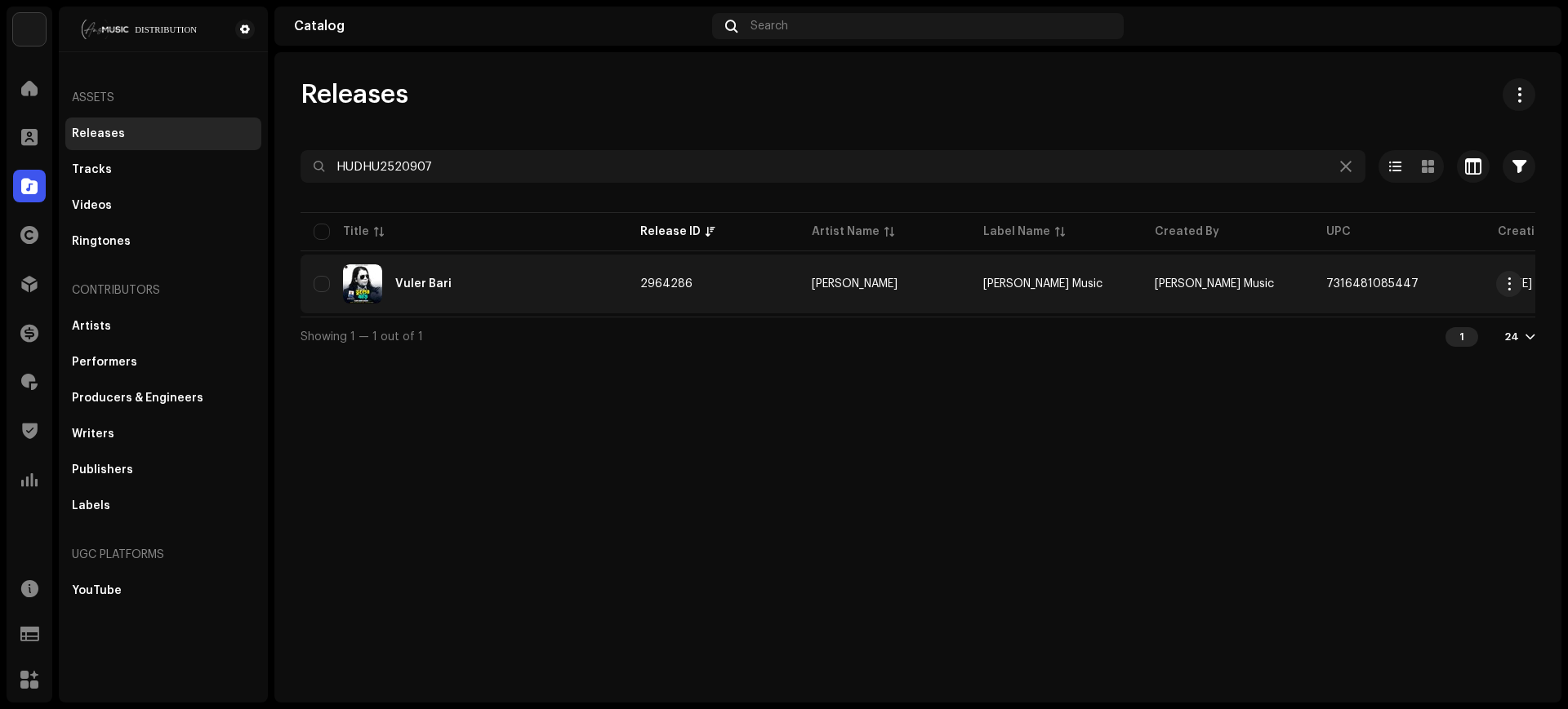
click at [517, 262] on td "Vuler Bari" at bounding box center [463, 284] width 326 height 58
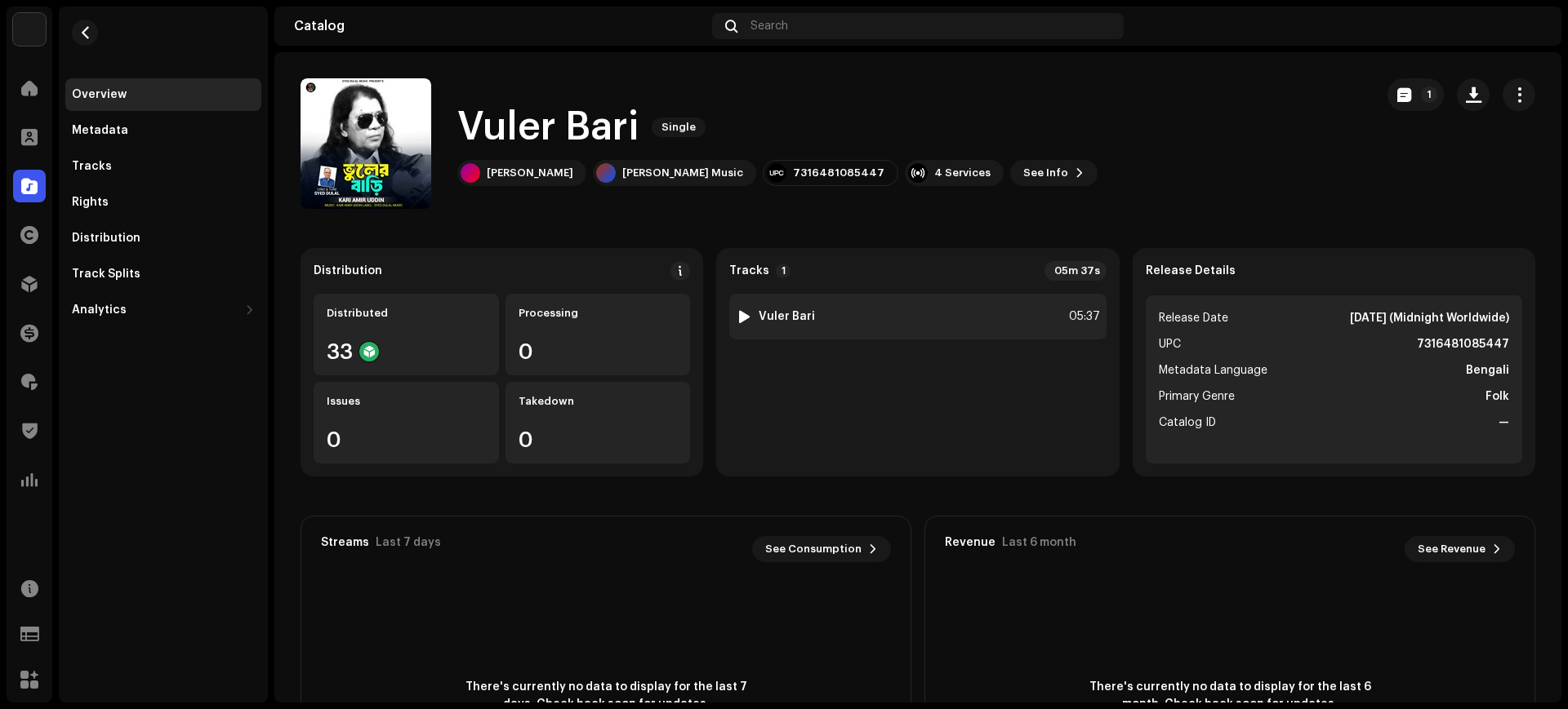
click at [871, 314] on div "1 Vuler Bari 05:37" at bounding box center [917, 317] width 376 height 45
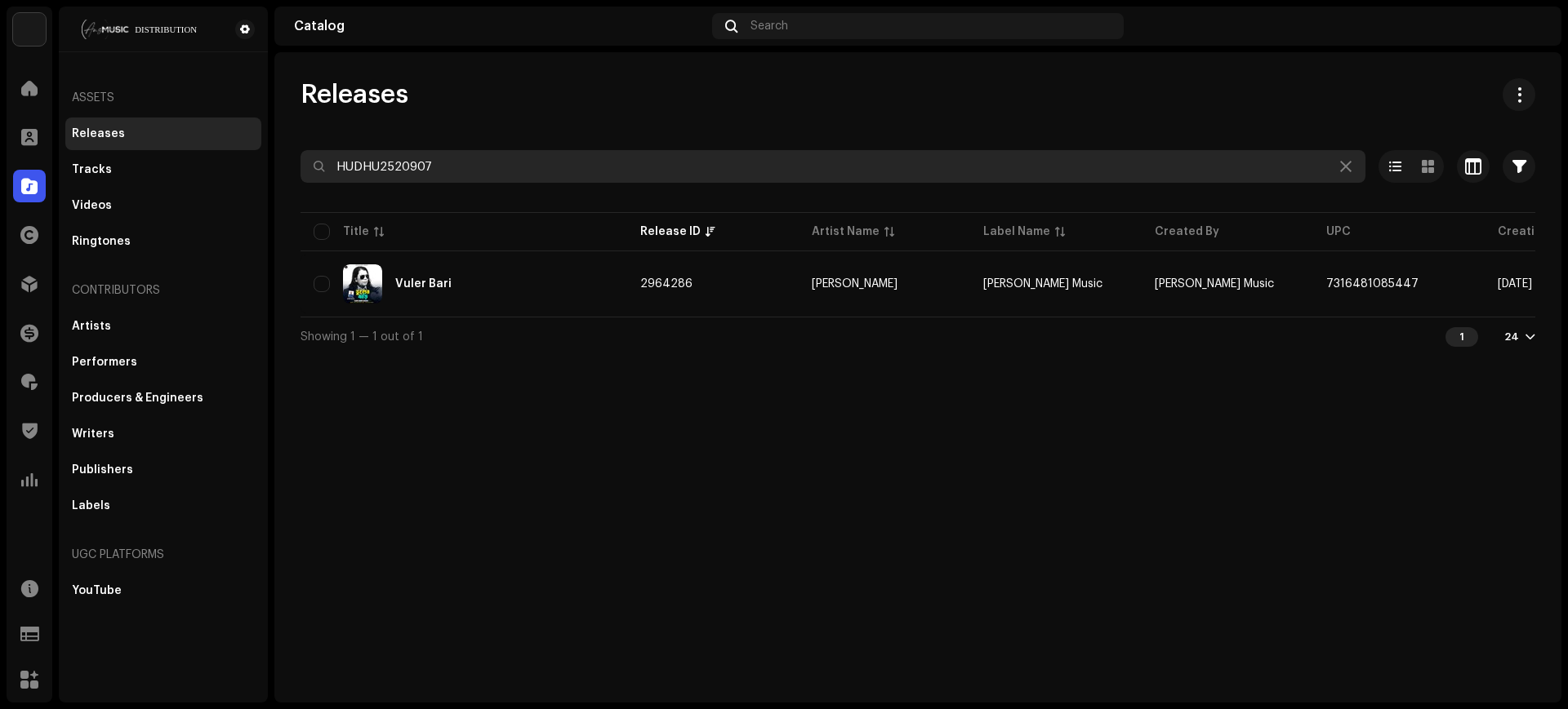
click at [632, 162] on input "HUDHU2520907" at bounding box center [832, 166] width 1064 height 33
paste input "5"
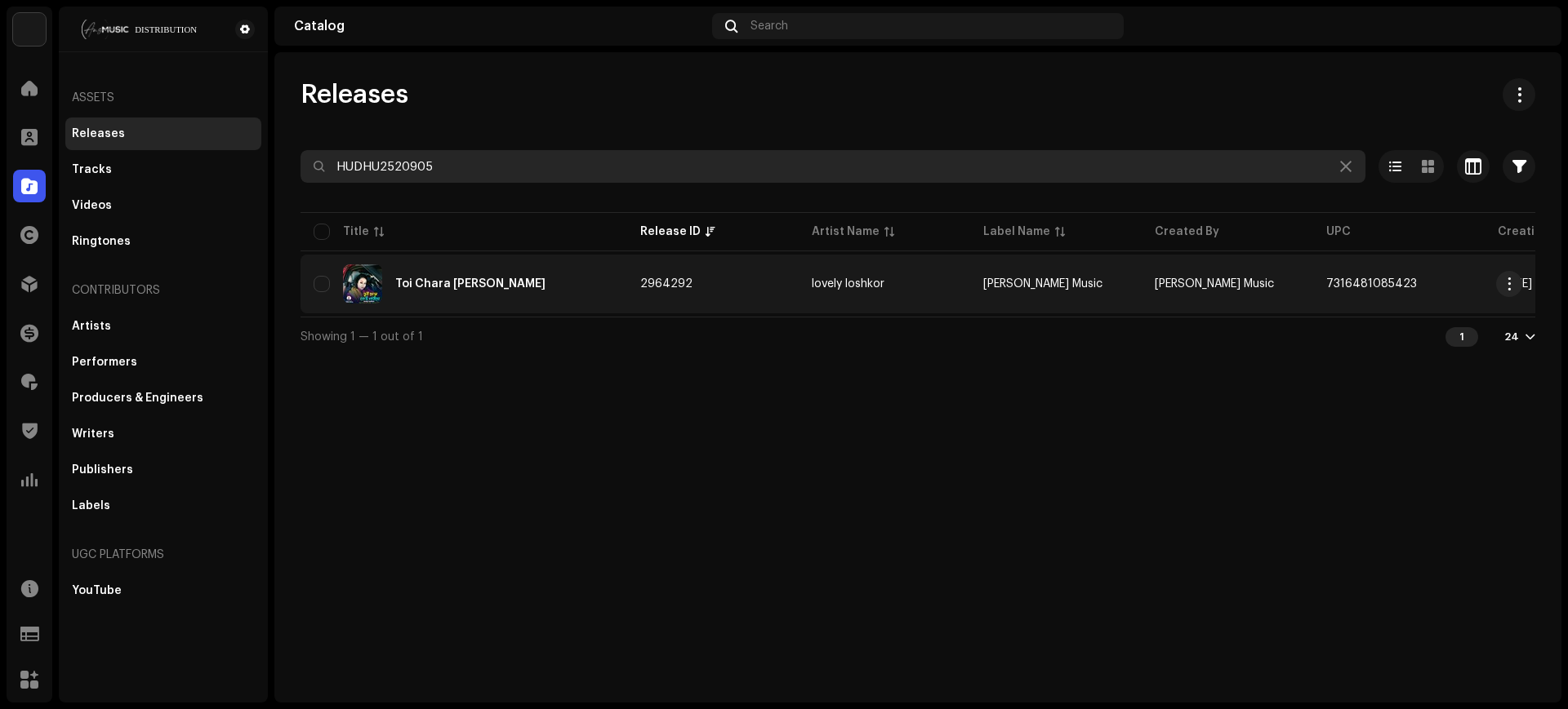
type input "HUDHU2520905"
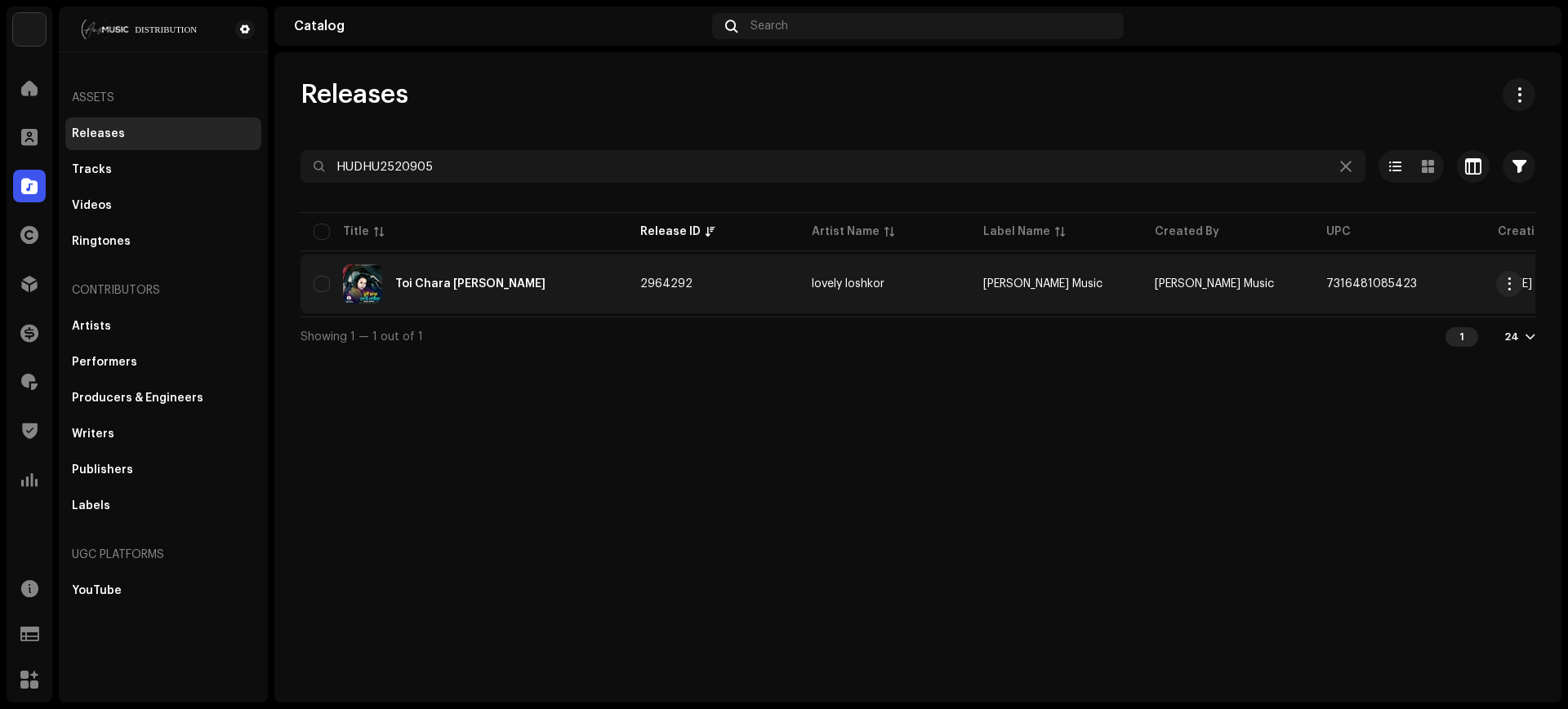
click at [594, 292] on div "Toi Chara [PERSON_NAME]" at bounding box center [463, 284] width 300 height 40
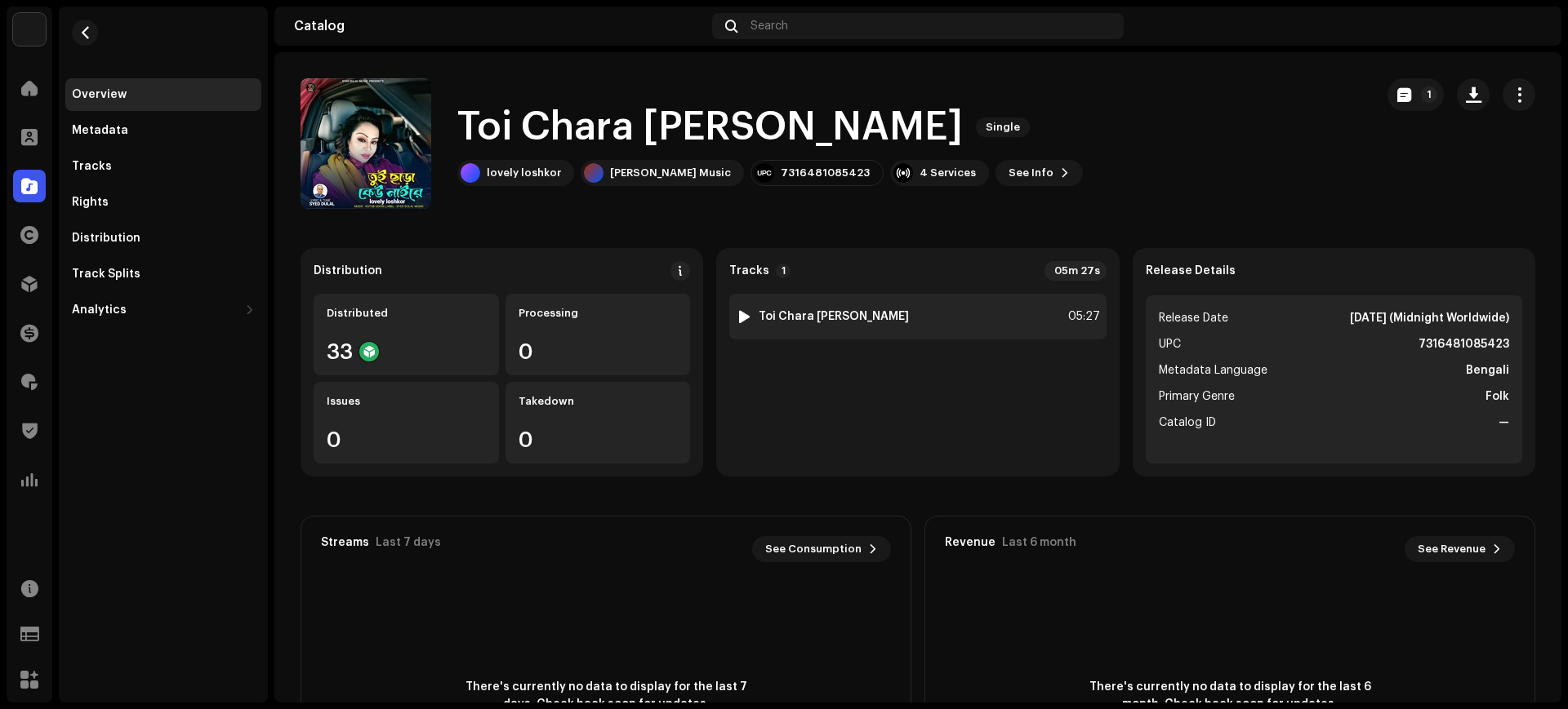
click at [1026, 323] on div "1 Toi Chara [PERSON_NAME] 05:27" at bounding box center [917, 317] width 376 height 45
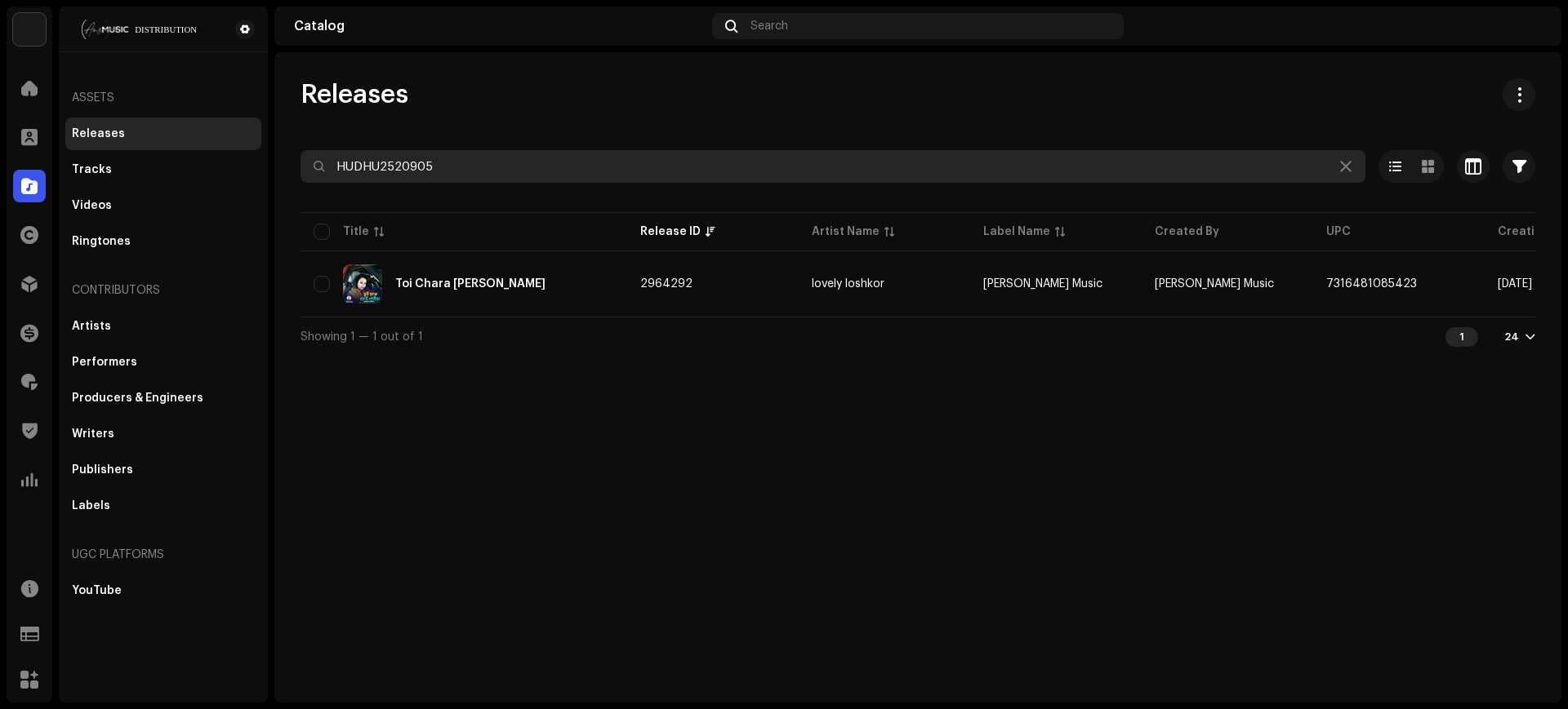
click at [761, 176] on input "HUDHU2520905" at bounding box center [832, 166] width 1064 height 33
paste input "17"
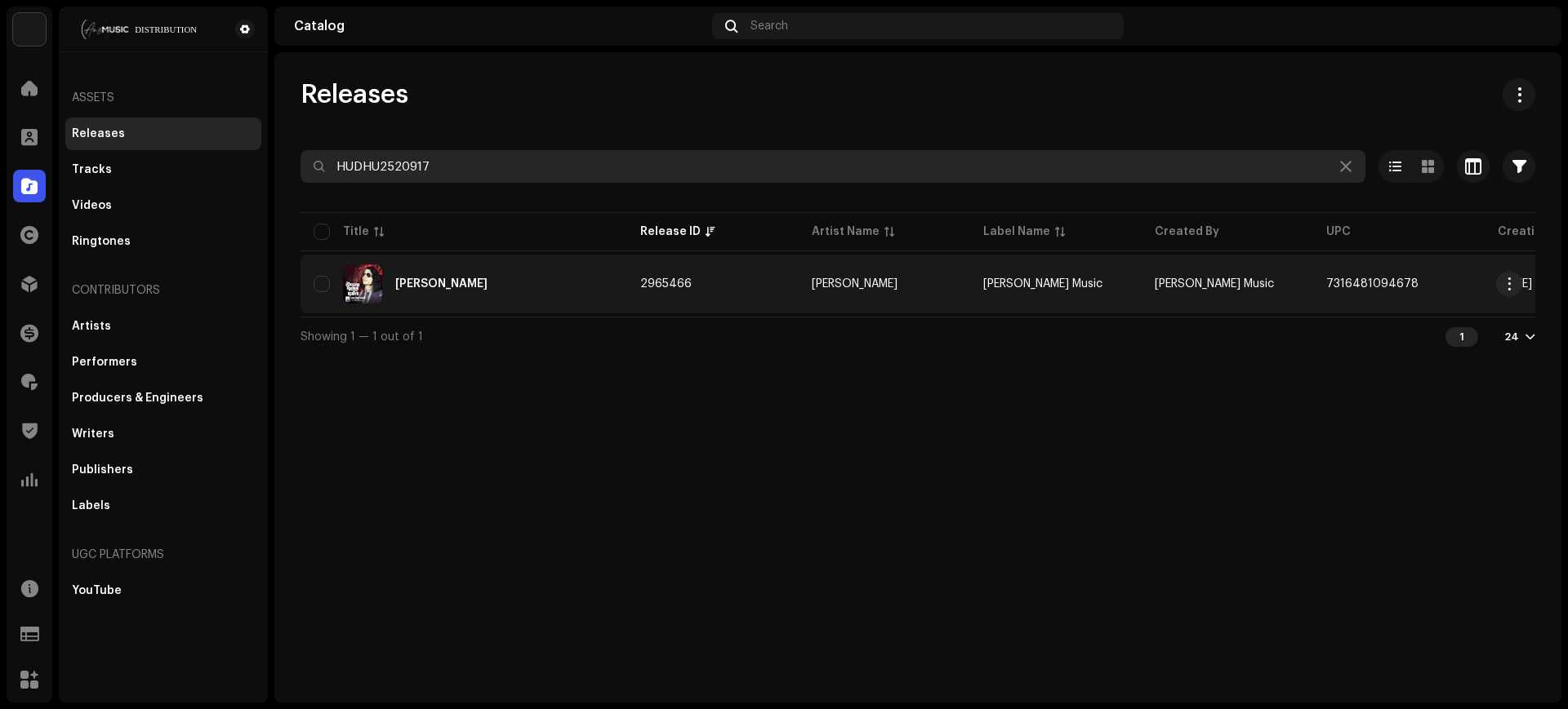
type input "HUDHU2520917"
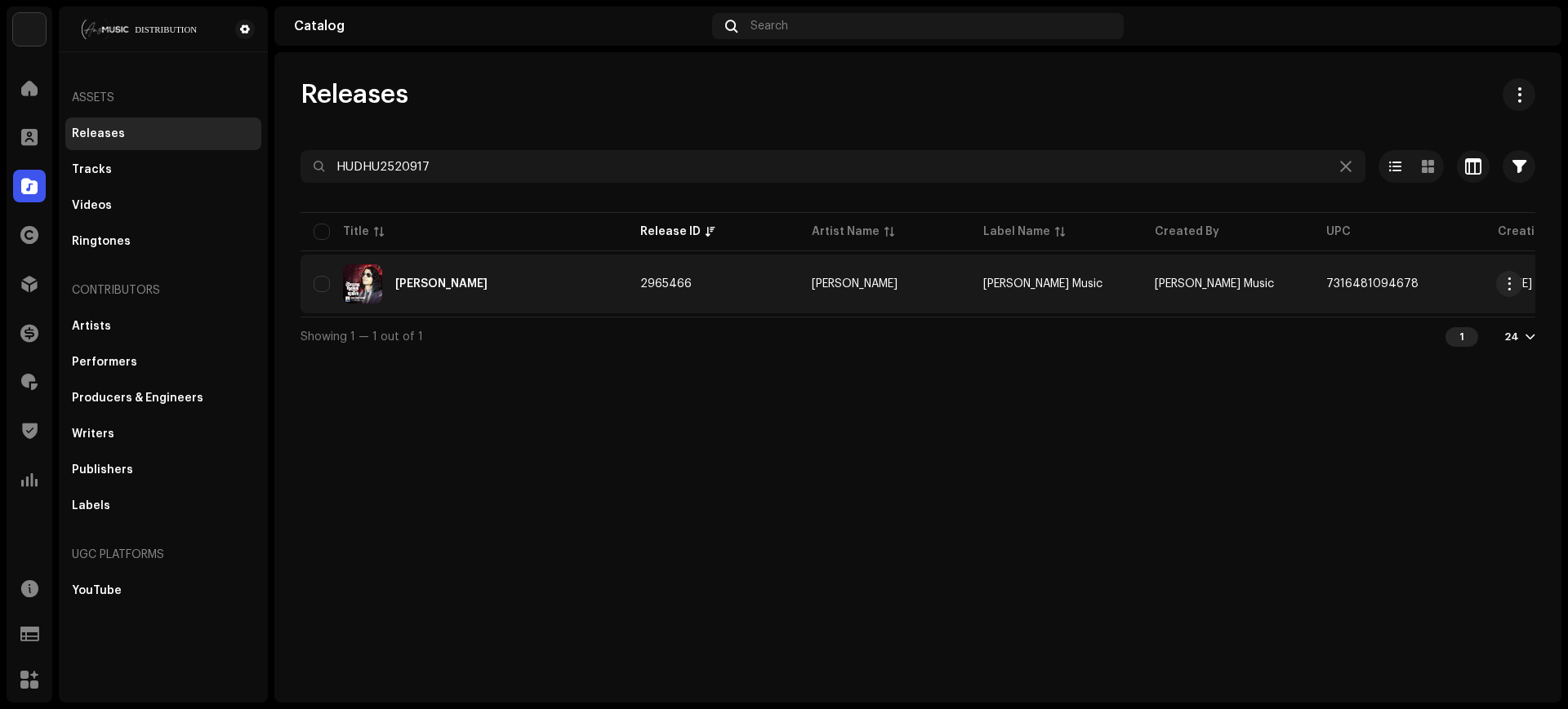
click at [744, 274] on td "2965466" at bounding box center [713, 284] width 172 height 58
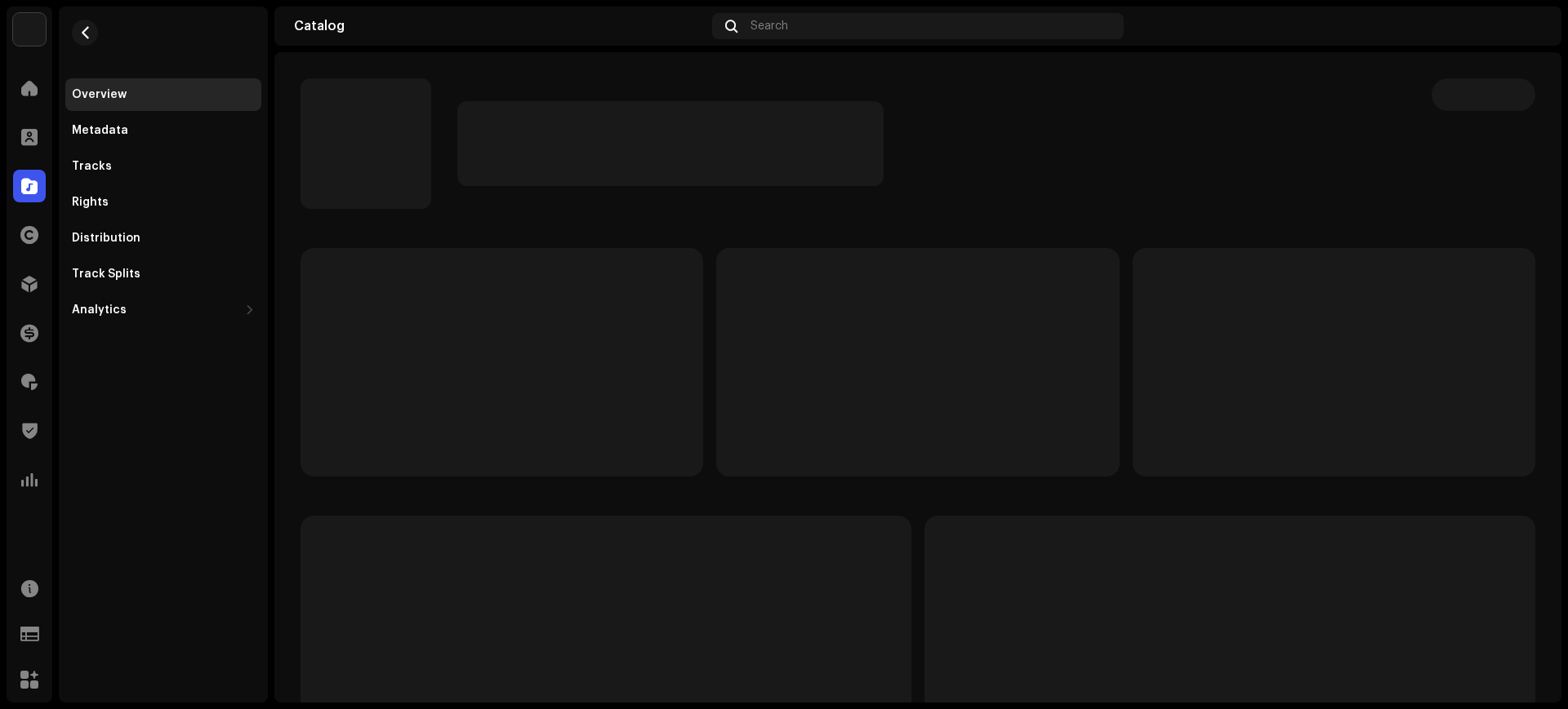
click at [744, 274] on p-skeleton at bounding box center [917, 362] width 403 height 228
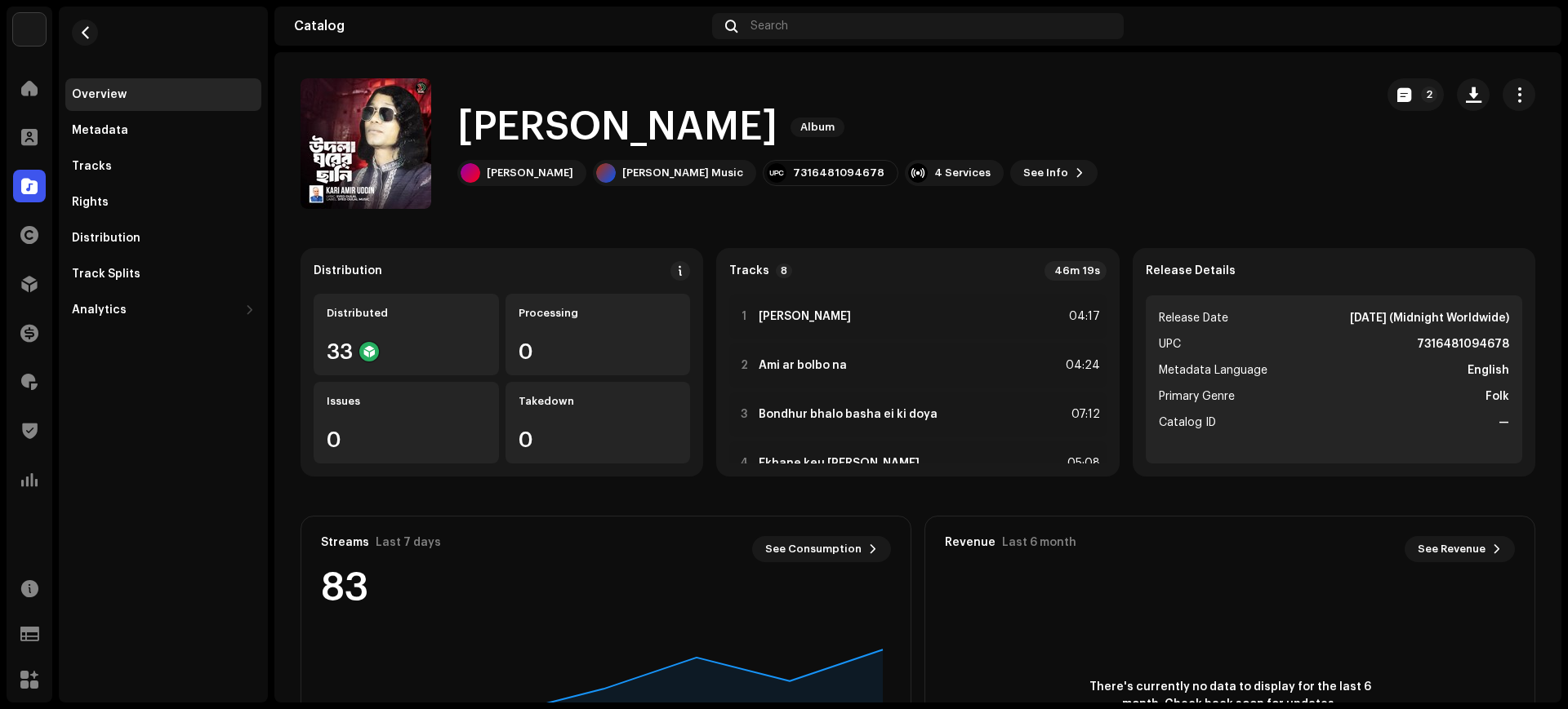
click at [999, 320] on div "1 [PERSON_NAME] 04:17" at bounding box center [917, 317] width 376 height 45
click at [943, 311] on div "1 [PERSON_NAME] 04:17" at bounding box center [917, 317] width 376 height 45
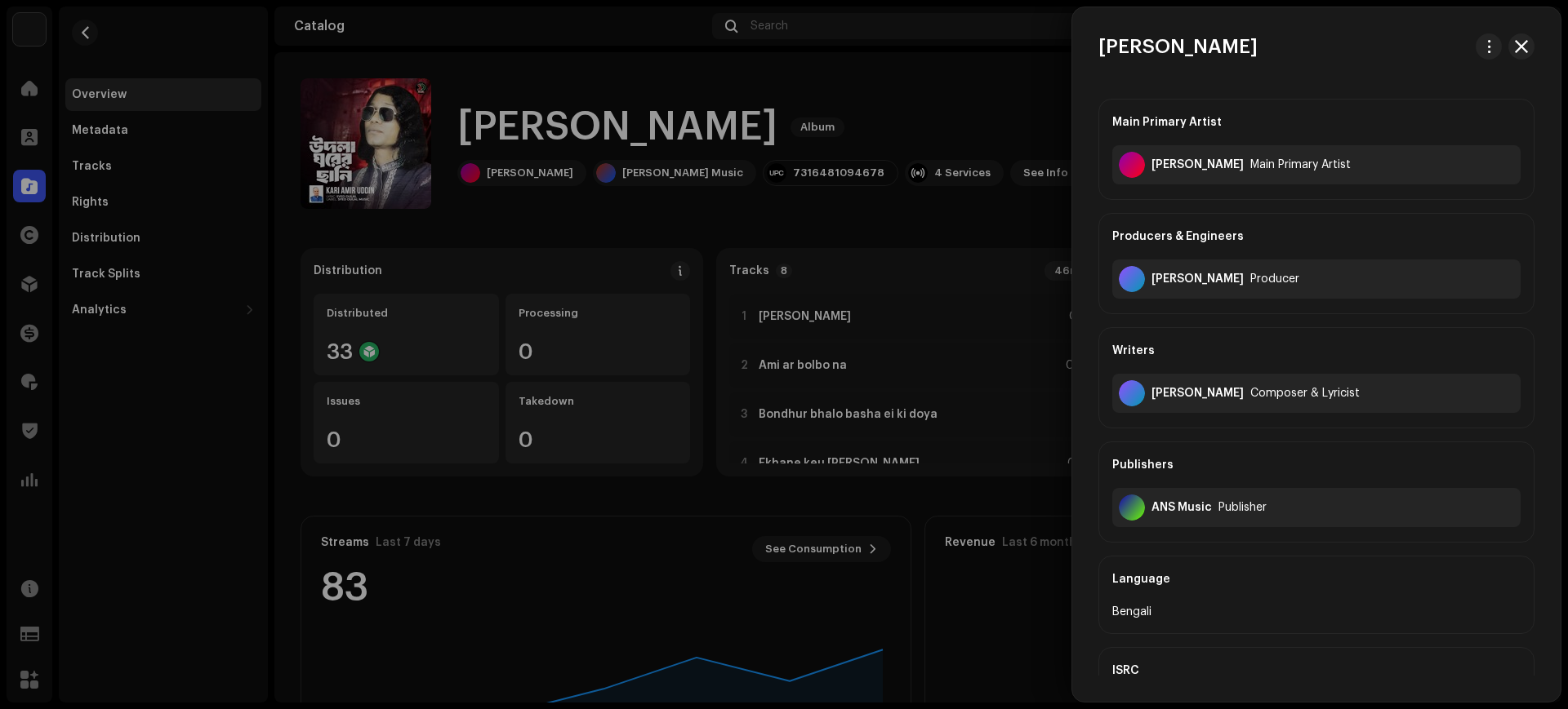
click at [941, 314] on div at bounding box center [784, 354] width 1568 height 709
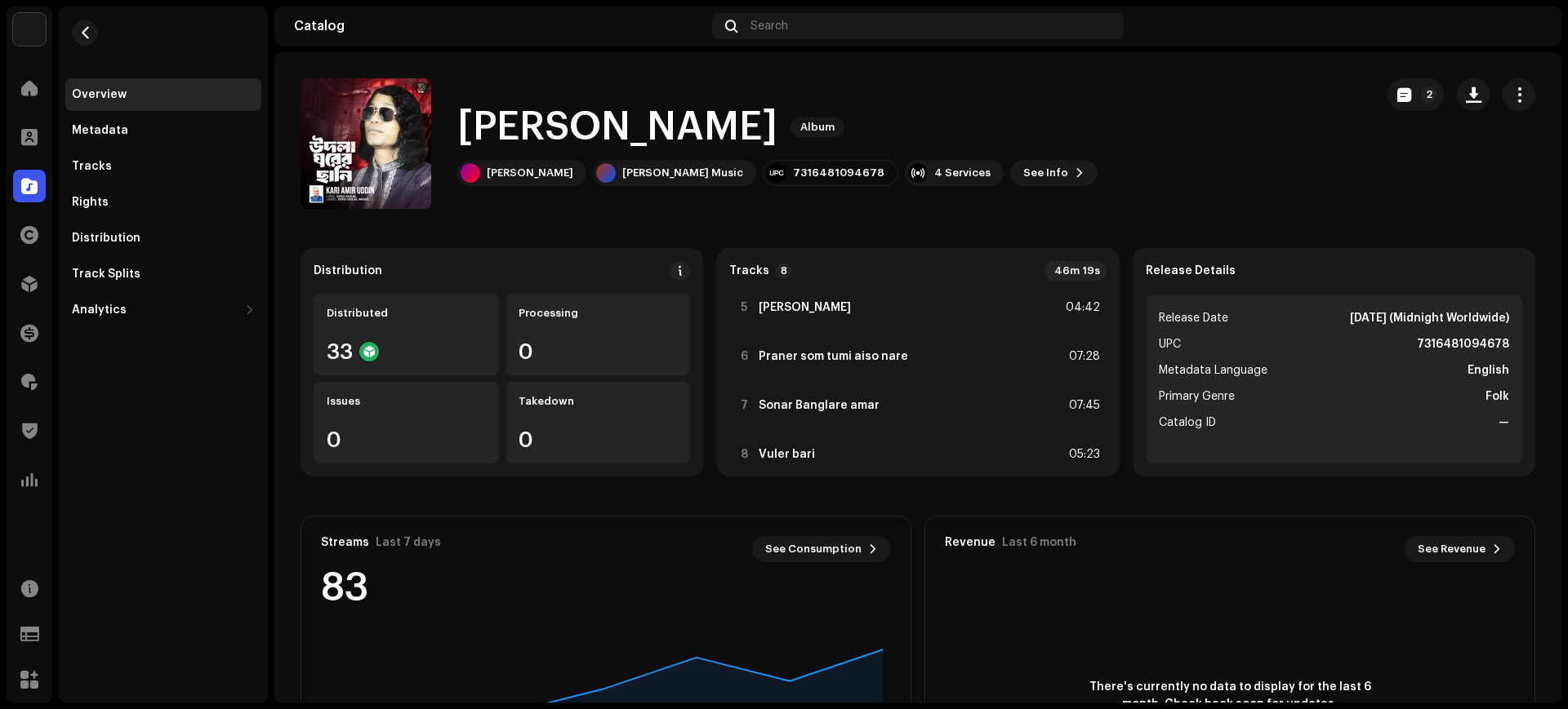
scroll to position [232, 0]
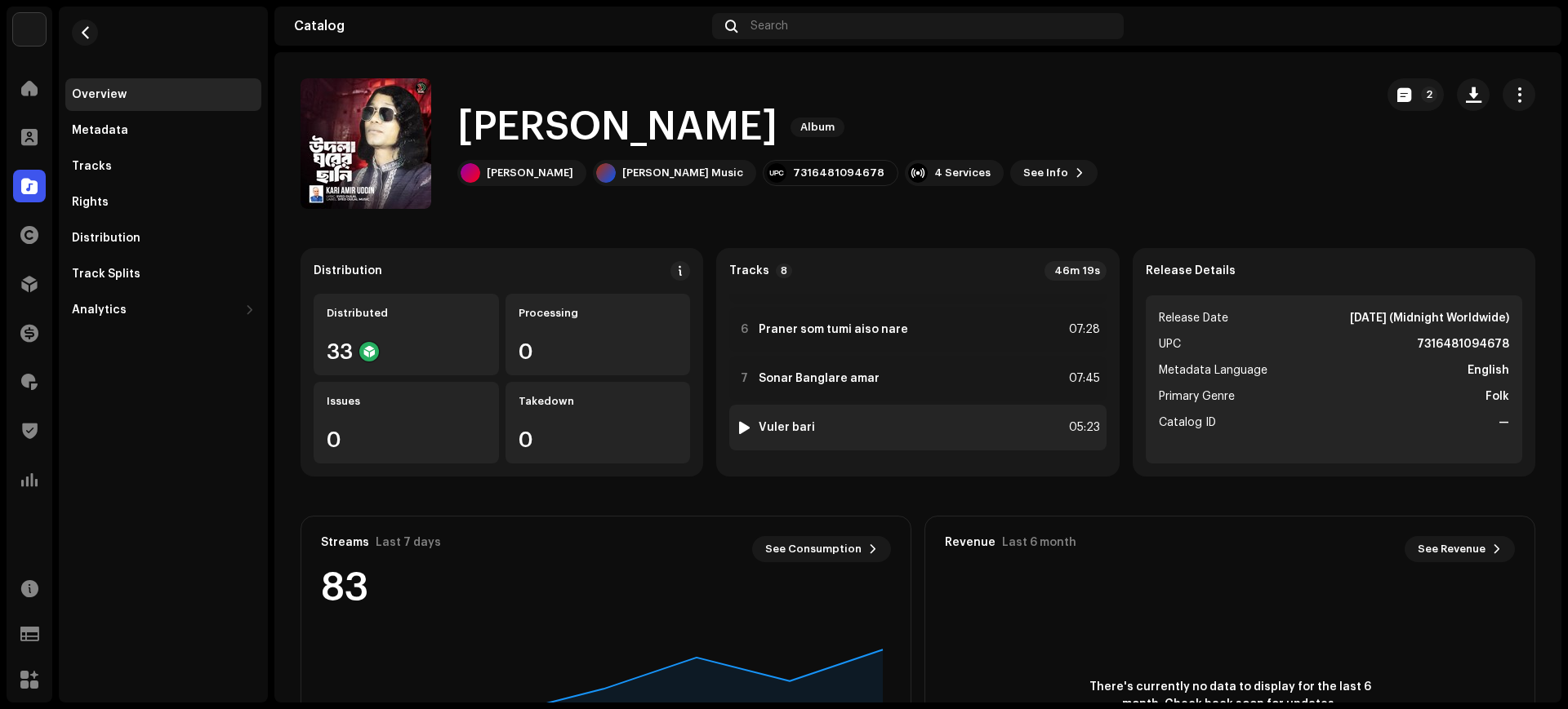
click at [889, 432] on div "8 Vuler bari 05:23" at bounding box center [917, 427] width 376 height 45
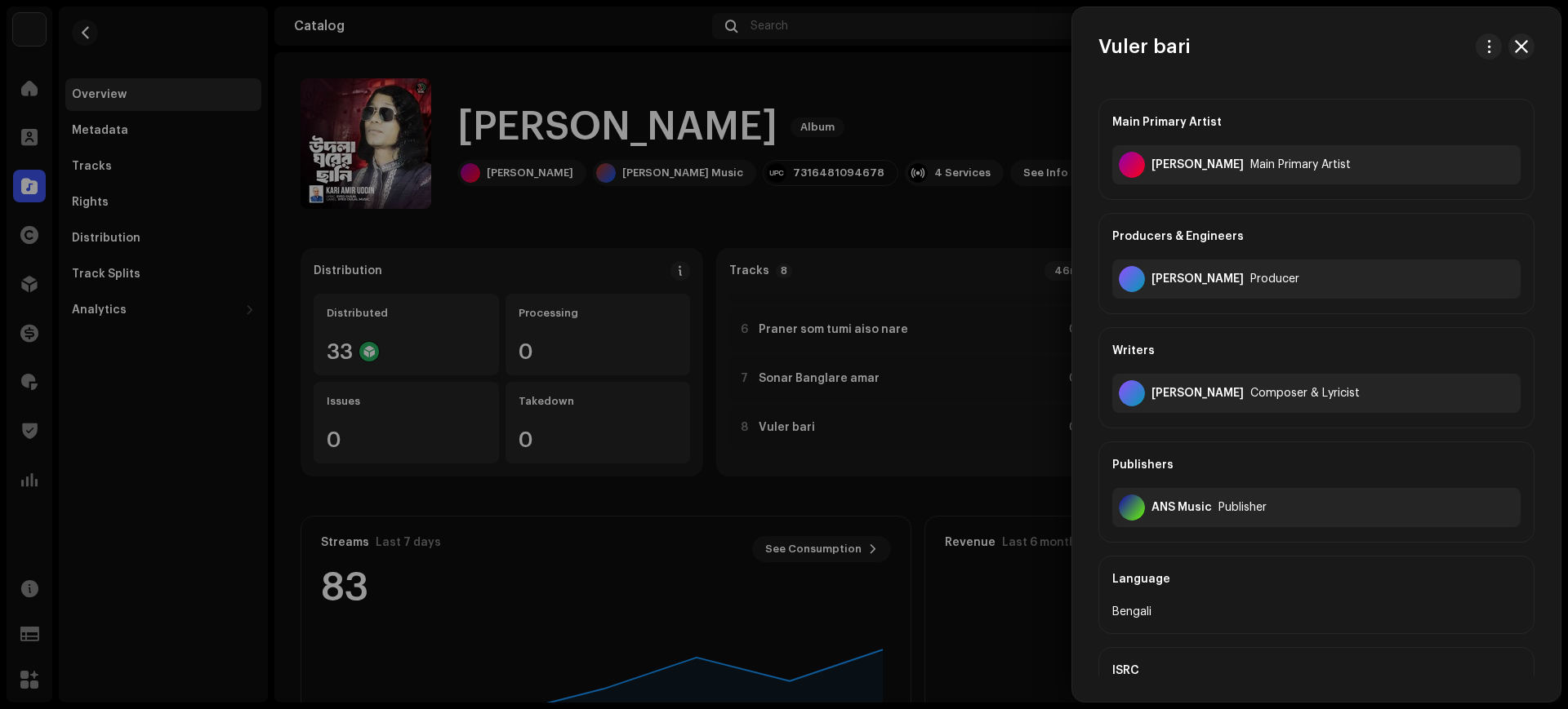
scroll to position [461, 0]
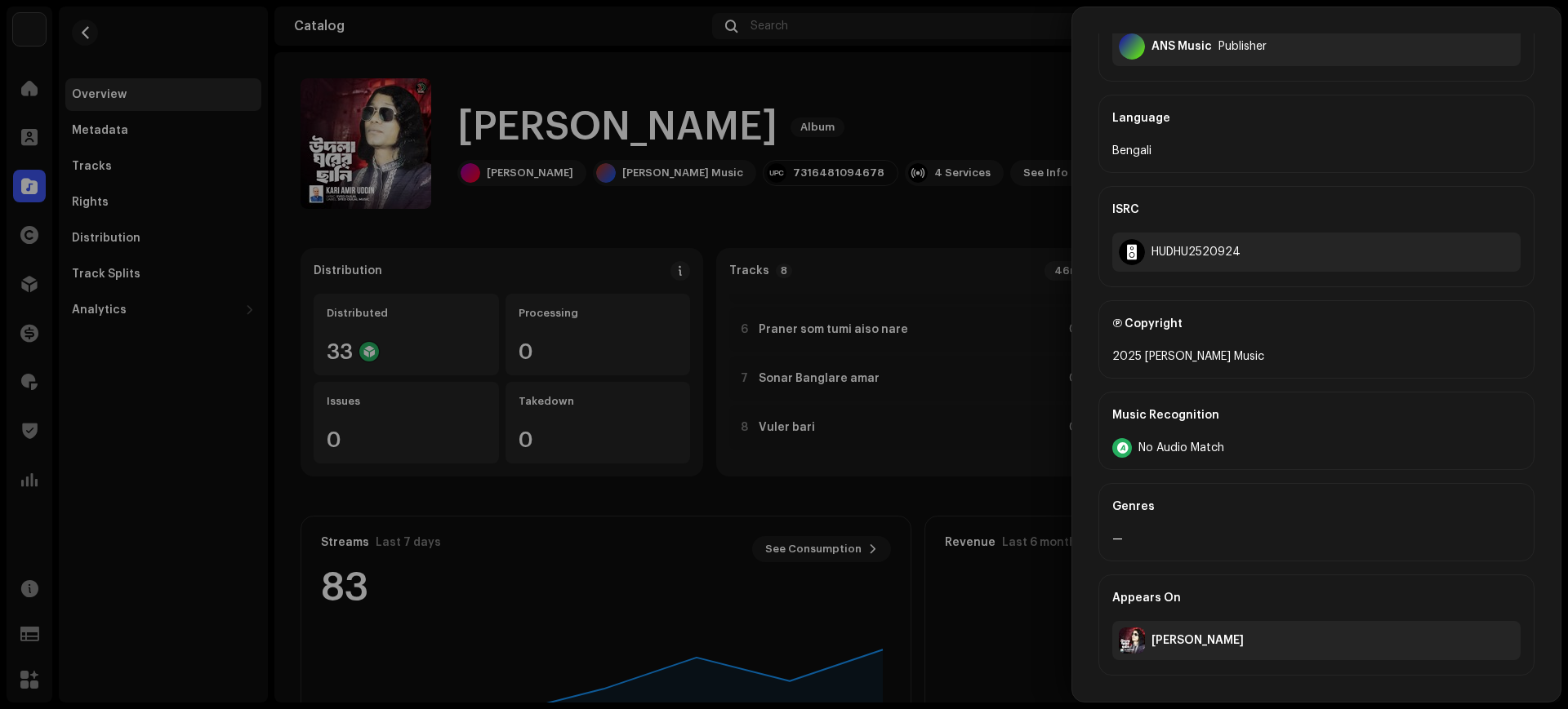
click at [1026, 420] on div at bounding box center [784, 354] width 1568 height 709
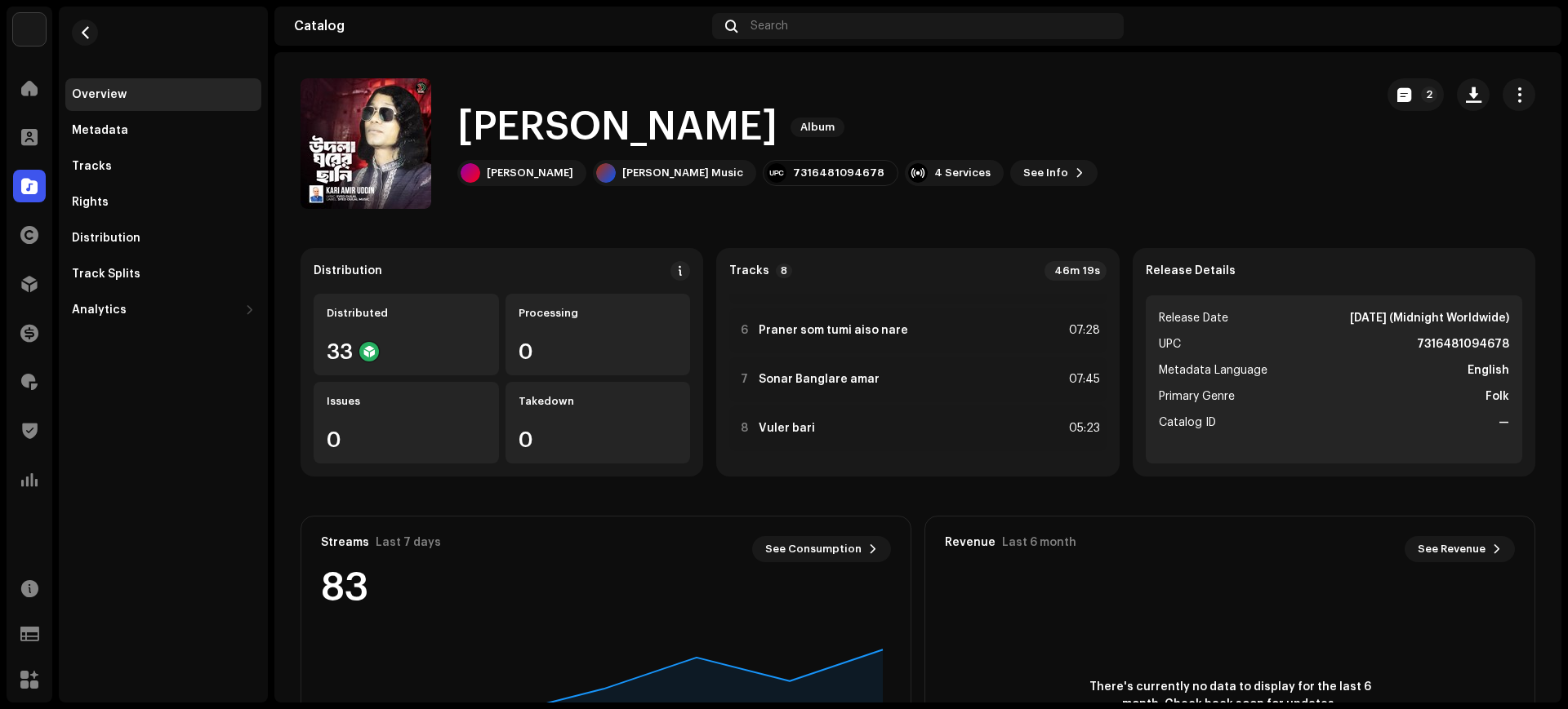
scroll to position [232, 0]
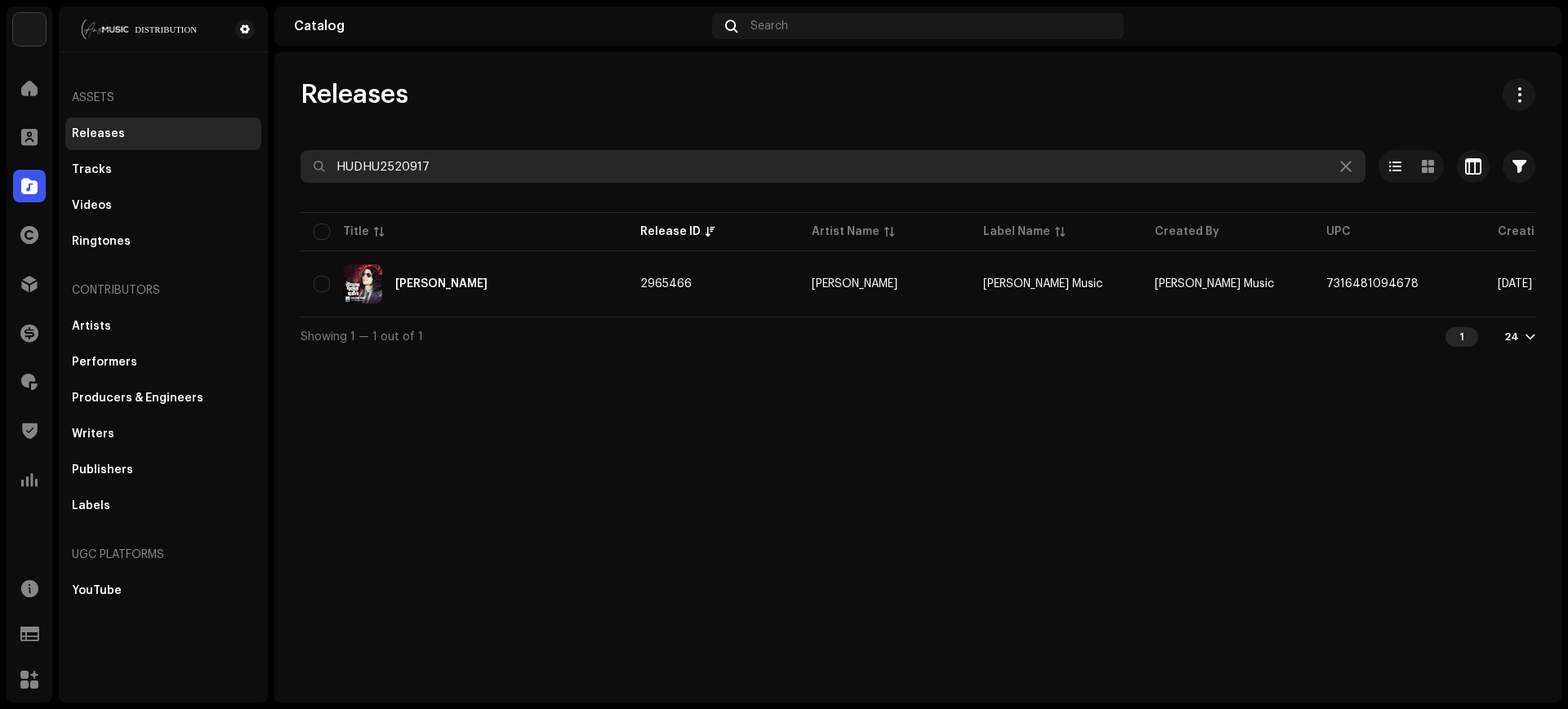
click at [627, 167] on input "HUDHU2520917" at bounding box center [832, 166] width 1064 height 33
click at [626, 166] on input "HUDHU2520917" at bounding box center [832, 166] width 1064 height 33
click at [623, 167] on input "HUDHU2520917" at bounding box center [832, 166] width 1064 height 33
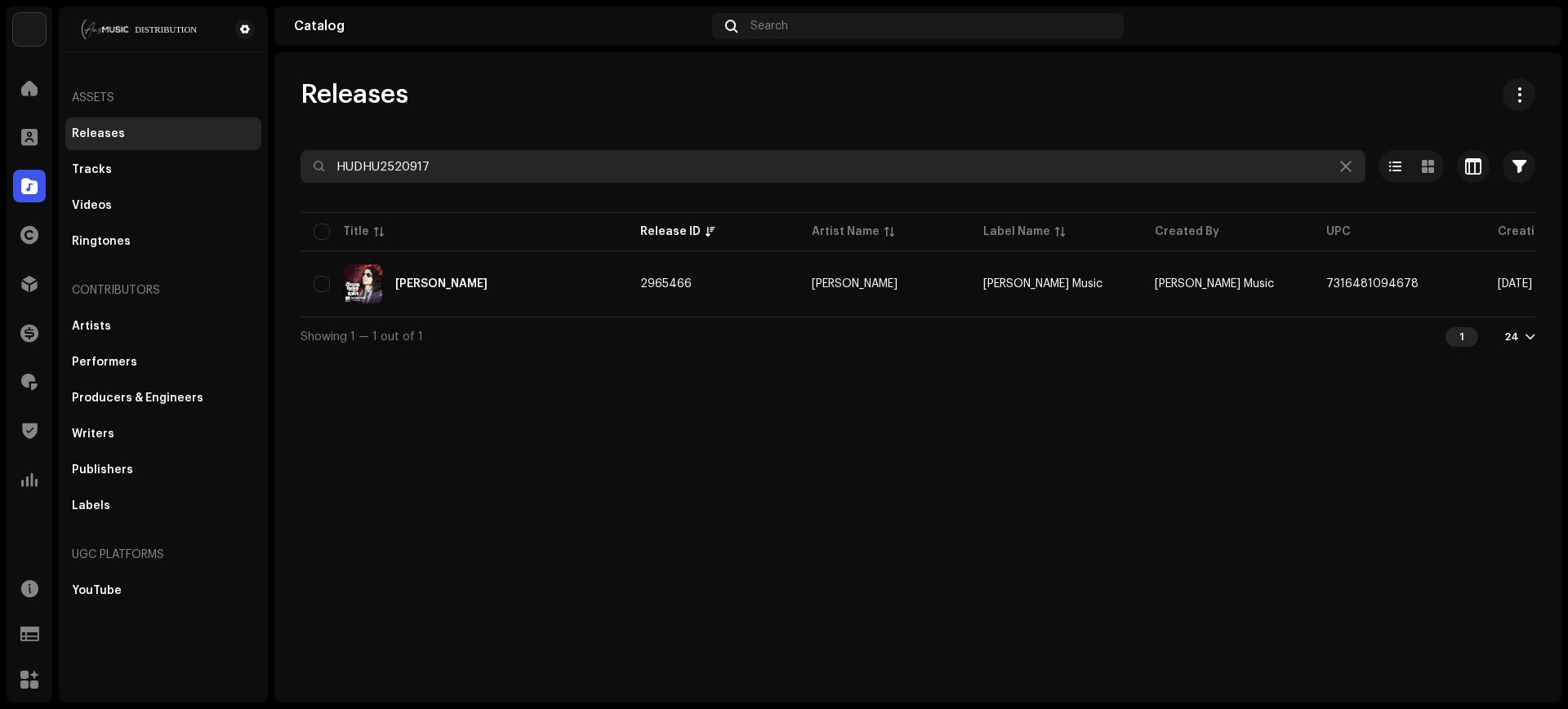
paste input "40"
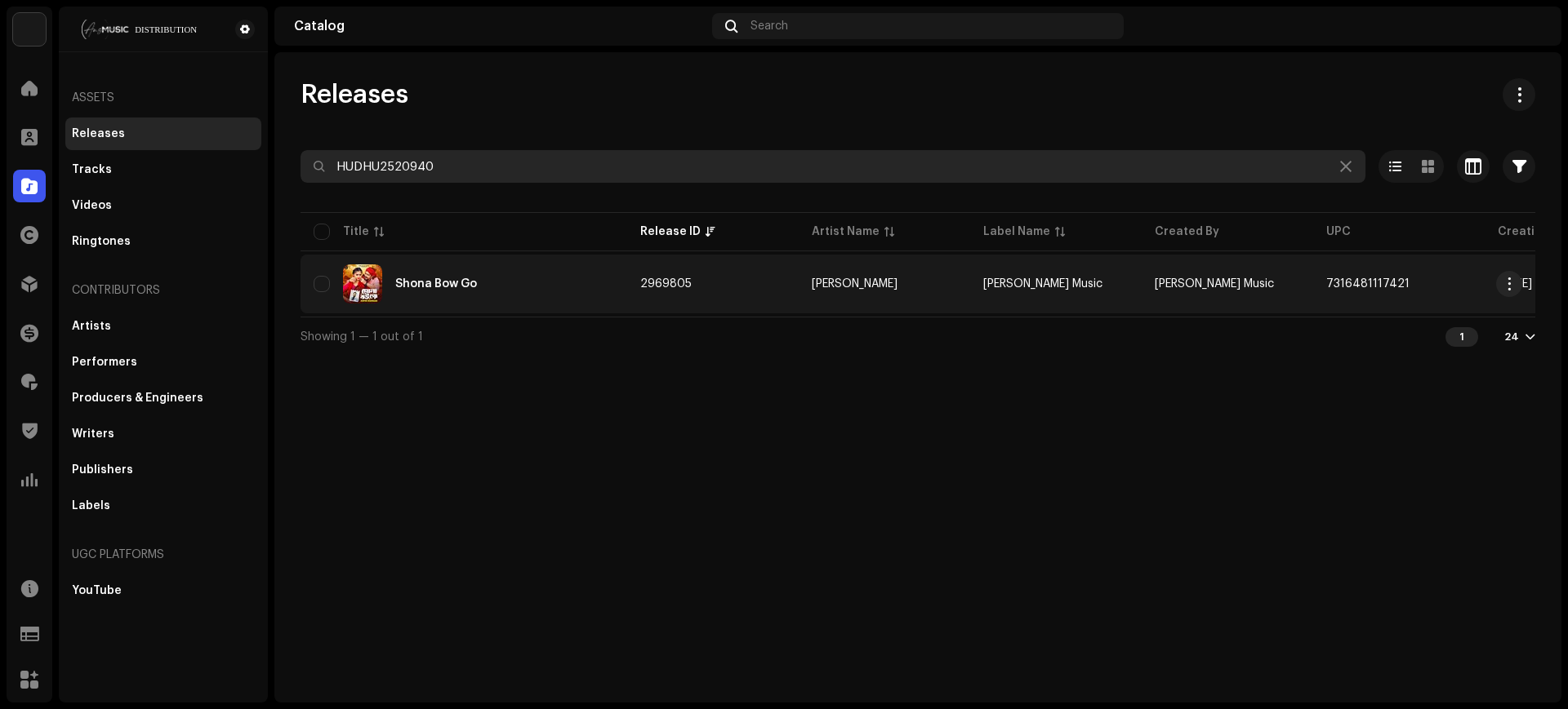
type input "HUDHU2520940"
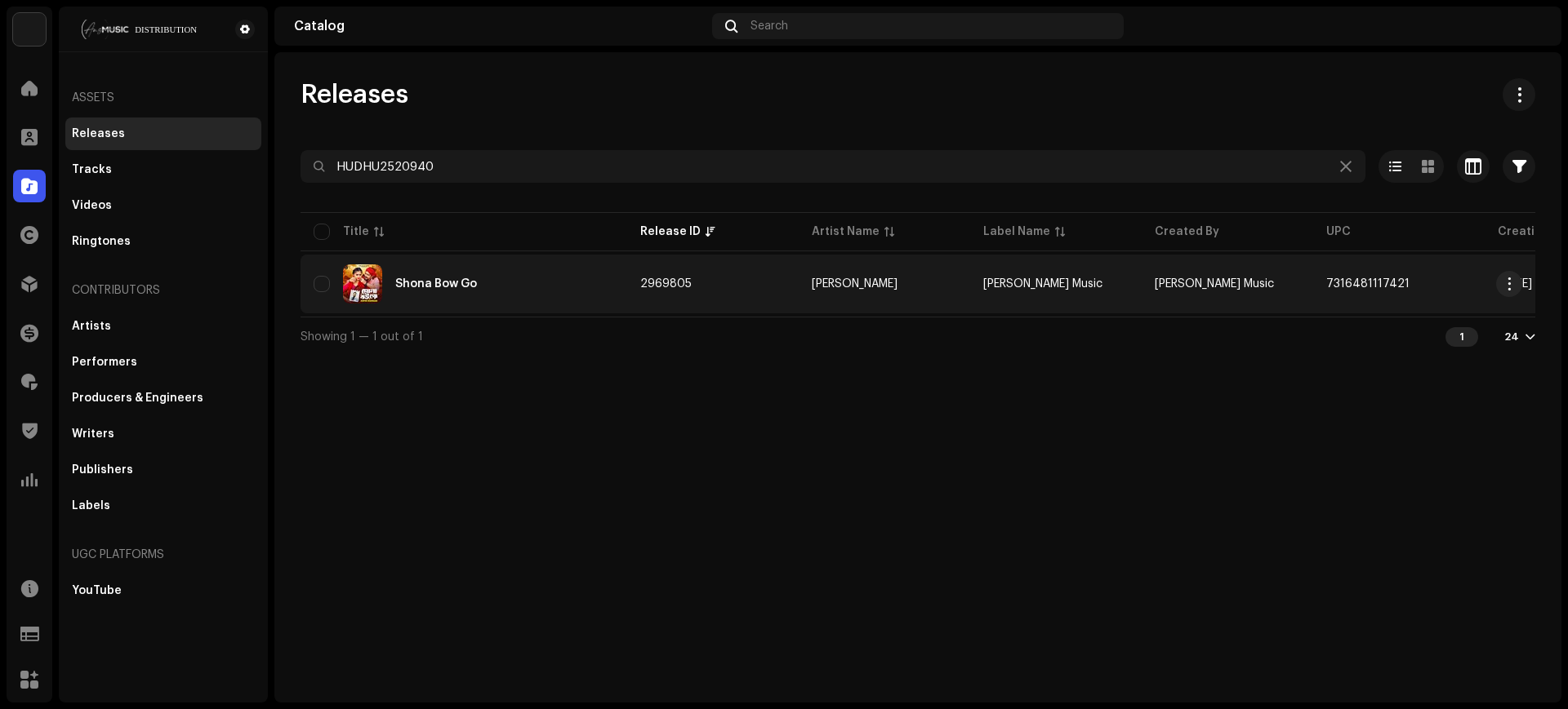
click at [793, 295] on td "2969805" at bounding box center [713, 284] width 172 height 58
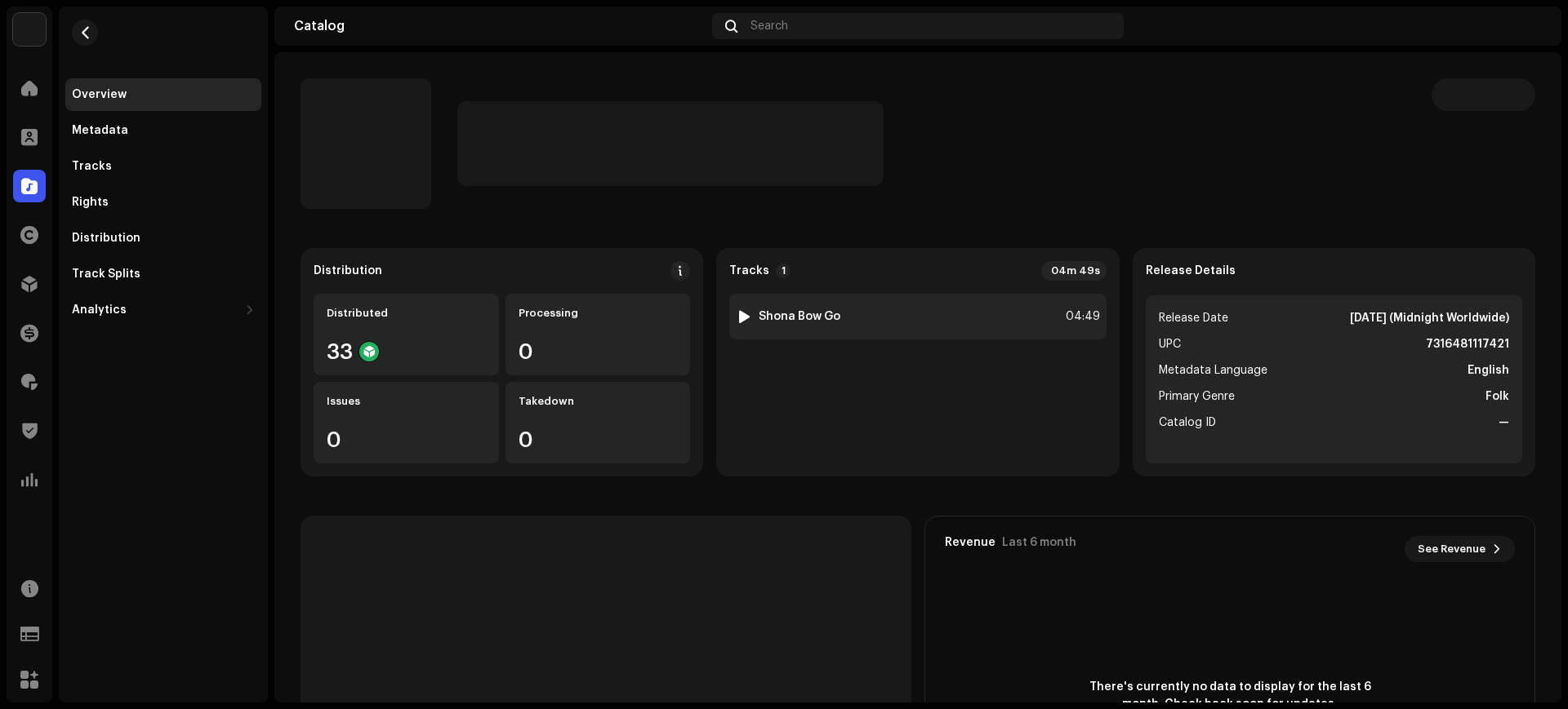
click at [975, 320] on div "1 Shona Bow Go 04:49" at bounding box center [917, 317] width 376 height 45
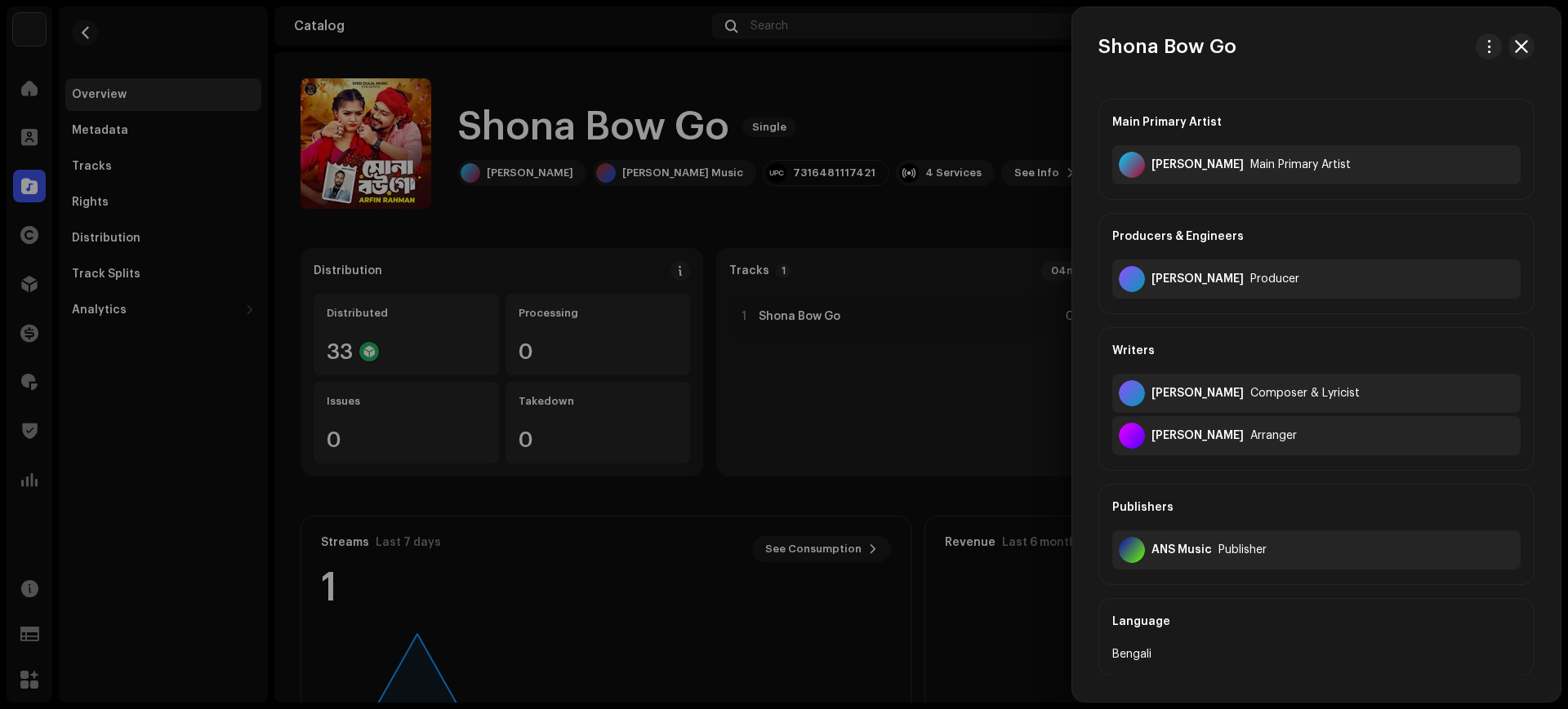
click at [969, 381] on div at bounding box center [784, 354] width 1568 height 709
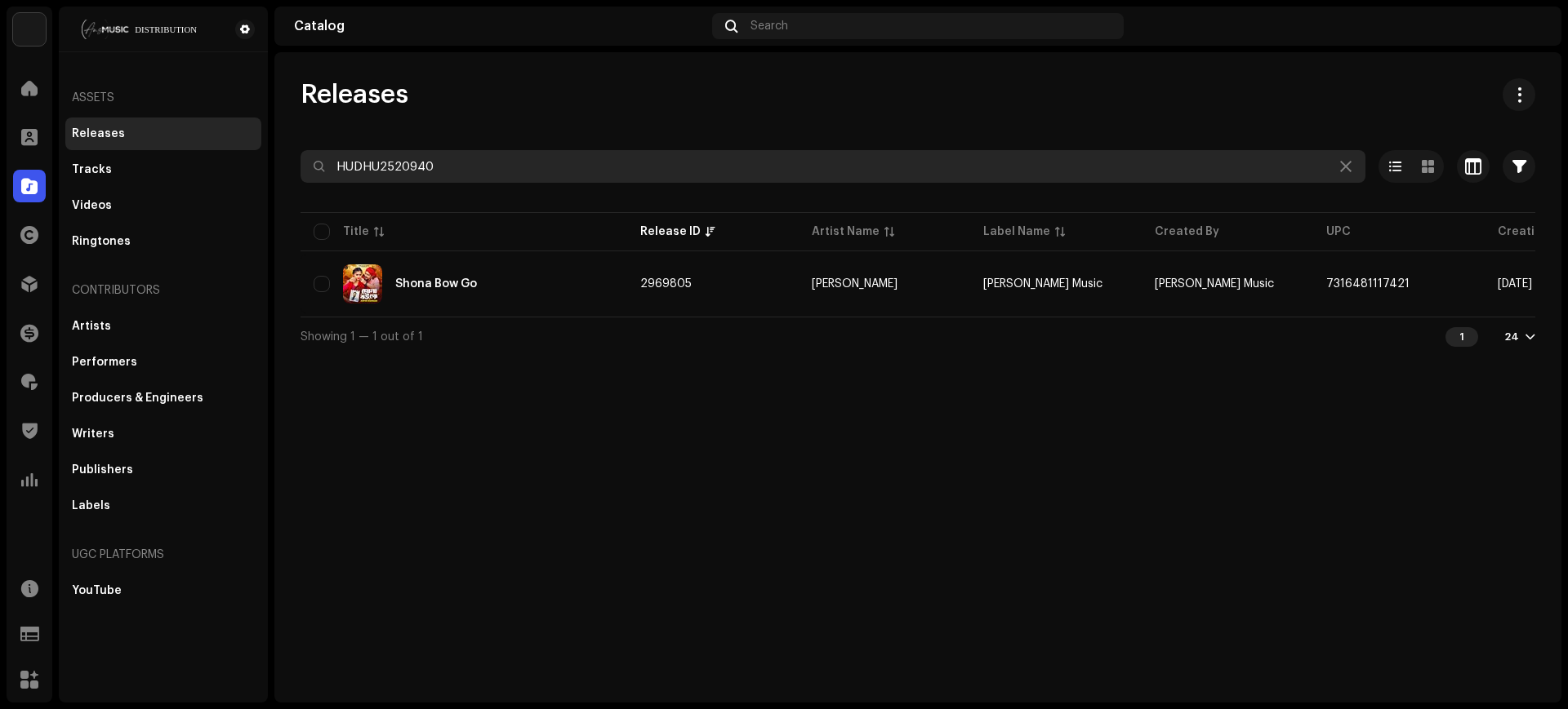
click at [531, 179] on input "HUDHU2520940" at bounding box center [832, 166] width 1064 height 33
paste input "5"
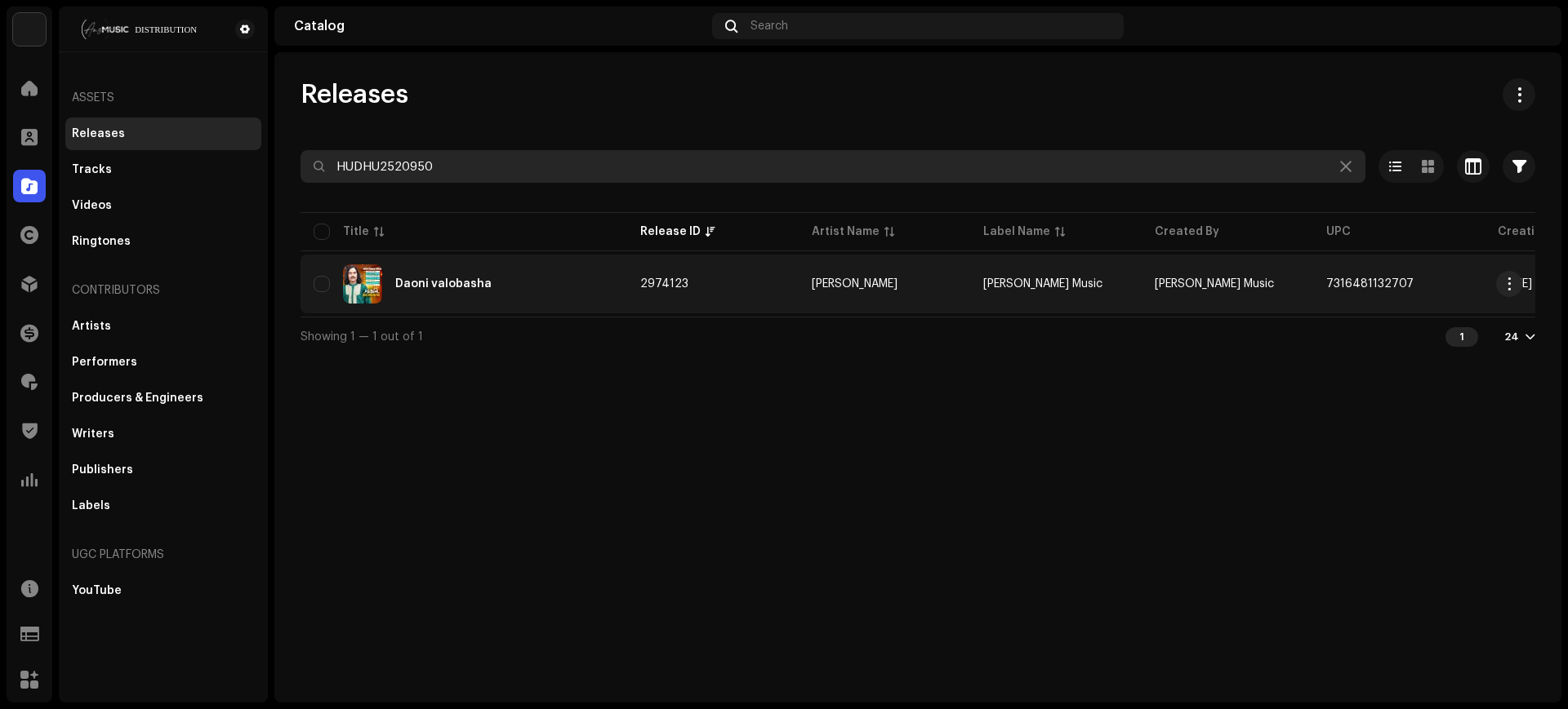
type input "HUDHU2520950"
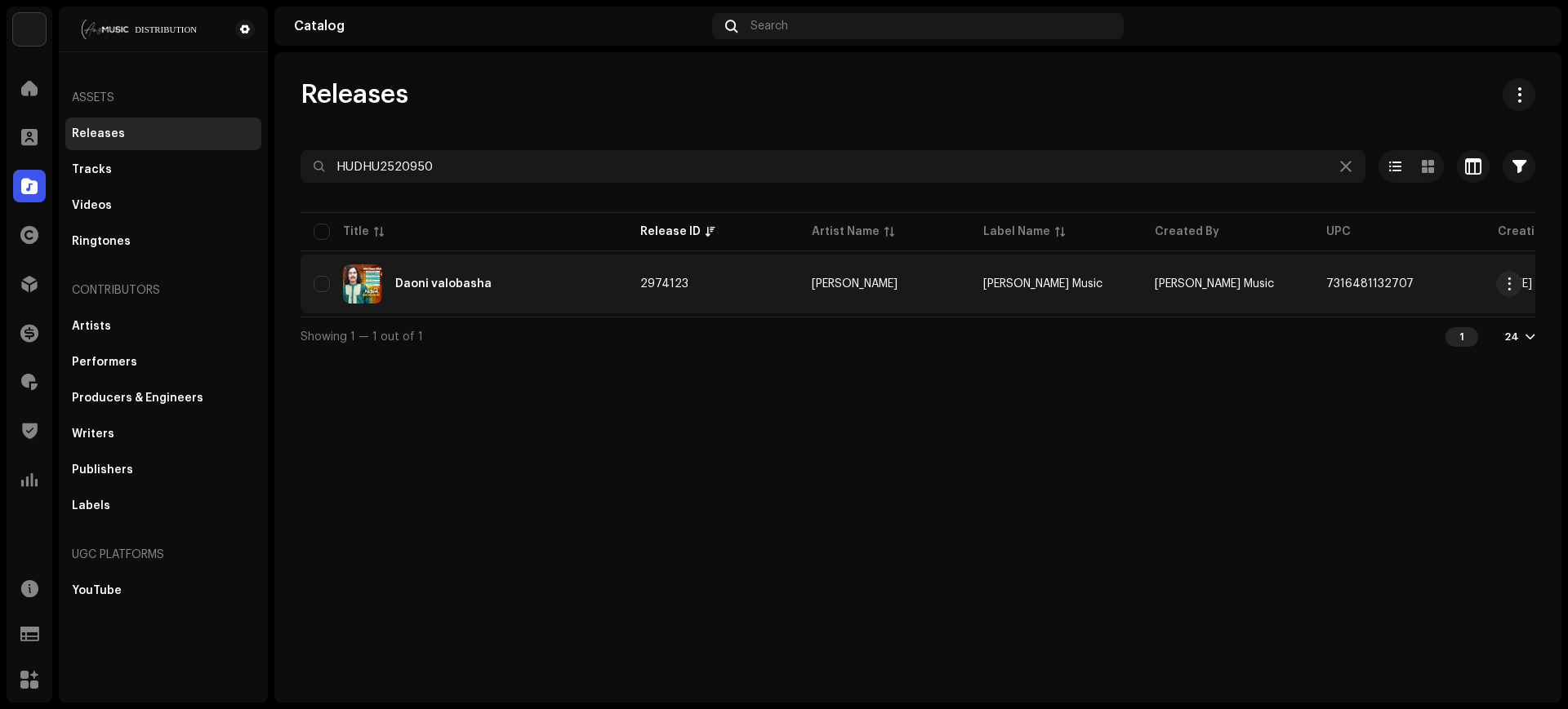
click at [537, 303] on div "Daoni valobasha" at bounding box center [463, 284] width 300 height 40
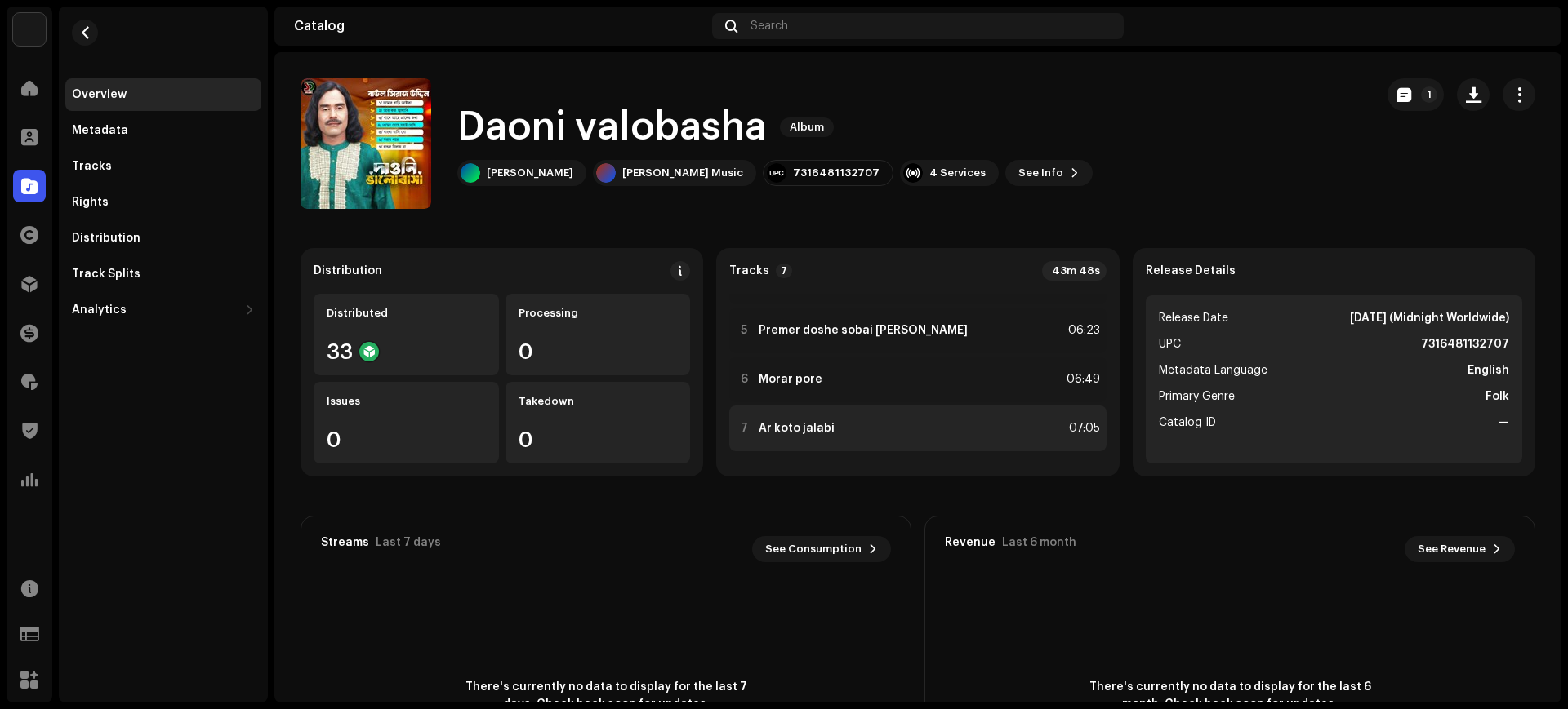
scroll to position [183, 0]
click at [1012, 442] on div "7 Ar koto jalabi 07:05" at bounding box center [917, 427] width 376 height 45
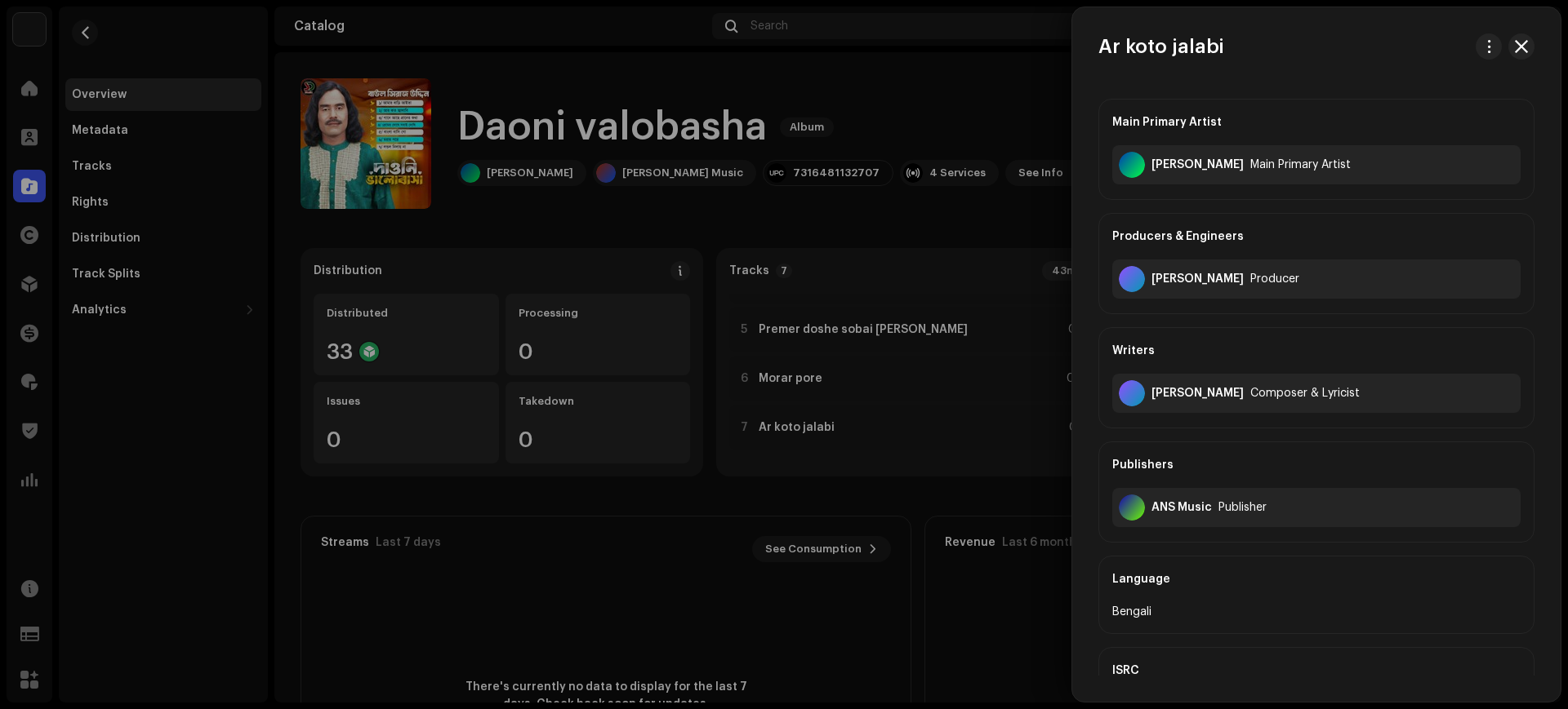
scroll to position [461, 0]
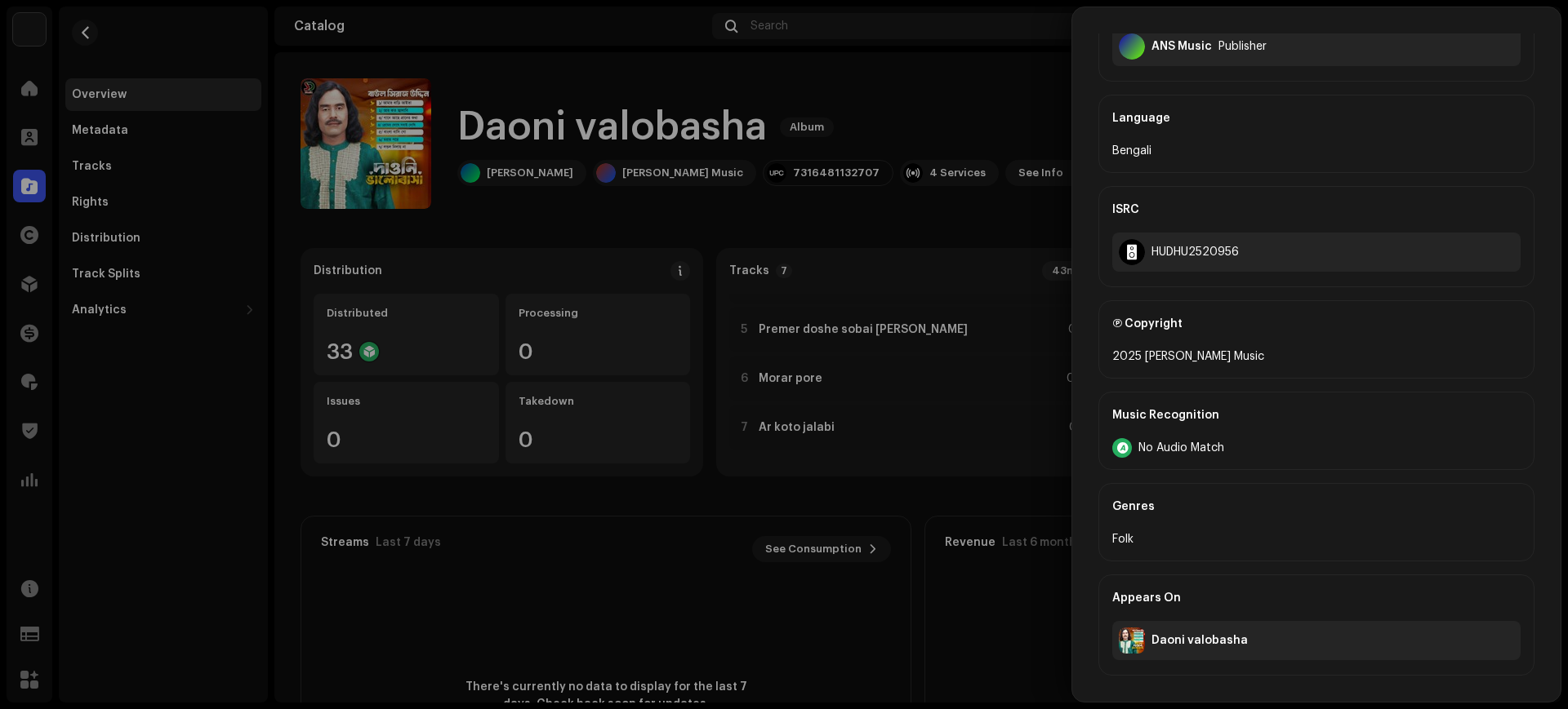
click at [860, 383] on div at bounding box center [784, 354] width 1568 height 709
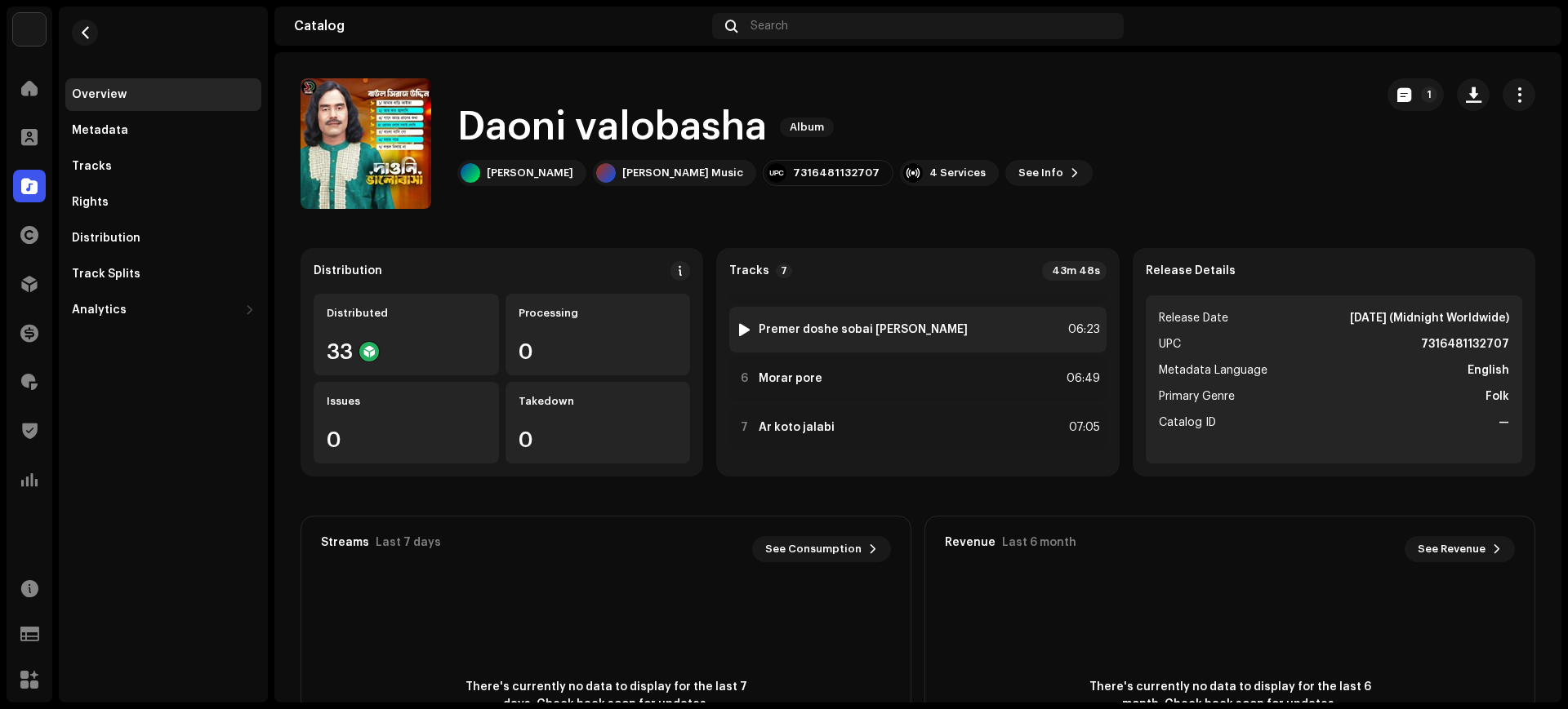
click at [944, 326] on div "5 Premer doshe sobai [PERSON_NAME] 06:23" at bounding box center [917, 329] width 376 height 45
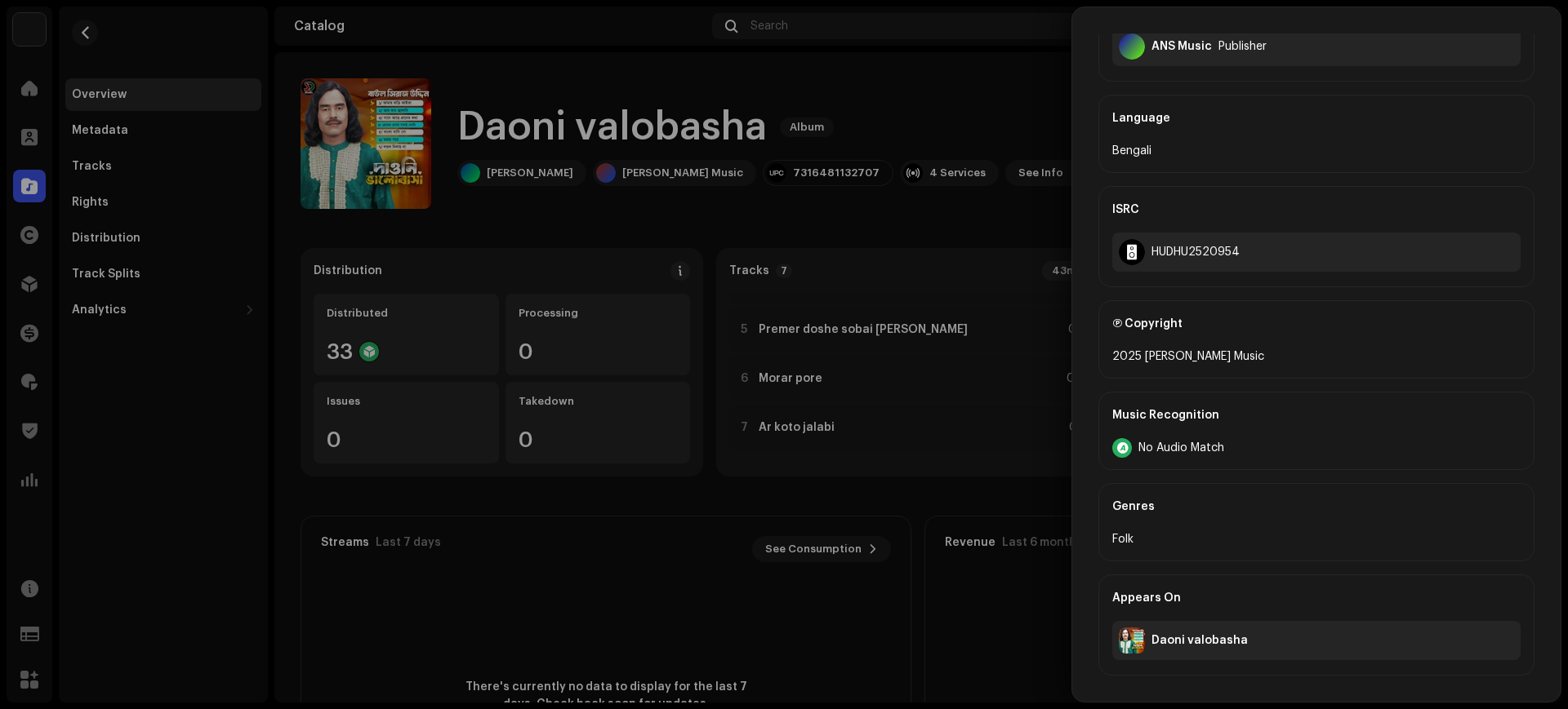
click at [839, 396] on div at bounding box center [784, 354] width 1568 height 709
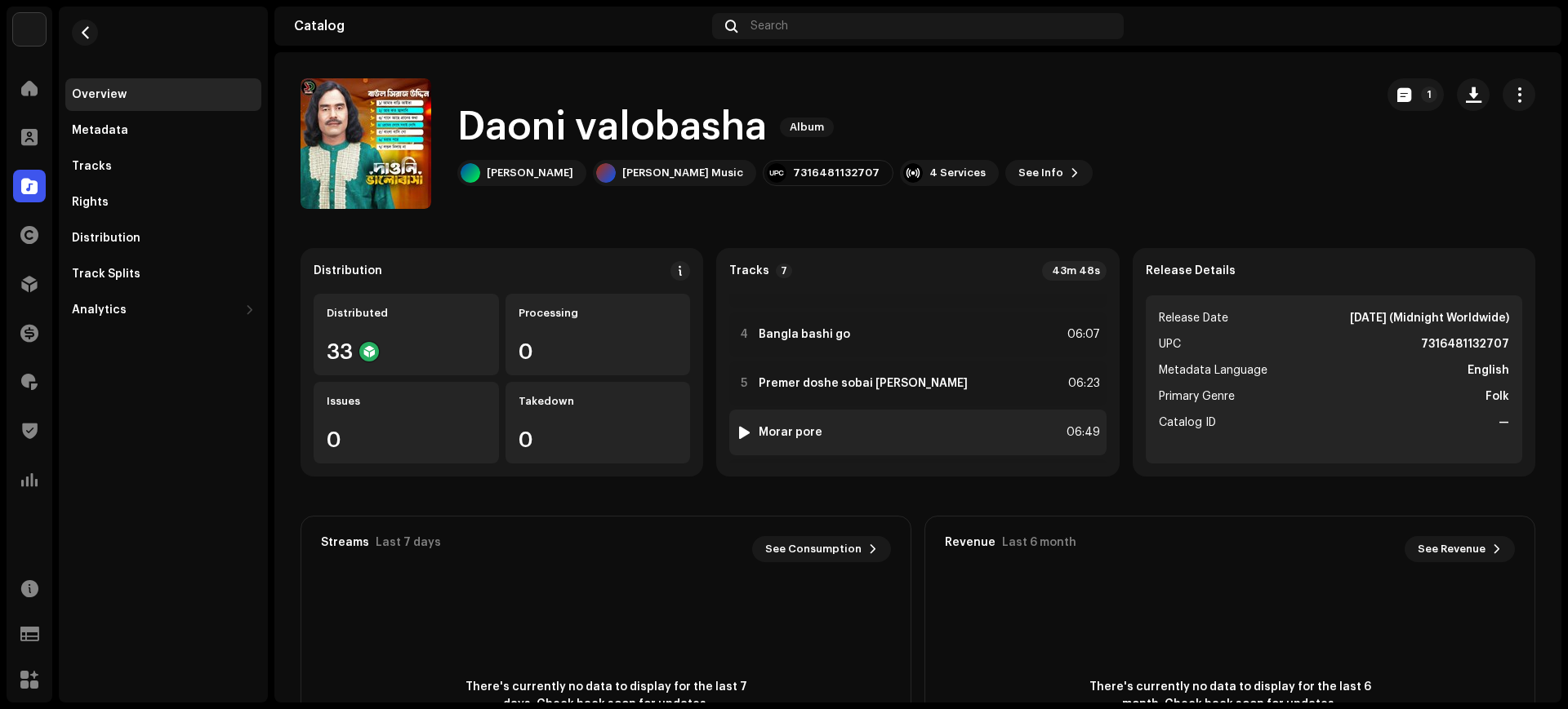
scroll to position [0, 0]
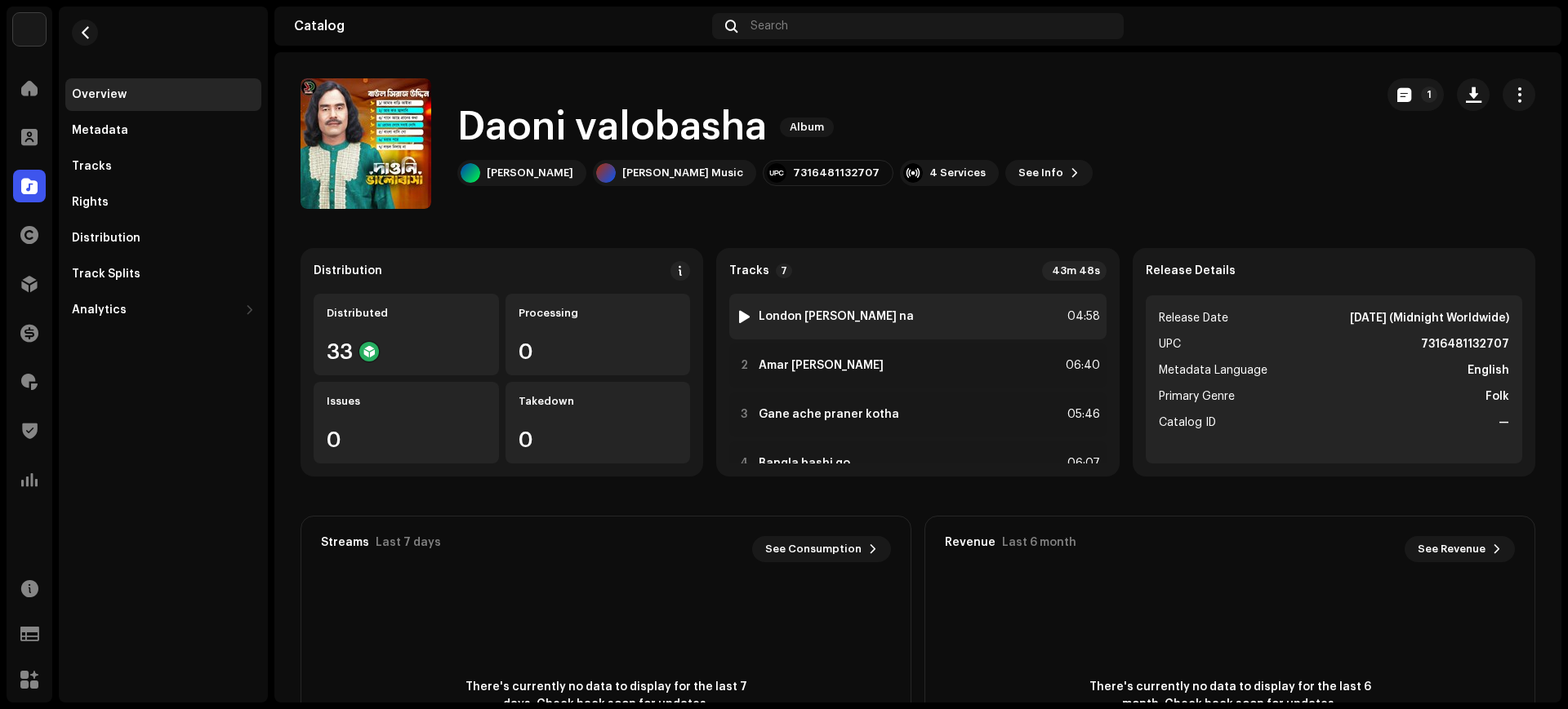
click at [891, 319] on div "1 London [PERSON_NAME] na 04:58" at bounding box center [917, 317] width 376 height 45
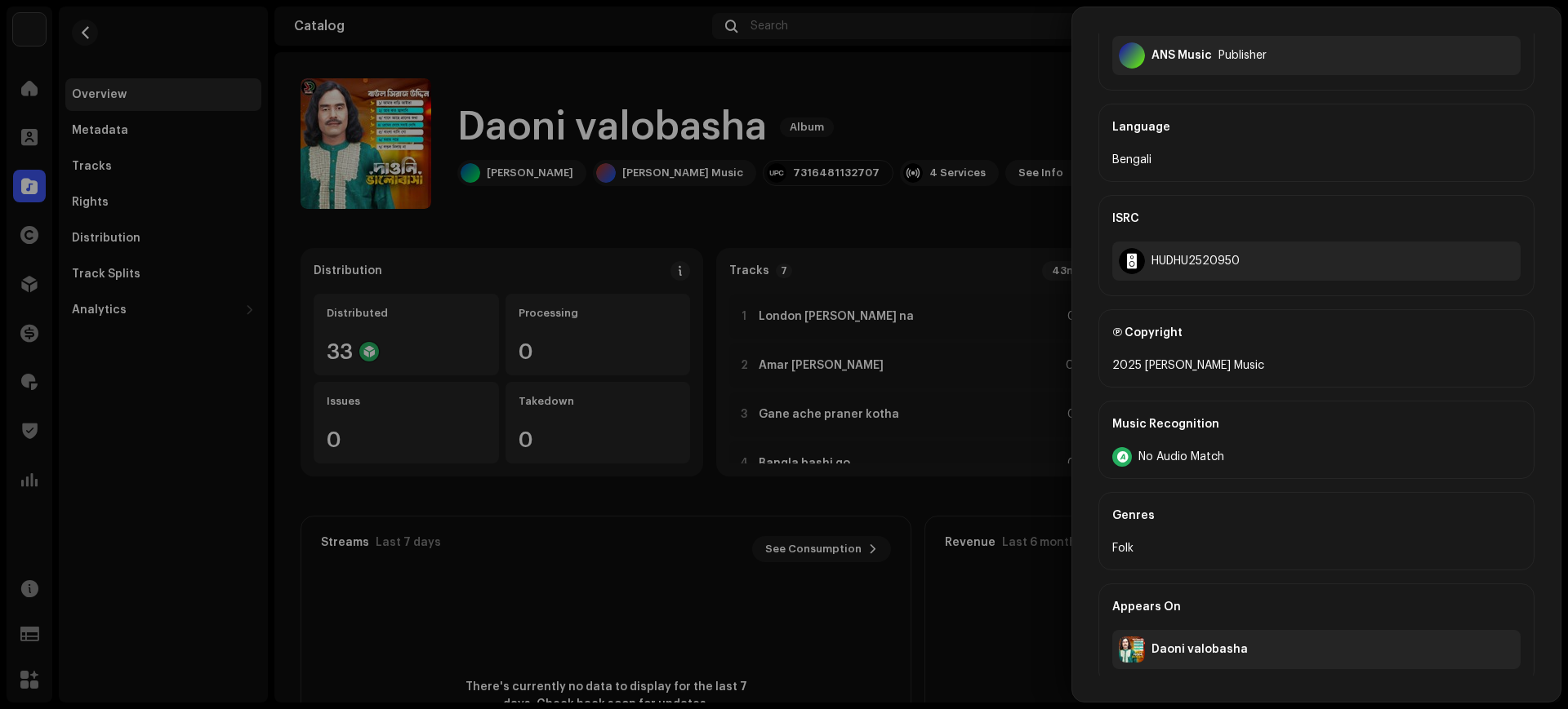
scroll to position [461, 0]
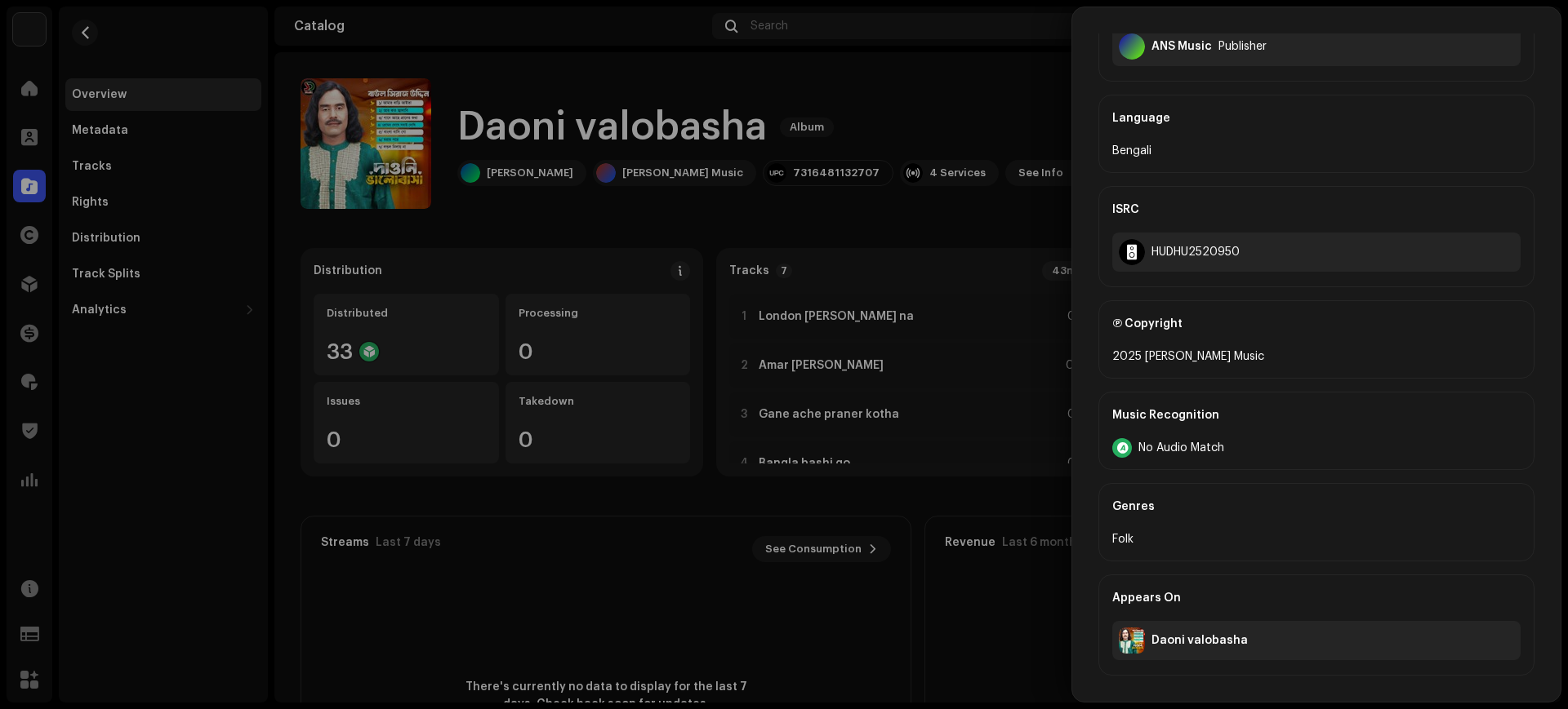
click at [1020, 340] on div at bounding box center [784, 354] width 1568 height 709
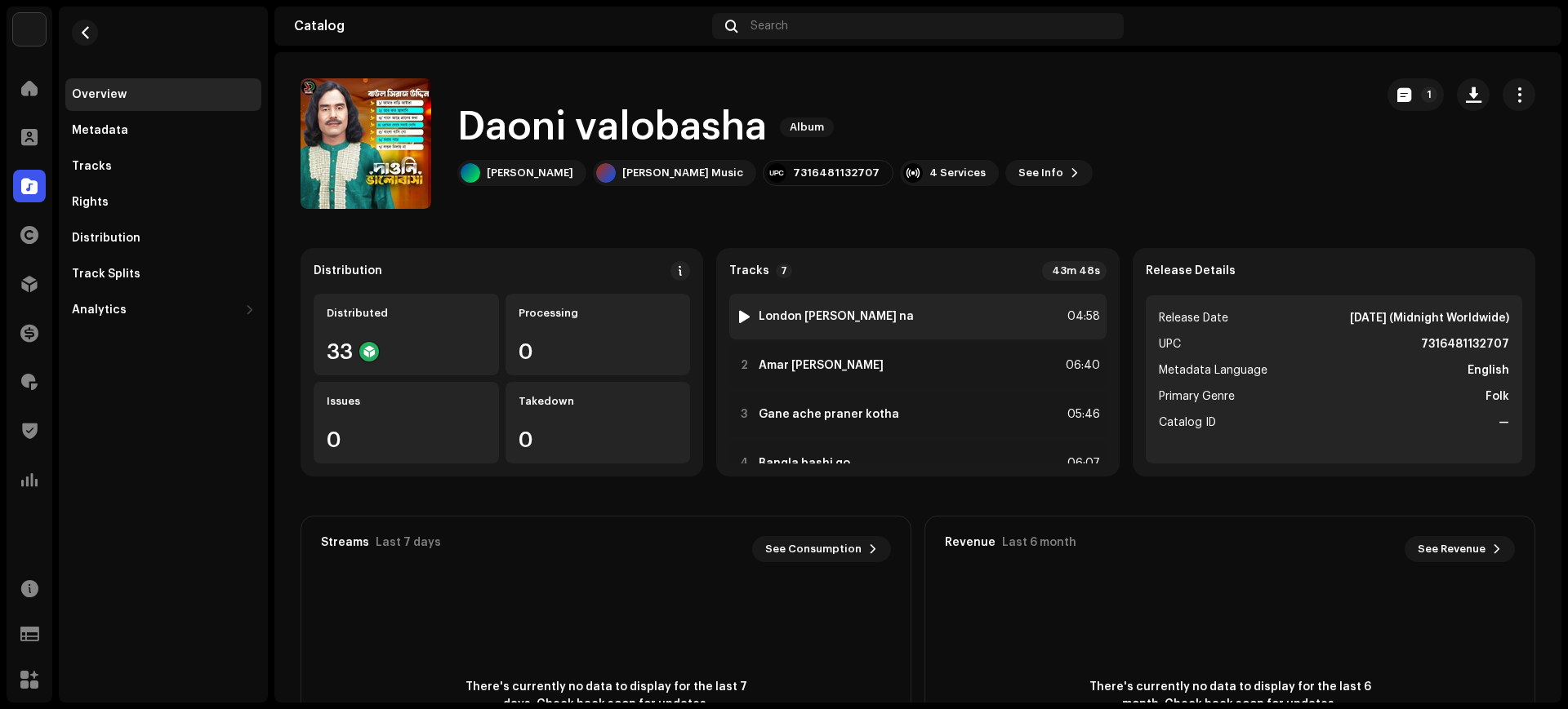
click at [920, 306] on div "1 London [PERSON_NAME] na 04:58" at bounding box center [917, 317] width 376 height 45
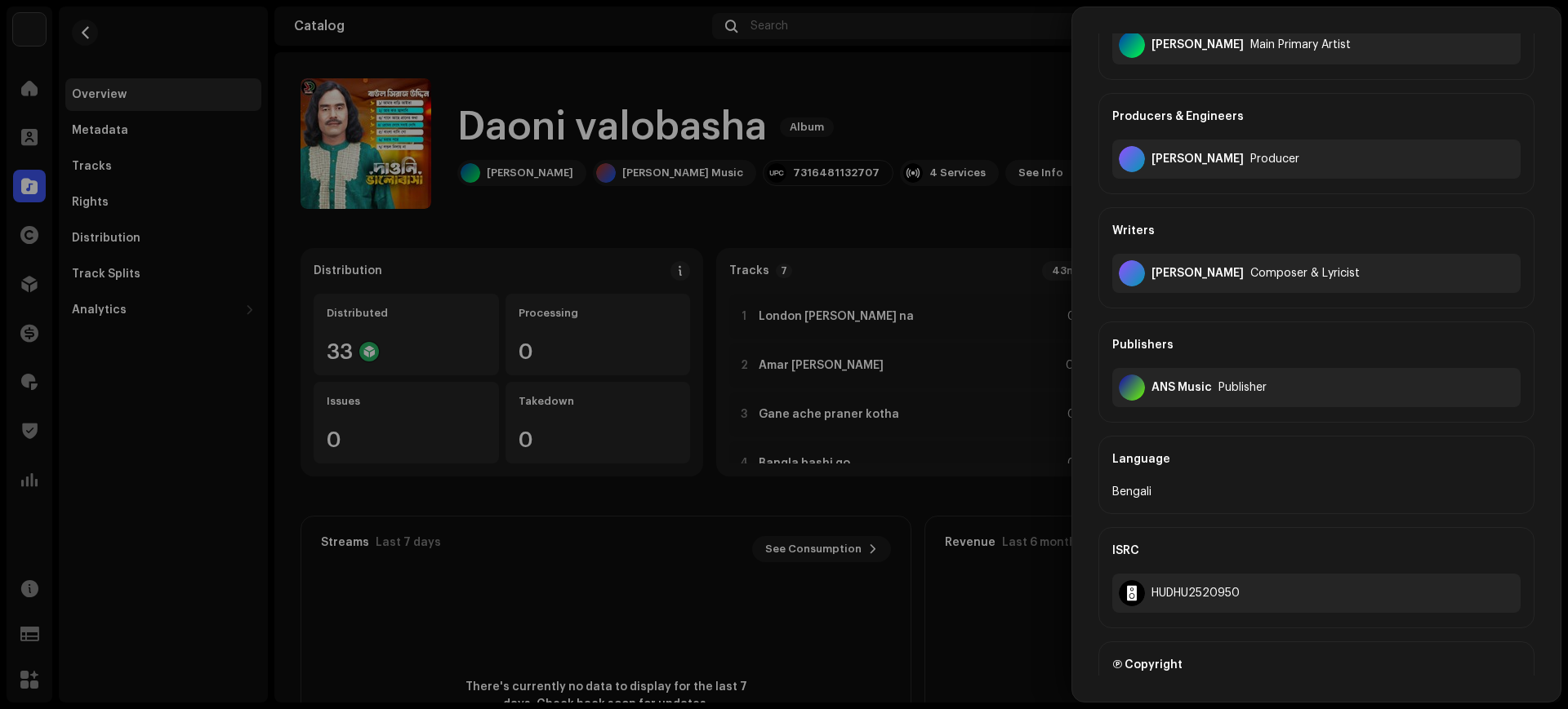
scroll to position [124, 0]
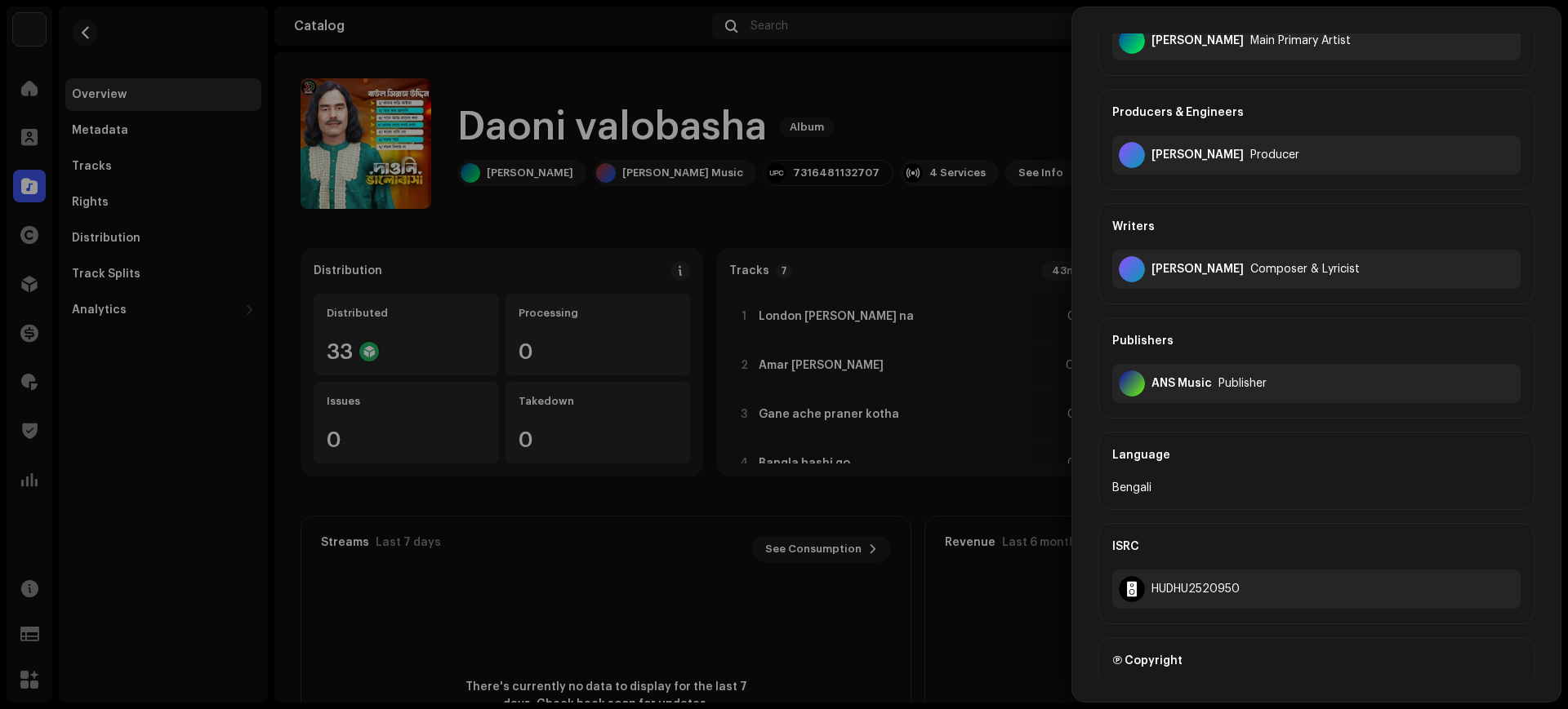
click at [994, 505] on div at bounding box center [784, 354] width 1568 height 709
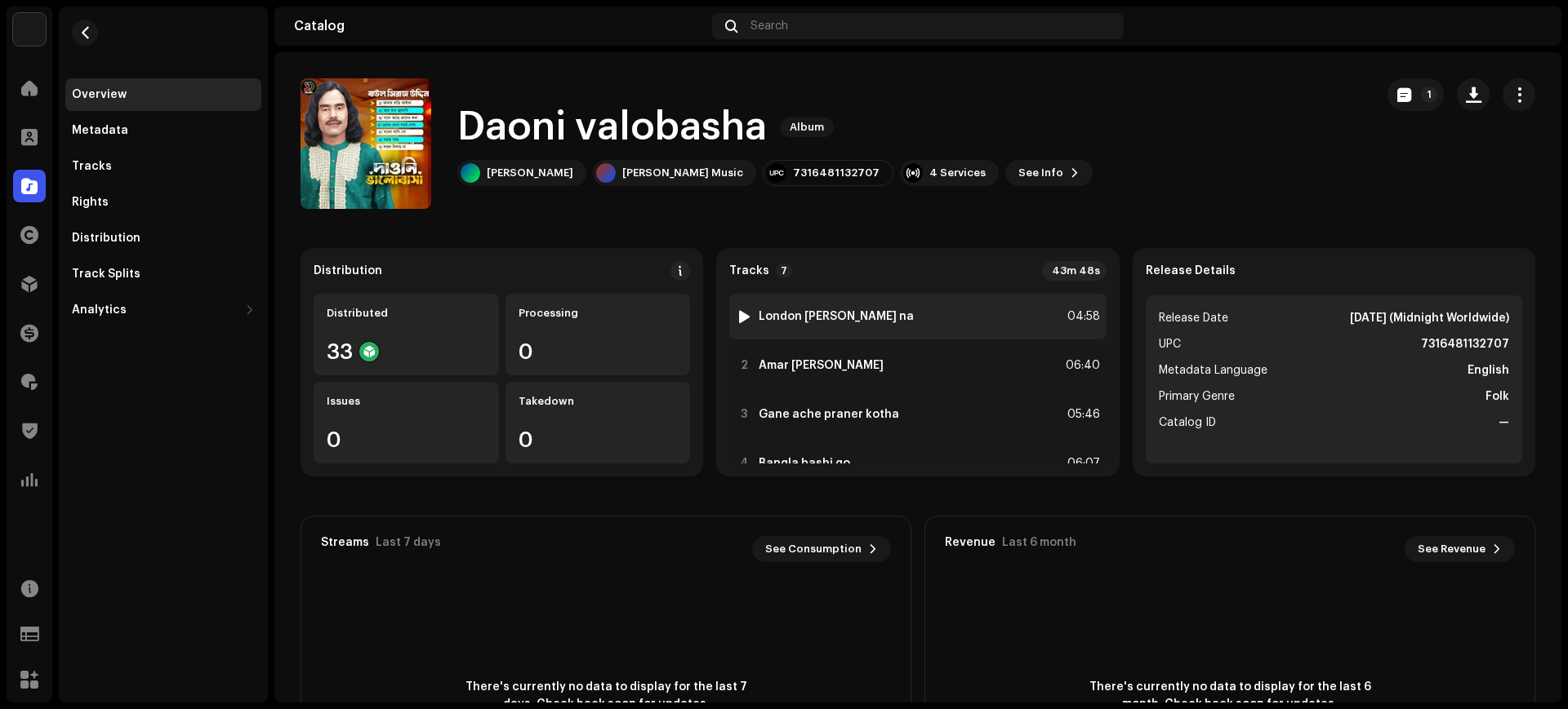
click at [927, 314] on div "1 London [PERSON_NAME] na 04:58" at bounding box center [917, 317] width 376 height 45
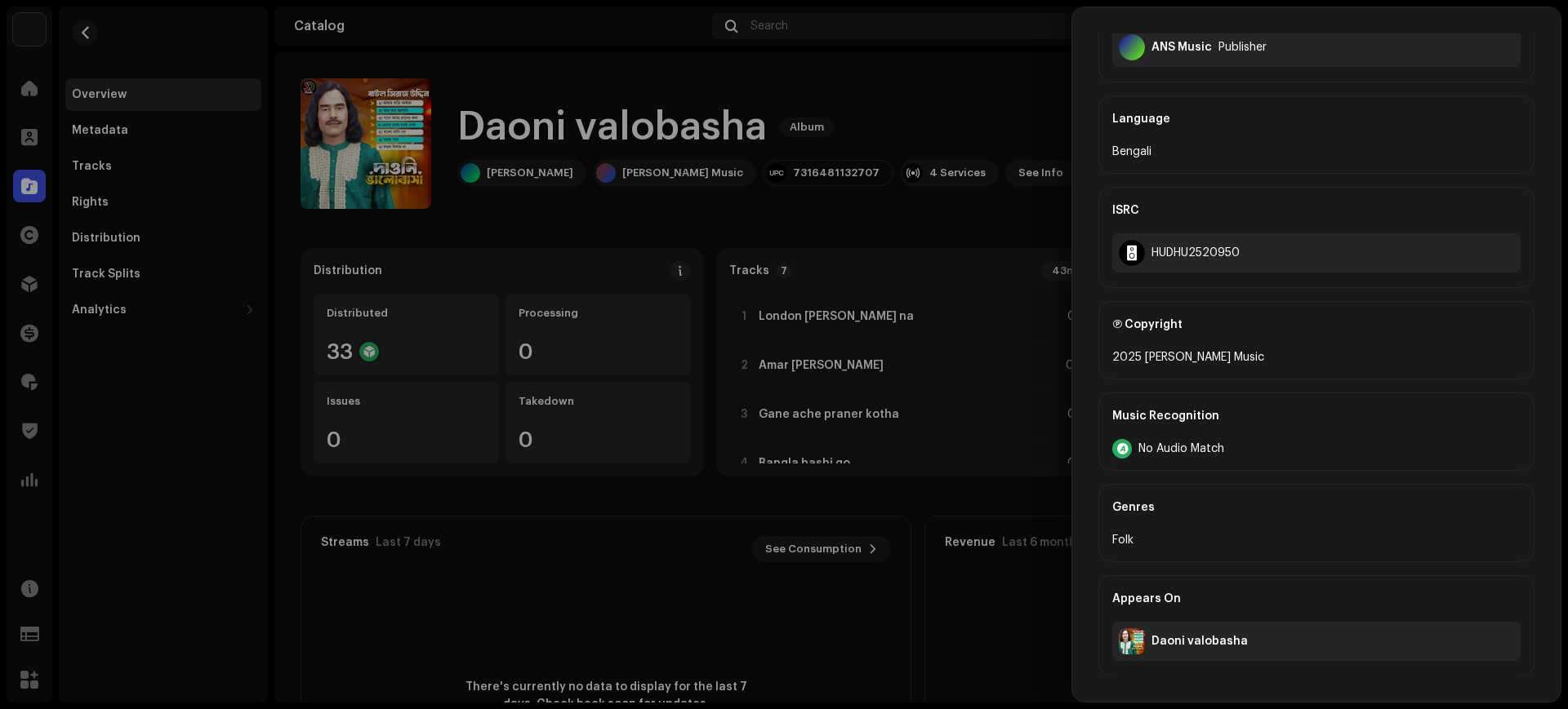
scroll to position [461, 0]
click at [1015, 387] on div at bounding box center [784, 354] width 1568 height 709
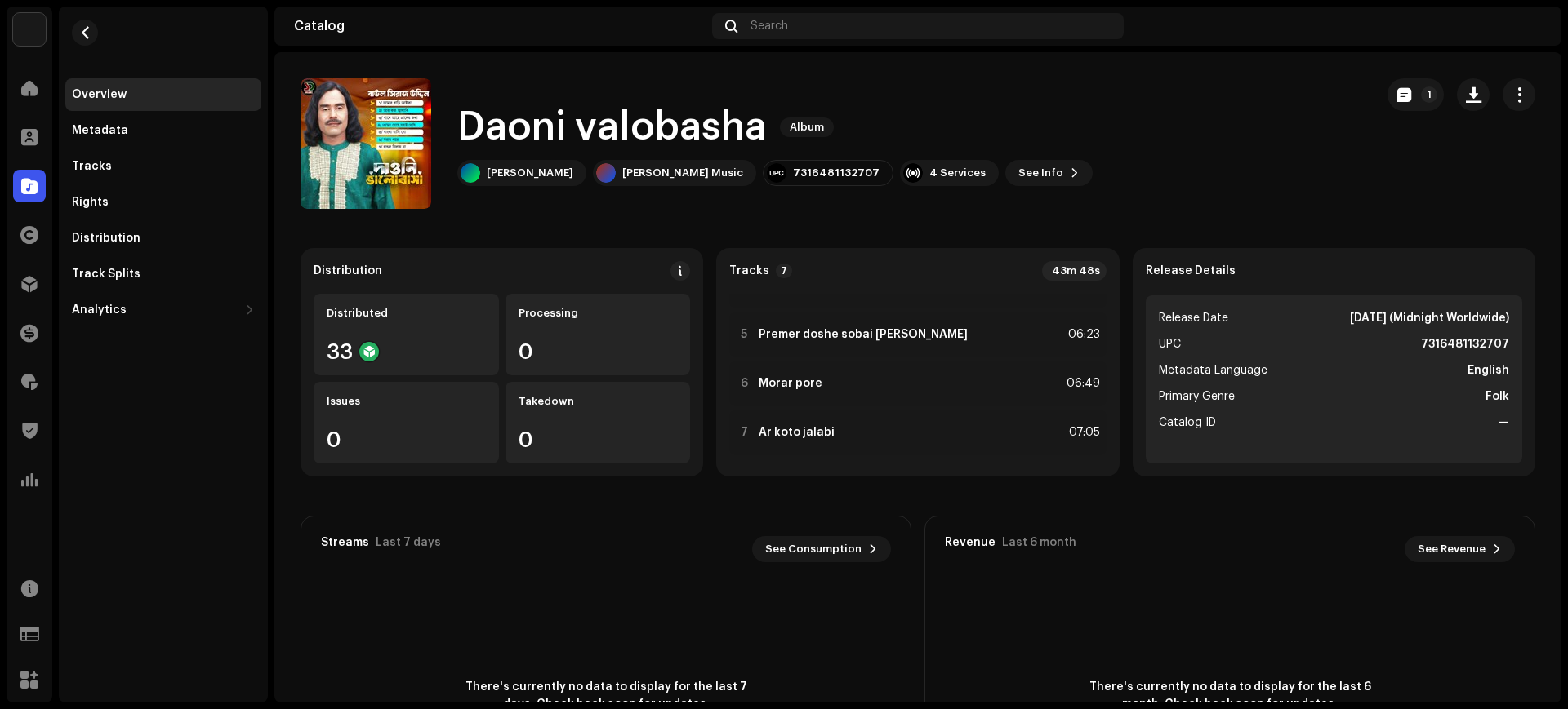
scroll to position [183, 0]
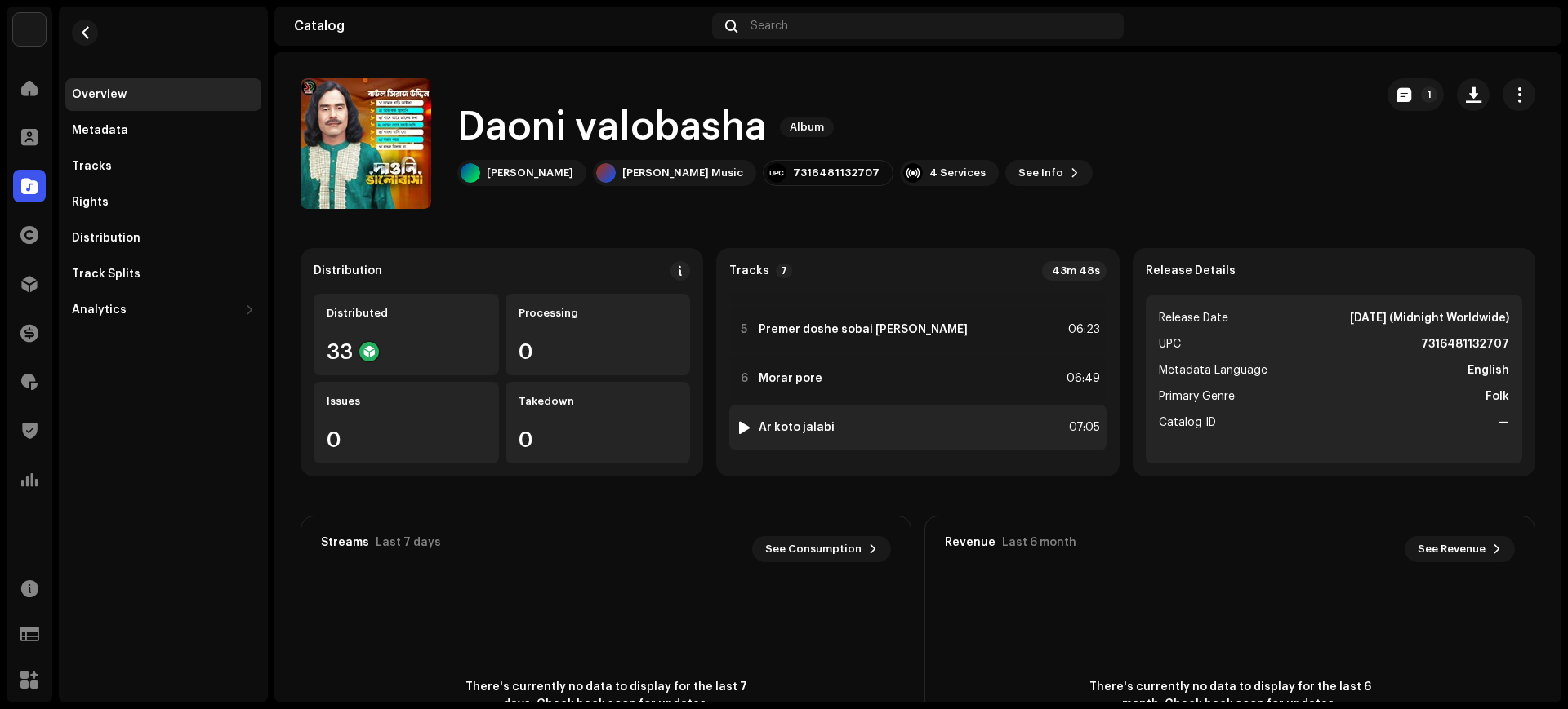
click at [888, 424] on div "7 Ar koto jalabi 07:05" at bounding box center [917, 427] width 376 height 45
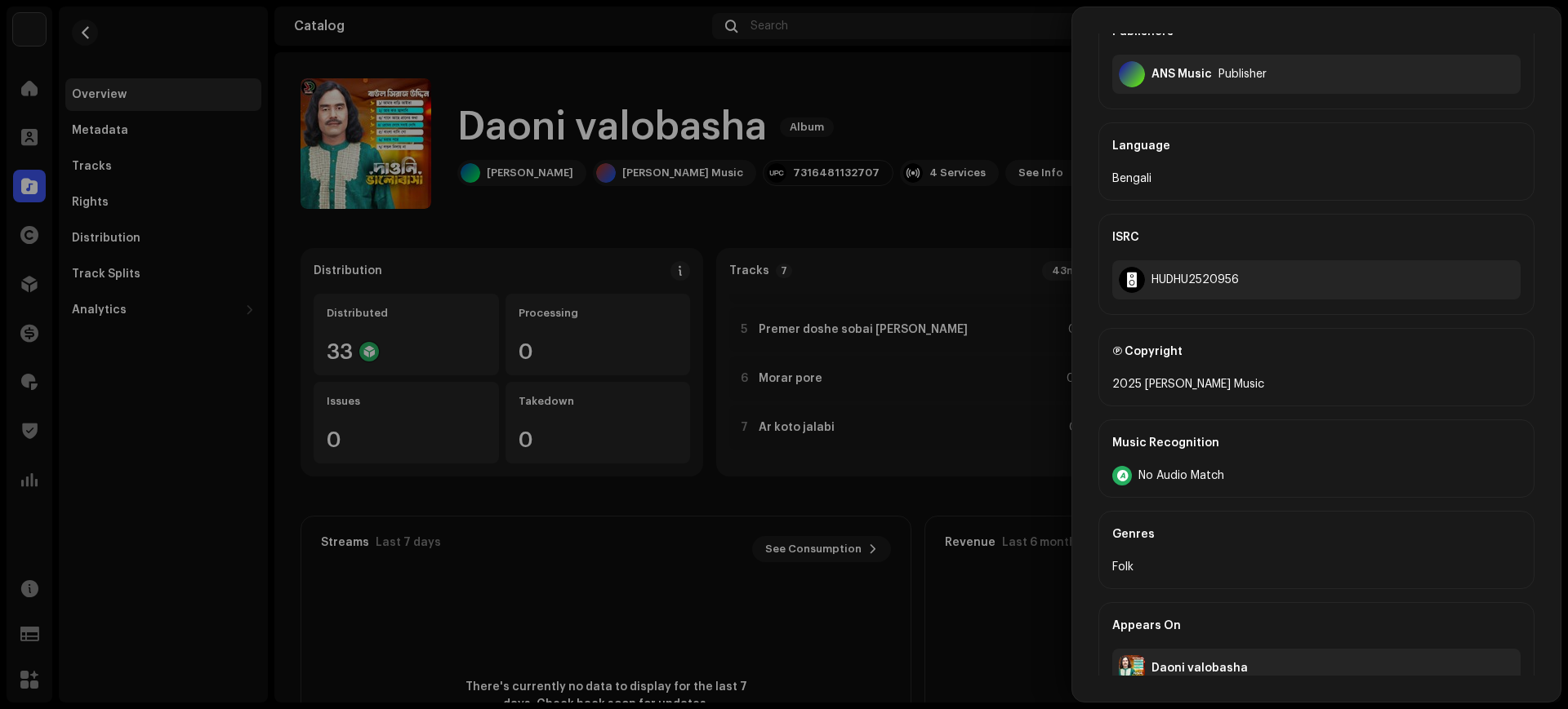
scroll to position [437, 0]
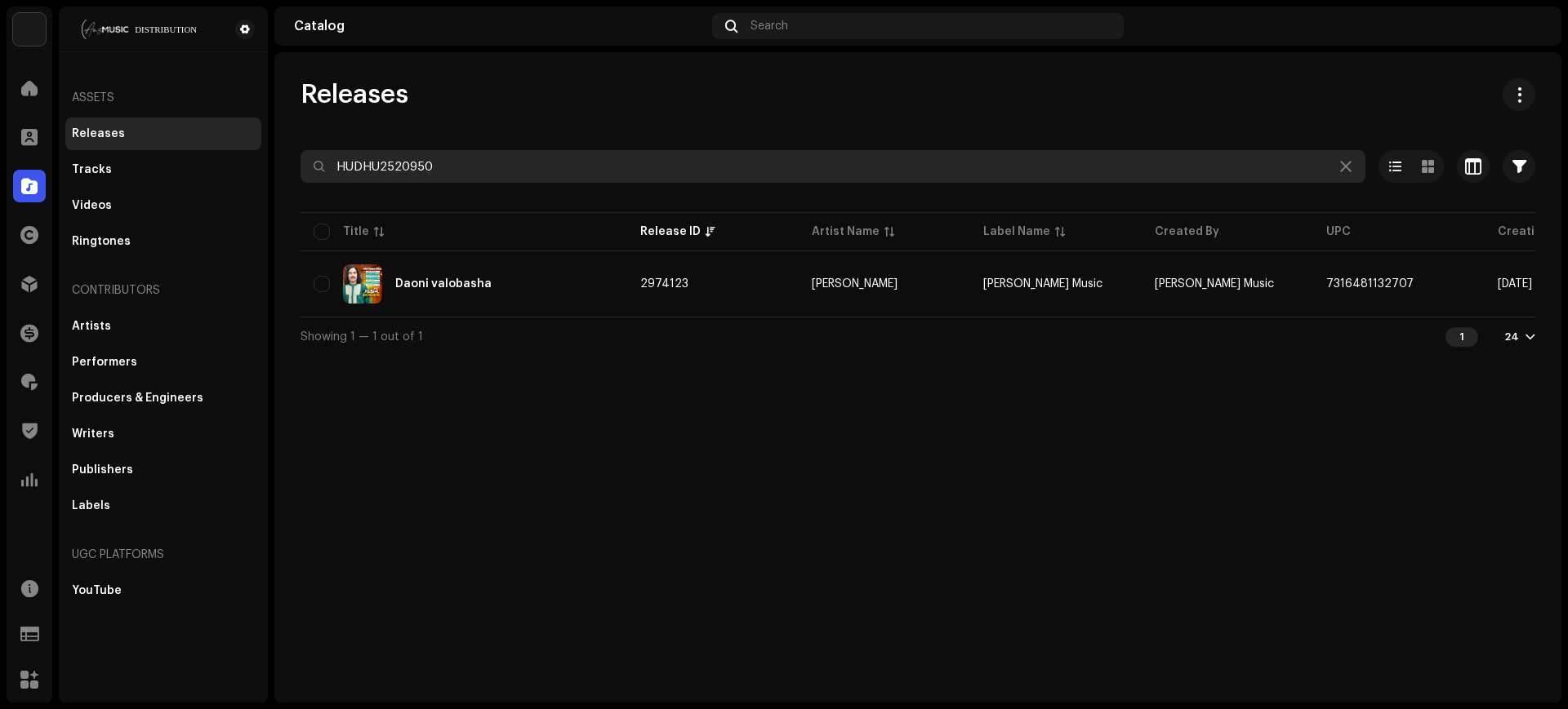
click at [579, 173] on input "HUDHU2520950" at bounding box center [832, 166] width 1064 height 33
paste input "75"
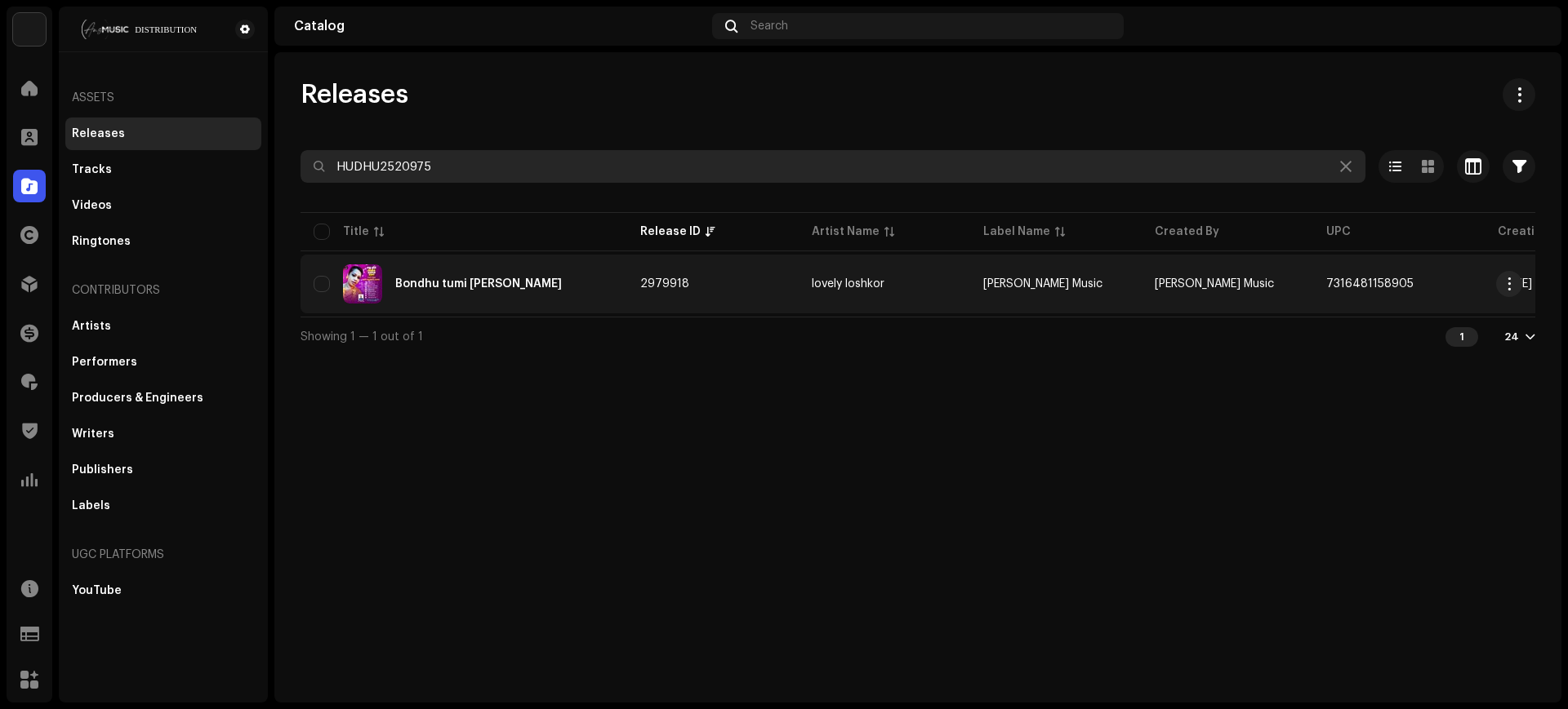
type input "HUDHU2520975"
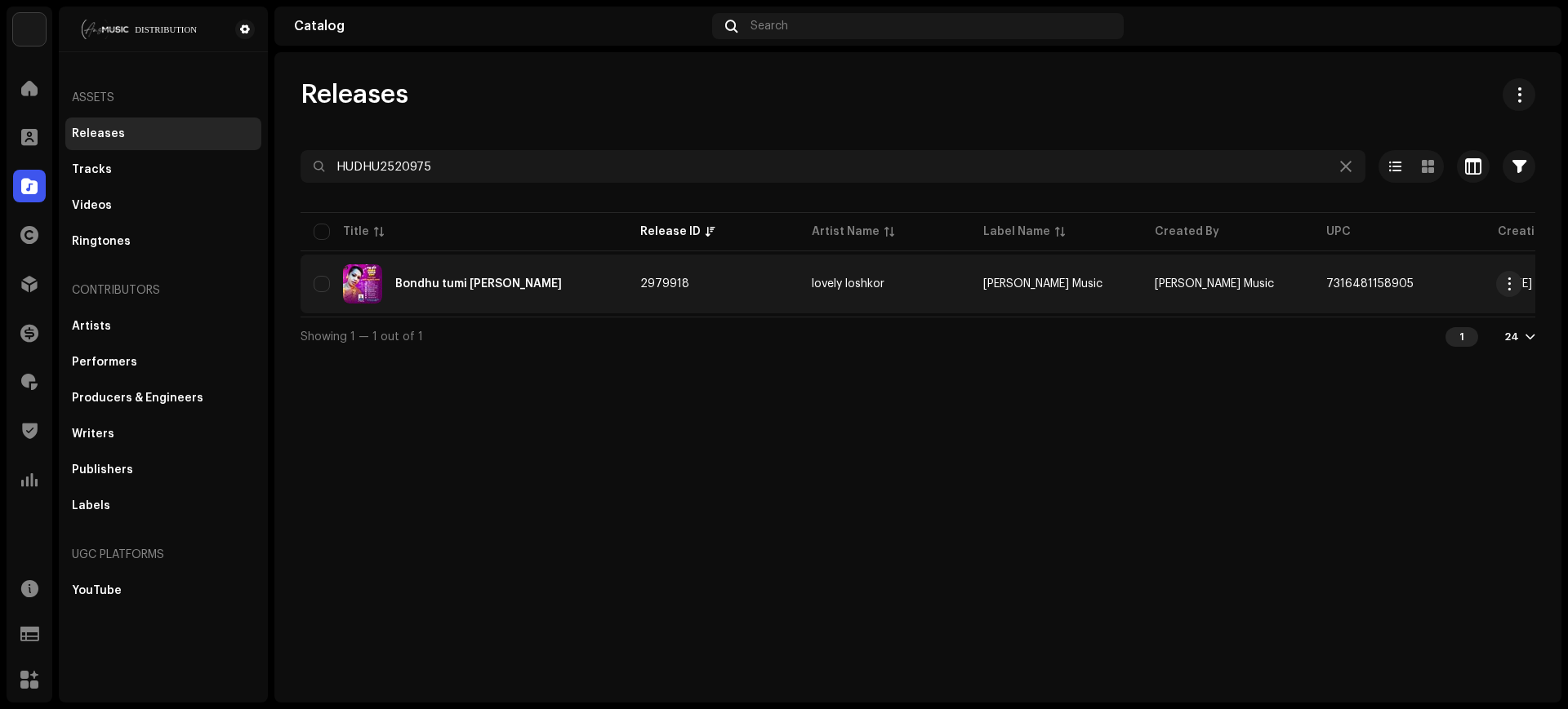
click at [759, 276] on td "2979918" at bounding box center [713, 284] width 172 height 58
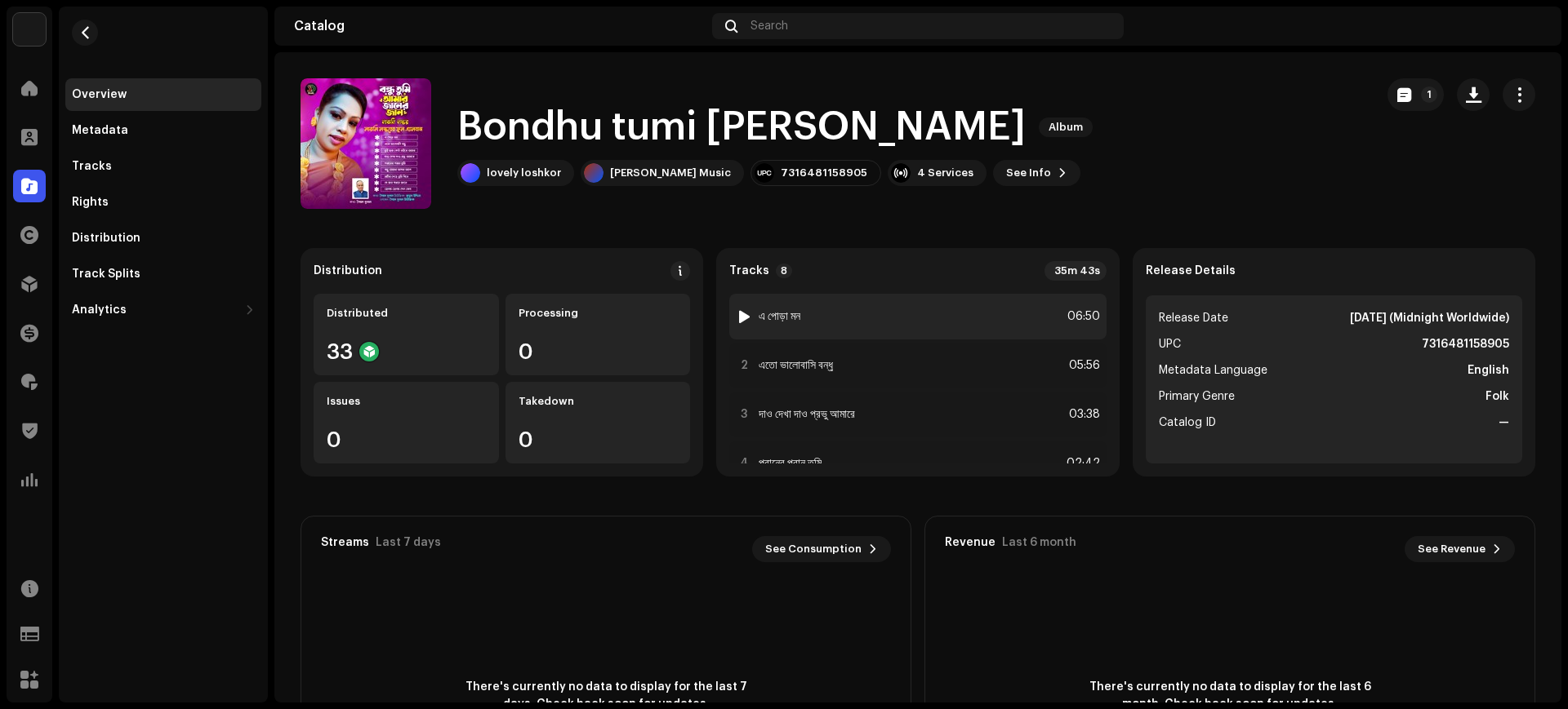
click at [910, 326] on div "1 এ পোড়া মন 06:50" at bounding box center [917, 317] width 376 height 45
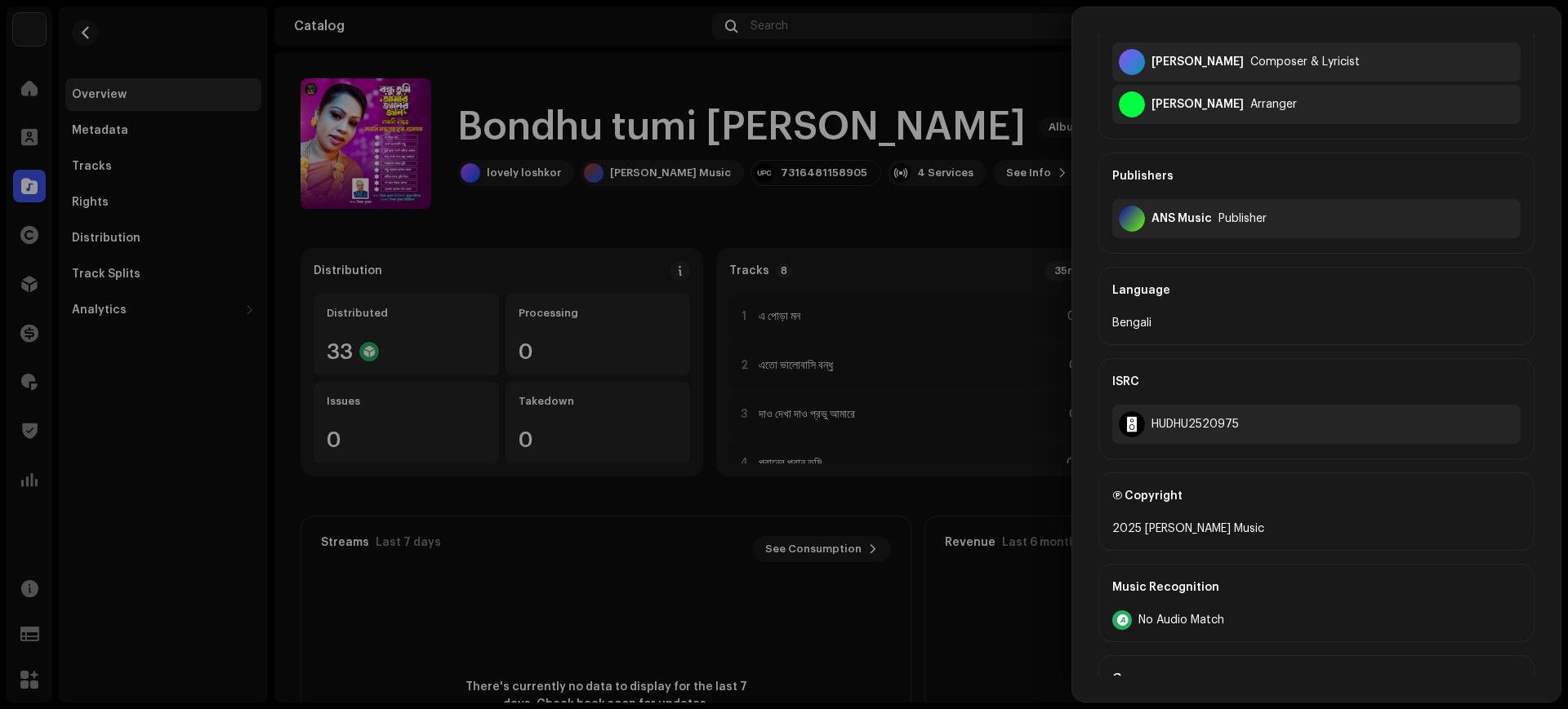
scroll to position [503, 0]
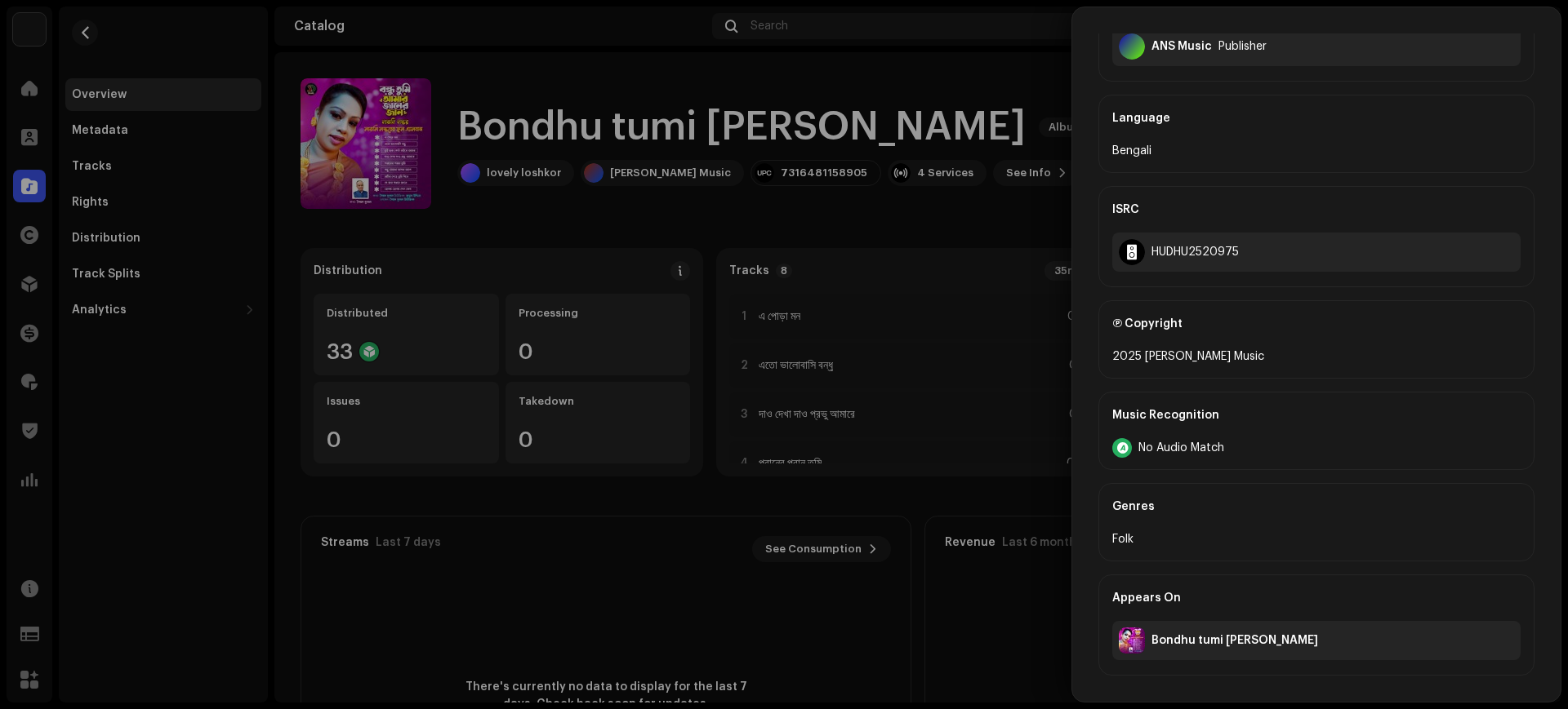
click at [946, 252] on div at bounding box center [784, 354] width 1568 height 709
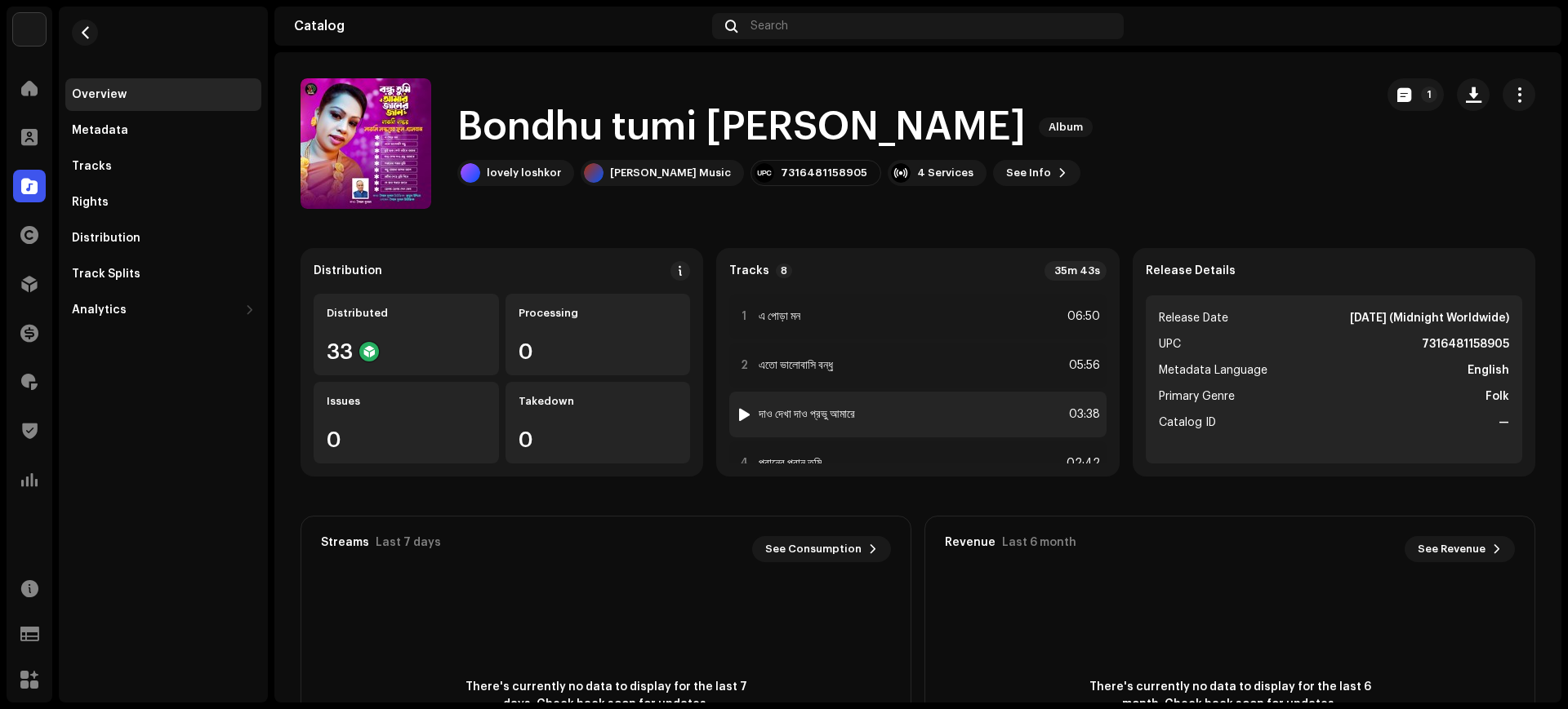
scroll to position [232, 0]
click at [921, 428] on div "8 হেলায় হেলায় গেল বেলা 03:05" at bounding box center [917, 427] width 376 height 45
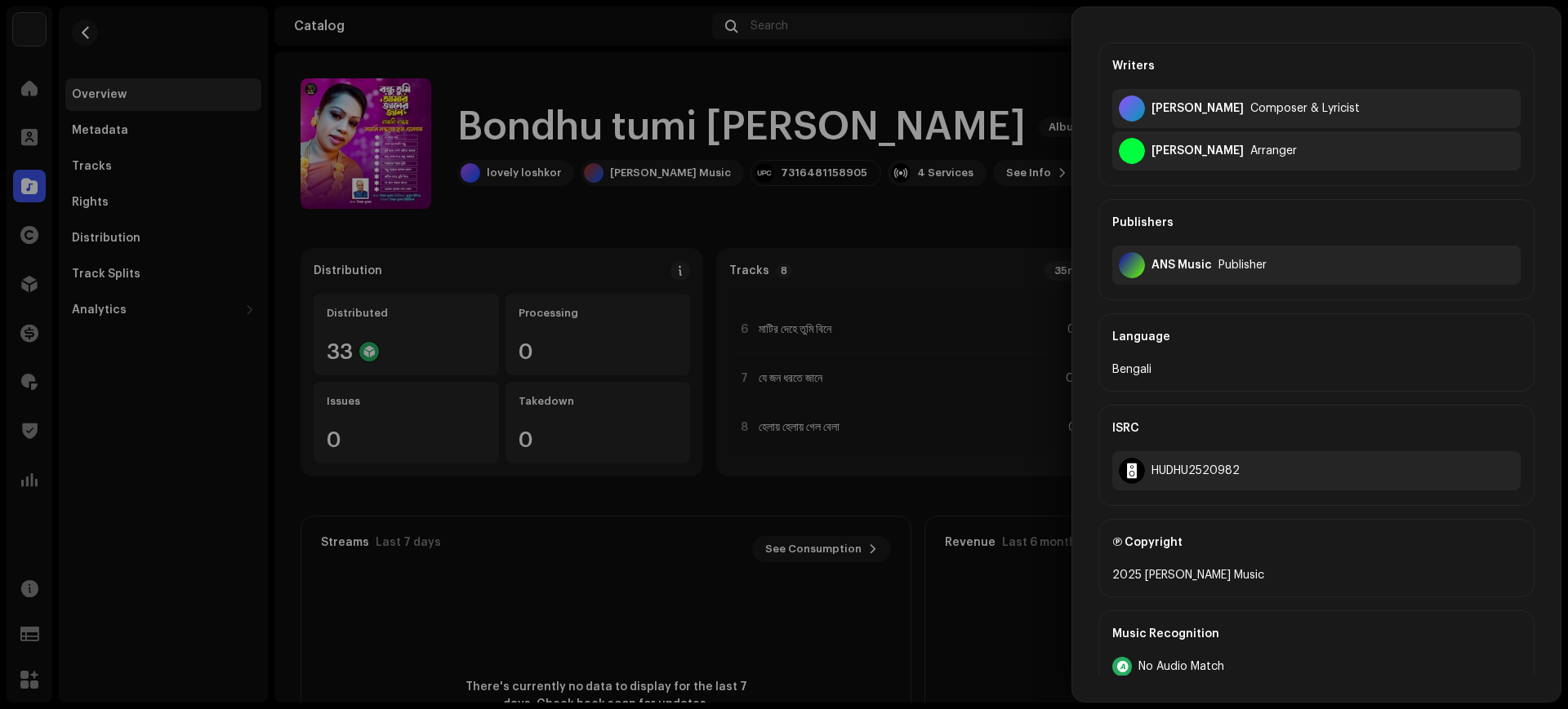
scroll to position [297, 0]
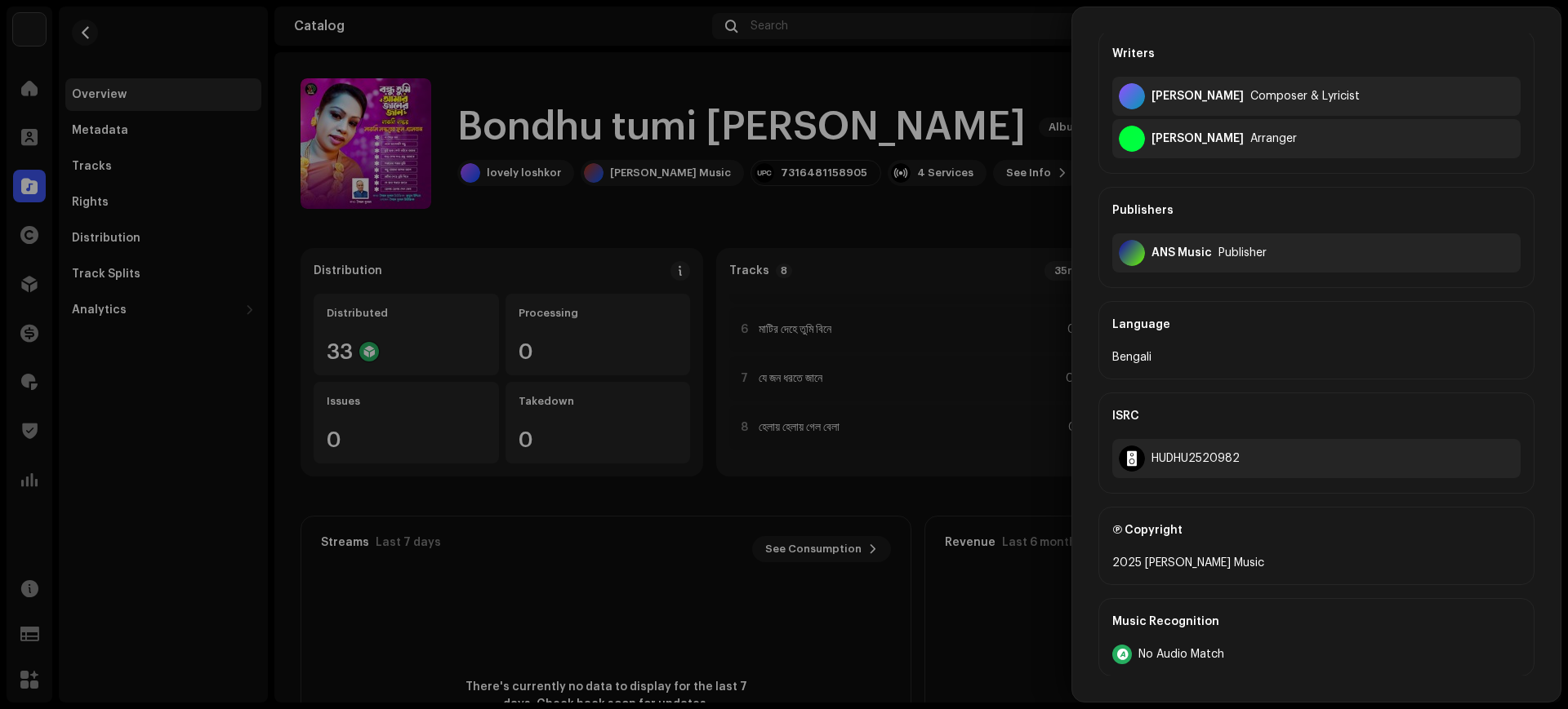
click at [950, 398] on div at bounding box center [784, 354] width 1568 height 709
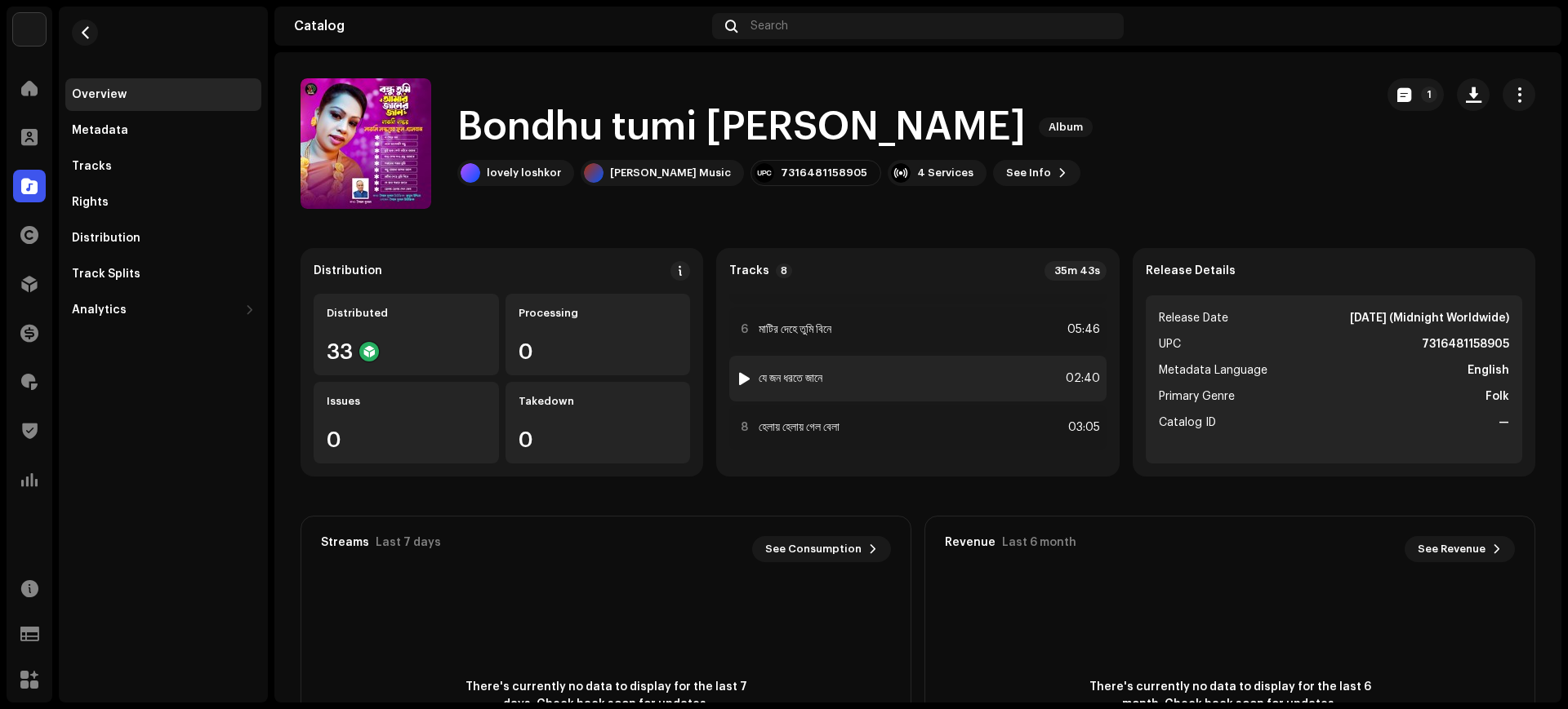
scroll to position [0, 0]
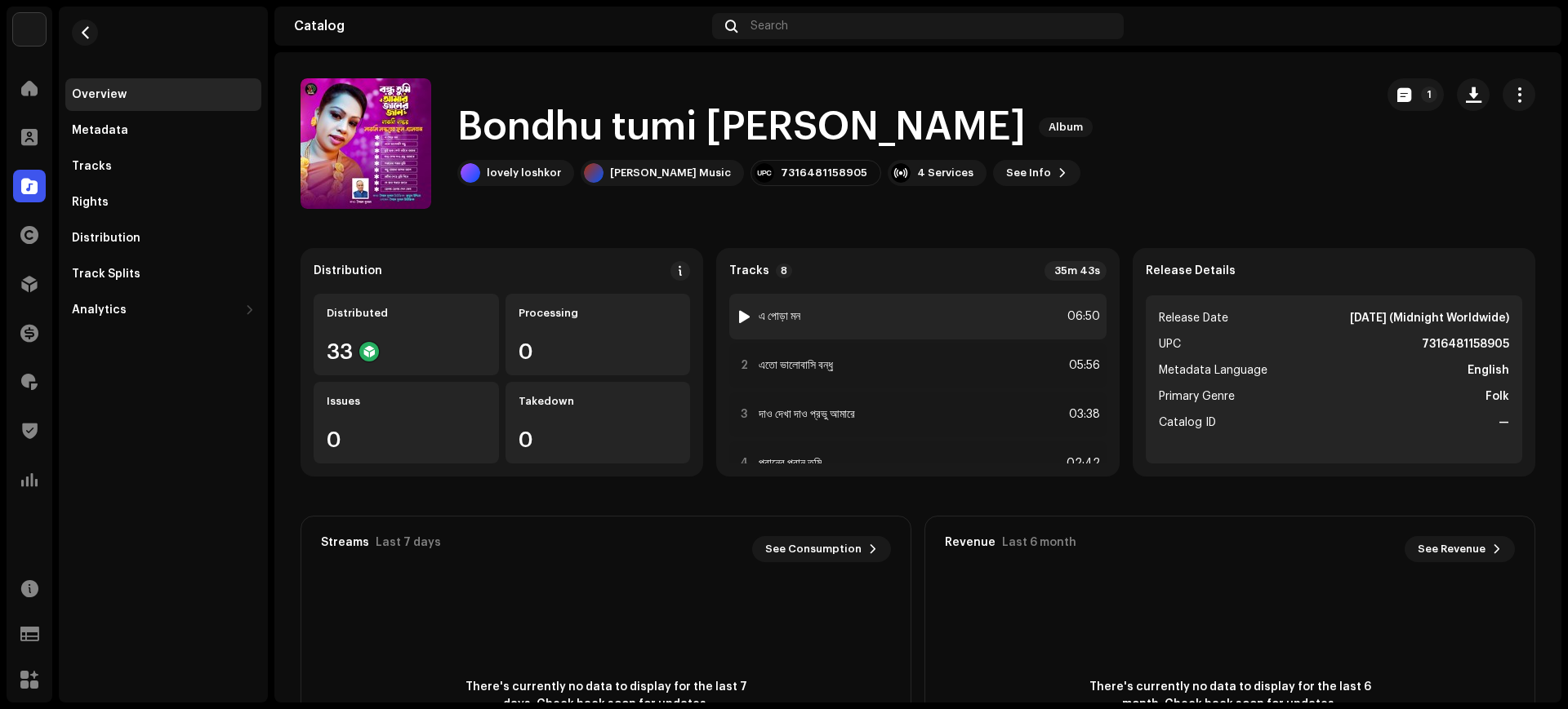
click at [951, 317] on div "1 এ পোড়া মন 06:50" at bounding box center [917, 317] width 376 height 45
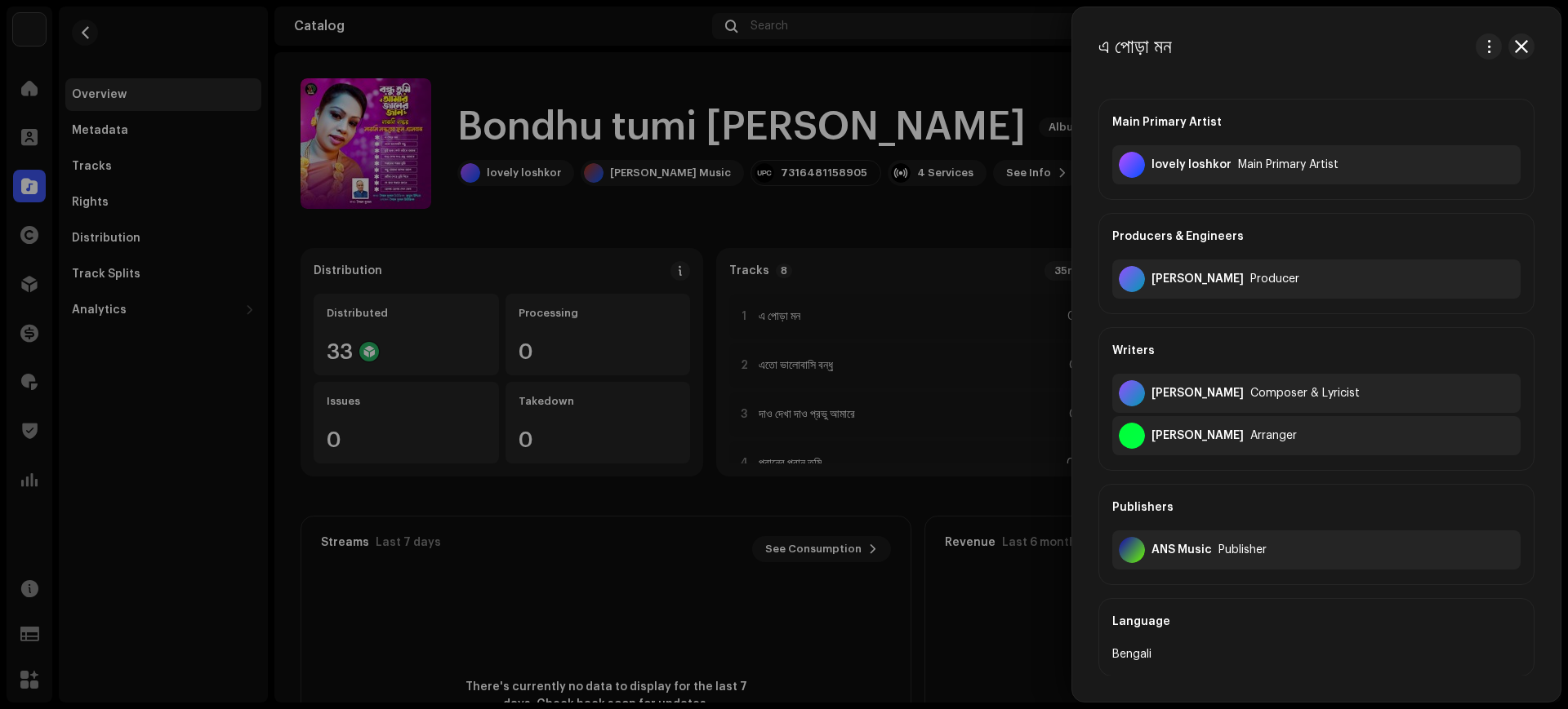
click at [935, 314] on div at bounding box center [784, 354] width 1568 height 709
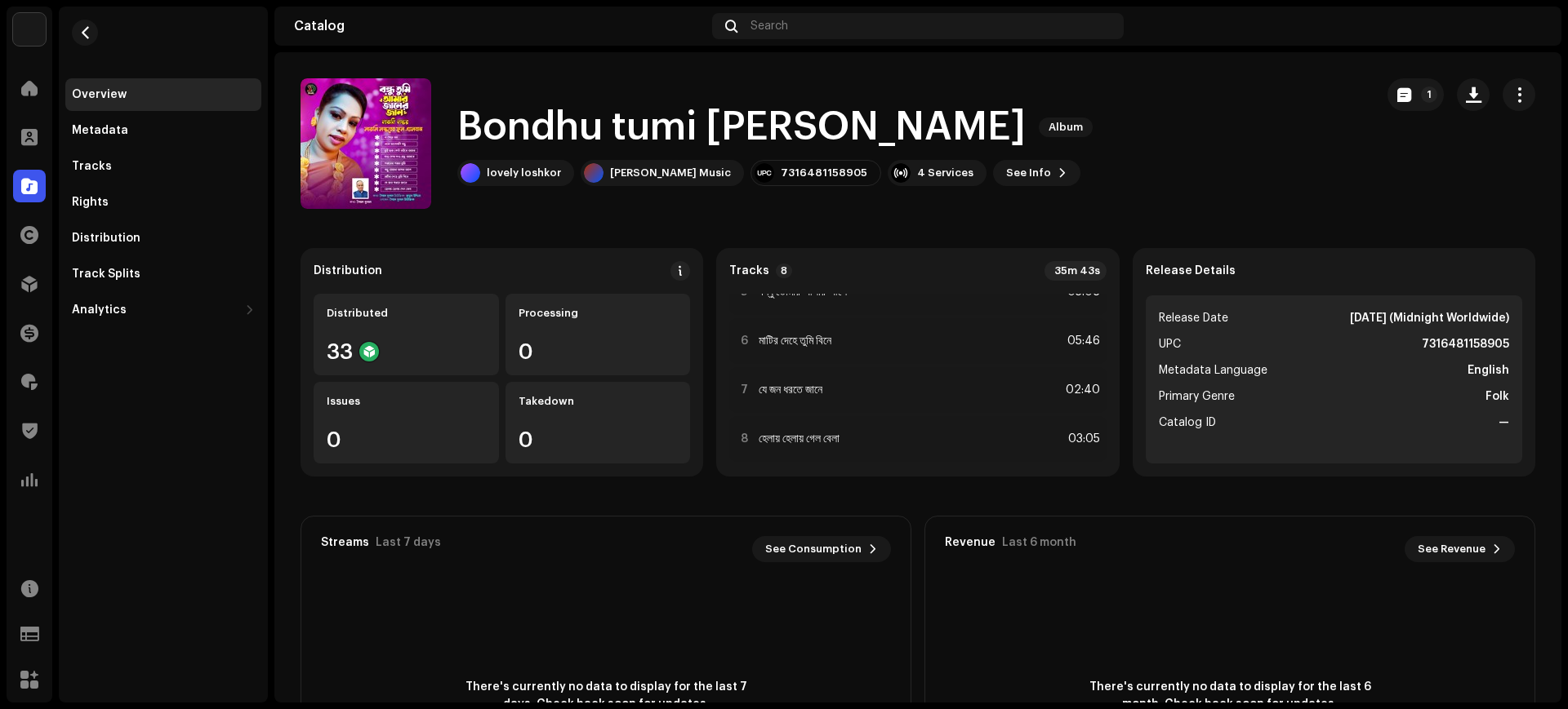
scroll to position [232, 0]
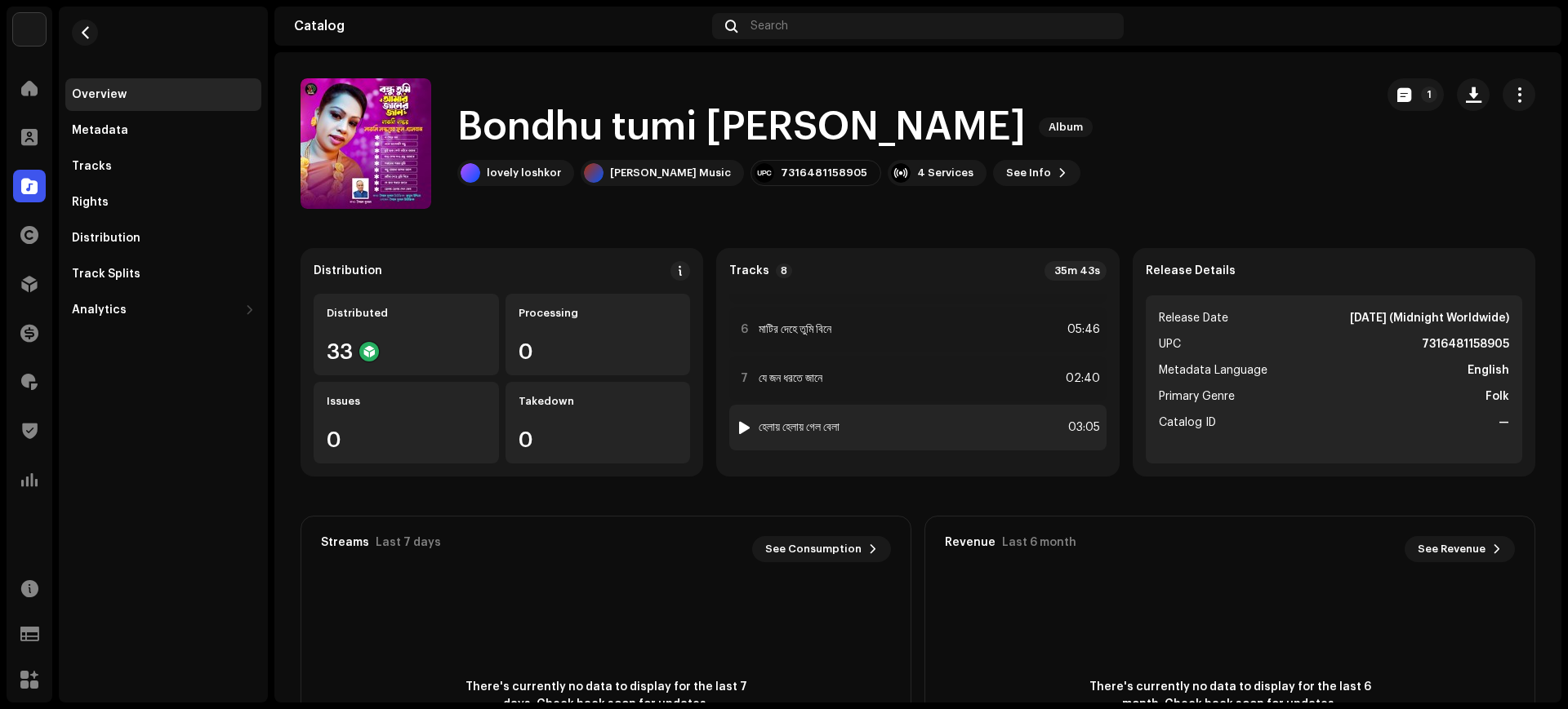
click at [979, 427] on div "8 হেলায় হেলায় গেল বেলা 03:05" at bounding box center [917, 427] width 376 height 45
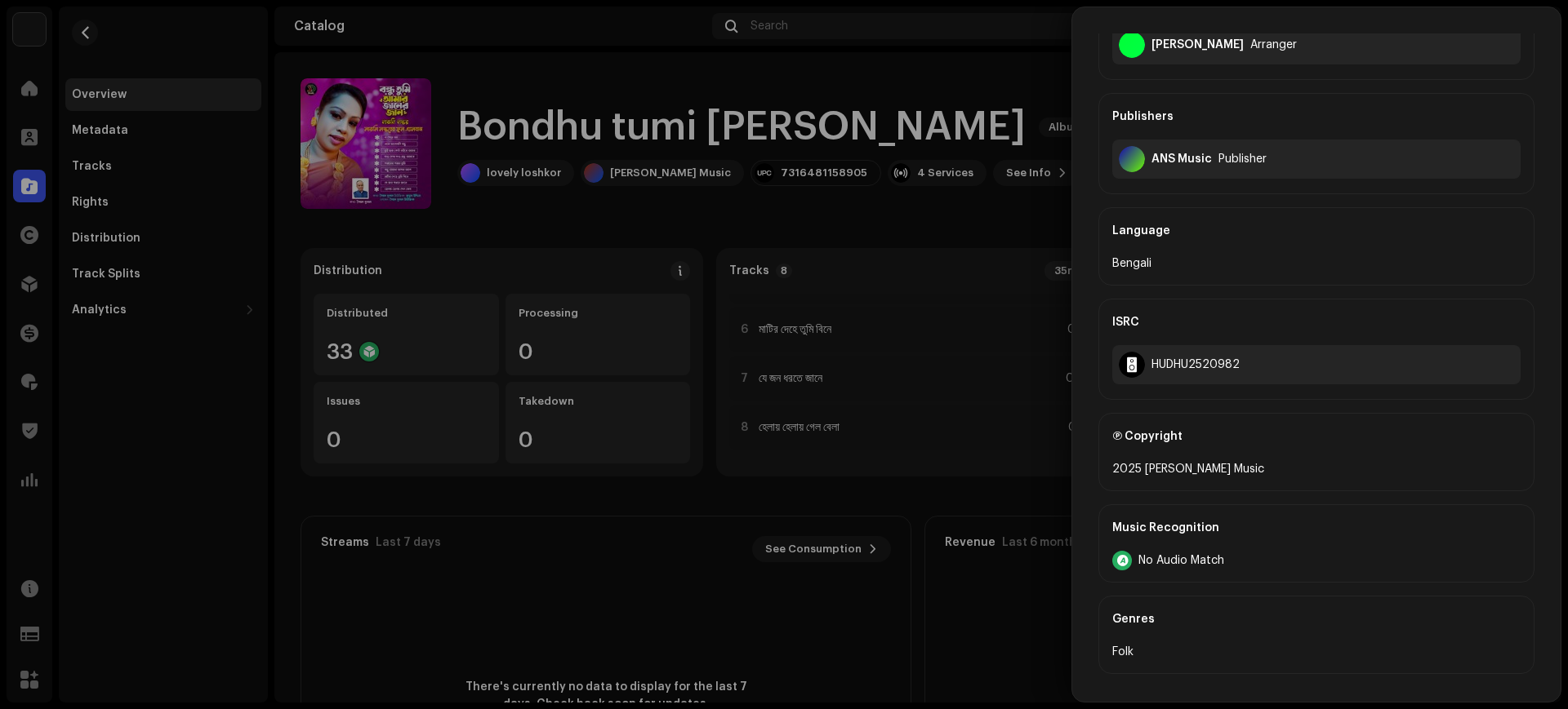
scroll to position [394, 0]
click at [924, 372] on div at bounding box center [784, 354] width 1568 height 709
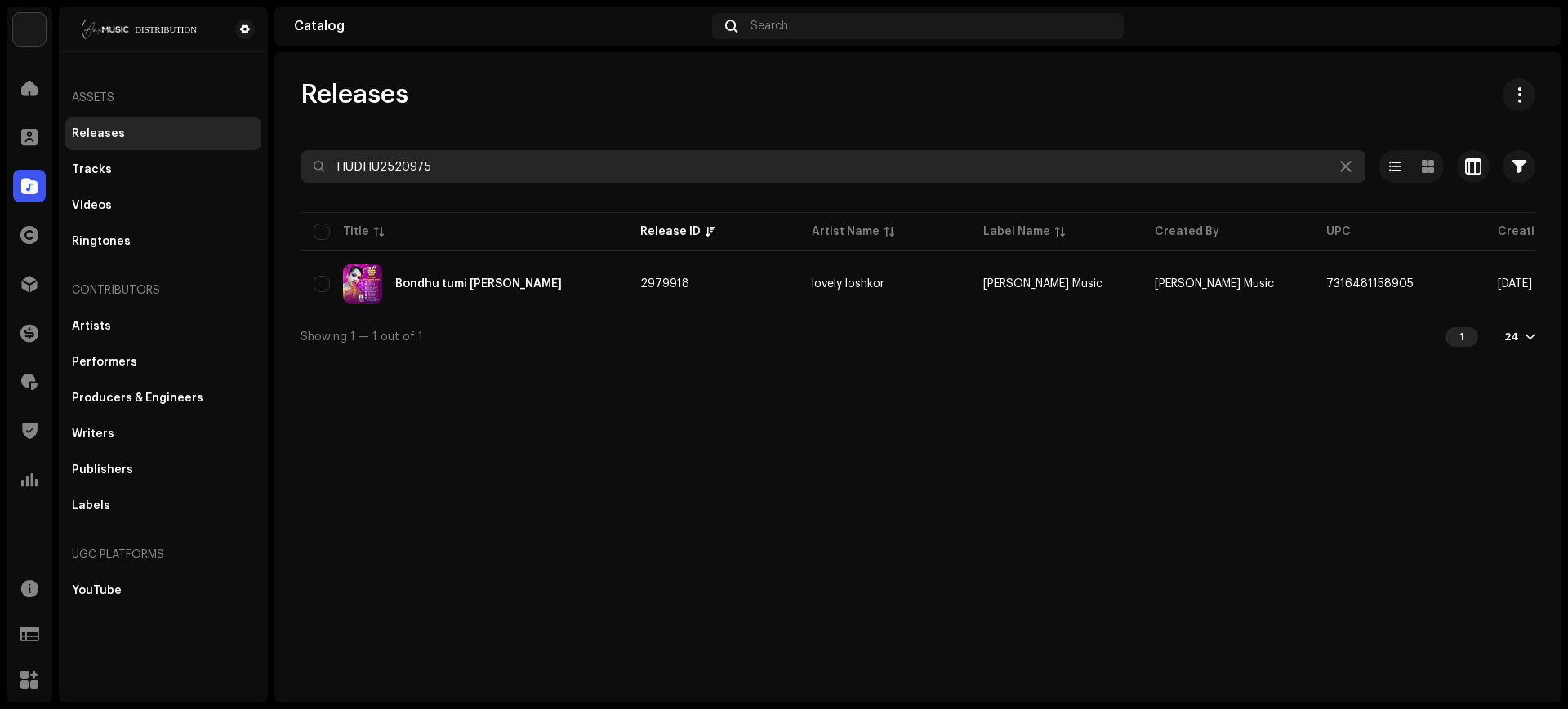
click at [795, 168] on input "HUDHU2520975" at bounding box center [832, 166] width 1064 height 33
paste input "86"
type input "HUDHU2520986"
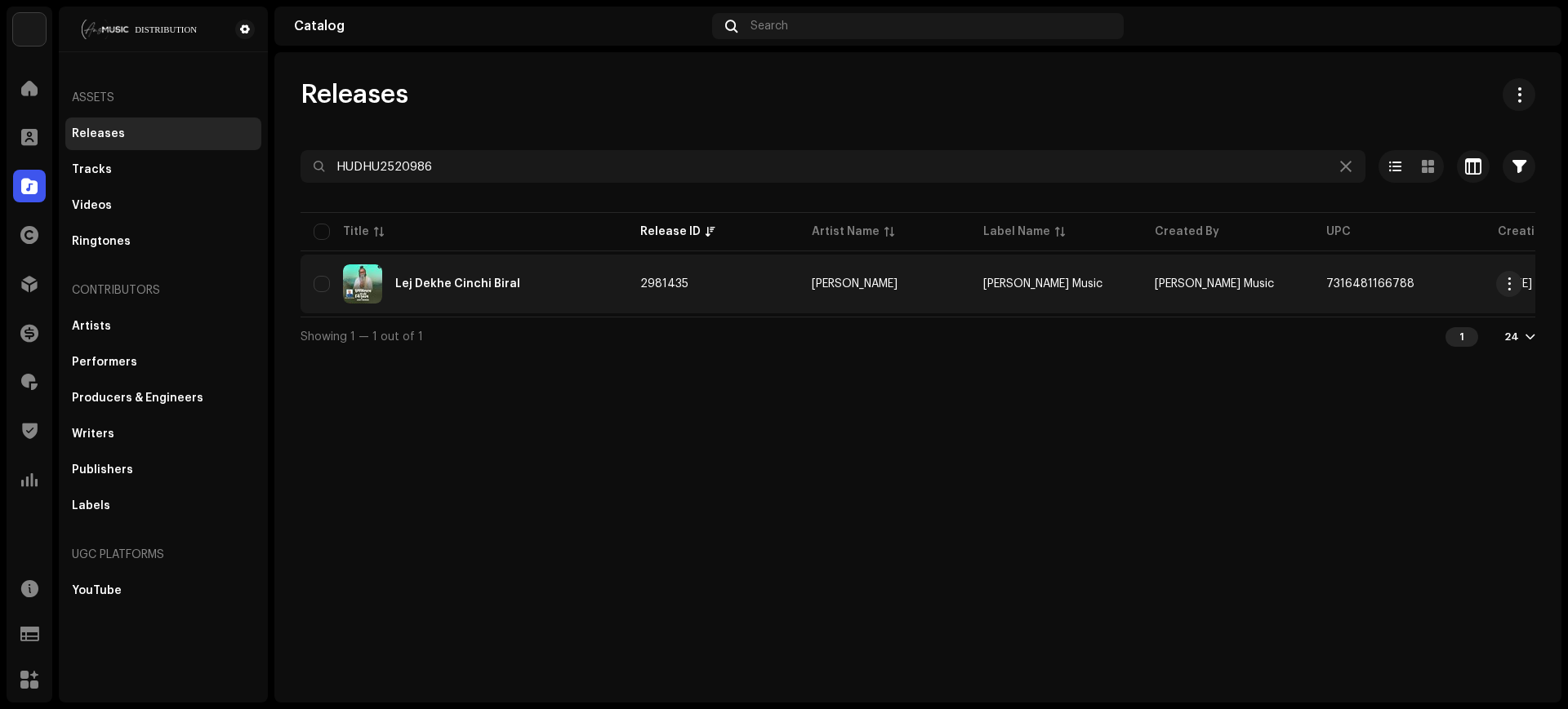
click at [660, 286] on span "2981435" at bounding box center [663, 284] width 48 height 11
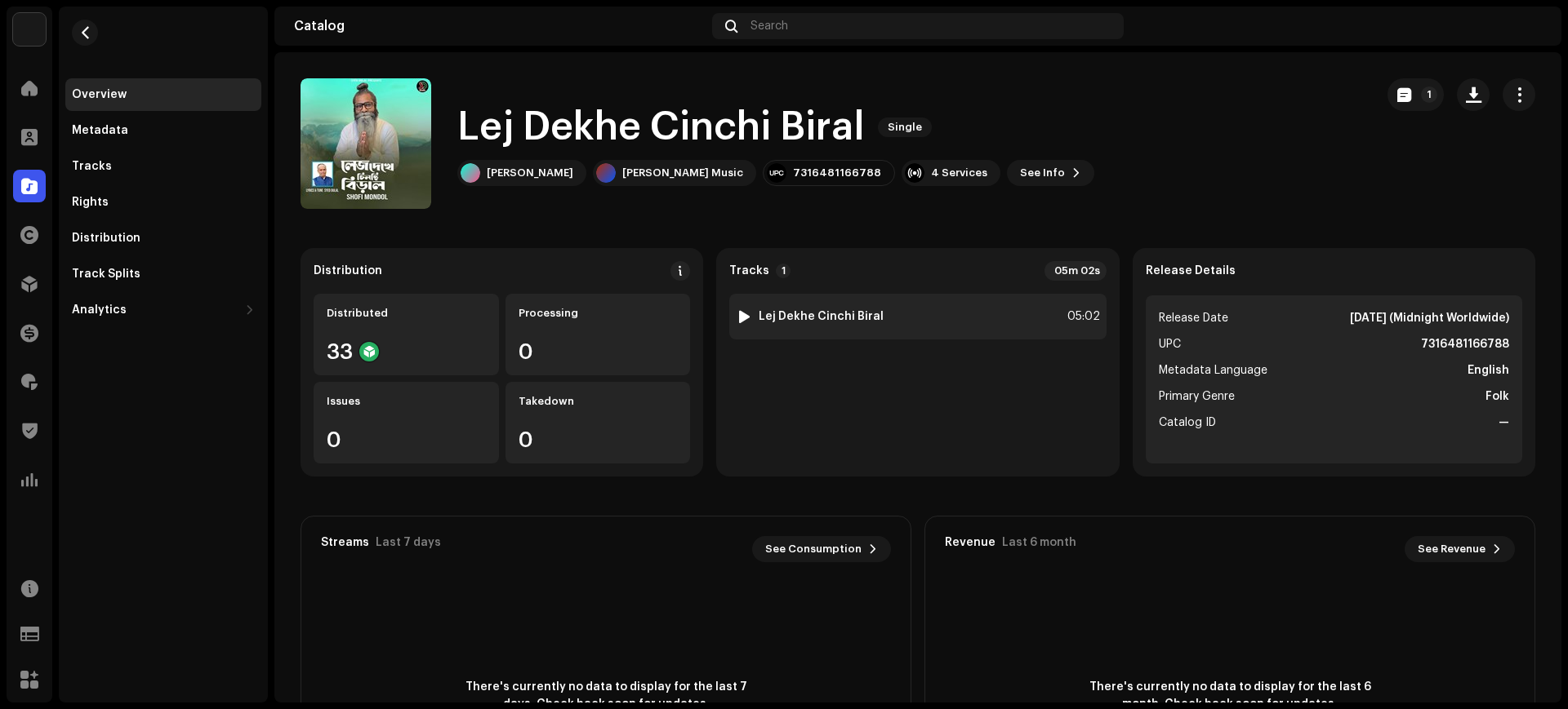
click at [1028, 322] on div "1 Lej Dekhe Cinchi Biral 05:02" at bounding box center [917, 317] width 376 height 45
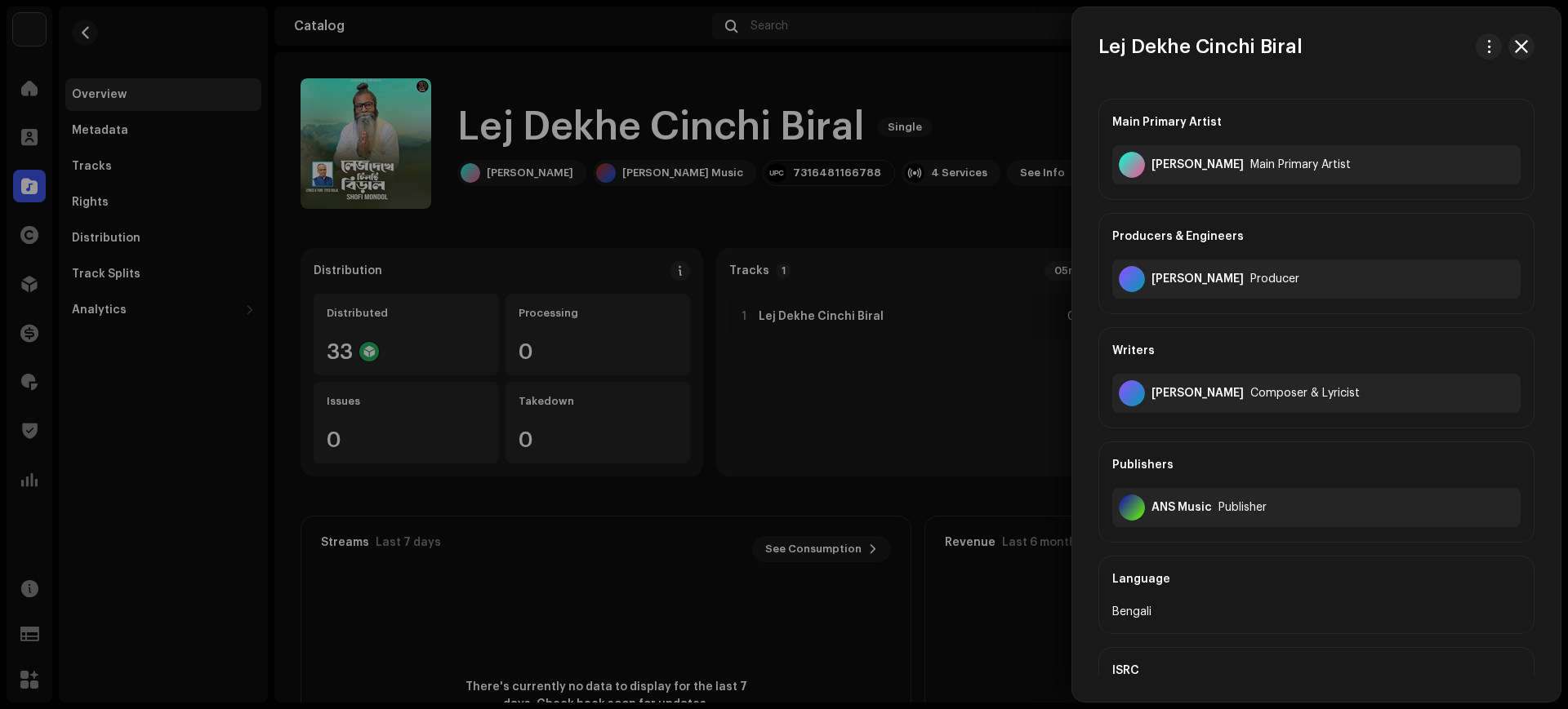
drag, startPoint x: 939, startPoint y: 91, endPoint x: 915, endPoint y: 105, distance: 27.8
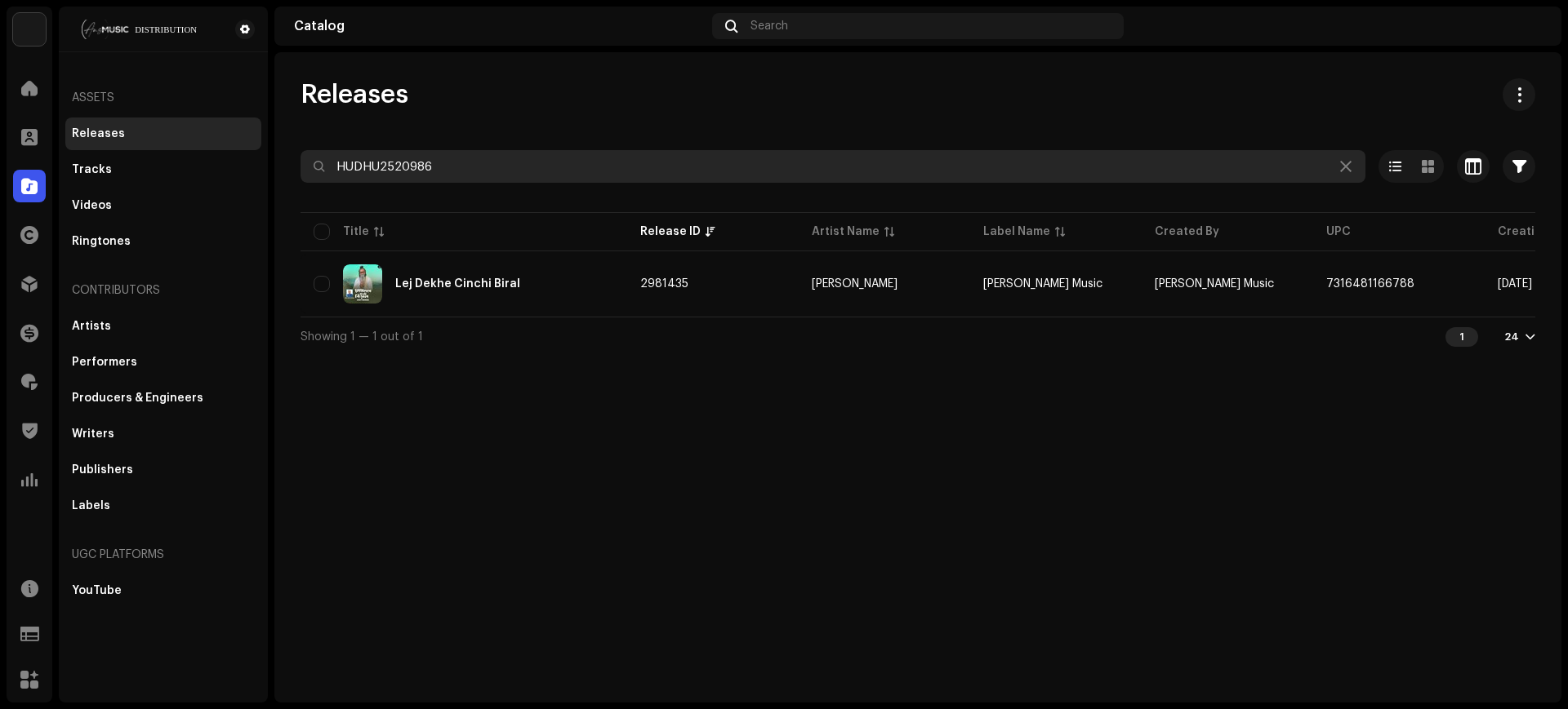
click at [792, 160] on input "HUDHU2520986" at bounding box center [832, 166] width 1064 height 33
click at [792, 161] on input "HUDHU2520986" at bounding box center [832, 166] width 1064 height 33
paste input "5"
type input "HUDHU2520985"
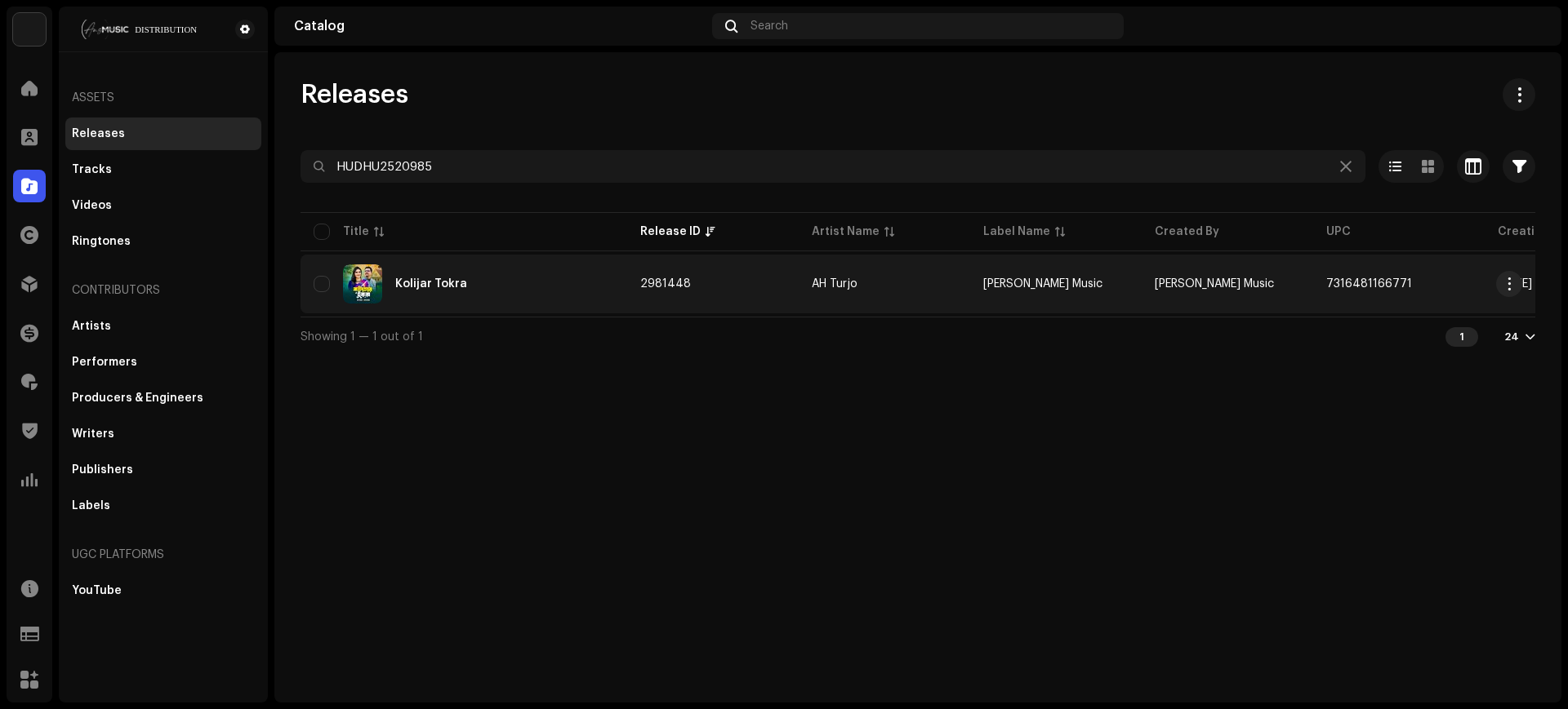
click at [730, 271] on td "2981448" at bounding box center [713, 284] width 172 height 58
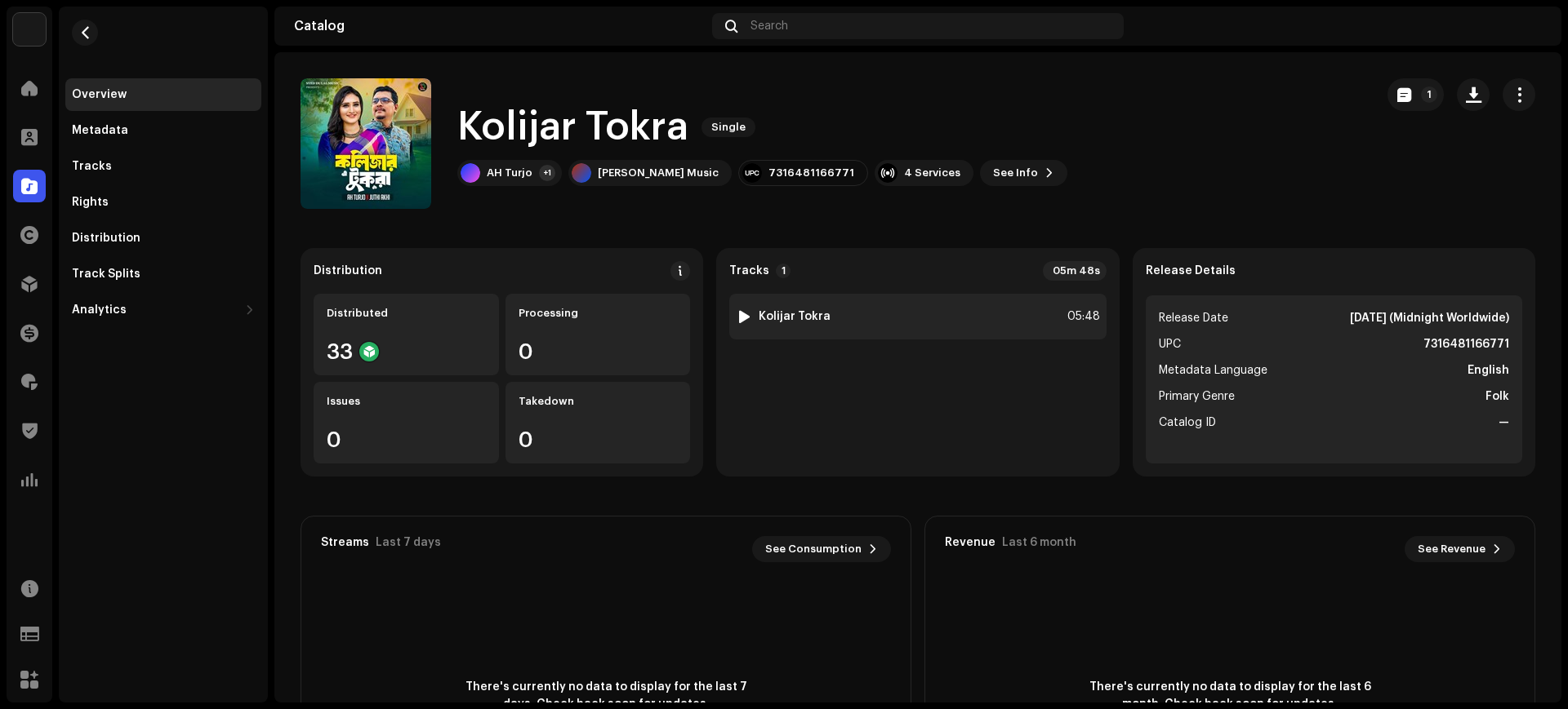
click at [868, 312] on div "1 Kolijar Tokra 05:48" at bounding box center [917, 317] width 376 height 45
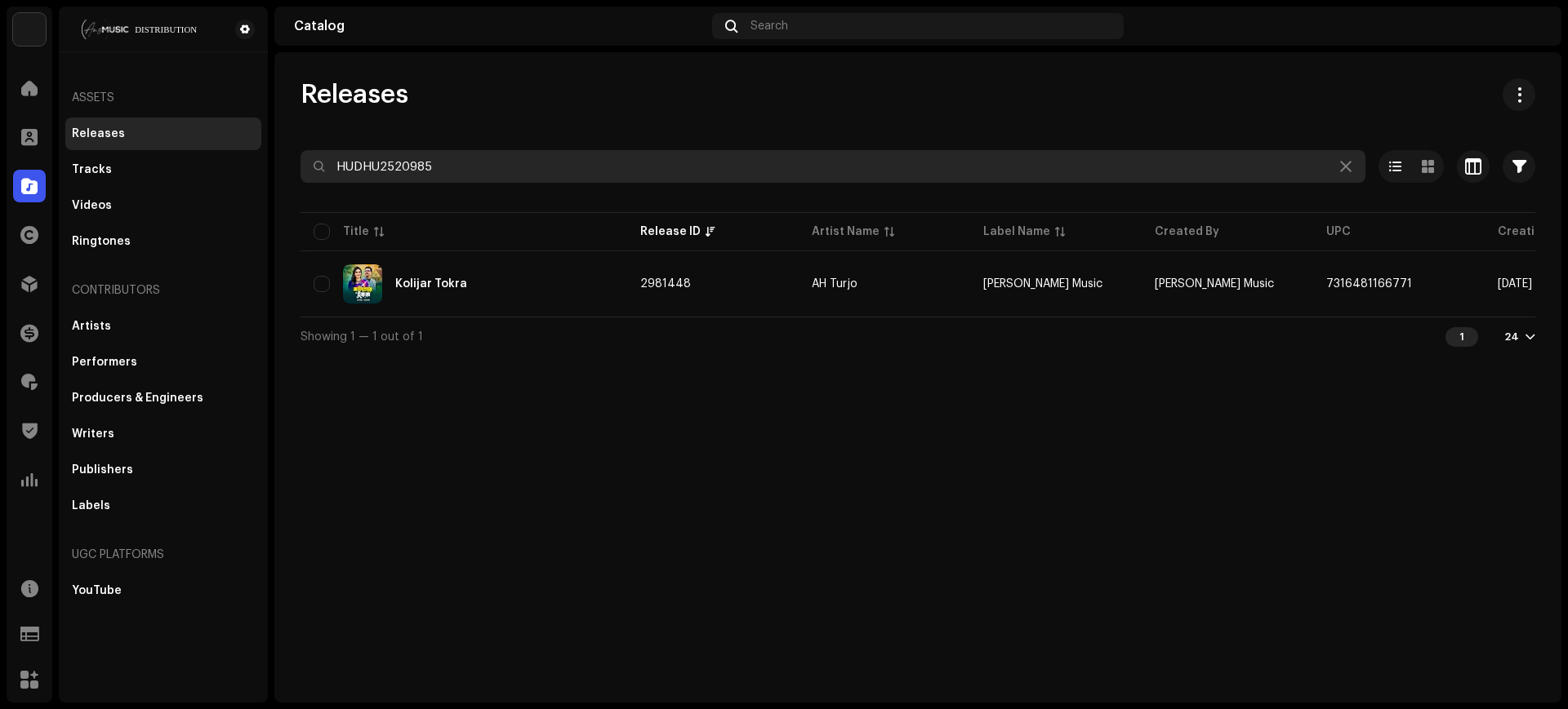
click at [553, 156] on input "HUDHU2520985" at bounding box center [832, 166] width 1064 height 33
click at [655, 174] on input "HUDHU2520985" at bounding box center [832, 166] width 1064 height 33
paste input "1026"
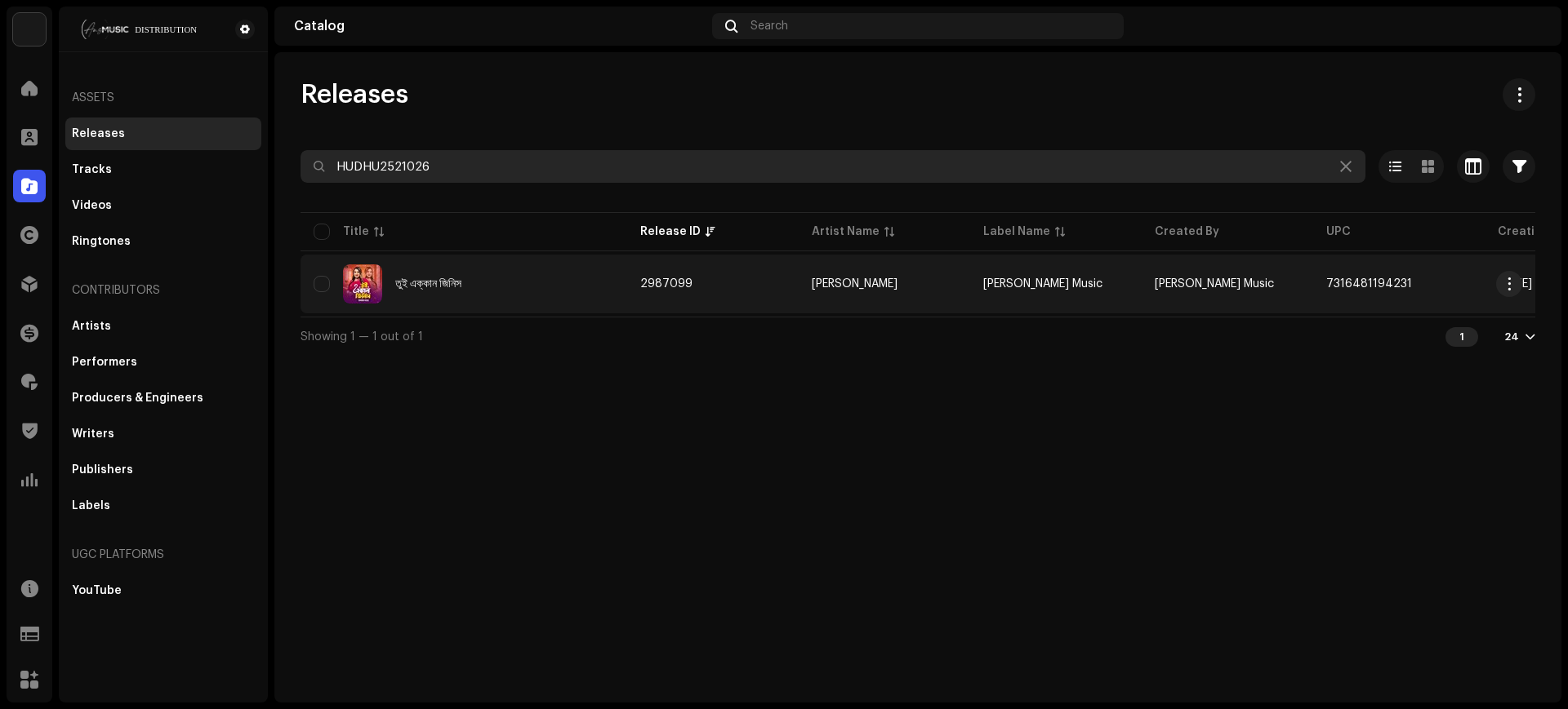
type input "HUDHU2521026"
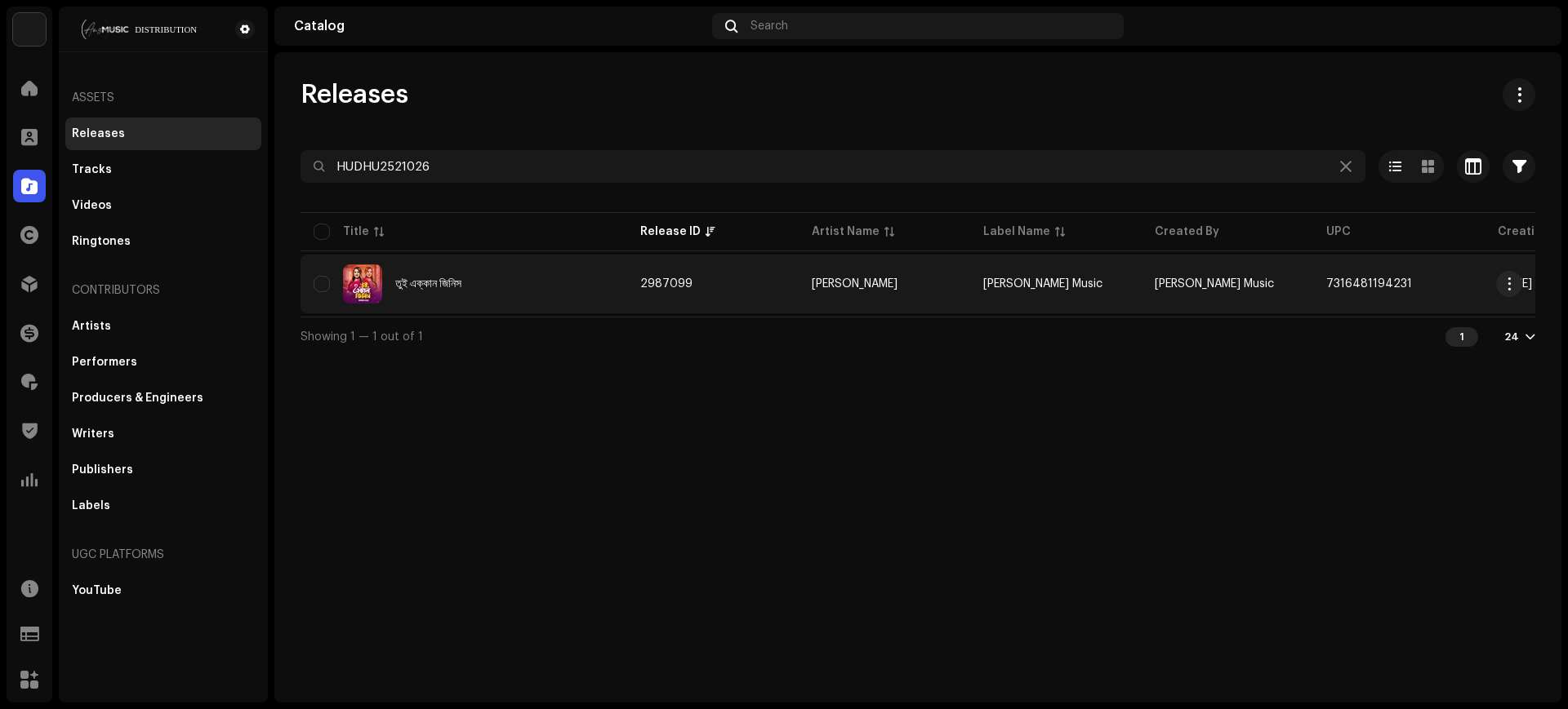
click at [616, 292] on td "তুই এক্কান জিনিস" at bounding box center [463, 284] width 326 height 58
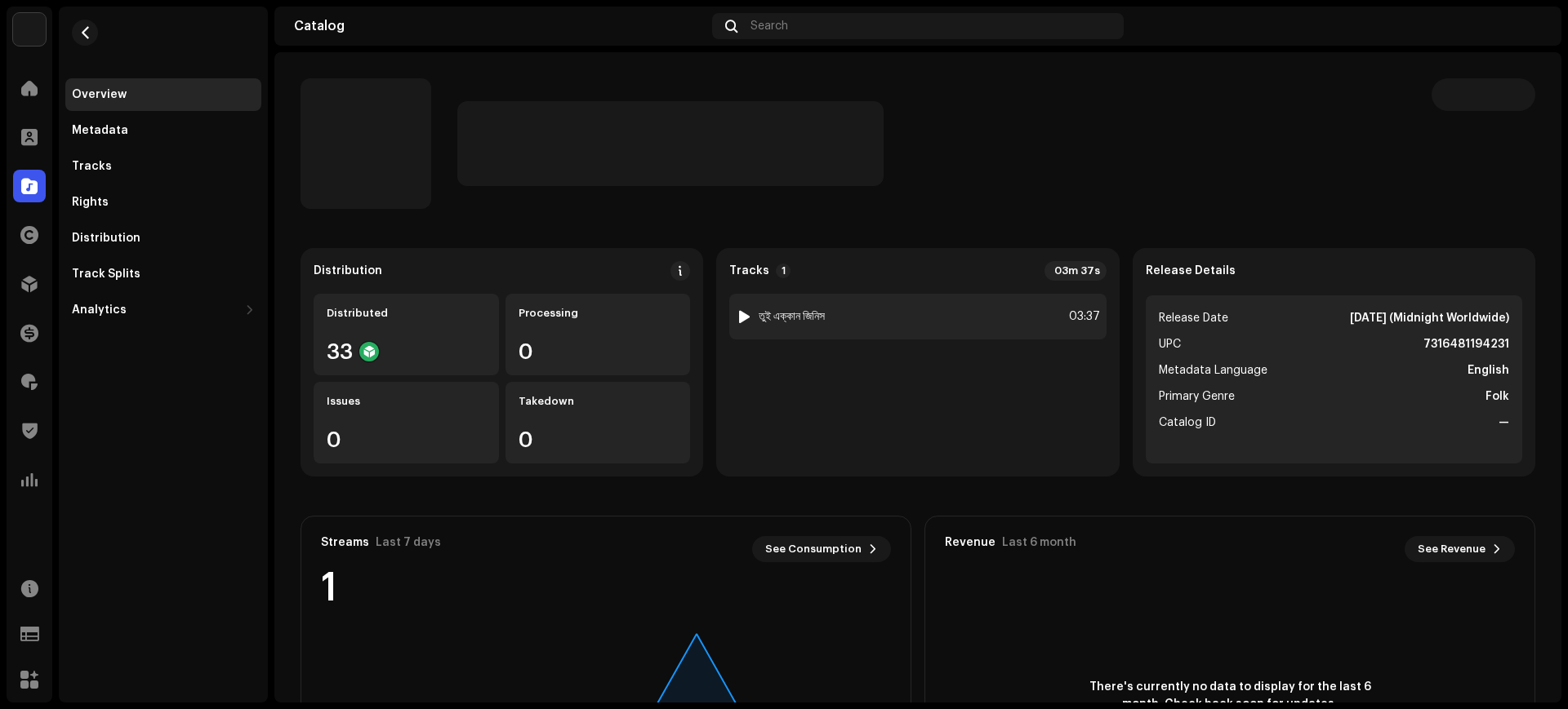
click at [940, 327] on div "1 তুই এক্কান জিনিস 03:37" at bounding box center [917, 317] width 376 height 45
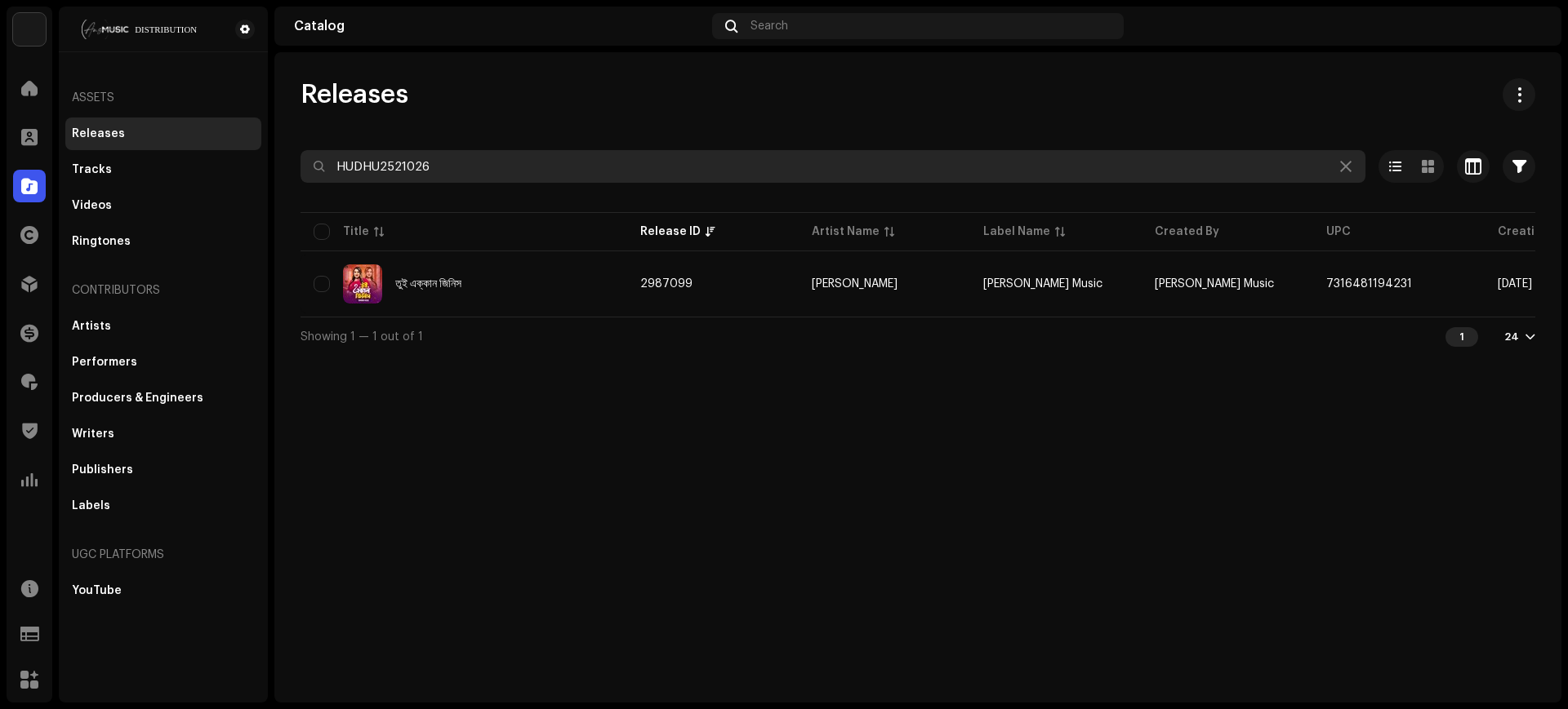
click at [519, 160] on input "HUDHU2521026" at bounding box center [832, 166] width 1064 height 33
click at [519, 159] on input "HUDHU2521026" at bounding box center [832, 166] width 1064 height 33
paste input "104"
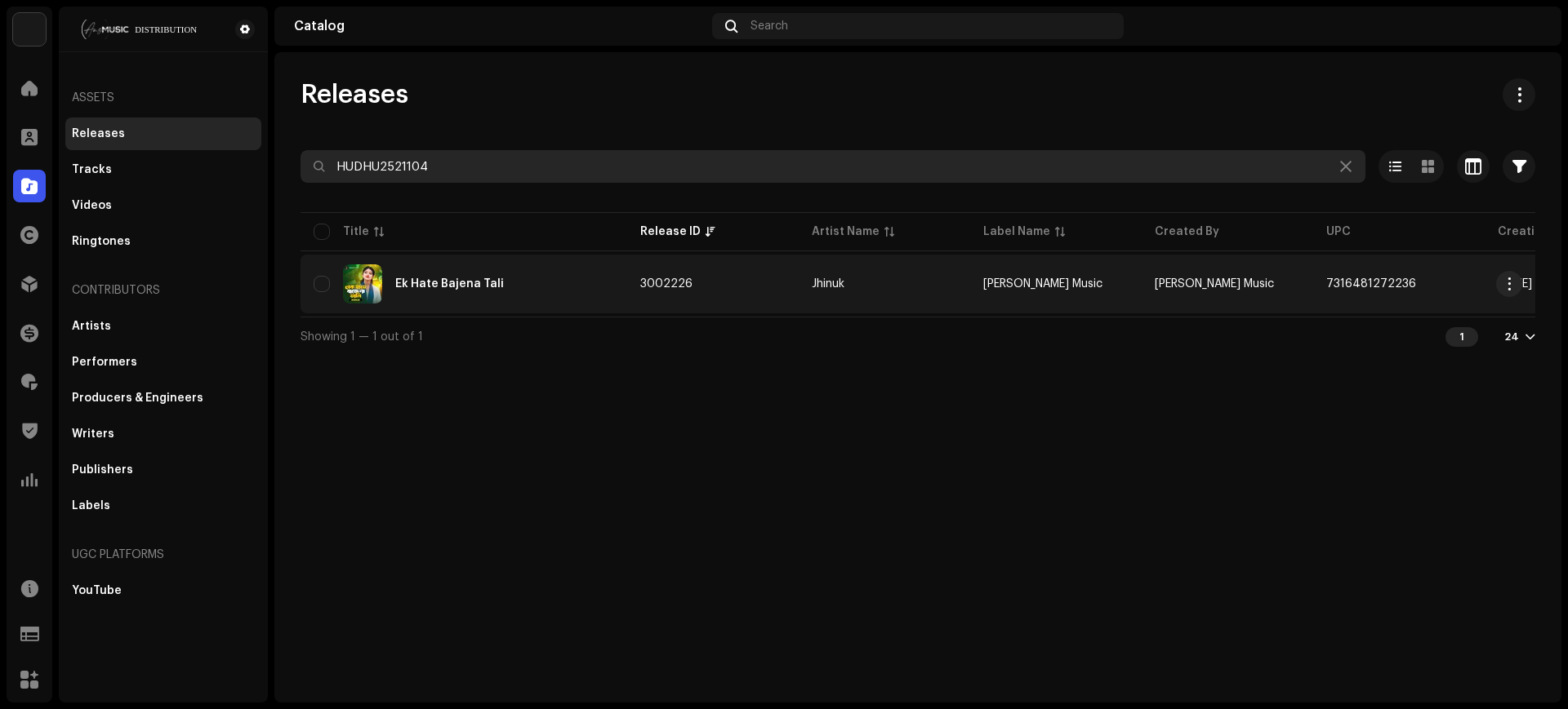
type input "HUDHU2521104"
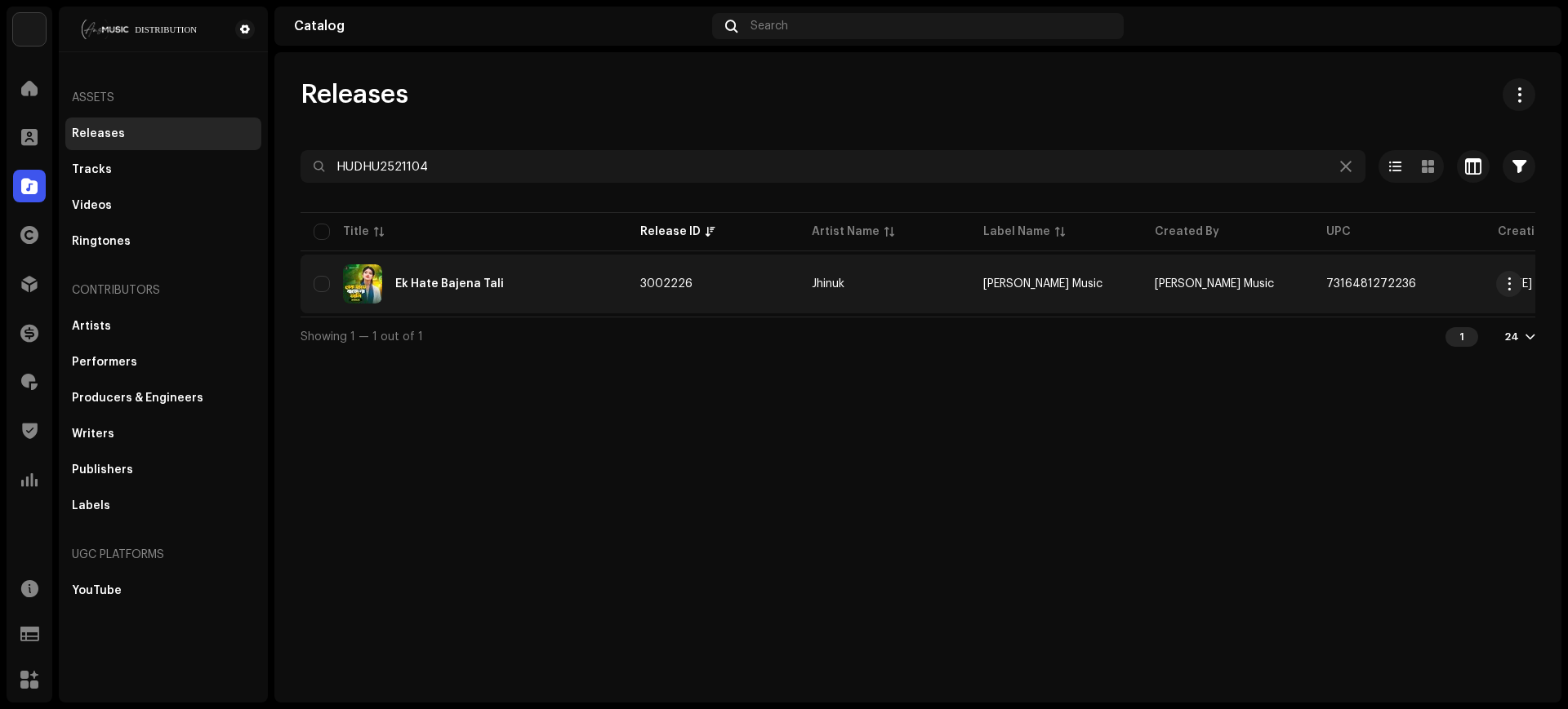
click at [527, 295] on div "Ek Hate Bajena Tali" at bounding box center [463, 284] width 300 height 40
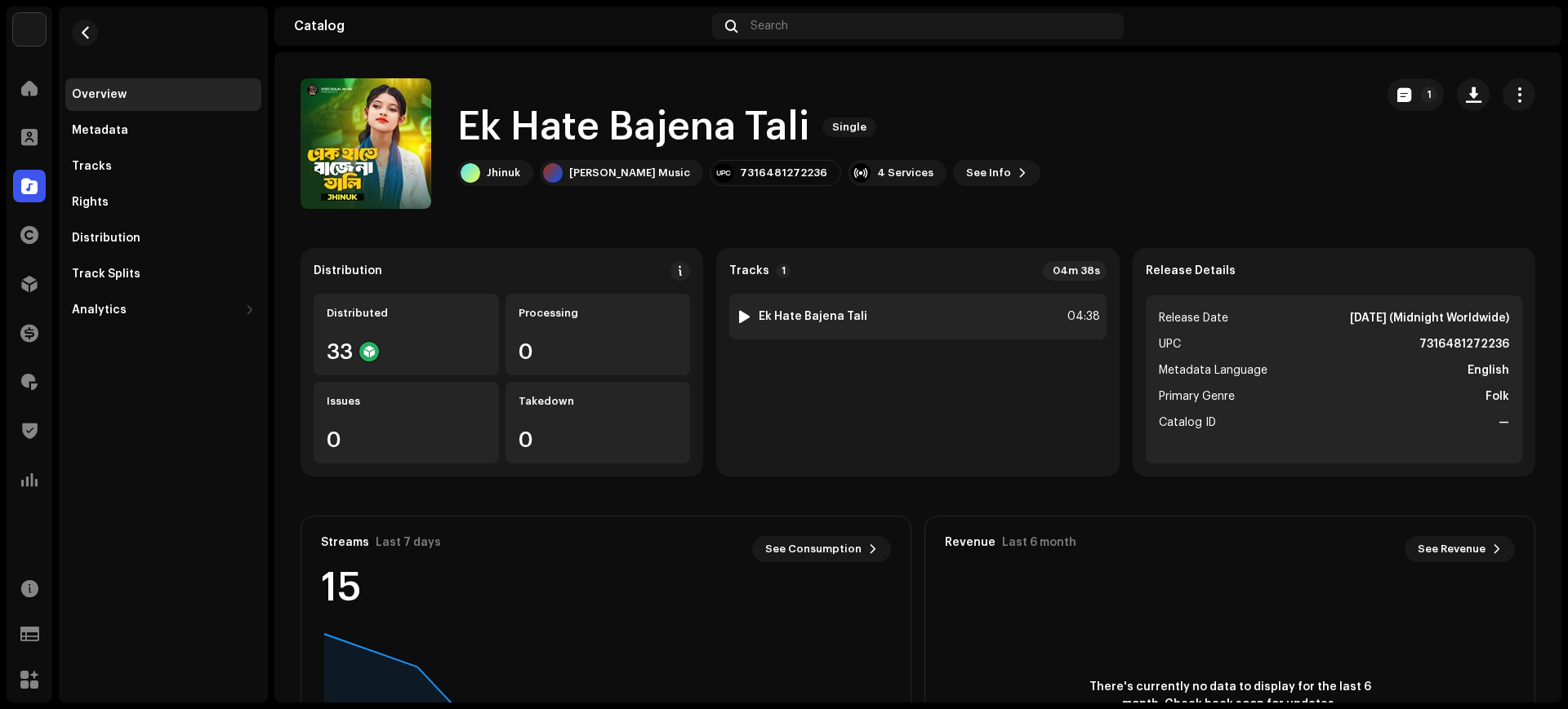
click at [952, 319] on div "1 Ek Hate Bajena Tali 04:38" at bounding box center [917, 317] width 376 height 45
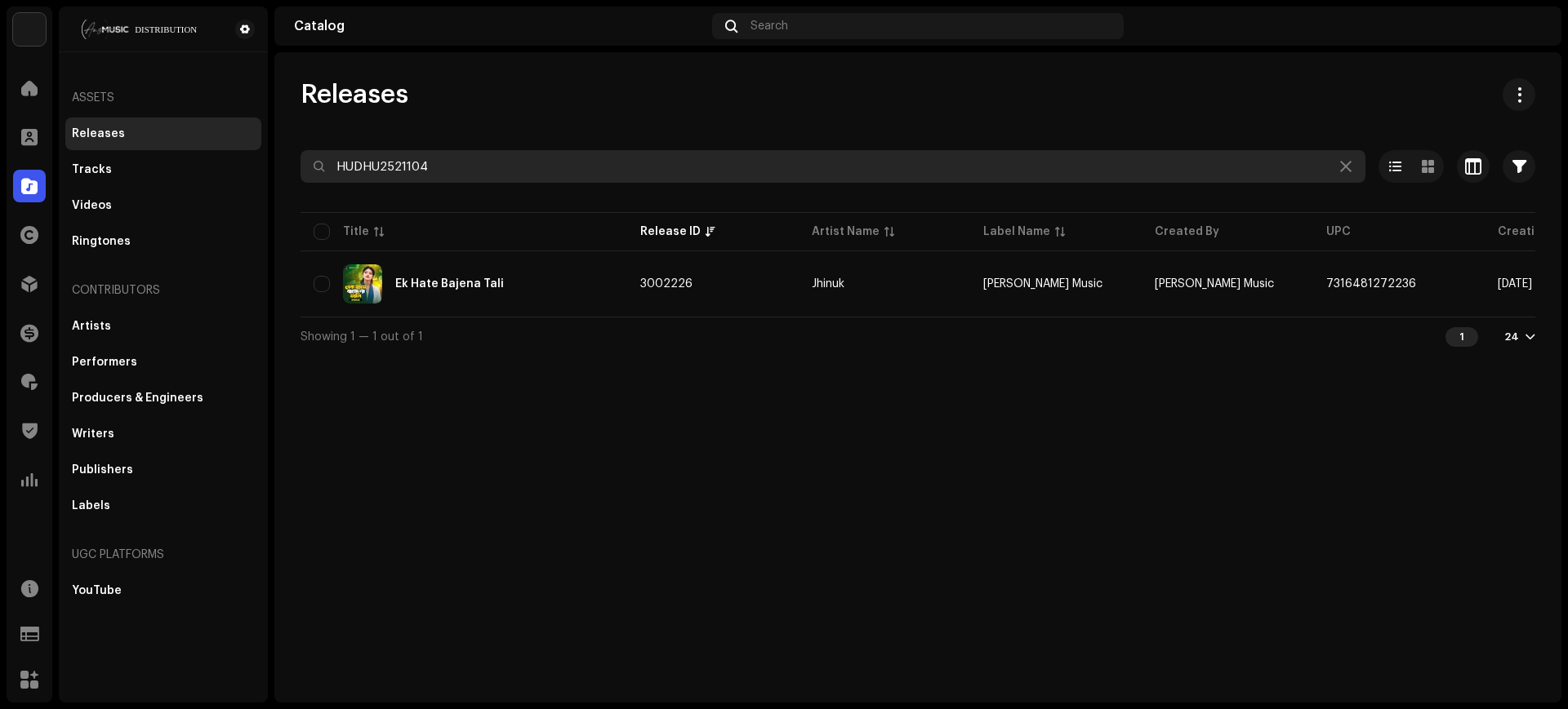
click at [475, 178] on input "HUDHU2521104" at bounding box center [832, 166] width 1064 height 33
paste input "13"
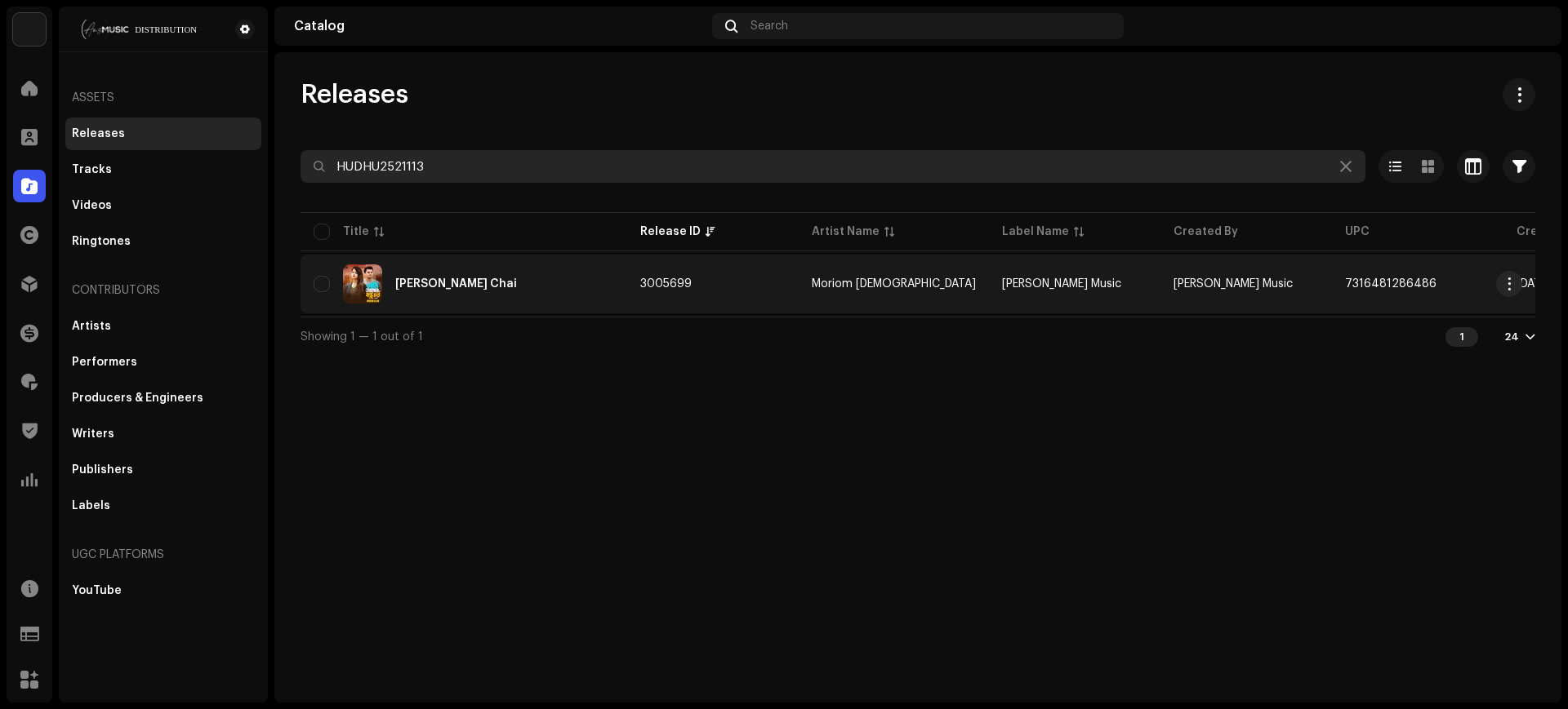
type input "HUDHU2521113"
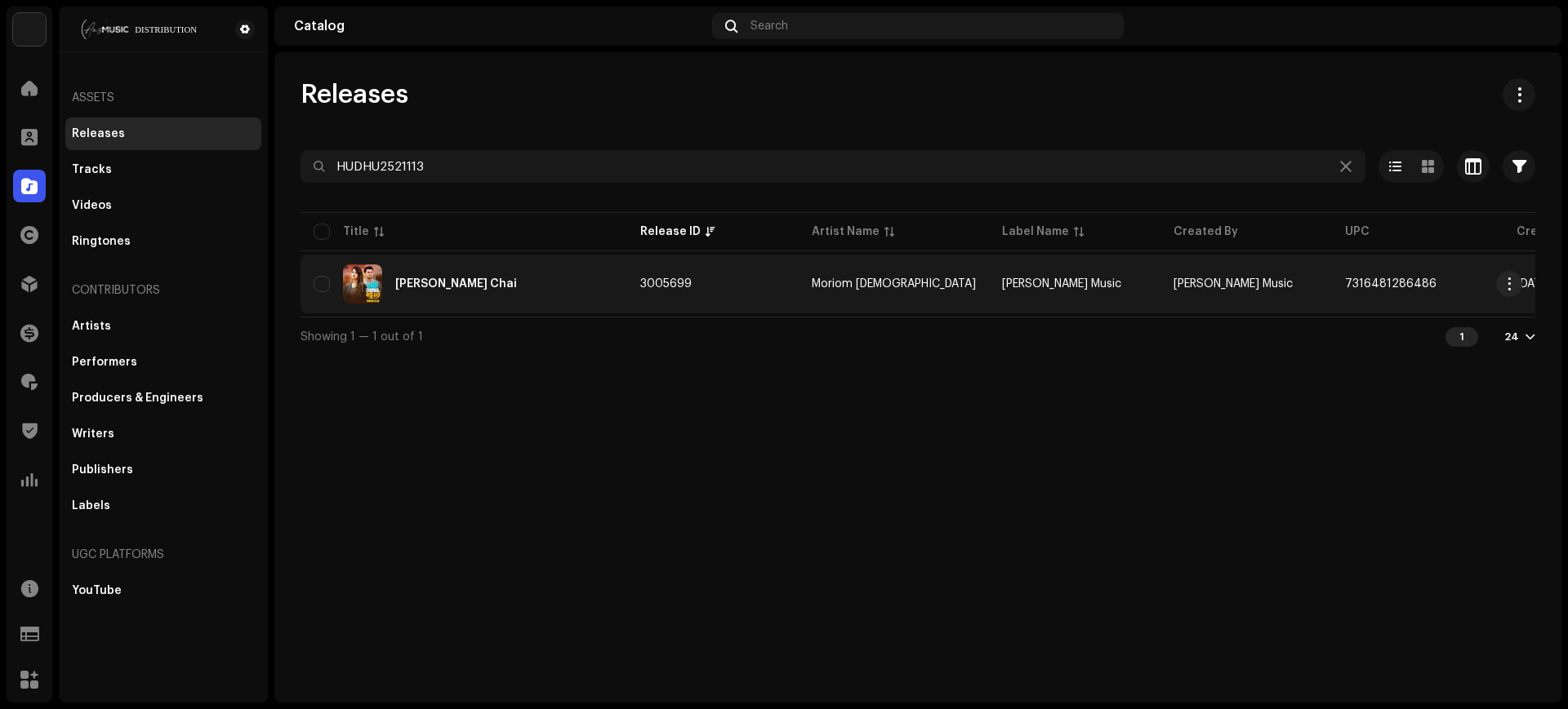
click at [618, 288] on td "[PERSON_NAME] Chai" at bounding box center [463, 284] width 326 height 58
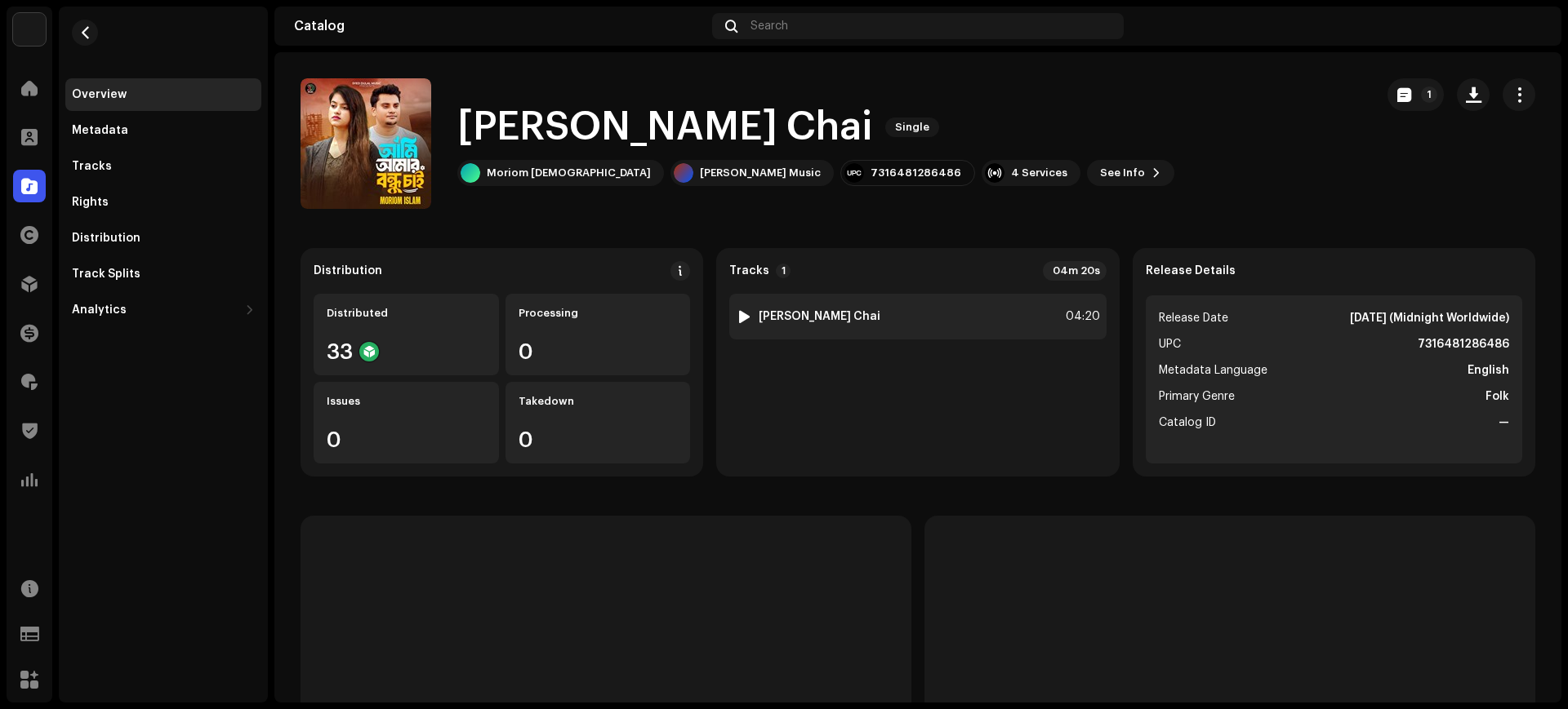
click at [931, 329] on div "1 [PERSON_NAME] Chai 04:20" at bounding box center [917, 317] width 376 height 45
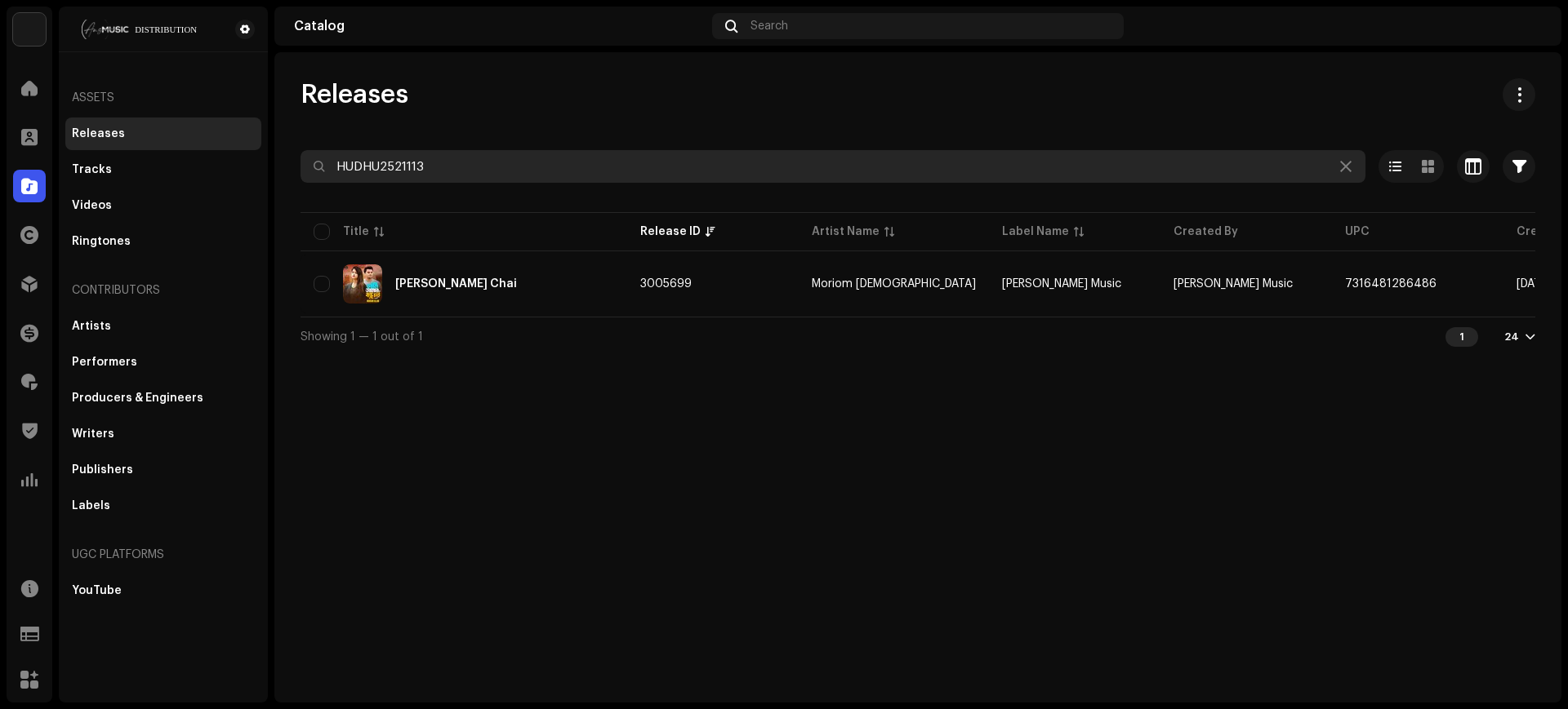
click at [551, 160] on input "HUDHU2521113" at bounding box center [832, 166] width 1064 height 33
click at [894, 170] on input "HUDHU2521113" at bounding box center [832, 166] width 1064 height 33
paste input "54"
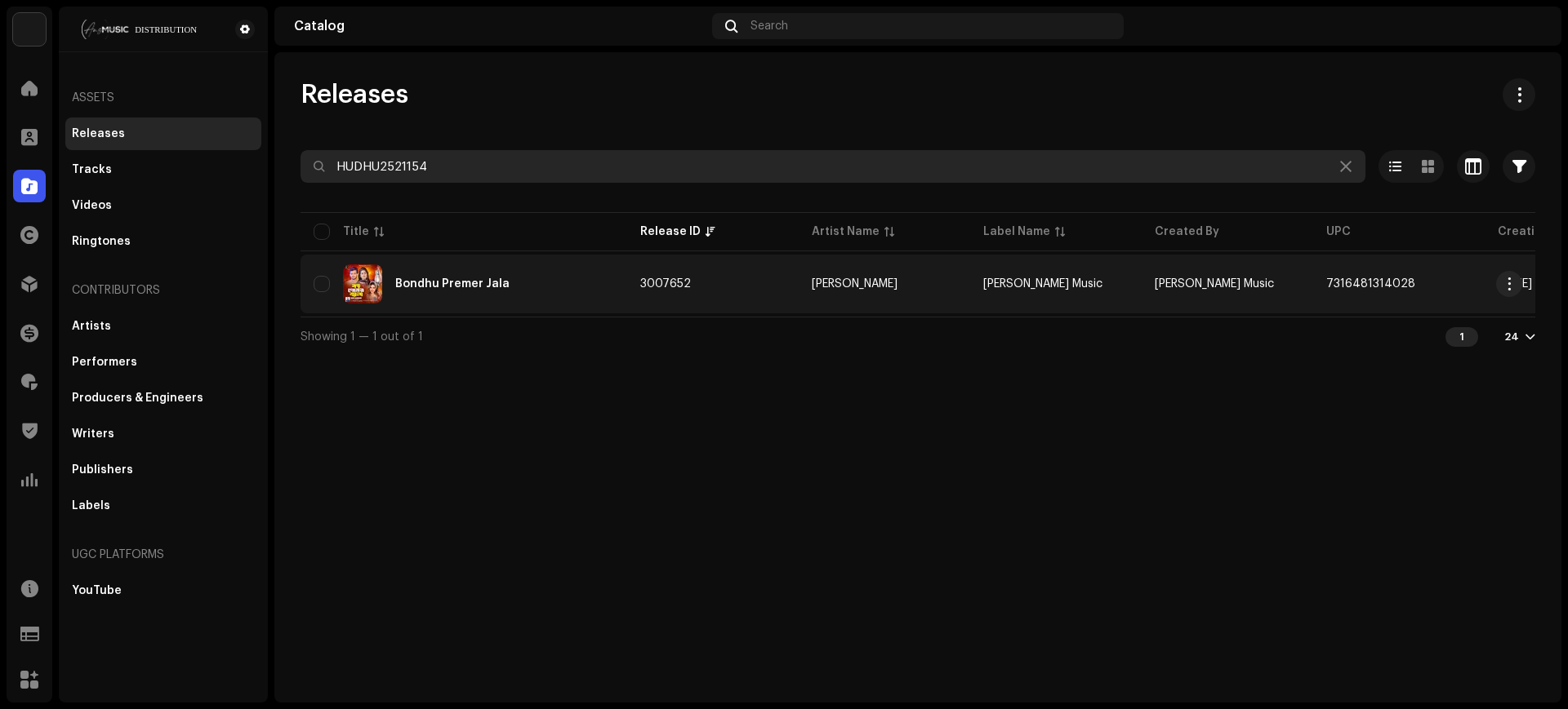
type input "HUDHU2521154"
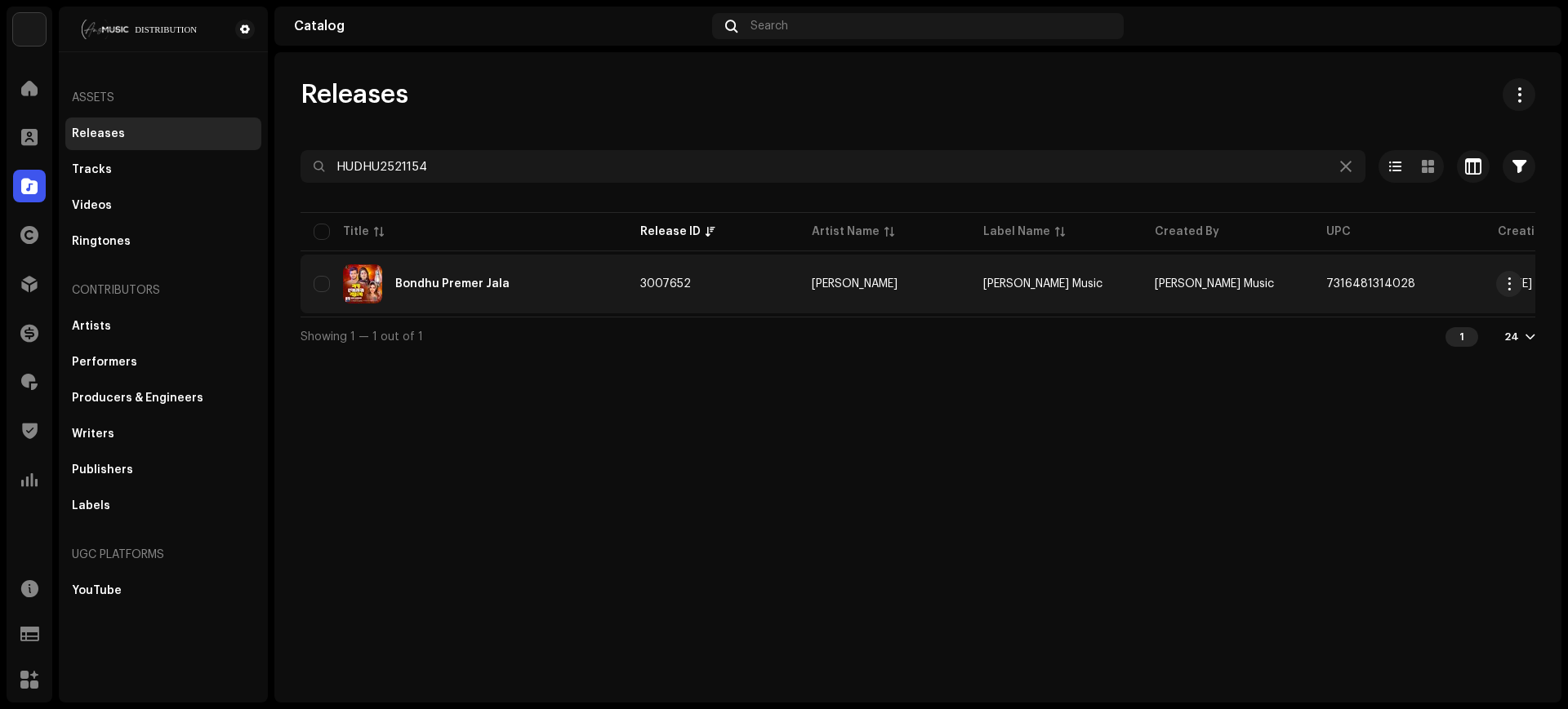
click at [737, 294] on td "3007652" at bounding box center [713, 284] width 172 height 58
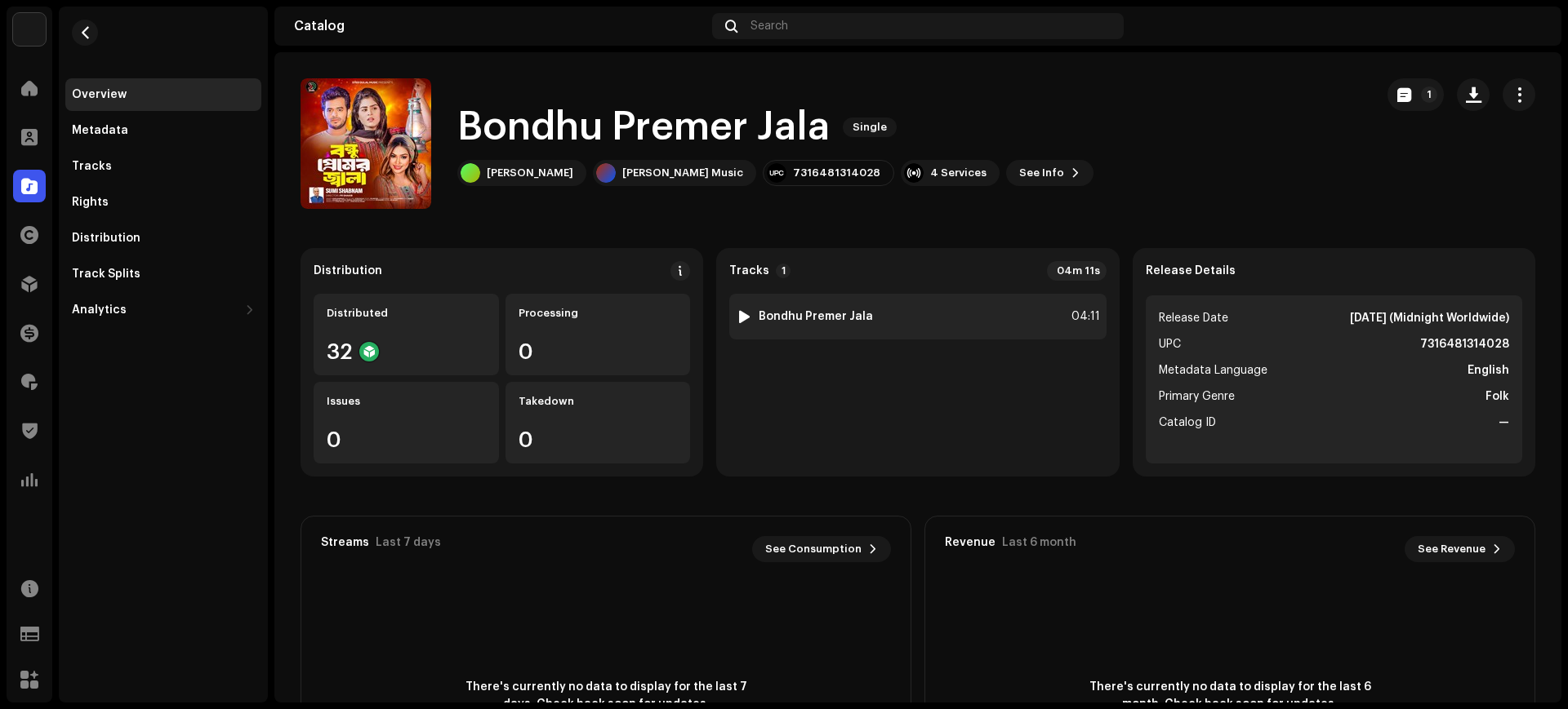
click at [1016, 328] on div "1 Bondhu Premer Jala 04:11" at bounding box center [917, 317] width 376 height 45
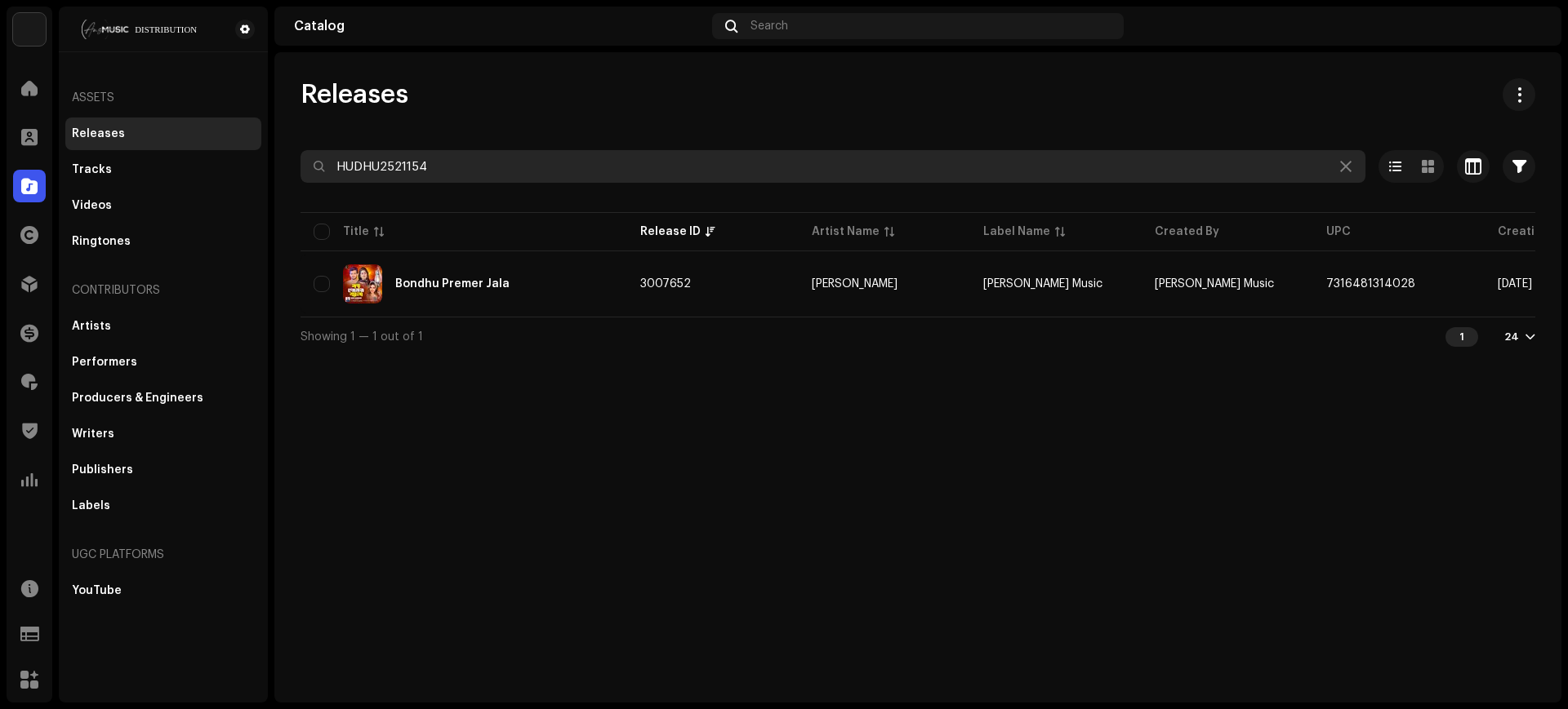
click at [904, 179] on input "HUDHU2521154" at bounding box center [832, 166] width 1064 height 33
paste input "HUDHU2521129"
click at [909, 170] on input "HUDHU2521154HUDHU2521129" at bounding box center [832, 166] width 1064 height 33
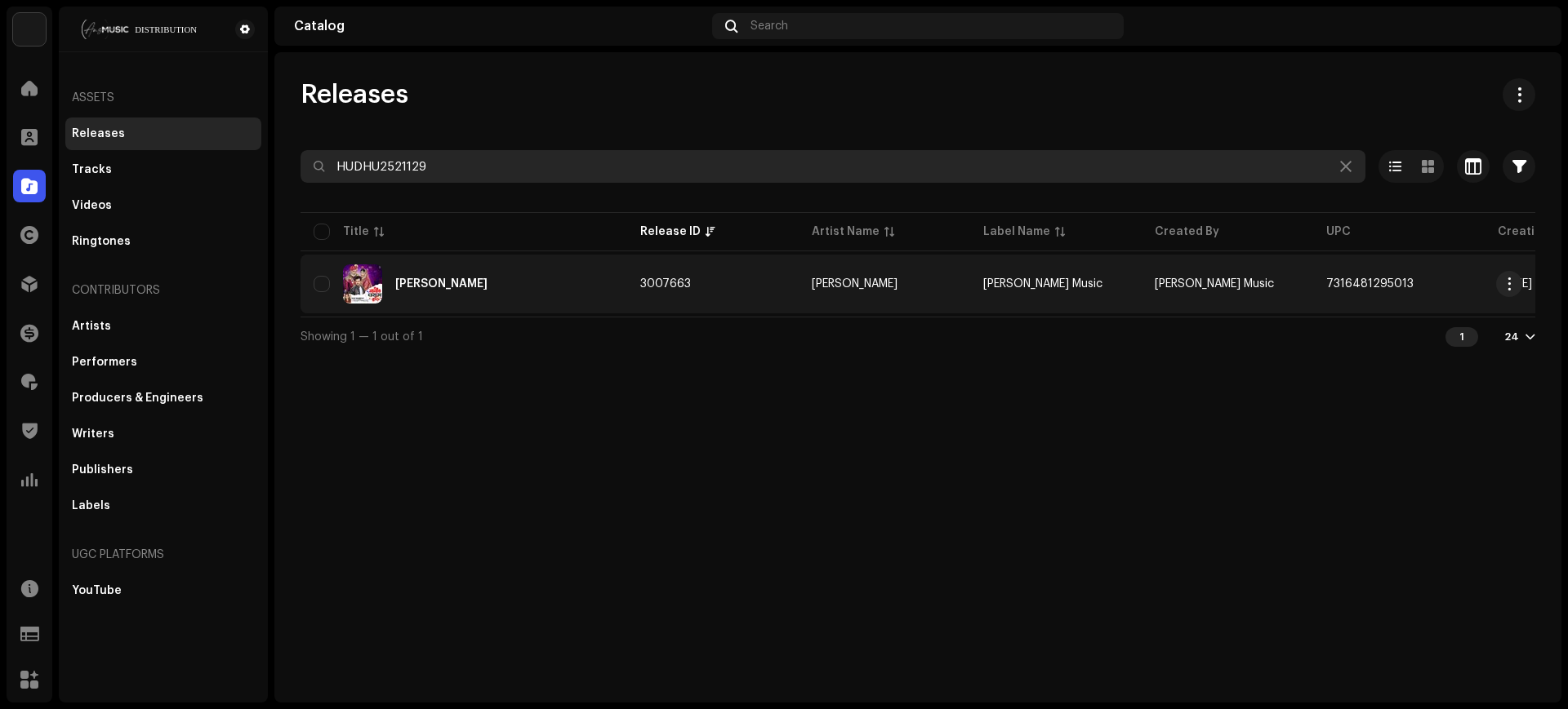
type input "HUDHU2521129"
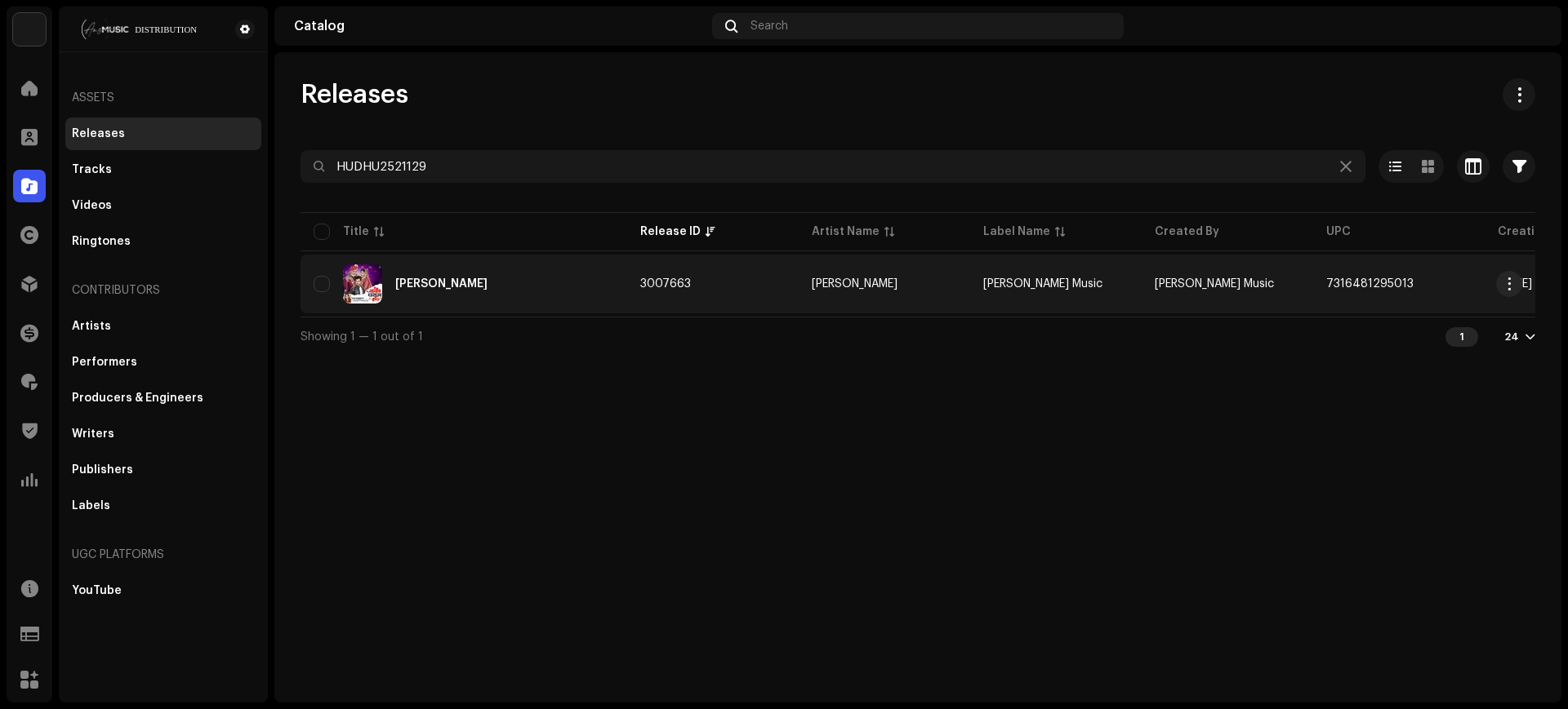
click at [787, 294] on td "3007663" at bounding box center [713, 284] width 172 height 58
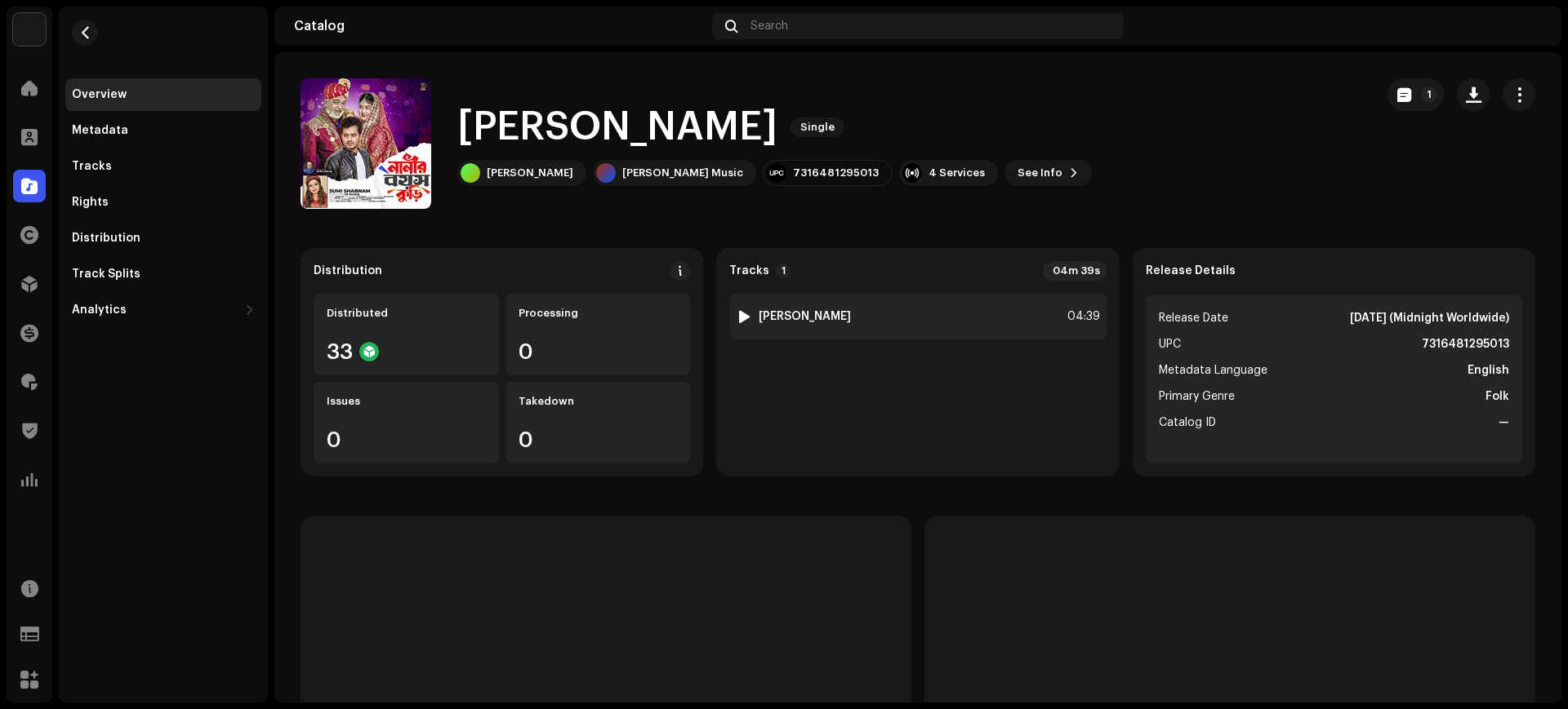
click at [1011, 324] on div "1 [PERSON_NAME] 04:39" at bounding box center [917, 317] width 376 height 45
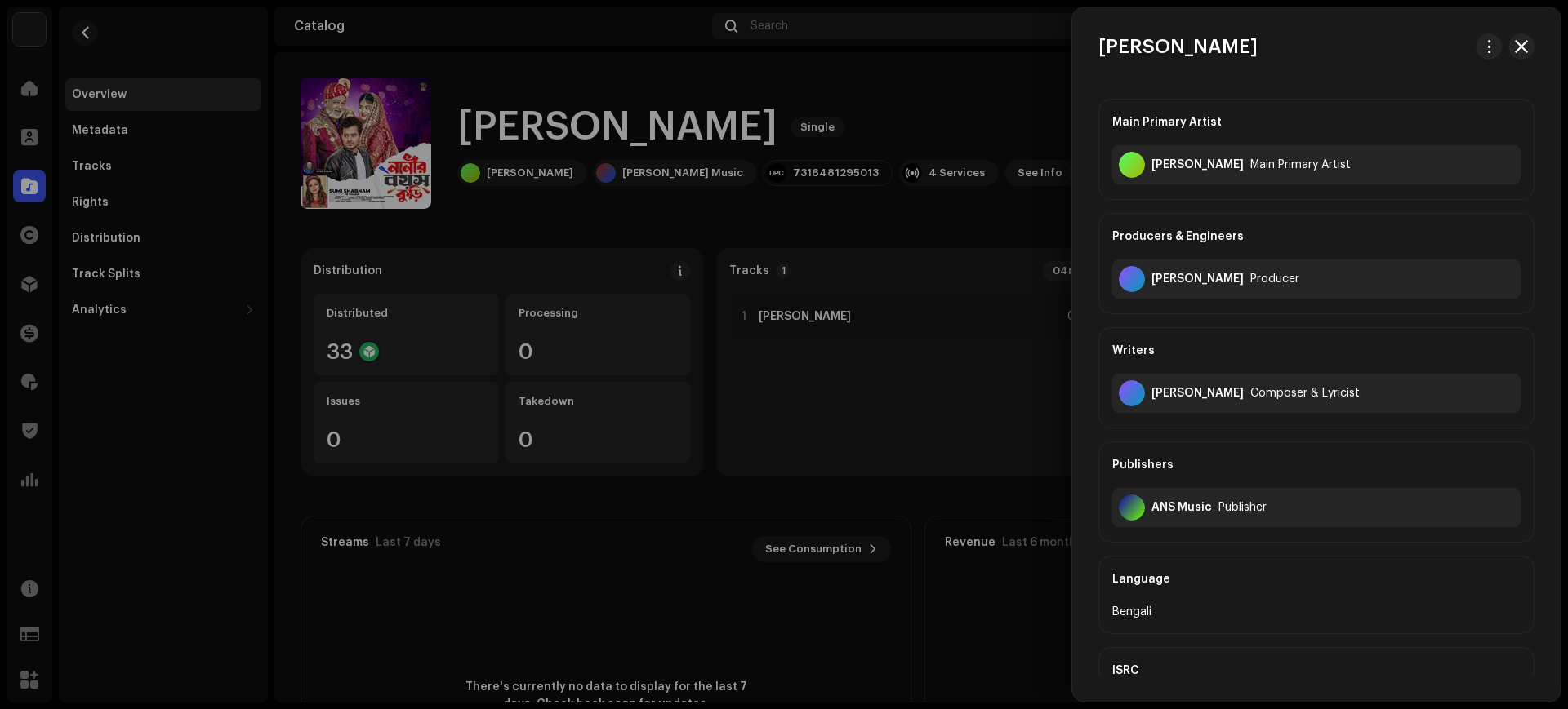
click at [100, 73] on div at bounding box center [784, 354] width 1568 height 709
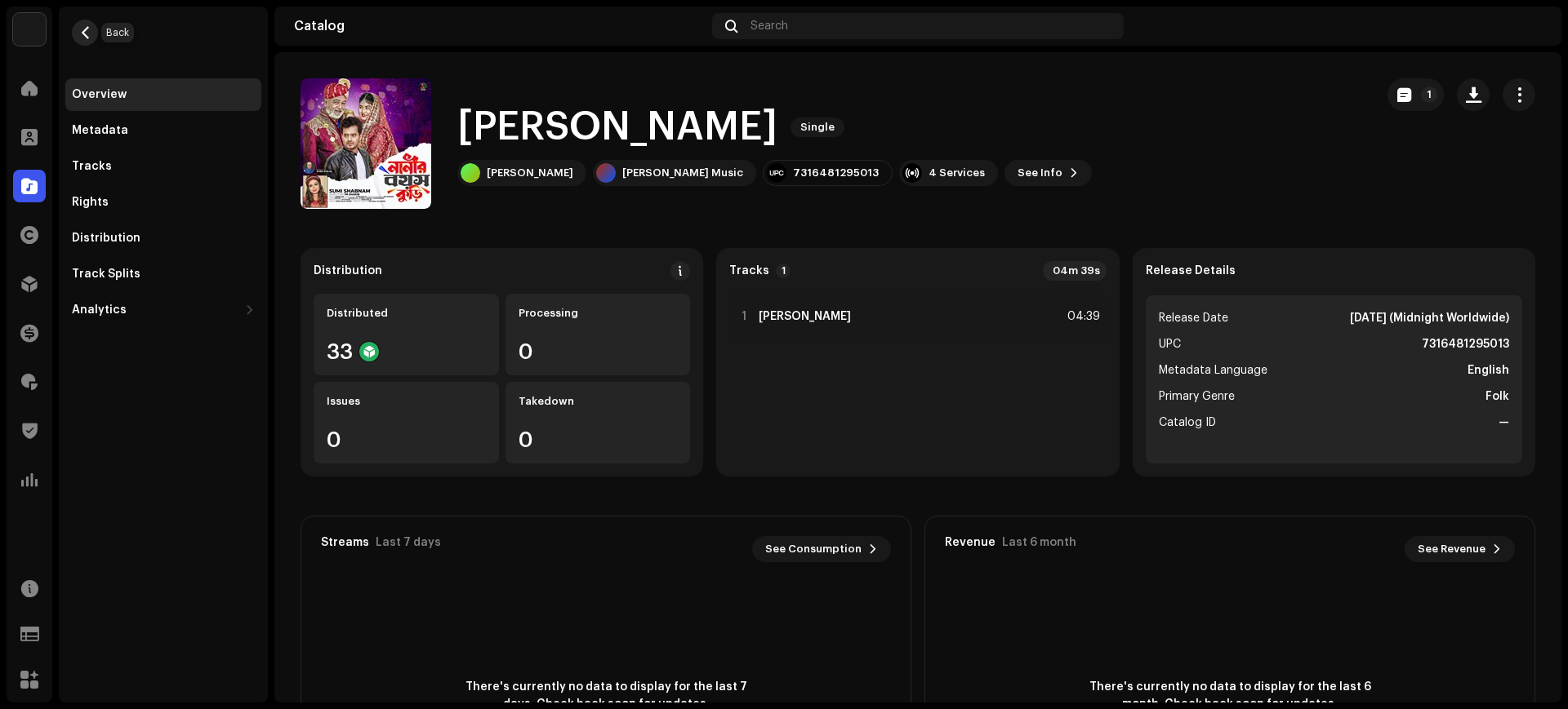
click at [88, 26] on span "button" at bounding box center [85, 33] width 12 height 13
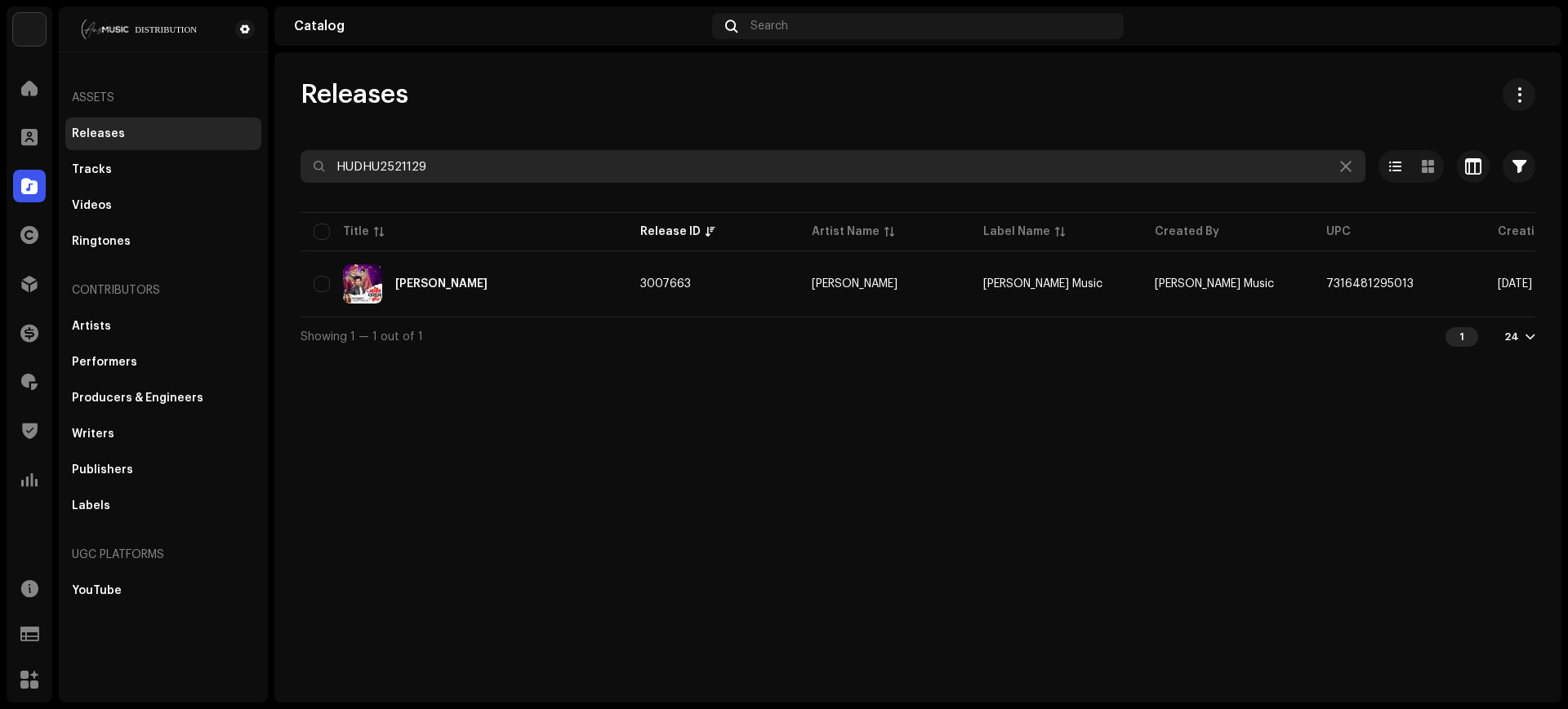
click at [586, 169] on input "HUDHU2521129" at bounding box center [832, 166] width 1064 height 33
paste input "7316476786496"
type input "7316476786496"
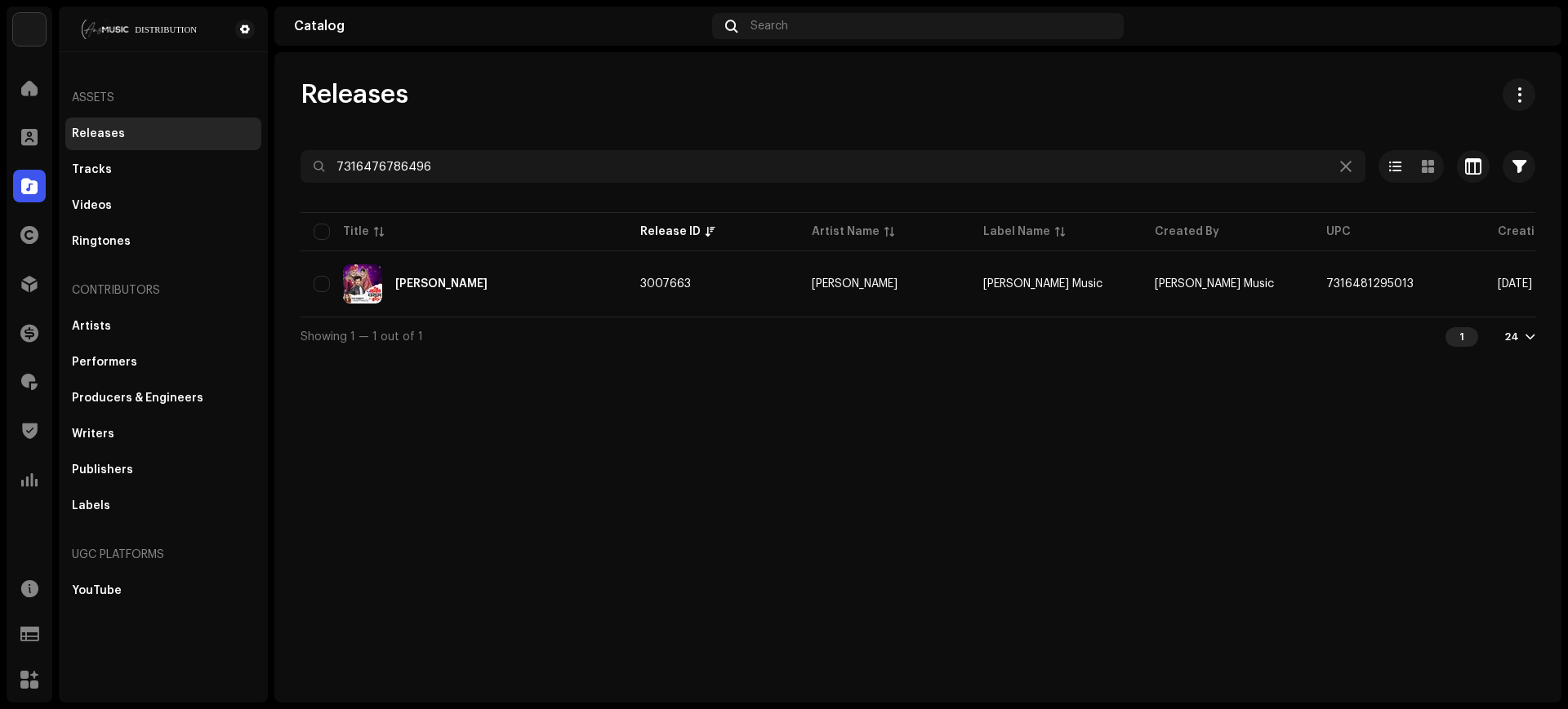
click at [665, 109] on div "Releases" at bounding box center [917, 94] width 1234 height 33
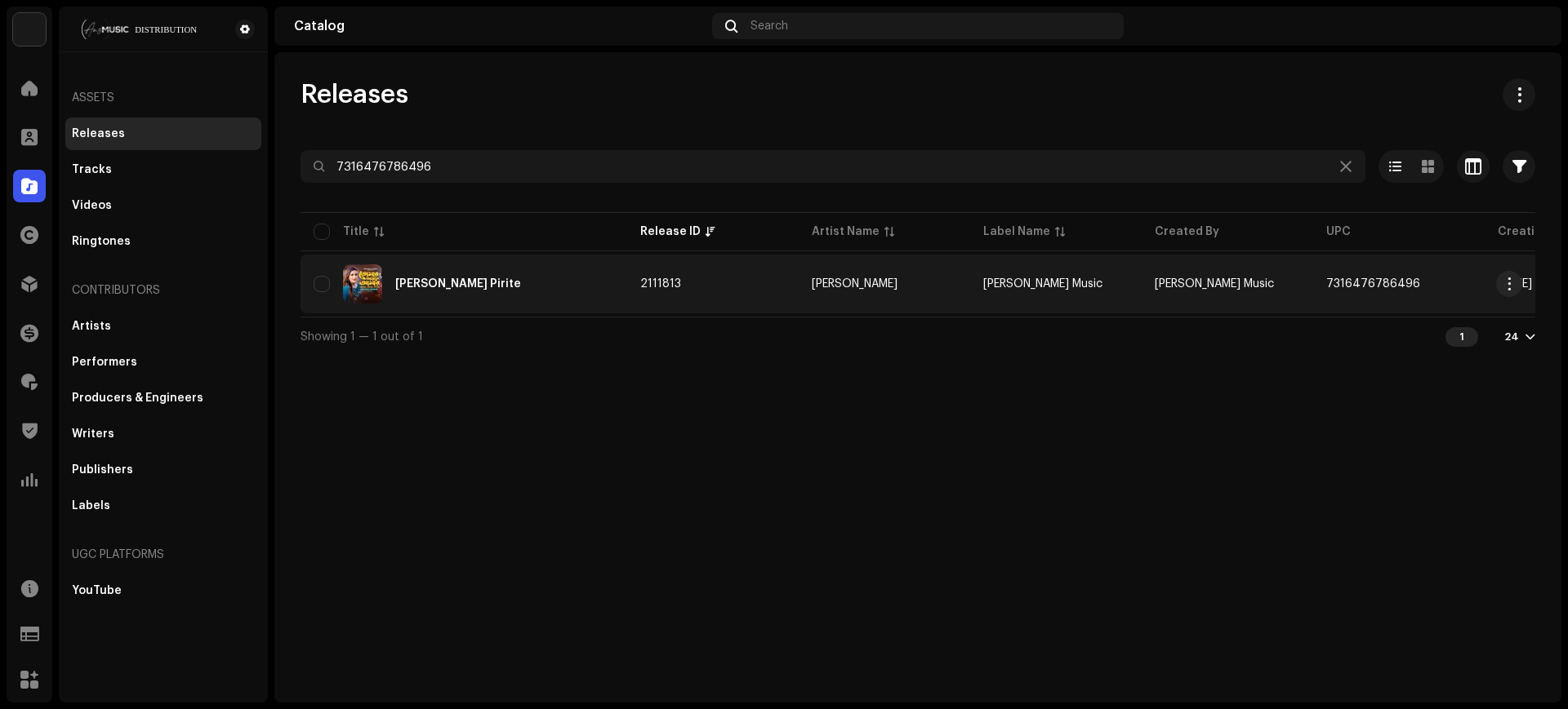
click at [709, 285] on td "2111813" at bounding box center [713, 284] width 172 height 58
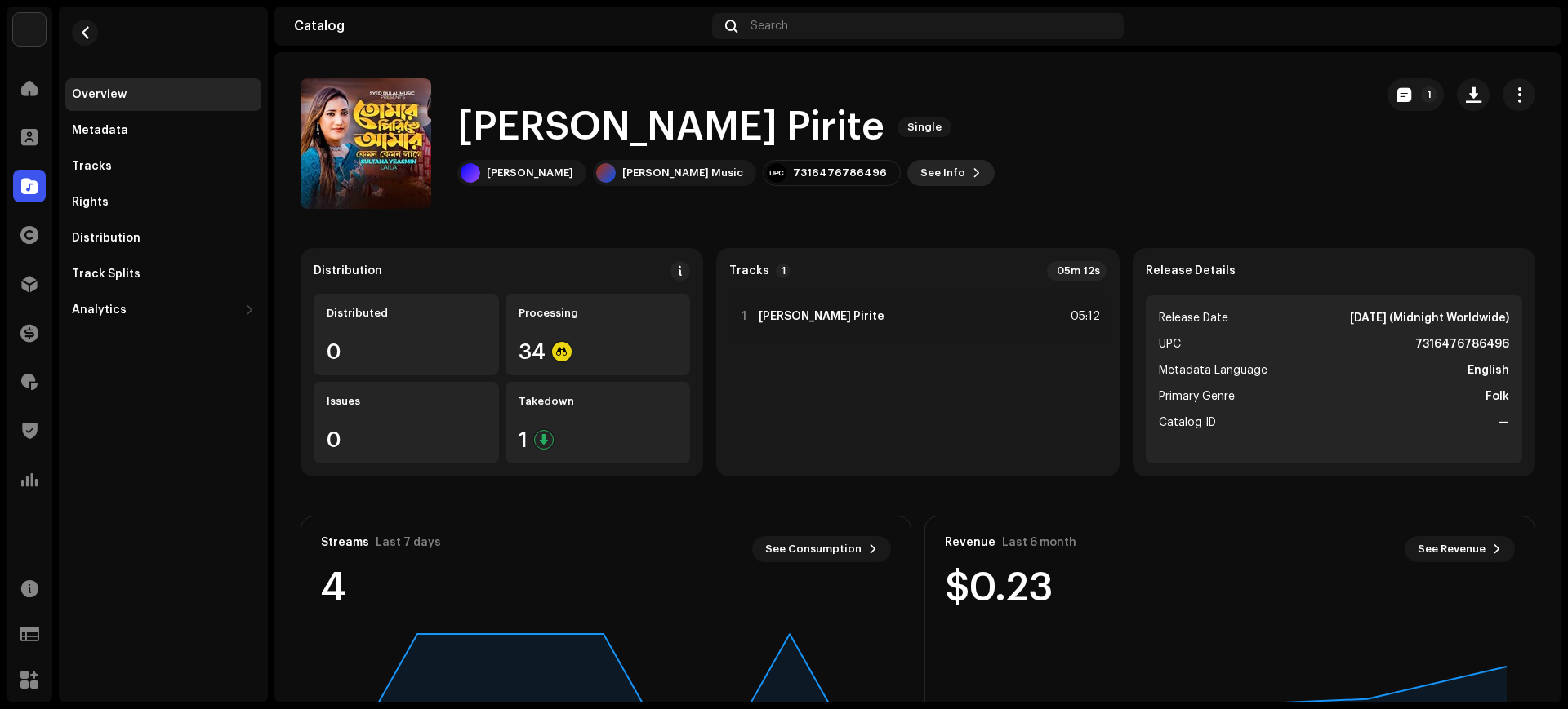
click at [939, 172] on button "See Info" at bounding box center [950, 173] width 88 height 26
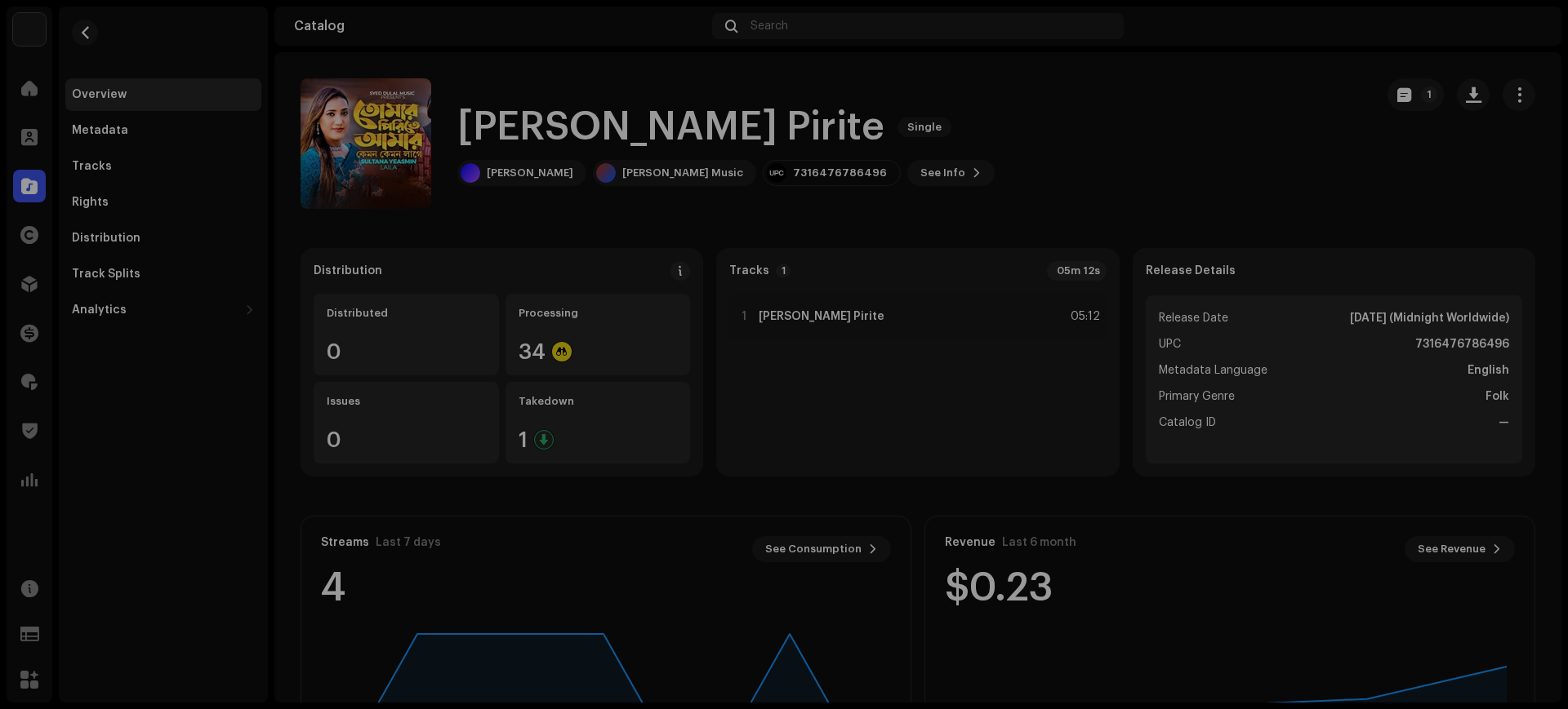
click at [1205, 160] on div "[PERSON_NAME] Pirite 2111813 Metadata Distribution Metadata Language English Re…" at bounding box center [784, 354] width 1568 height 709
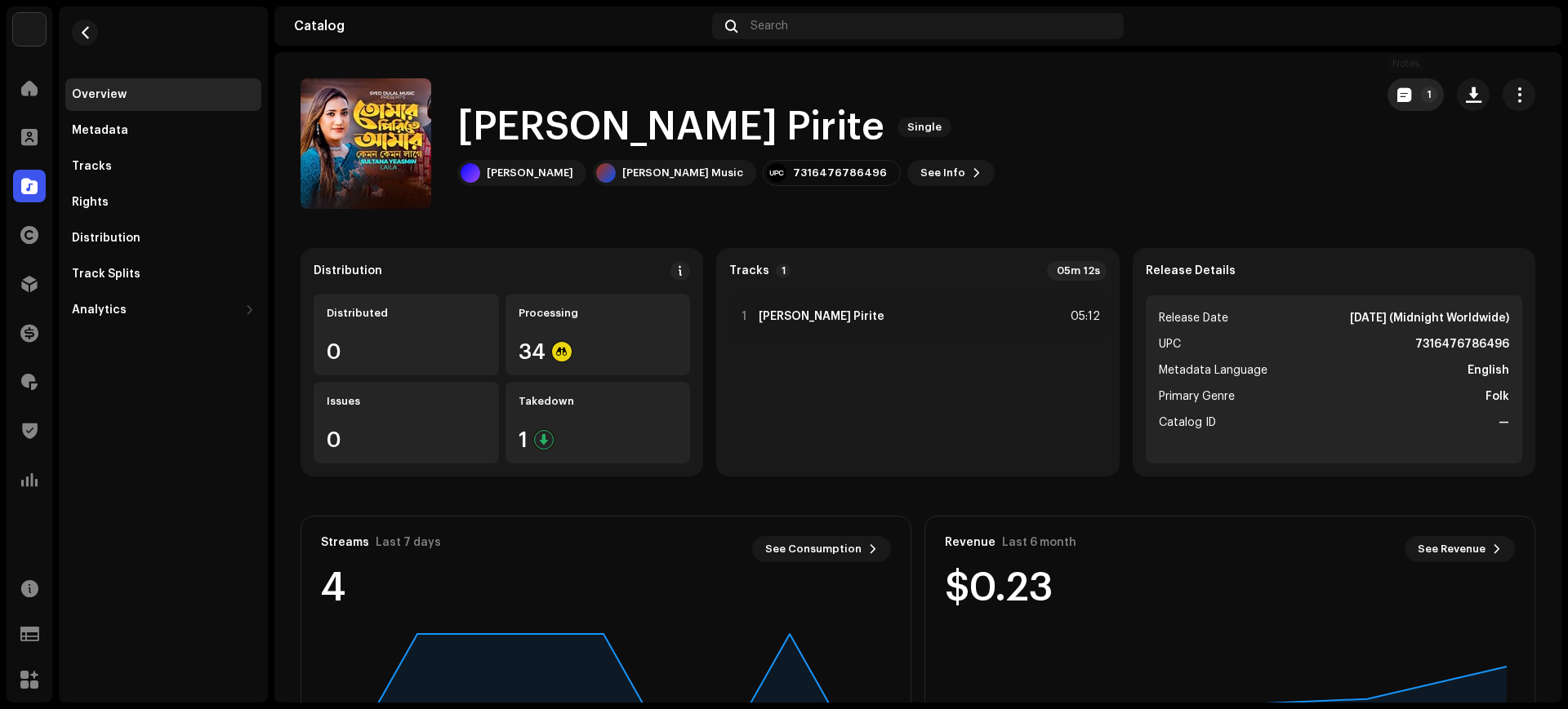
click at [1387, 100] on button "1" at bounding box center [1415, 94] width 57 height 33
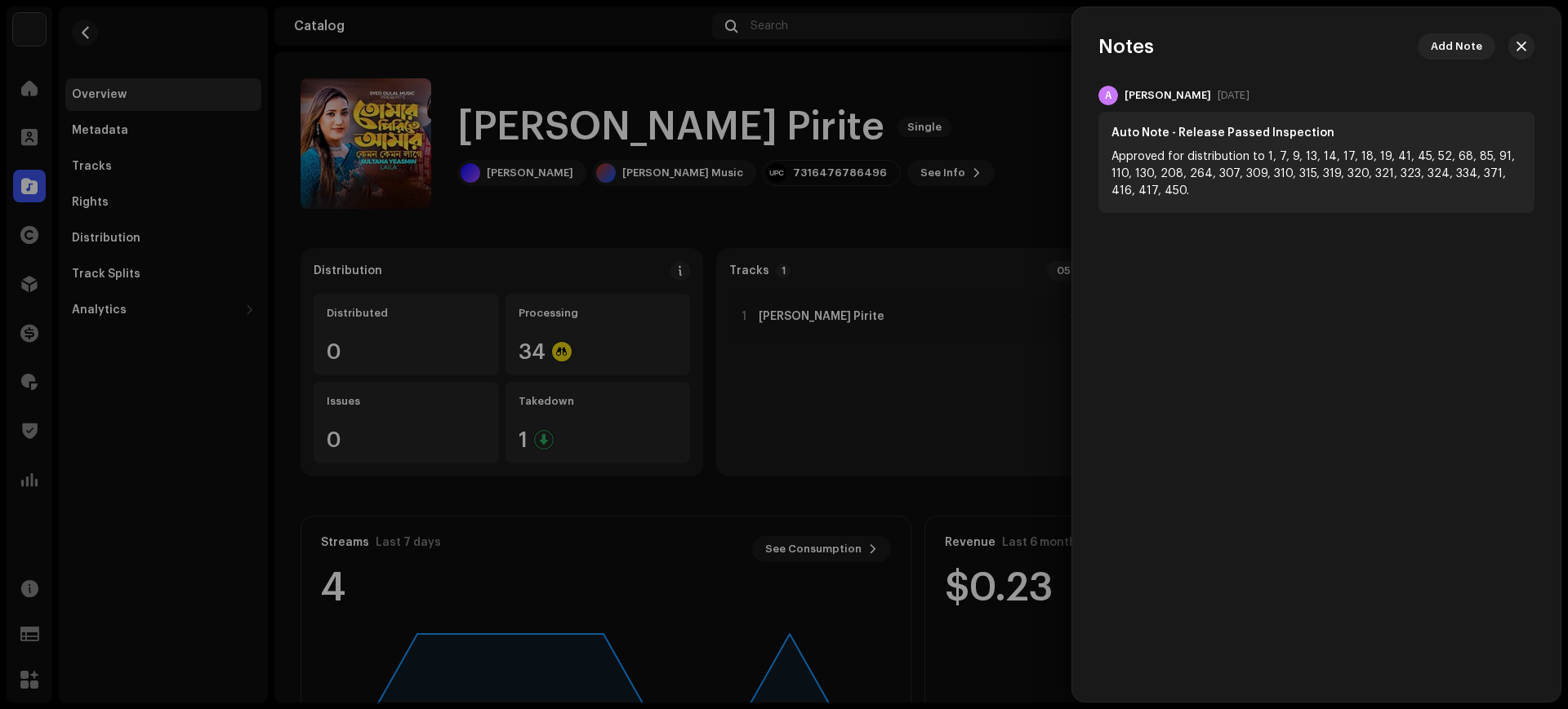
click at [904, 239] on div at bounding box center [784, 354] width 1568 height 709
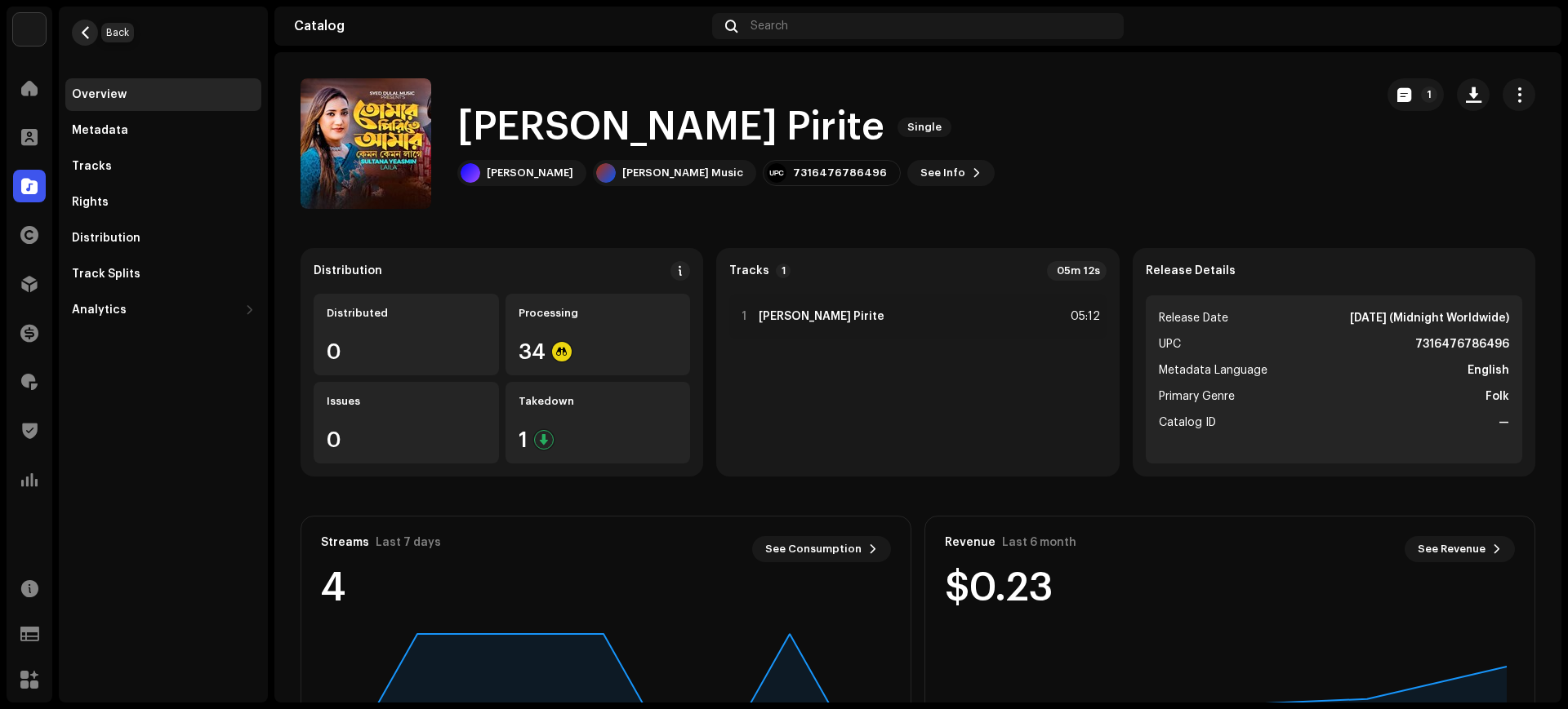
click at [86, 34] on span "button" at bounding box center [85, 33] width 12 height 13
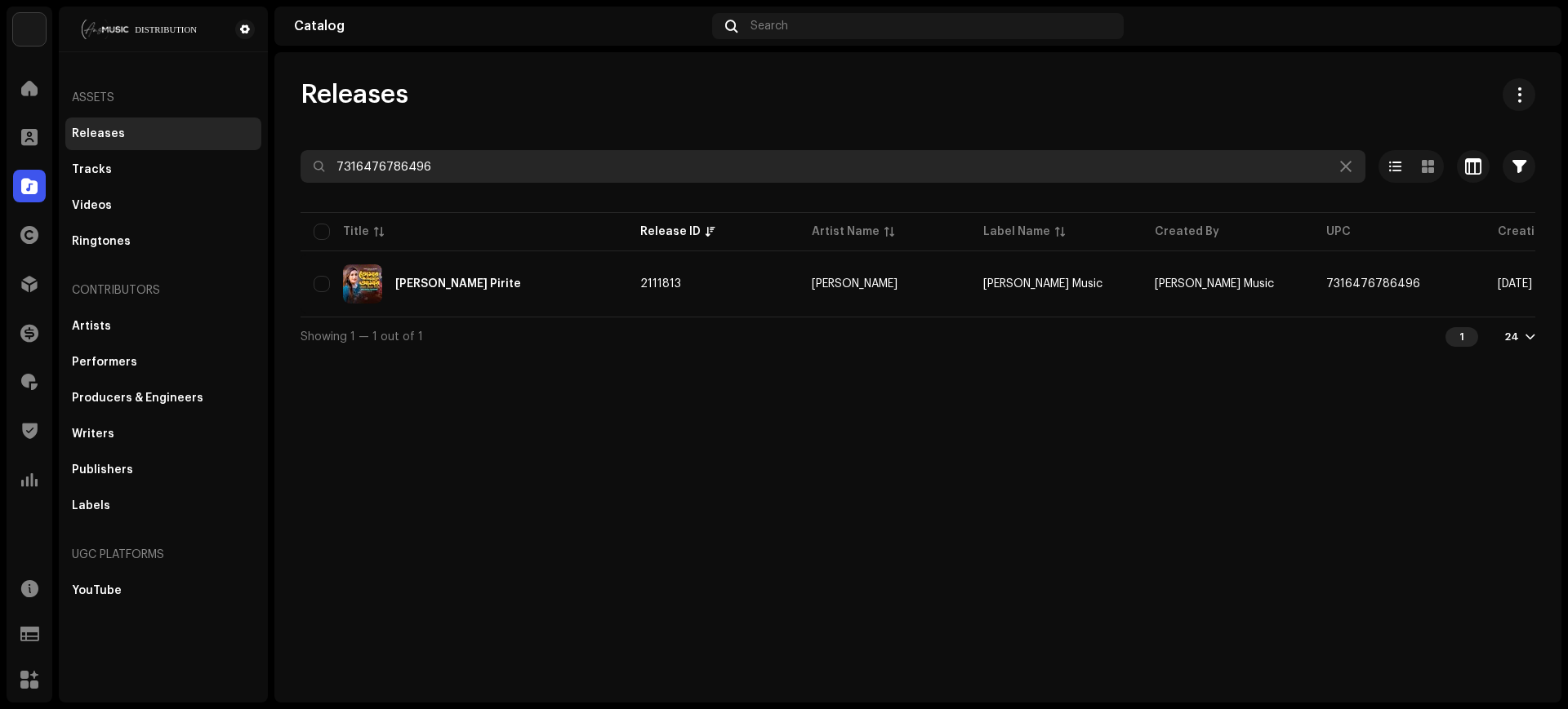
click at [575, 156] on input "7316476786496" at bounding box center [832, 166] width 1064 height 33
paste input "677060"
type input "7316476677060"
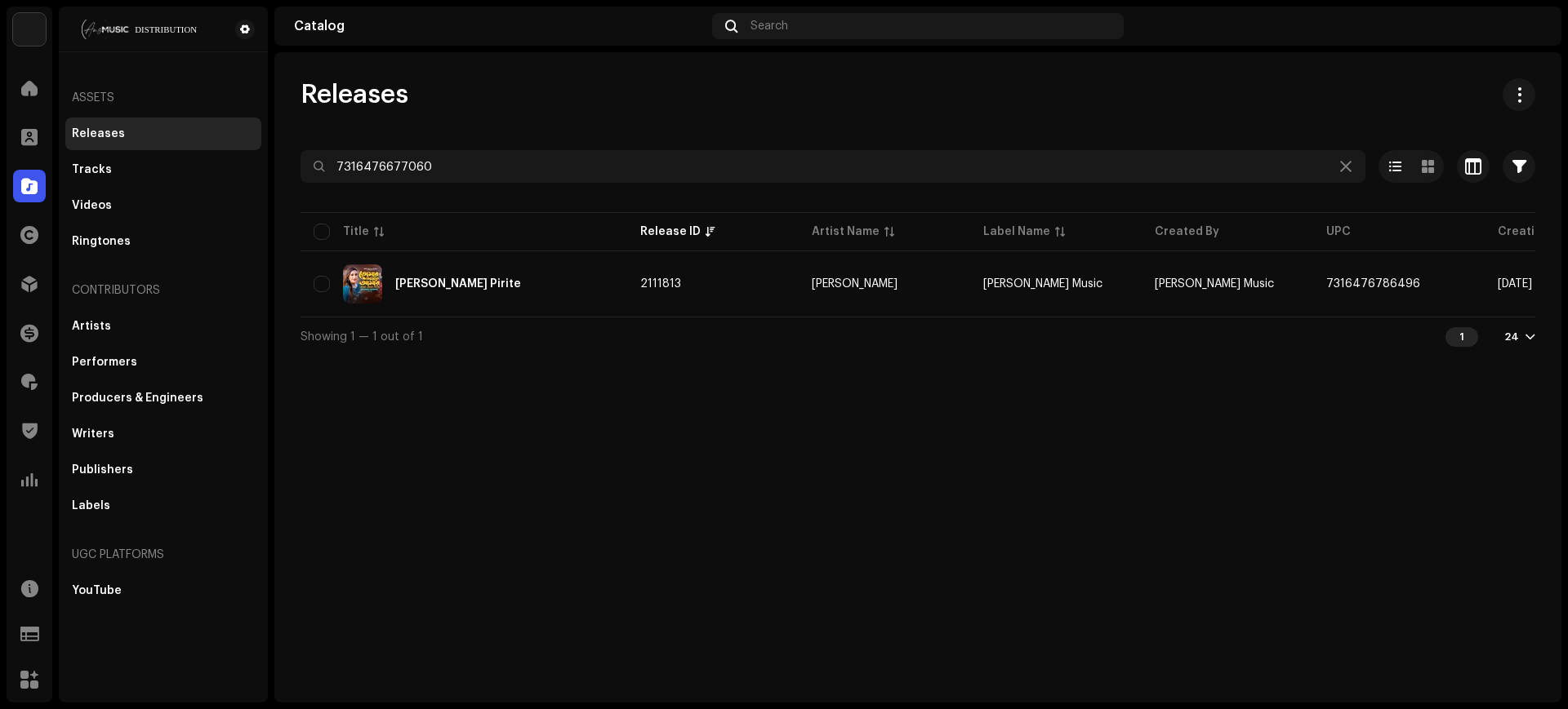
click at [642, 121] on div "Releases 7316476677060 Selected 0 Select all 1 Options Filters Distribution sta…" at bounding box center [918, 217] width 1287 height 277
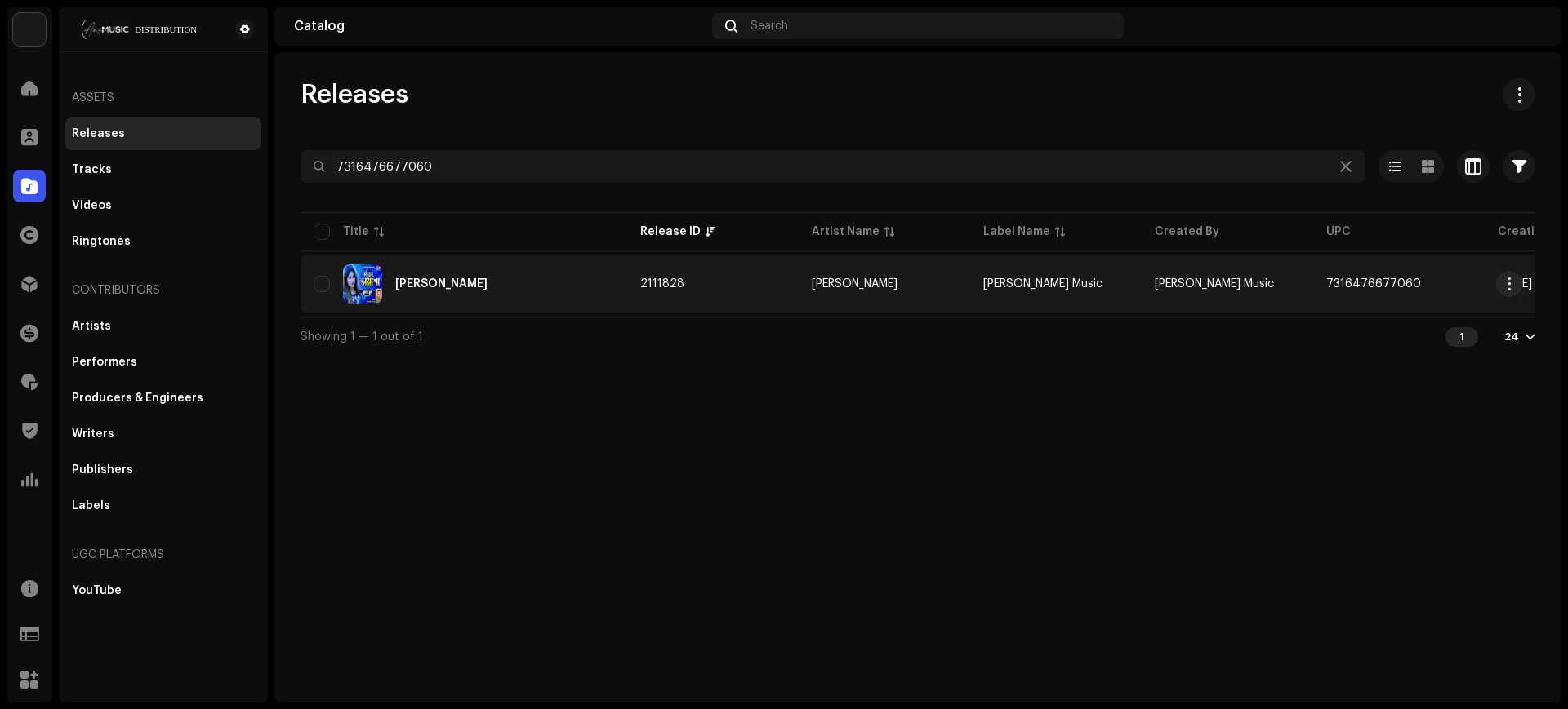
click at [738, 298] on td "2111828" at bounding box center [713, 284] width 172 height 58
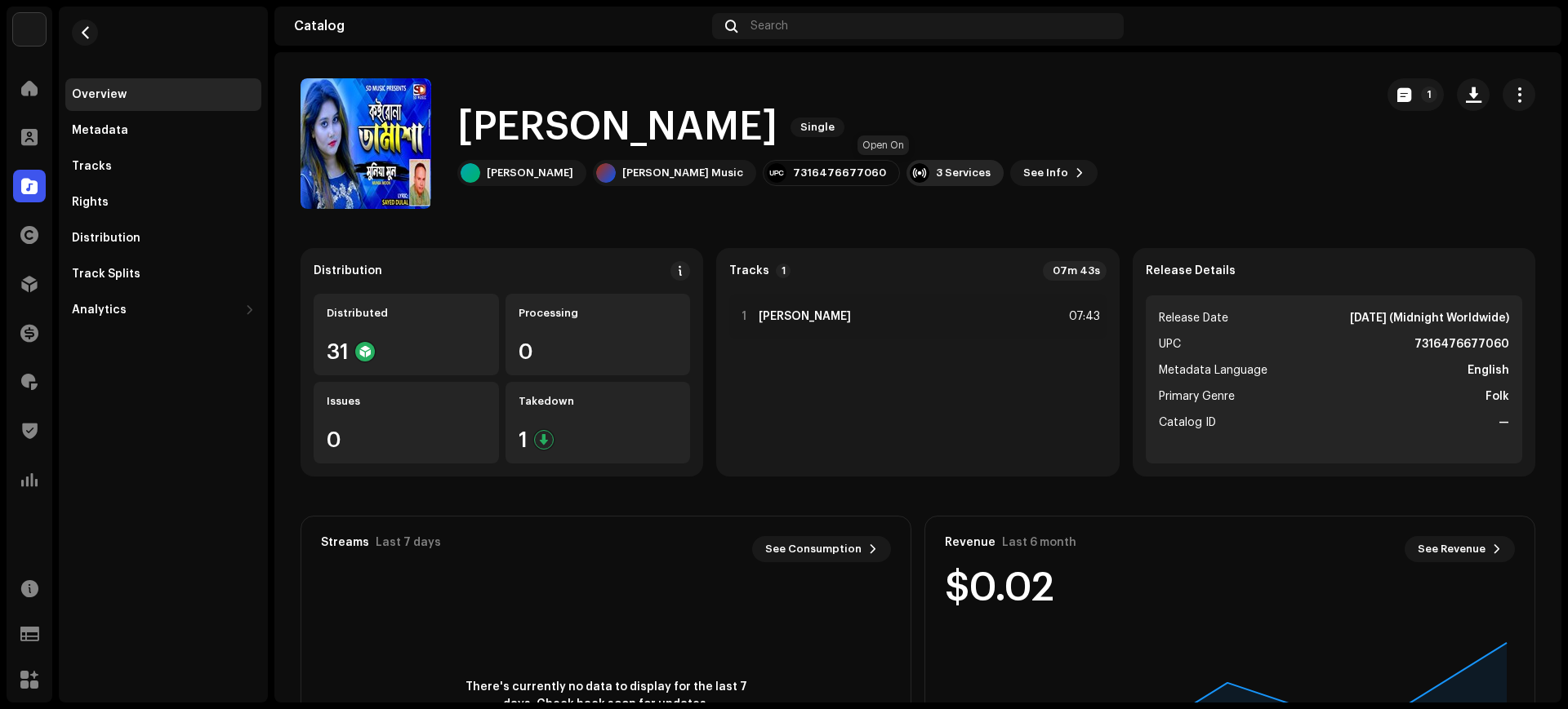
click at [936, 174] on div "3 Services" at bounding box center [963, 173] width 55 height 13
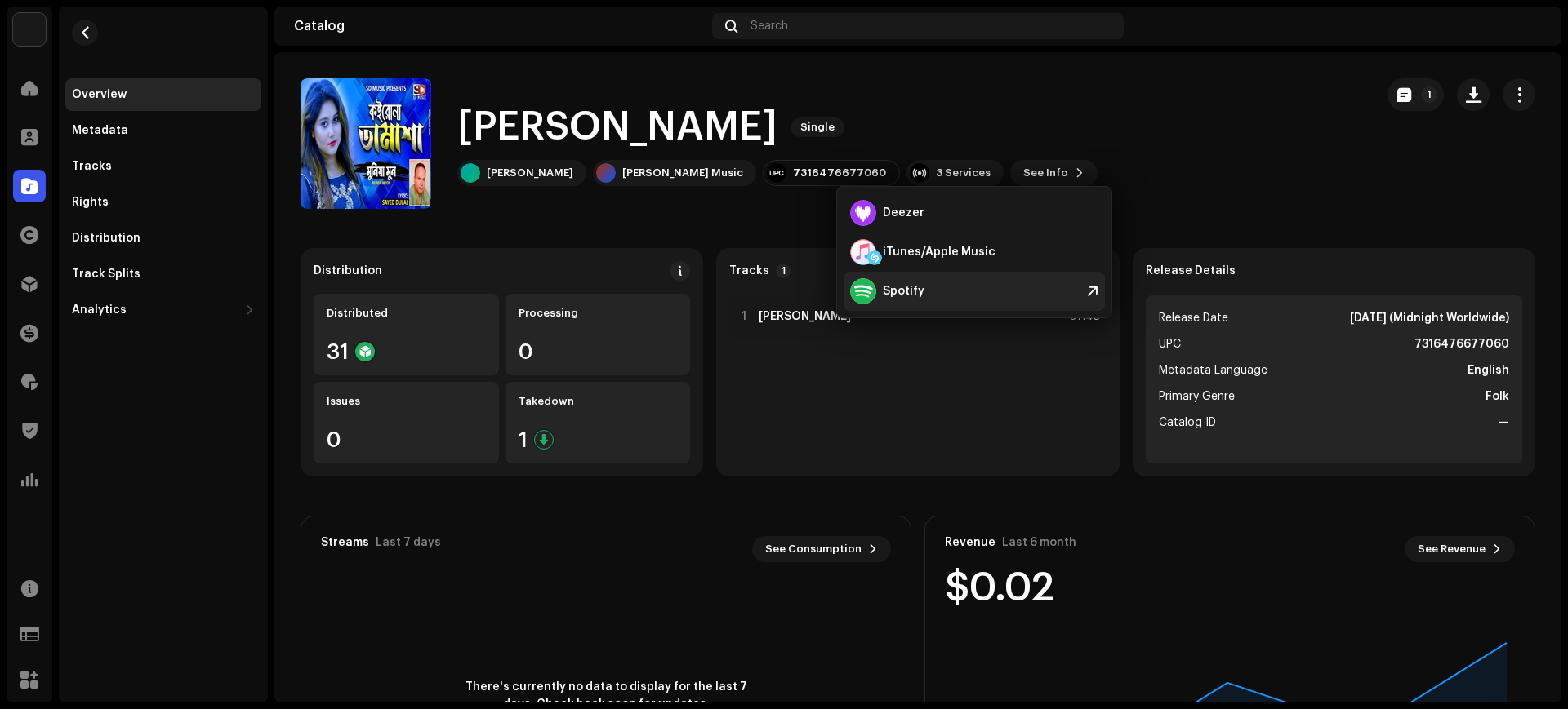
click at [903, 288] on div "Spotify" at bounding box center [904, 291] width 42 height 13
click at [75, 37] on button "button" at bounding box center [85, 33] width 26 height 26
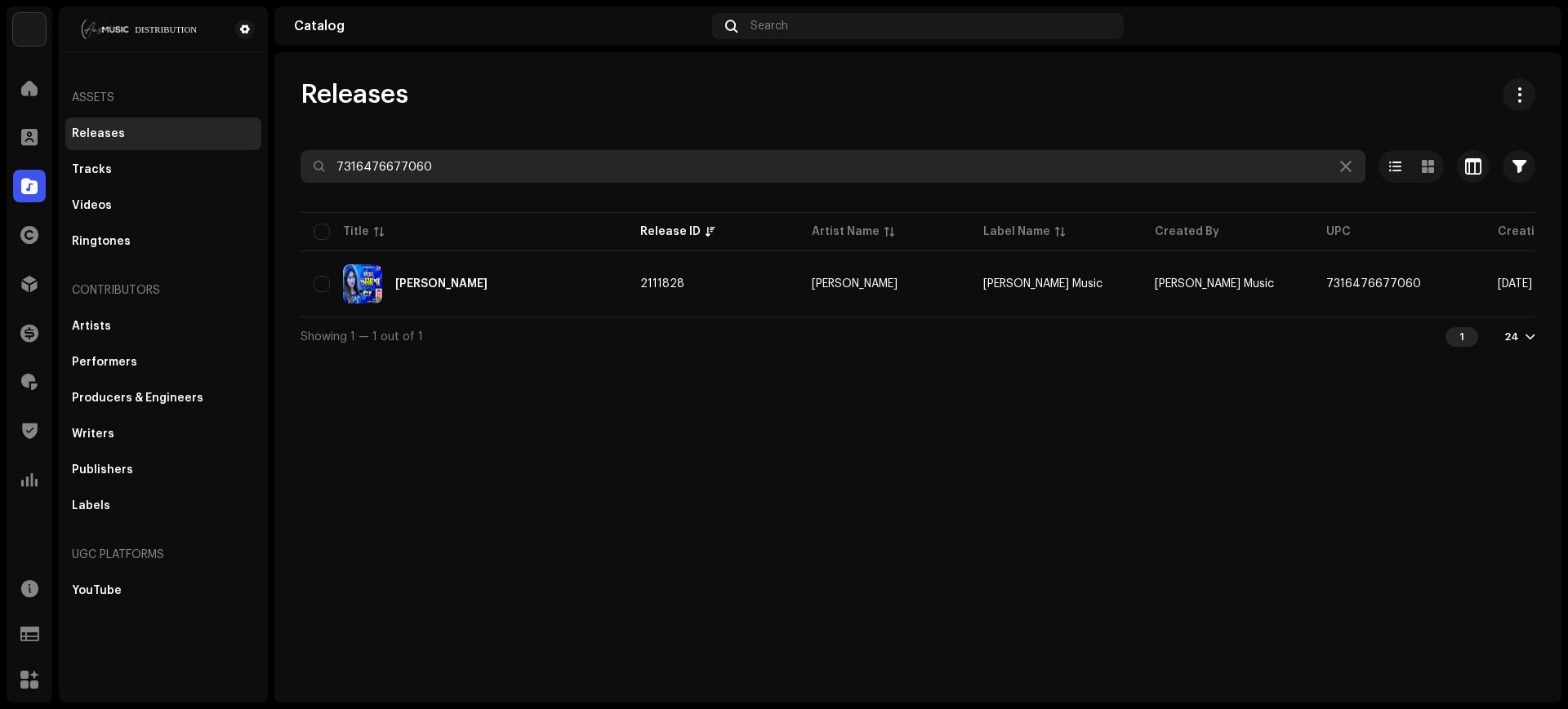
click at [659, 152] on input "7316476677060" at bounding box center [832, 166] width 1064 height 33
paste input "46"
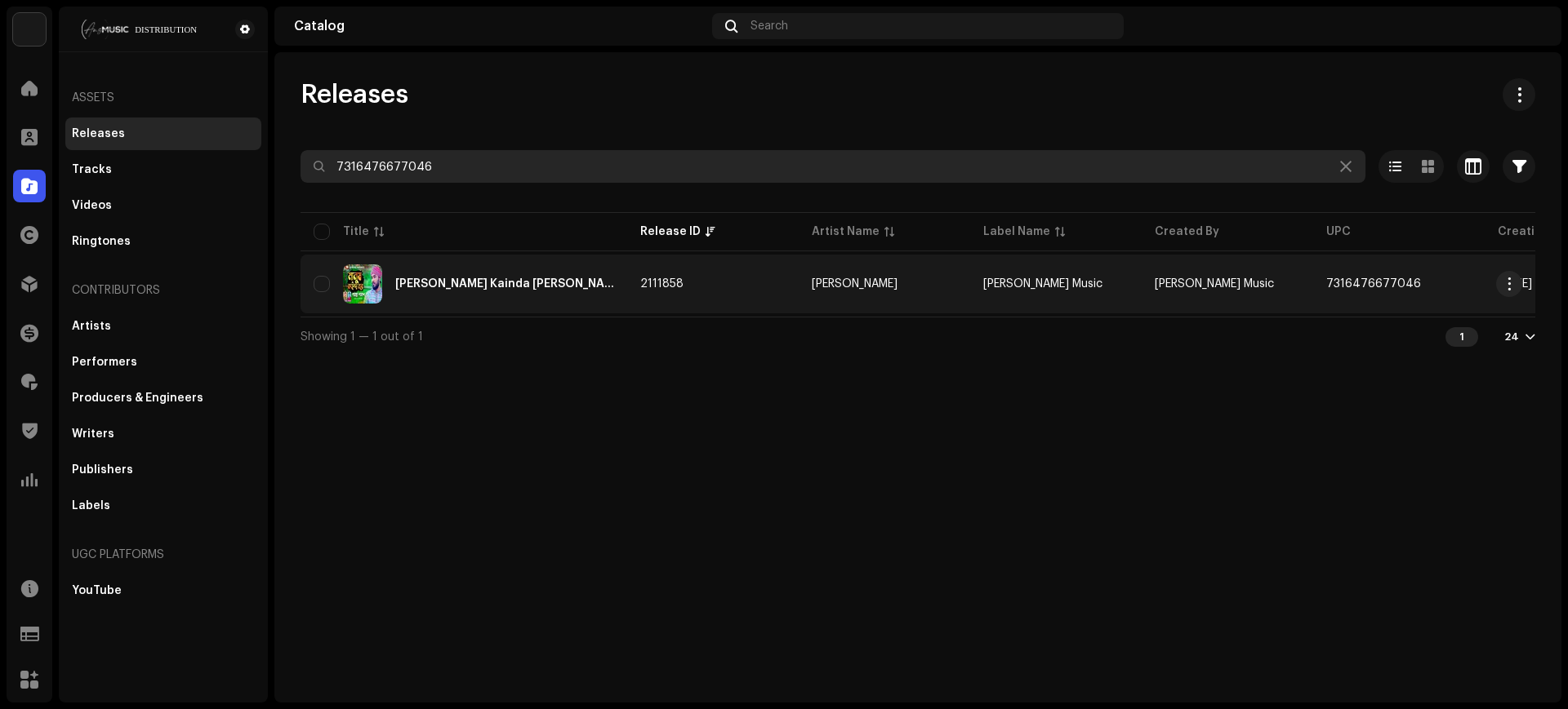
type input "7316476677046"
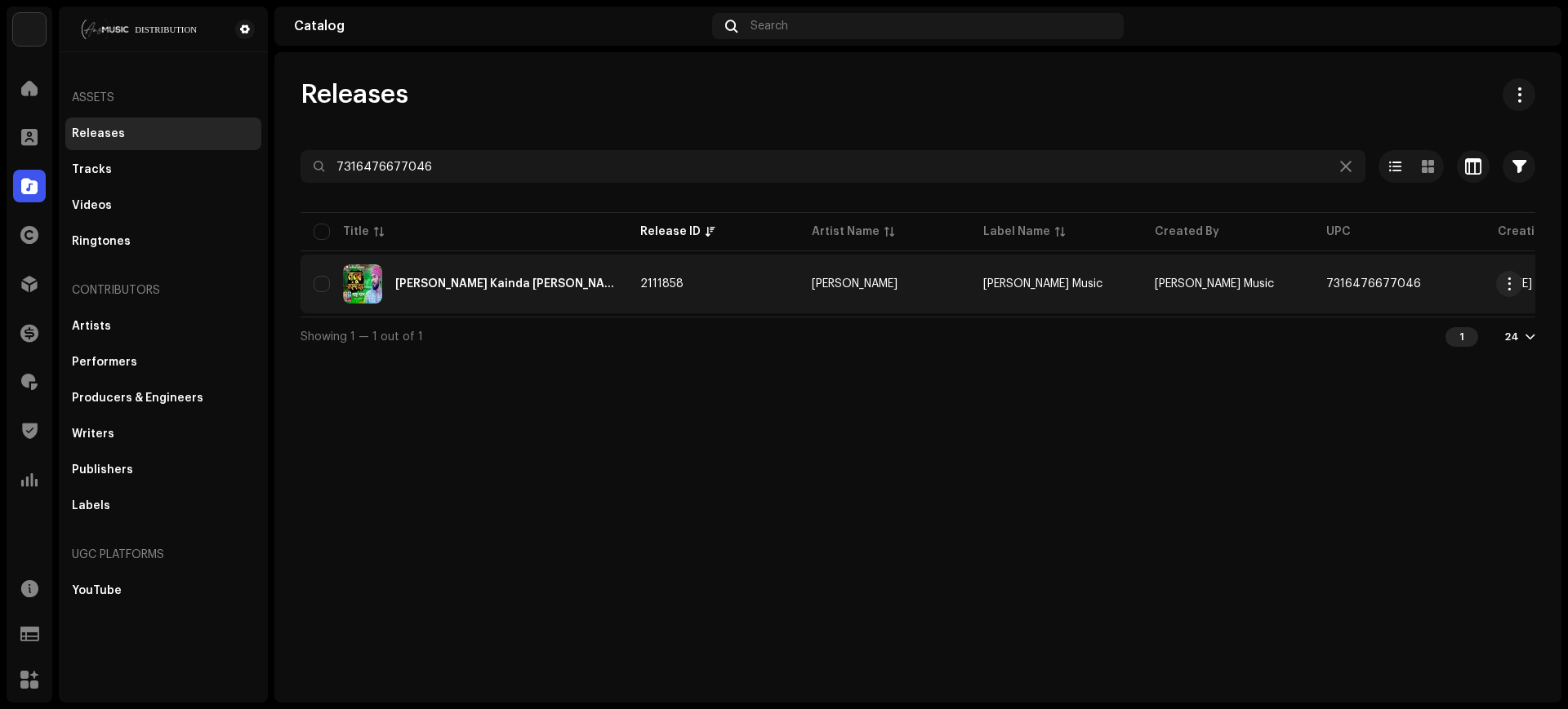
click at [897, 283] on re-a-table-link "[PERSON_NAME]" at bounding box center [884, 284] width 145 height 11
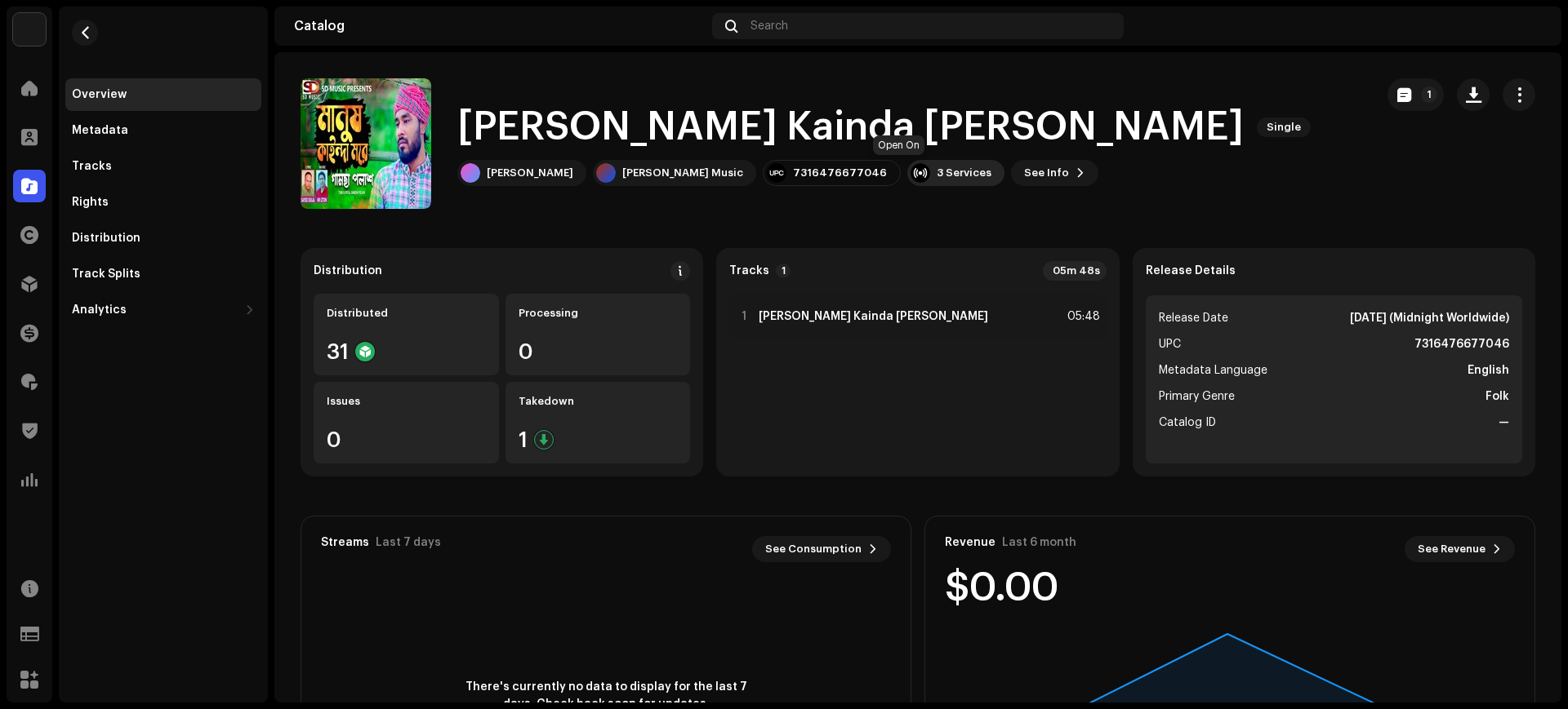
click at [937, 173] on div "3 Services" at bounding box center [964, 173] width 55 height 13
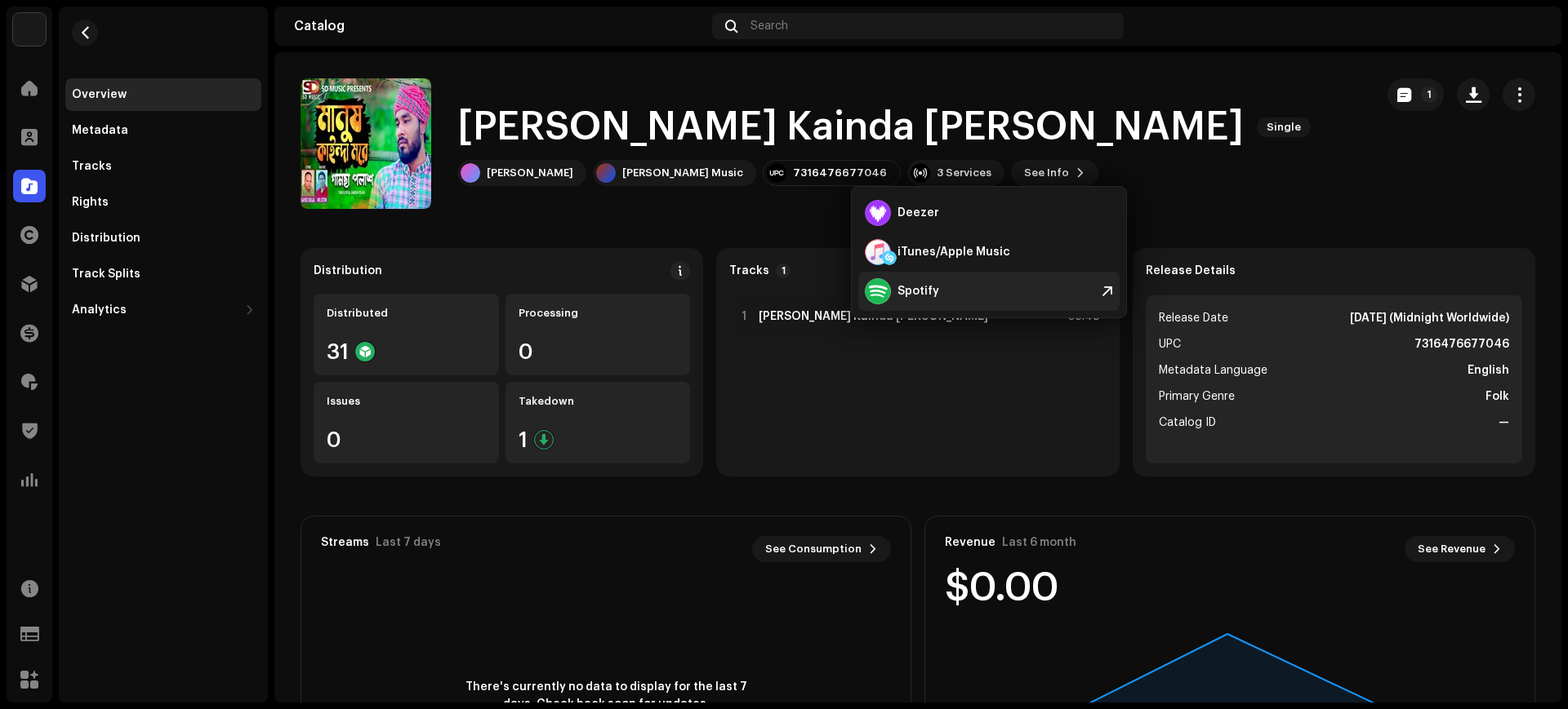
click at [919, 293] on div "Spotify" at bounding box center [918, 291] width 42 height 13
click at [828, 22] on div "Search" at bounding box center [918, 26] width 411 height 26
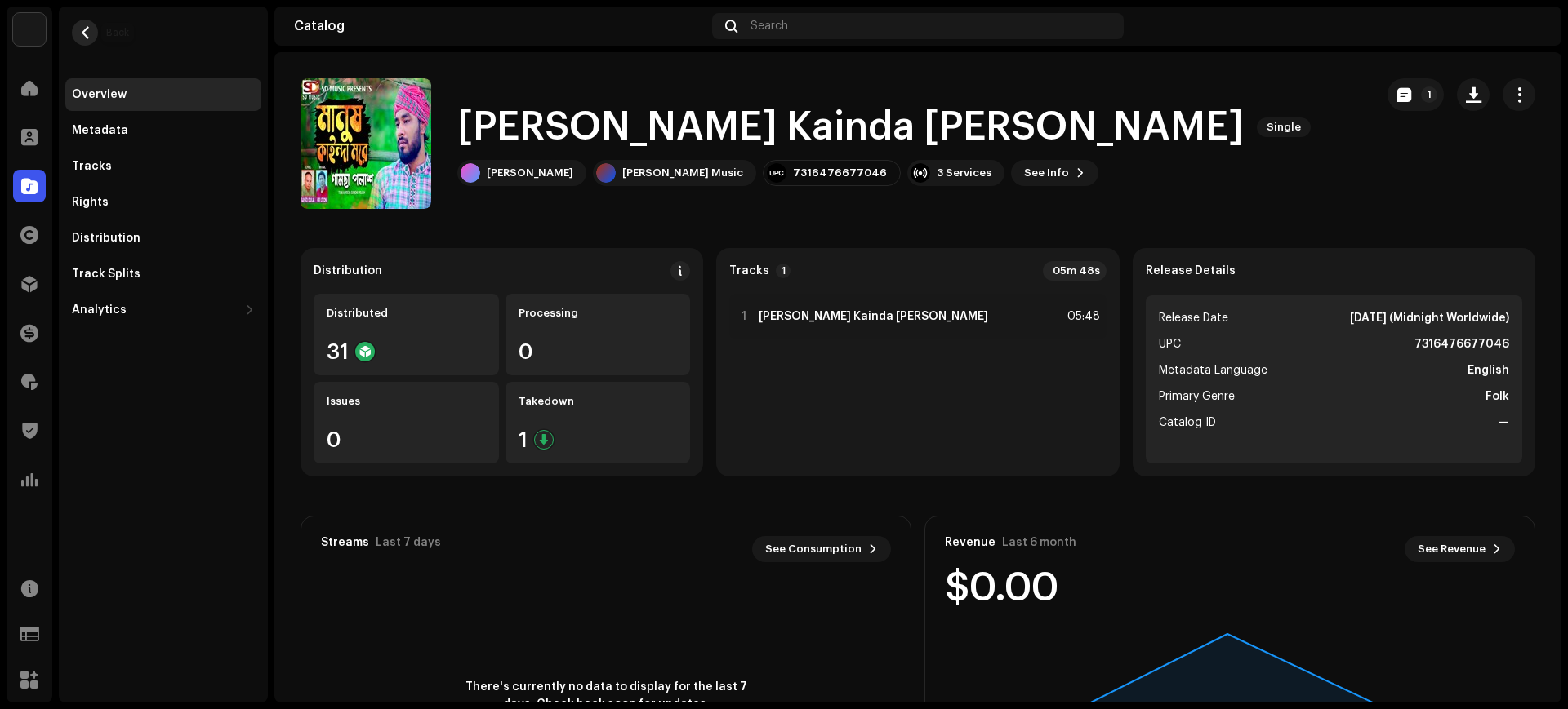
click at [80, 26] on span "button" at bounding box center [85, 33] width 12 height 13
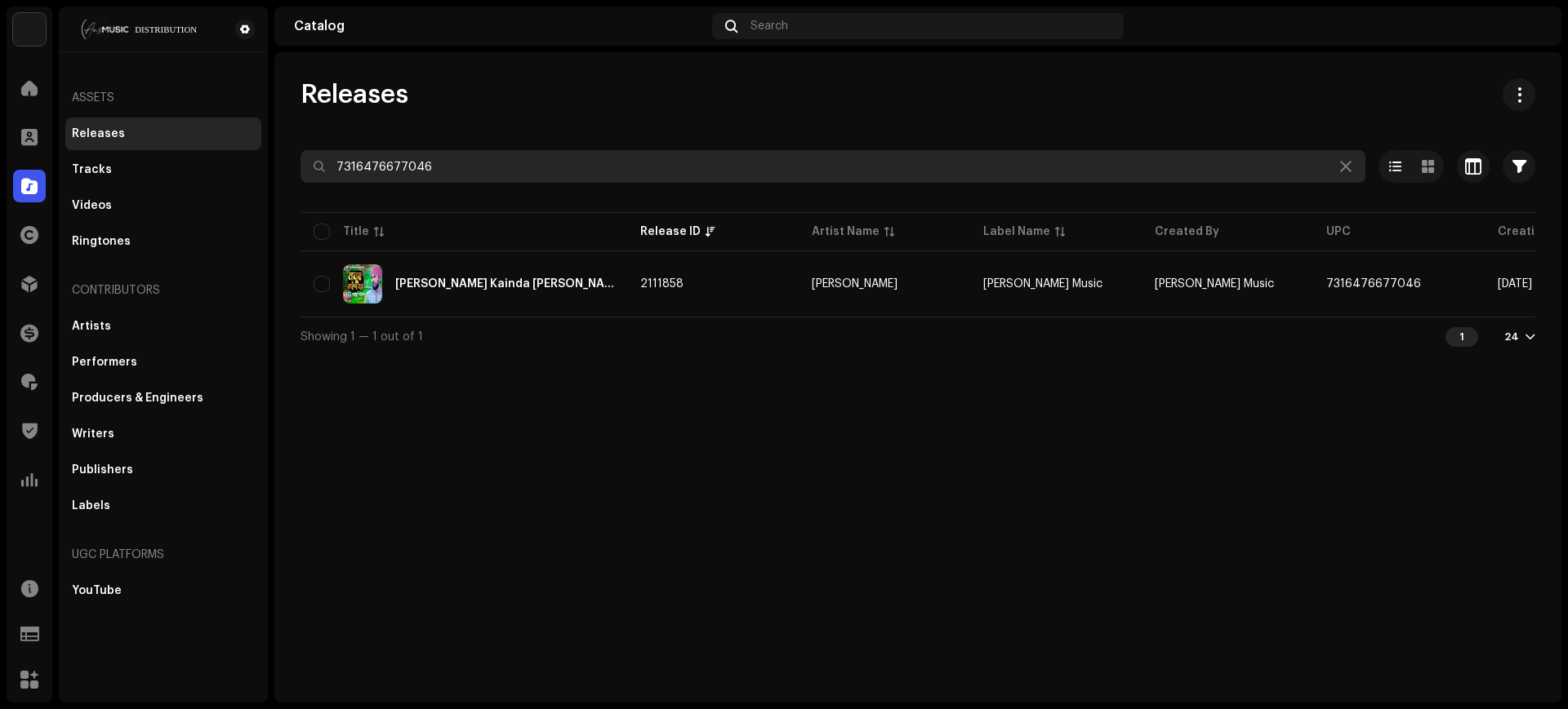
click at [909, 156] on input "7316476677046" at bounding box center [832, 166] width 1064 height 33
click at [839, 160] on input "7316476677046" at bounding box center [832, 166] width 1064 height 33
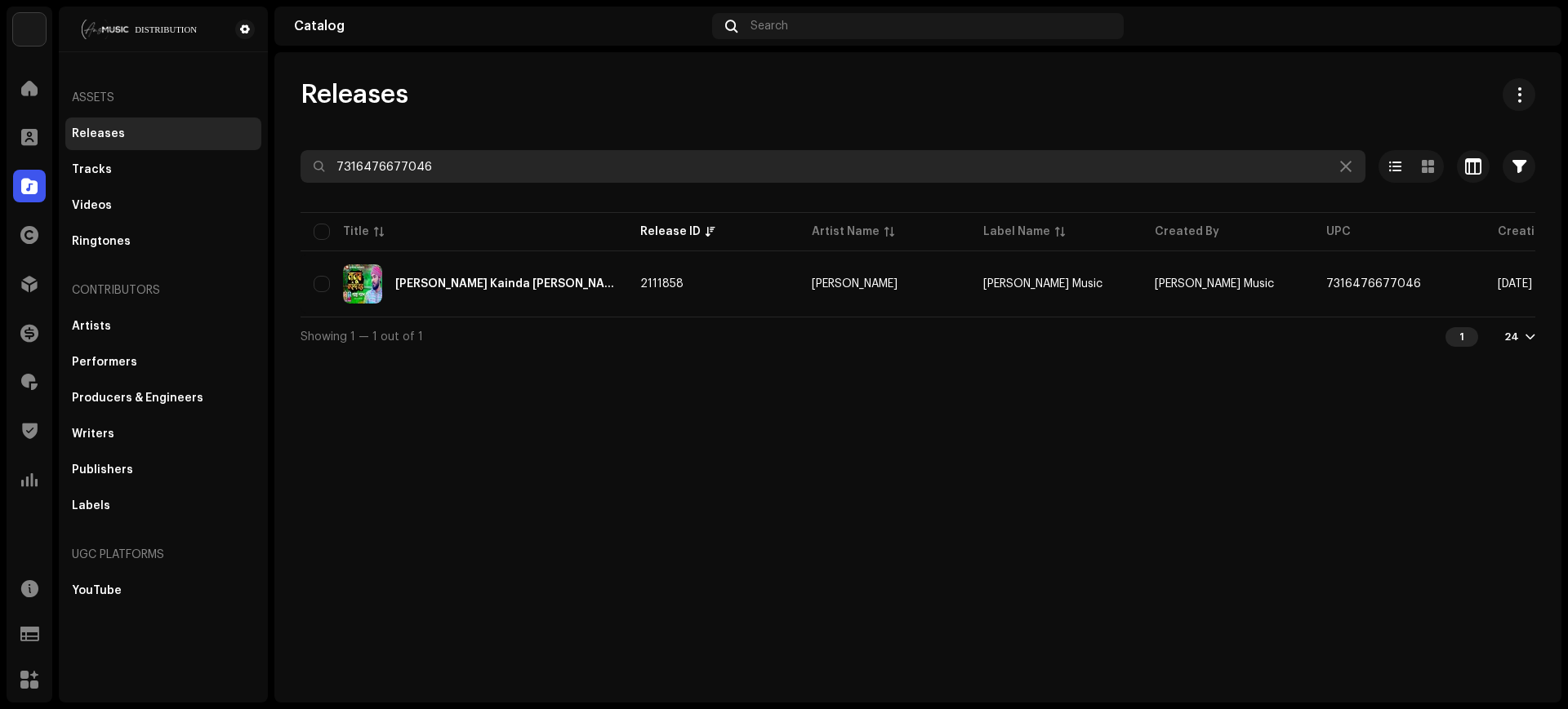
click at [839, 160] on input "7316476677046" at bounding box center [832, 166] width 1064 height 33
paste input "7316476677039"
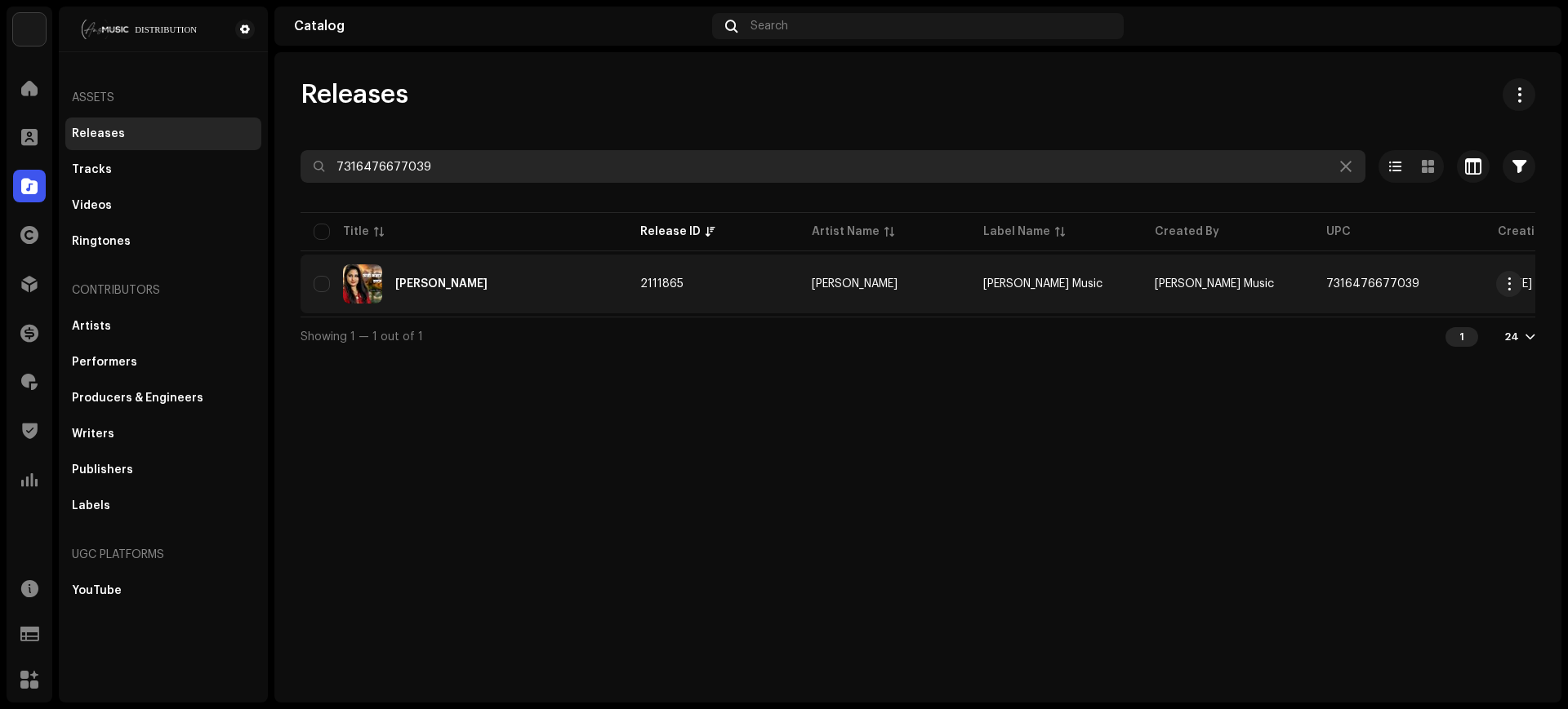
type input "7316476677039"
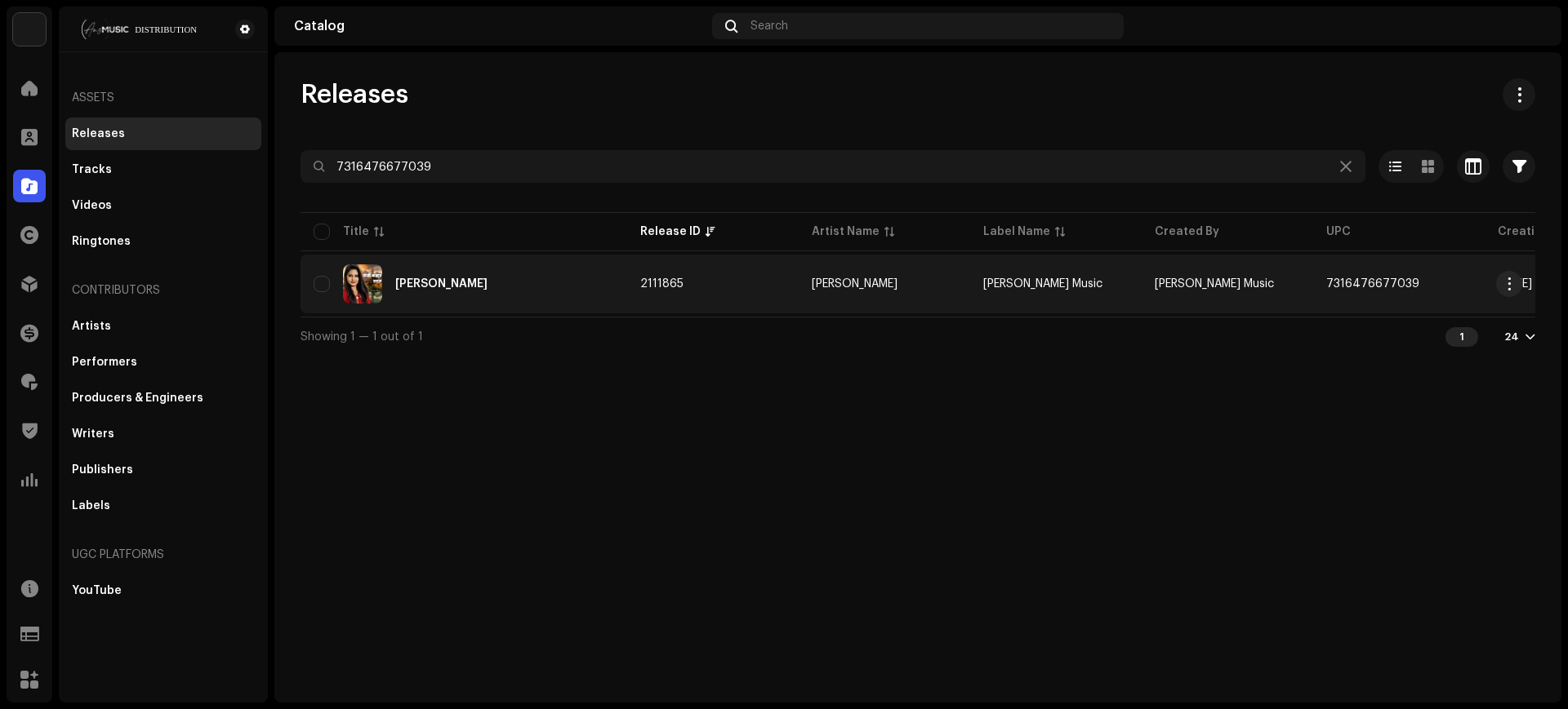
click at [786, 260] on td "2111865" at bounding box center [713, 284] width 172 height 58
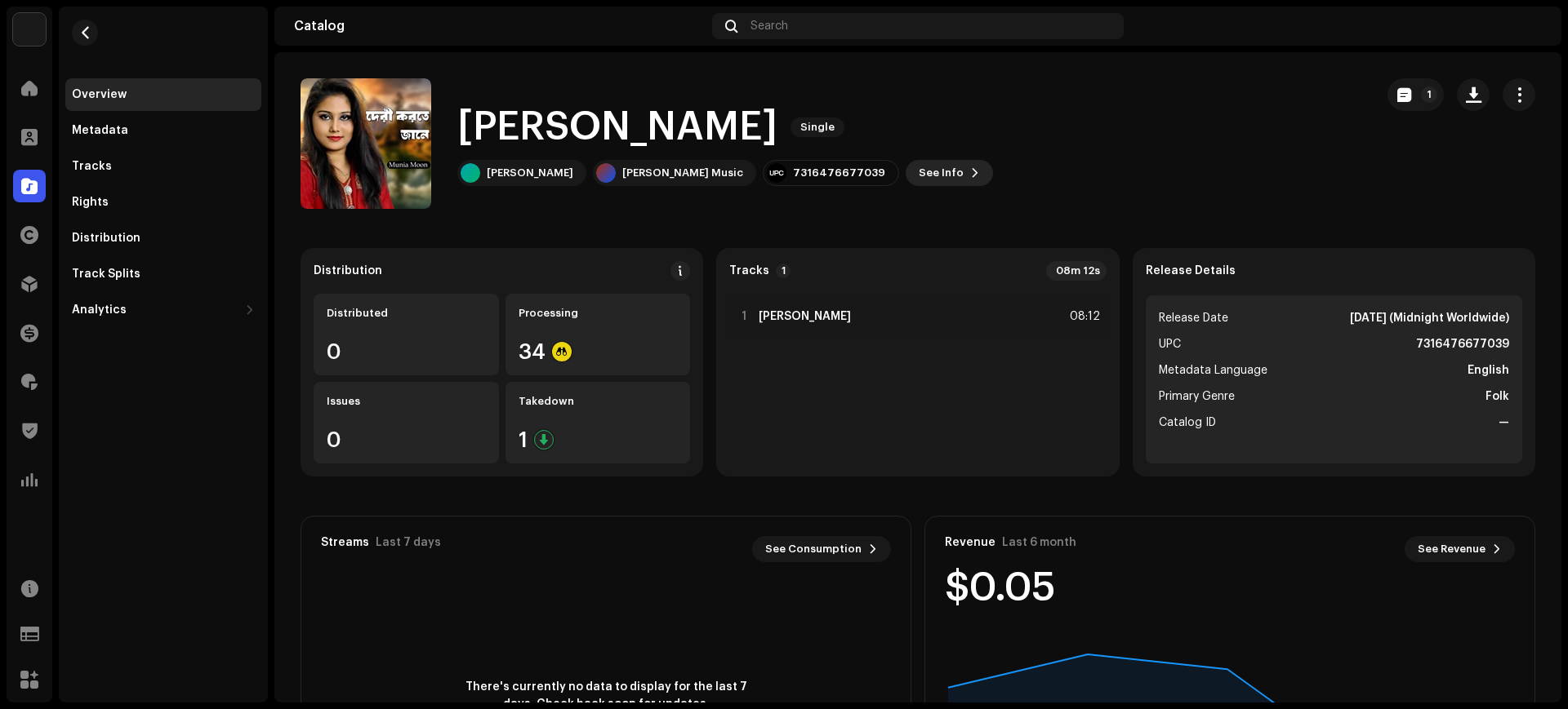
click at [919, 172] on span "See Info" at bounding box center [942, 173] width 45 height 33
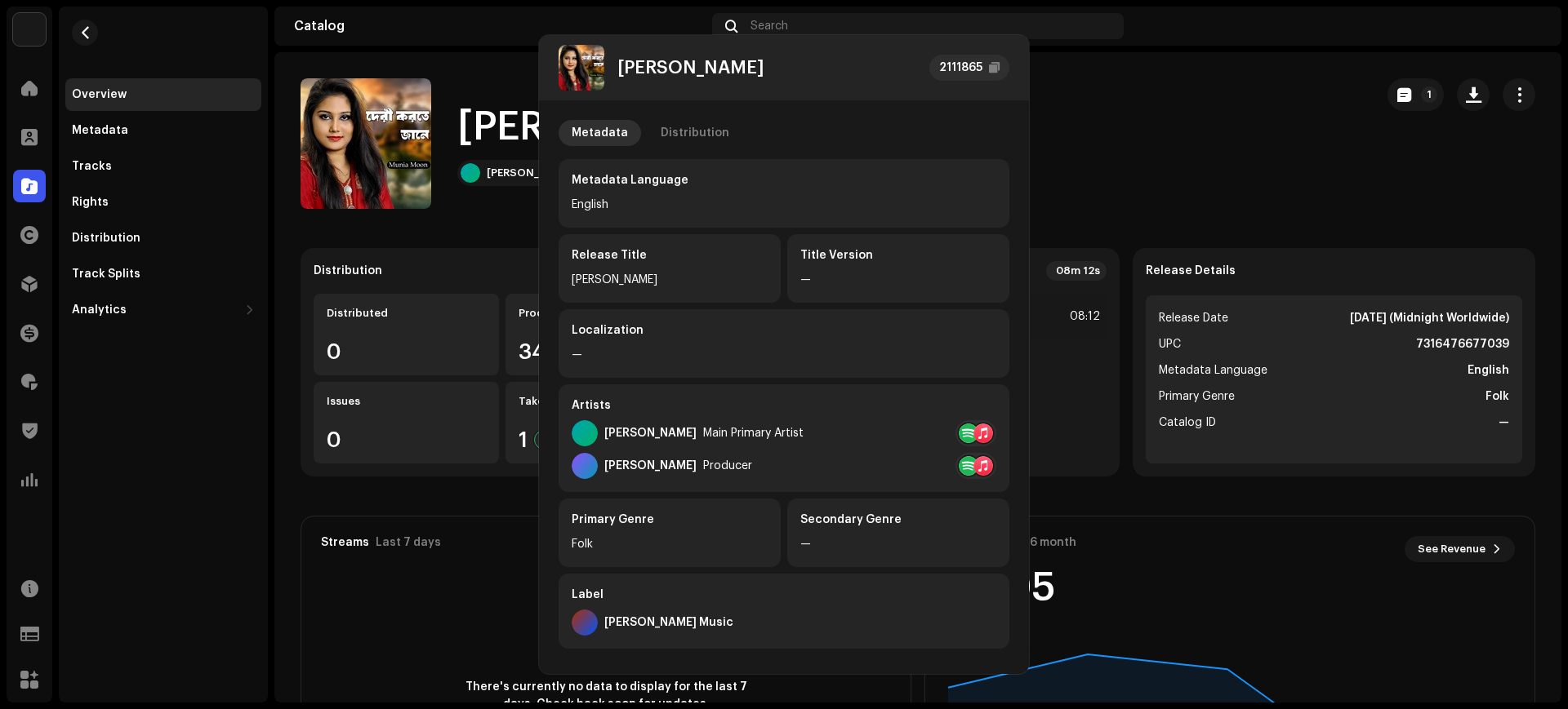
click at [1258, 156] on div "[PERSON_NAME] 2111865 Metadata Distribution Metadata Language English Release T…" at bounding box center [784, 354] width 1568 height 709
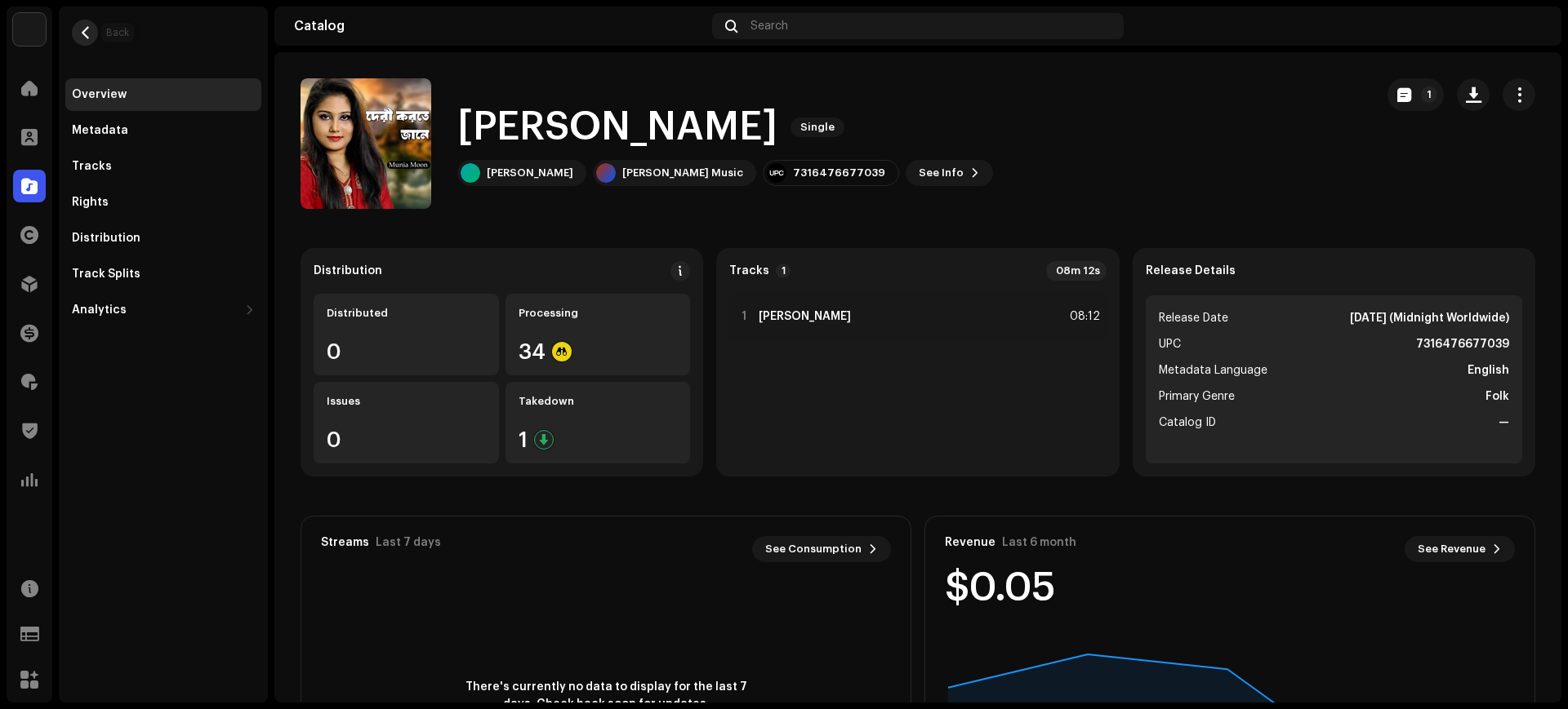
click at [94, 38] on button "button" at bounding box center [85, 33] width 26 height 26
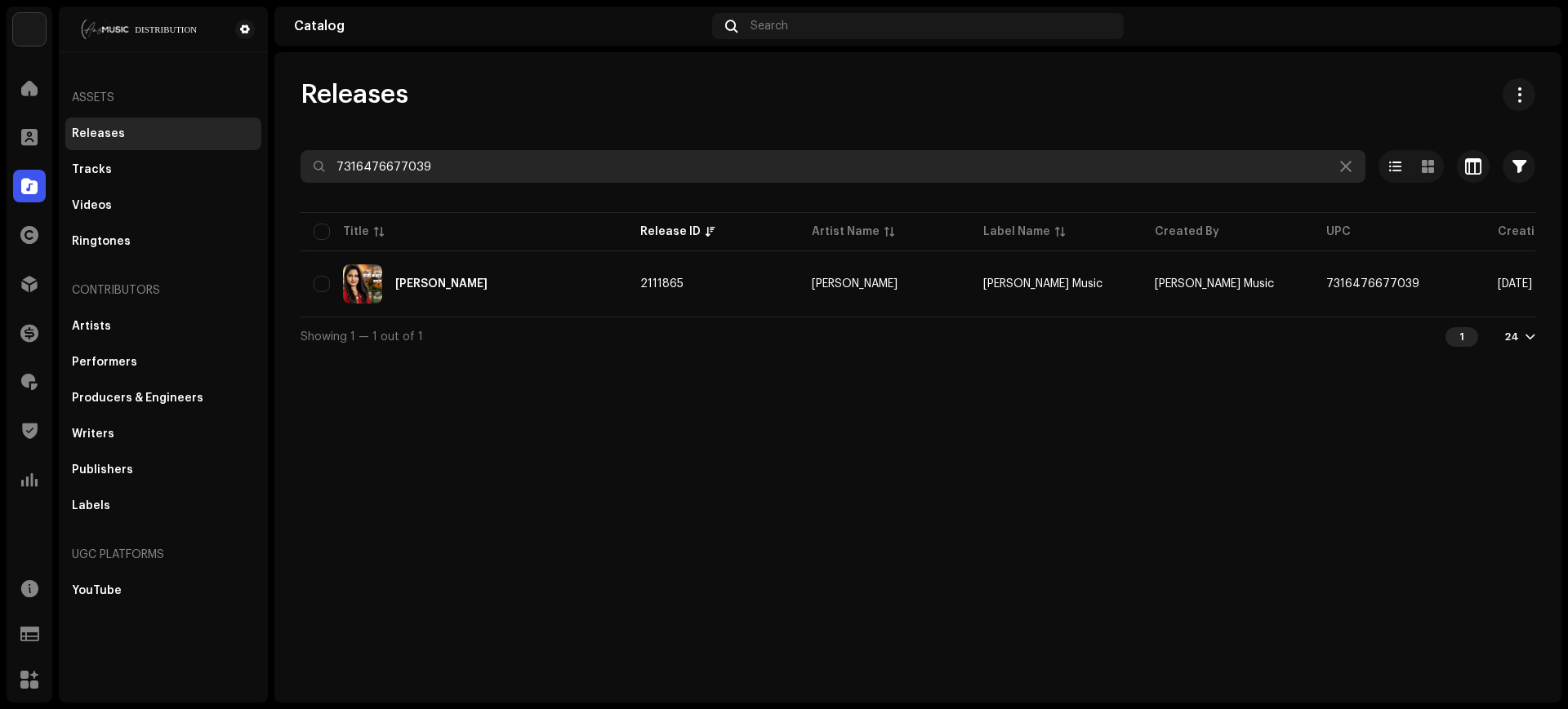
click at [761, 181] on input "7316476677039" at bounding box center [832, 166] width 1064 height 33
paste input "22"
type input "7316476677022"
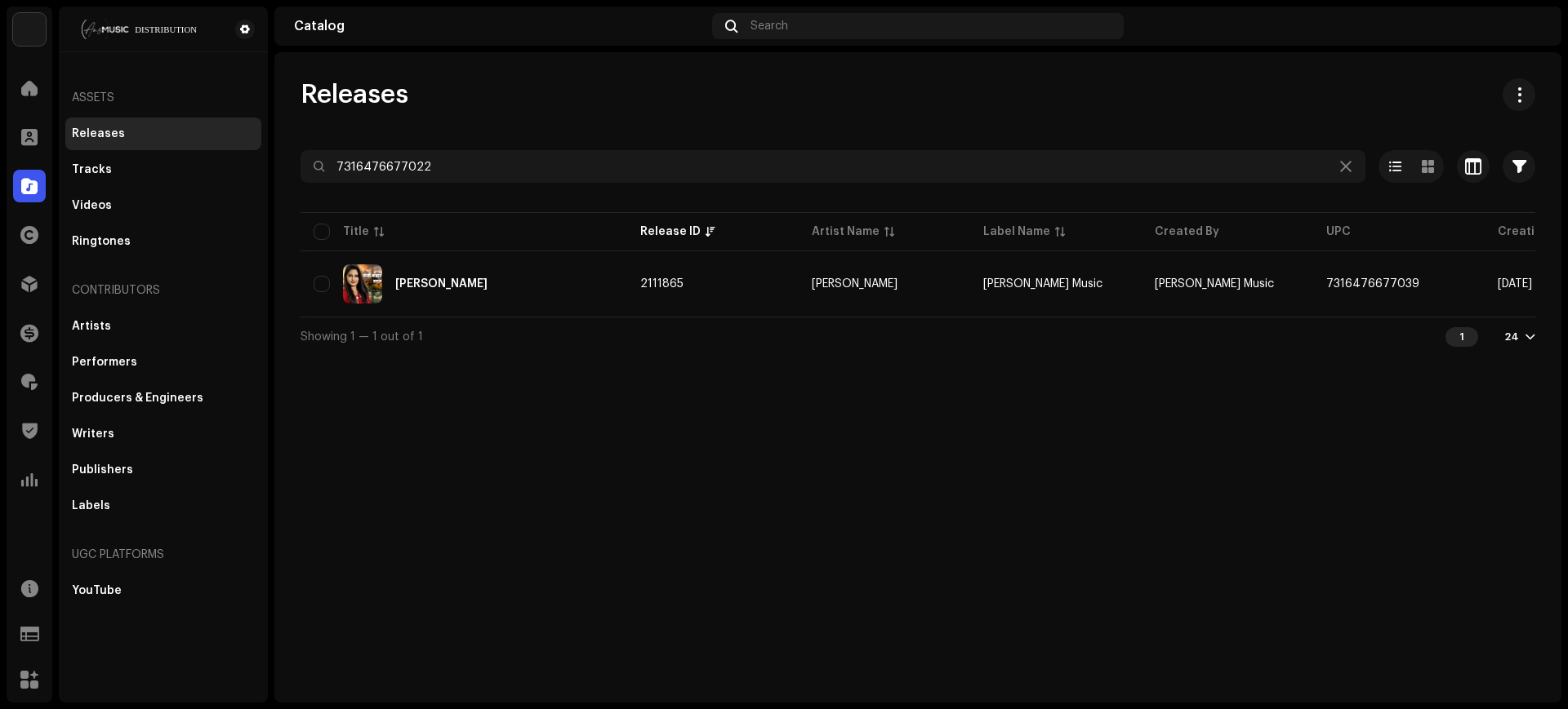
click at [817, 114] on div "Releases 7316476677022 Selected 0 Select all 1 Options Filters Distribution sta…" at bounding box center [918, 217] width 1287 height 277
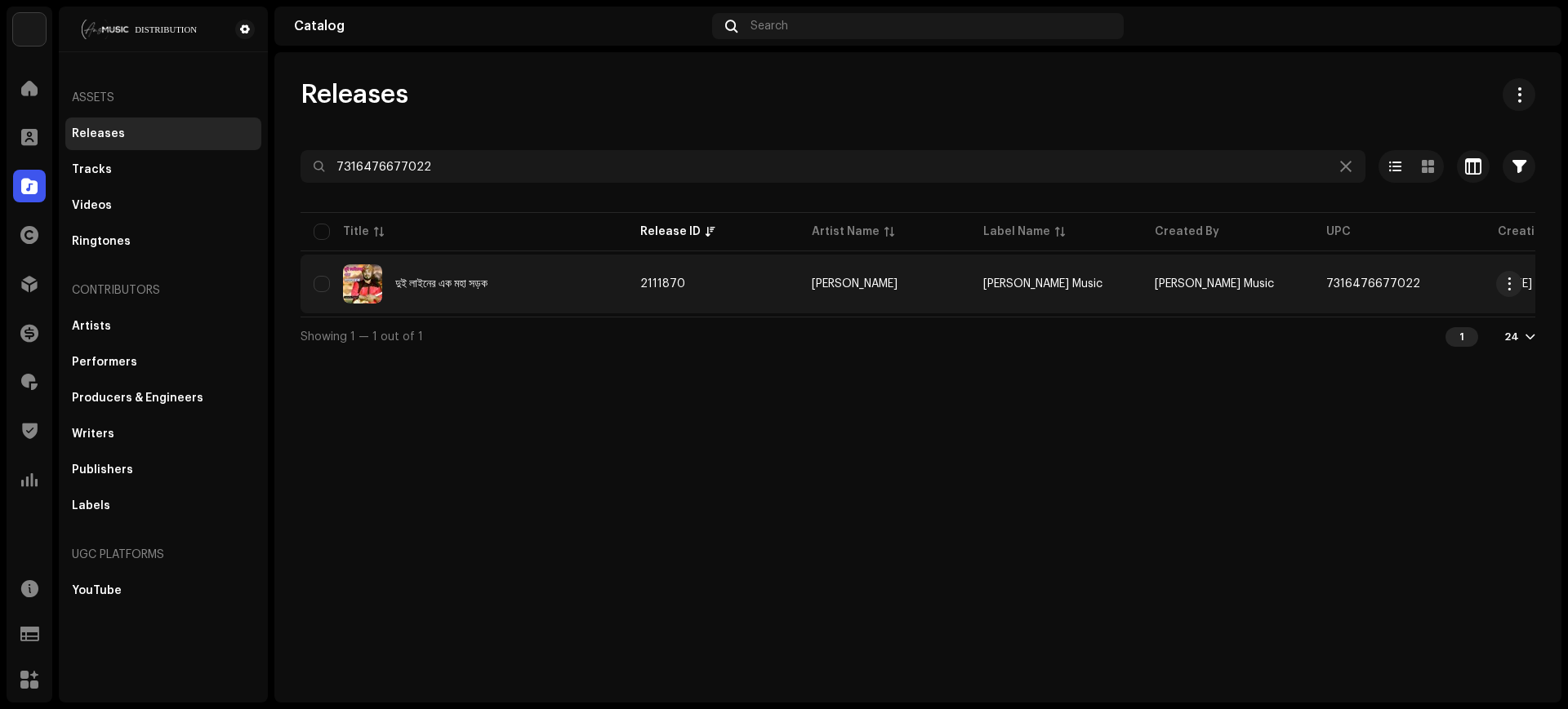
click at [922, 275] on td "[PERSON_NAME]" at bounding box center [884, 284] width 172 height 58
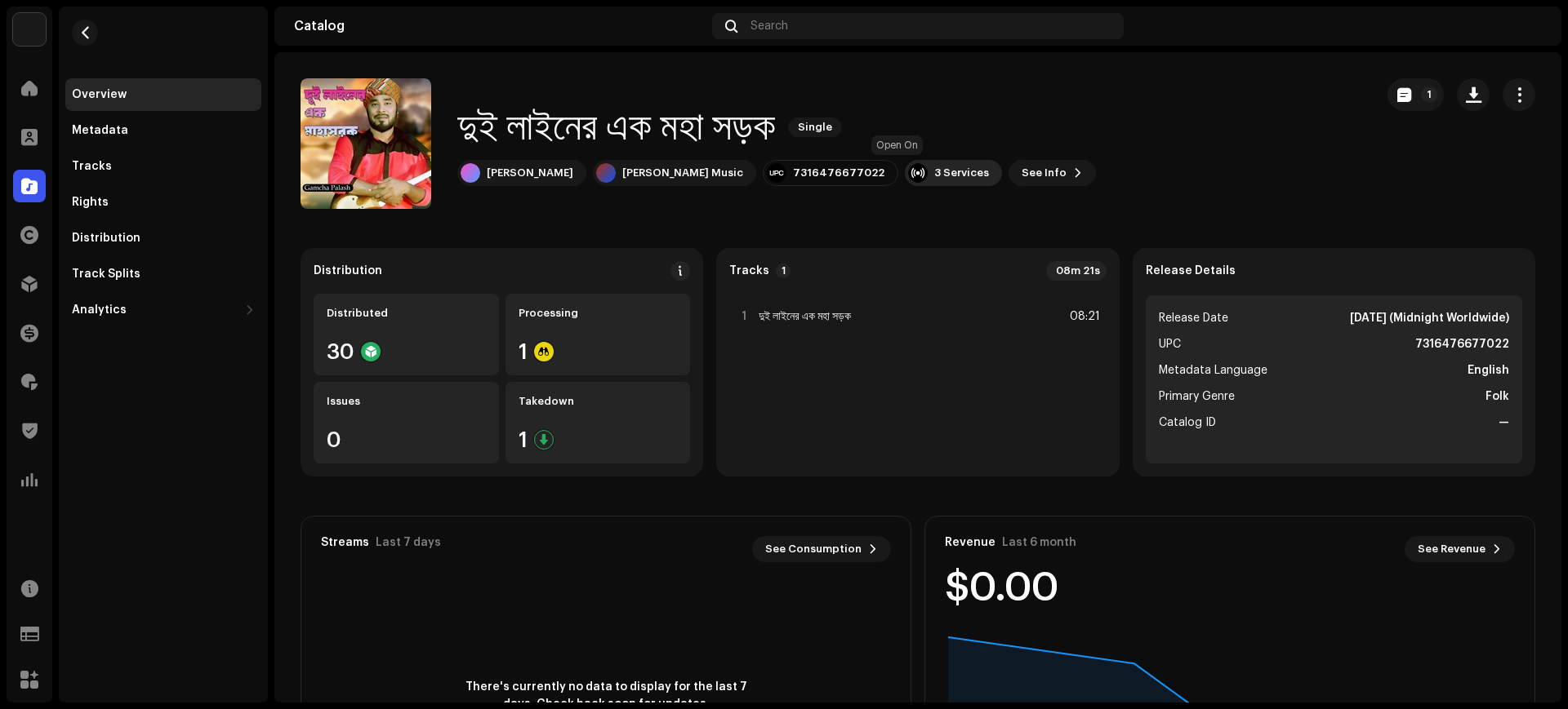
click at [905, 184] on div "3 Services" at bounding box center [953, 173] width 97 height 26
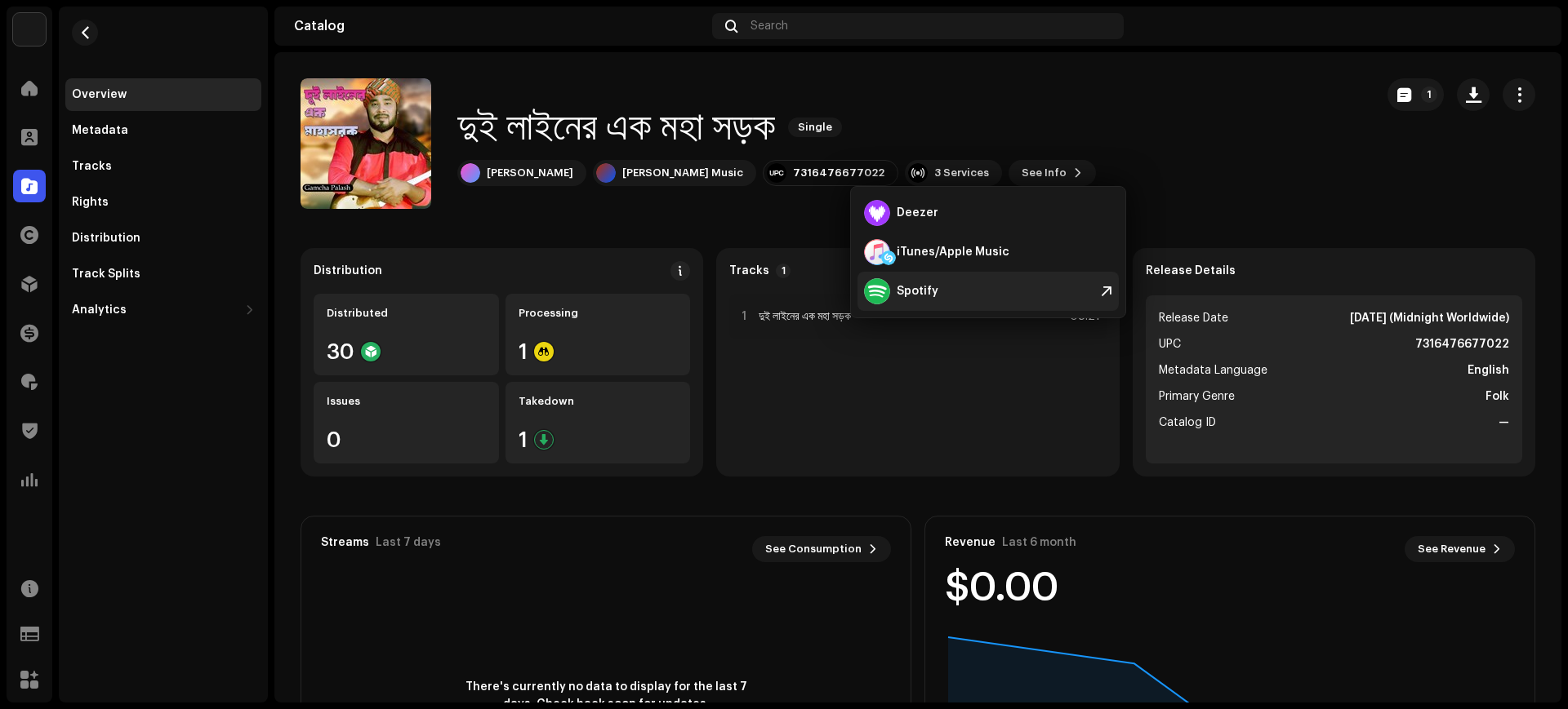
click at [936, 289] on div "Spotify" at bounding box center [988, 291] width 261 height 40
click at [822, 22] on div "Search" at bounding box center [918, 26] width 411 height 26
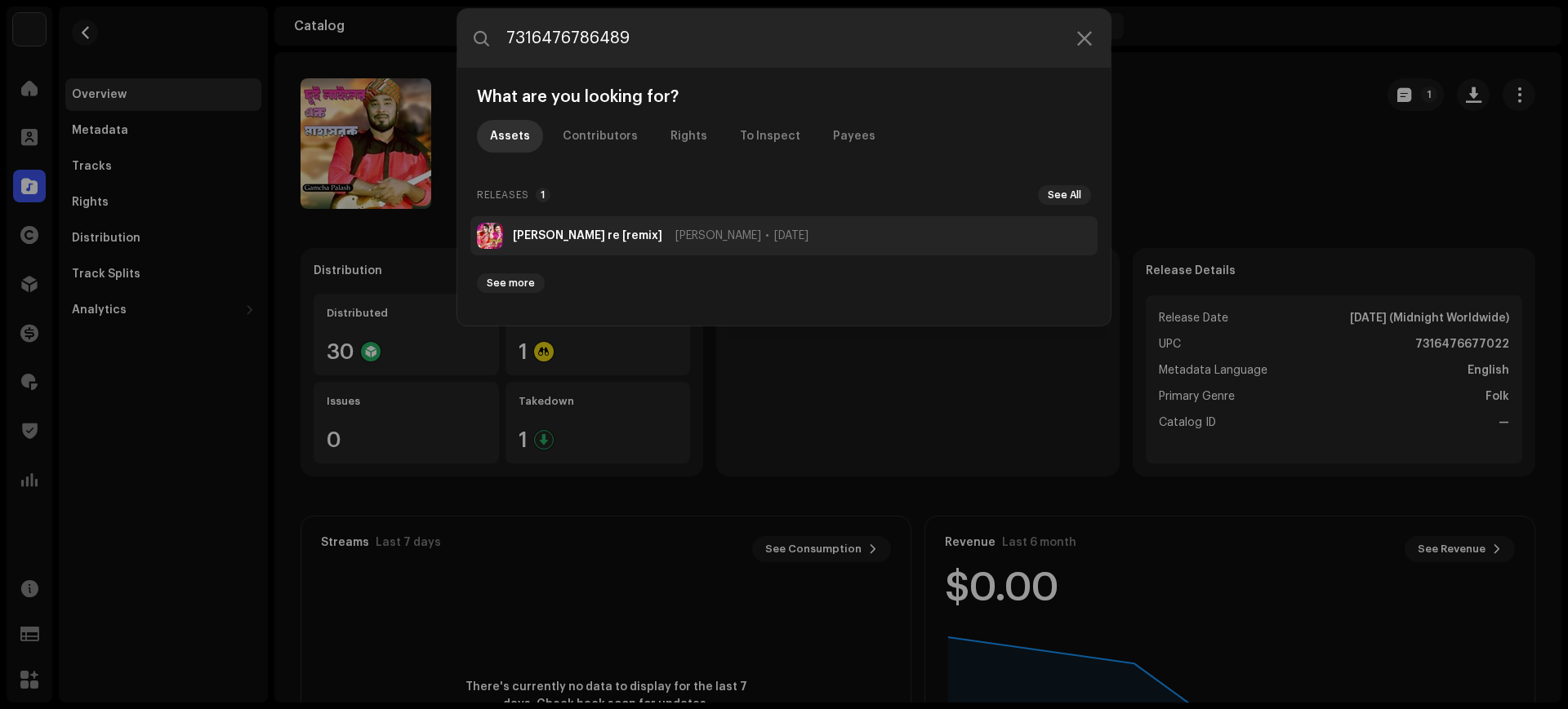
type input "7316476786489"
click at [552, 229] on strong "[PERSON_NAME] re [remix]" at bounding box center [587, 236] width 149 height 13
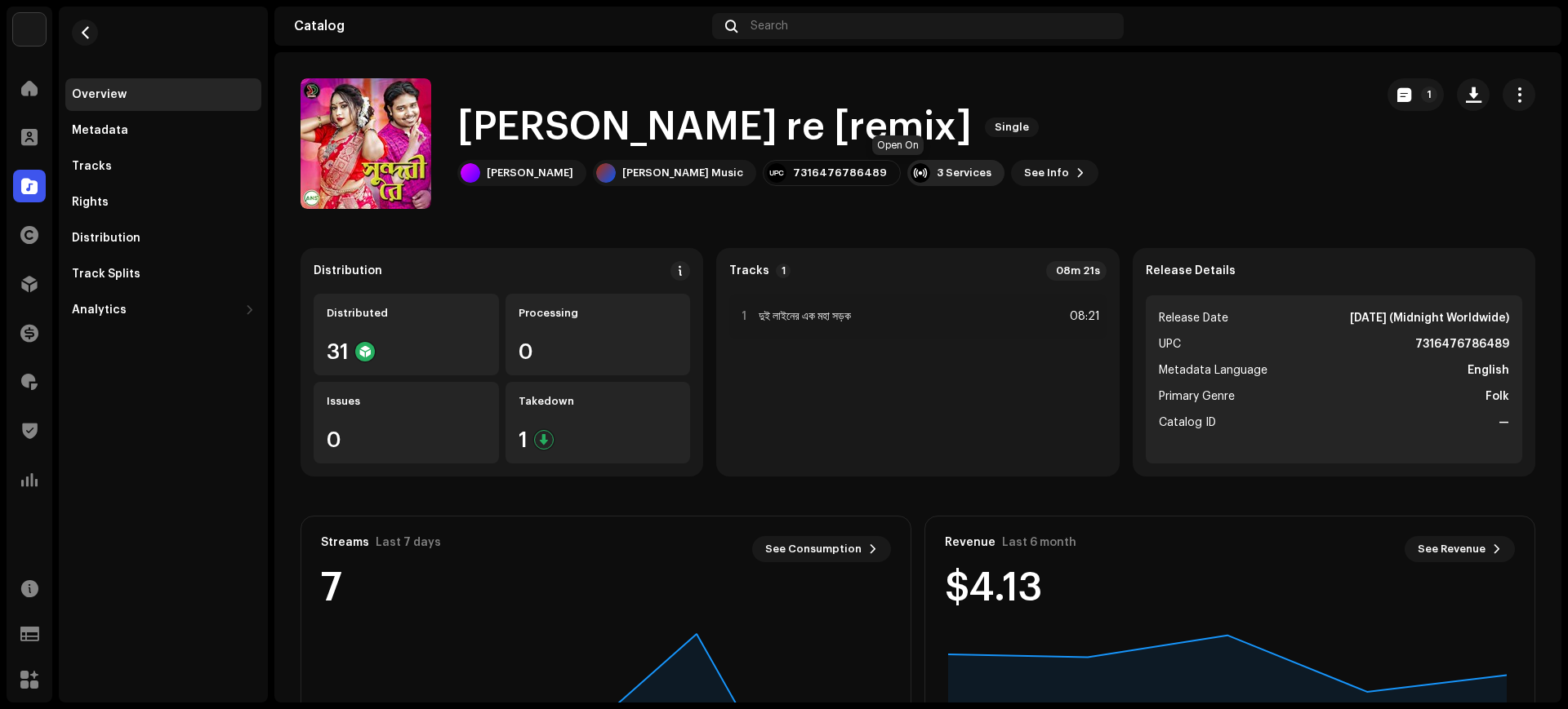
click at [918, 183] on div "3 Services" at bounding box center [955, 173] width 97 height 26
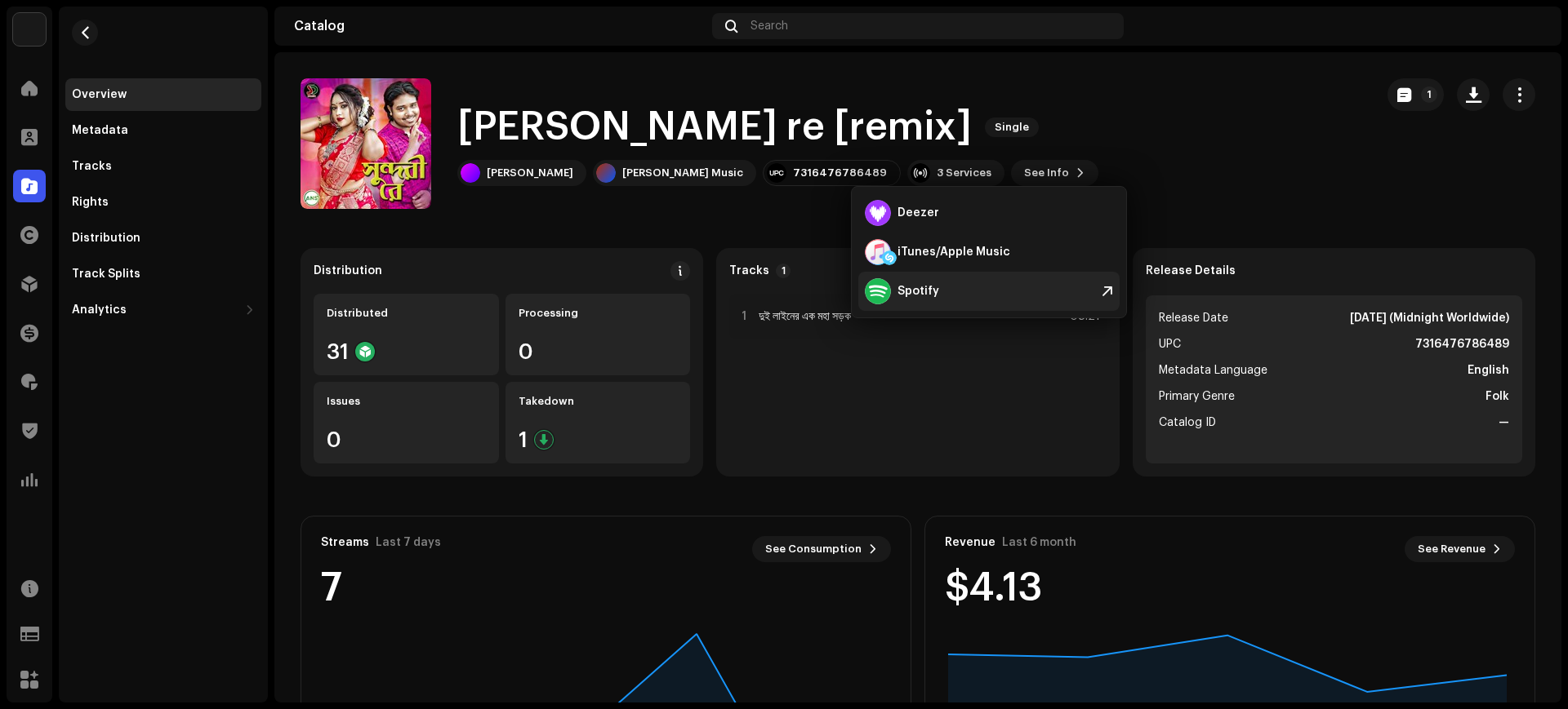
click at [910, 292] on div "Spotify" at bounding box center [918, 291] width 42 height 13
click at [934, 33] on div "Search" at bounding box center [918, 26] width 411 height 26
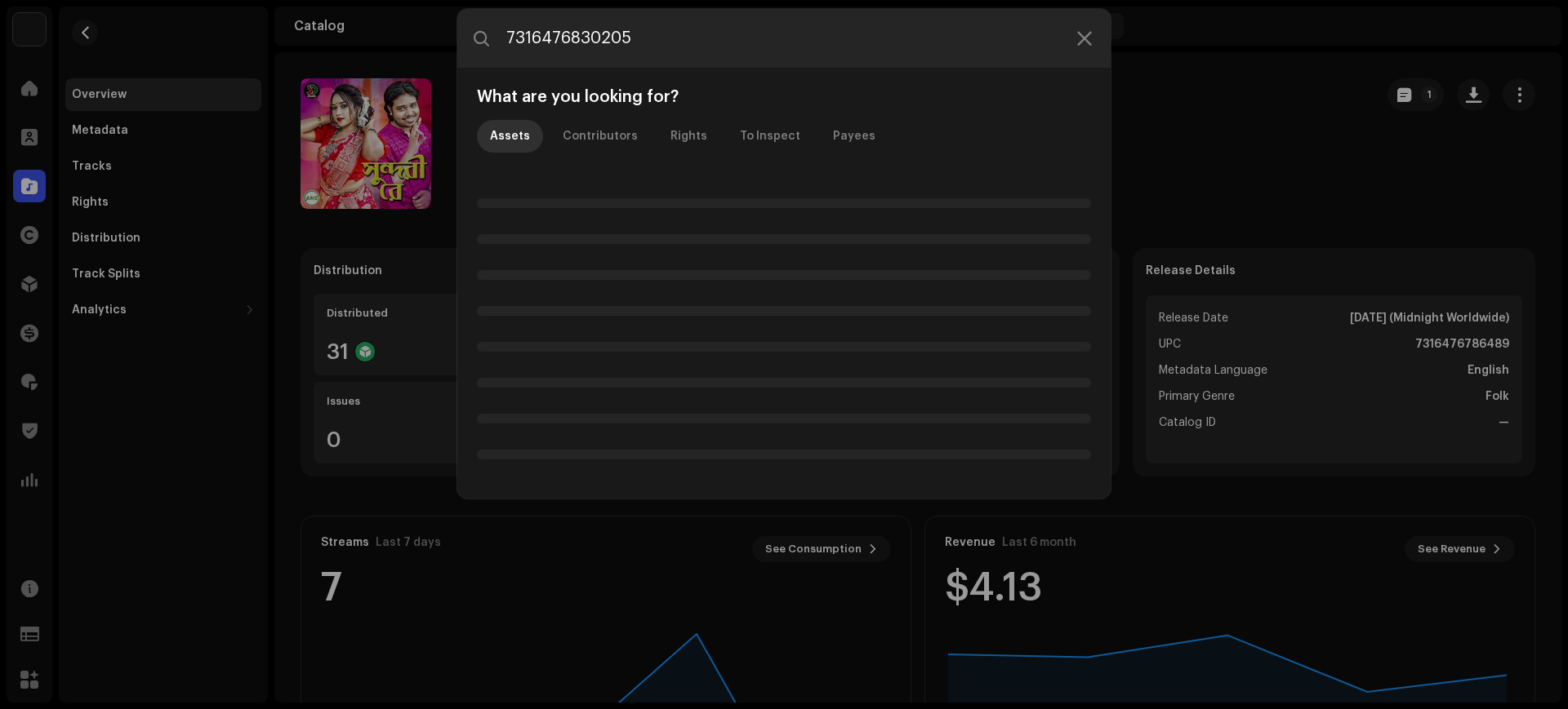
type input "7316476830205"
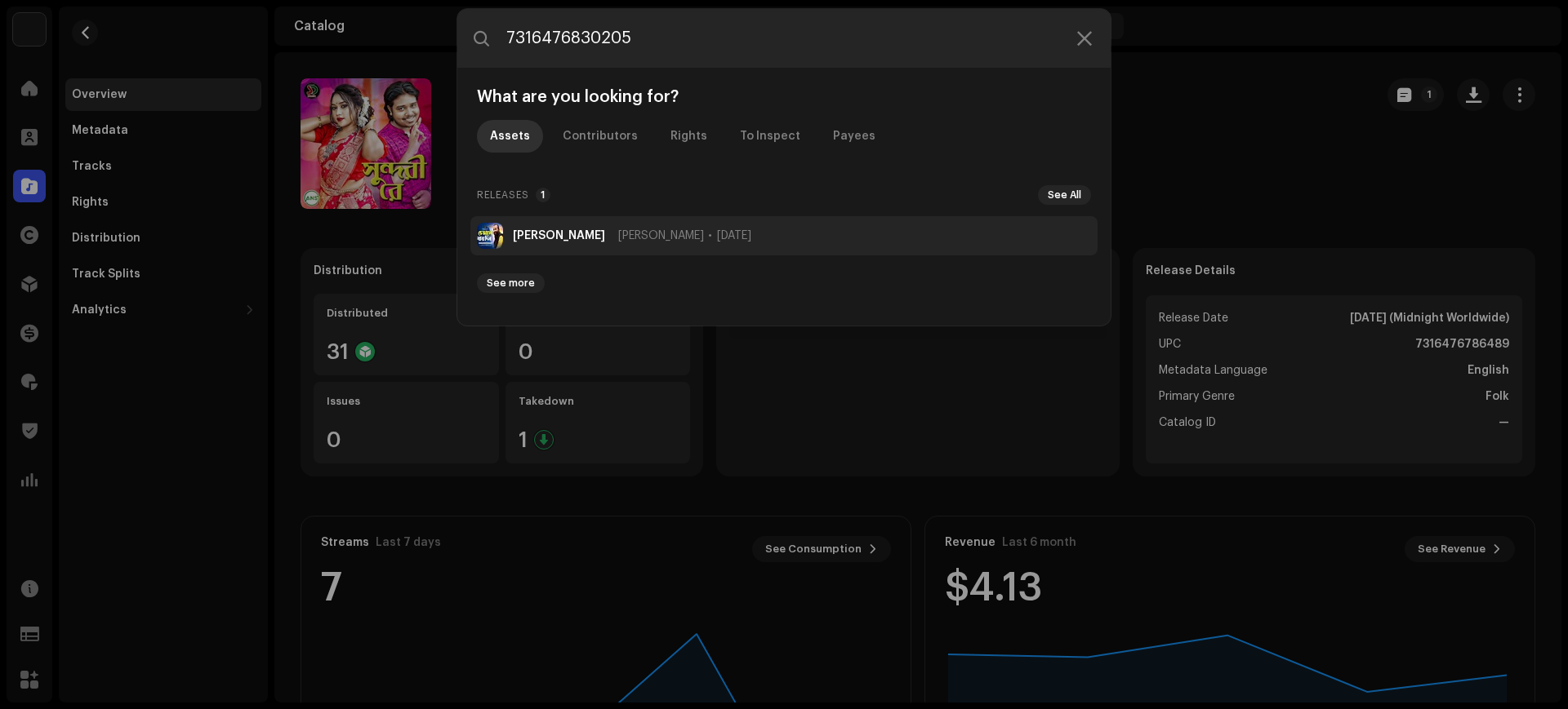
click at [540, 235] on strong "[PERSON_NAME]" at bounding box center [559, 236] width 92 height 13
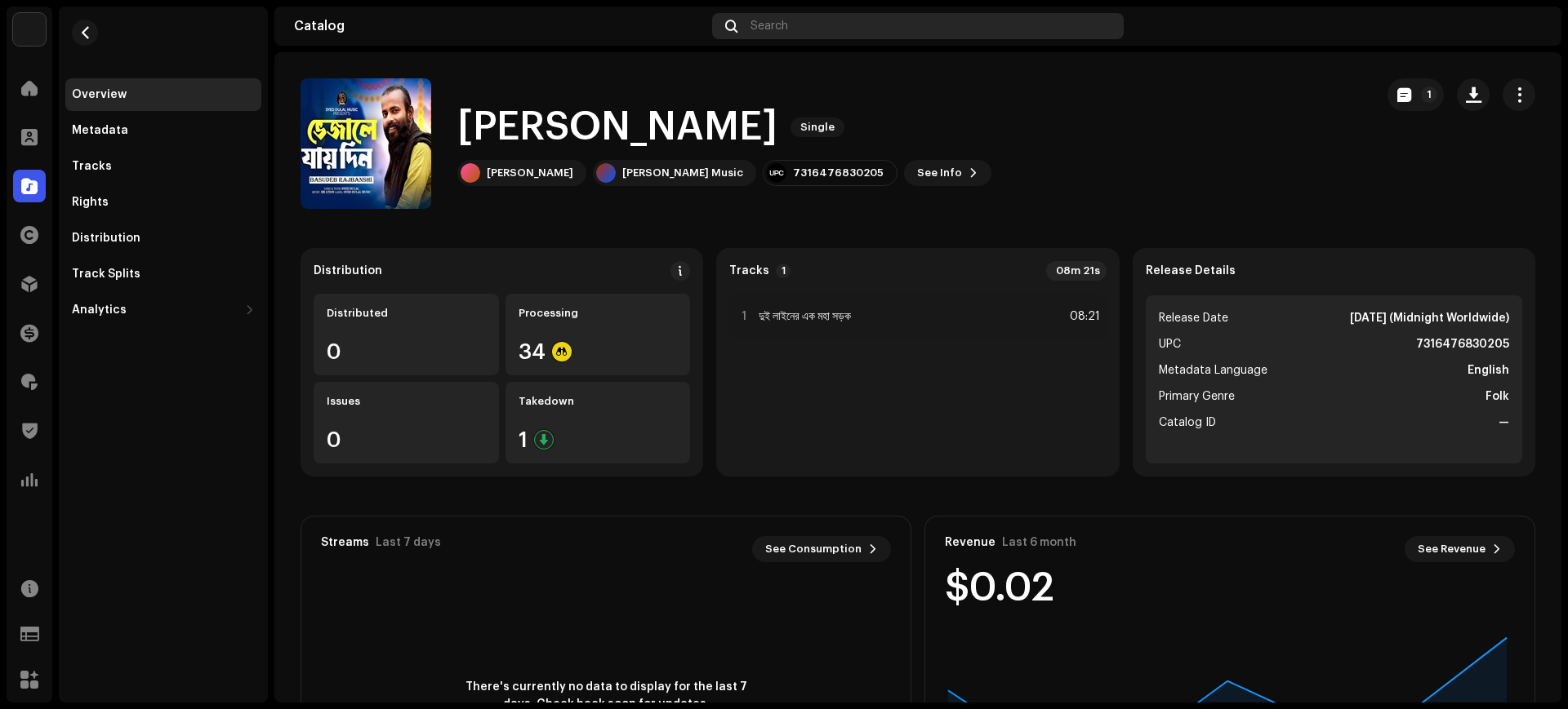
click at [771, 25] on span "Search" at bounding box center [769, 26] width 38 height 13
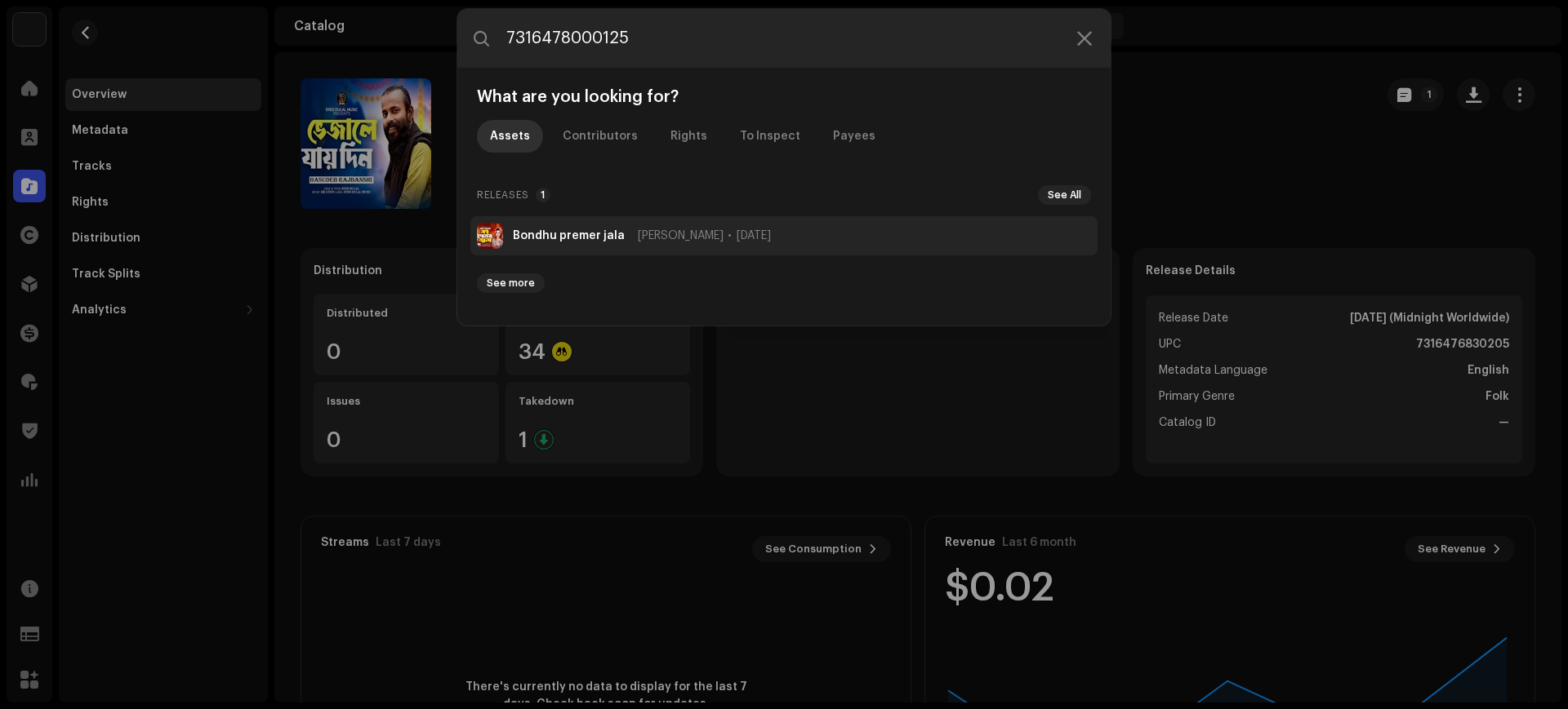
type input "7316478000125"
click at [585, 240] on strong "Bondhu premer jala" at bounding box center [568, 236] width 112 height 13
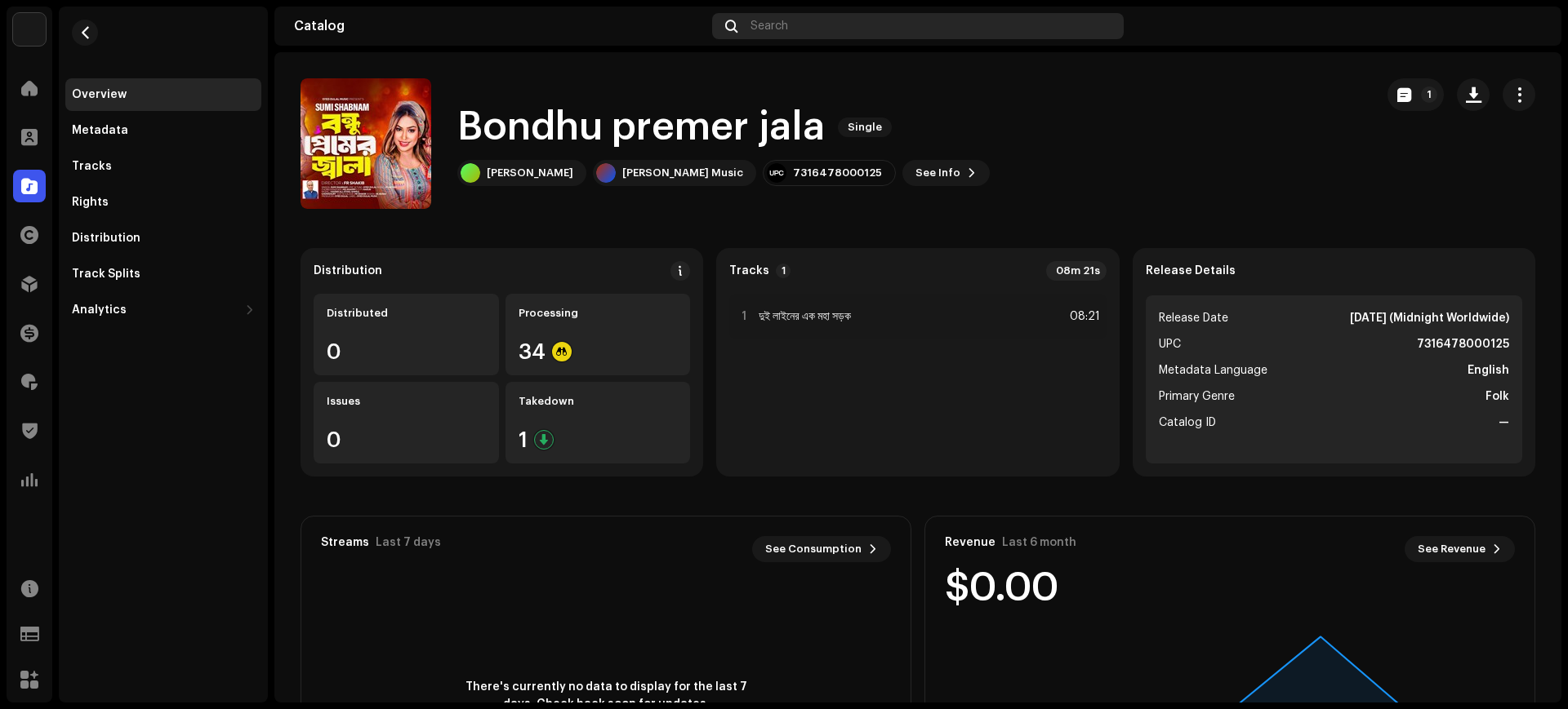
click at [818, 37] on div "Search" at bounding box center [918, 26] width 411 height 26
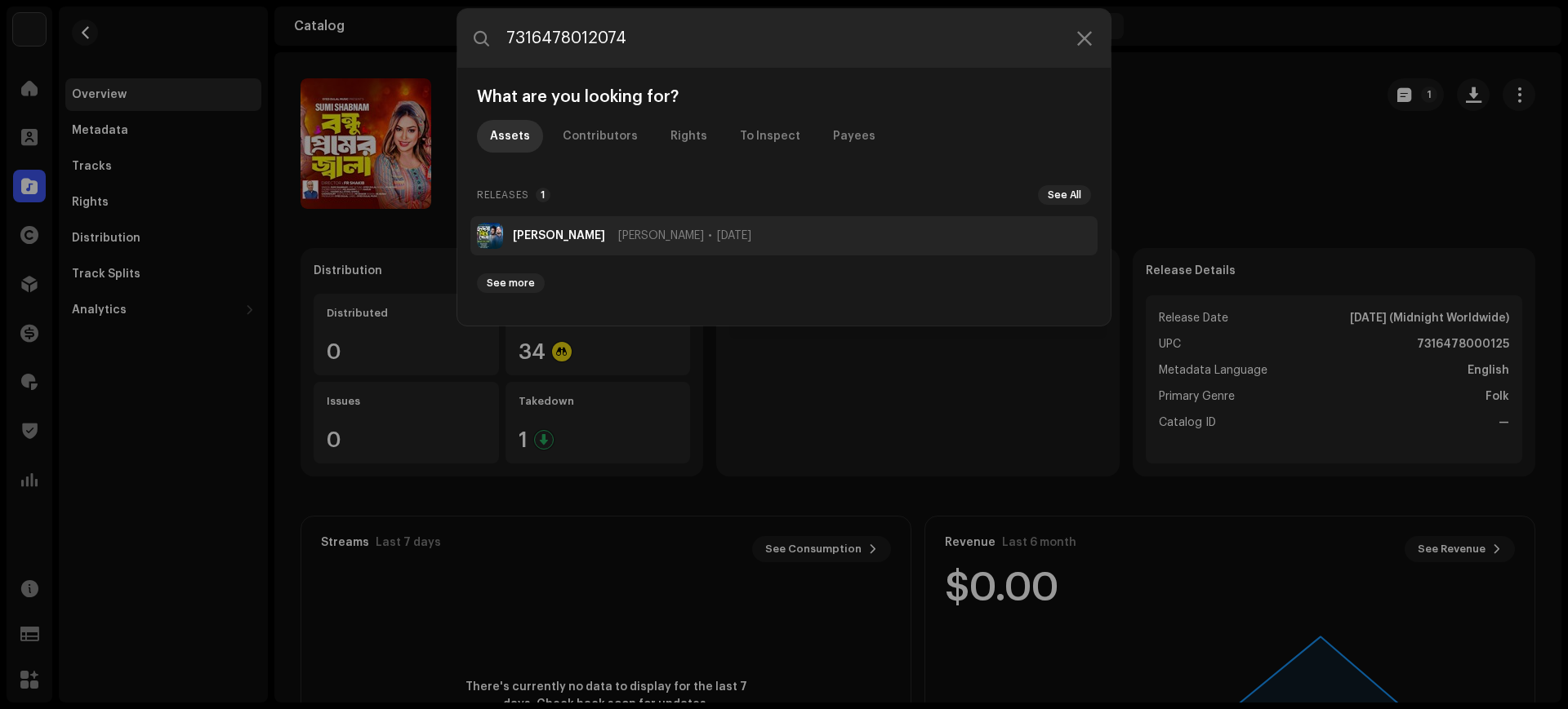
type input "7316478012074"
click at [678, 240] on span "[PERSON_NAME]" at bounding box center [660, 236] width 86 height 13
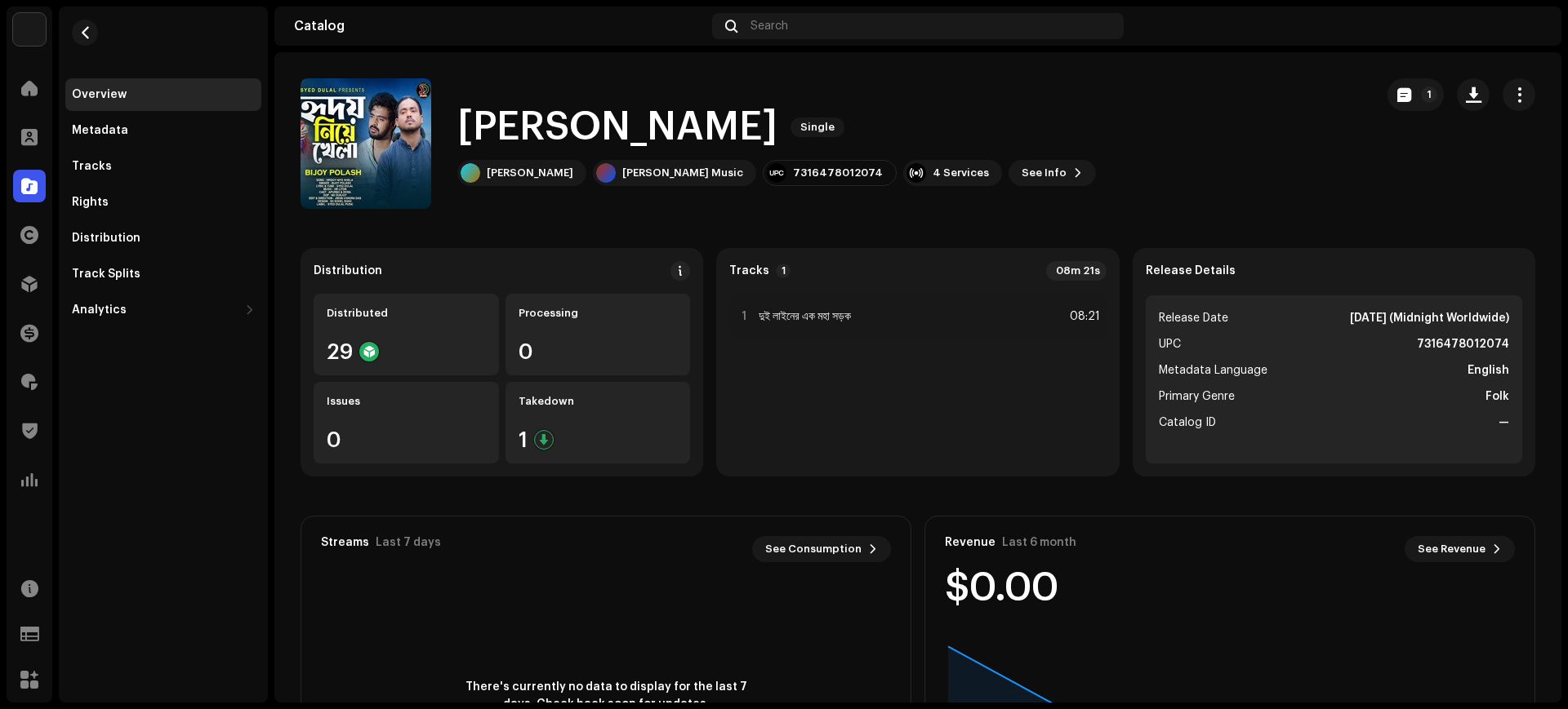
click at [899, 186] on div "[PERSON_NAME] Single [PERSON_NAME] [PERSON_NAME] Music 7316478012074 4 Services…" at bounding box center [830, 143] width 1060 height 130
click at [932, 173] on div "4 Services" at bounding box center [960, 173] width 57 height 13
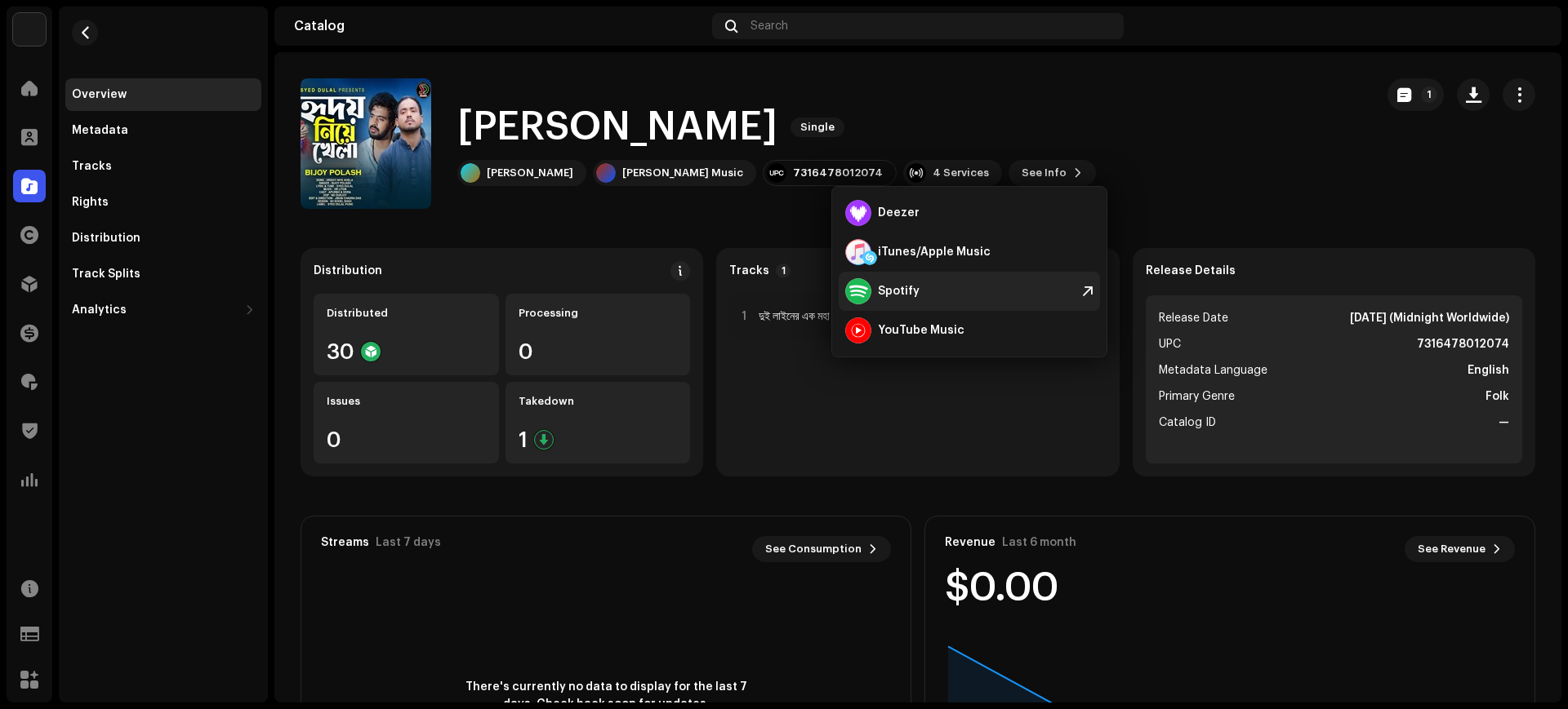
click at [908, 291] on div "Spotify" at bounding box center [898, 291] width 42 height 13
click at [872, 33] on div "Search" at bounding box center [918, 26] width 411 height 26
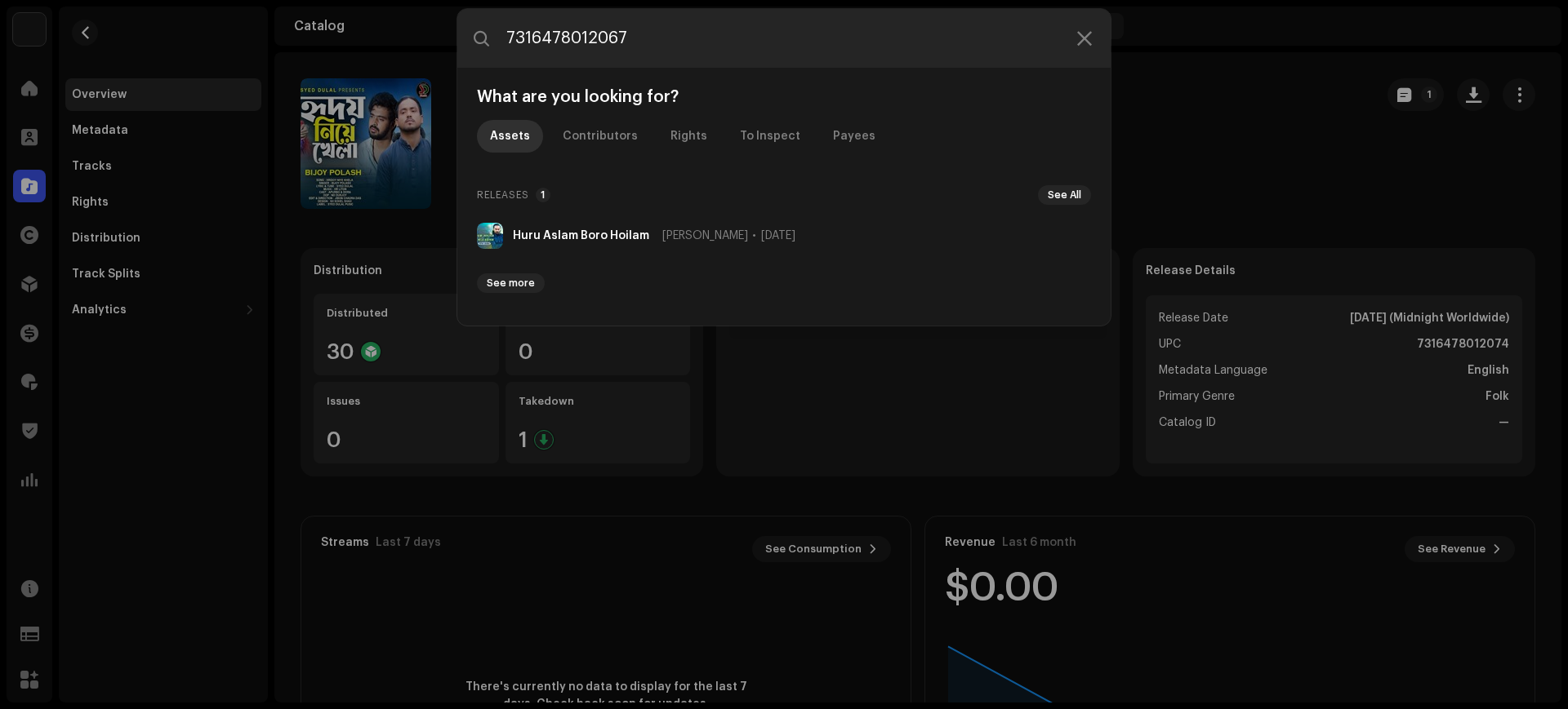
type input "7316478012067"
click at [855, 210] on div "Releases 1 See All Huru [PERSON_NAME] [DATE] See more" at bounding box center [783, 241] width 614 height 114
click at [803, 257] on div "Huru Aslam [PERSON_NAME] [DATE] See more" at bounding box center [783, 257] width 627 height 83
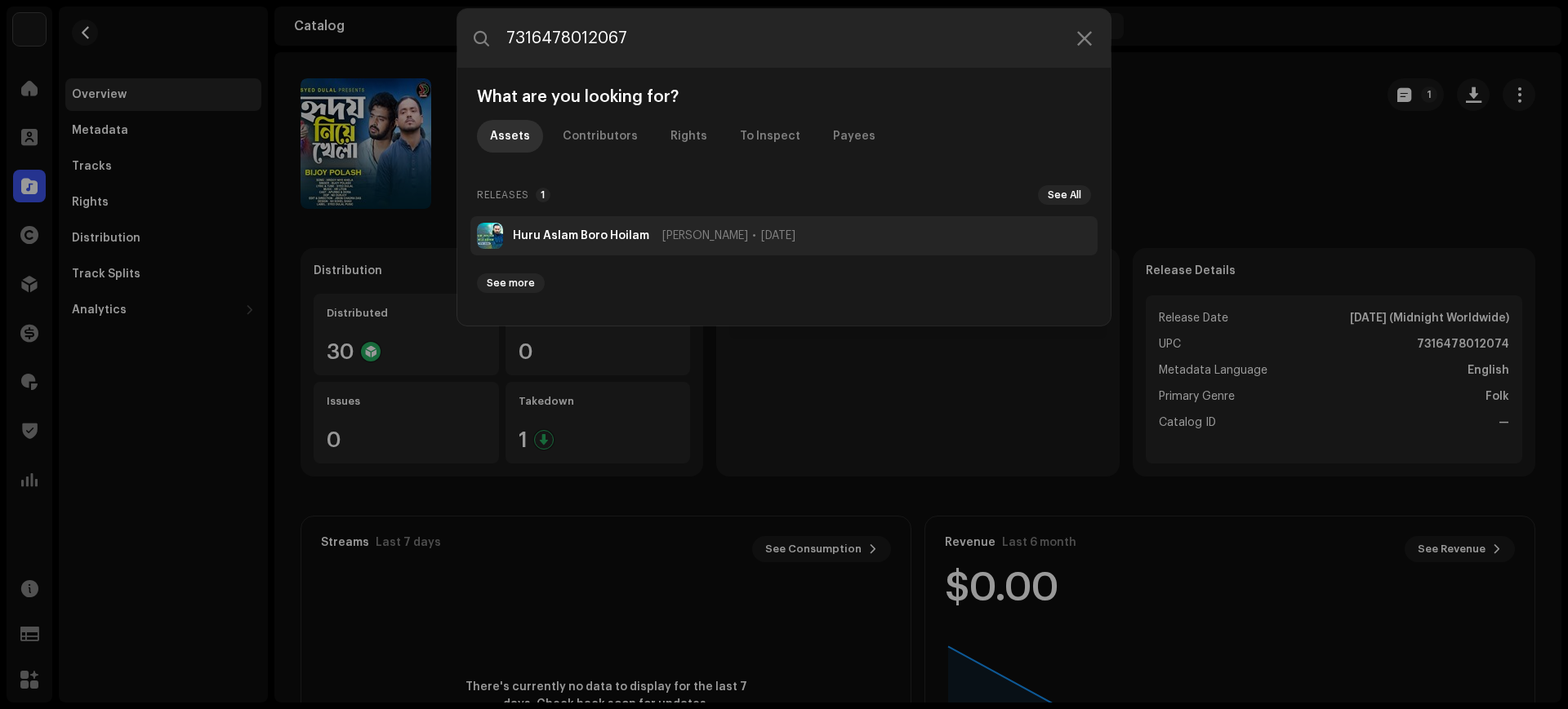
click at [809, 243] on li "Huru [PERSON_NAME] [DATE]" at bounding box center [783, 236] width 627 height 40
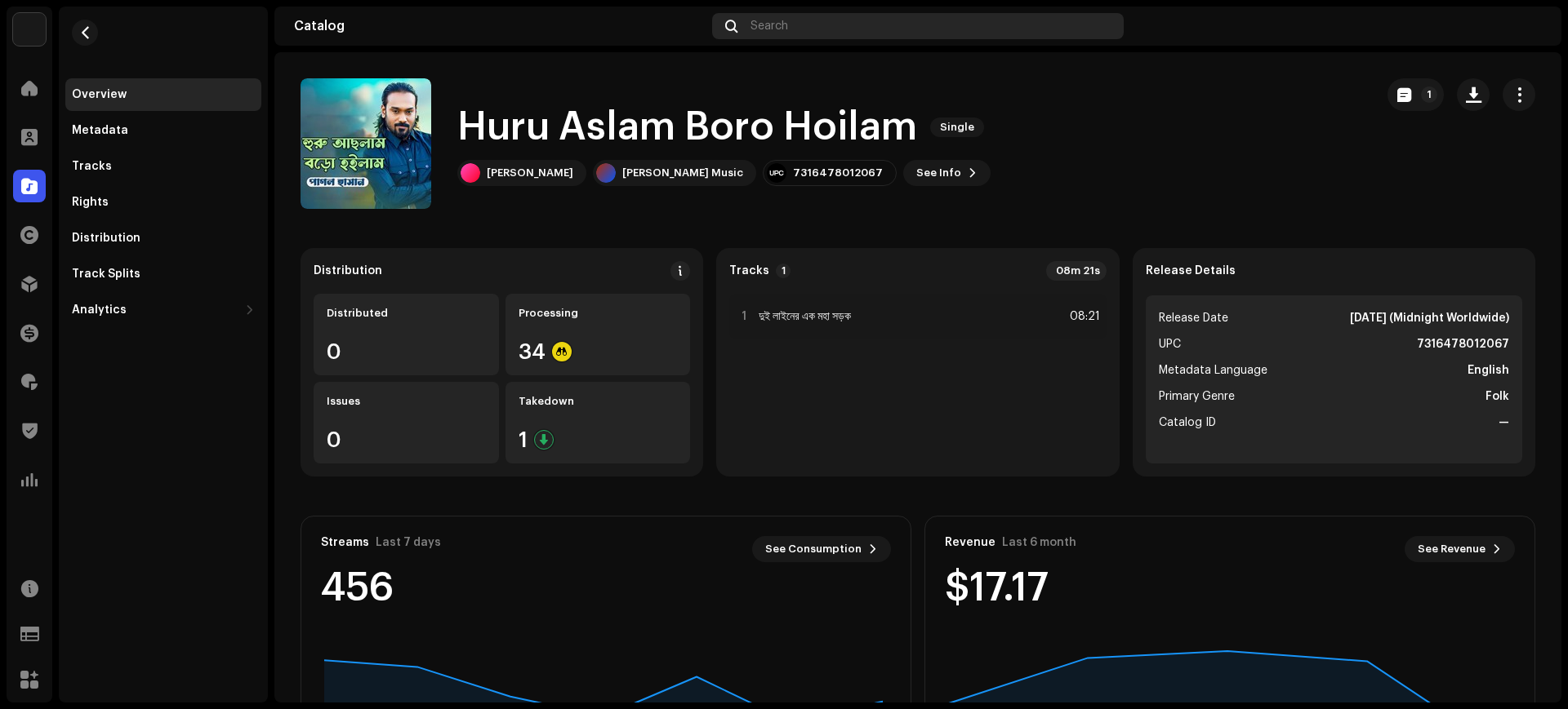
click at [839, 35] on div "Search" at bounding box center [918, 26] width 411 height 26
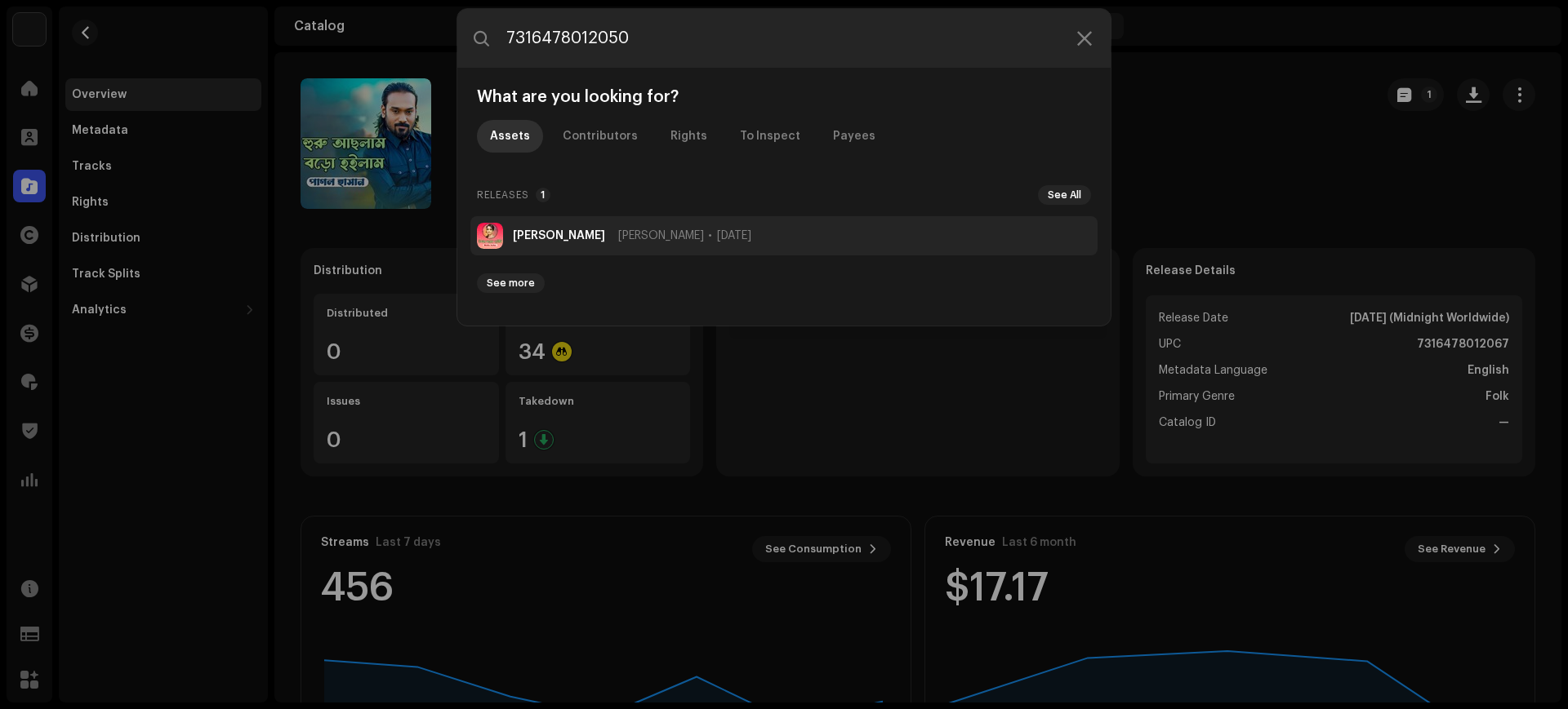
type input "7316478012050"
click at [632, 234] on div "[PERSON_NAME] [DATE]" at bounding box center [631, 236] width 239 height 13
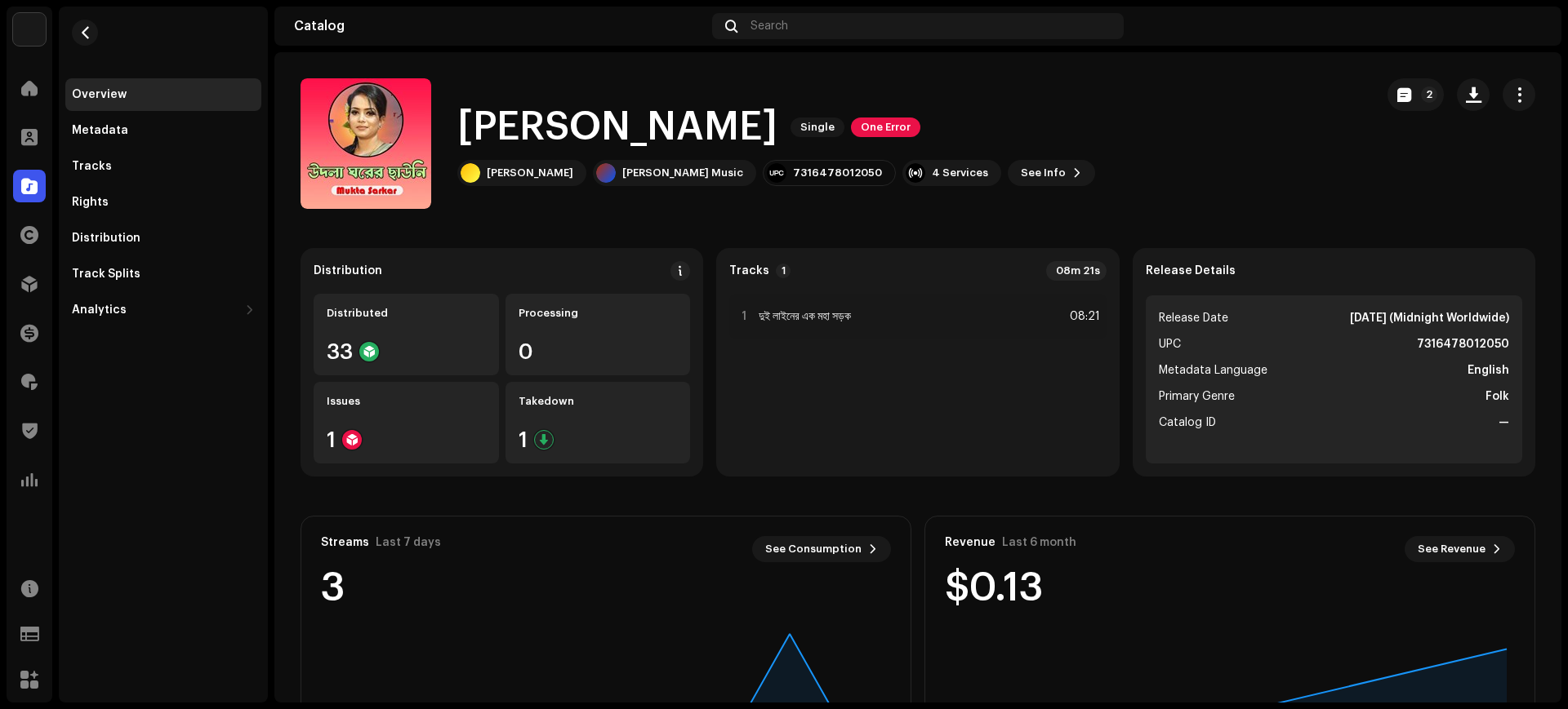
click at [854, 186] on div "[PERSON_NAME] Single One Error [PERSON_NAME] [PERSON_NAME] Music 7316478012050 …" at bounding box center [830, 143] width 1060 height 130
click at [931, 173] on div "4 Services" at bounding box center [959, 173] width 57 height 13
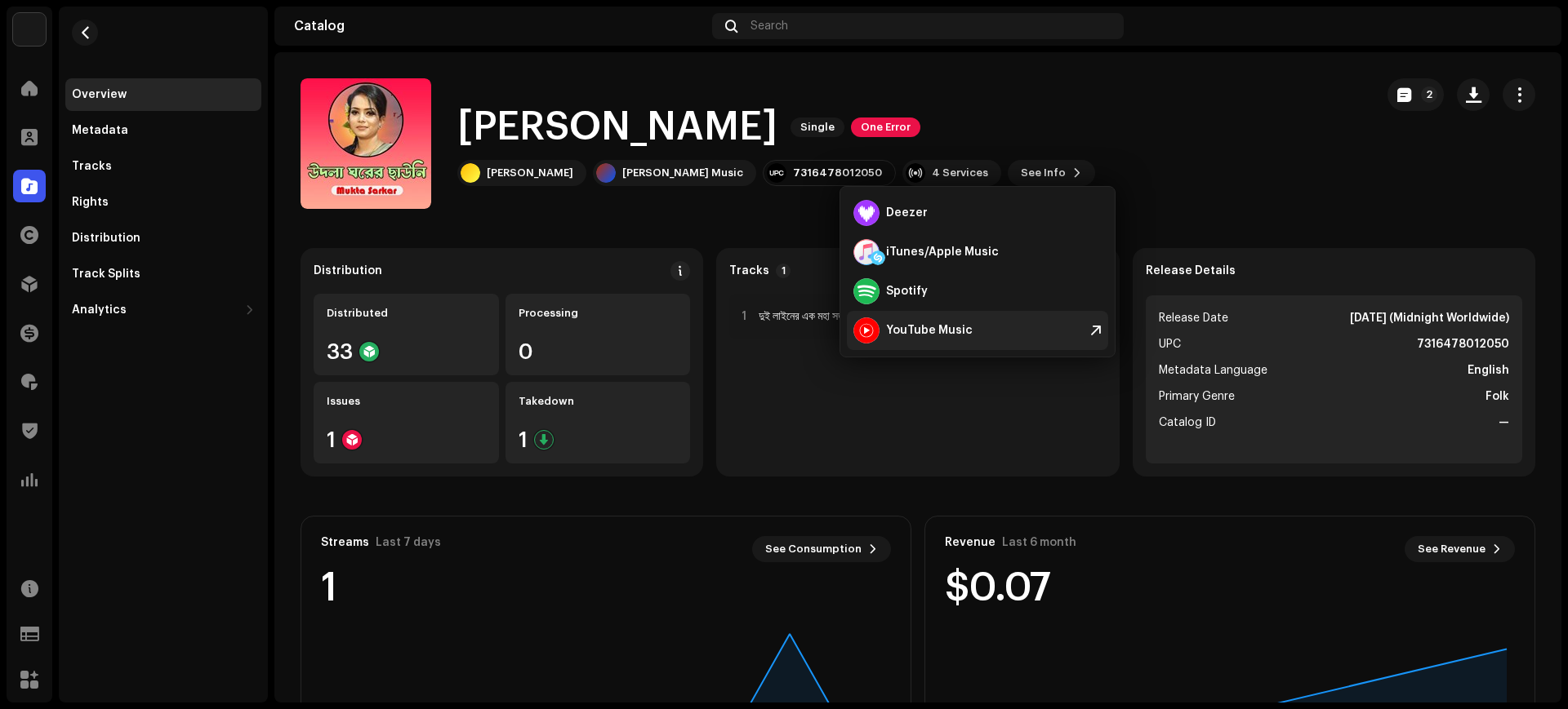
click at [895, 322] on div "YouTube Music" at bounding box center [912, 331] width 119 height 26
click at [921, 307] on div "Spotify" at bounding box center [976, 291] width 261 height 40
click at [826, 22] on div "Search" at bounding box center [918, 26] width 411 height 26
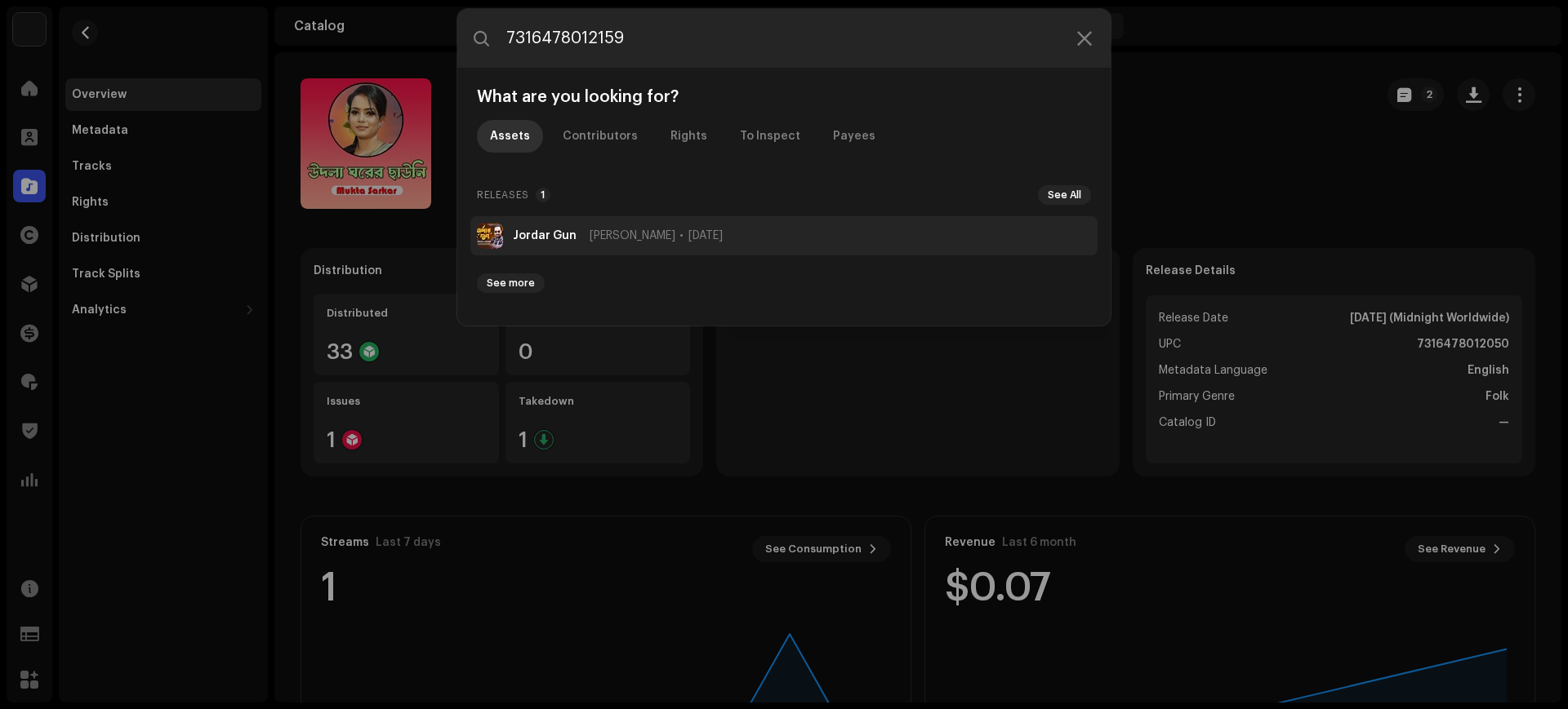
type input "7316478012159"
click at [561, 242] on li "Jordar Gun [PERSON_NAME] [DATE]" at bounding box center [783, 236] width 627 height 40
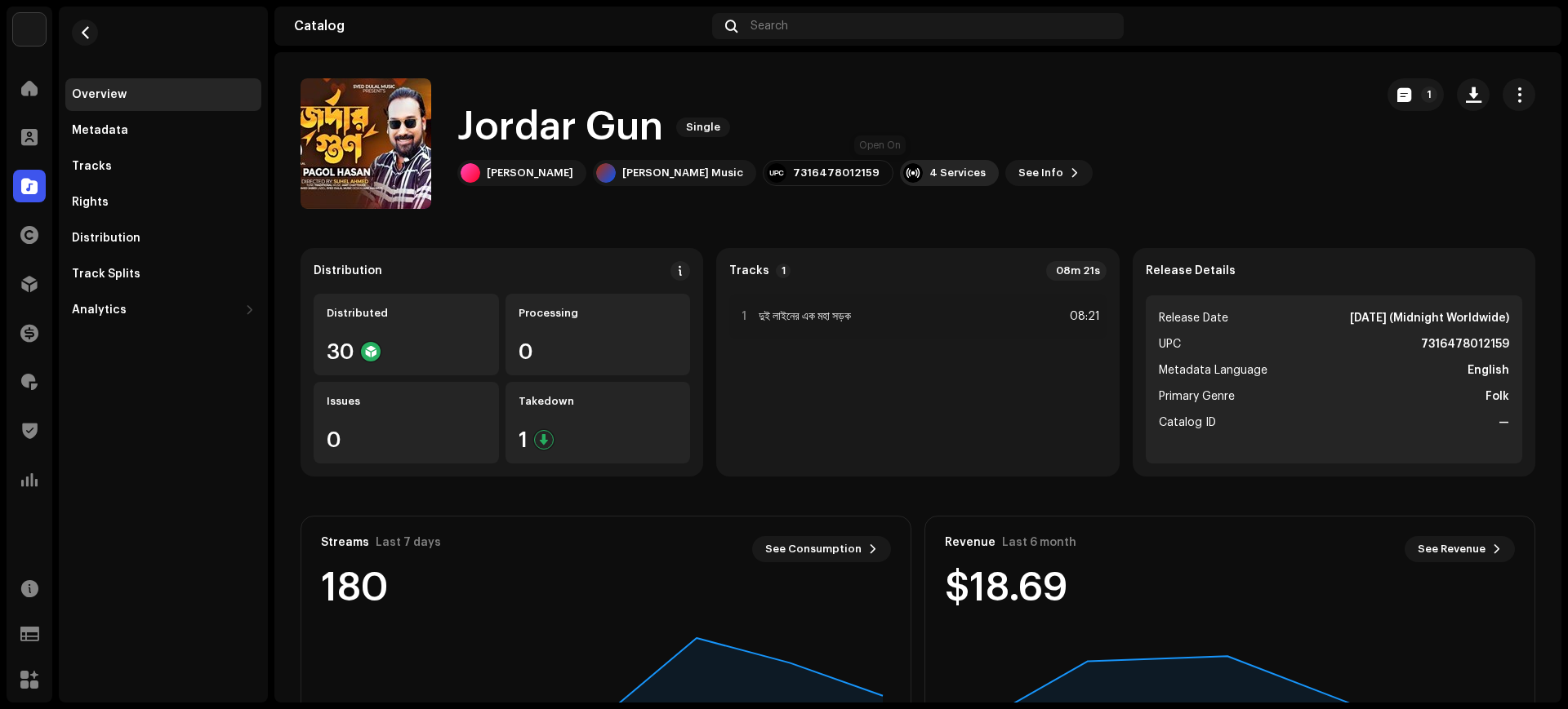
click at [900, 180] on div "4 Services" at bounding box center [949, 173] width 99 height 26
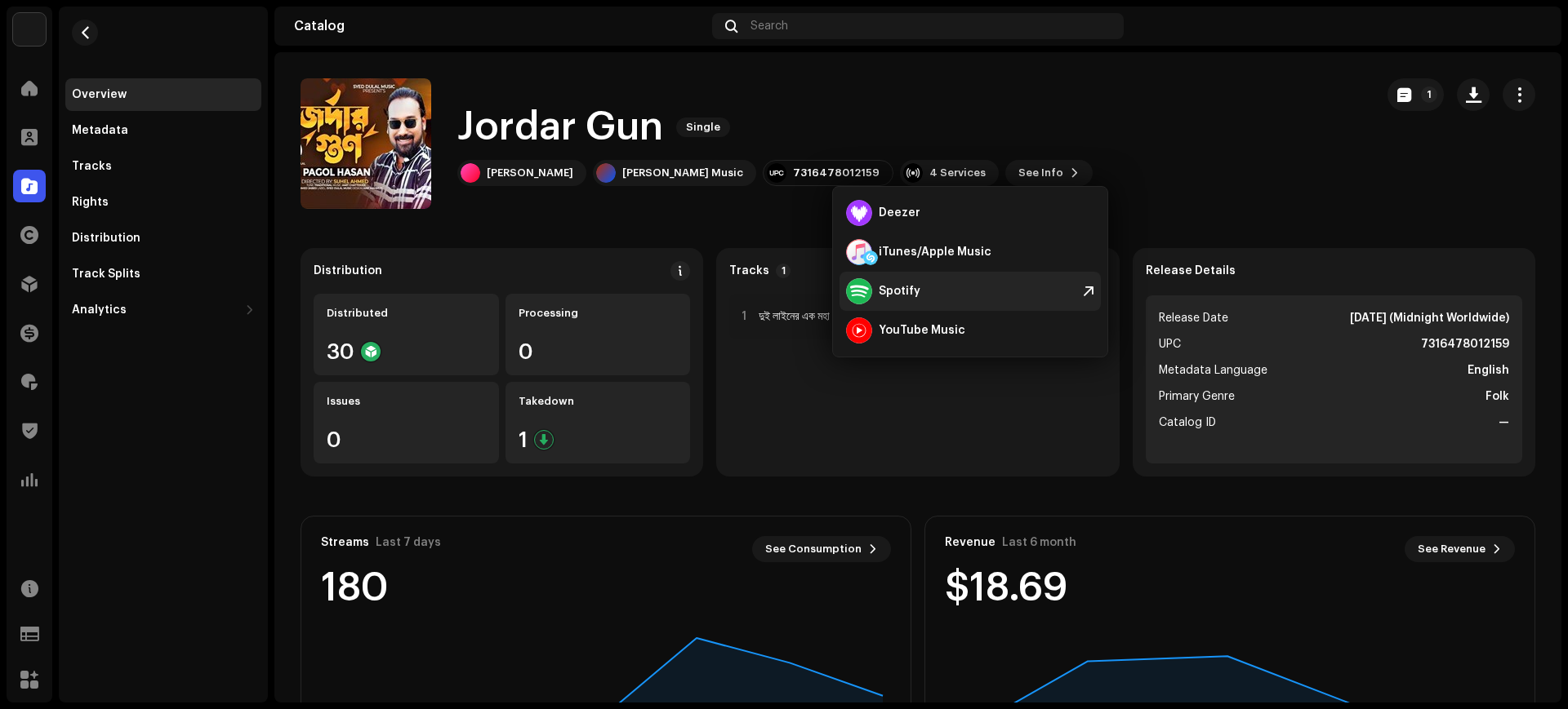
click at [907, 274] on div "Spotify" at bounding box center [970, 291] width 261 height 40
click at [811, 27] on div "Search" at bounding box center [918, 26] width 411 height 26
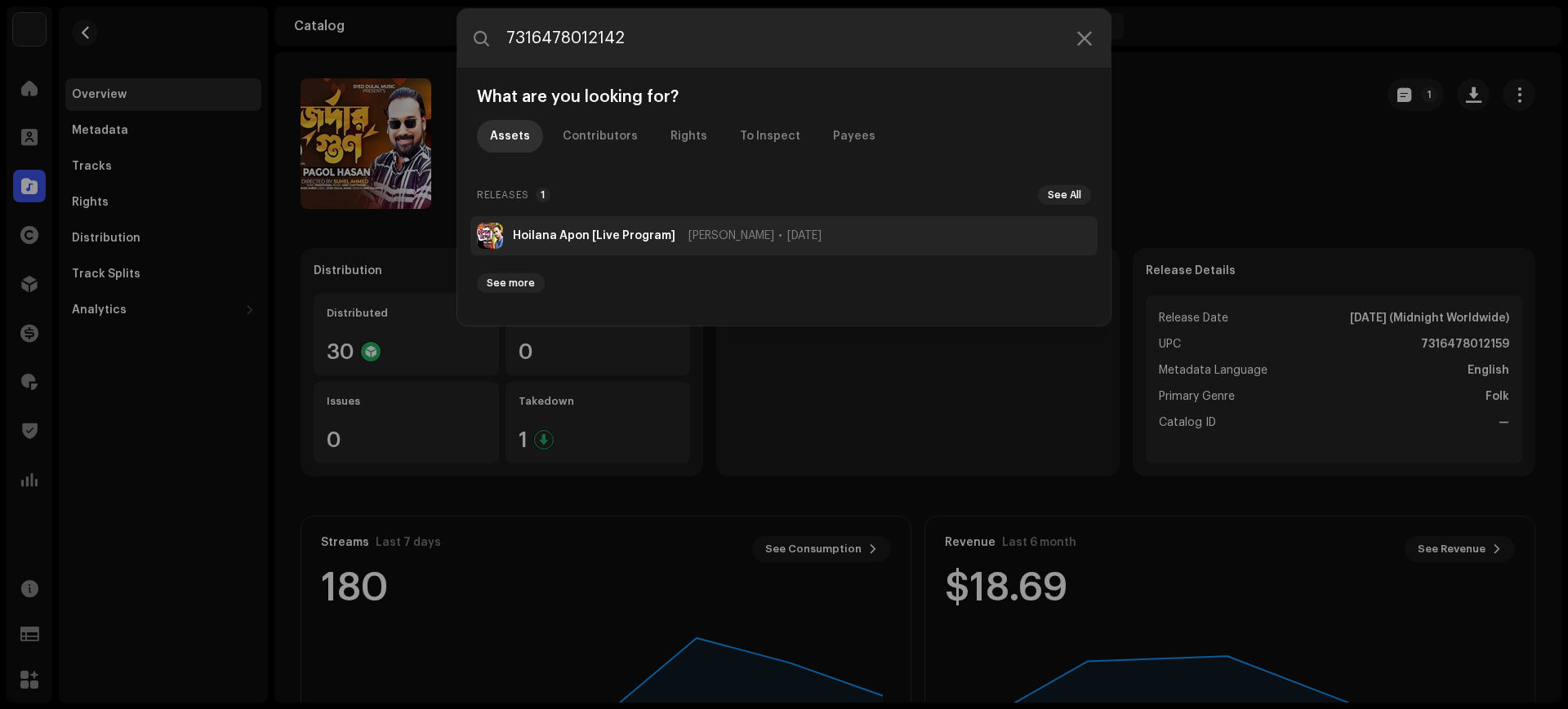
type input "7316478012142"
click at [571, 229] on strong "Hoilana Apon [Live Program]" at bounding box center [593, 236] width 162 height 13
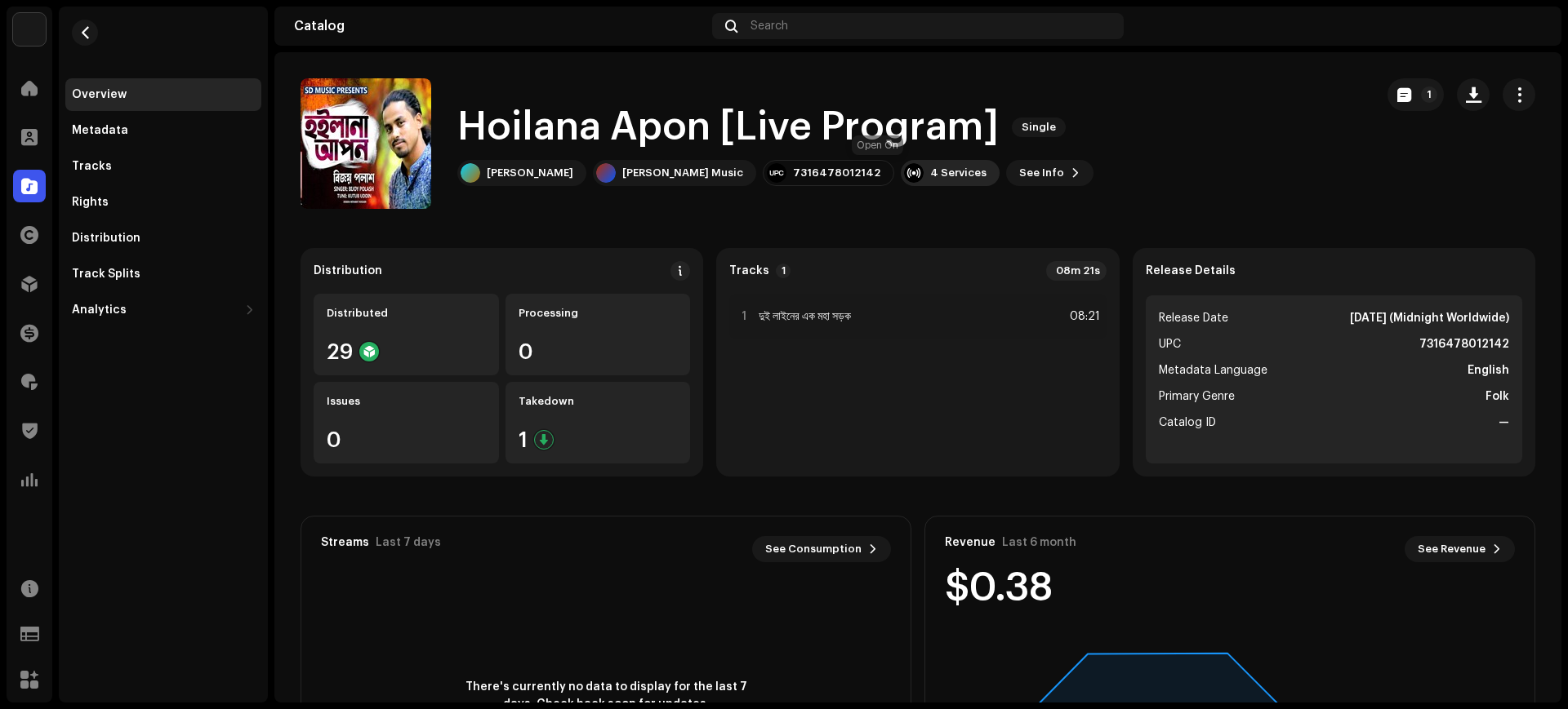
click at [930, 173] on div "4 Services" at bounding box center [959, 173] width 57 height 13
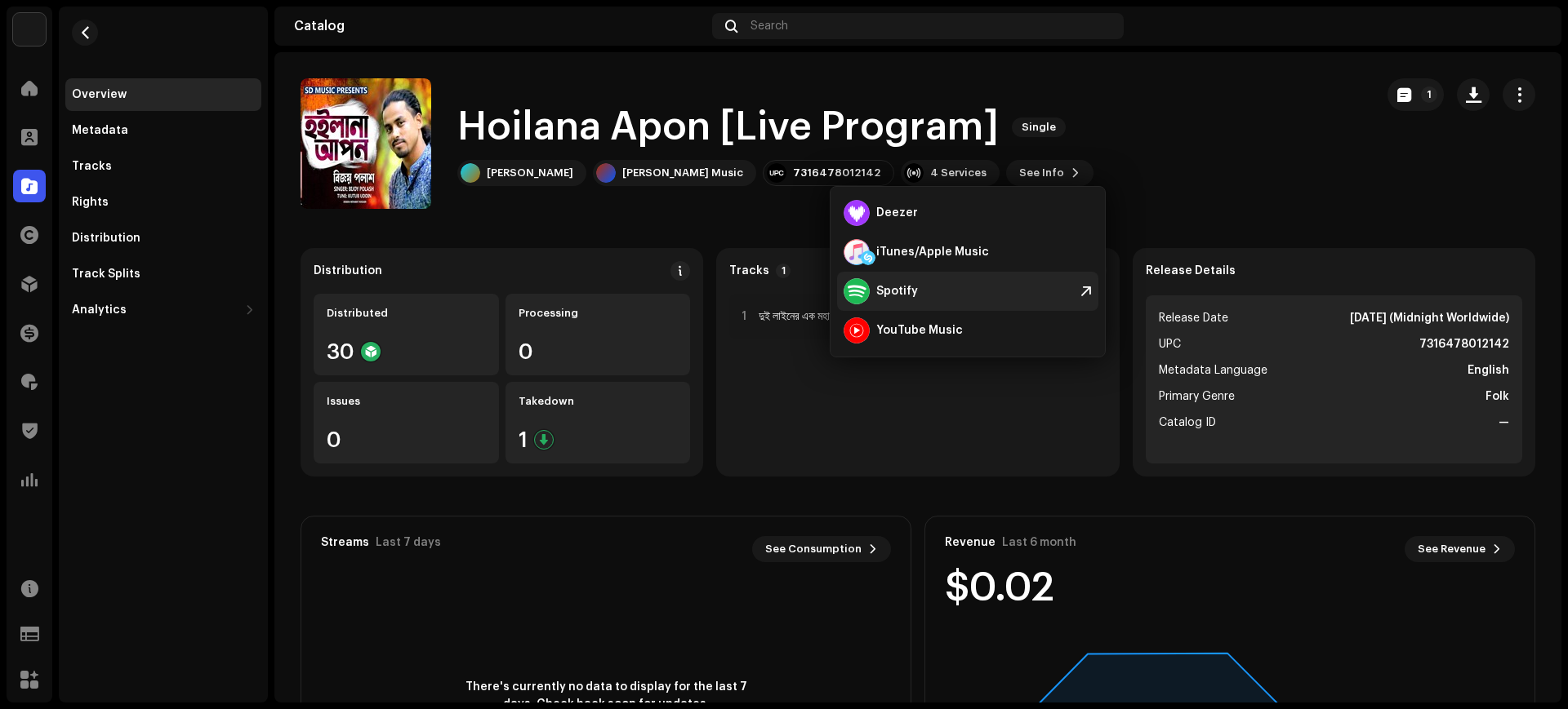
click at [893, 289] on div "Spotify" at bounding box center [897, 291] width 42 height 13
click at [943, 18] on div "Search" at bounding box center [918, 26] width 411 height 26
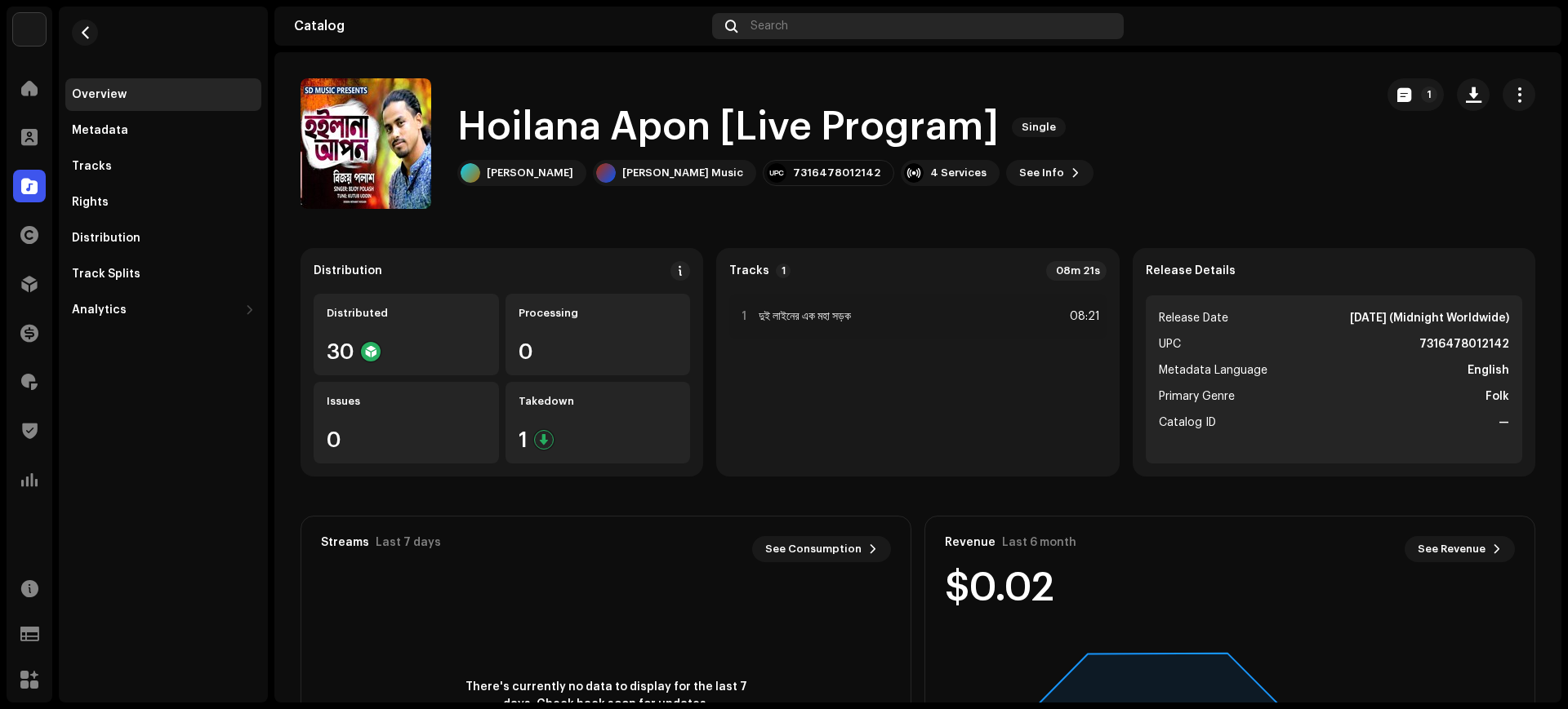
click at [943, 22] on div "Search" at bounding box center [918, 26] width 411 height 26
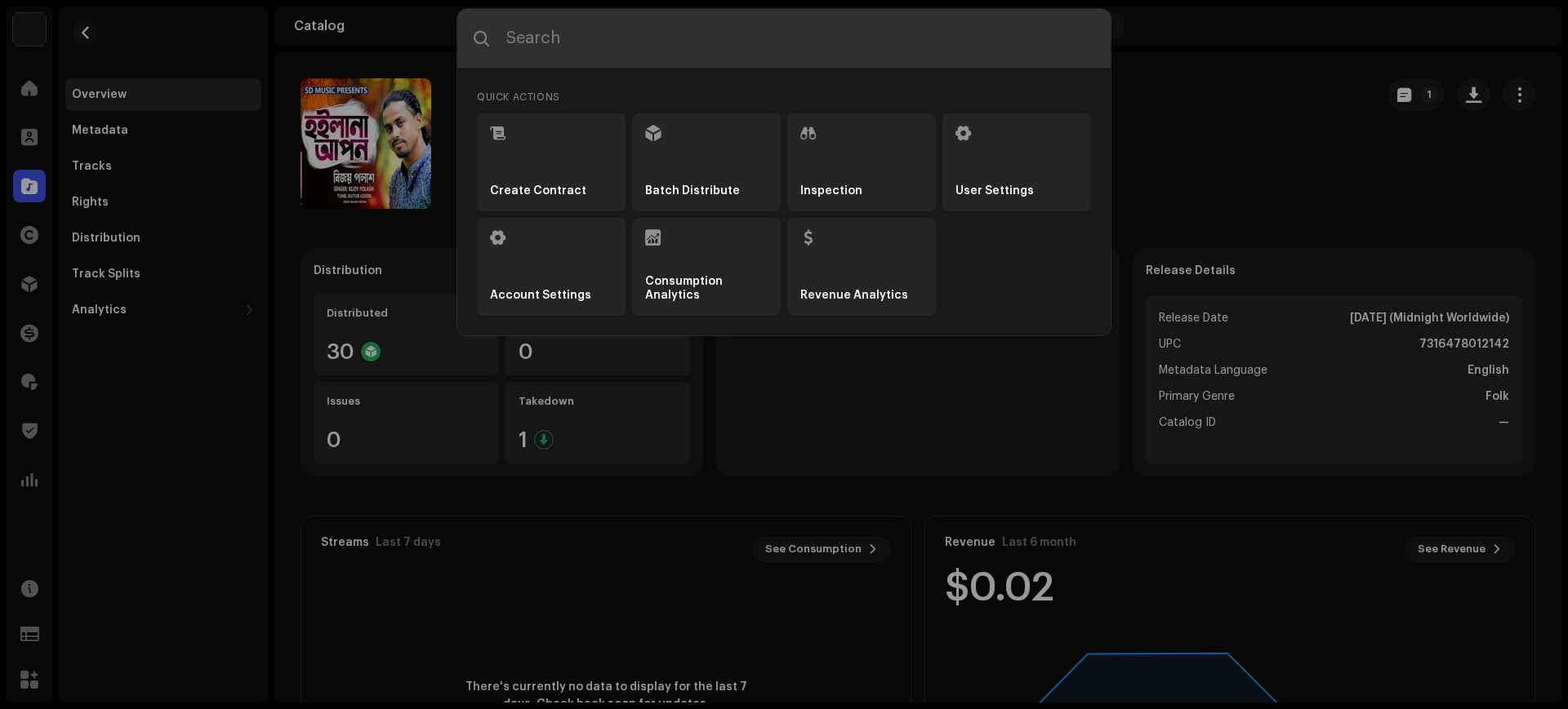
paste input "3617229336420"
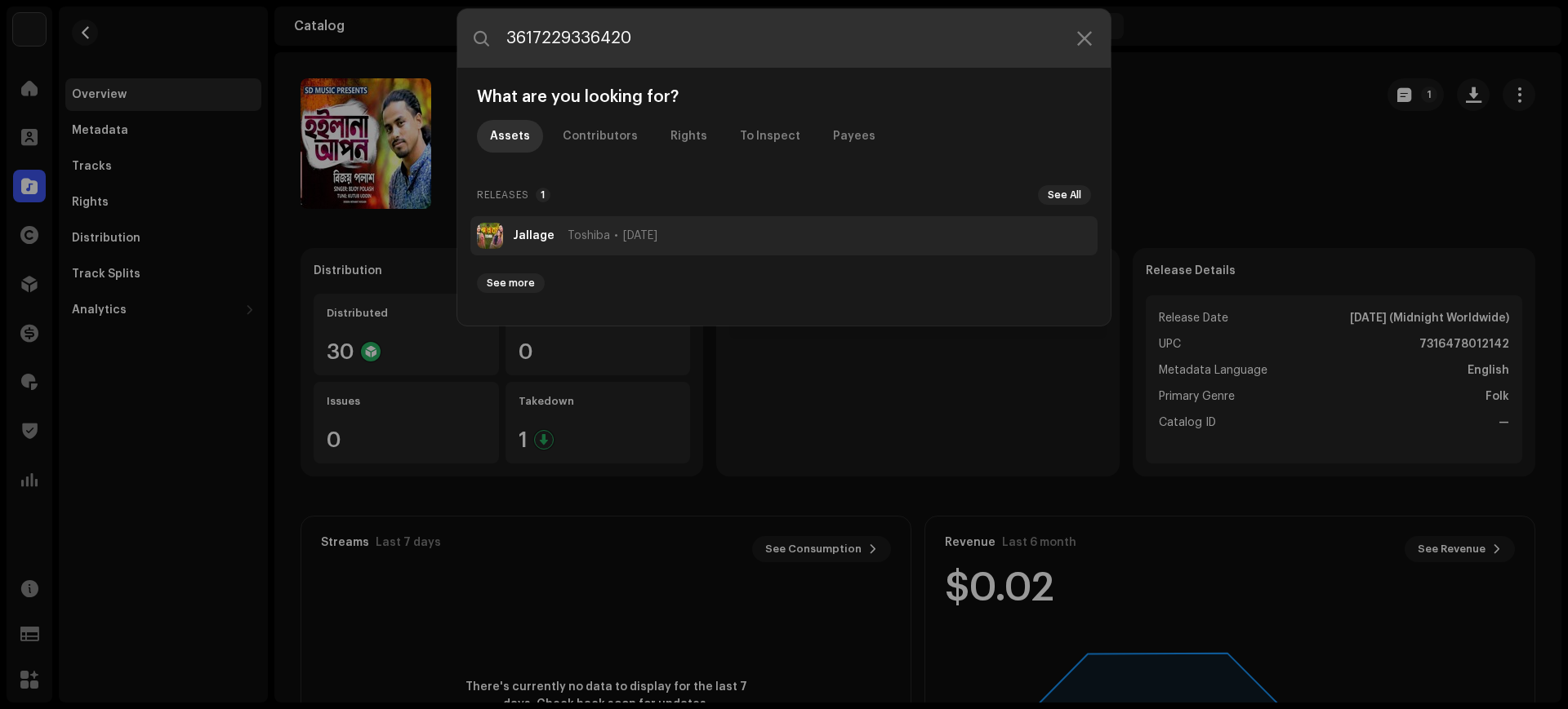
type input "3617229336420"
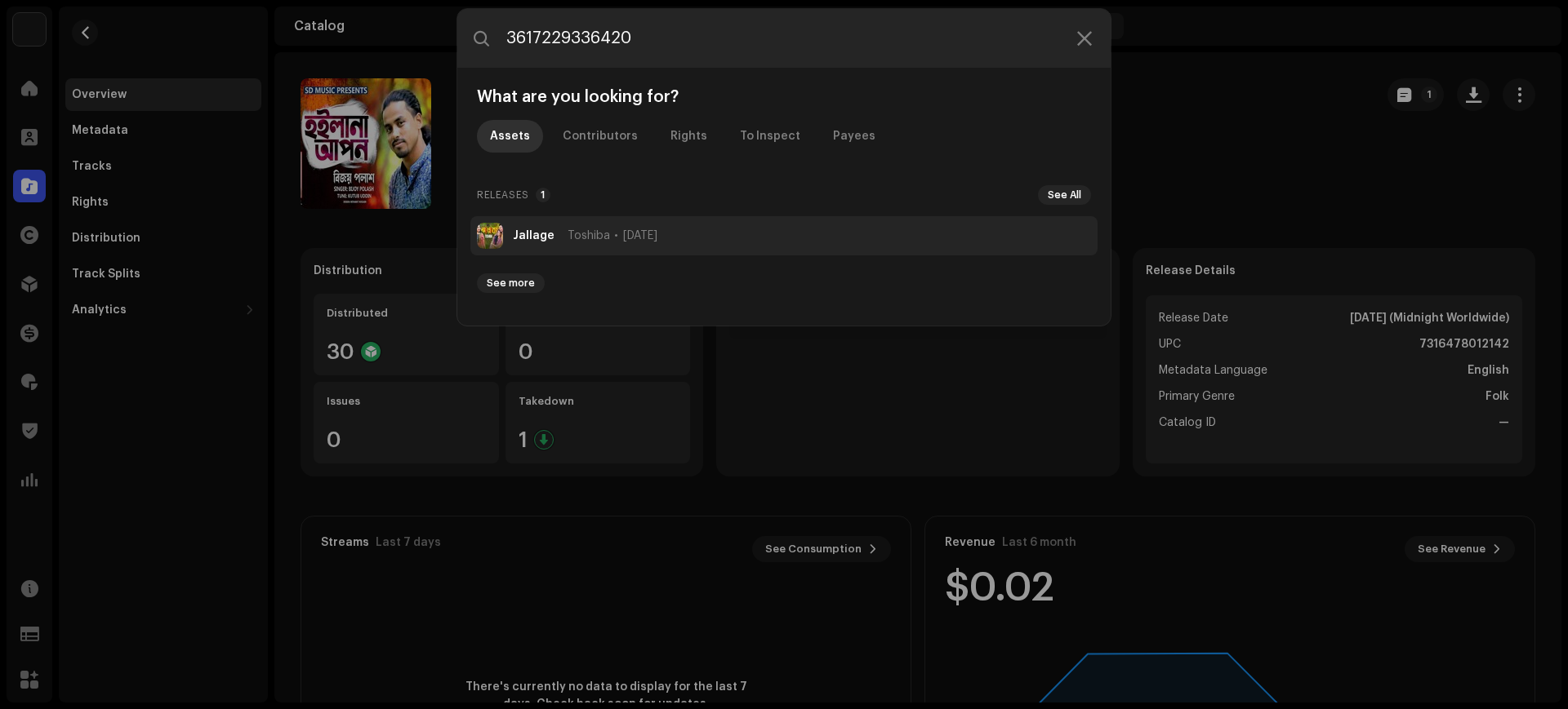
click at [804, 233] on li "Jallage Toshiba [DATE]" at bounding box center [783, 236] width 627 height 40
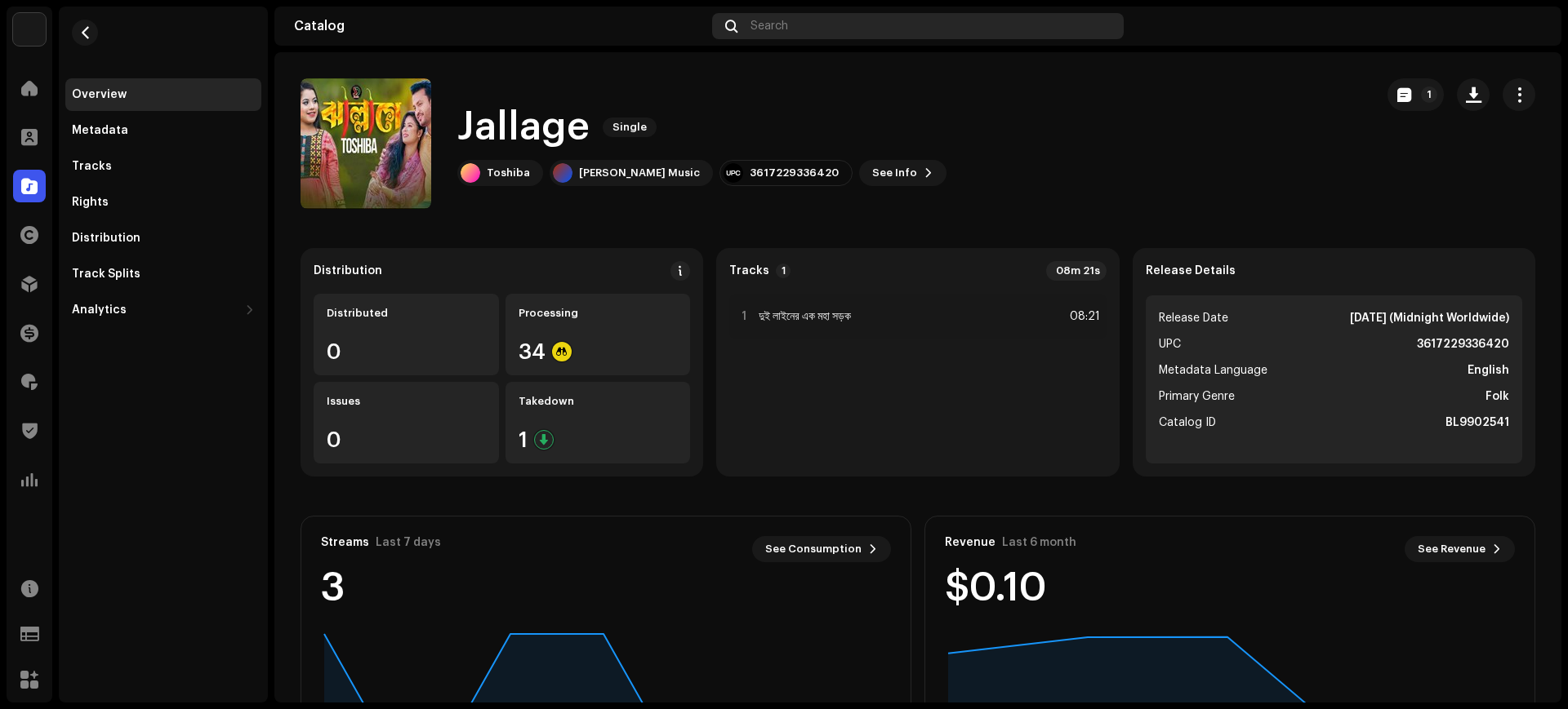
click at [811, 30] on div "Search" at bounding box center [918, 26] width 411 height 26
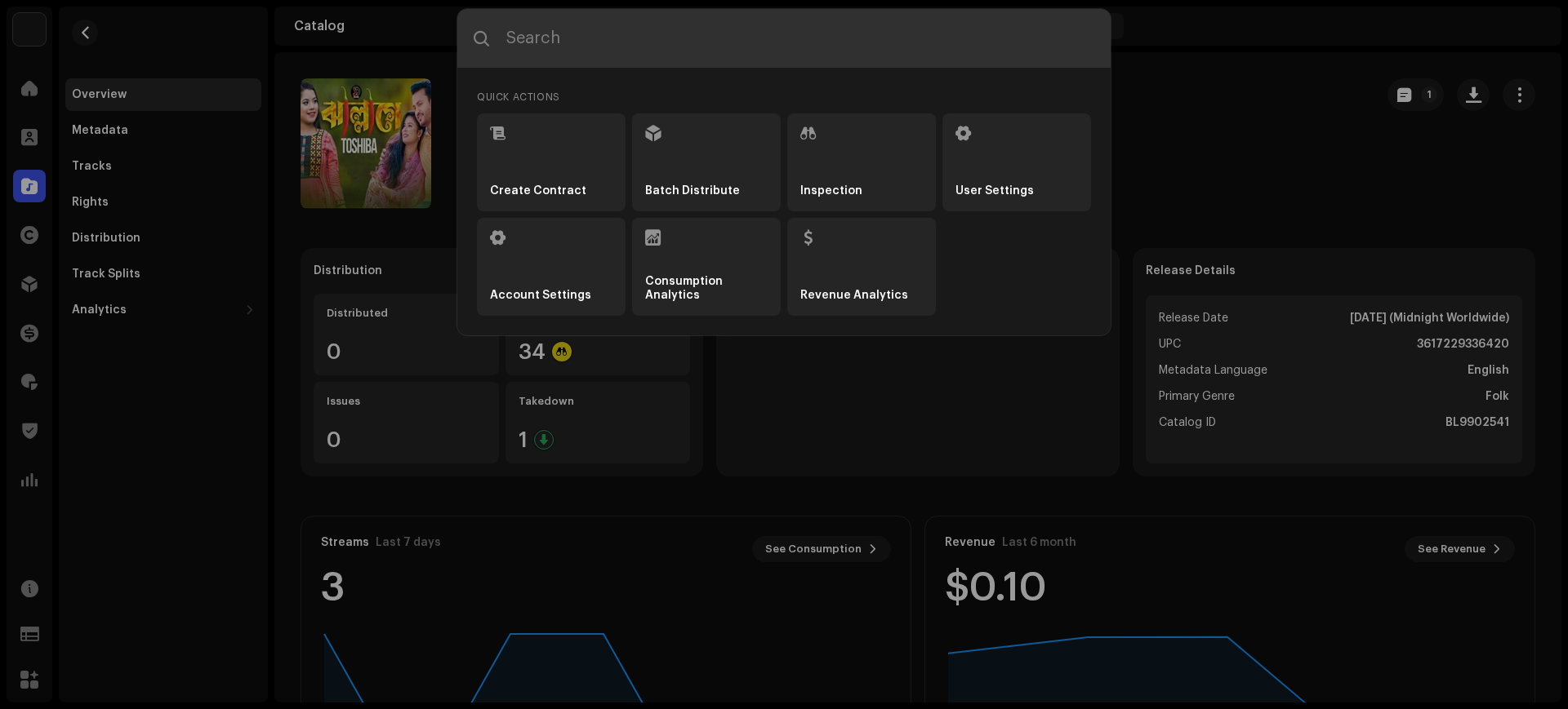
click at [769, 56] on input "text" at bounding box center [784, 39] width 653 height 58
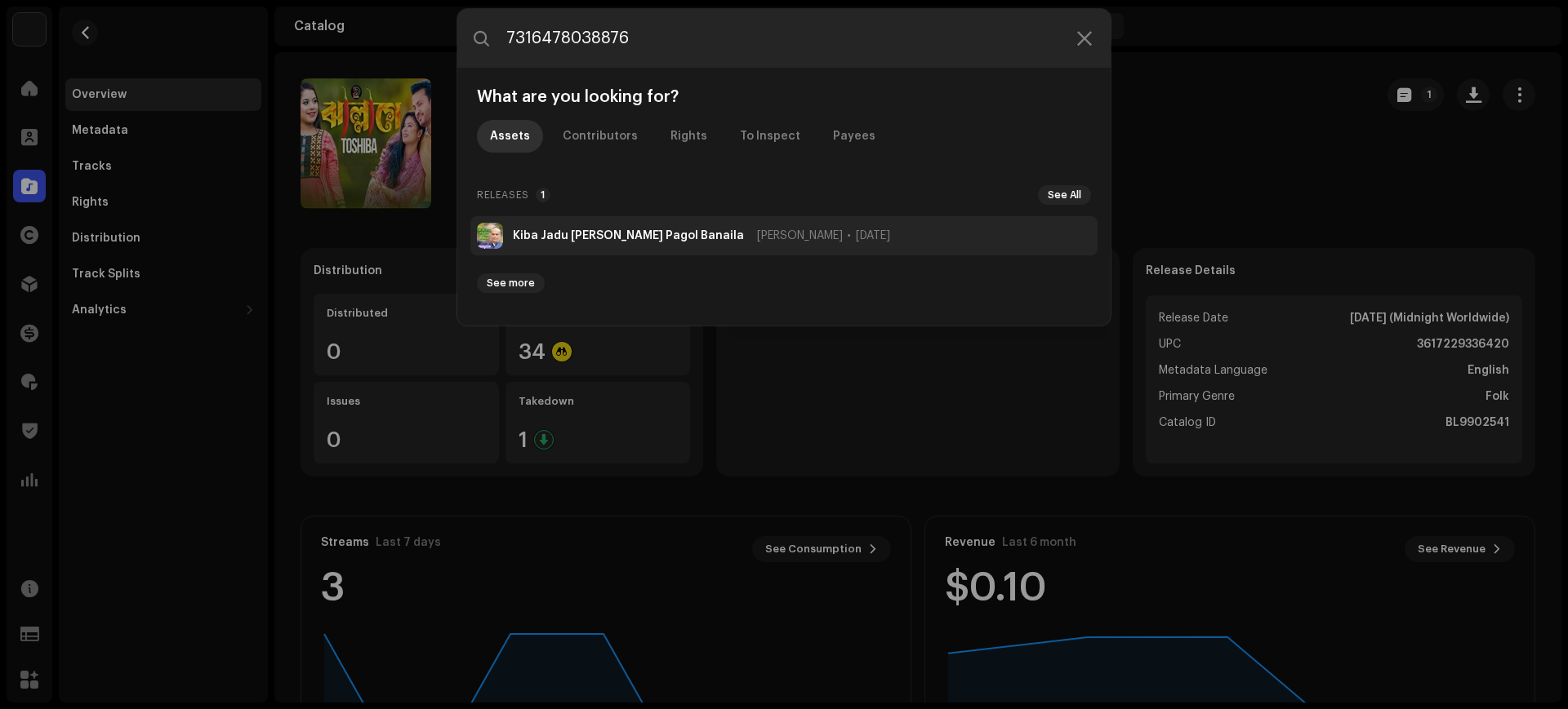
type input "7316478038876"
click at [642, 234] on strong "Kiba Jadu [PERSON_NAME] Pagol Banaila" at bounding box center [627, 236] width 231 height 13
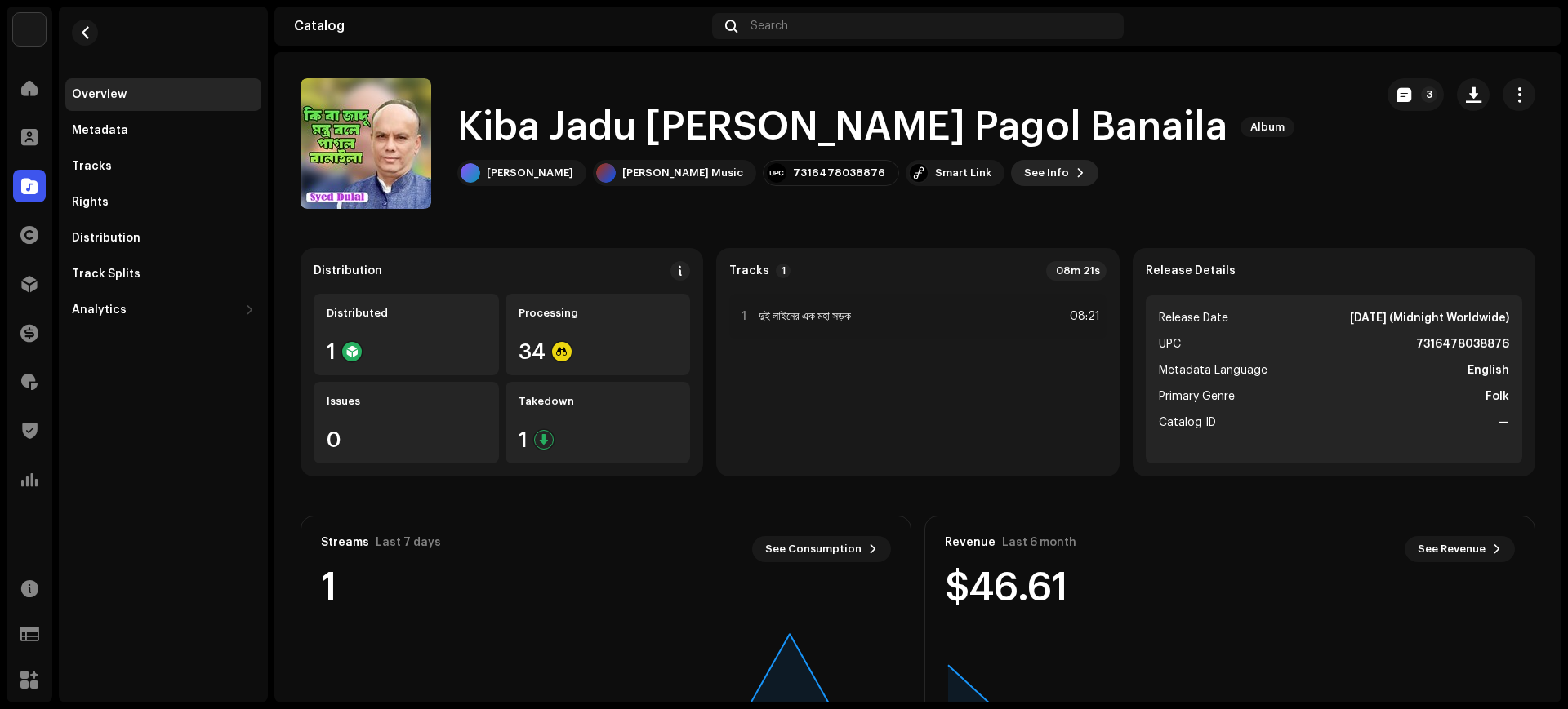
click at [1024, 171] on span "See Info" at bounding box center [1046, 173] width 45 height 33
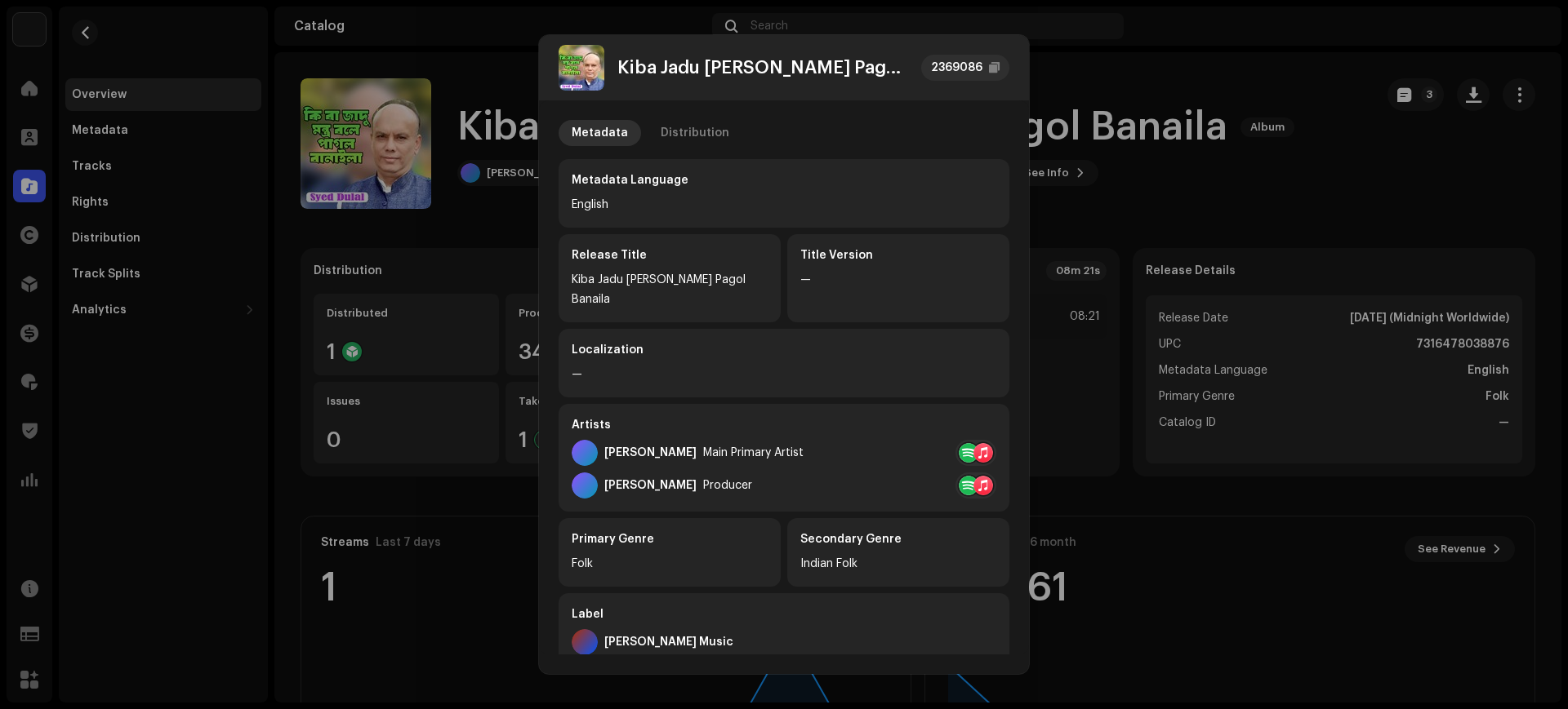
scroll to position [278, 0]
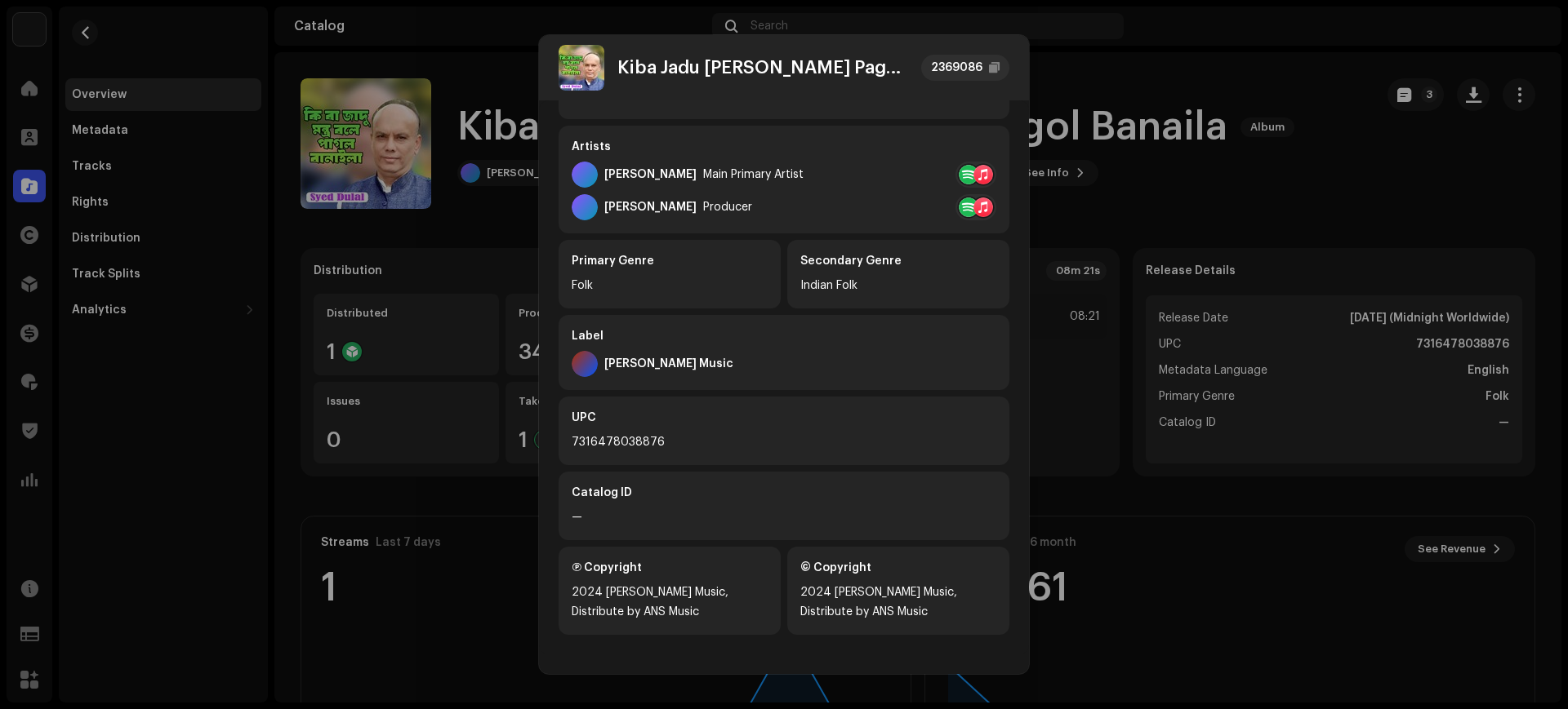
click at [1124, 144] on div "[PERSON_NAME] Pagol Banaila 2369086 Metadata Distribution Metadata Language Eng…" at bounding box center [784, 354] width 1568 height 709
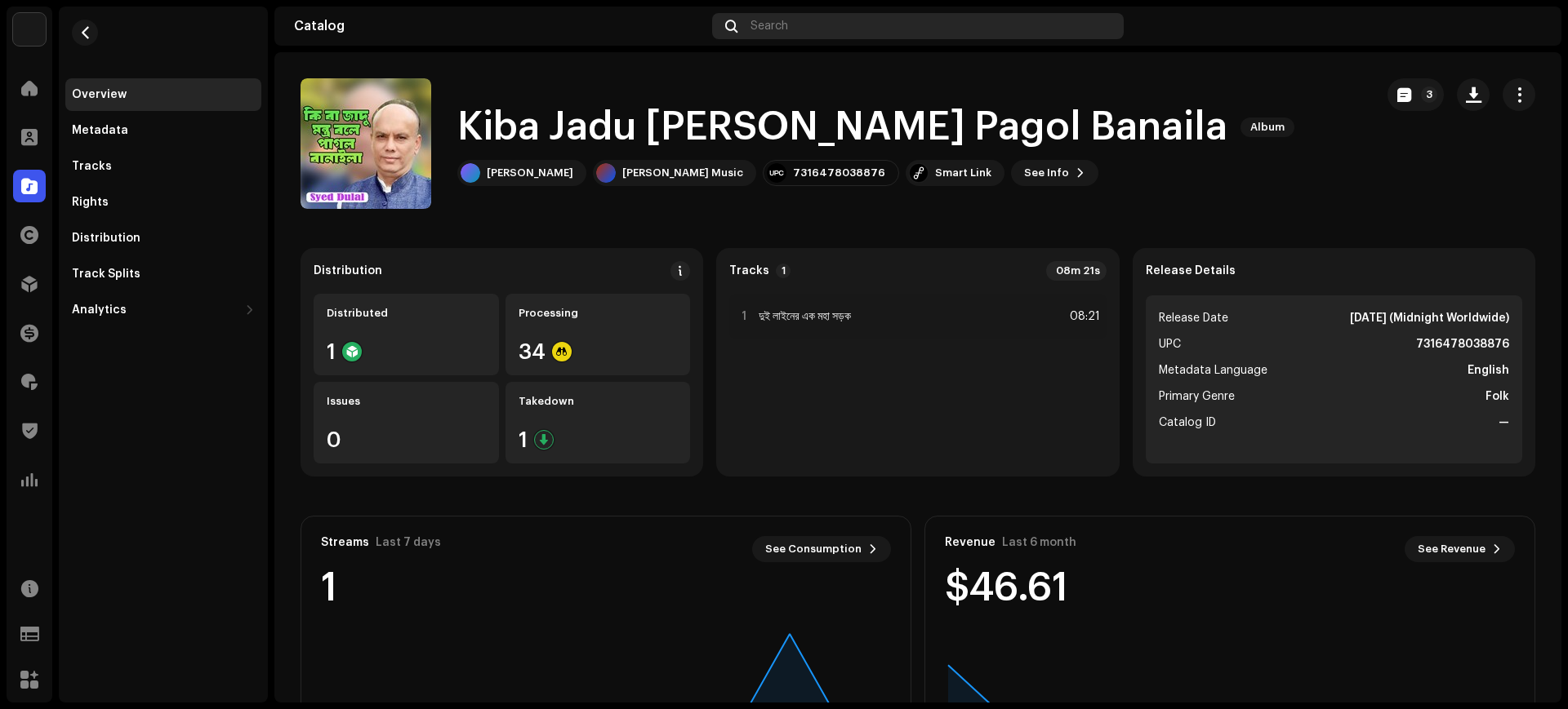
click at [894, 32] on div "Search" at bounding box center [918, 26] width 411 height 26
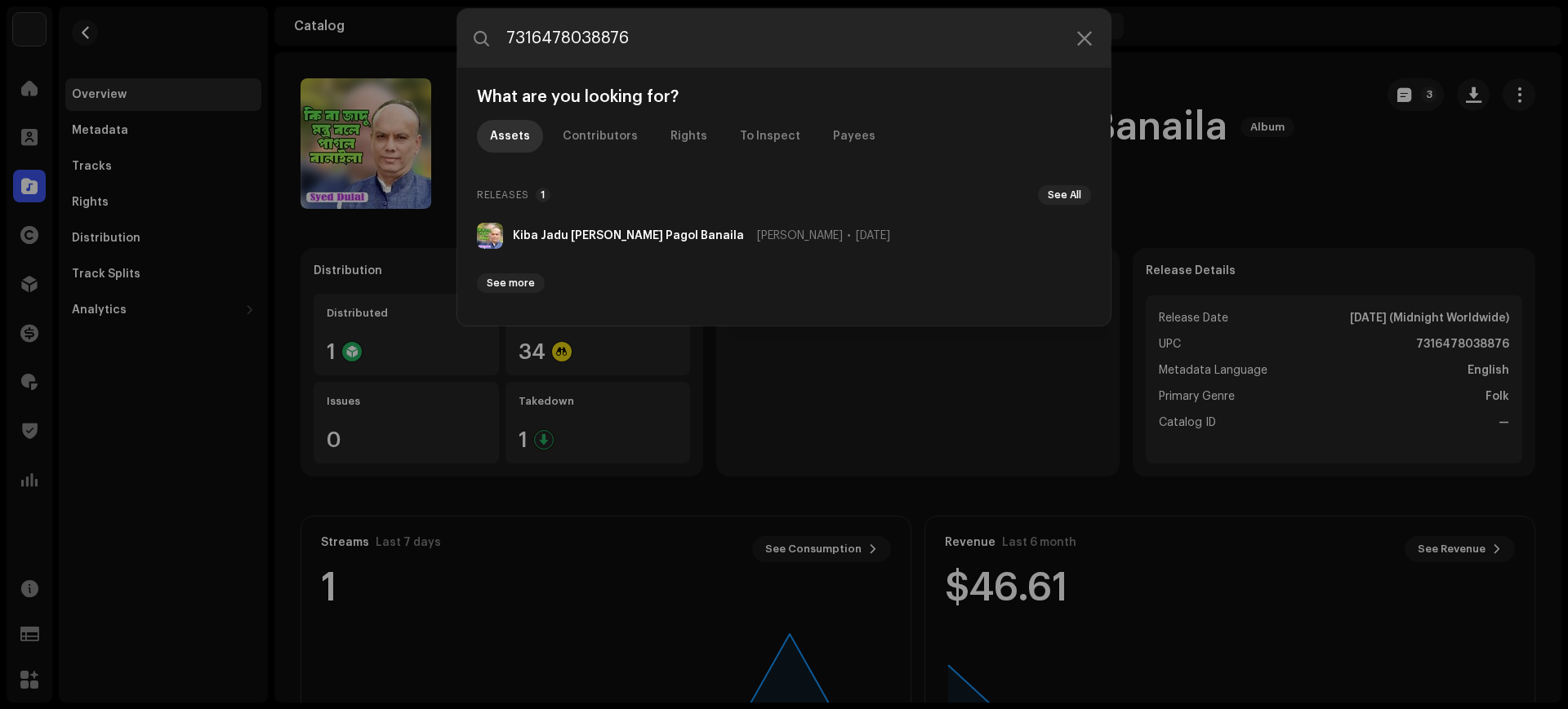
type input "7316478038876"
click at [860, 240] on li "Kiba Jadu [PERSON_NAME] Pagol Banaila [PERSON_NAME] [DATE]" at bounding box center [783, 236] width 627 height 40
click at [860, 240] on catalog-releases-details-overview "Kiba Jadu [PERSON_NAME] Pagol Banaila Album 3 Kiba Jadu [PERSON_NAME] Pagol Ban…" at bounding box center [918, 459] width 1287 height 816
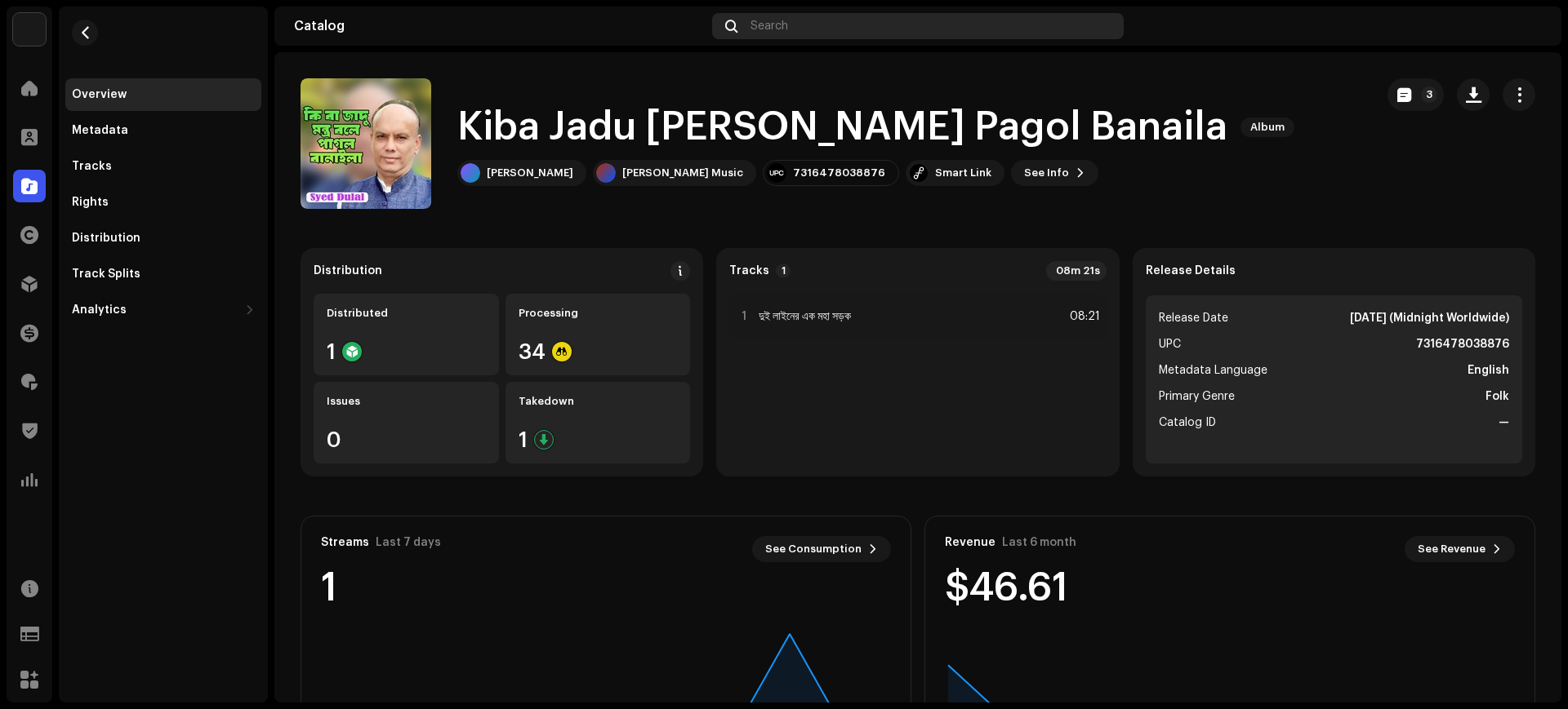
click at [822, 36] on div "Search" at bounding box center [918, 26] width 411 height 26
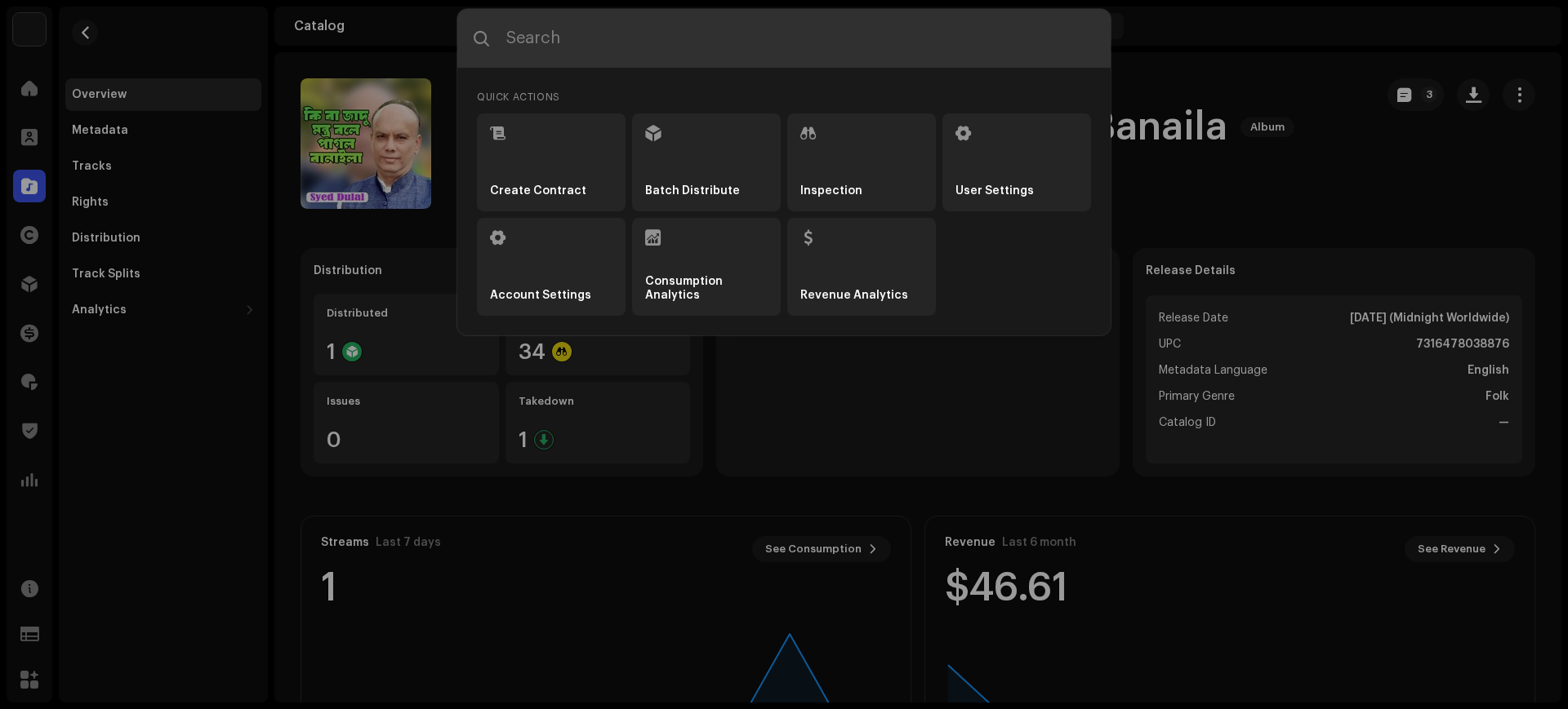
paste input "7316478038876"
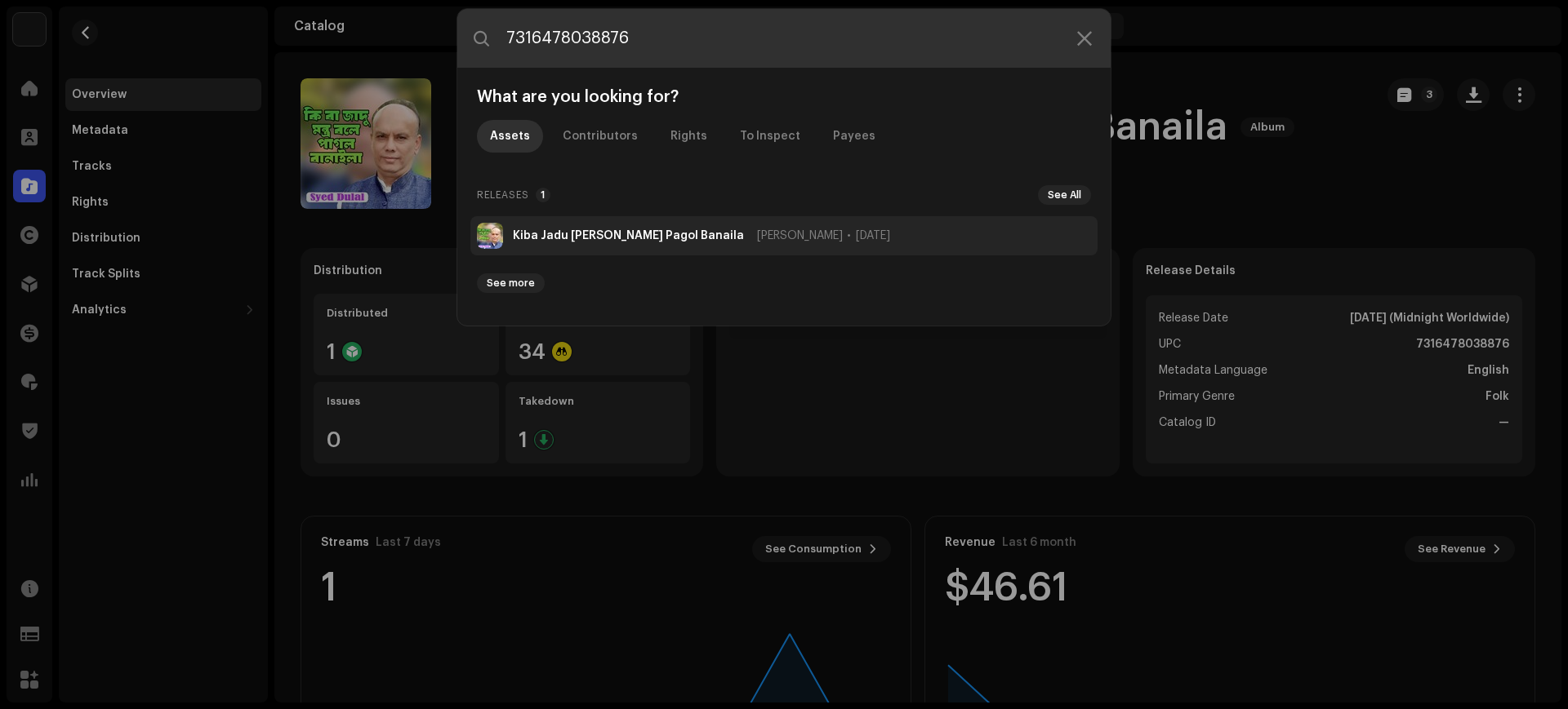
type input "7316478038876"
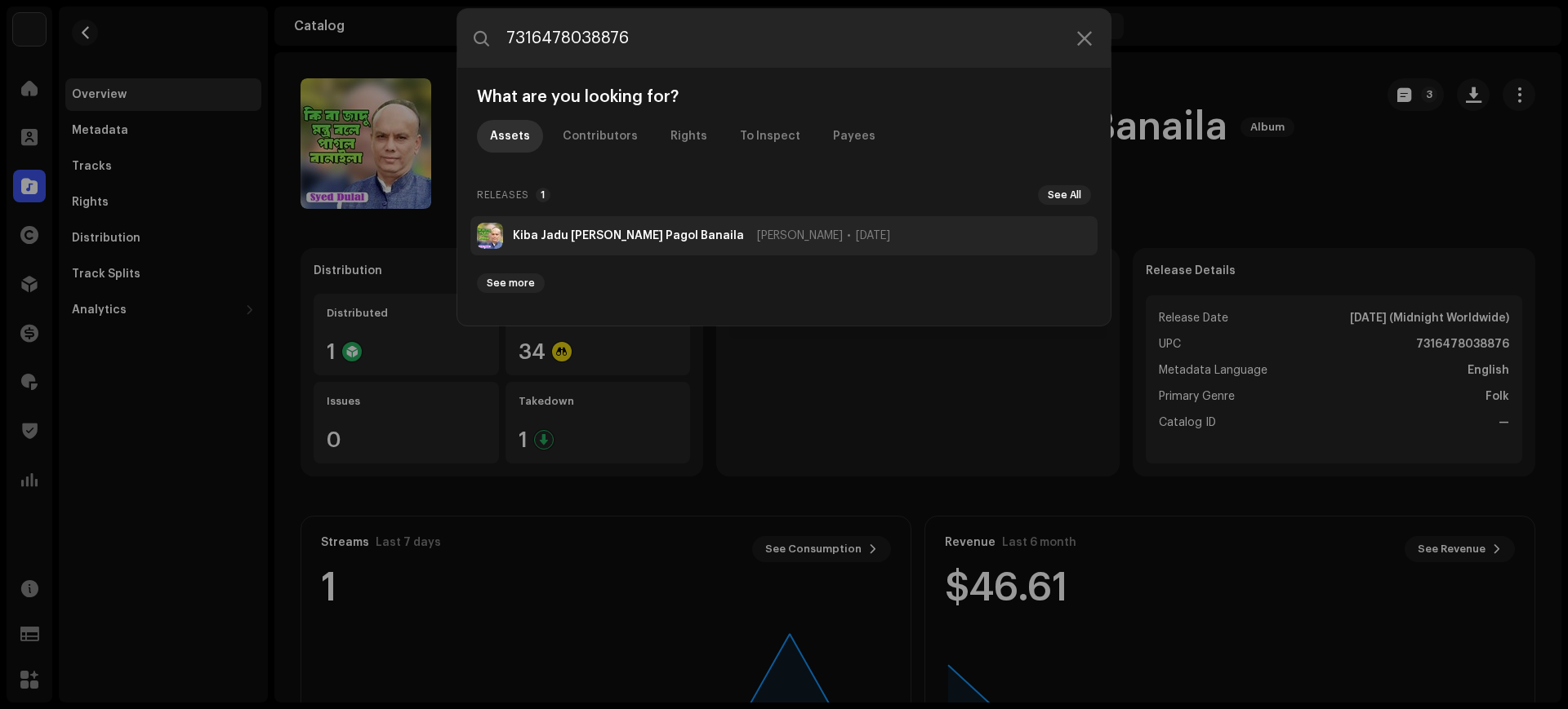
click at [760, 239] on span "[PERSON_NAME]" at bounding box center [799, 236] width 86 height 13
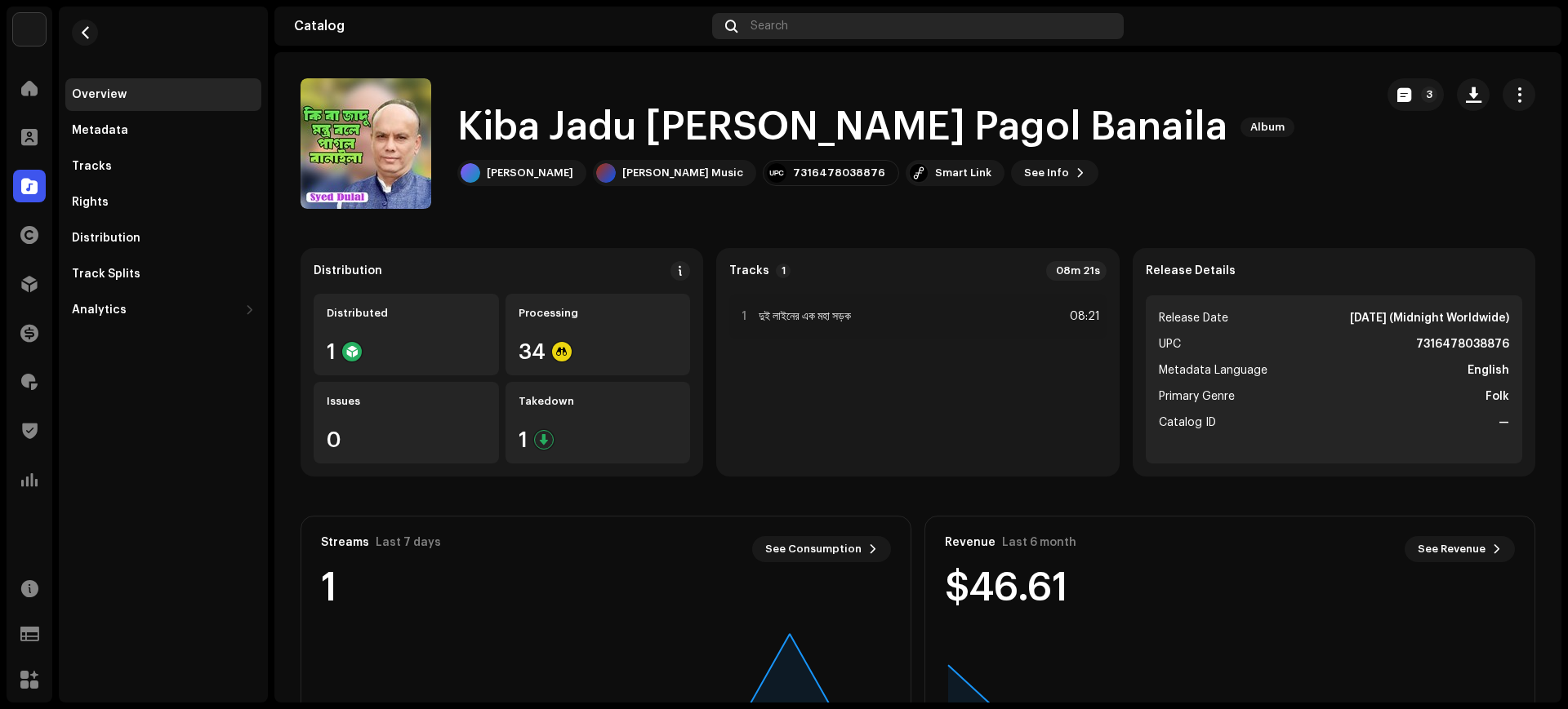
click at [766, 22] on span "Search" at bounding box center [769, 26] width 38 height 13
click at [759, 27] on span "Search" at bounding box center [769, 26] width 38 height 13
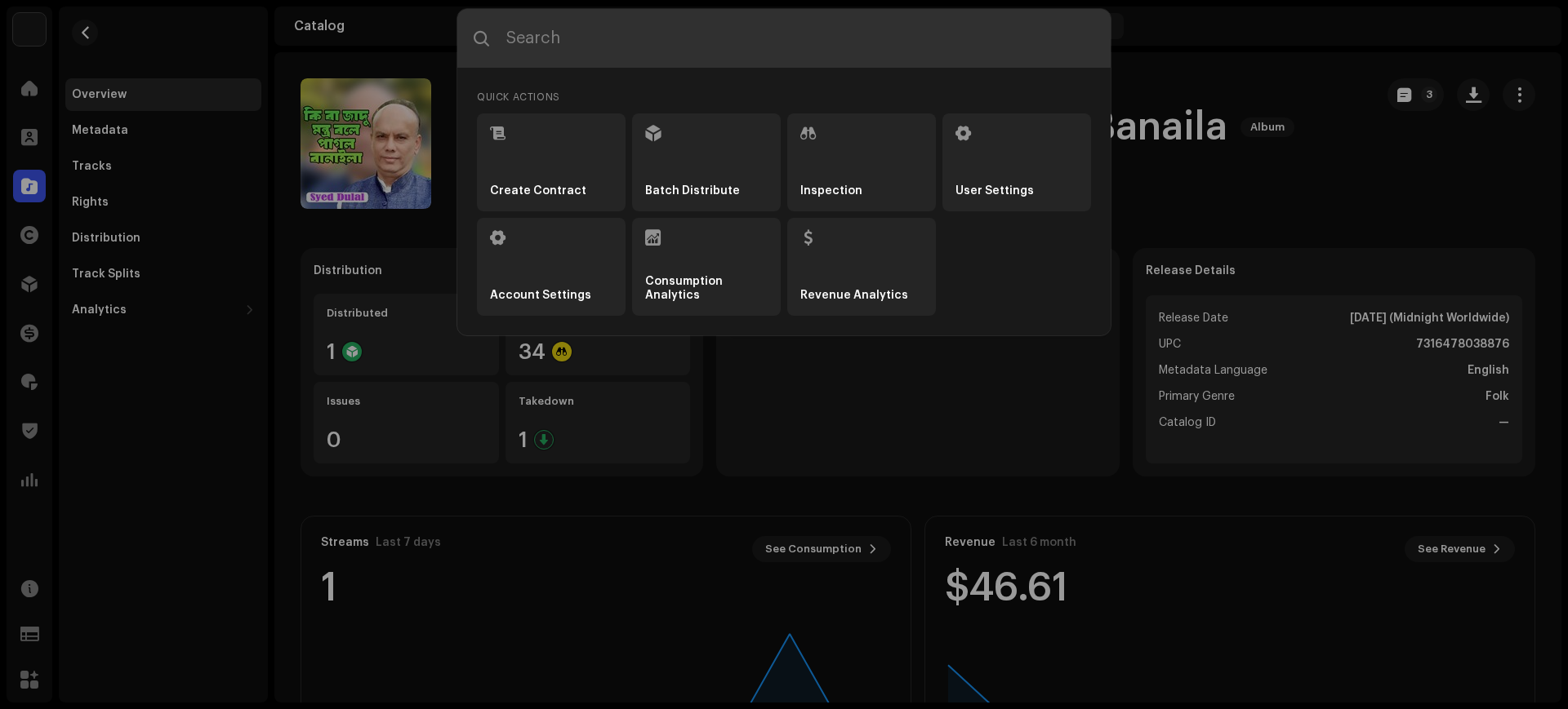
click at [792, 57] on input "text" at bounding box center [784, 39] width 653 height 58
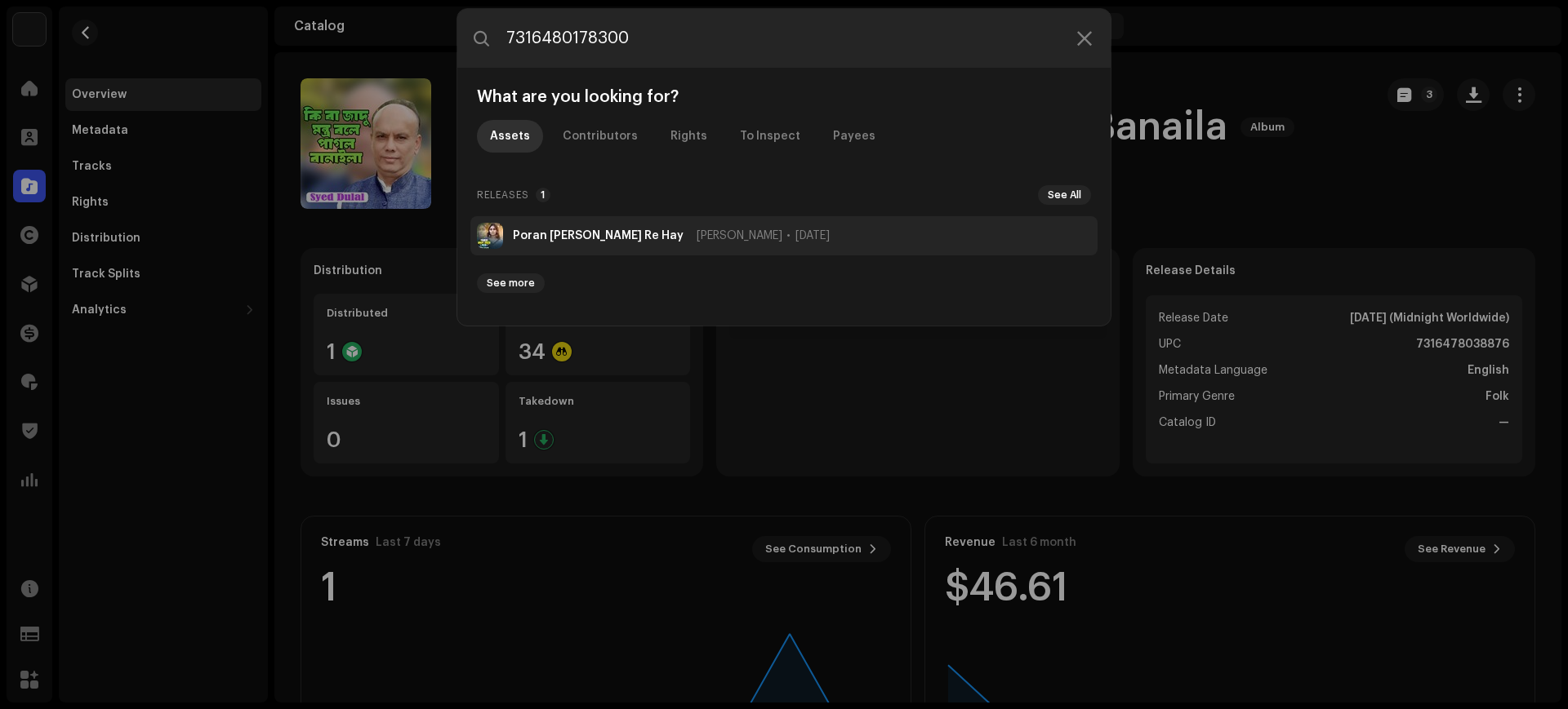
type input "7316480178300"
click at [708, 236] on span "[PERSON_NAME]" at bounding box center [739, 236] width 86 height 13
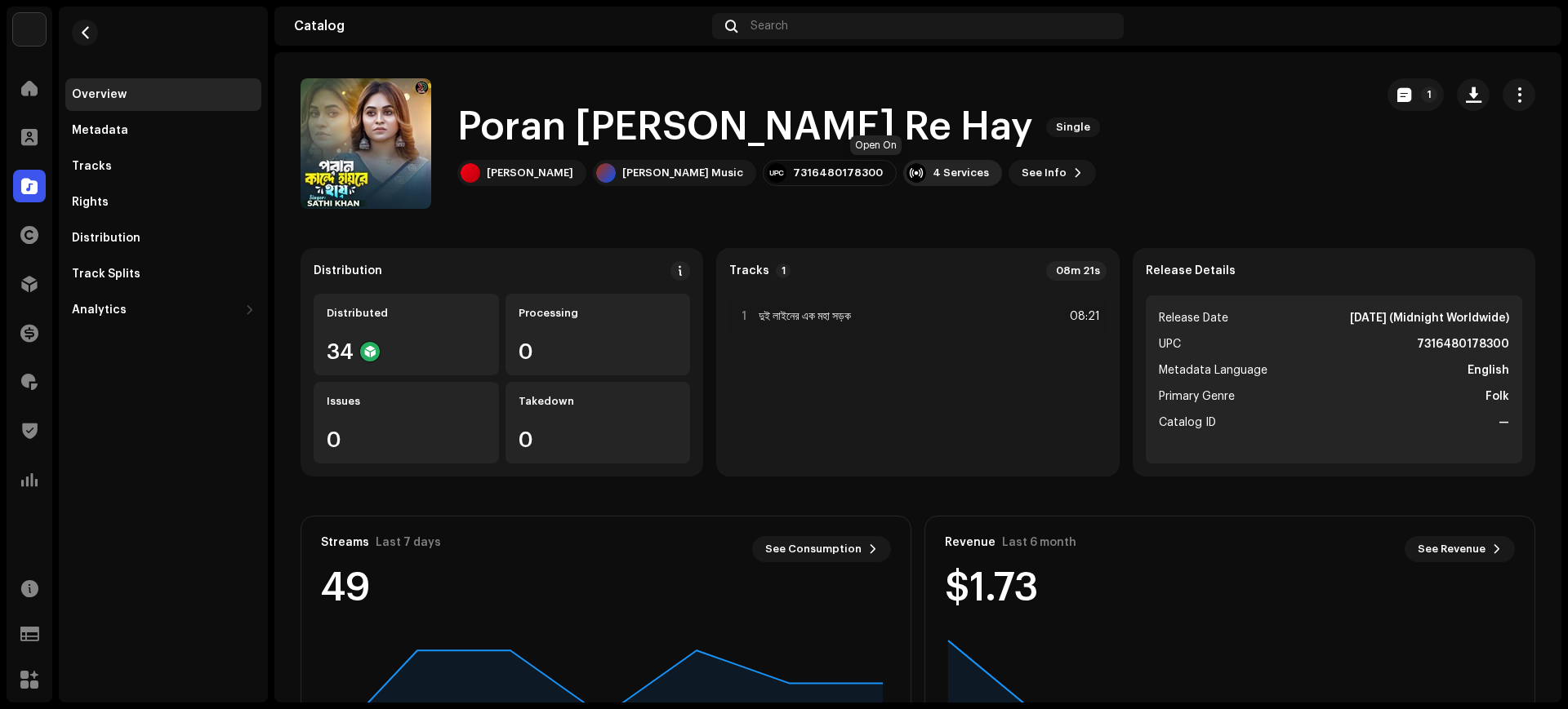
click at [903, 167] on div "4 Services" at bounding box center [952, 173] width 99 height 26
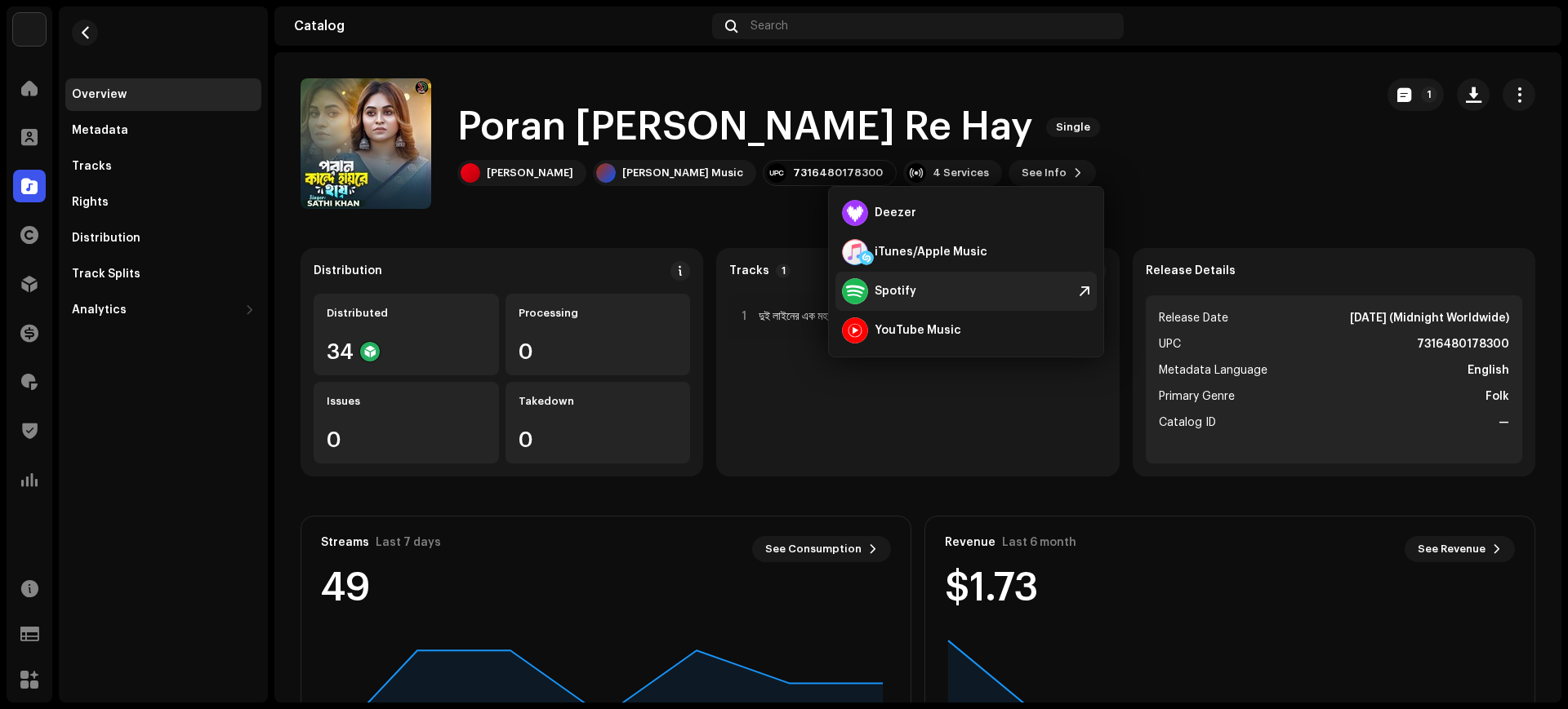
click at [934, 300] on div "Spotify" at bounding box center [965, 291] width 261 height 40
click at [792, 28] on div "Search" at bounding box center [918, 26] width 411 height 26
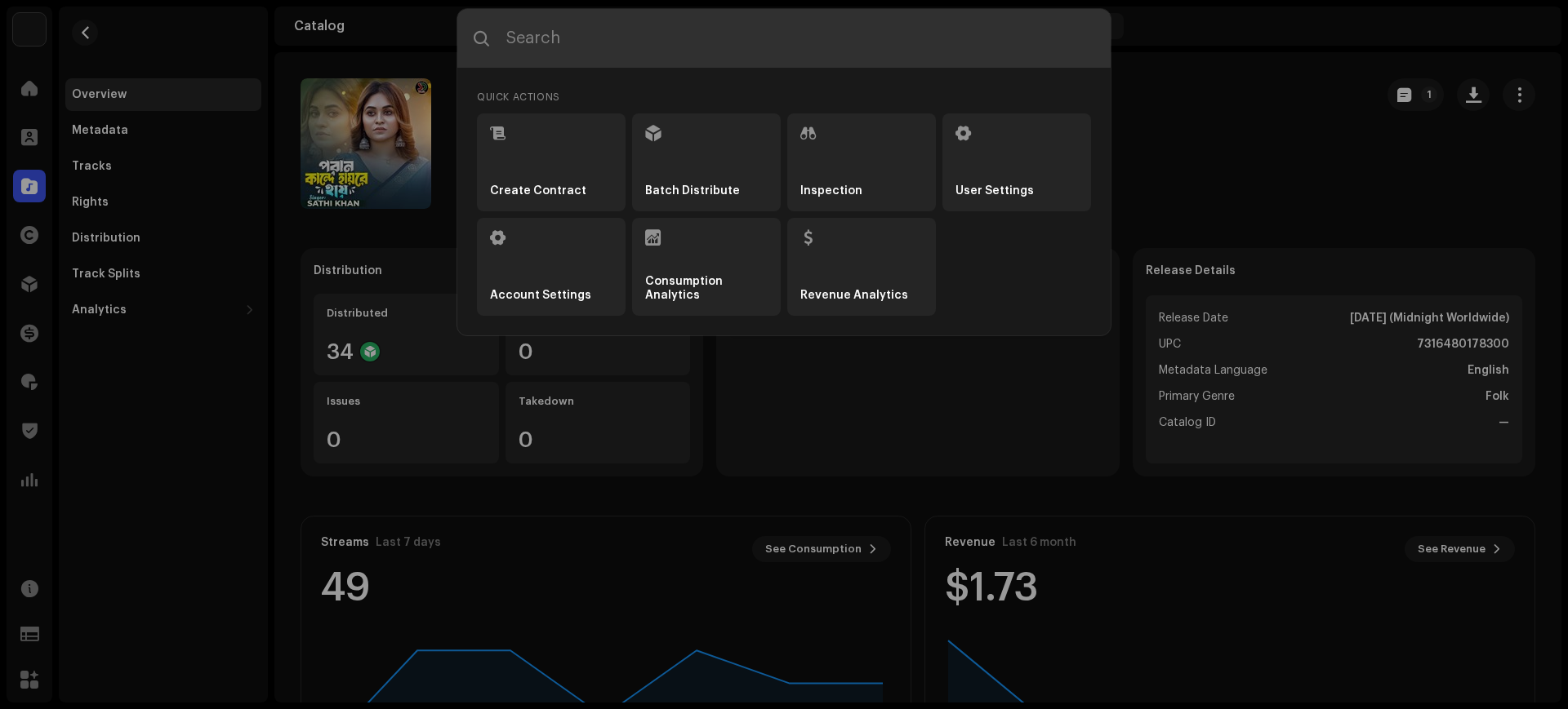
paste input "7316480359358"
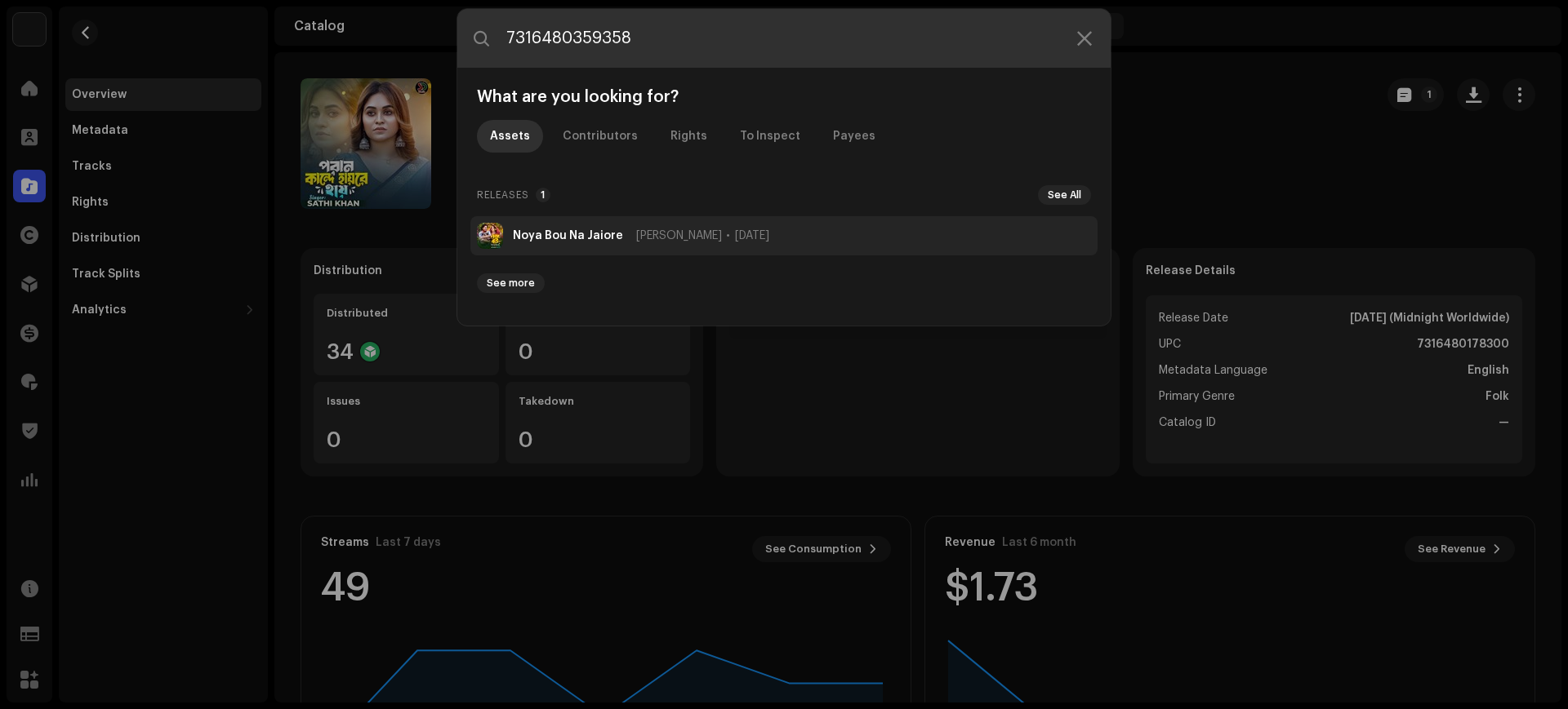
type input "7316480359358"
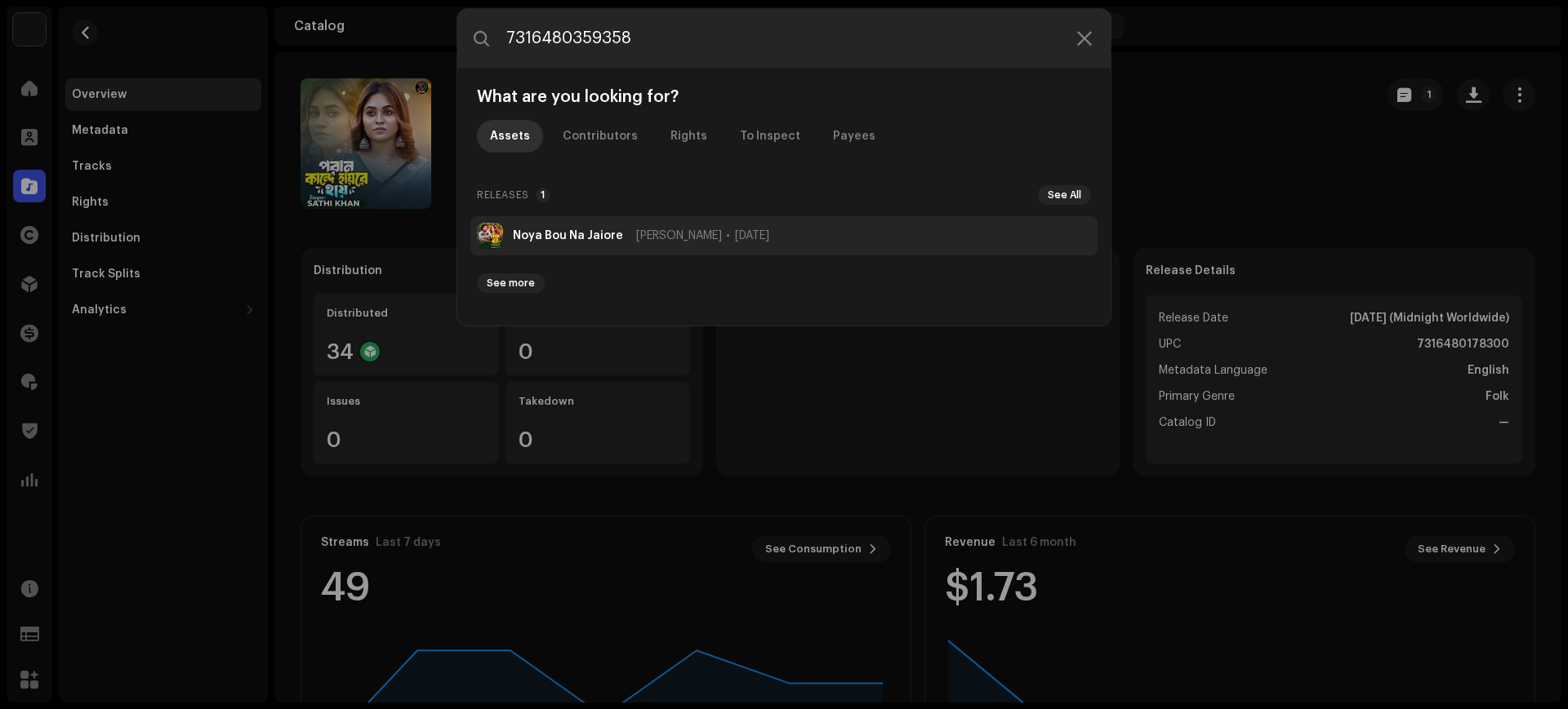
click at [711, 226] on li "Noya Bou Na [PERSON_NAME] [DATE]" at bounding box center [783, 236] width 627 height 40
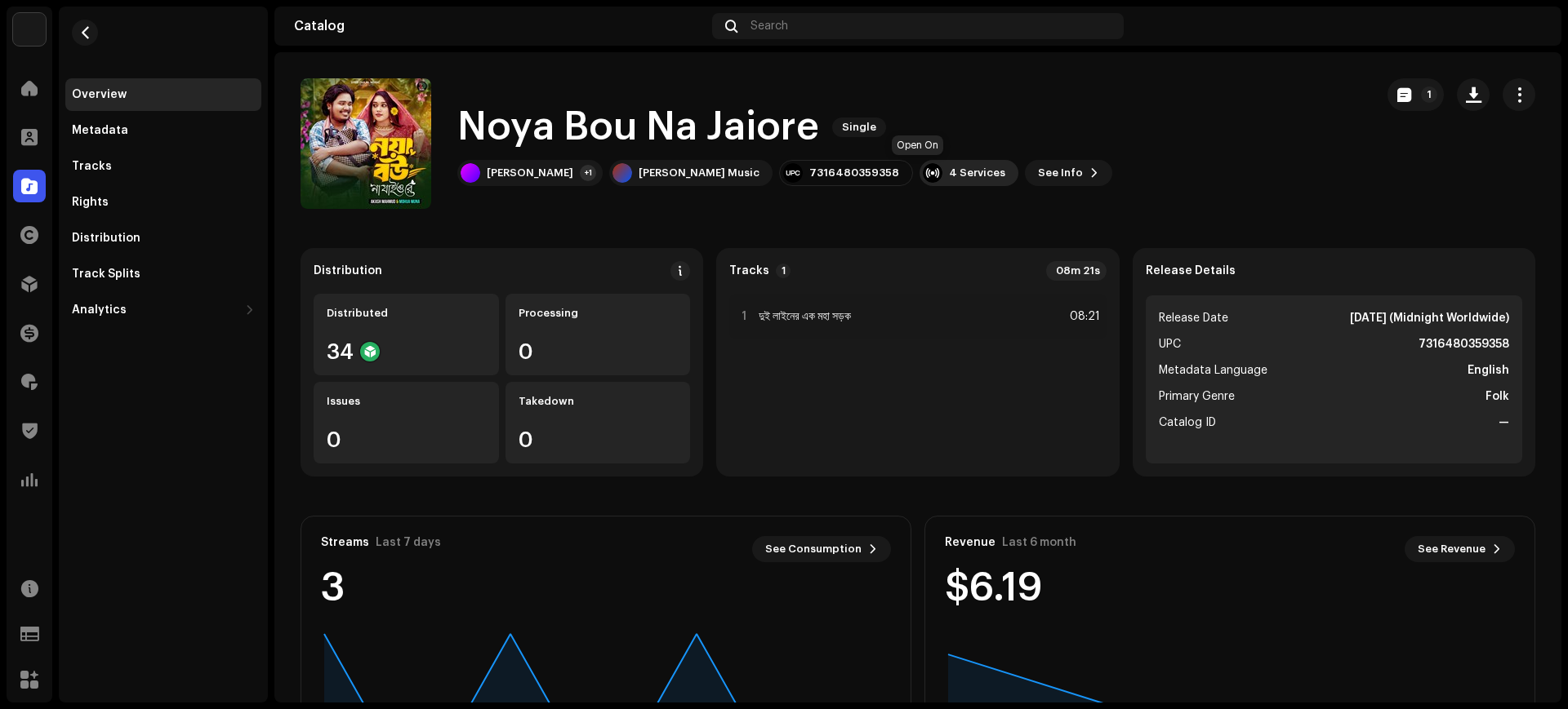
click at [949, 179] on div "4 Services" at bounding box center [977, 173] width 57 height 13
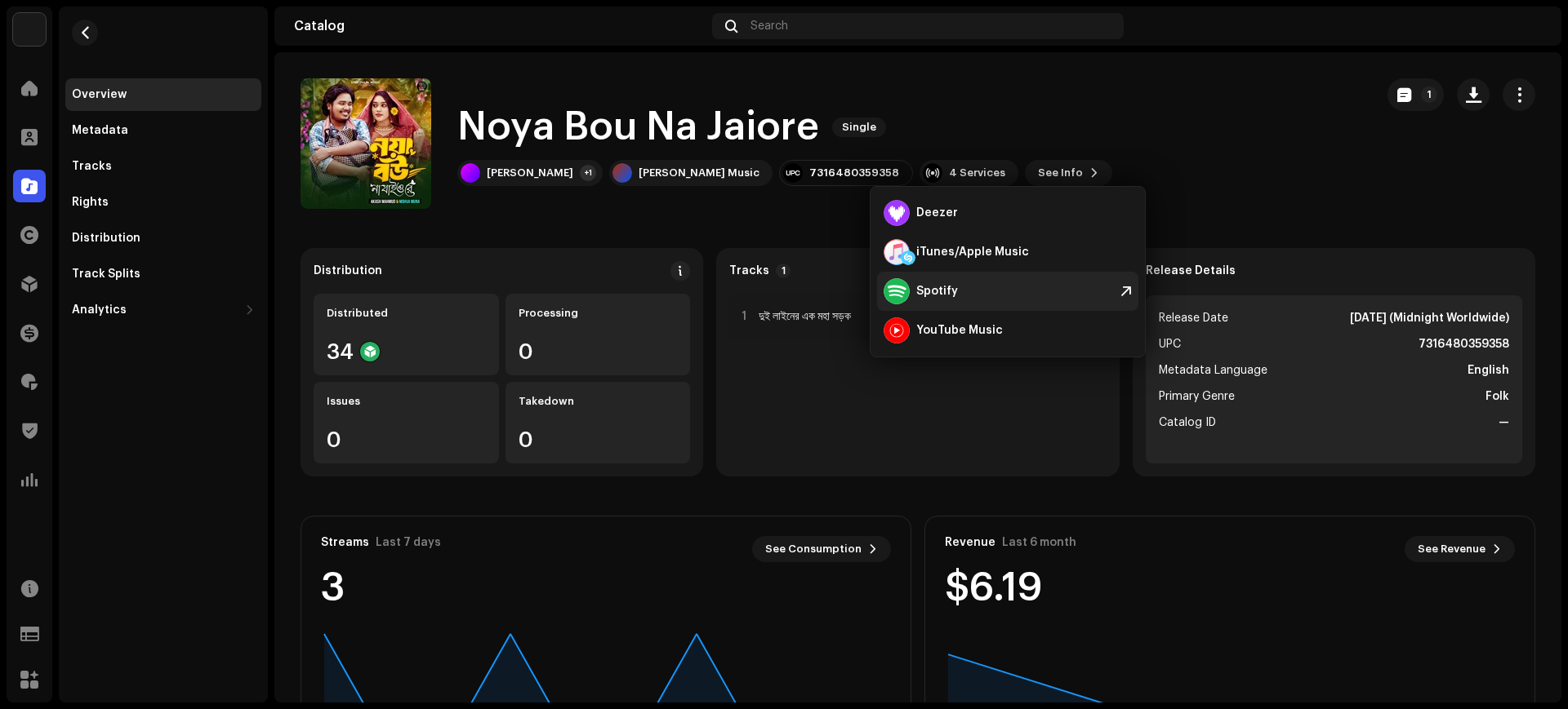
click at [933, 280] on div "Spotify" at bounding box center [920, 291] width 75 height 26
click at [822, 33] on div "Search" at bounding box center [918, 26] width 411 height 26
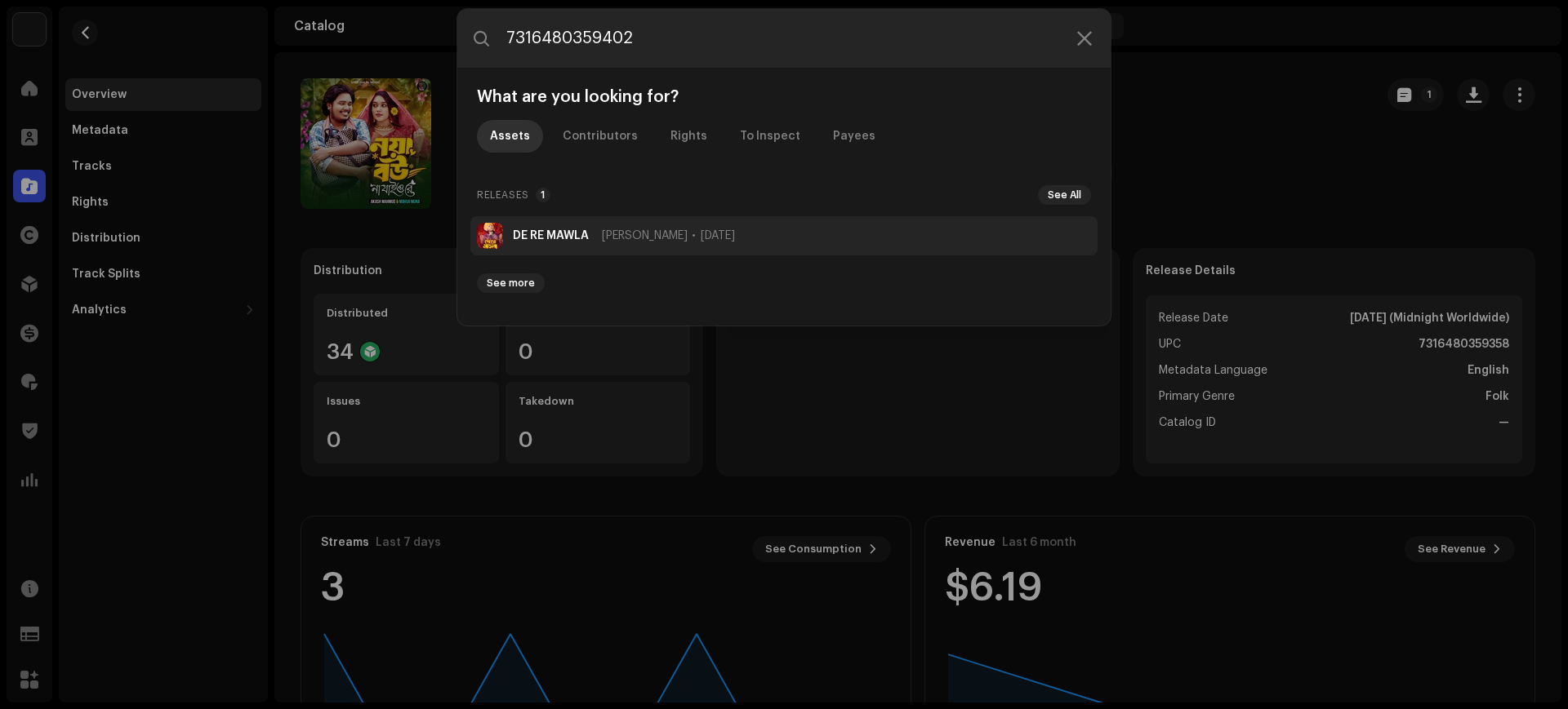
type input "7316480359402"
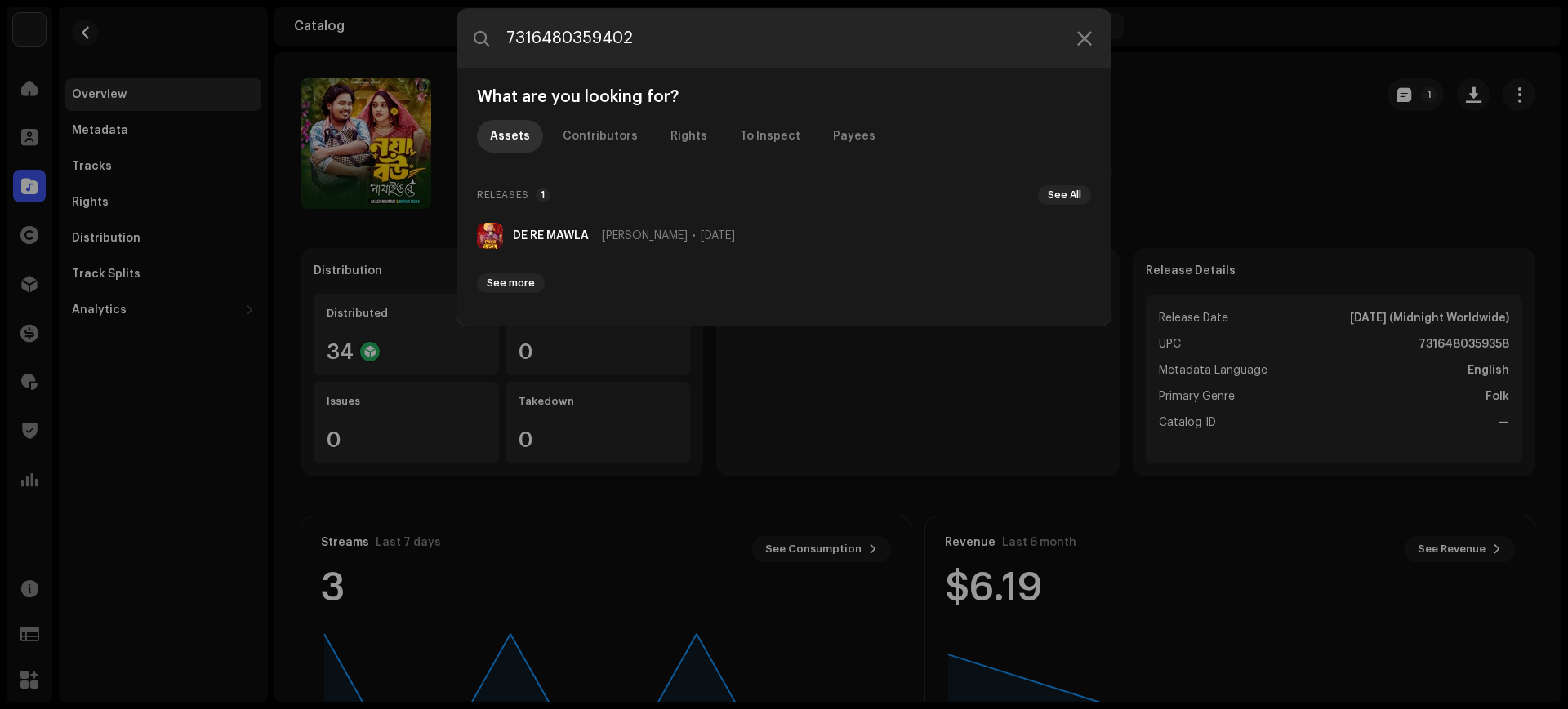
click at [776, 248] on li "DE RE MAWLA [PERSON_NAME] [DATE]" at bounding box center [783, 236] width 627 height 40
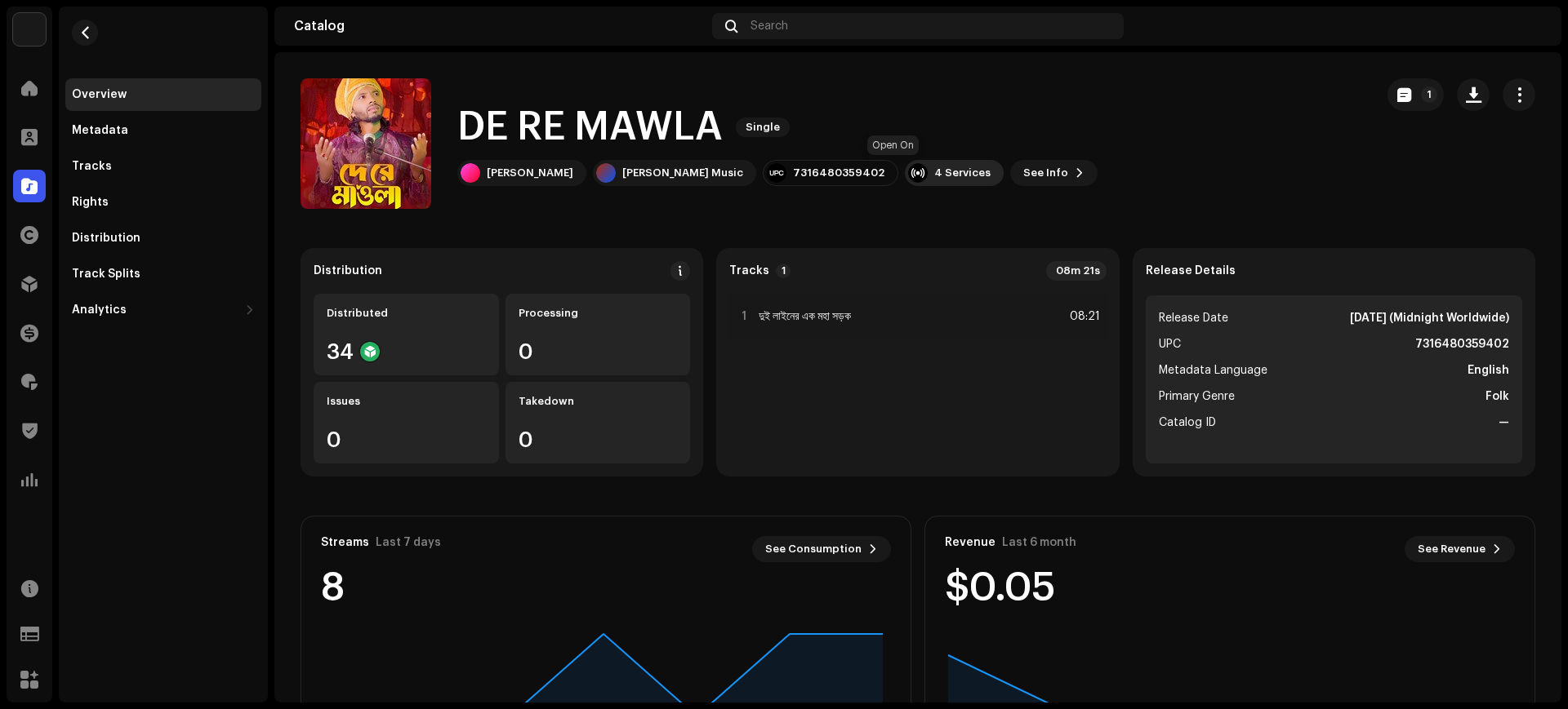
click at [934, 173] on div "4 Services" at bounding box center [962, 173] width 57 height 13
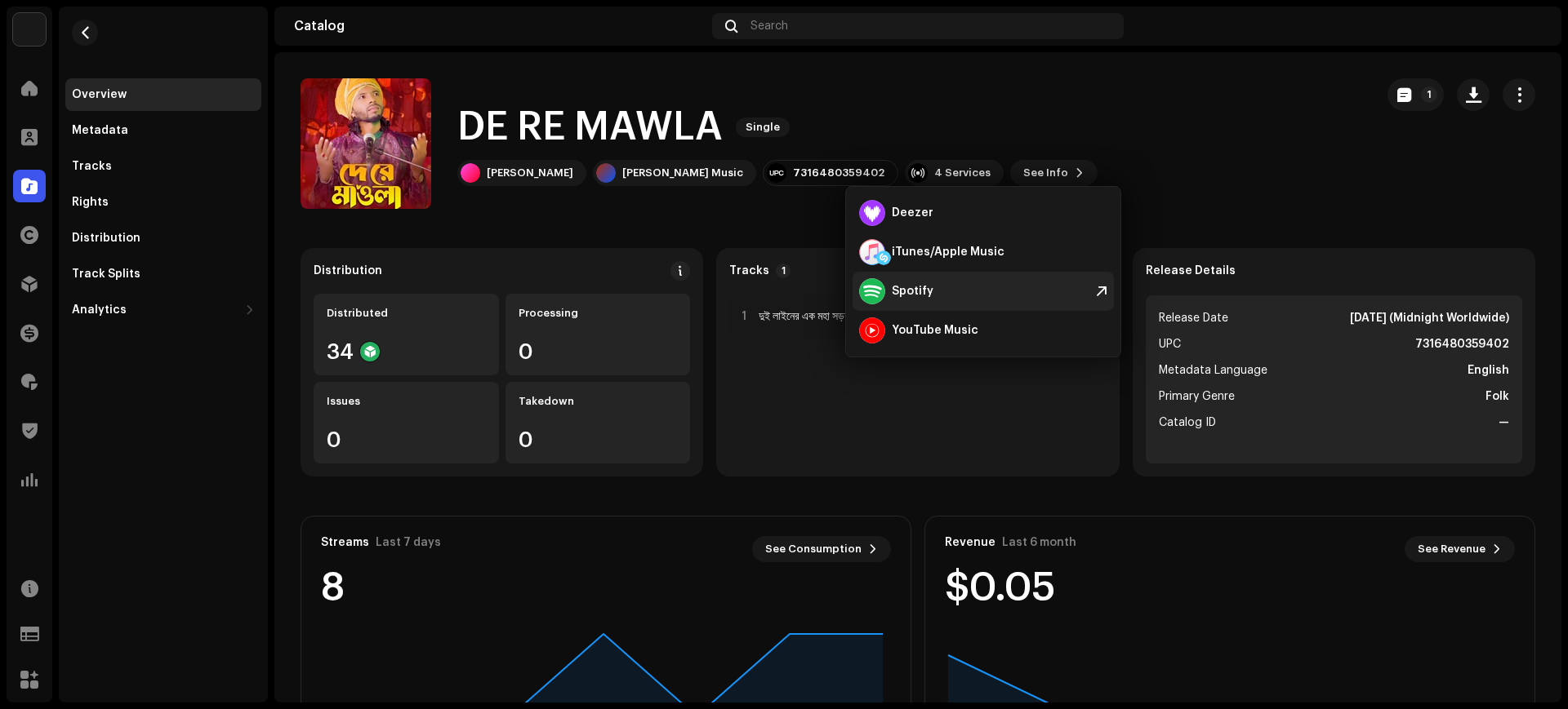
click at [940, 285] on div "Spotify" at bounding box center [982, 291] width 261 height 40
click at [851, 29] on div "Search" at bounding box center [918, 26] width 411 height 26
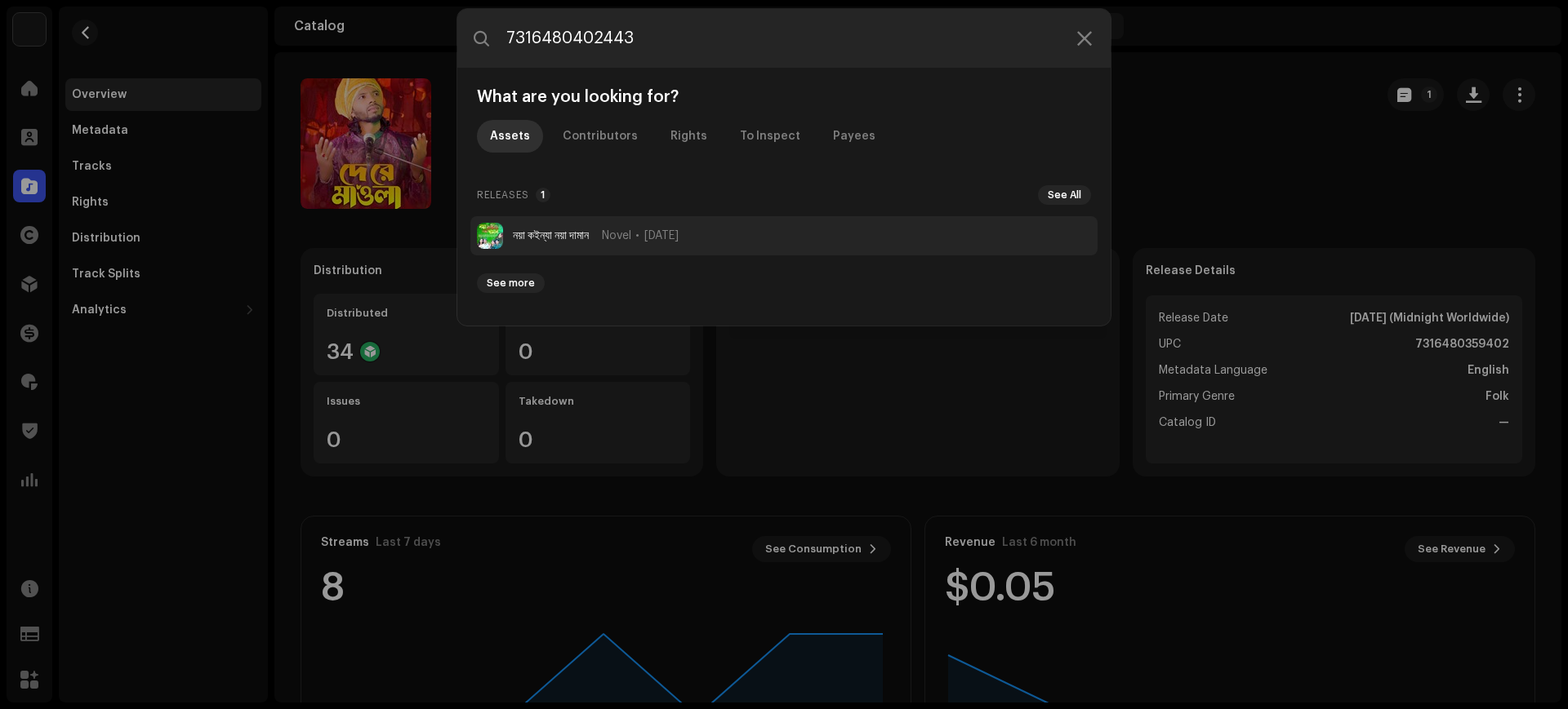
type input "7316480402443"
click at [744, 234] on li "নয়া কইন্যা নয়া দামান Novel [DATE]" at bounding box center [783, 236] width 627 height 40
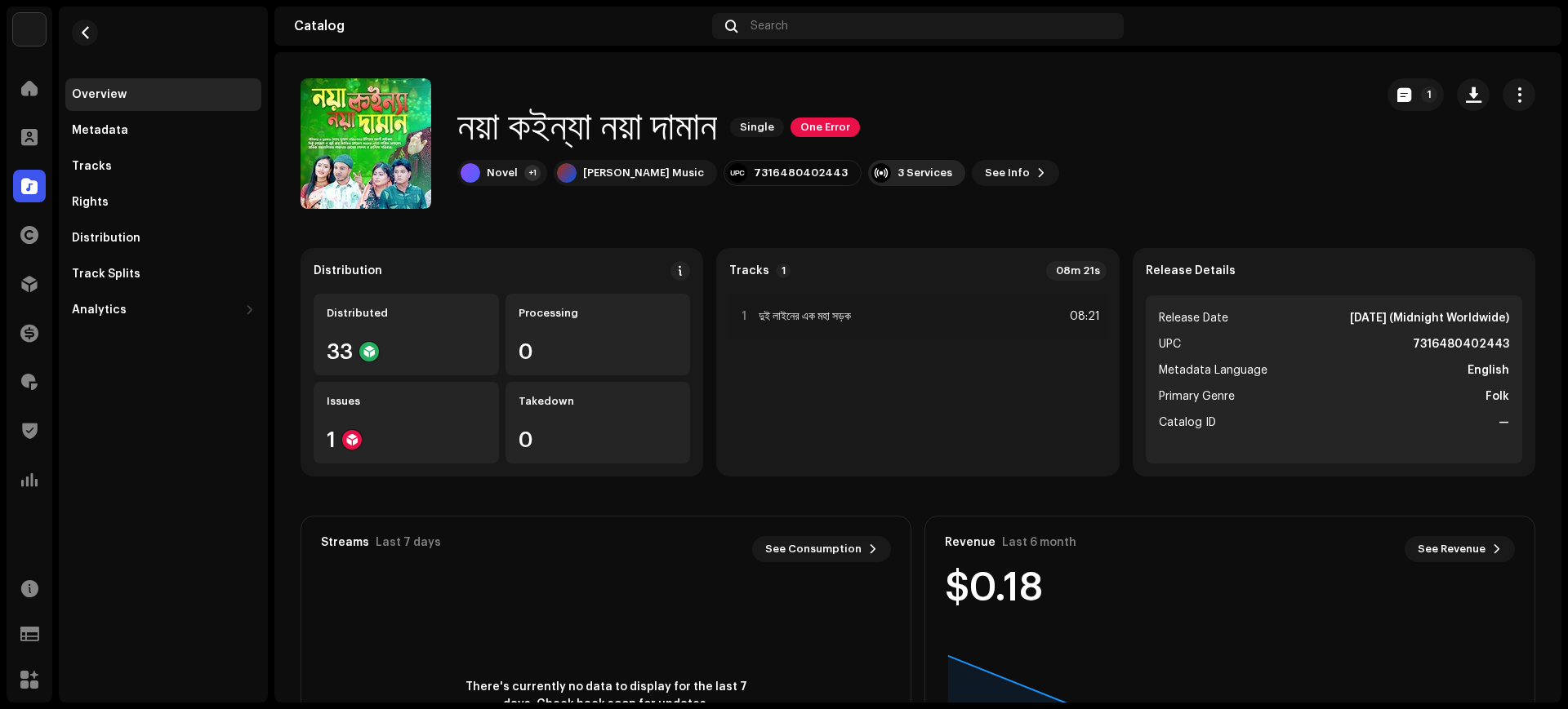
click at [897, 176] on div "3 Services" at bounding box center [925, 173] width 55 height 13
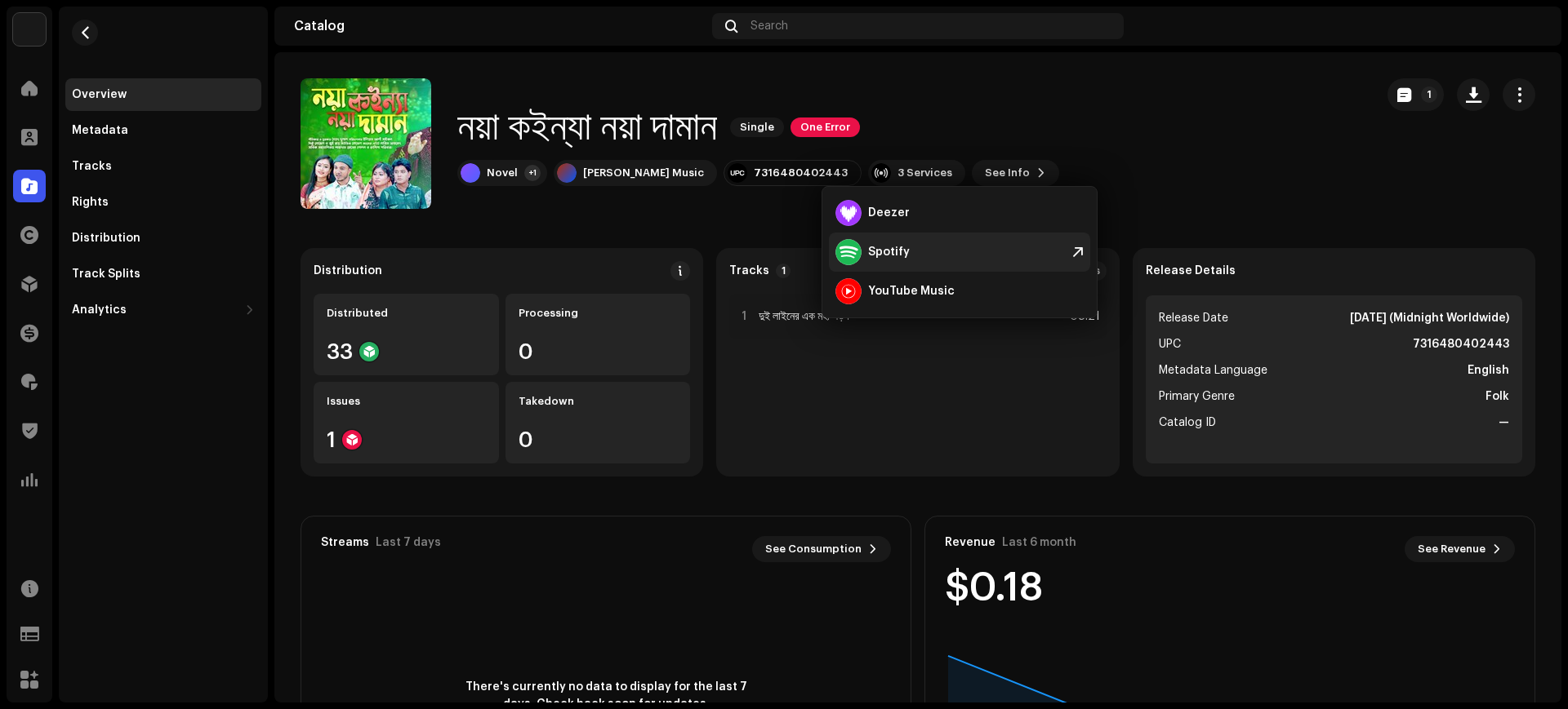
click at [883, 252] on div "Spotify" at bounding box center [889, 252] width 42 height 13
click at [895, 32] on div "Search" at bounding box center [918, 26] width 411 height 26
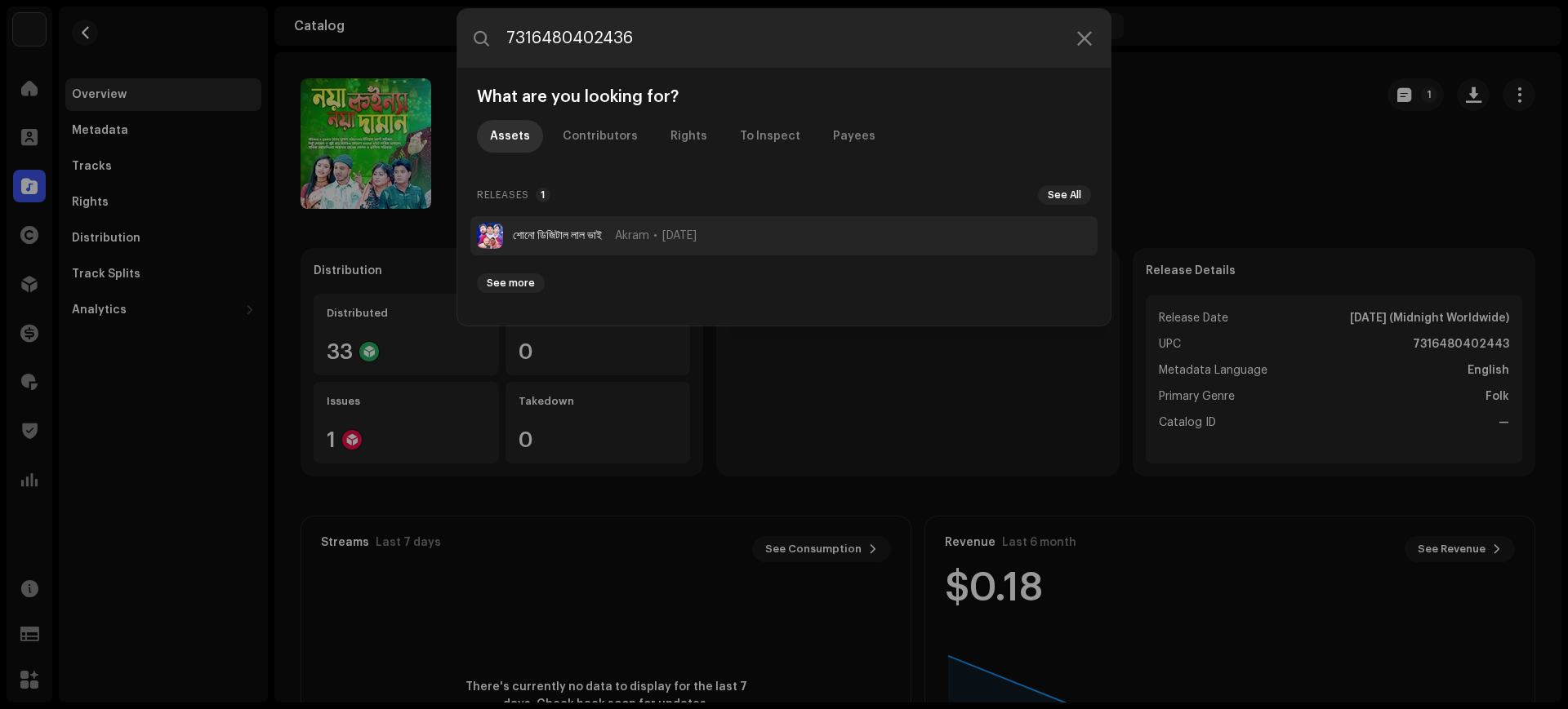
type input "7316480402436"
click at [758, 225] on li "শোনো ডিজিটাল লাল ভাই [PERSON_NAME] [DATE]" at bounding box center [783, 236] width 627 height 40
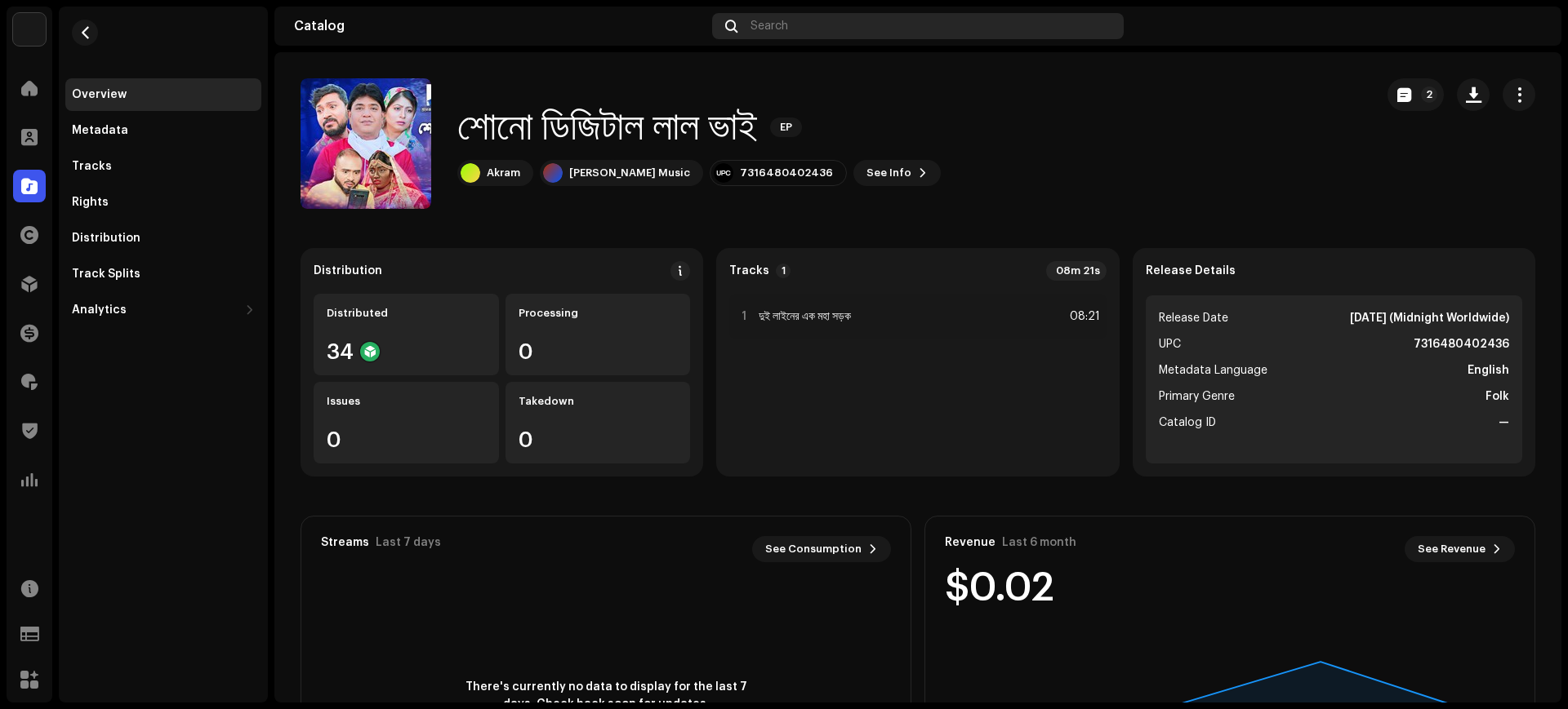
click at [874, 22] on div "Search" at bounding box center [918, 26] width 411 height 26
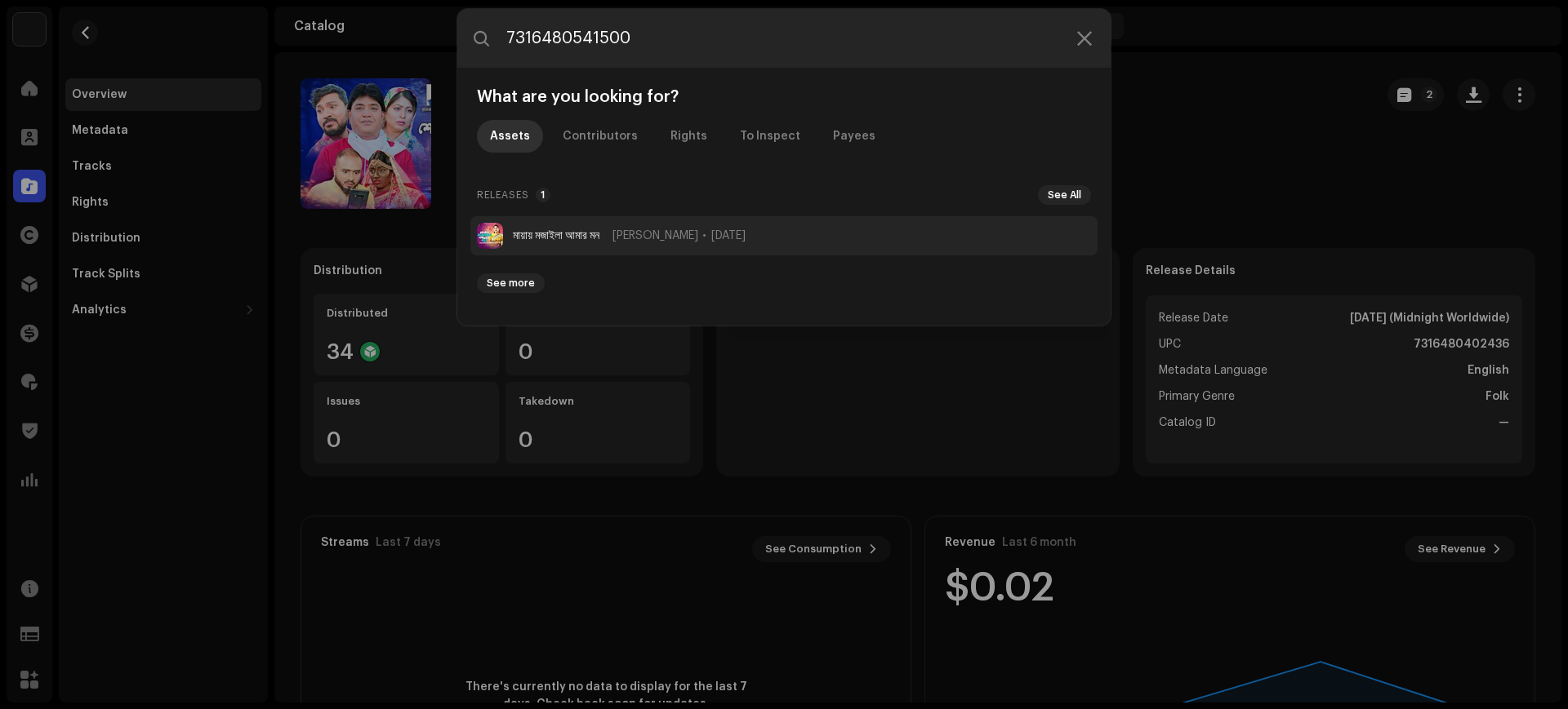
type input "7316480541500"
click at [745, 236] on span "[DATE]" at bounding box center [728, 236] width 34 height 13
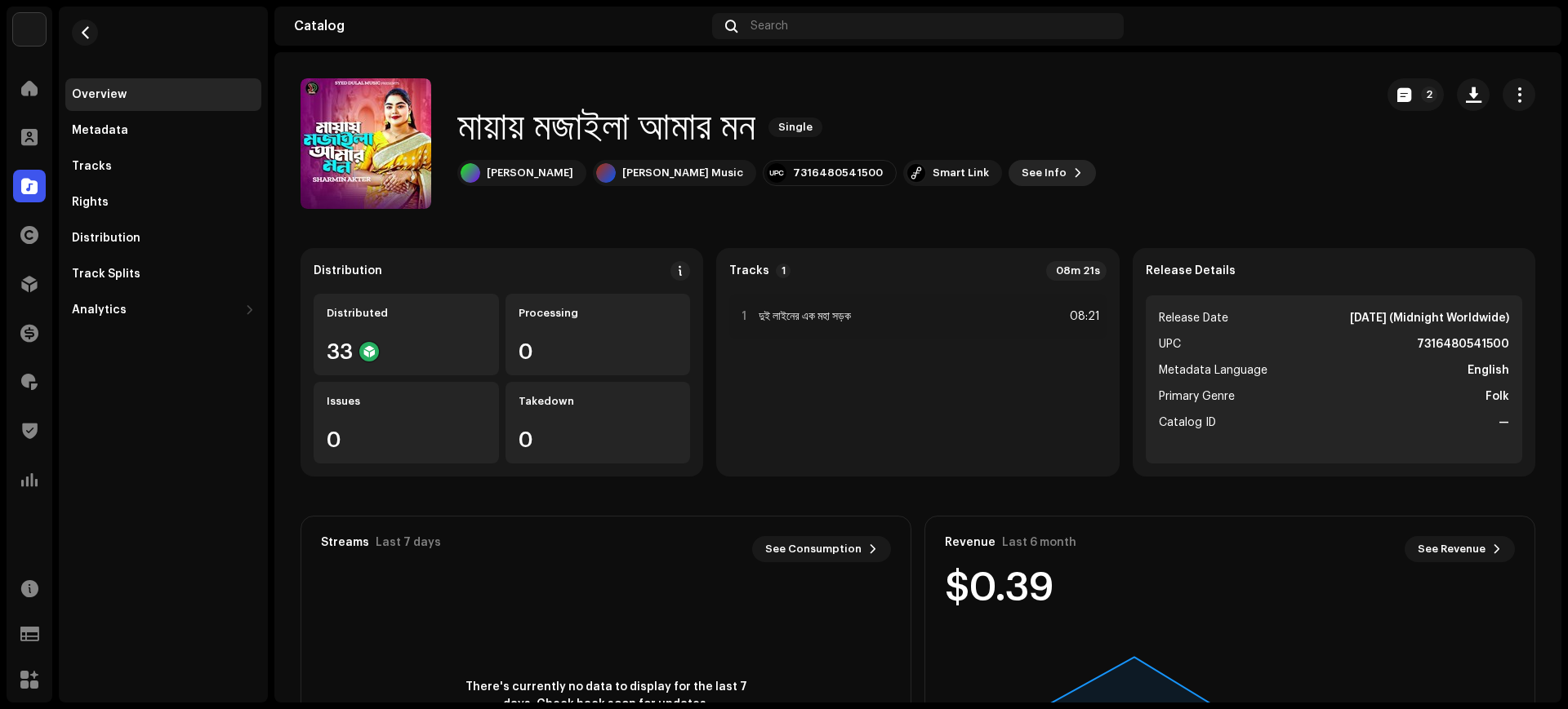
click at [1022, 183] on span "See Info" at bounding box center [1044, 173] width 45 height 33
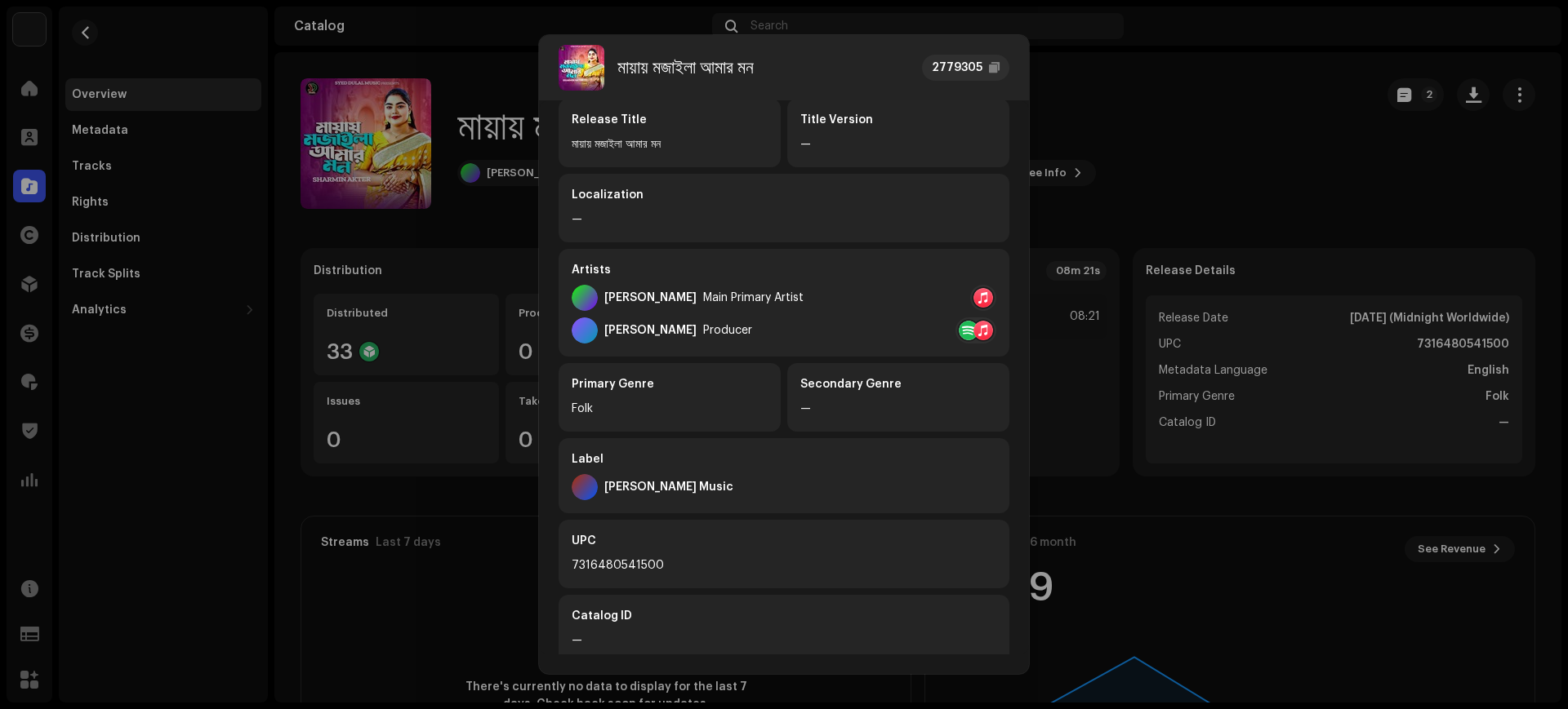
scroll to position [258, 0]
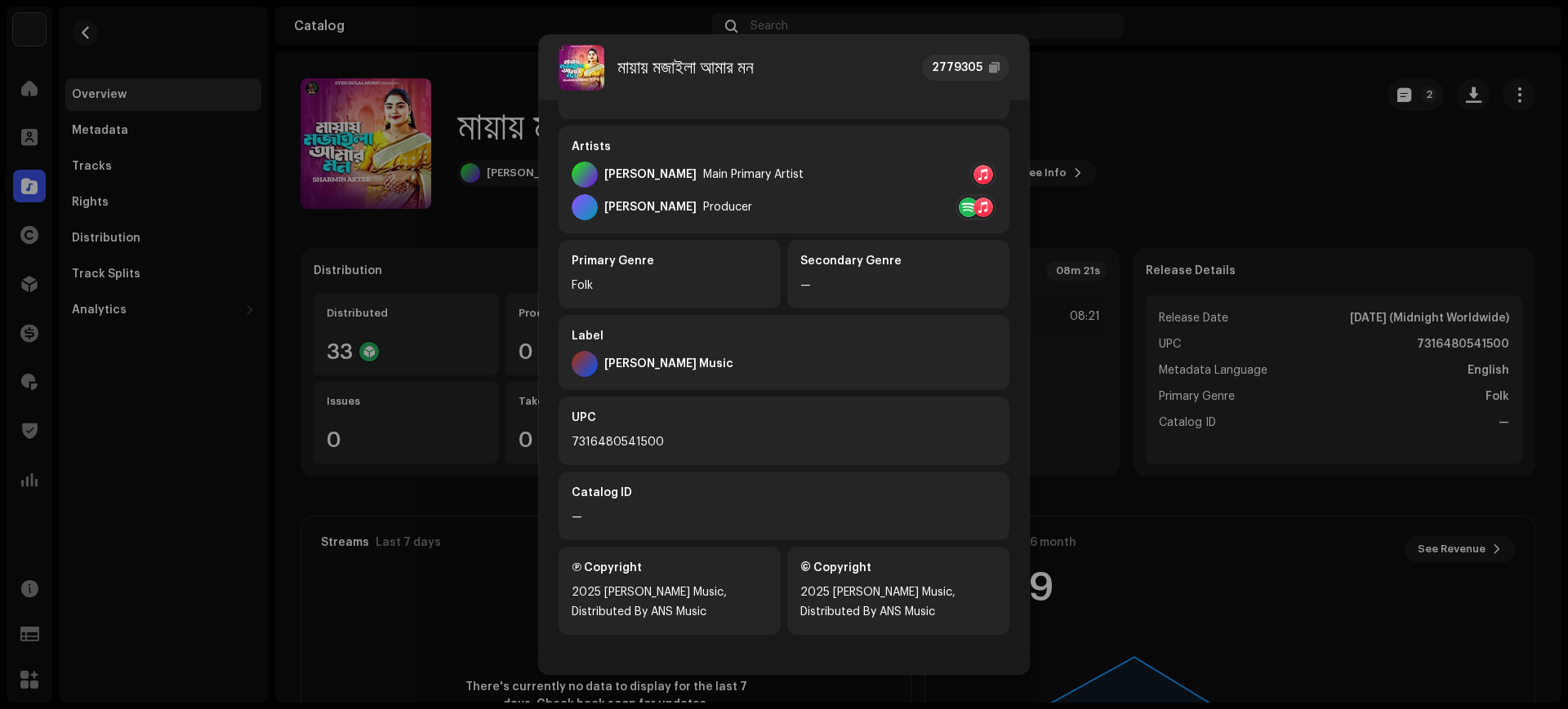
click at [1131, 183] on div "মায়ায় মজাইলা আমার মন 2779305 Metadata Distribution Metadata Language English …" at bounding box center [784, 354] width 1568 height 709
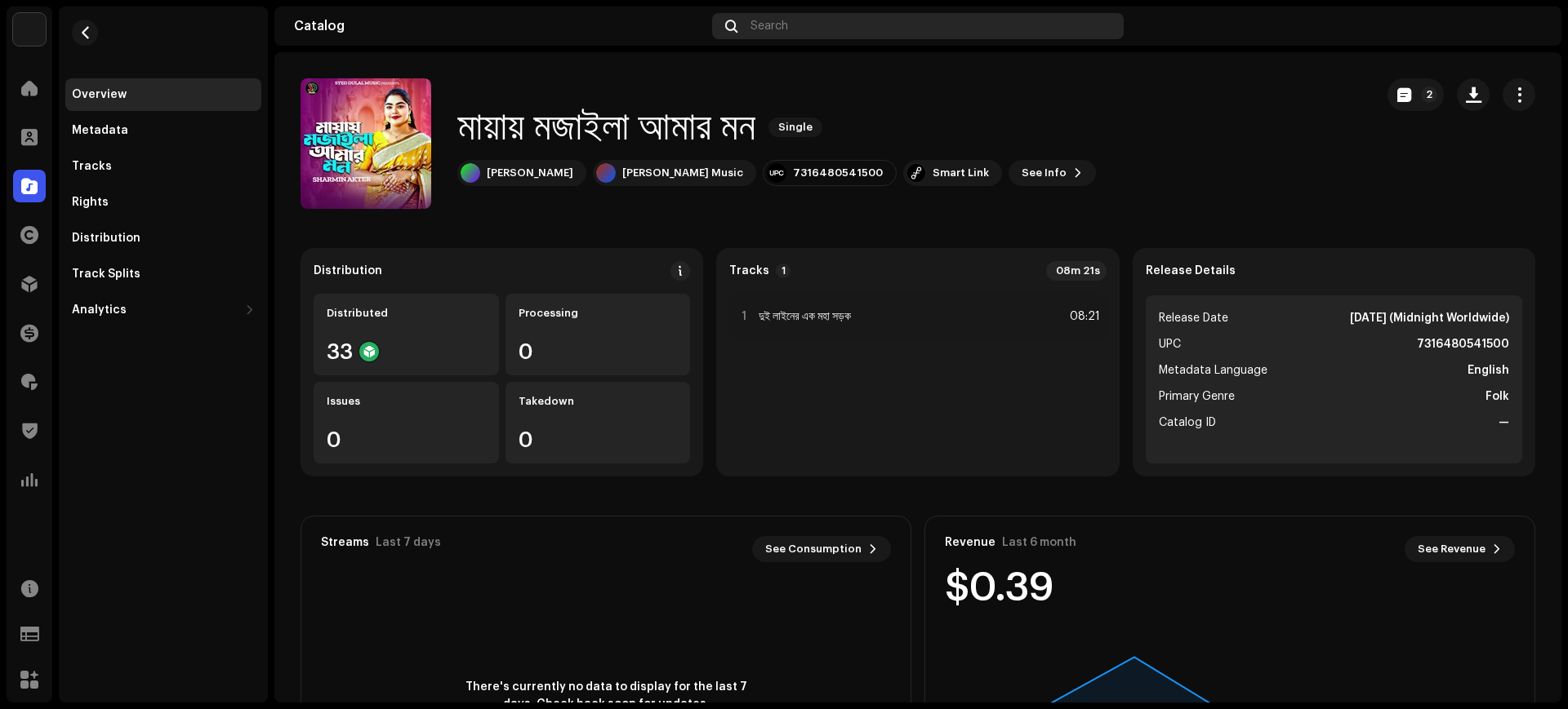
click at [958, 30] on div "Search" at bounding box center [918, 26] width 411 height 26
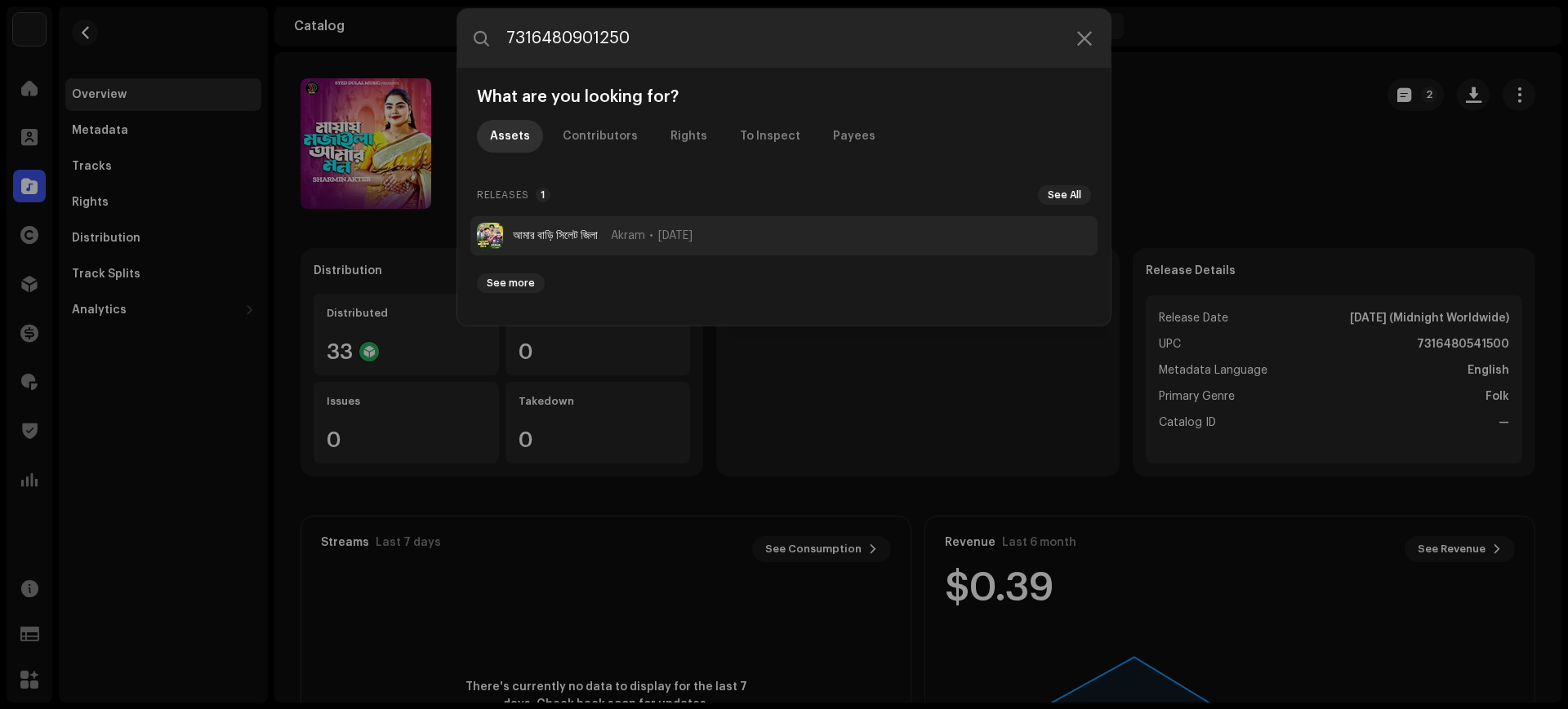
type input "7316480901250"
click at [824, 222] on li "আমার বাড়ি [GEOGRAPHIC_DATA] জিলা Akram [DATE]" at bounding box center [783, 236] width 627 height 40
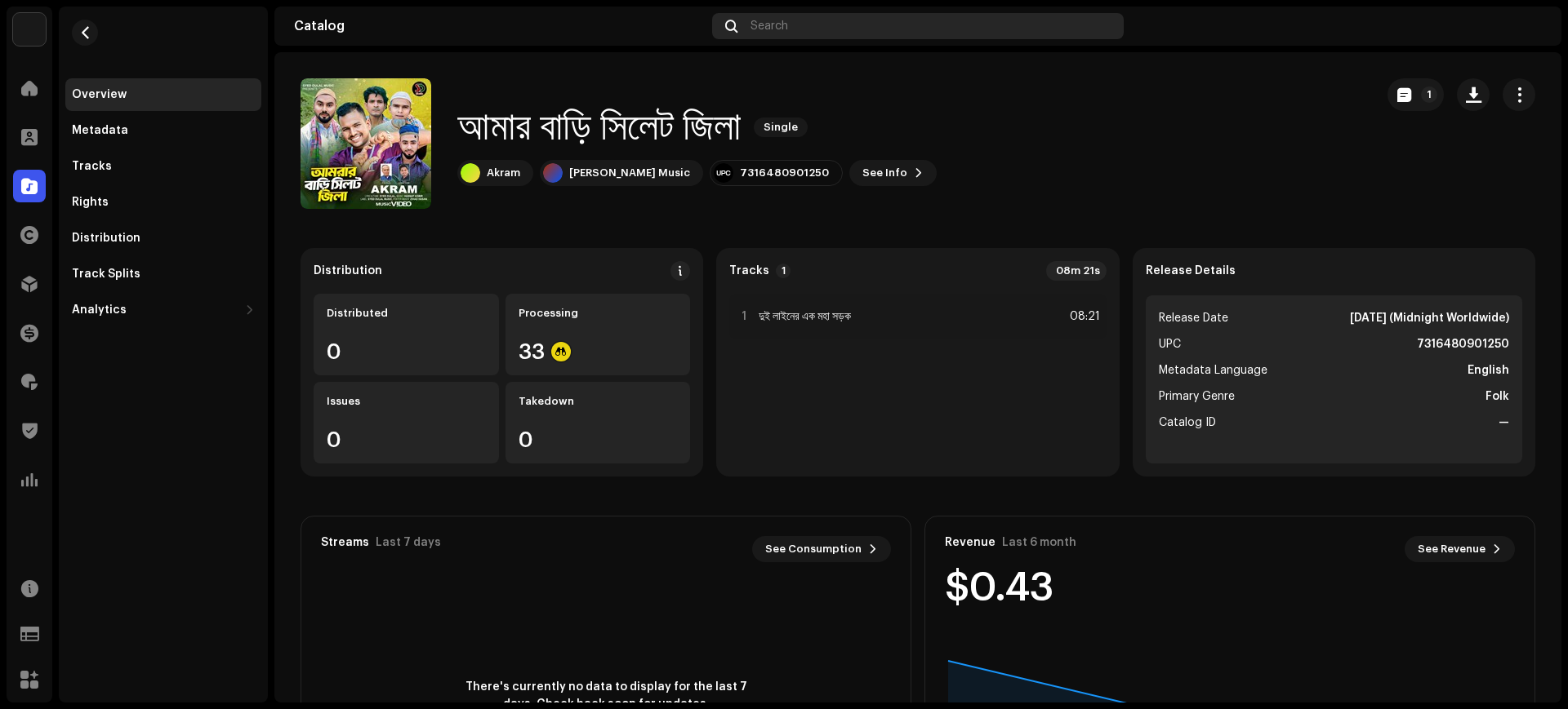
click at [920, 39] on div "Search" at bounding box center [918, 26] width 411 height 26
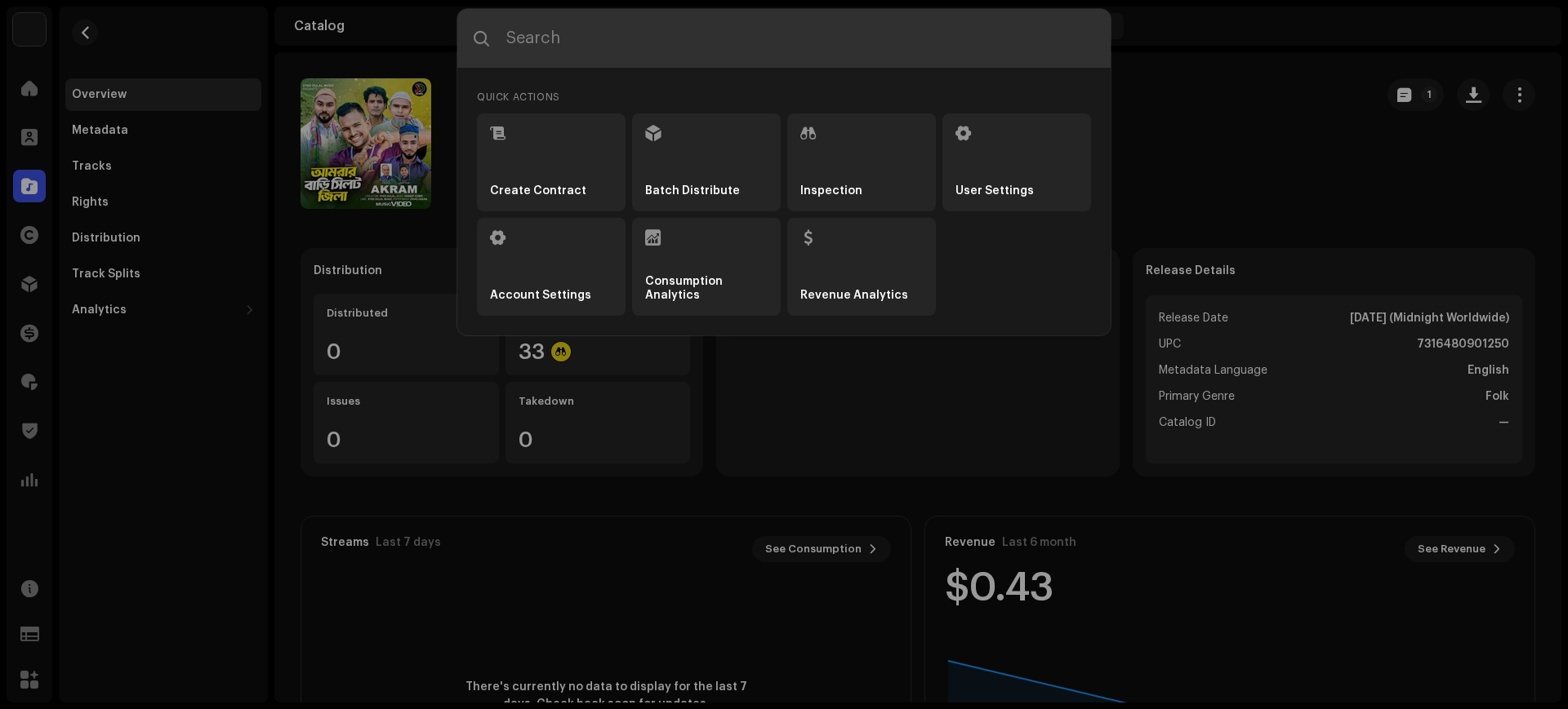
click at [852, 48] on input "text" at bounding box center [784, 39] width 653 height 58
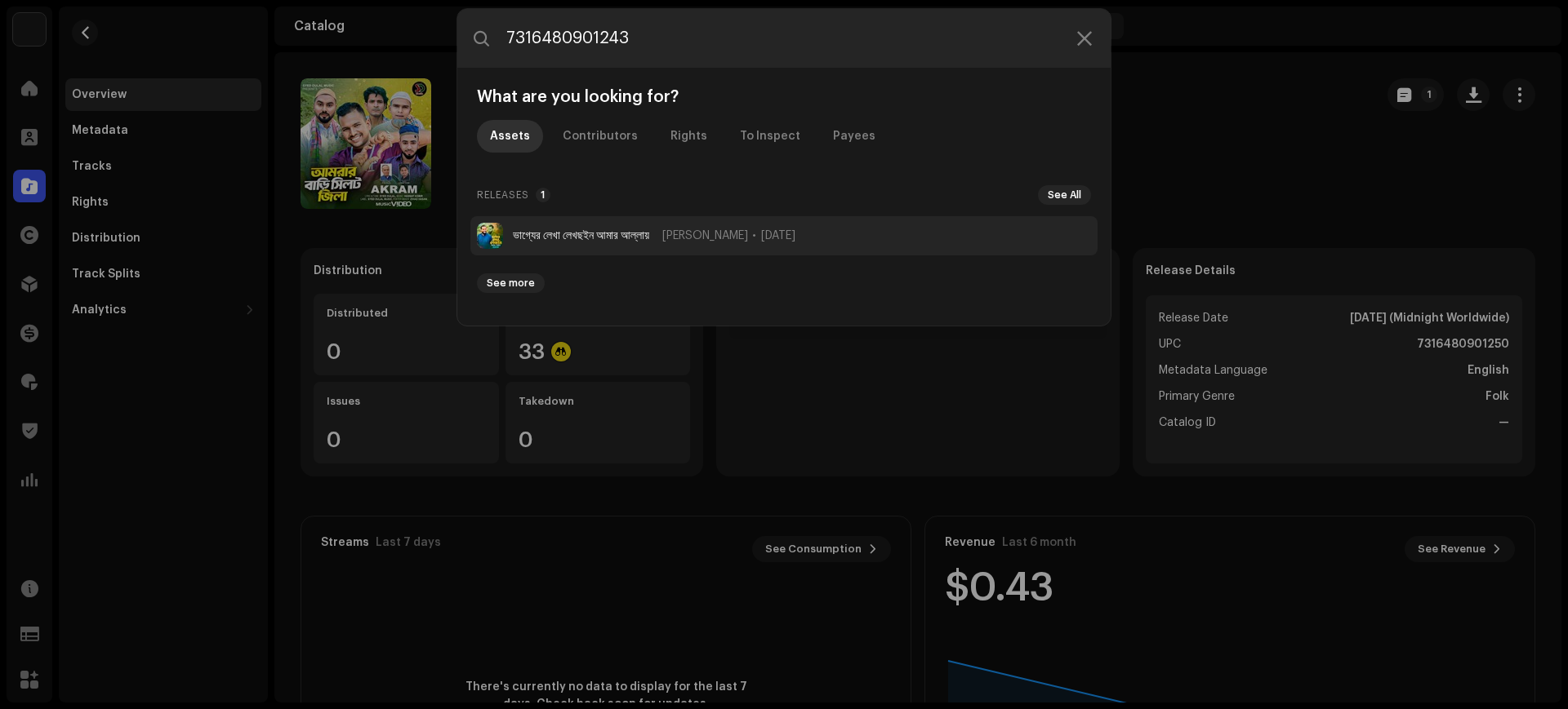
type input "7316480901243"
click at [728, 243] on li "ভাগ্যের লেখা লেখছইন আমার আল্লায় [PERSON_NAME] [DATE]" at bounding box center [783, 236] width 627 height 40
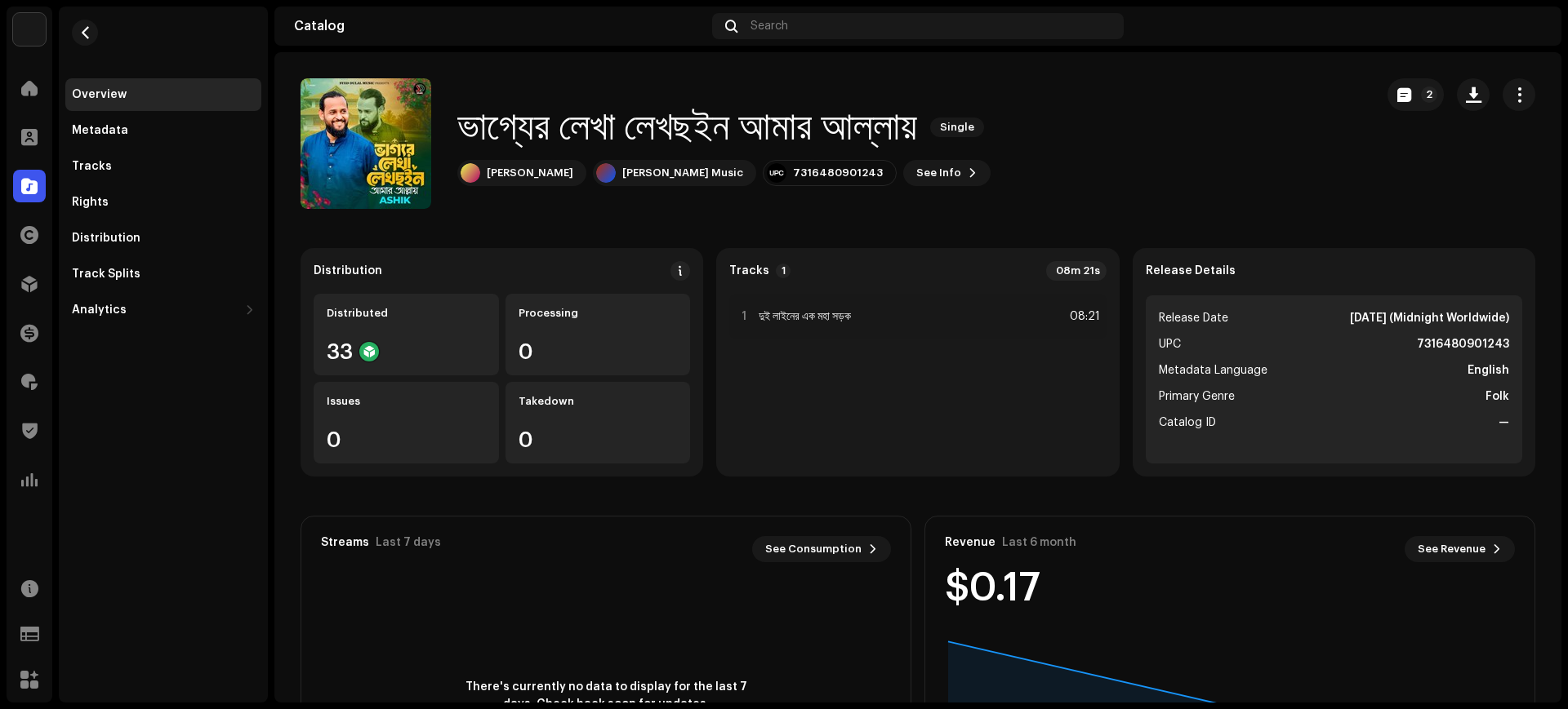
click at [887, 41] on div "Catalog Search" at bounding box center [918, 26] width 1287 height 40
click at [903, 25] on div "Search" at bounding box center [918, 26] width 411 height 26
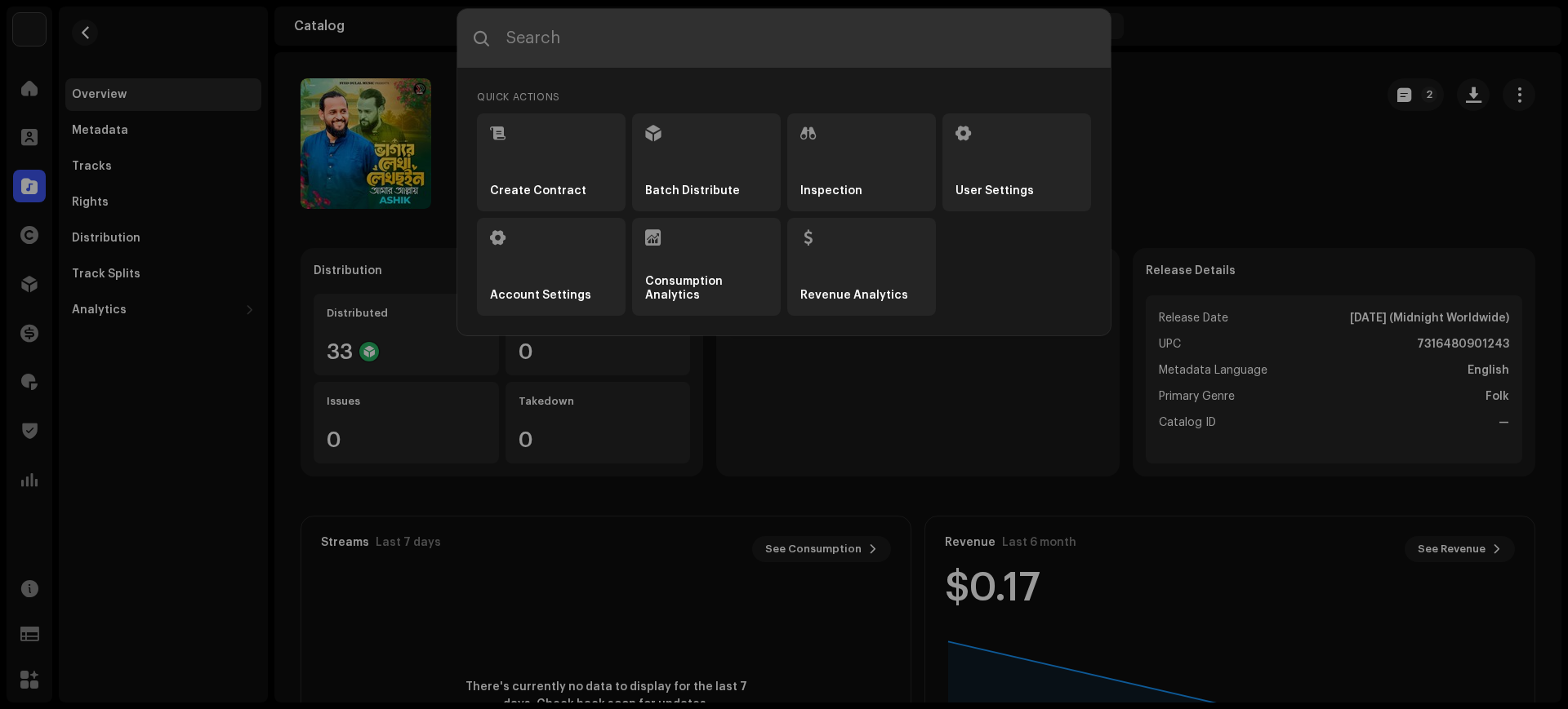
click at [839, 35] on input "text" at bounding box center [784, 39] width 653 height 58
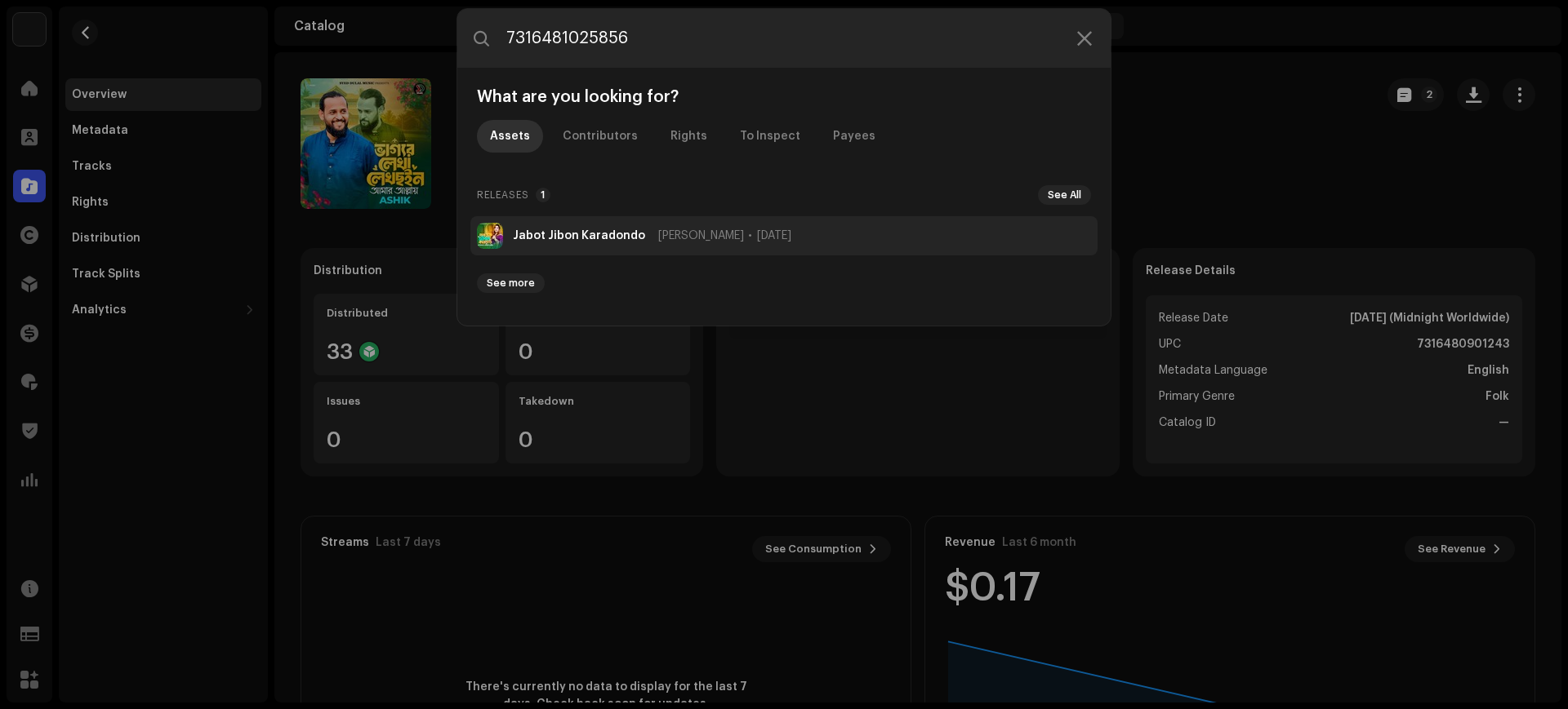
type input "7316481025856"
click at [812, 218] on li "Jabot Jibon Karadondo [PERSON_NAME] Deepa [DATE]" at bounding box center [783, 236] width 627 height 40
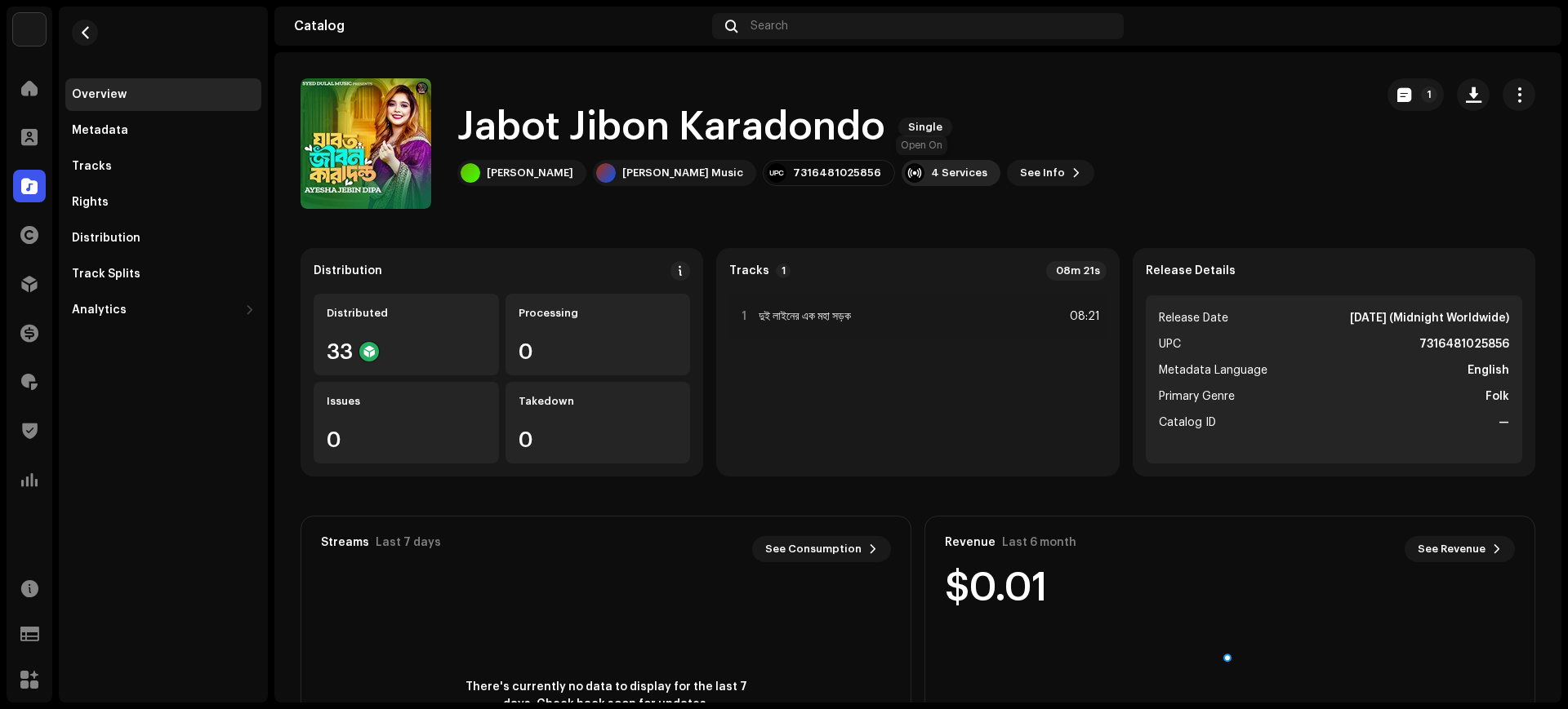
click at [931, 177] on div "4 Services" at bounding box center [959, 173] width 57 height 13
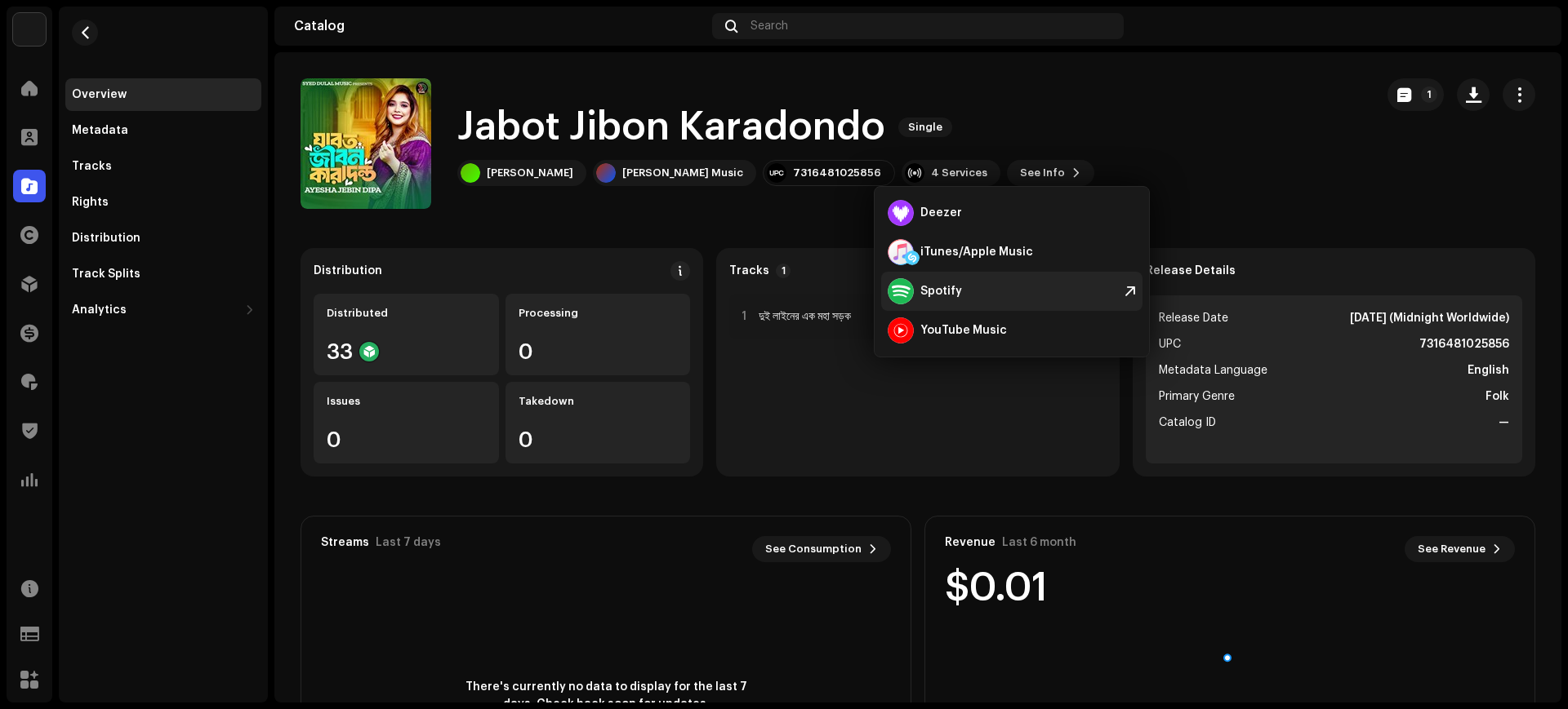
click at [948, 290] on div "Spotify" at bounding box center [941, 291] width 42 height 13
click at [793, 23] on div "Search" at bounding box center [918, 26] width 411 height 26
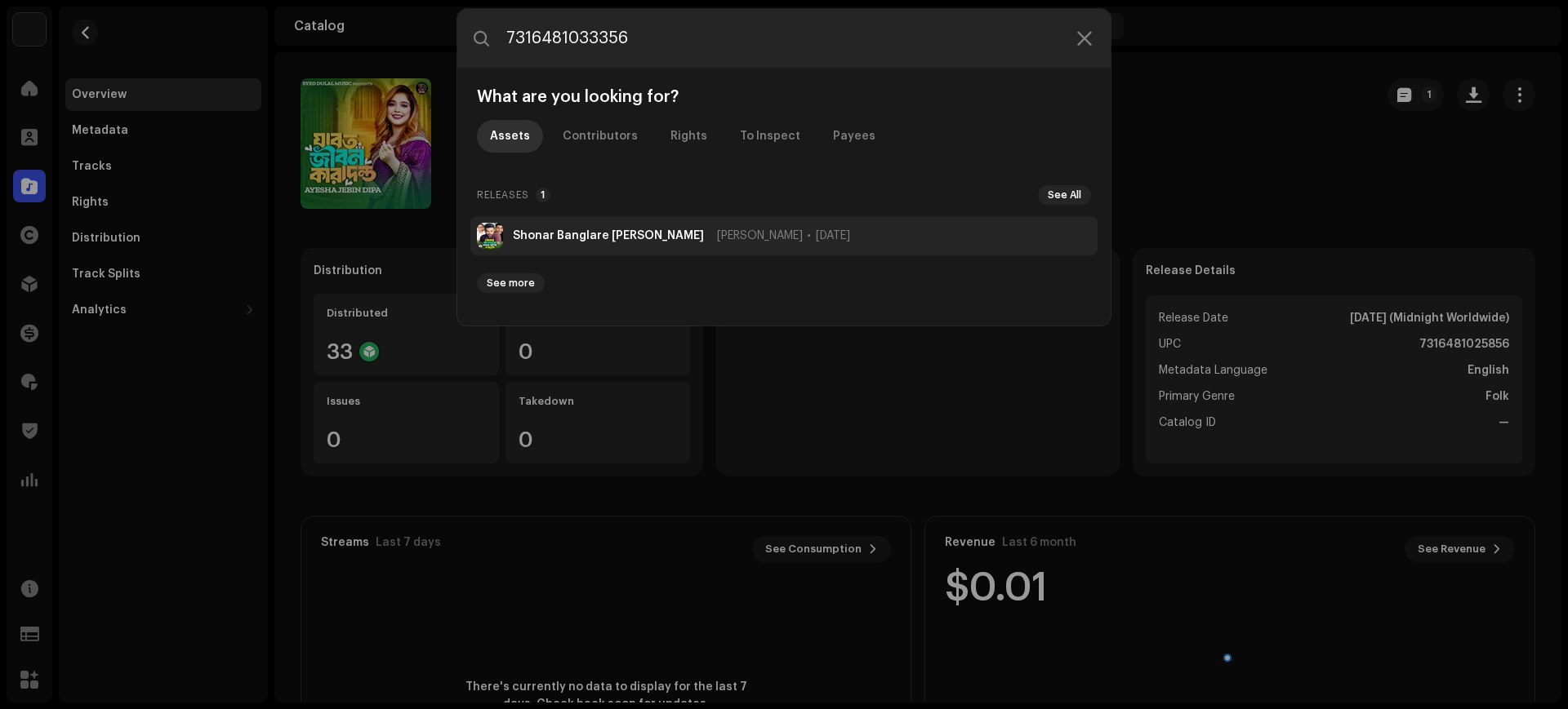
type input "7316481033356"
click at [787, 243] on li "Shonar Banglare [PERSON_NAME] [PERSON_NAME] [DATE]" at bounding box center [783, 236] width 627 height 40
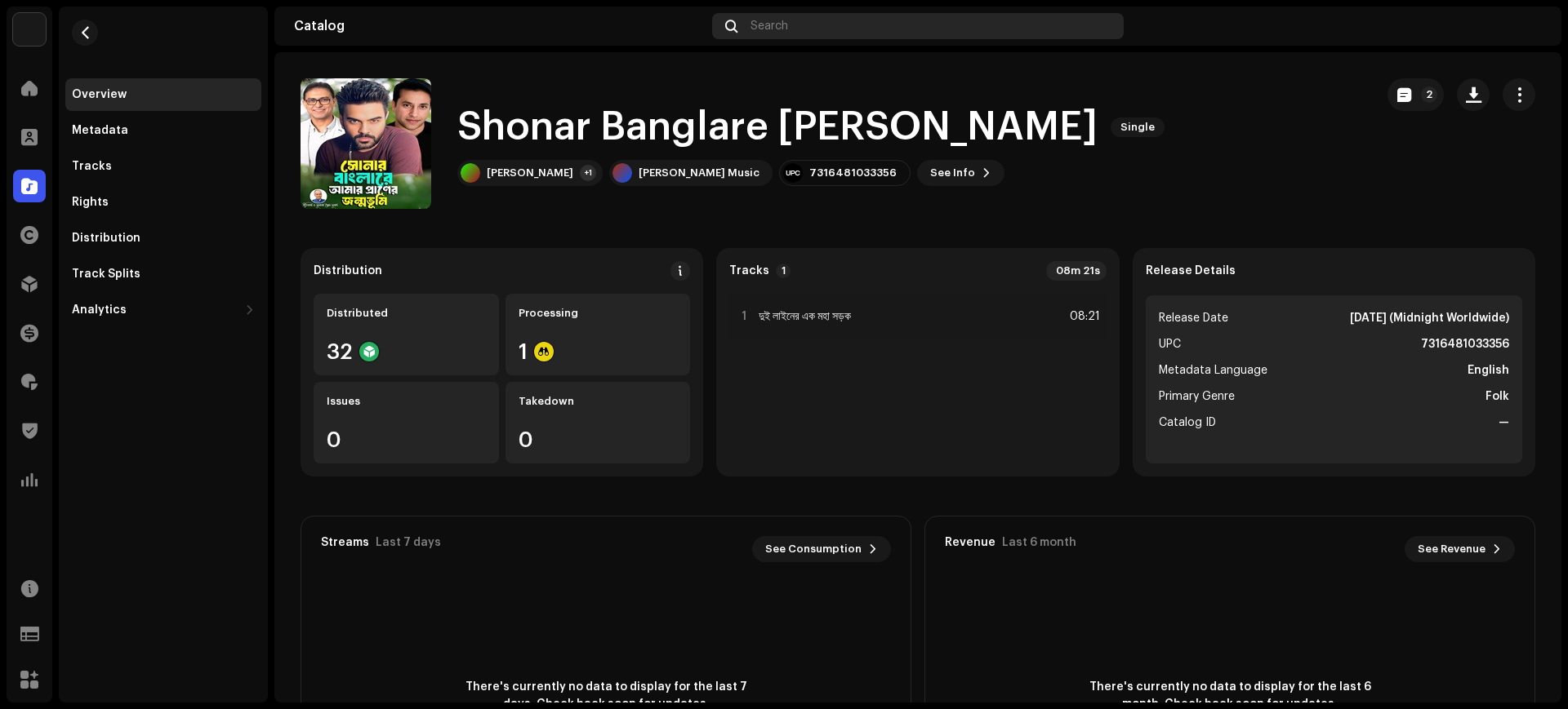
click at [938, 24] on div "Search" at bounding box center [918, 26] width 411 height 26
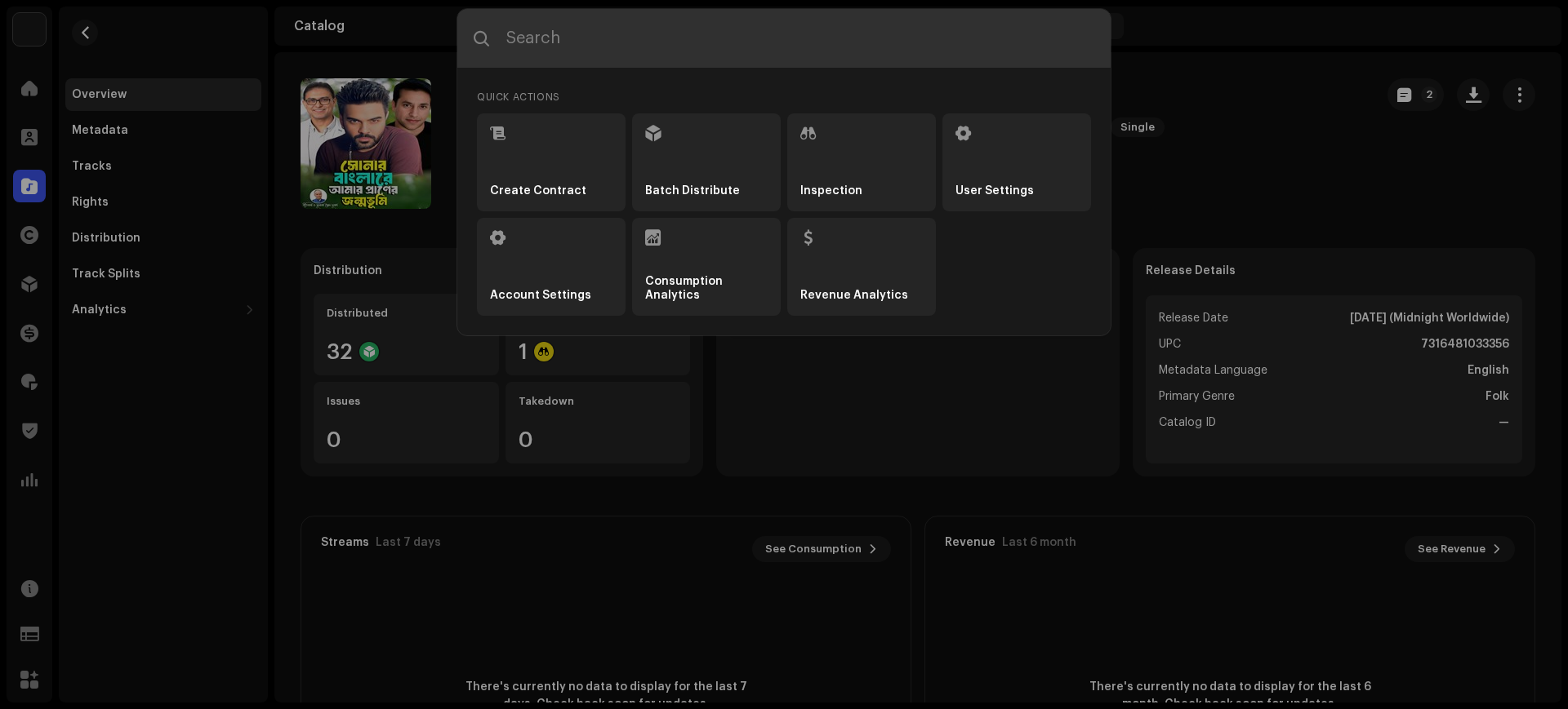
click at [811, 46] on input "text" at bounding box center [784, 39] width 653 height 58
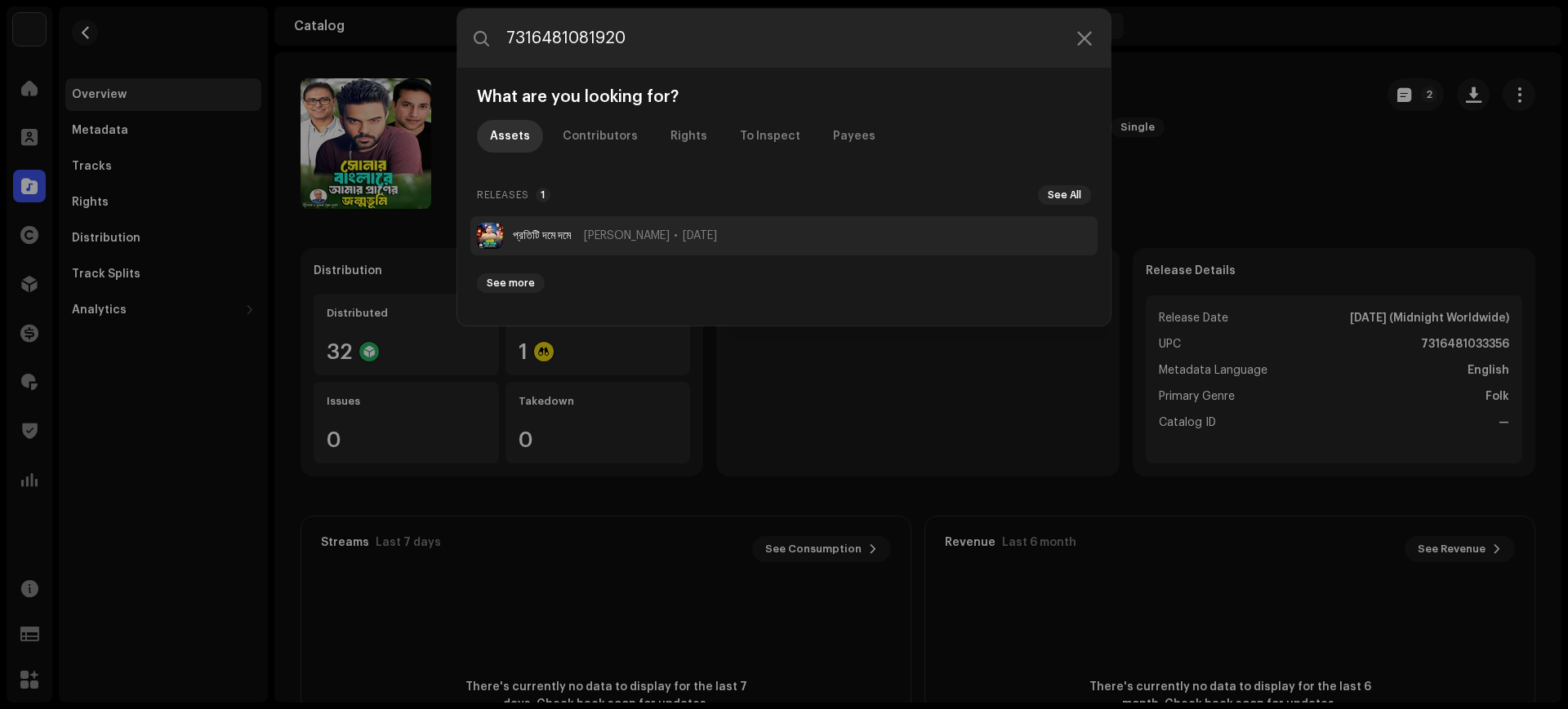
type input "7316481081920"
click at [742, 236] on li "প্রতিটি দমে দমে [PERSON_NAME] [DATE]" at bounding box center [783, 236] width 627 height 40
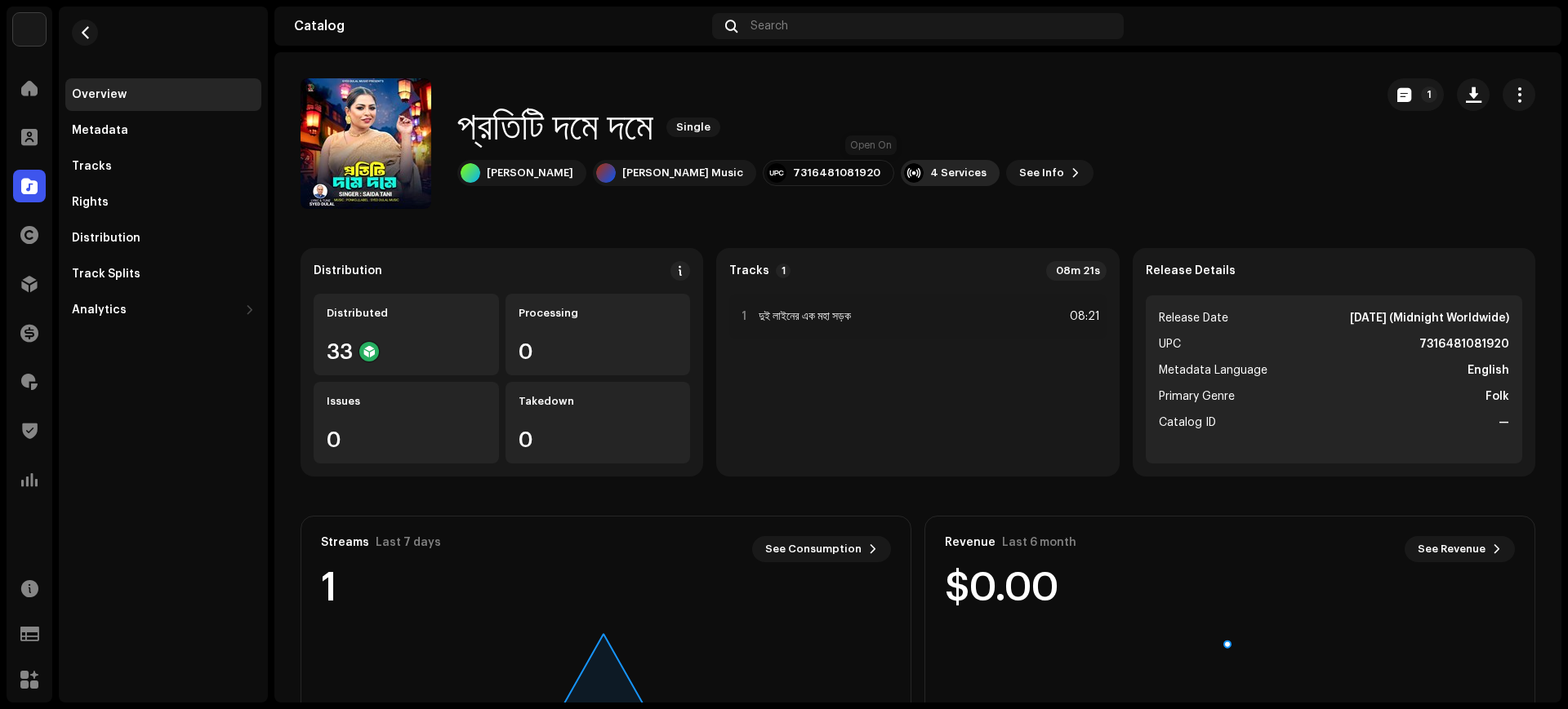
click at [930, 179] on div "4 Services" at bounding box center [959, 173] width 57 height 13
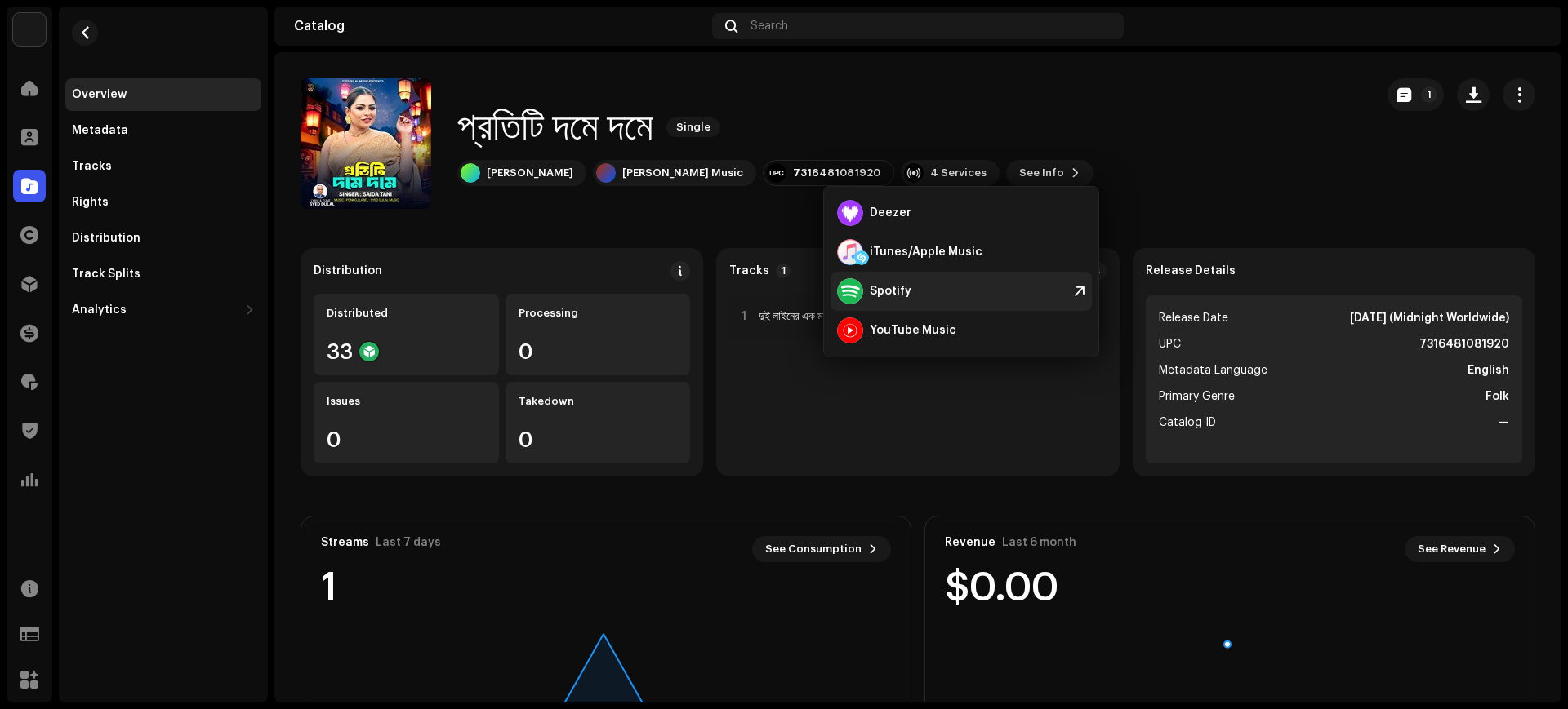
click at [876, 289] on div "Spotify" at bounding box center [891, 291] width 42 height 13
click at [823, 15] on div "Search" at bounding box center [918, 26] width 411 height 26
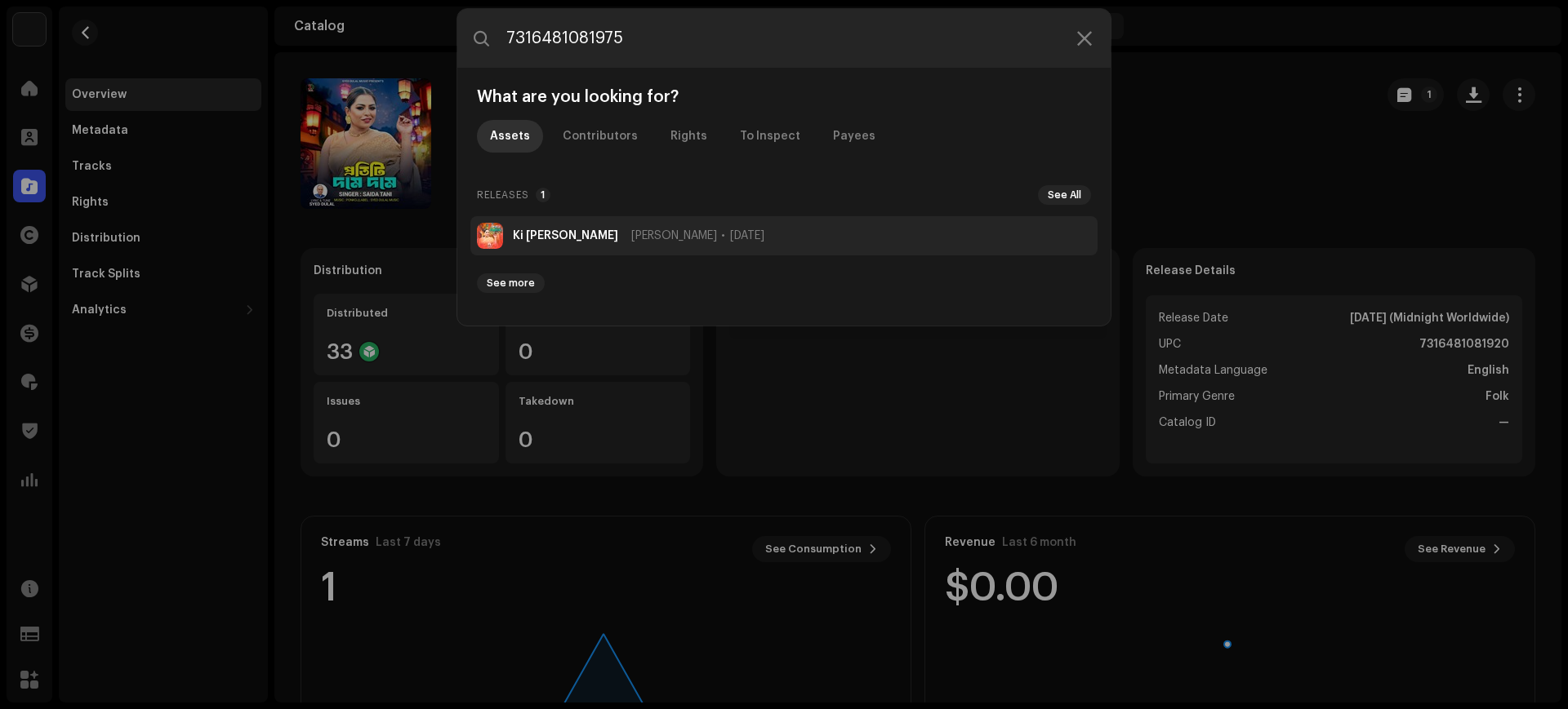
type input "7316481081975"
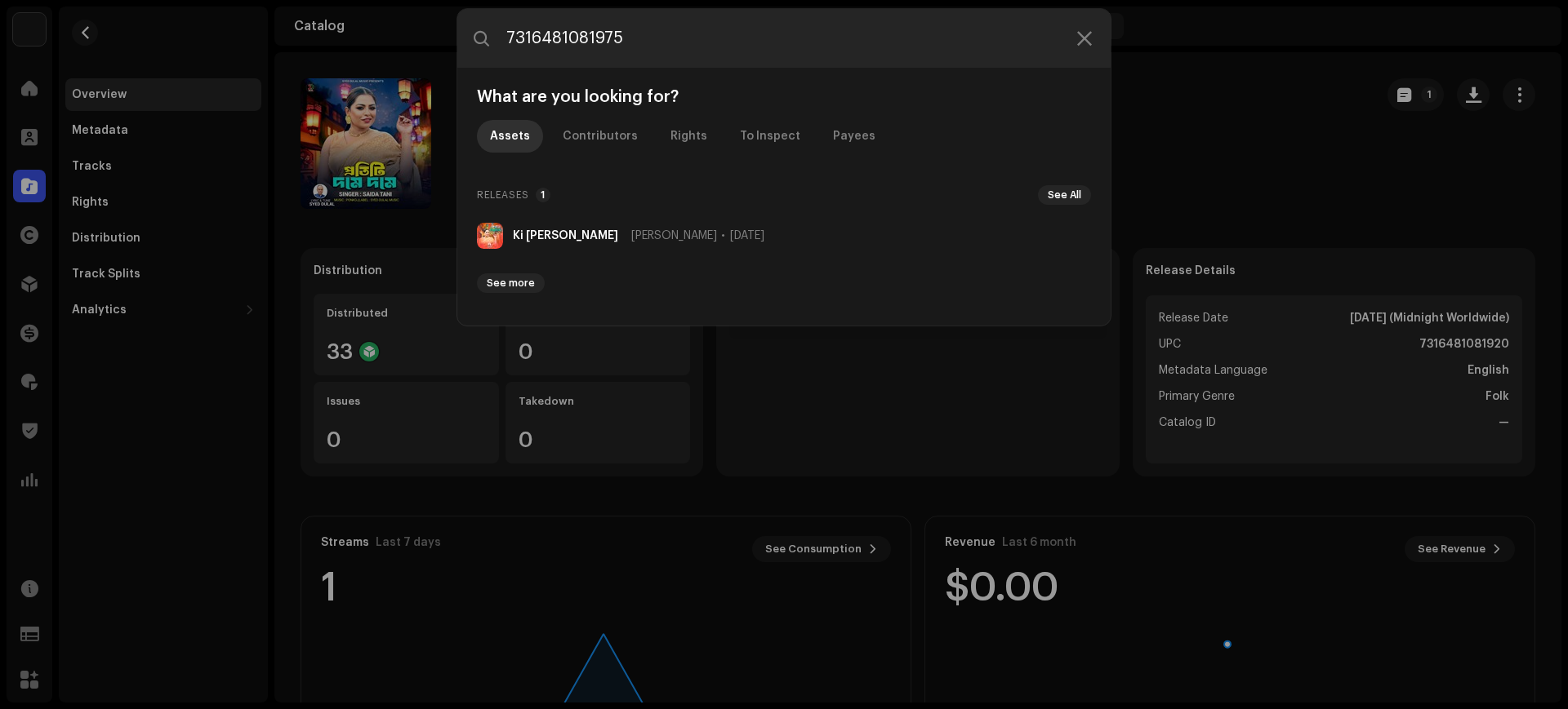
click at [770, 243] on li "Ki [PERSON_NAME] [DATE]" at bounding box center [783, 236] width 627 height 40
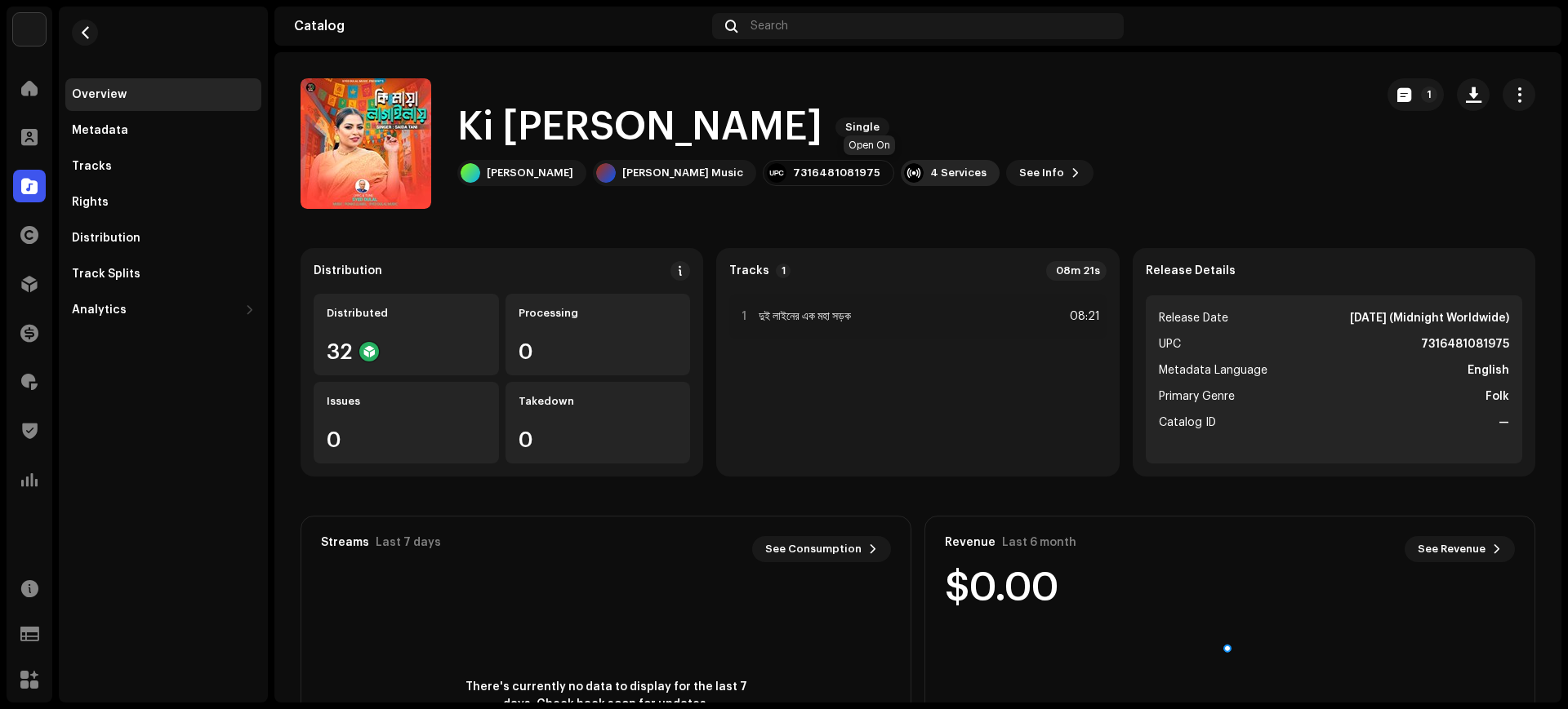
click at [901, 161] on div "4 Services" at bounding box center [950, 173] width 99 height 26
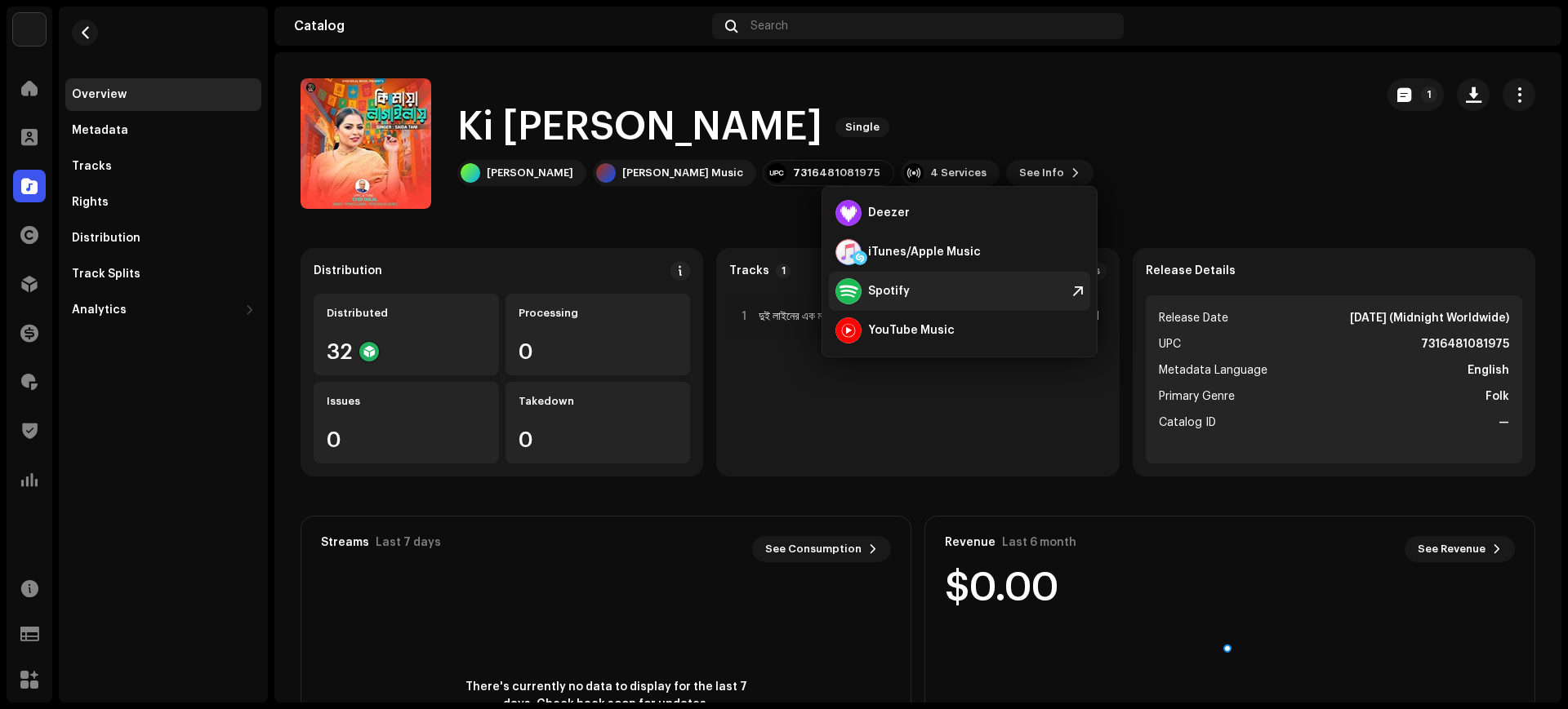
click at [876, 286] on div "Spotify" at bounding box center [889, 291] width 42 height 13
click at [880, 13] on div "Search" at bounding box center [918, 26] width 411 height 26
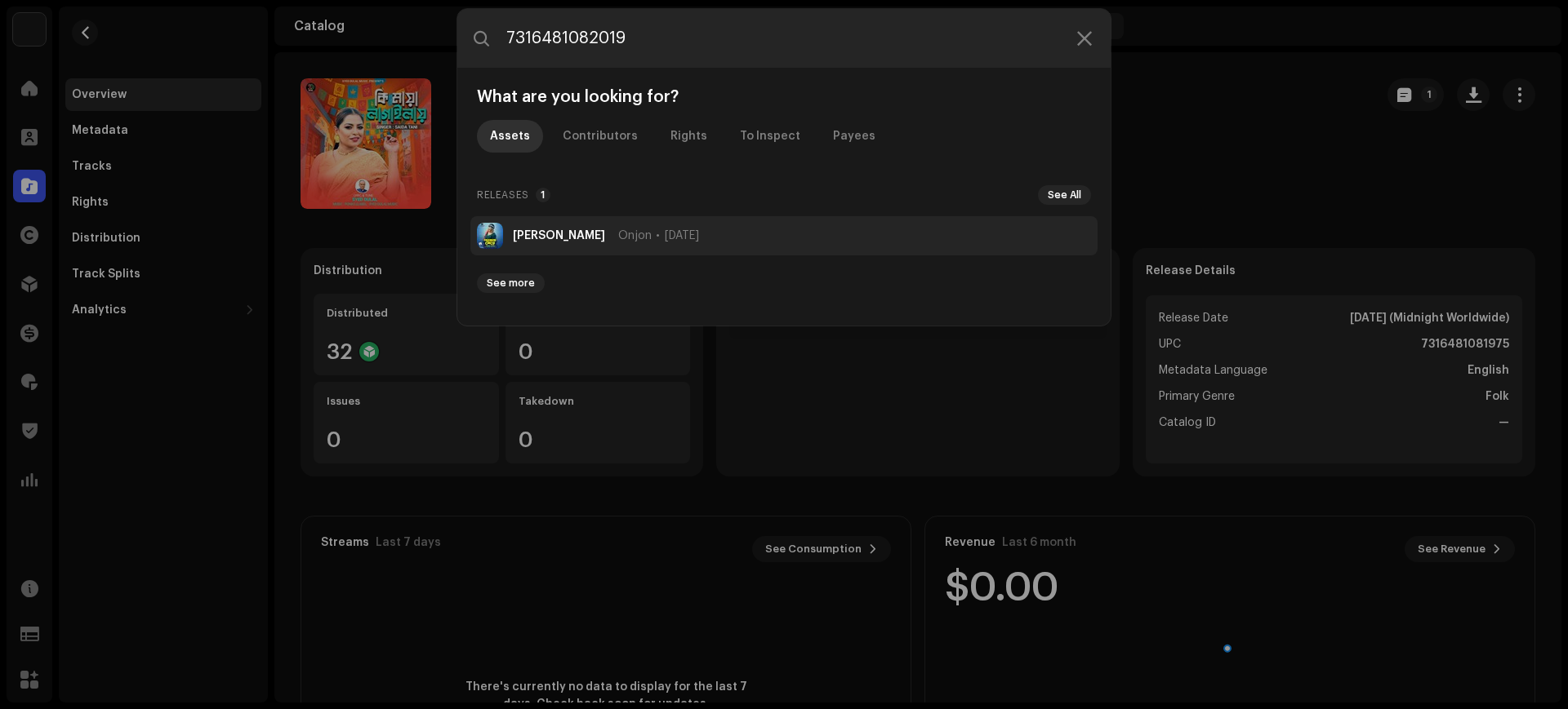
type input "7316481082019"
click at [693, 234] on span "[DATE]" at bounding box center [681, 236] width 34 height 13
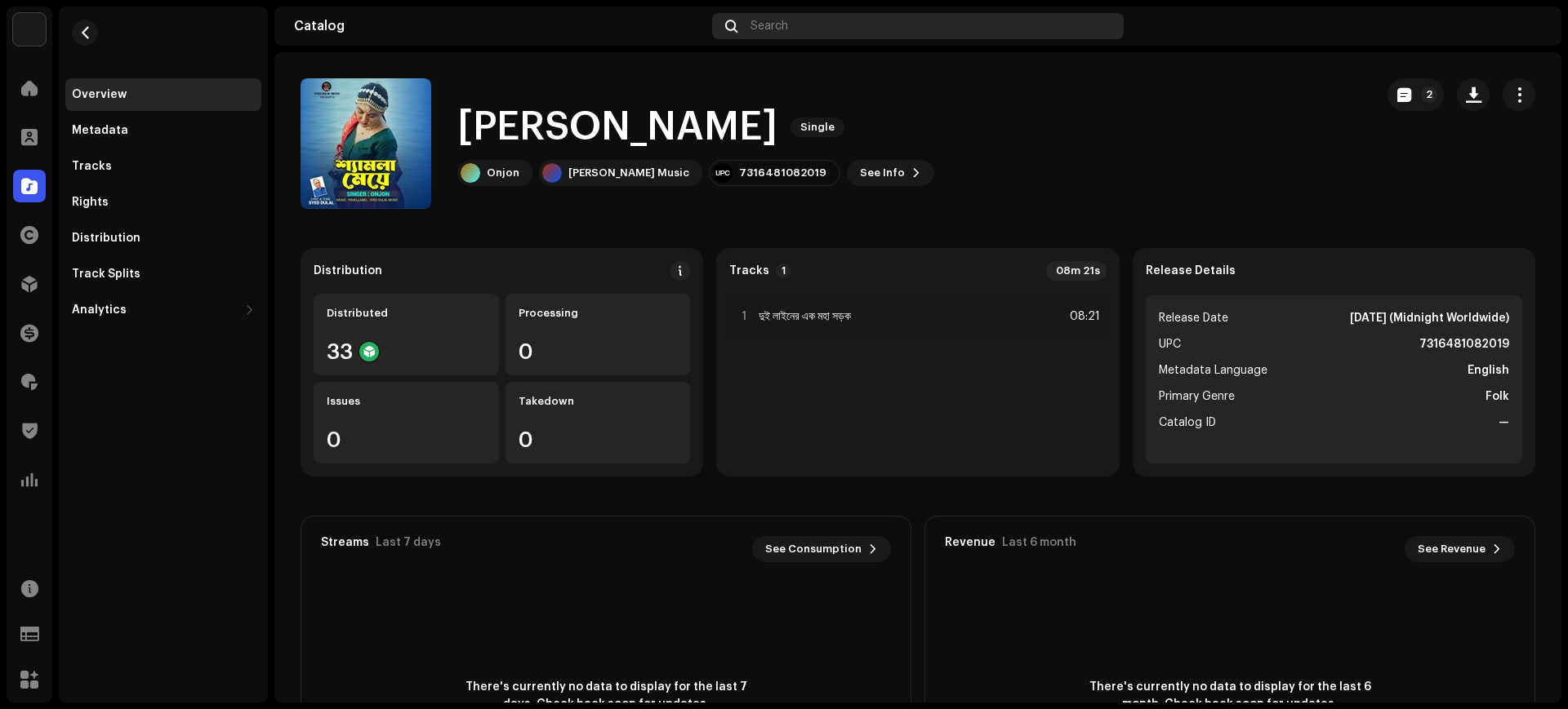
click at [928, 31] on div "Search" at bounding box center [918, 26] width 411 height 26
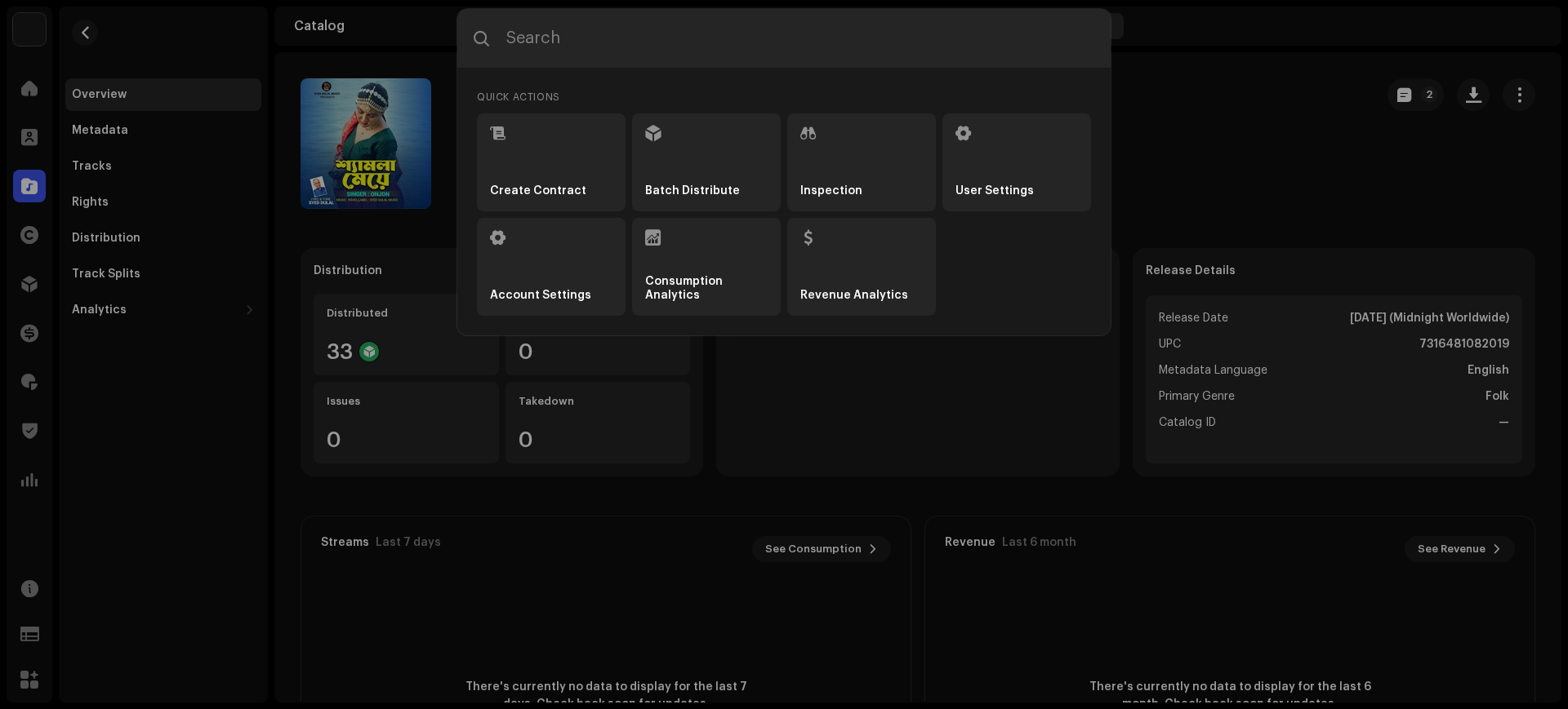
click at [928, 31] on input "text" at bounding box center [784, 39] width 653 height 58
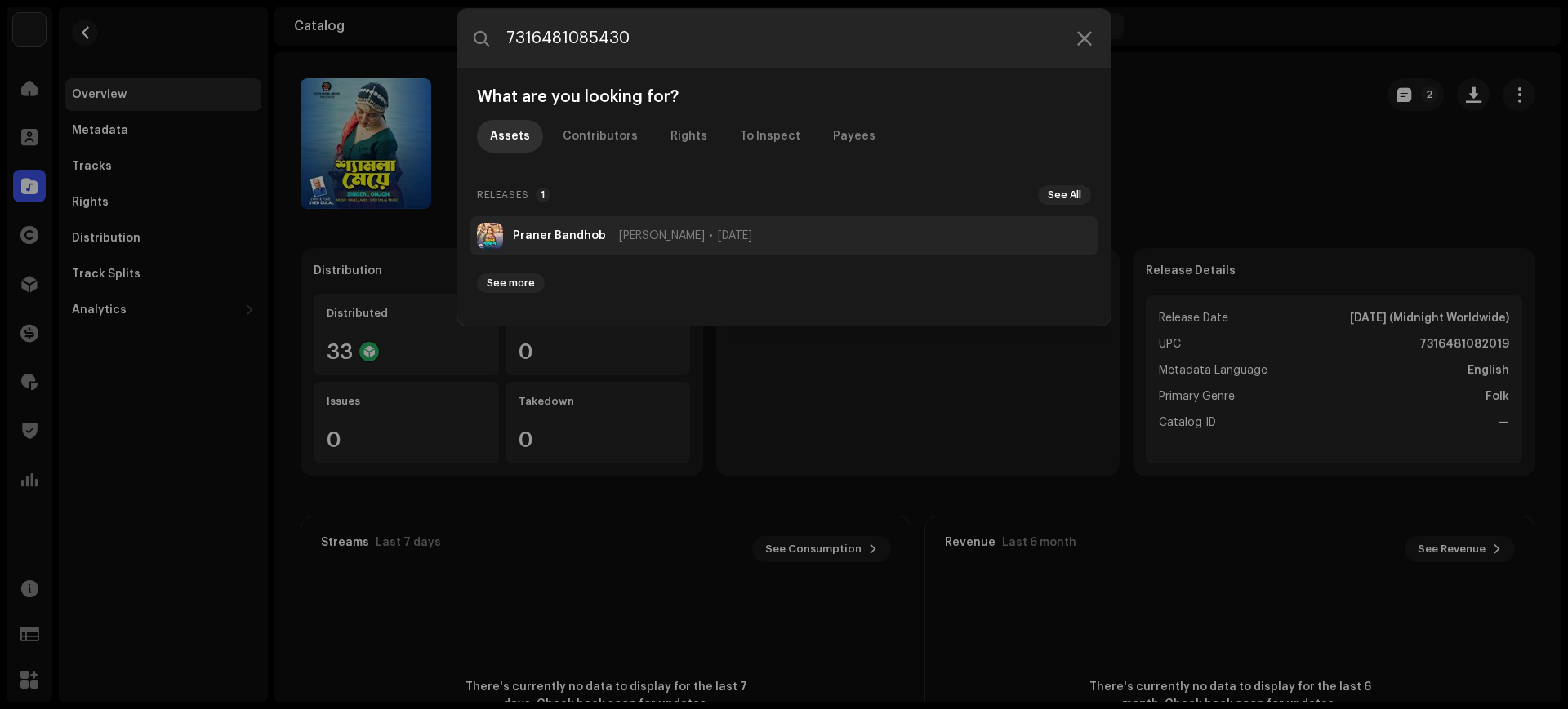
type input "7316481085430"
click at [744, 222] on li "Praner Bandhob [PERSON_NAME] [DATE]" at bounding box center [783, 236] width 627 height 40
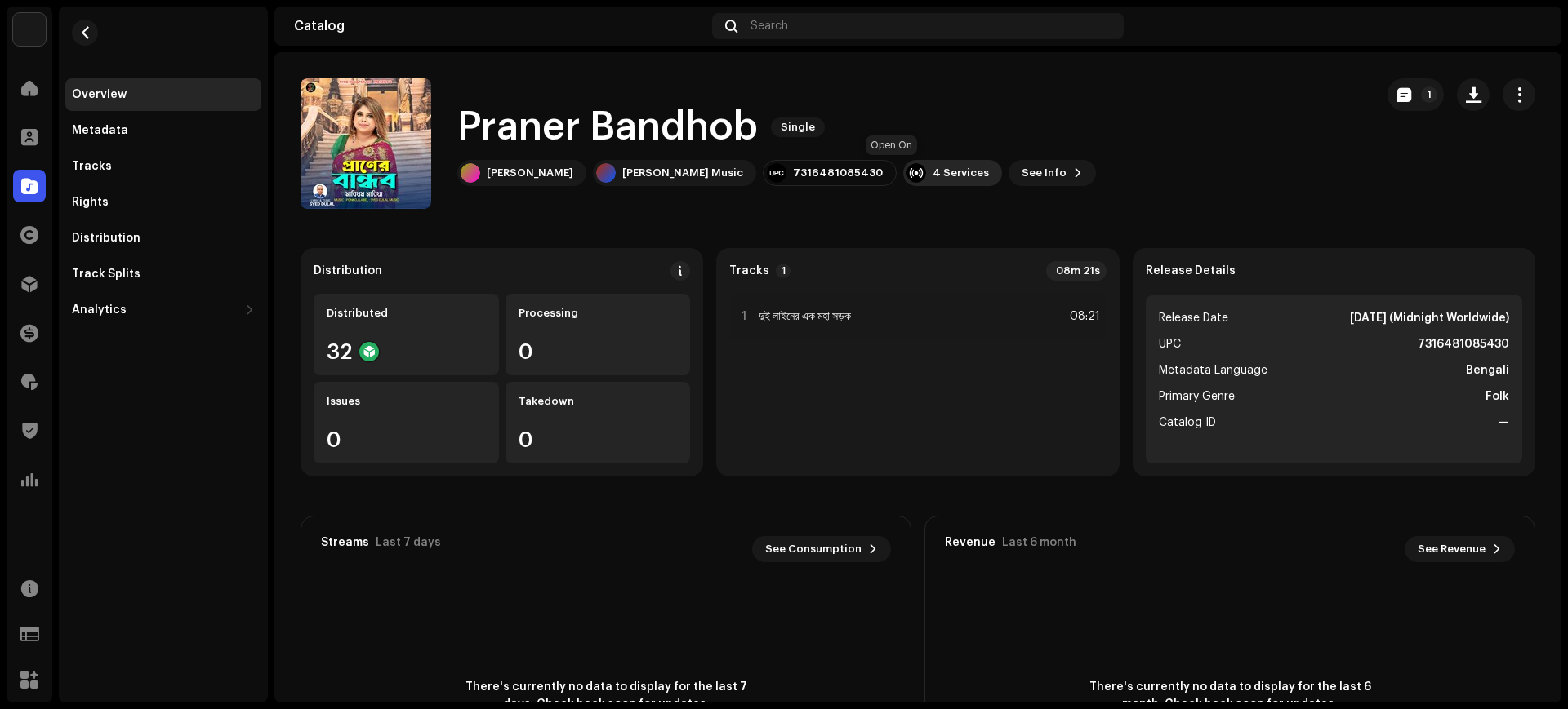
click at [907, 174] on div at bounding box center [916, 173] width 20 height 20
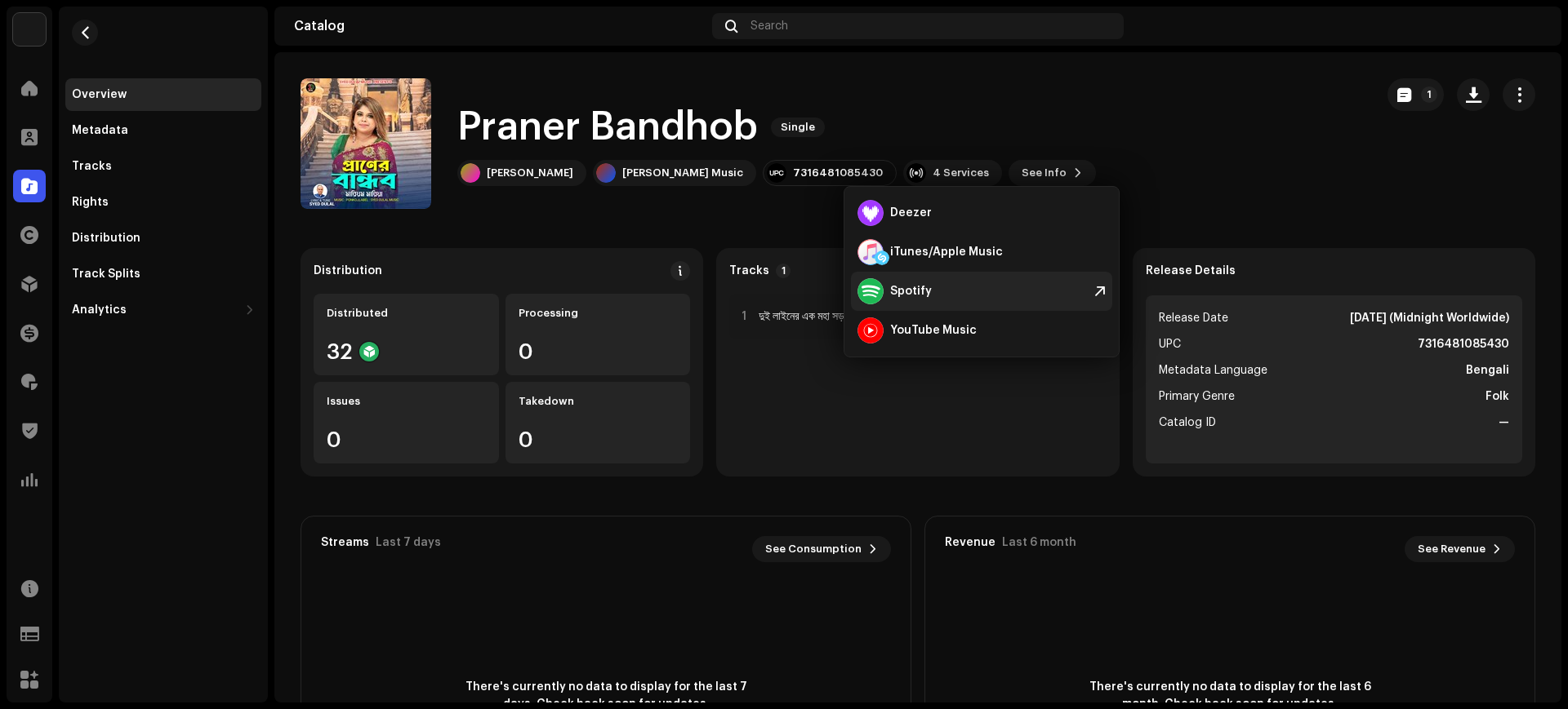
click at [890, 292] on div "Spotify" at bounding box center [910, 291] width 42 height 13
click at [841, 25] on div "Search" at bounding box center [918, 26] width 411 height 26
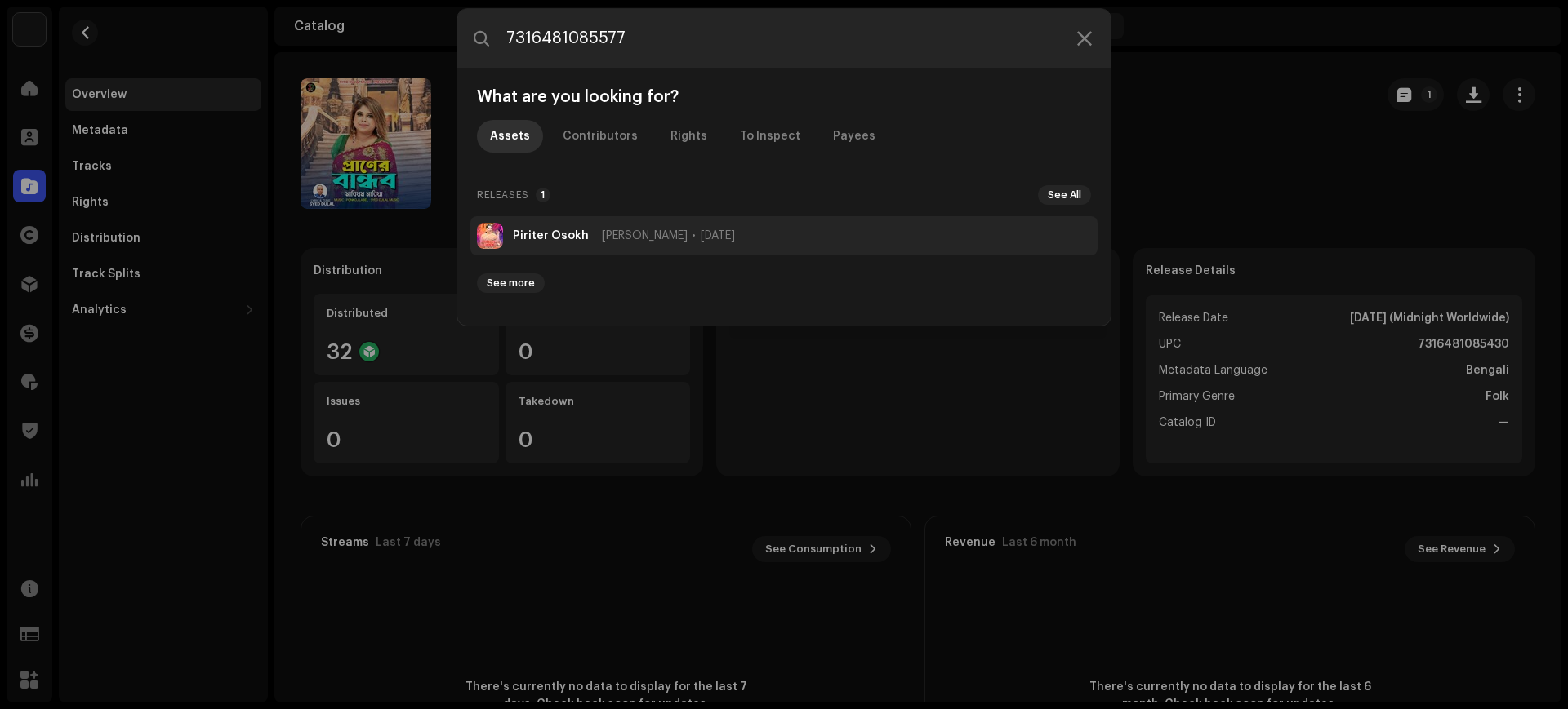
type input "7316481085577"
click at [792, 245] on li "Piriter [PERSON_NAME] [DATE]" at bounding box center [783, 236] width 627 height 40
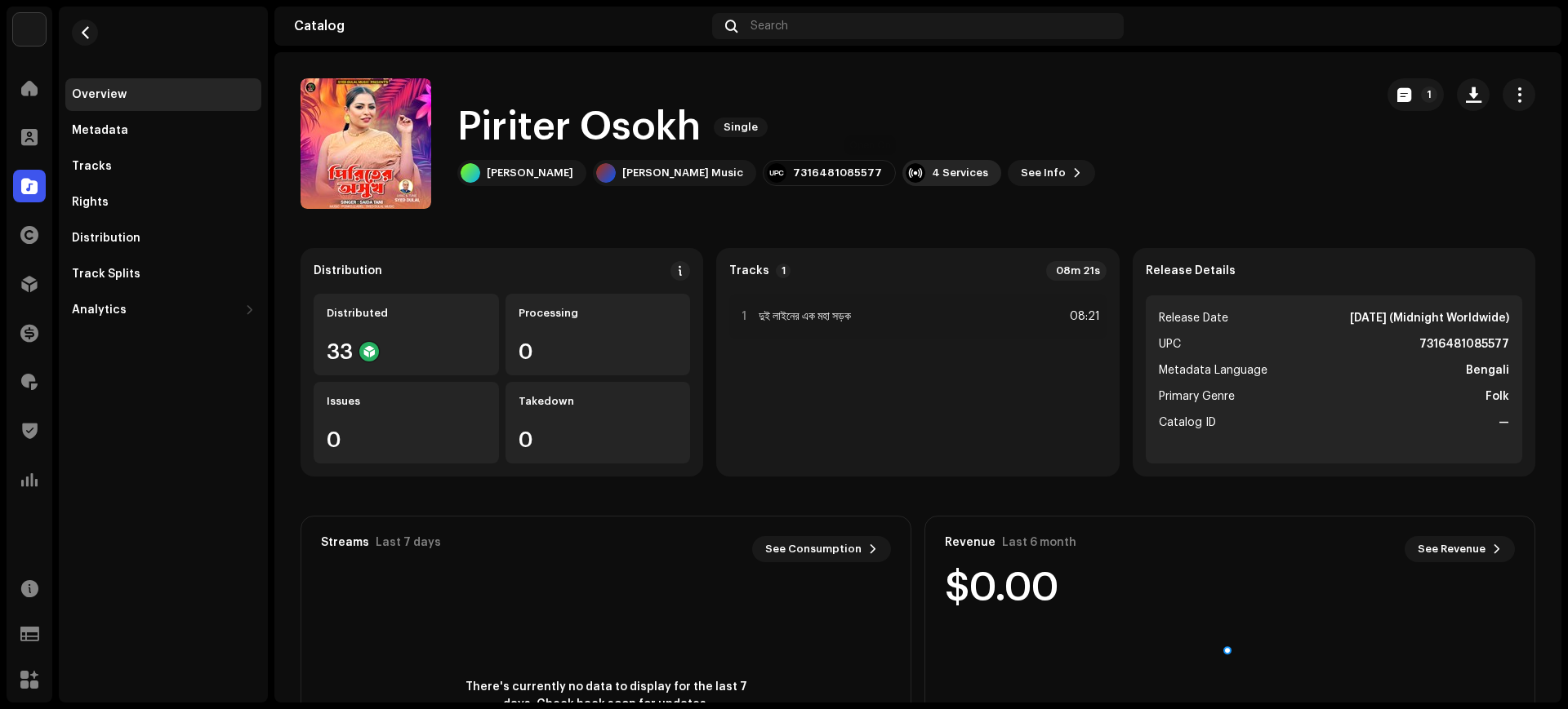
click at [902, 184] on div "4 Services" at bounding box center [951, 173] width 99 height 26
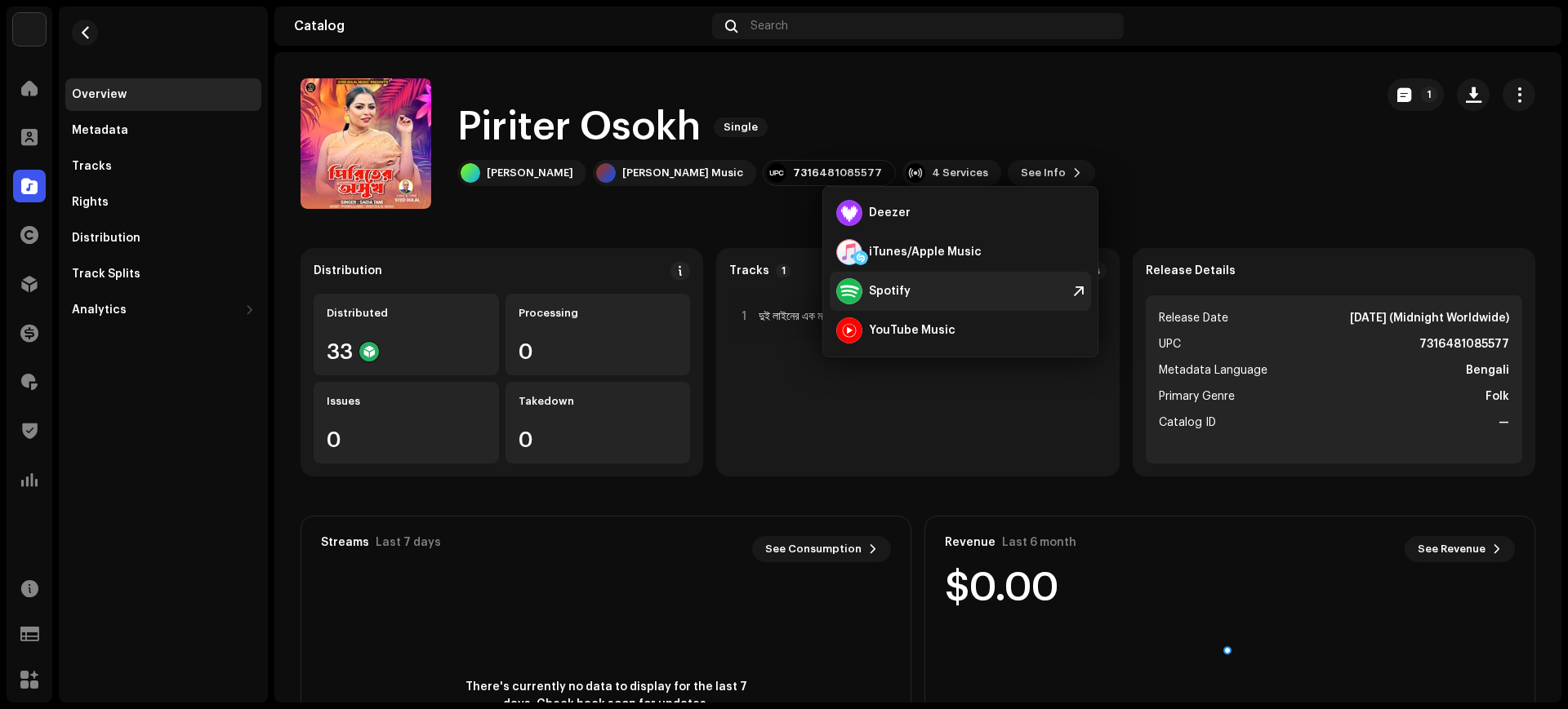
click at [901, 299] on div "Spotify" at bounding box center [873, 291] width 75 height 26
click at [785, 27] on span "Search" at bounding box center [769, 26] width 38 height 13
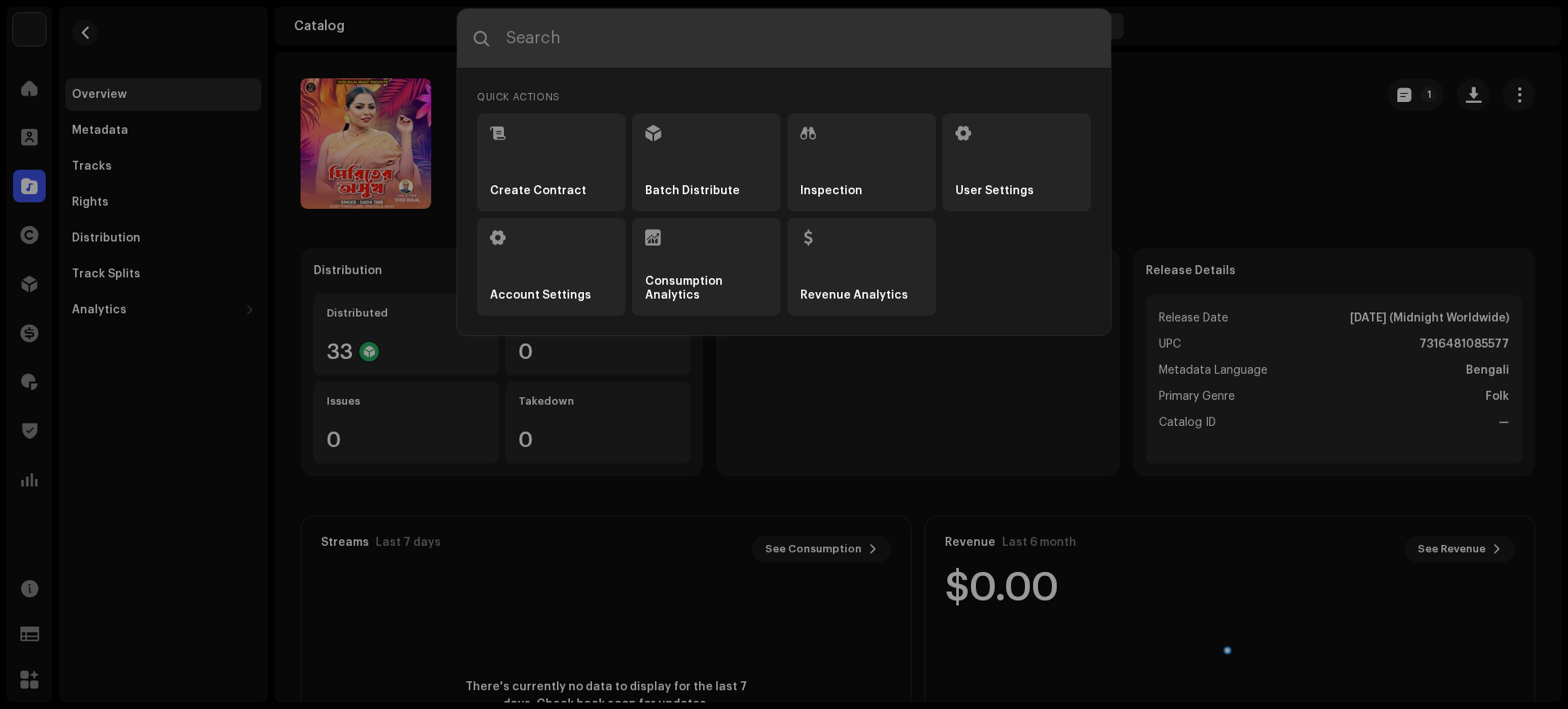
paste input "7316481085447"
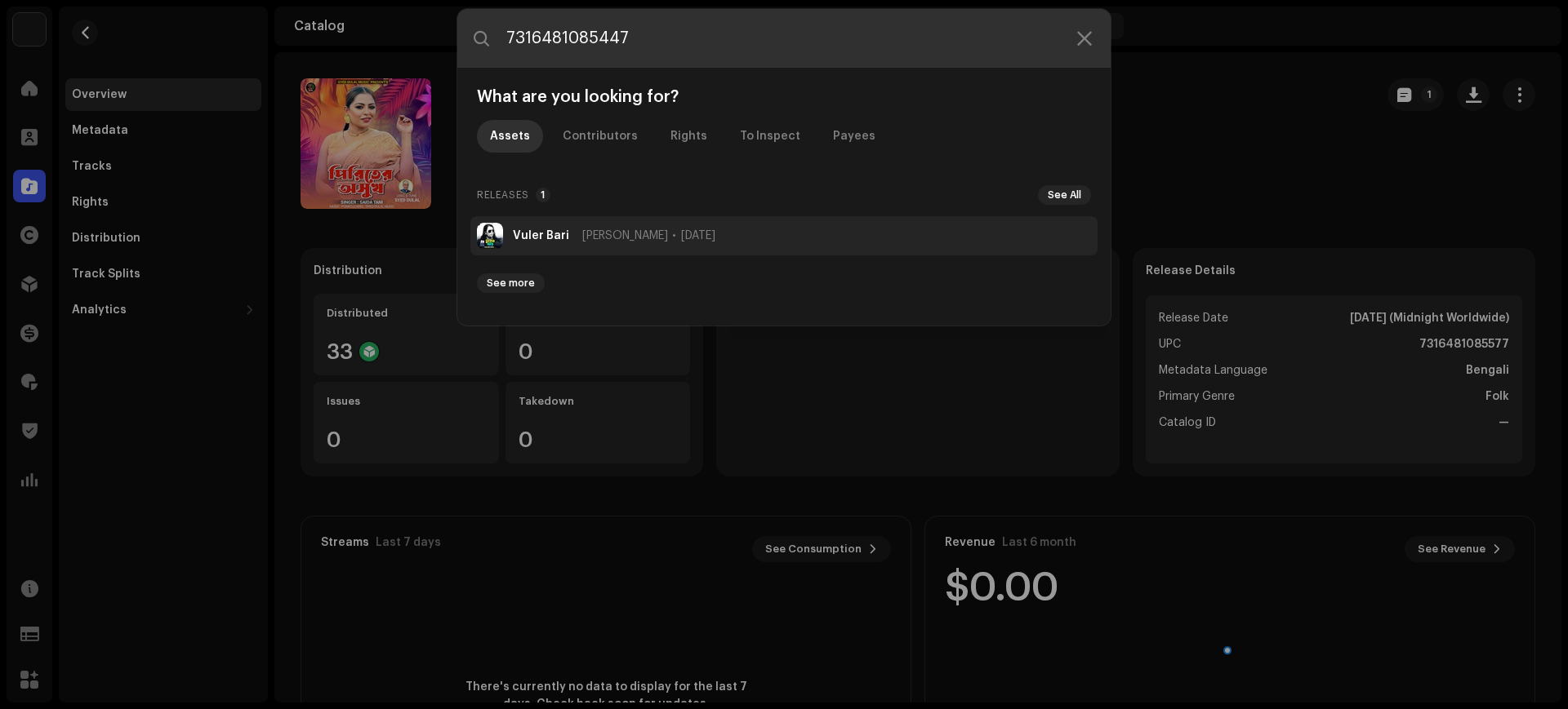
type input "7316481085447"
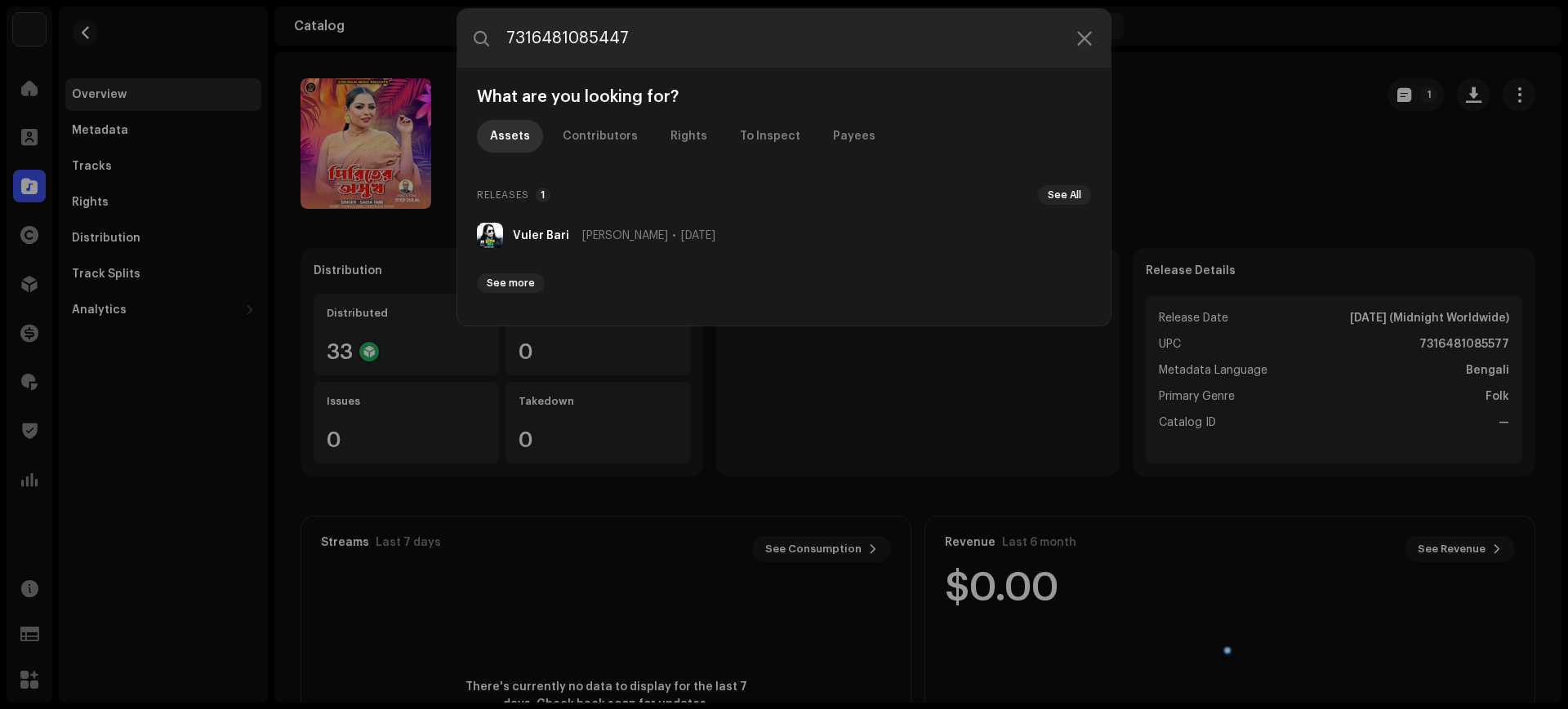
click at [715, 234] on span "[DATE]" at bounding box center [698, 236] width 34 height 13
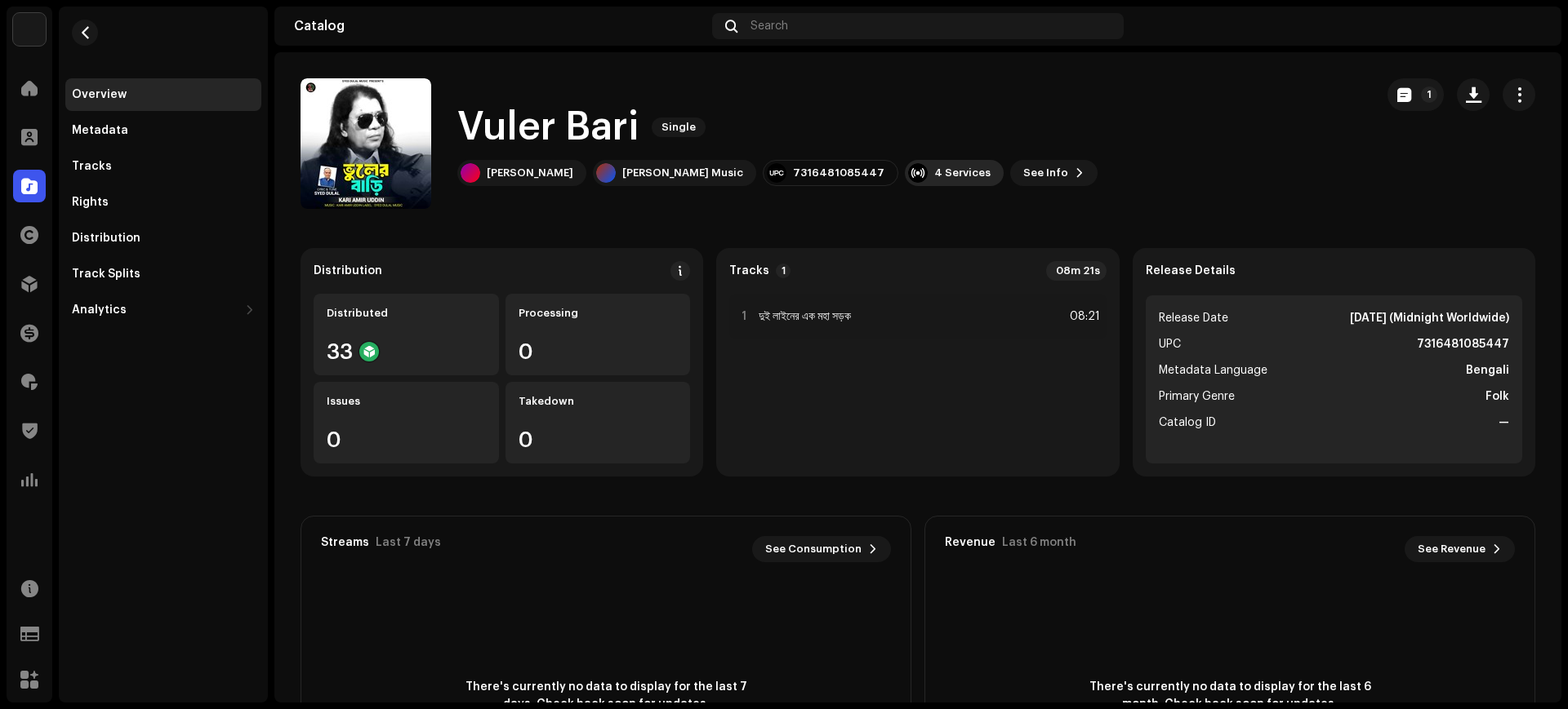
click at [905, 182] on div "4 Services" at bounding box center [954, 173] width 99 height 26
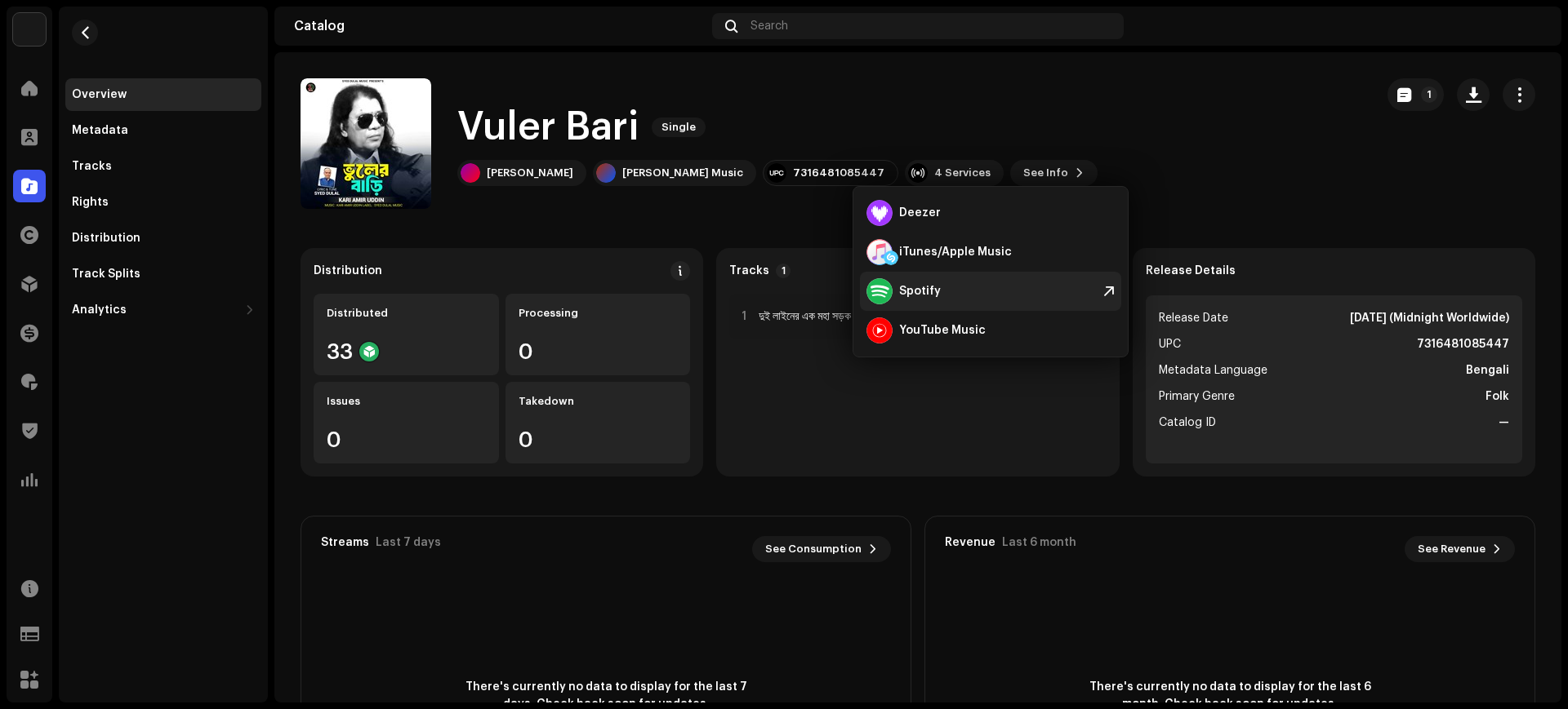
click at [937, 282] on div "Spotify" at bounding box center [990, 291] width 261 height 40
click at [801, 28] on div "Search" at bounding box center [918, 26] width 411 height 26
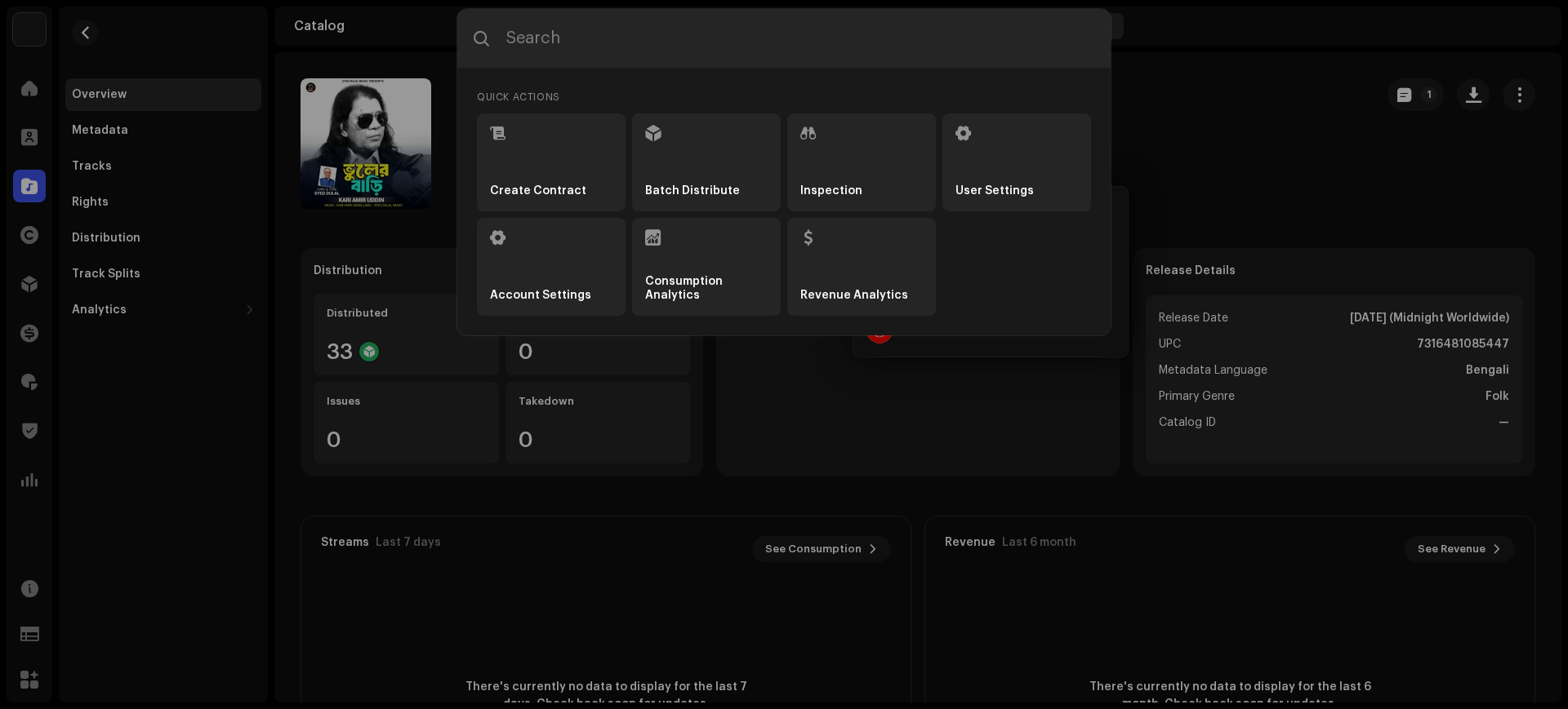
click at [801, 28] on input "text" at bounding box center [784, 39] width 653 height 58
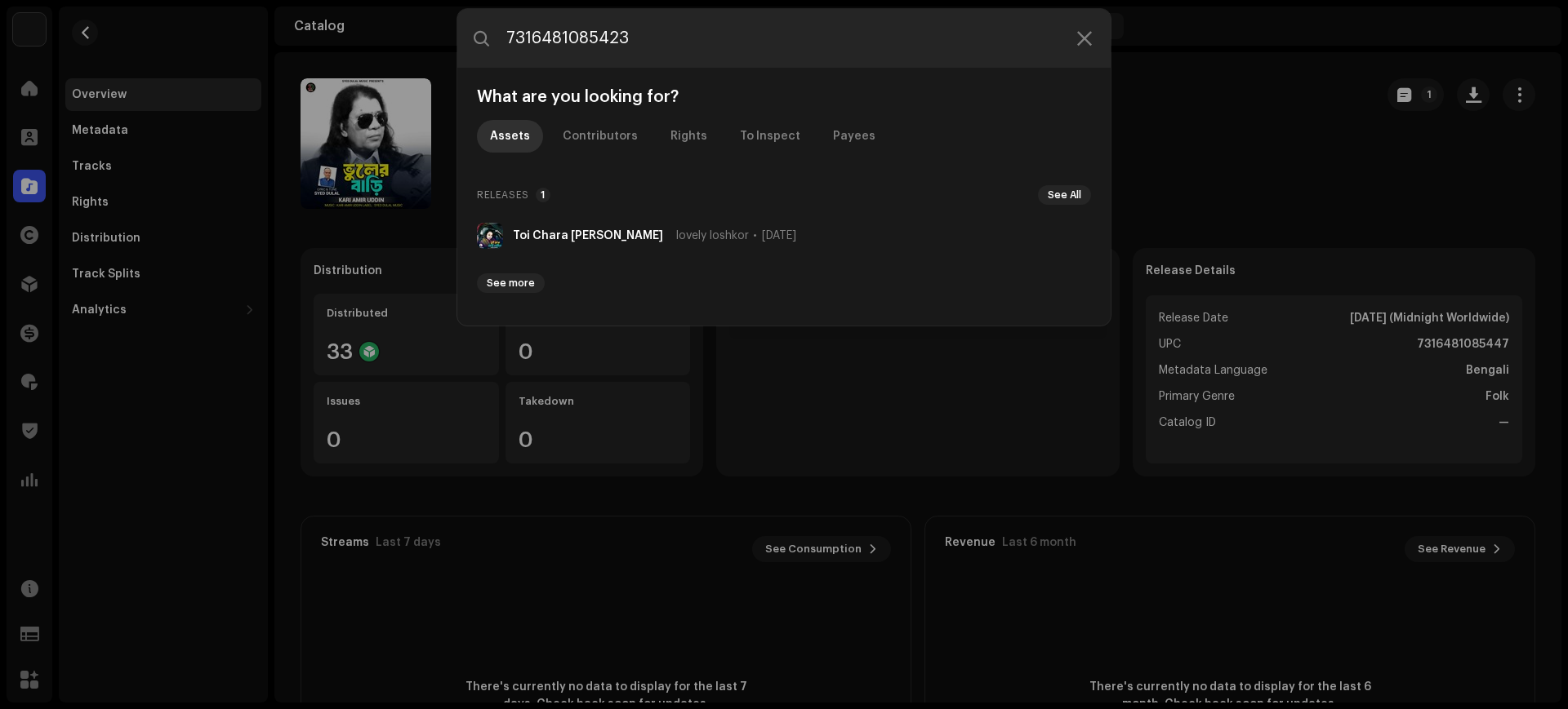
type input "7316481085423"
click at [660, 228] on li "Toi Chara [PERSON_NAME] lovely loshkor [DATE]" at bounding box center [783, 236] width 627 height 40
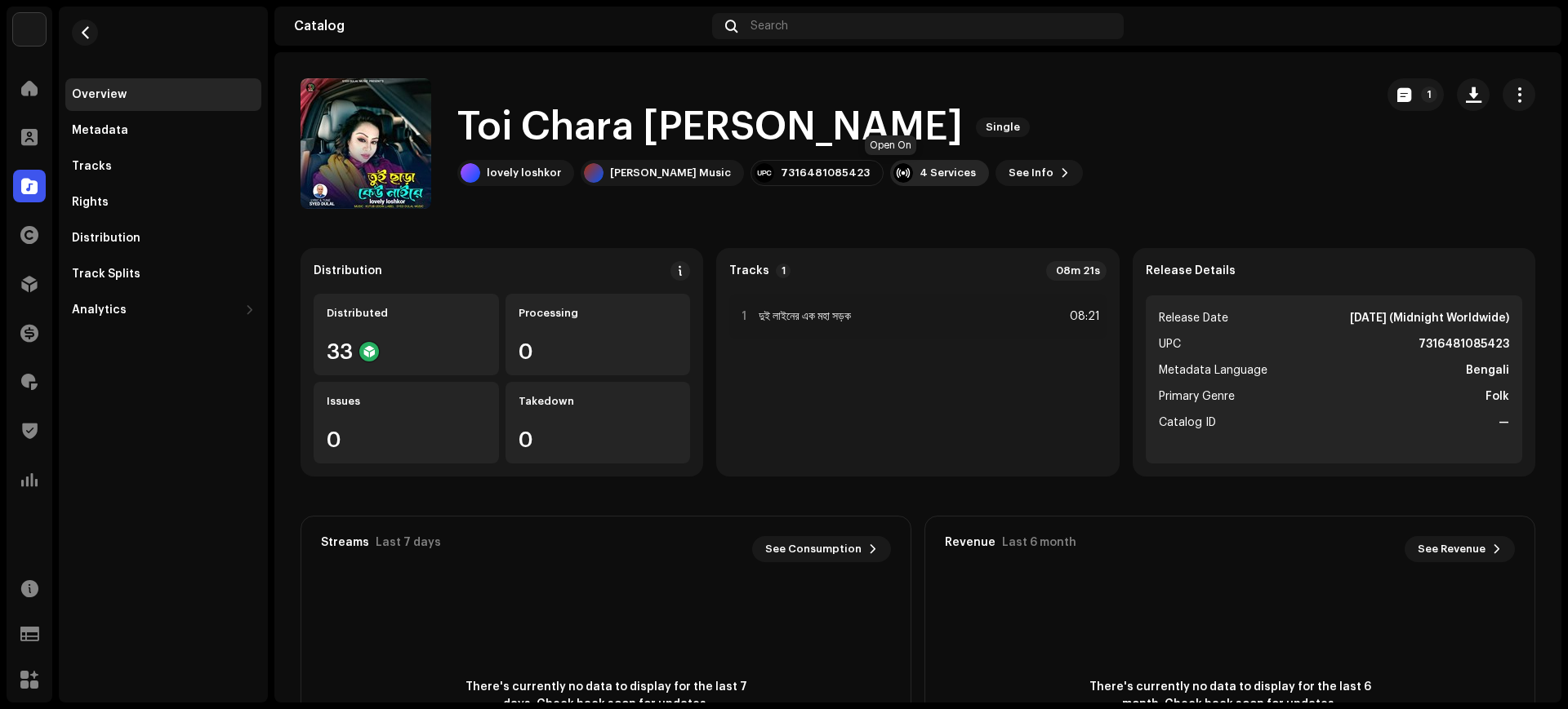
click at [919, 169] on div "4 Services" at bounding box center [947, 173] width 57 height 13
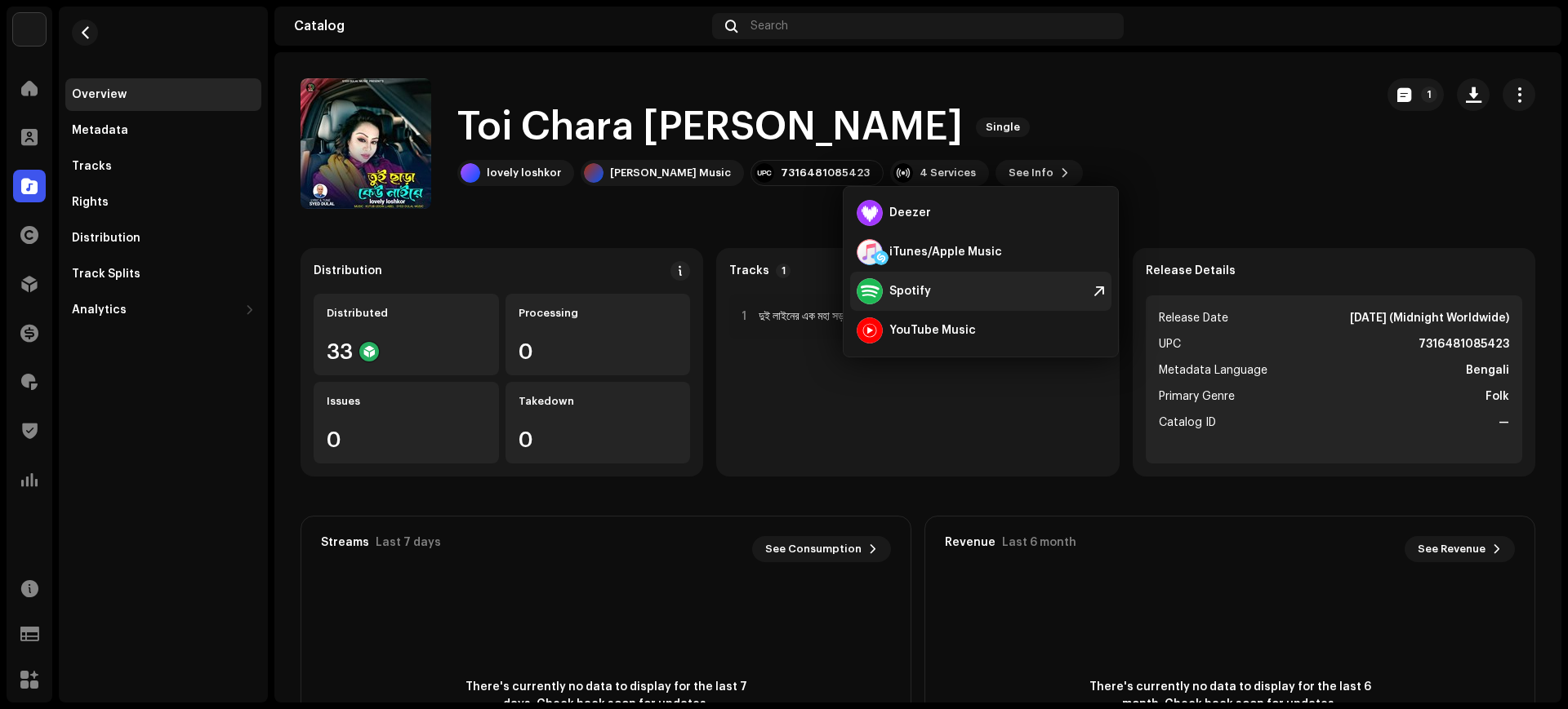
click at [970, 286] on div "Spotify" at bounding box center [980, 291] width 261 height 40
click at [27, 397] on div at bounding box center [29, 382] width 33 height 33
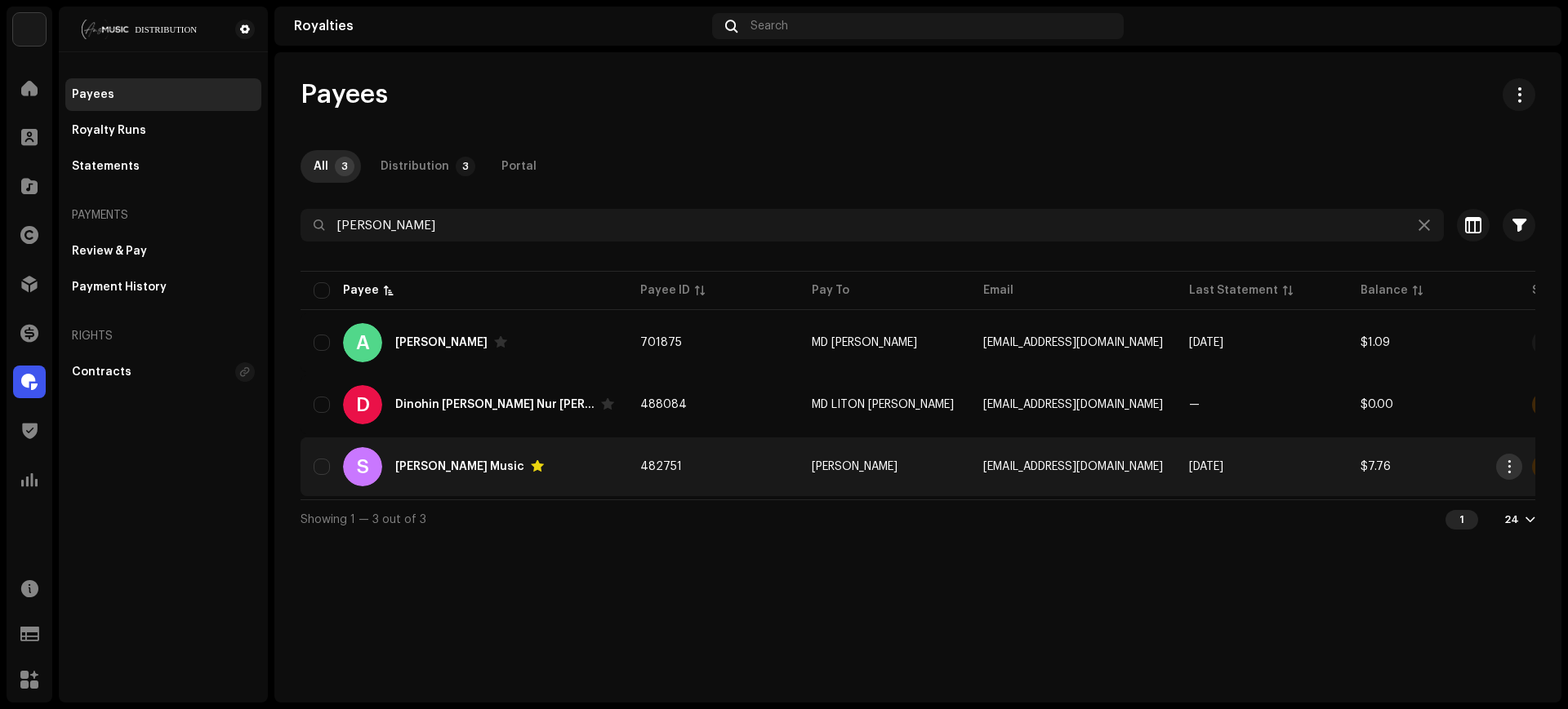
click at [1505, 470] on span "button" at bounding box center [1509, 467] width 12 height 13
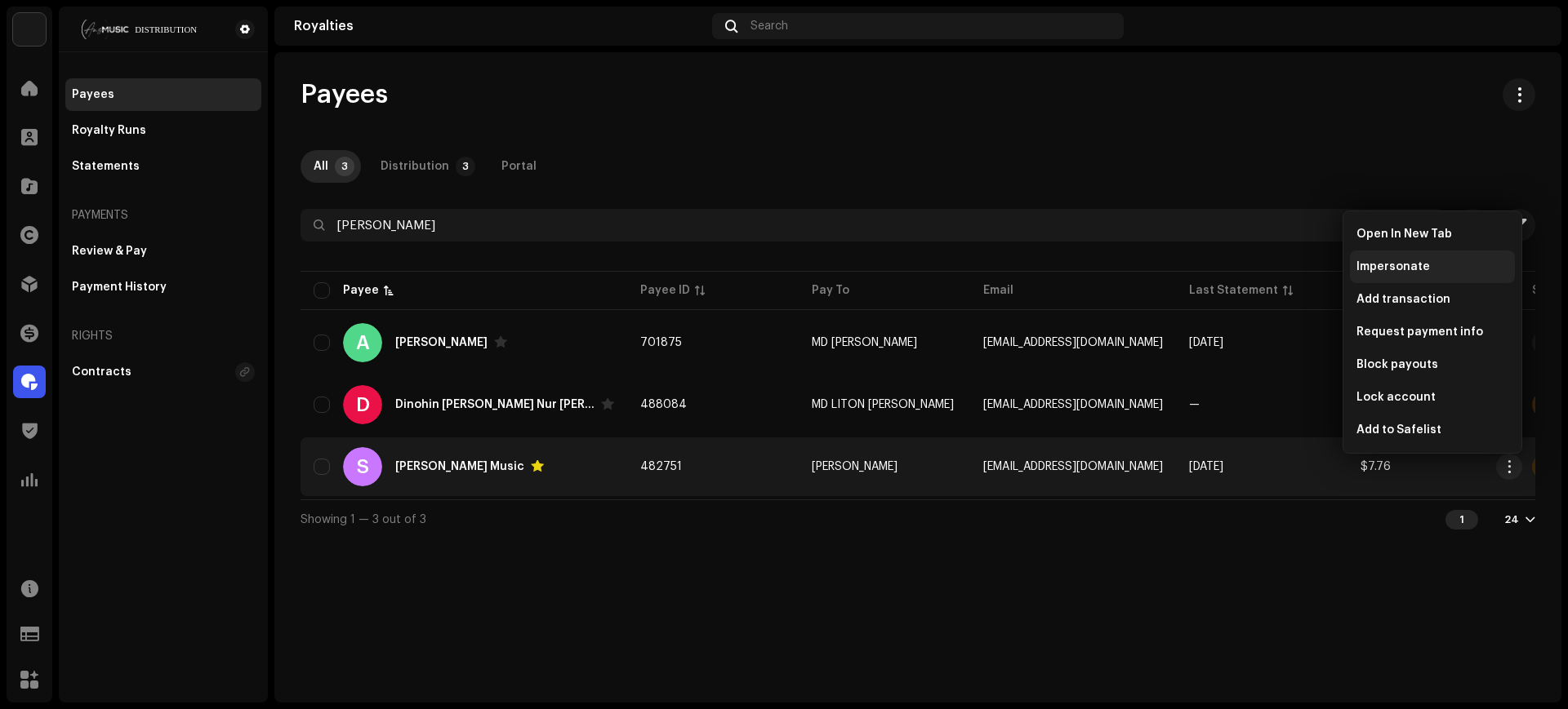
click at [1437, 264] on div "Impersonate" at bounding box center [1431, 267] width 152 height 13
